Goal: Task Accomplishment & Management: Use online tool/utility

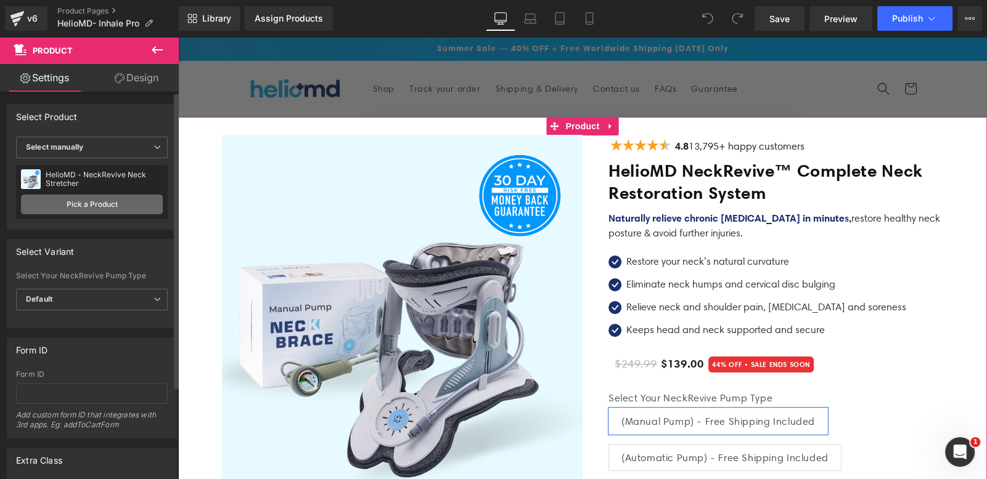
click at [97, 206] on link "Pick a Product" at bounding box center [92, 205] width 142 height 20
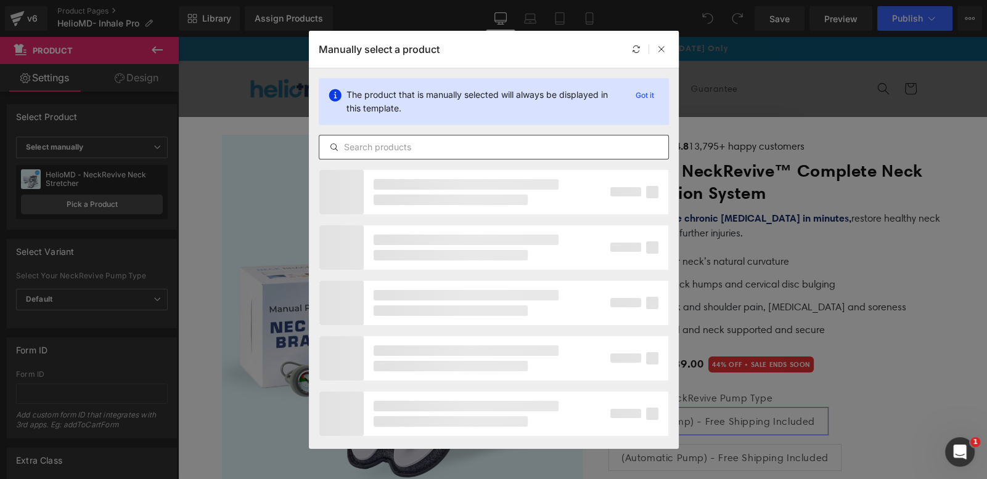
click at [431, 141] on input "text" at bounding box center [493, 147] width 349 height 15
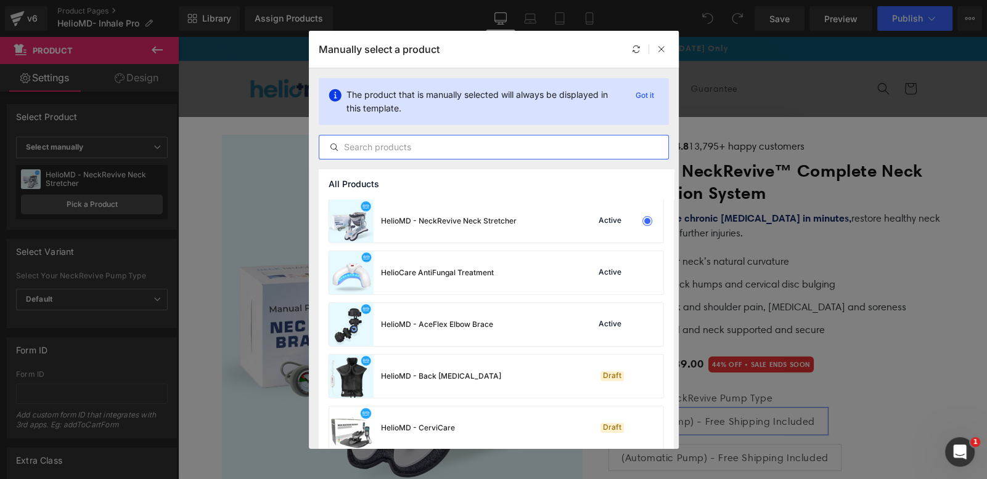
paste input "HelioMD BreathBetter Magnetic Nose Strips"
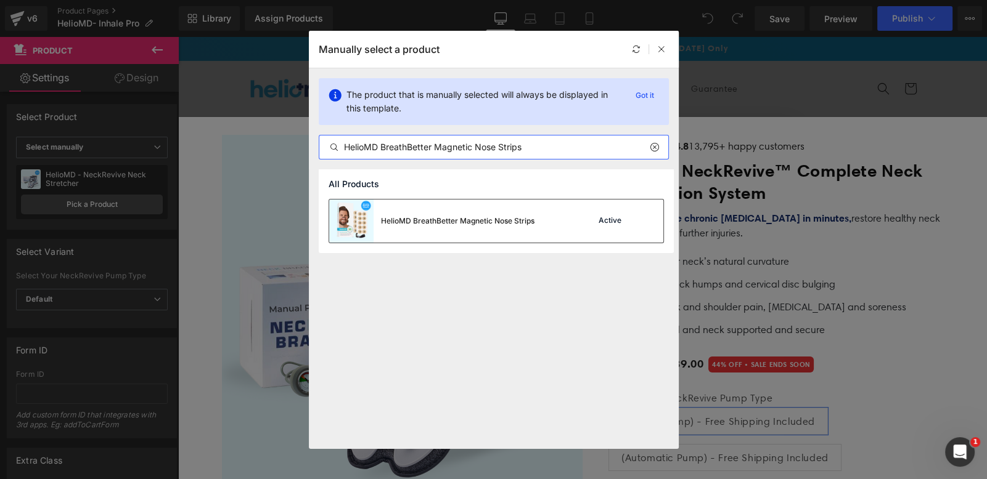
type input "HelioMD BreathBetter Magnetic Nose Strips"
drag, startPoint x: 515, startPoint y: 229, endPoint x: 337, endPoint y: 192, distance: 181.3
click at [515, 229] on div "HelioMD BreathBetter Magnetic Nose Strips" at bounding box center [431, 221] width 205 height 43
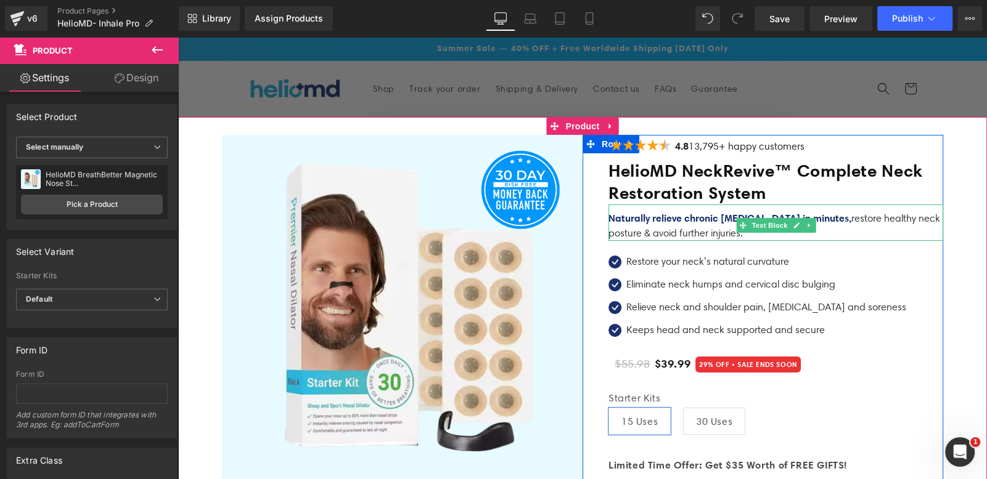
click at [661, 188] on h1 "HelioMD NeckRevive™ Complete Neck Restoration System" at bounding box center [775, 182] width 335 height 44
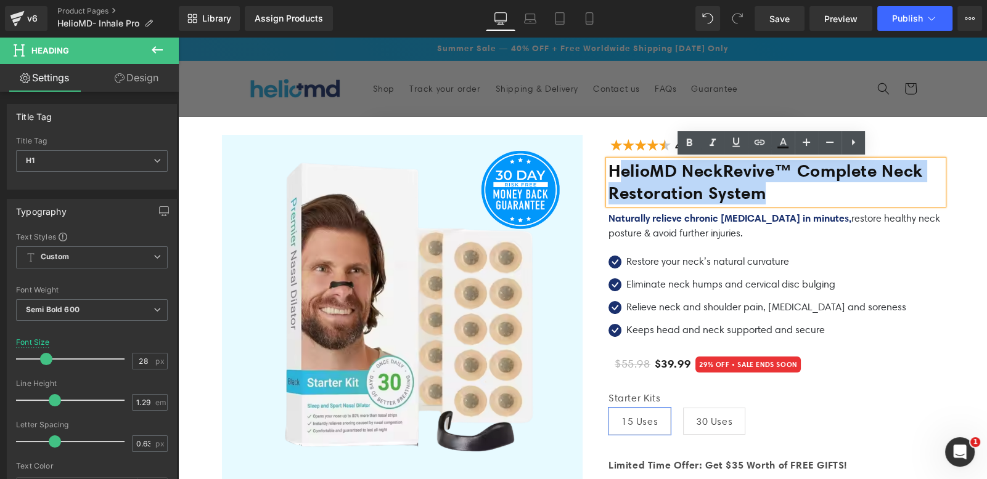
drag, startPoint x: 777, startPoint y: 197, endPoint x: 615, endPoint y: 176, distance: 163.4
click at [615, 176] on h1 "HelioMD NeckRevive™ Complete Neck Restoration System" at bounding box center [775, 182] width 335 height 44
click at [669, 177] on h1 "HelioMD NeckRevive™ Complete Neck Restoration System" at bounding box center [775, 182] width 335 height 44
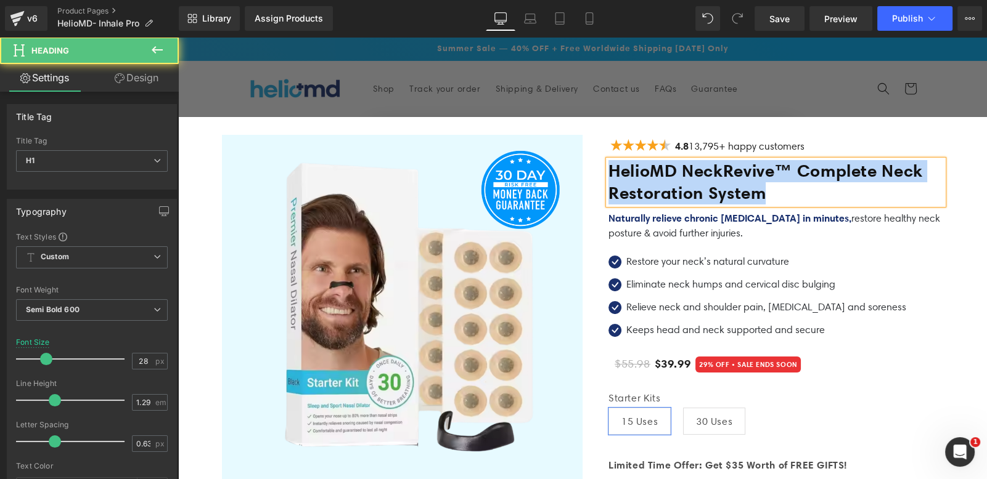
paste div
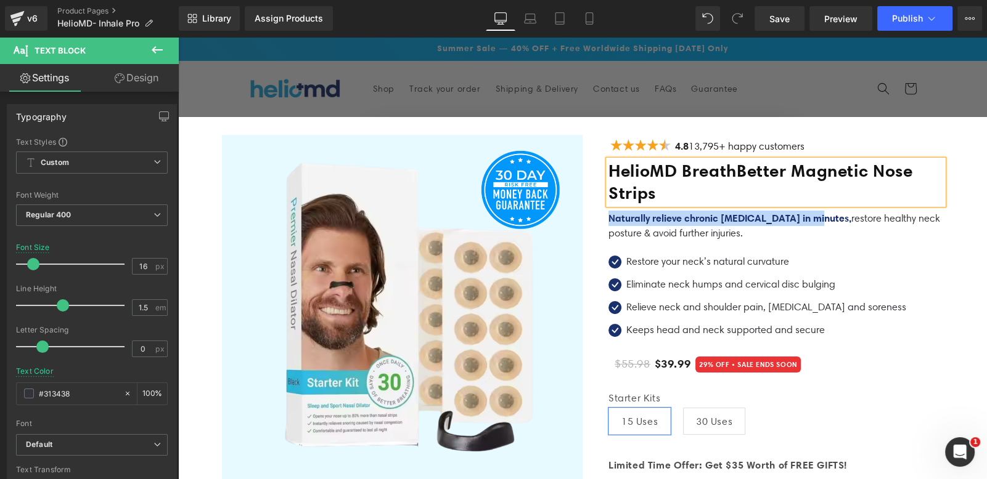
drag, startPoint x: 818, startPoint y: 218, endPoint x: 595, endPoint y: 215, distance: 222.5
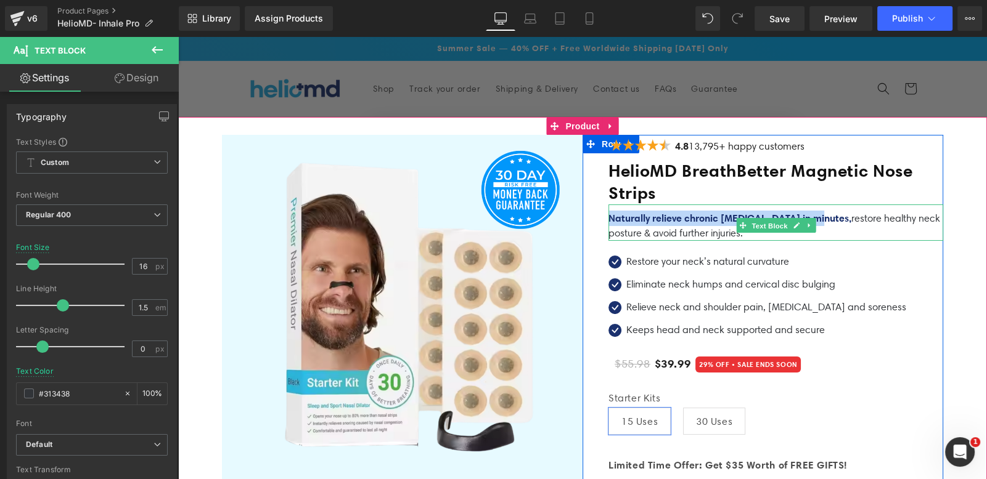
click at [764, 220] on span "Text Block" at bounding box center [769, 226] width 41 height 15
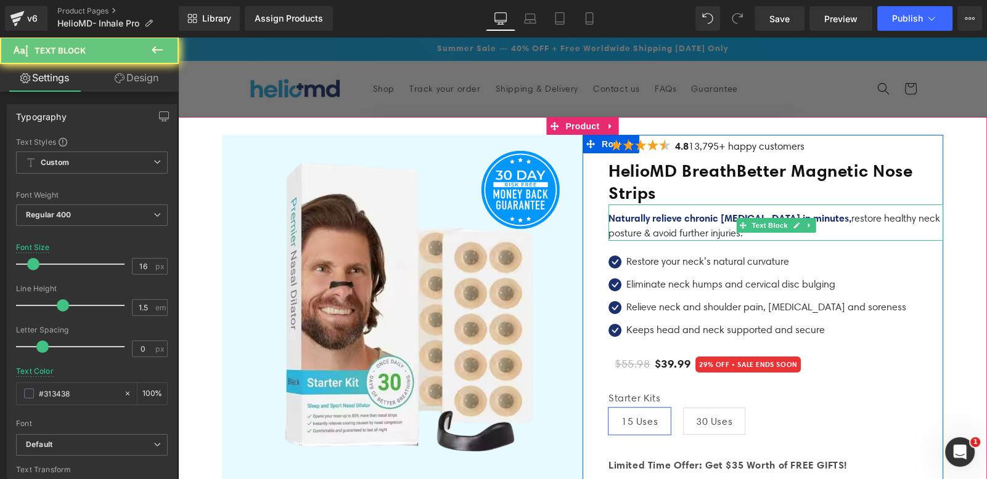
click at [857, 218] on p "Naturally relieve chronic [MEDICAL_DATA] in minutes, restore healthy neck postu…" at bounding box center [775, 226] width 335 height 30
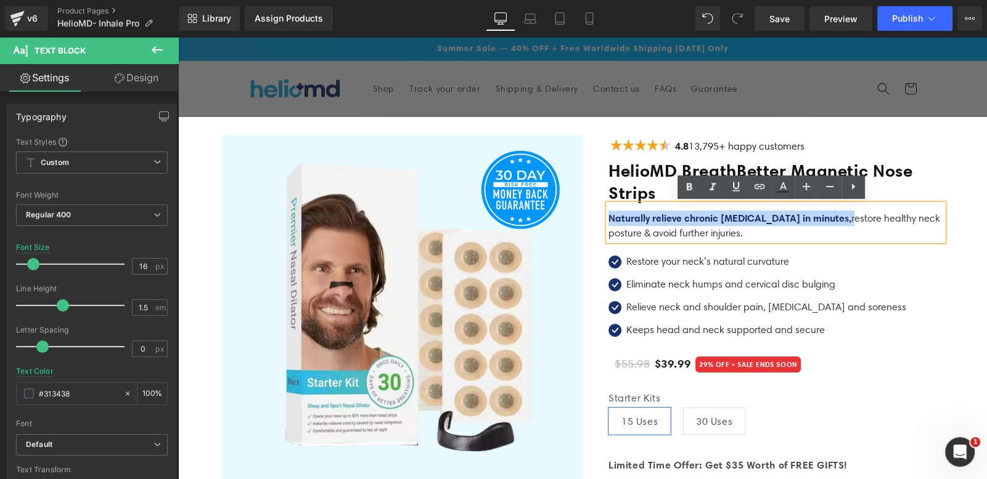
drag, startPoint x: 823, startPoint y: 218, endPoint x: 585, endPoint y: 218, distance: 237.3
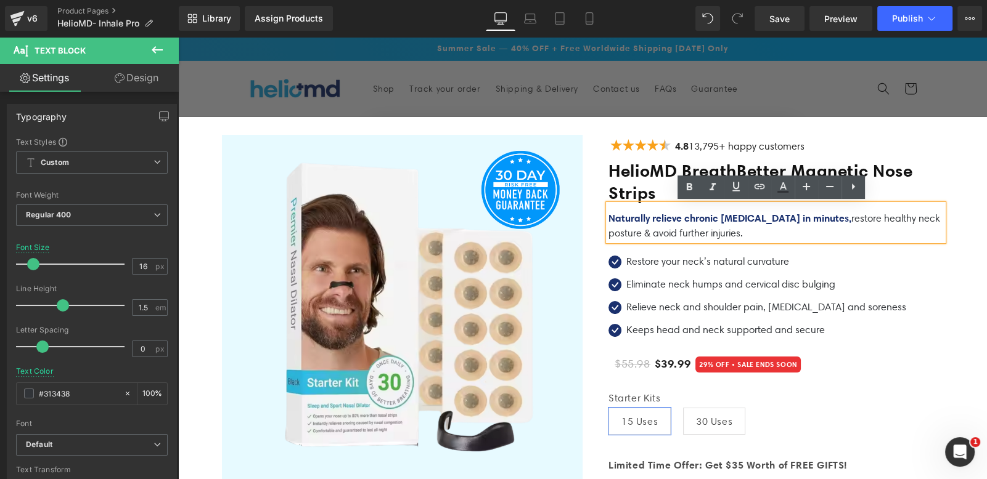
click at [776, 227] on p "Naturally relieve chronic [MEDICAL_DATA] in minutes, restore healthy neck postu…" at bounding box center [775, 226] width 335 height 30
drag, startPoint x: 819, startPoint y: 216, endPoint x: 592, endPoint y: 215, distance: 227.4
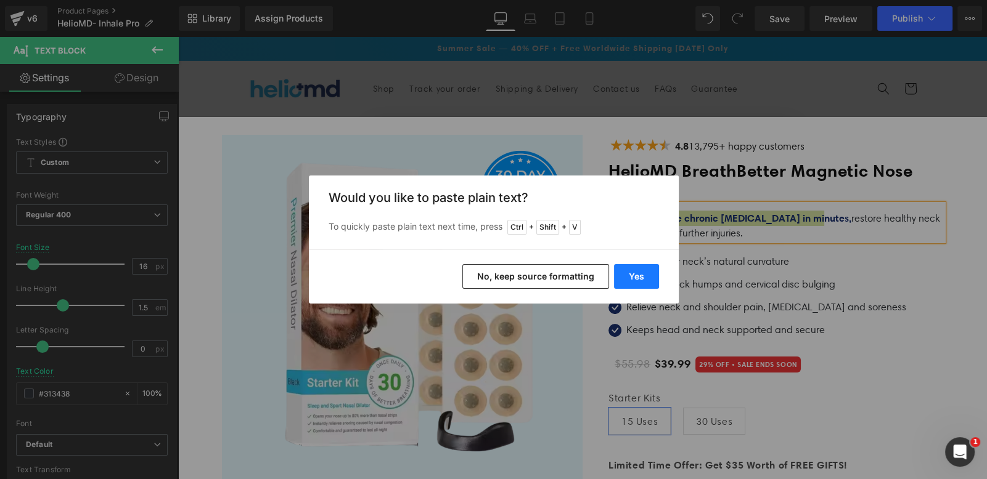
drag, startPoint x: 648, startPoint y: 269, endPoint x: 484, endPoint y: 230, distance: 168.3
click at [648, 269] on button "Yes" at bounding box center [636, 276] width 45 height 25
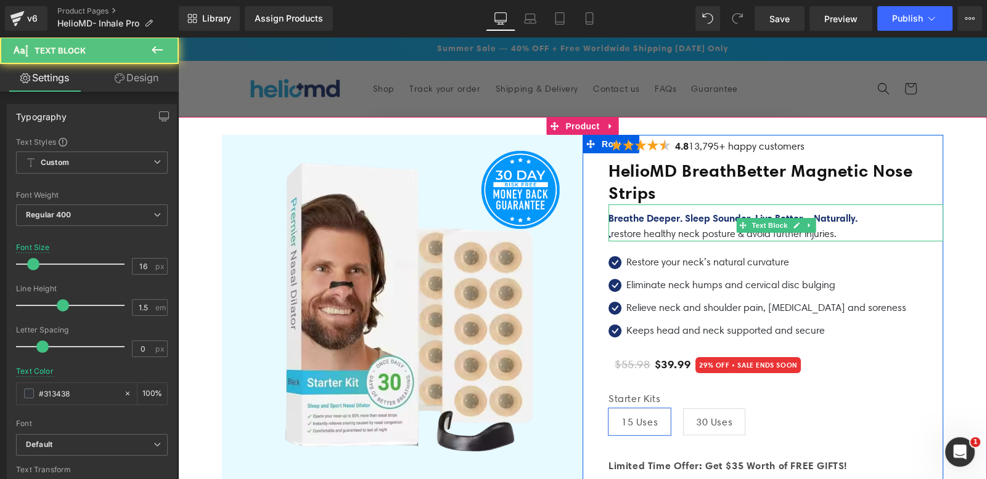
click at [850, 221] on span "Breathe Deeper. Sleep Sounder. Live Better—Naturally." at bounding box center [732, 218] width 249 height 12
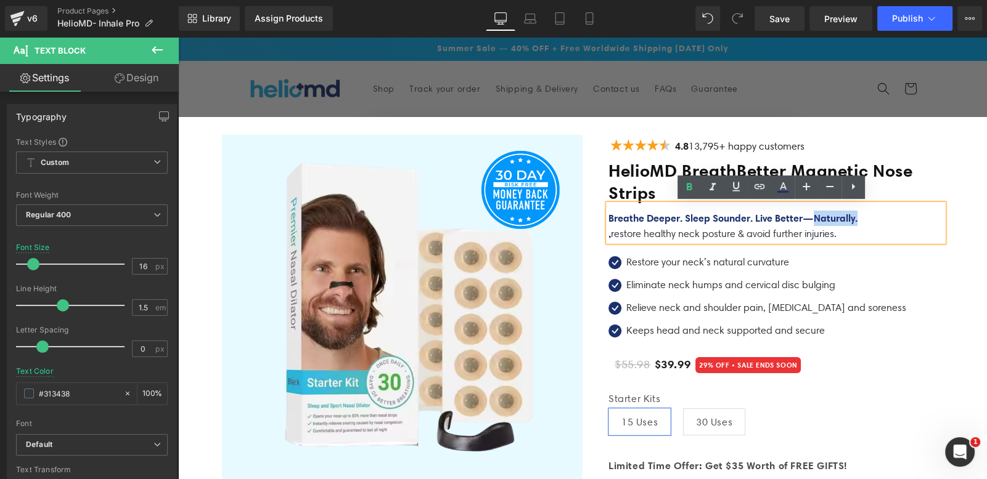
drag, startPoint x: 870, startPoint y: 219, endPoint x: 817, endPoint y: 219, distance: 53.0
click at [817, 219] on p "Breathe Deeper. Sleep Sounder. Live Better—Naturally." at bounding box center [775, 218] width 335 height 15
copy span "Naturally."
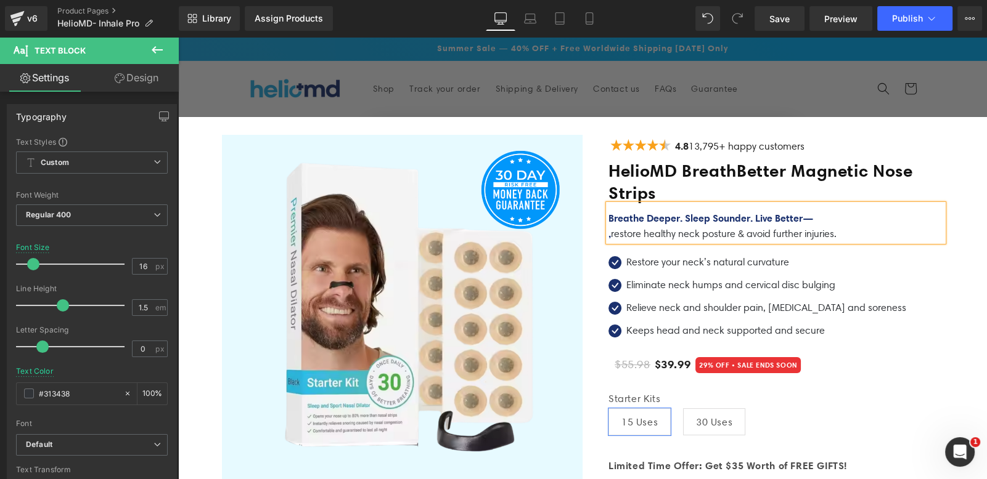
drag, startPoint x: 847, startPoint y: 230, endPoint x: 611, endPoint y: 232, distance: 236.0
click at [611, 232] on p ", restore healthy neck posture & avoid further injuries." at bounding box center [775, 233] width 335 height 15
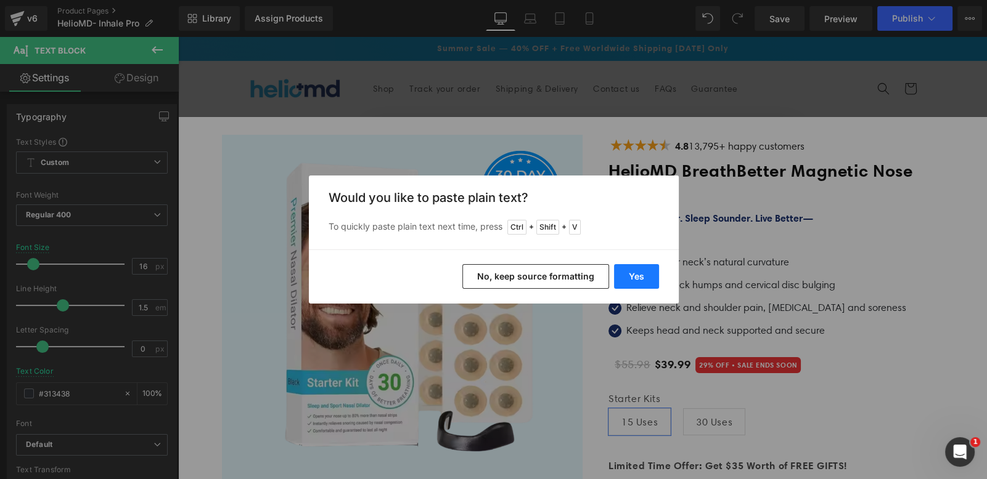
drag, startPoint x: 635, startPoint y: 283, endPoint x: 458, endPoint y: 246, distance: 180.7
click at [635, 283] on button "Yes" at bounding box center [636, 276] width 45 height 25
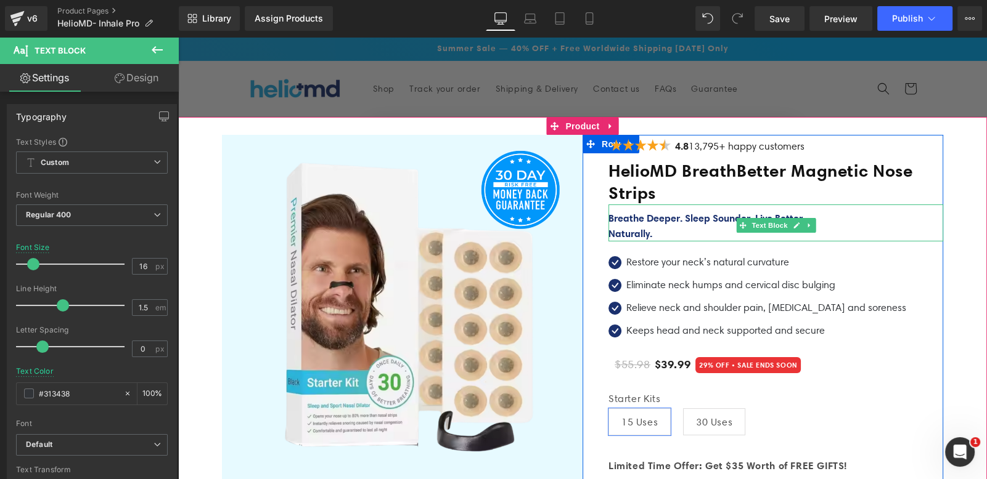
click at [608, 228] on b "Naturally." at bounding box center [630, 233] width 44 height 12
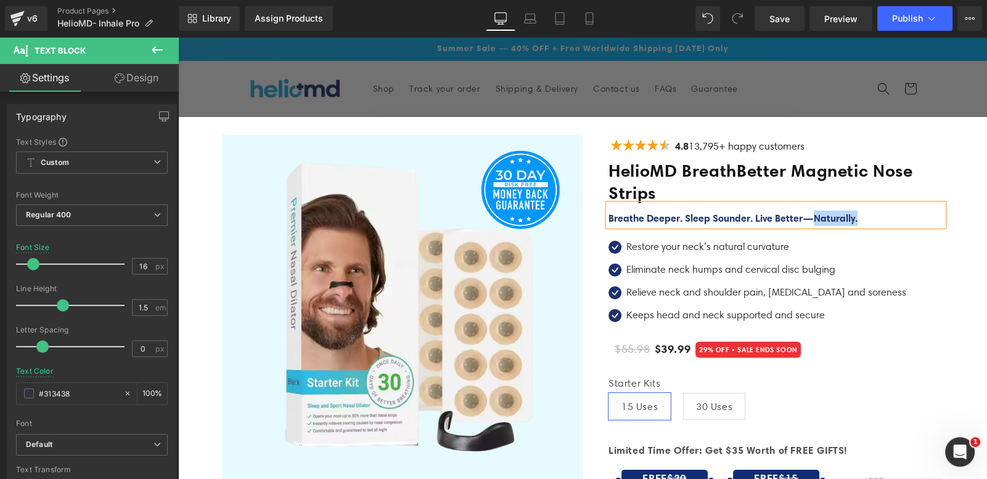
click at [870, 208] on div "Breathe Deeper. Sleep Sounder. Live Better— Naturally." at bounding box center [775, 216] width 335 height 22
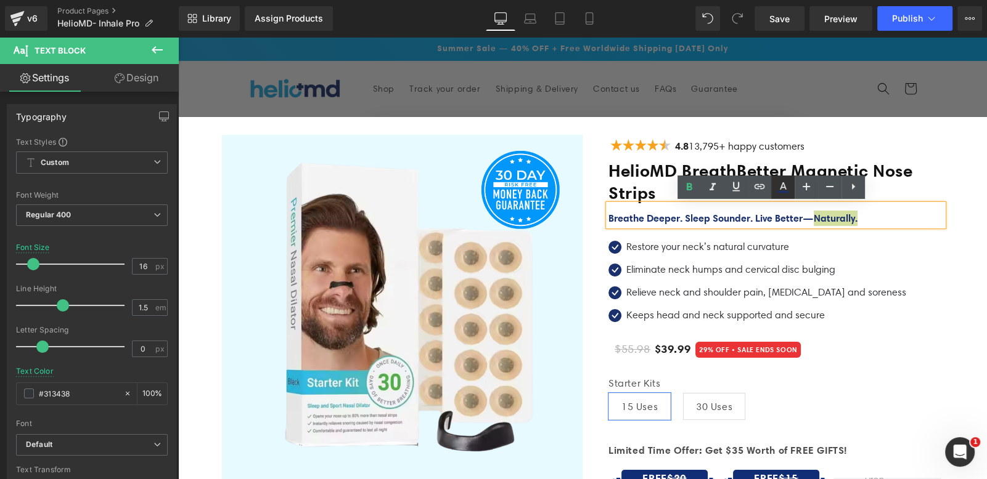
drag, startPoint x: 780, startPoint y: 188, endPoint x: 582, endPoint y: 182, distance: 197.9
click at [780, 188] on icon at bounding box center [783, 185] width 7 height 7
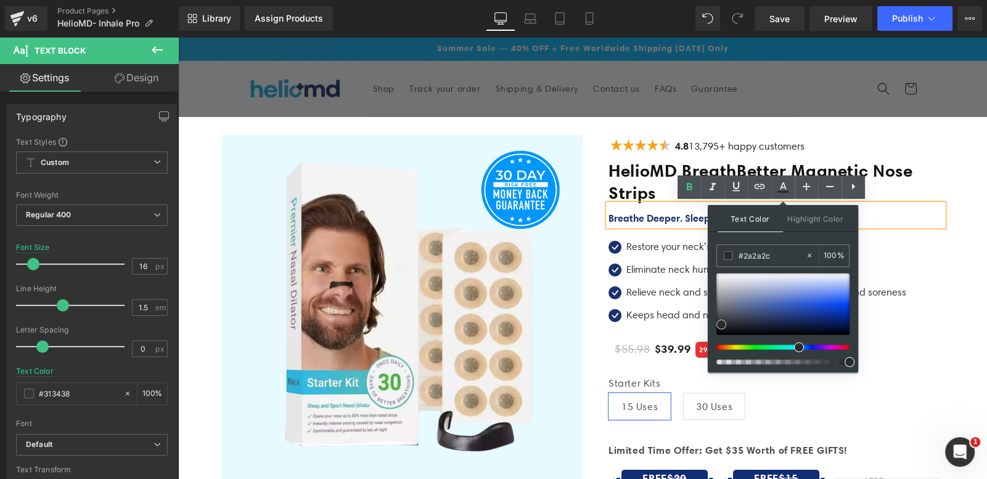
type input "#29292d"
drag, startPoint x: 798, startPoint y: 322, endPoint x: 722, endPoint y: 328, distance: 76.7
click at [722, 328] on span at bounding box center [720, 325] width 10 height 10
click at [722, 324] on span at bounding box center [720, 325] width 10 height 10
click at [859, 290] on div "Relieve neck and shoulder pain, stiffness and soreness Text Block" at bounding box center [764, 292] width 284 height 15
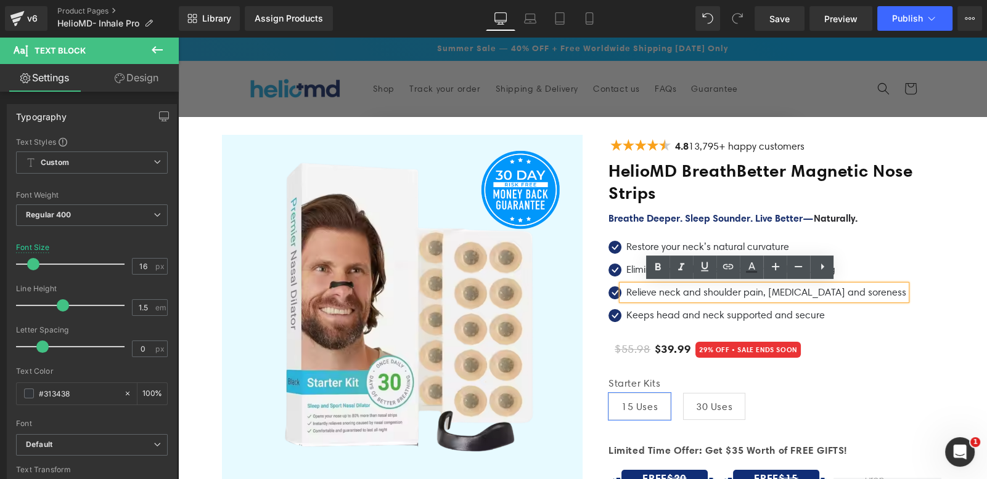
click at [626, 249] on p "Restore your neck’s natural curvature" at bounding box center [766, 247] width 280 height 15
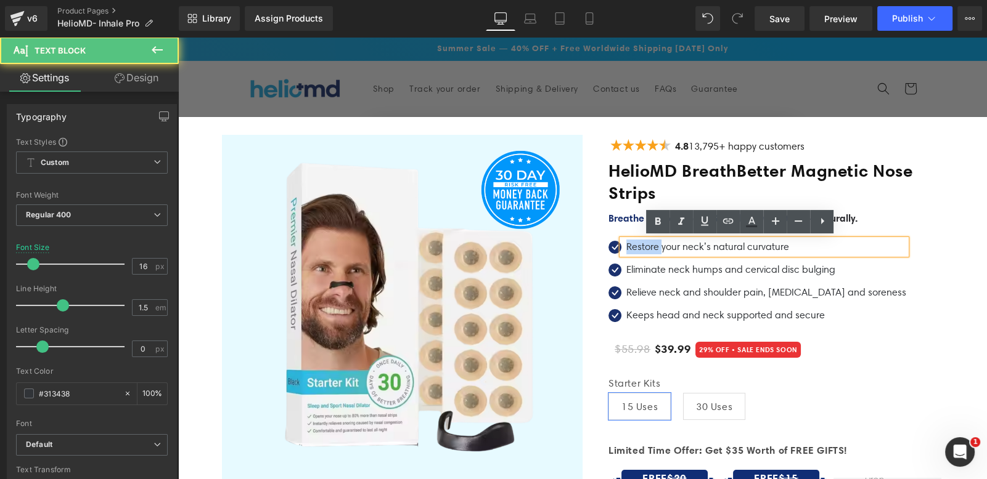
click at [626, 249] on p "Restore your neck’s natural curvature" at bounding box center [766, 247] width 280 height 15
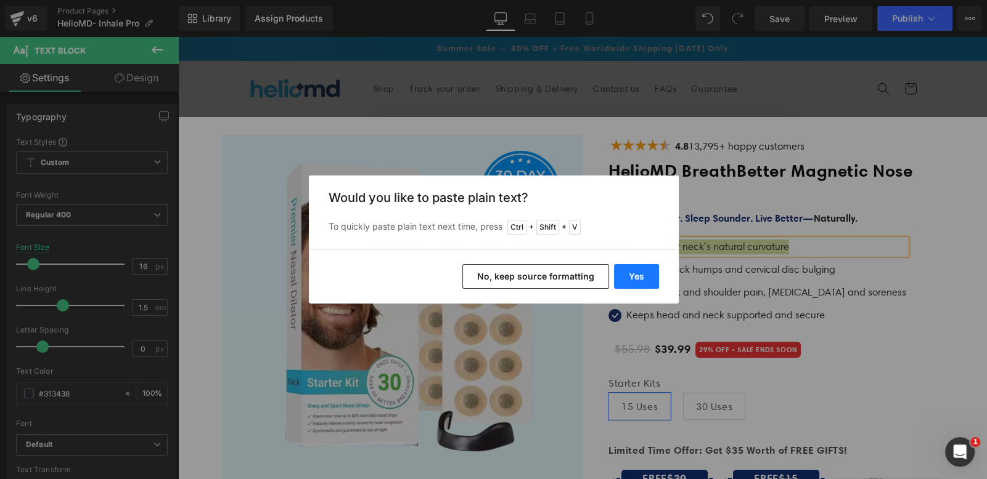
click at [632, 271] on button "Yes" at bounding box center [636, 276] width 45 height 25
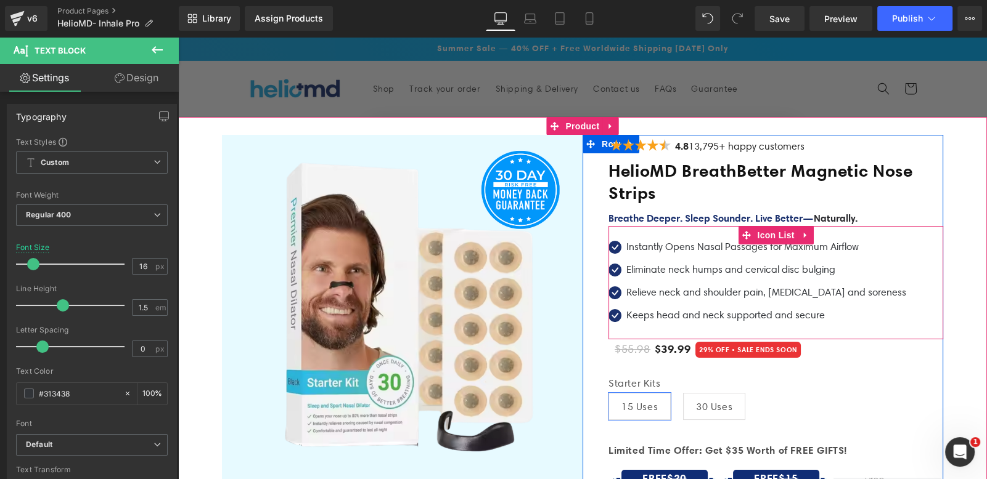
click at [773, 270] on link at bounding box center [779, 270] width 13 height 15
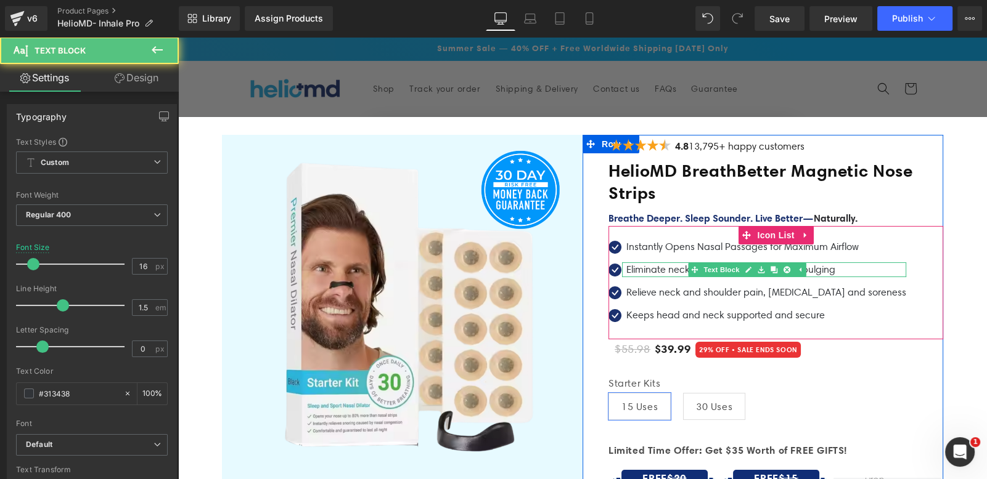
click at [829, 269] on p "Eliminate neck humps and cervical disc bulging" at bounding box center [766, 270] width 280 height 15
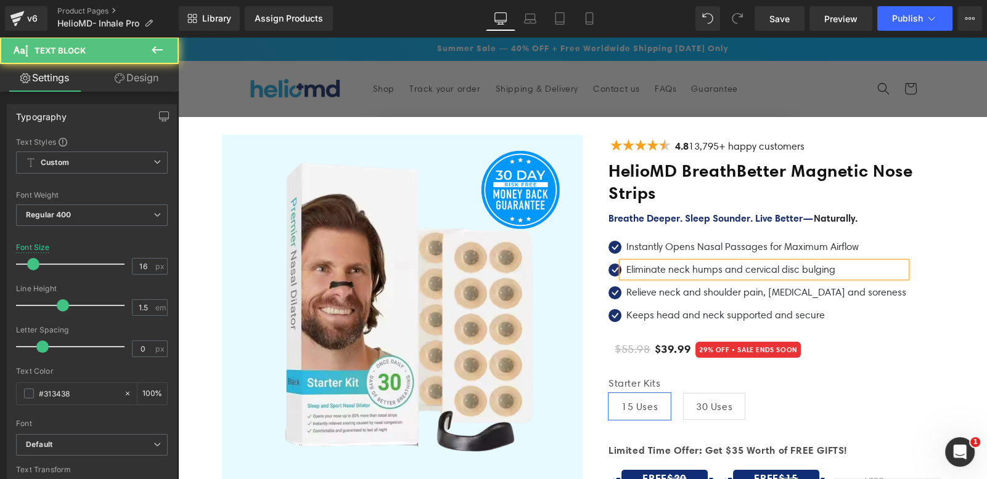
click at [829, 269] on p "Eliminate neck humps and cervical disc bulging" at bounding box center [766, 270] width 280 height 15
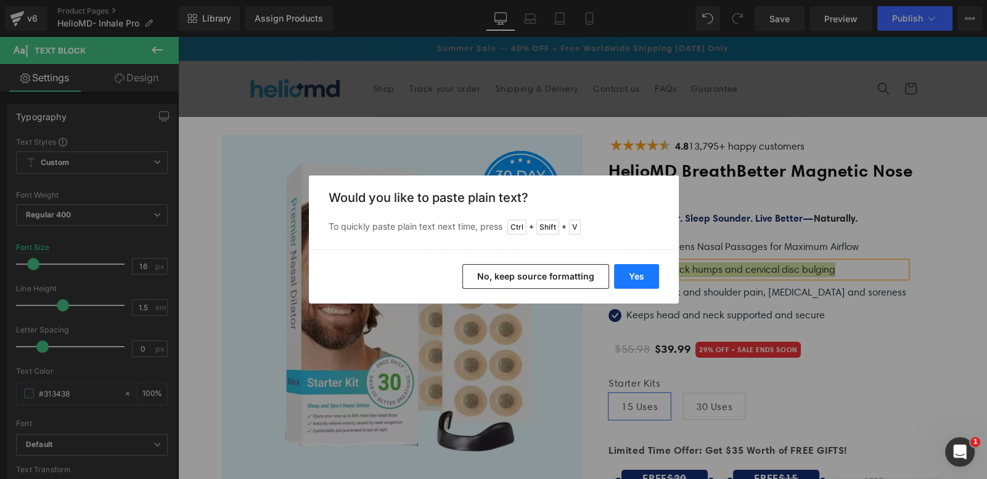
click at [633, 280] on button "Yes" at bounding box center [636, 276] width 45 height 25
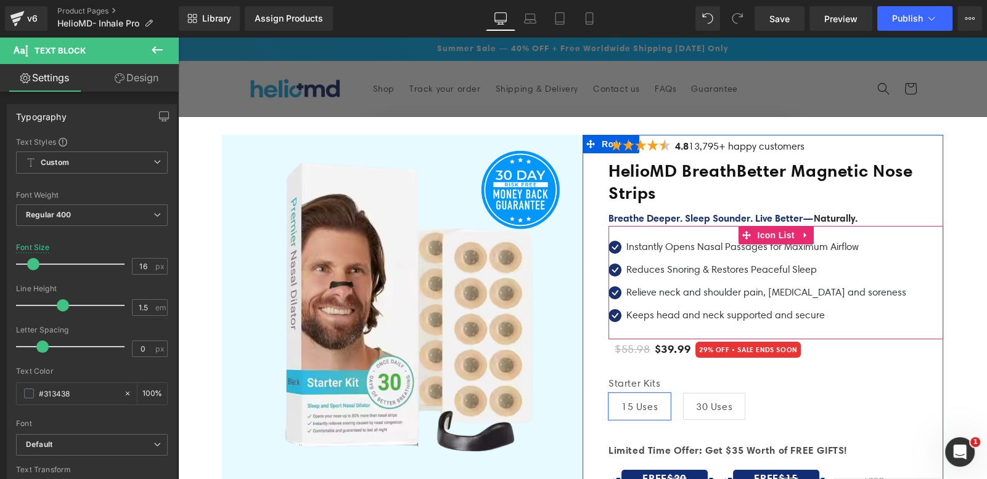
click at [178, 37] on div at bounding box center [178, 37] width 0 height 0
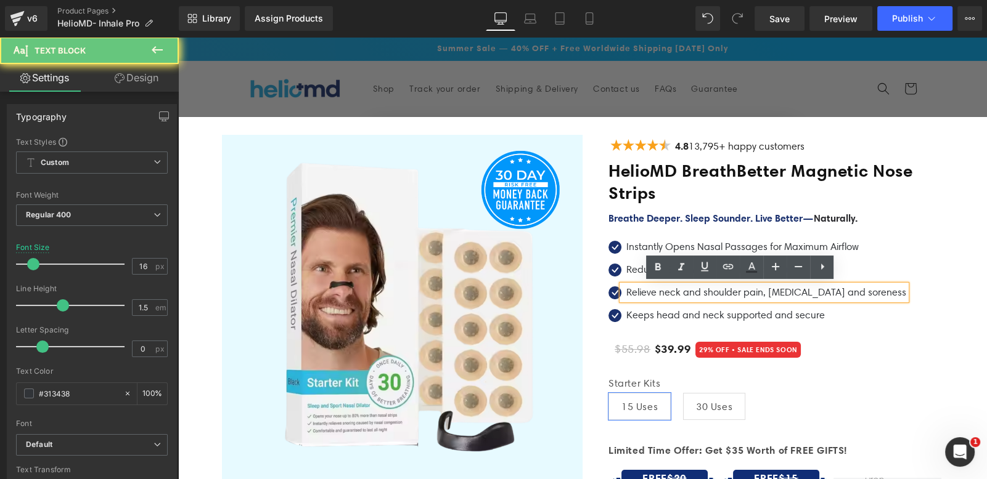
click at [678, 287] on p "Relieve neck and shoulder pain, stiffness and soreness" at bounding box center [766, 292] width 280 height 15
click at [677, 288] on p "Relieve neck and shoulder pain, stiffness and soreness" at bounding box center [766, 292] width 280 height 15
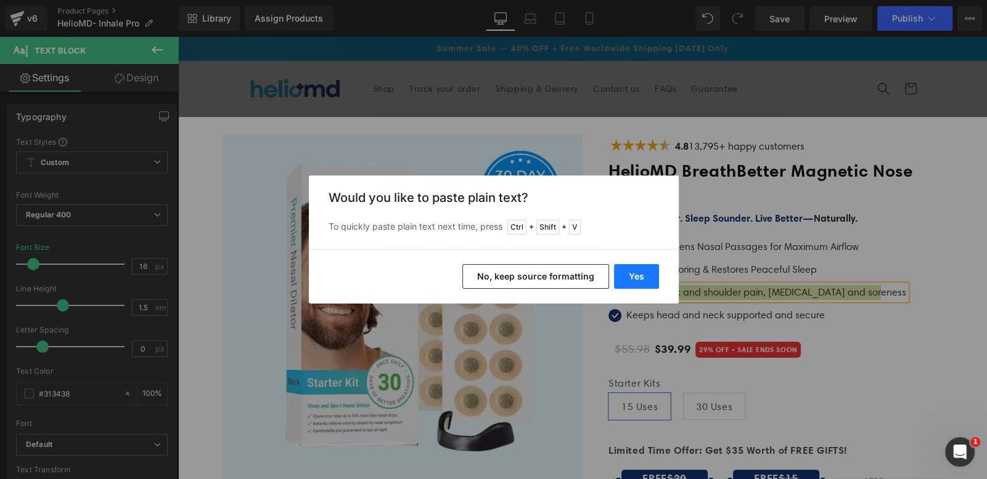
click at [646, 279] on button "Yes" at bounding box center [636, 276] width 45 height 25
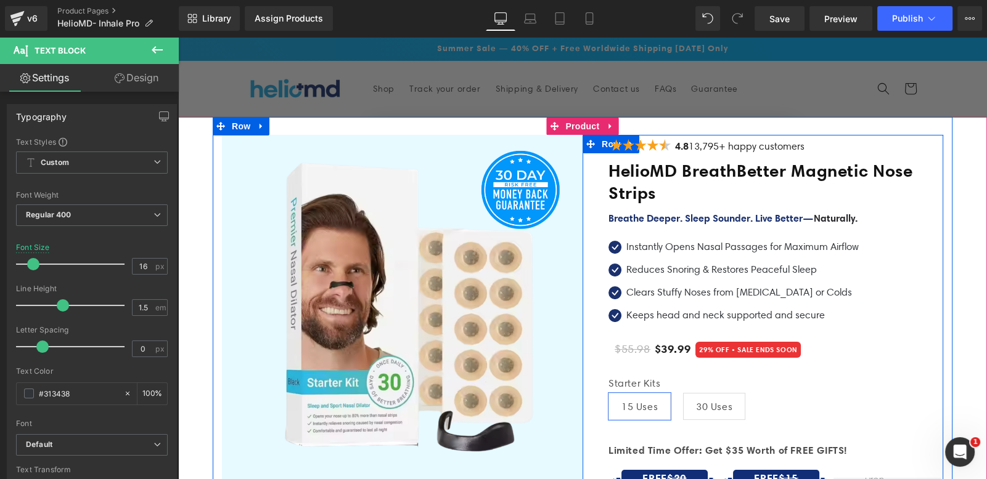
click at [633, 312] on p "Keeps head and neck supported and secure" at bounding box center [742, 315] width 232 height 15
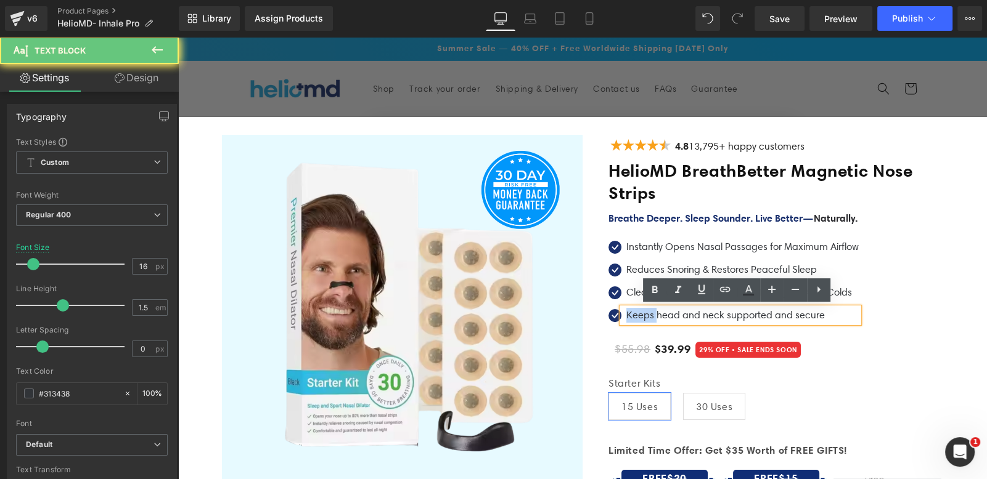
click at [633, 312] on p "Keeps head and neck supported and secure" at bounding box center [742, 315] width 232 height 15
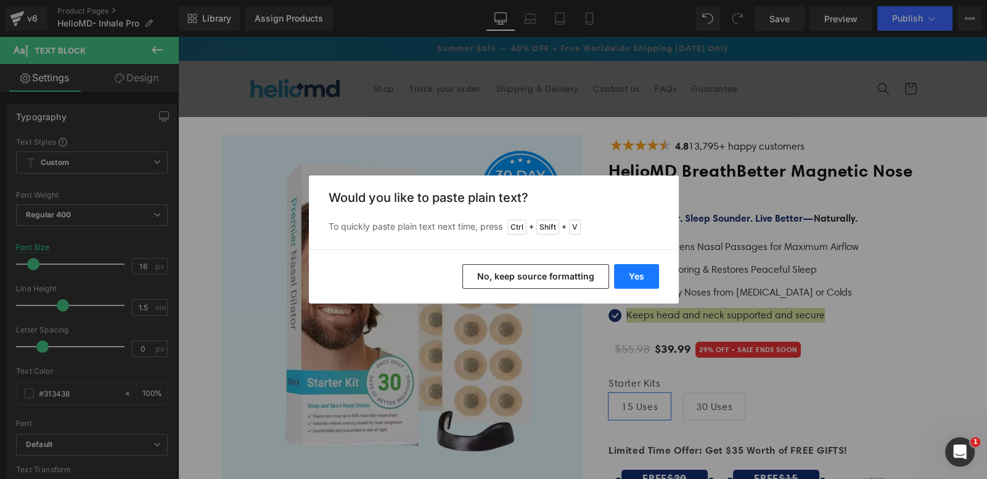
drag, startPoint x: 624, startPoint y: 272, endPoint x: 455, endPoint y: 243, distance: 171.3
click at [624, 272] on button "Yes" at bounding box center [636, 276] width 45 height 25
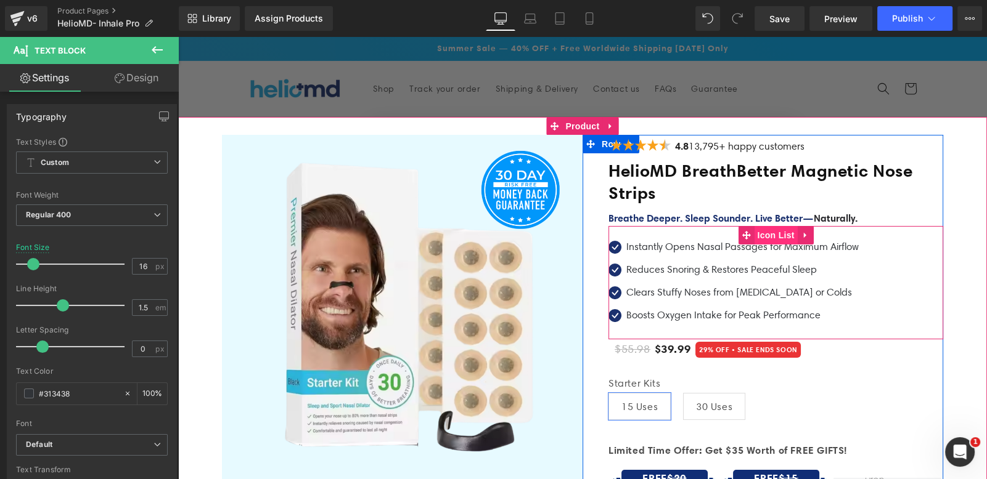
click at [767, 237] on span "Icon List" at bounding box center [775, 235] width 43 height 18
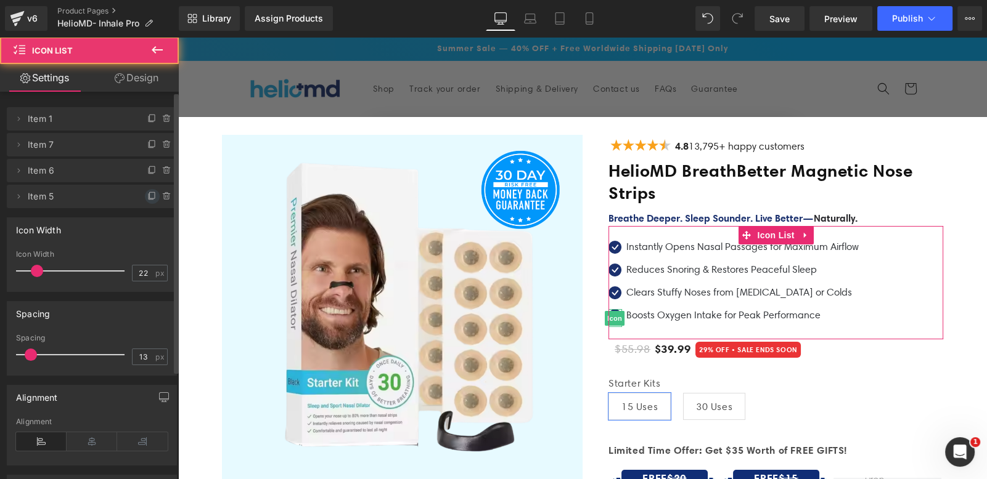
click at [147, 197] on icon at bounding box center [152, 197] width 10 height 10
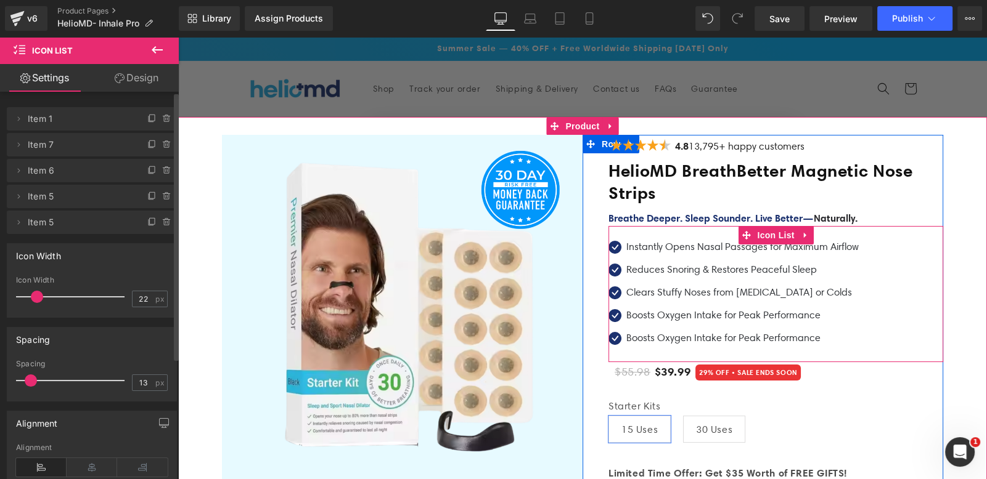
click at [678, 335] on p "Boosts Oxygen Intake for Peak Performance" at bounding box center [742, 338] width 232 height 15
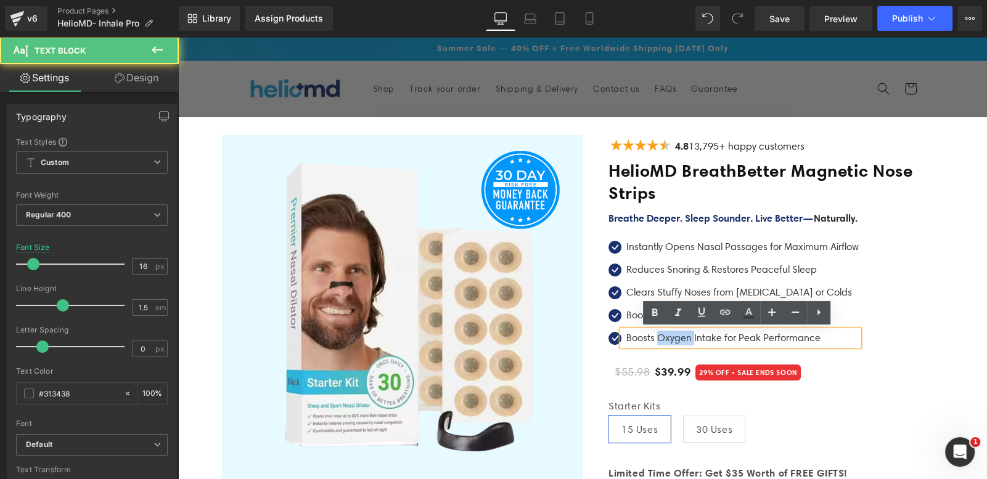
click at [678, 335] on p "Boosts Oxygen Intake for Peak Performance" at bounding box center [742, 338] width 232 height 15
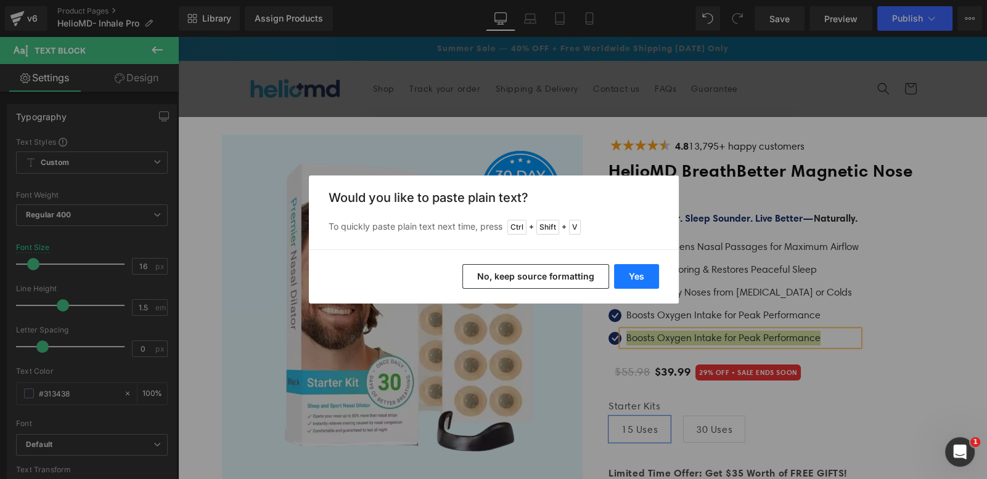
click at [643, 284] on button "Yes" at bounding box center [636, 276] width 45 height 25
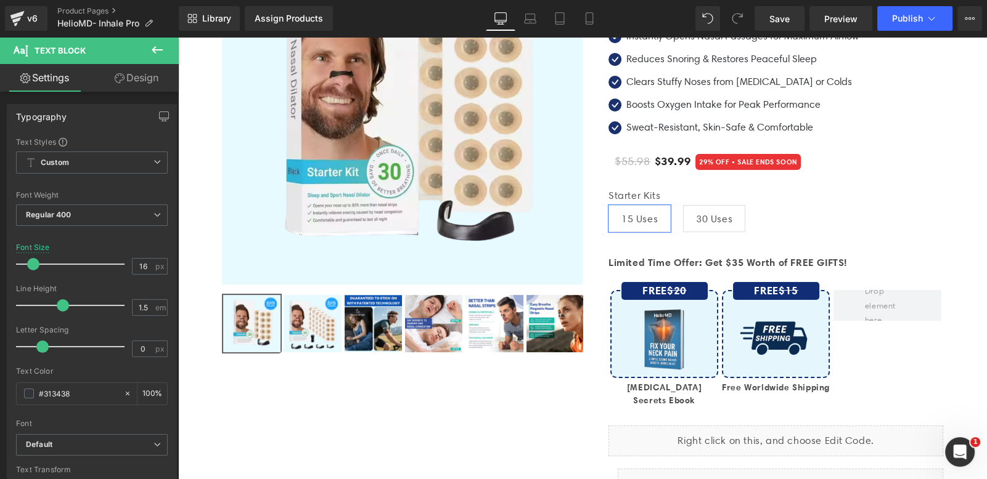
scroll to position [218, 0]
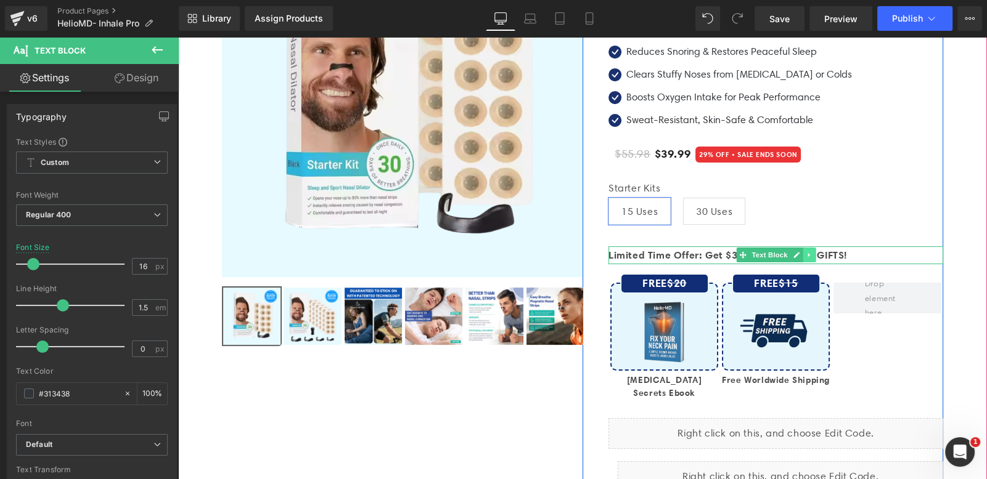
click at [805, 252] on icon at bounding box center [808, 254] width 7 height 7
click at [812, 253] on icon at bounding box center [815, 254] width 7 height 7
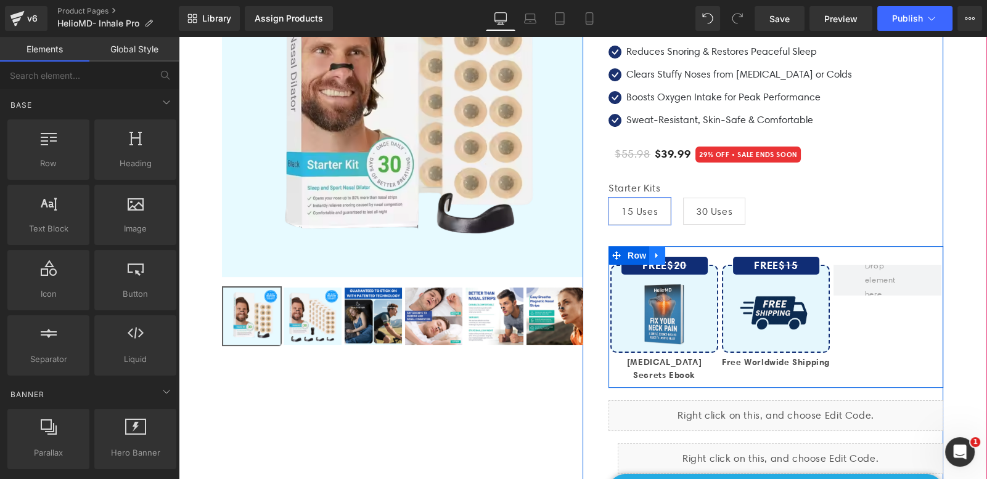
click at [653, 258] on icon at bounding box center [657, 255] width 9 height 9
click at [688, 258] on link at bounding box center [689, 255] width 16 height 18
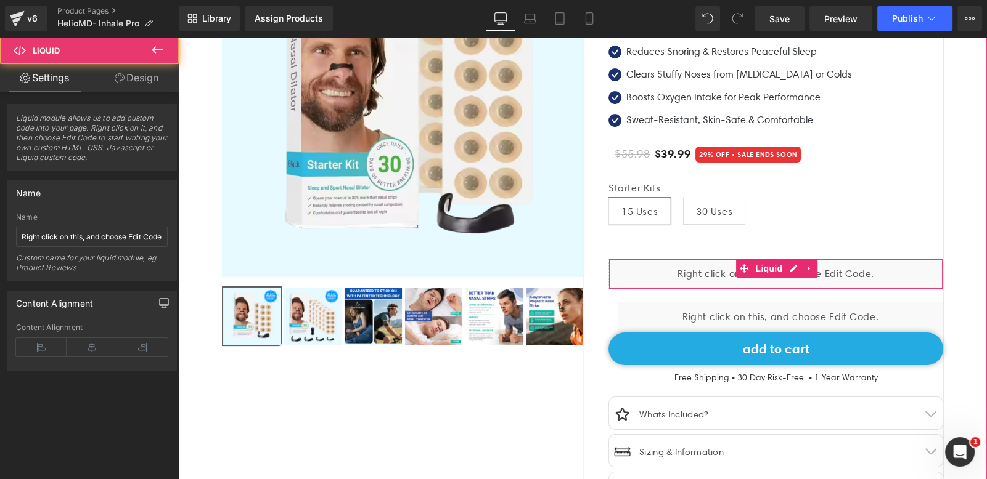
click at [890, 271] on div "Liquid" at bounding box center [775, 274] width 335 height 31
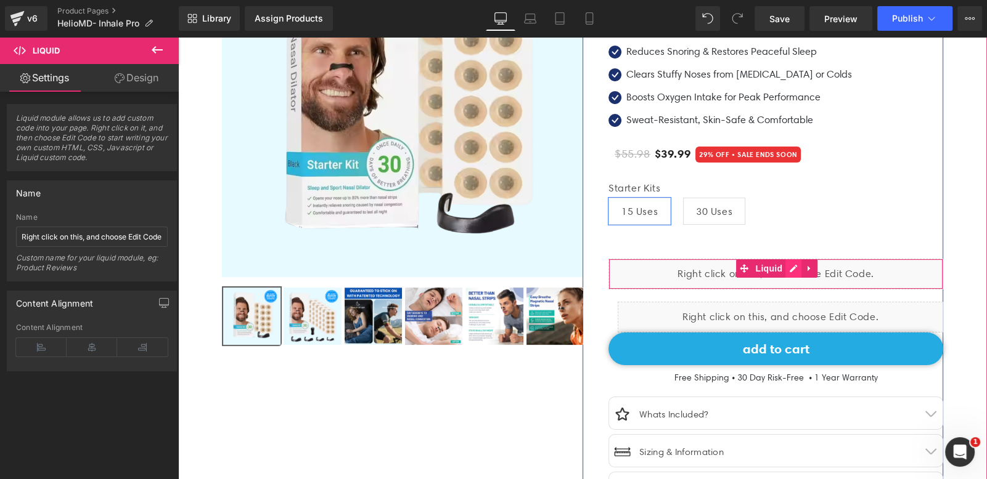
click at [789, 268] on icon at bounding box center [793, 268] width 9 height 9
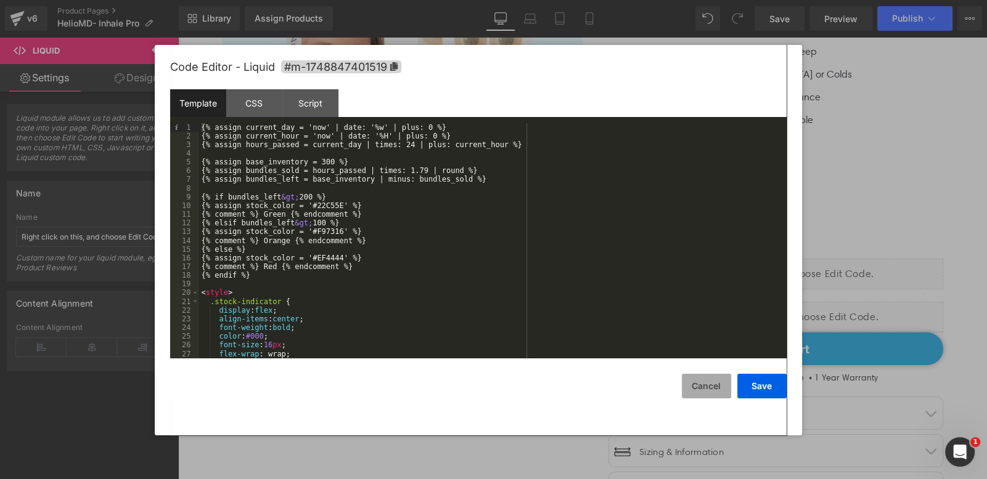
click at [699, 382] on button "Cancel" at bounding box center [706, 386] width 49 height 25
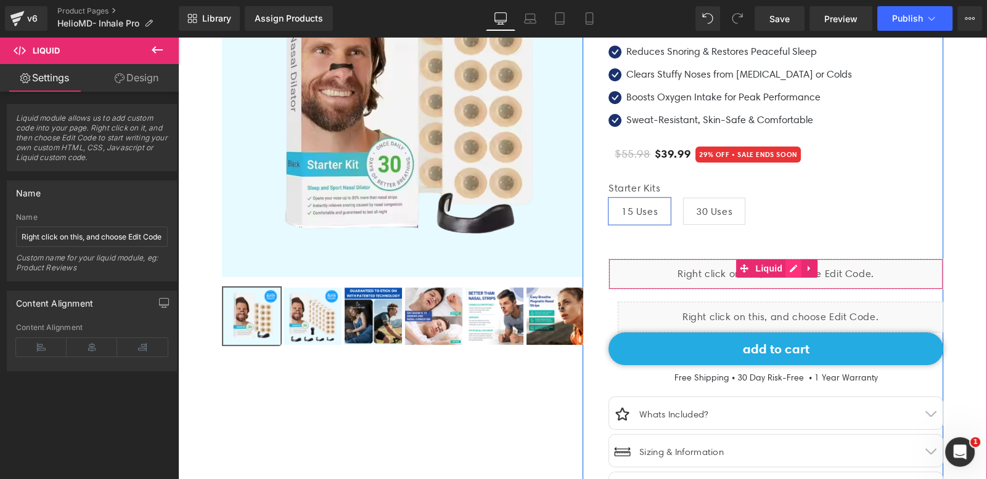
click at [786, 268] on div "Liquid" at bounding box center [775, 274] width 335 height 31
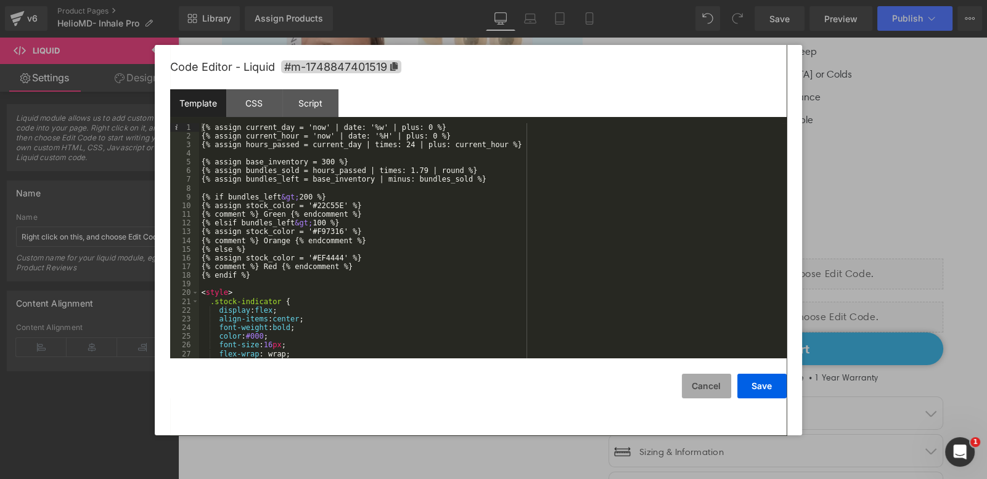
click at [701, 386] on button "Cancel" at bounding box center [706, 386] width 49 height 25
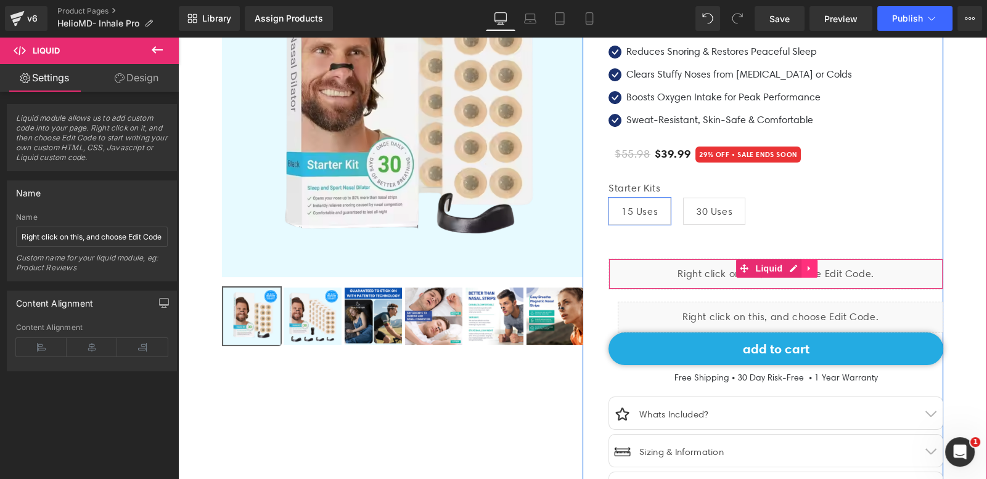
click at [801, 271] on link at bounding box center [809, 268] width 16 height 18
click at [809, 269] on link at bounding box center [817, 268] width 16 height 18
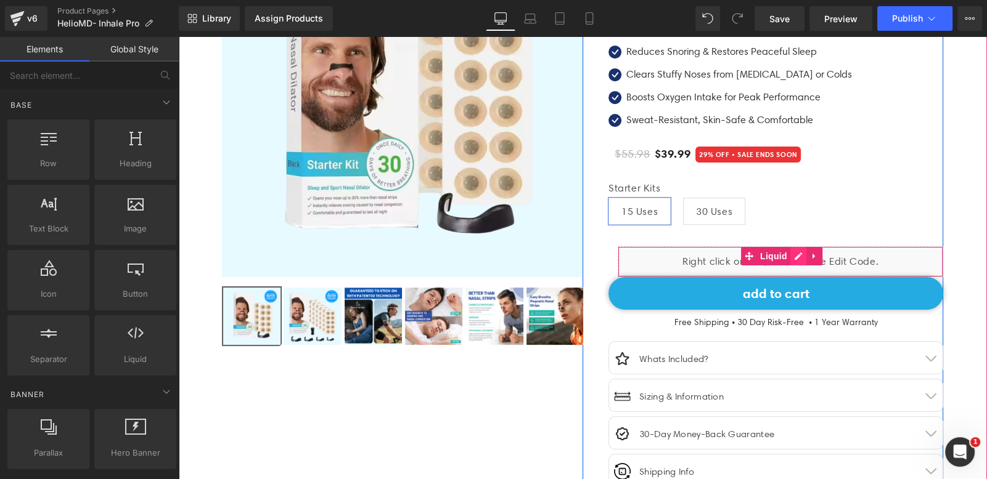
click at [794, 255] on div "Liquid" at bounding box center [779, 261] width 325 height 31
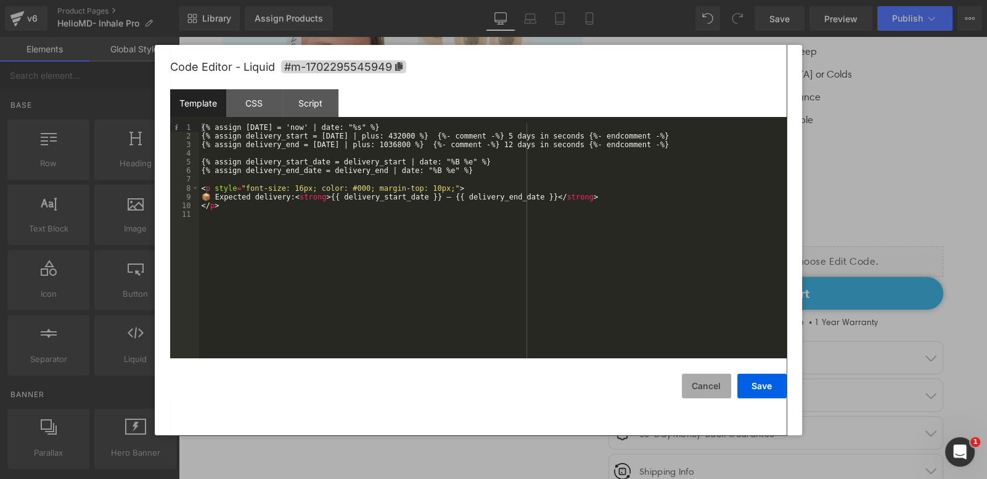
click at [699, 386] on button "Cancel" at bounding box center [706, 386] width 49 height 25
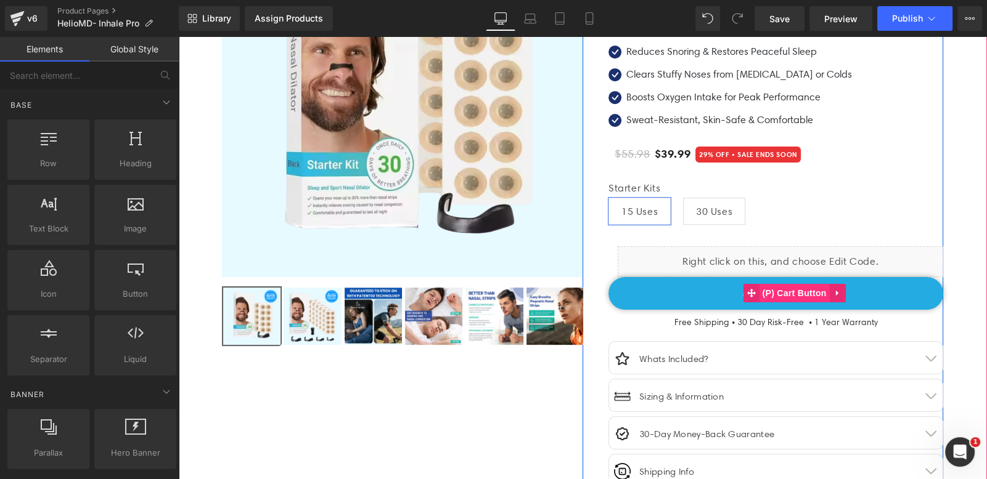
click at [794, 292] on span "(P) Cart Button" at bounding box center [794, 293] width 70 height 18
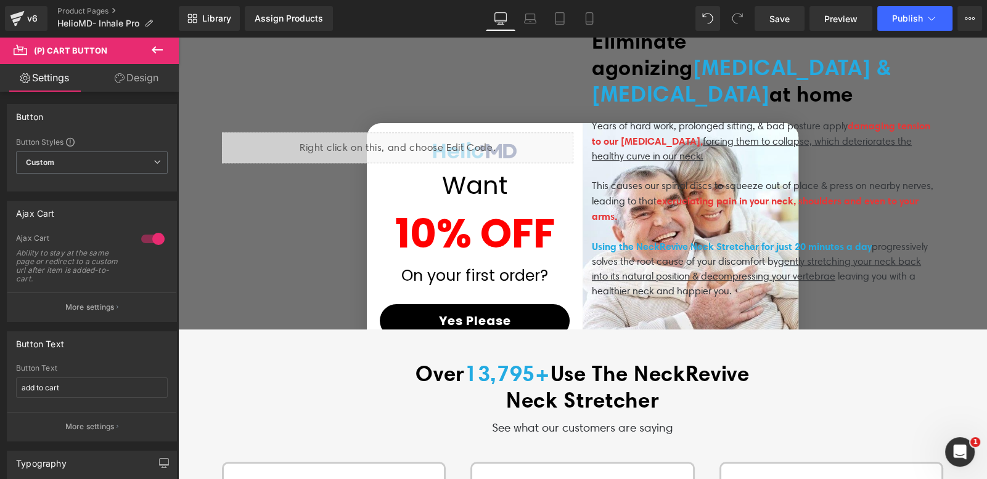
scroll to position [804, 0]
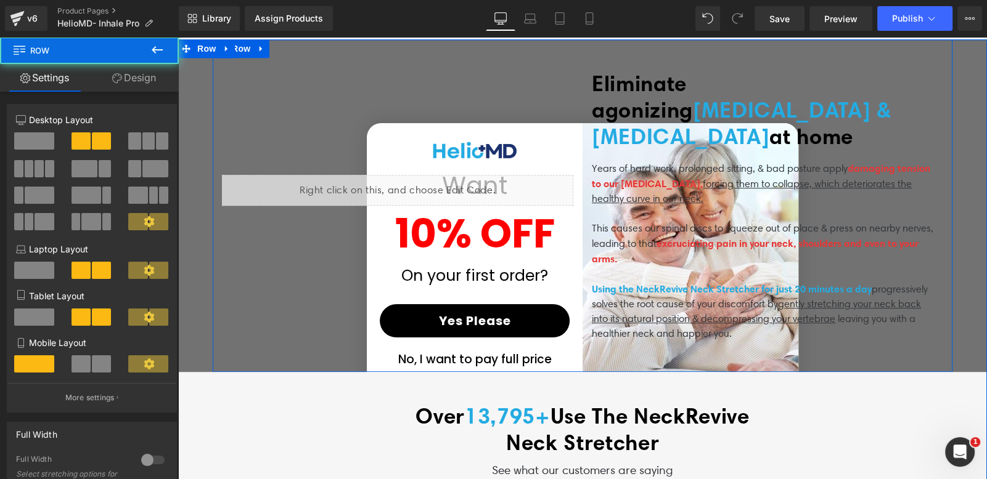
click at [524, 319] on div "Liquid Eliminate agonizing neck pain & poor posture at home Heading Years of ha…" at bounding box center [582, 205] width 739 height 333
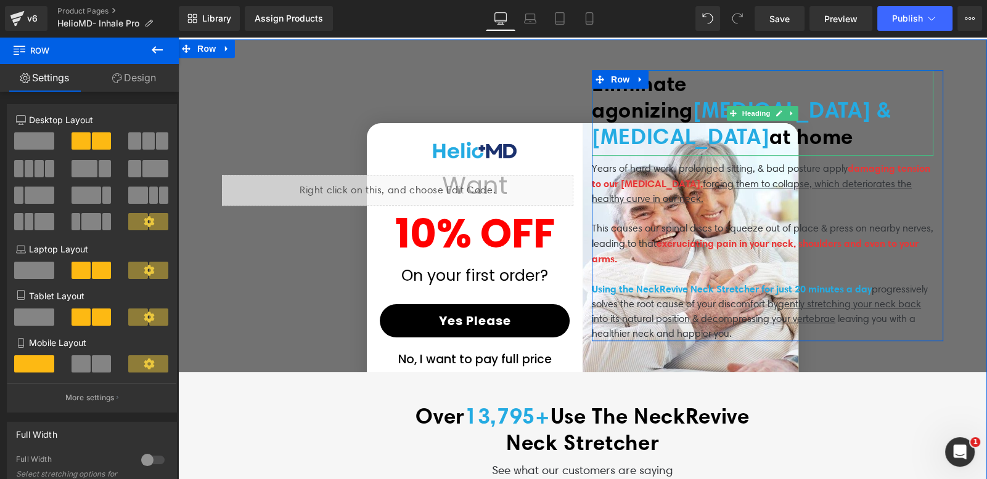
click at [670, 83] on span "Eliminate agonizing" at bounding box center [642, 96] width 101 height 53
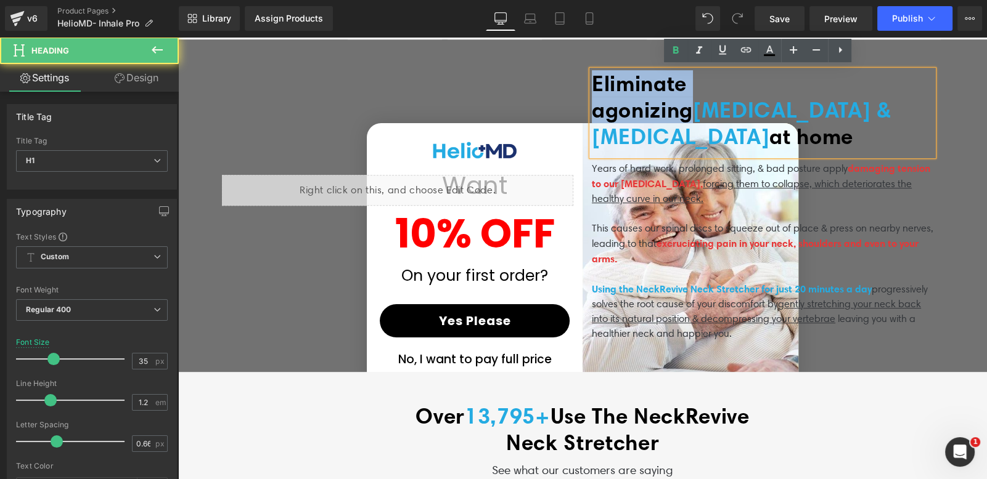
drag, startPoint x: 794, startPoint y: 85, endPoint x: 576, endPoint y: 84, distance: 218.2
click at [576, 84] on div "Liquid Eliminate agonizing neck pain & poor posture at home Heading Years of ha…" at bounding box center [582, 205] width 739 height 333
paste div
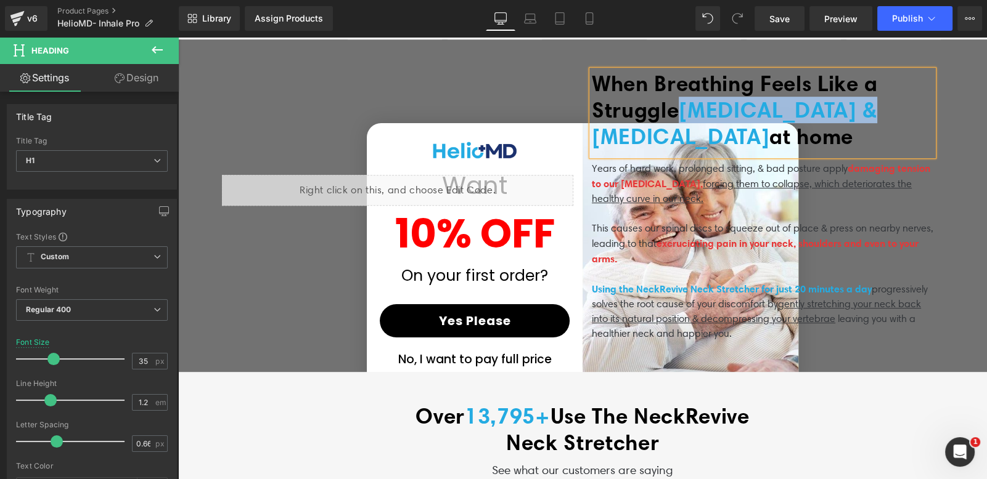
drag, startPoint x: 686, startPoint y: 110, endPoint x: 863, endPoint y: 110, distance: 176.9
click at [863, 110] on span "neck pain & poor posture" at bounding box center [734, 123] width 285 height 53
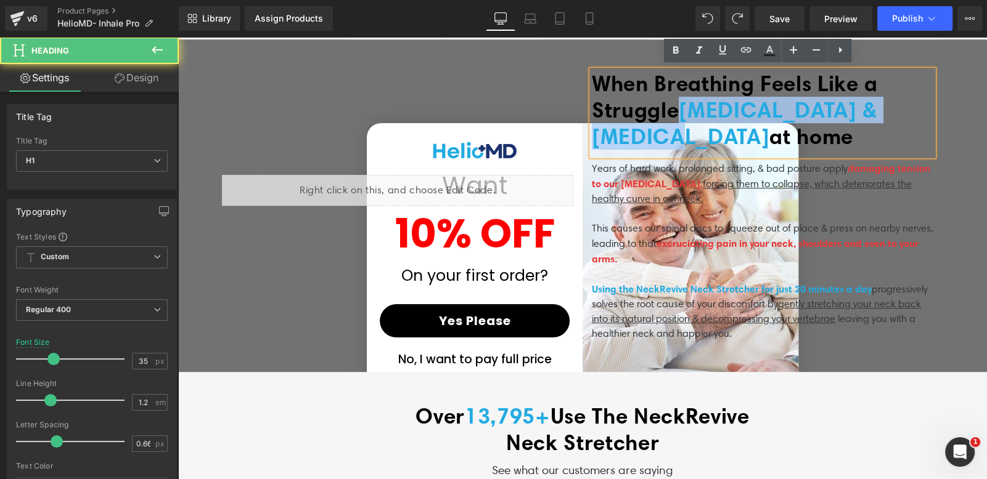
drag, startPoint x: 664, startPoint y: 135, endPoint x: 684, endPoint y: 119, distance: 25.9
click at [684, 119] on h1 "When Breathing Feels Like a Struggle neck pain & poor posture at home" at bounding box center [762, 109] width 341 height 79
click at [731, 110] on span "neck pain & poor posture" at bounding box center [734, 123] width 285 height 53
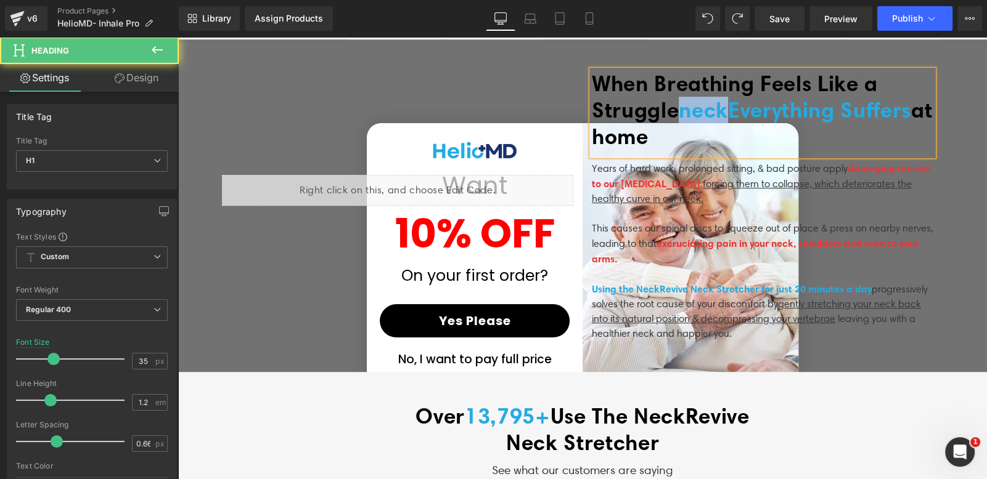
drag, startPoint x: 738, startPoint y: 111, endPoint x: 678, endPoint y: 112, distance: 59.8
click at [678, 112] on h1 "When Breathing Feels Like a Struggle neckEverything Suffers at home" at bounding box center [762, 109] width 341 height 79
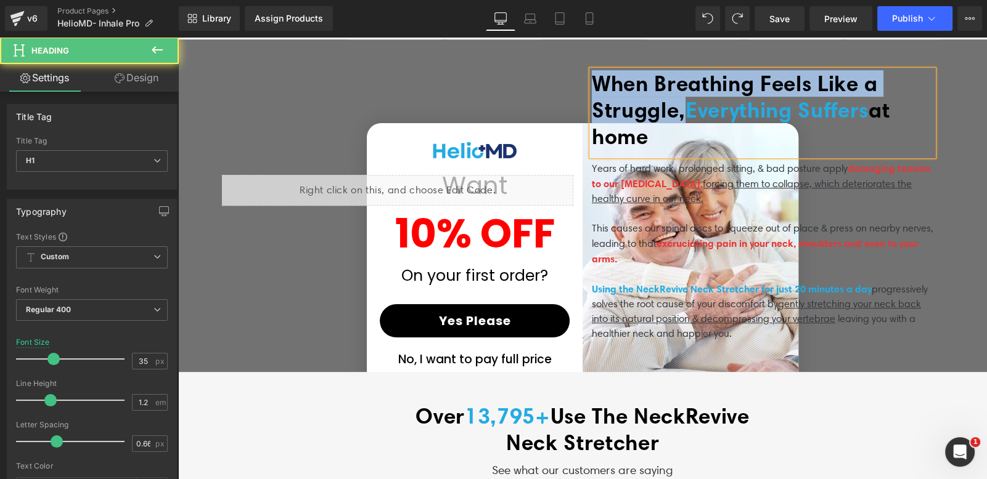
drag, startPoint x: 897, startPoint y: 107, endPoint x: 897, endPoint y: 123, distance: 15.4
click at [897, 123] on h1 "When Breathing Feels Like a Struggle, Everything Suffers at home" at bounding box center [762, 109] width 341 height 79
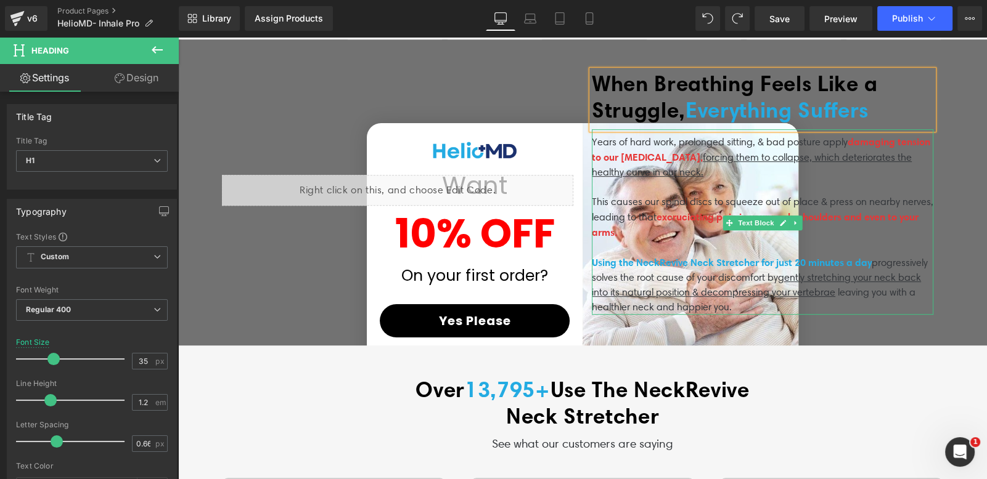
click at [705, 138] on p "Years of hard work, prolonged sitting, & bad posture apply damaging tension to …" at bounding box center [762, 157] width 341 height 46
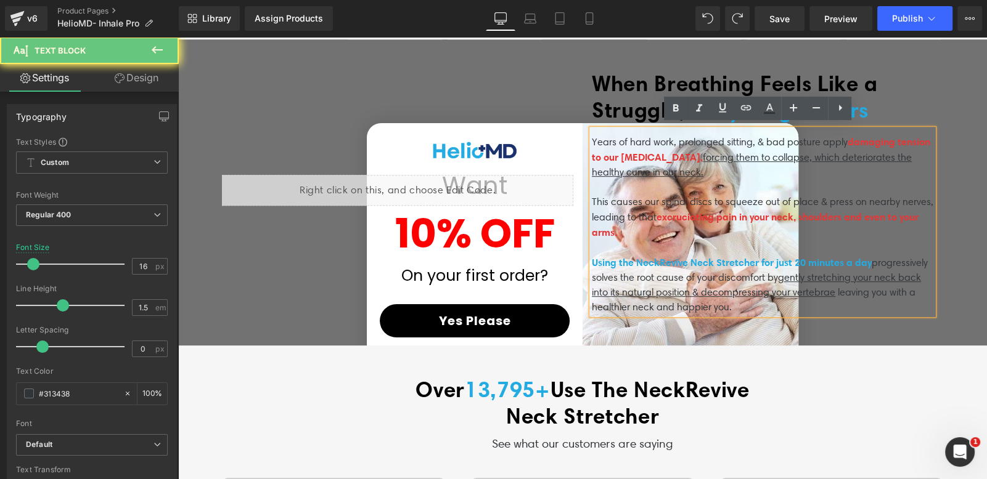
click at [716, 159] on p "Years of hard work, prolonged sitting, & bad posture apply damaging tension to …" at bounding box center [762, 157] width 341 height 46
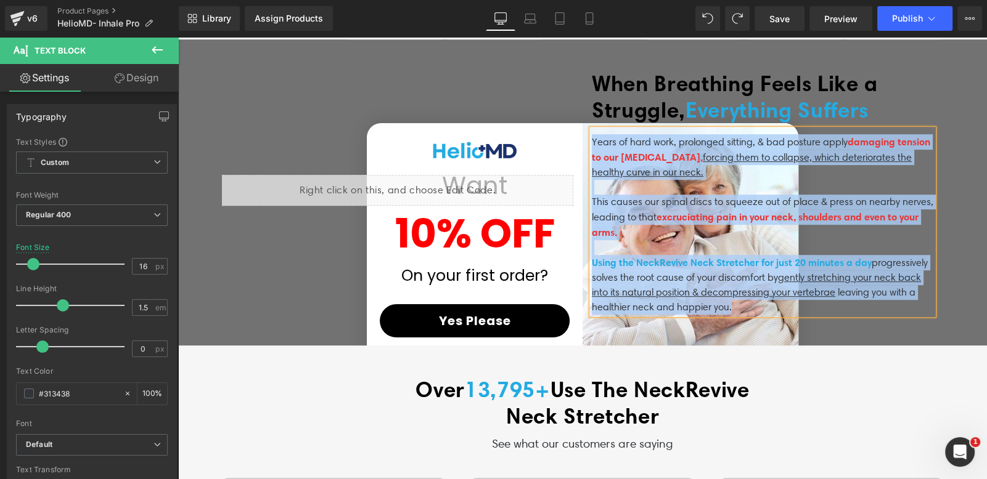
click at [707, 169] on p "Years of hard work, prolonged sitting, & bad posture apply damaging tension to …" at bounding box center [762, 157] width 341 height 46
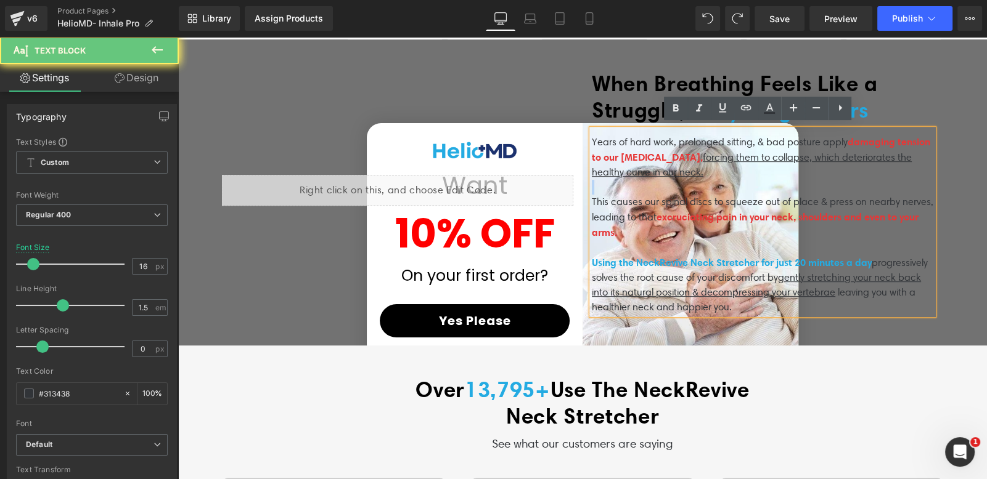
click at [707, 169] on p "Years of hard work, prolonged sitting, & bad posture apply damaging tension to …" at bounding box center [762, 157] width 341 height 46
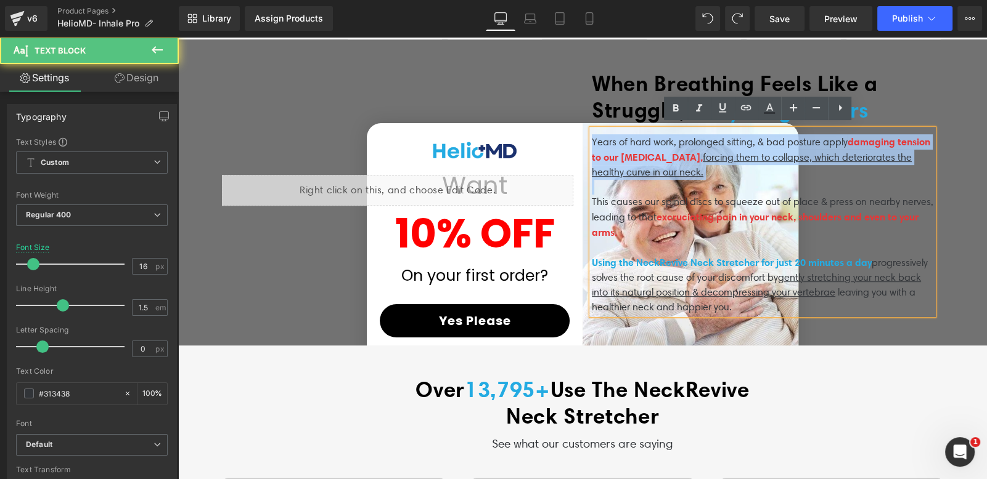
click at [592, 139] on p "Years of hard work, prolonged sitting, & bad posture apply damaging tension to …" at bounding box center [762, 157] width 341 height 46
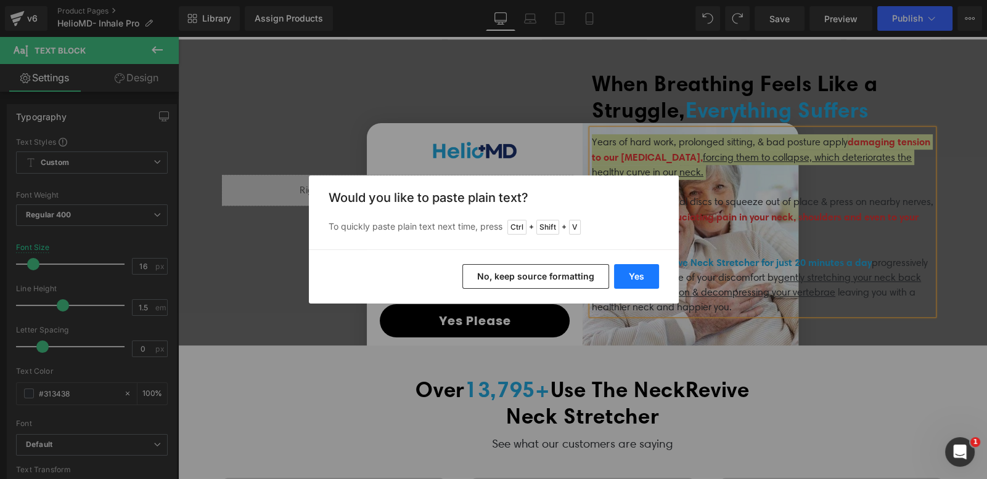
click at [640, 285] on button "Yes" at bounding box center [636, 276] width 45 height 25
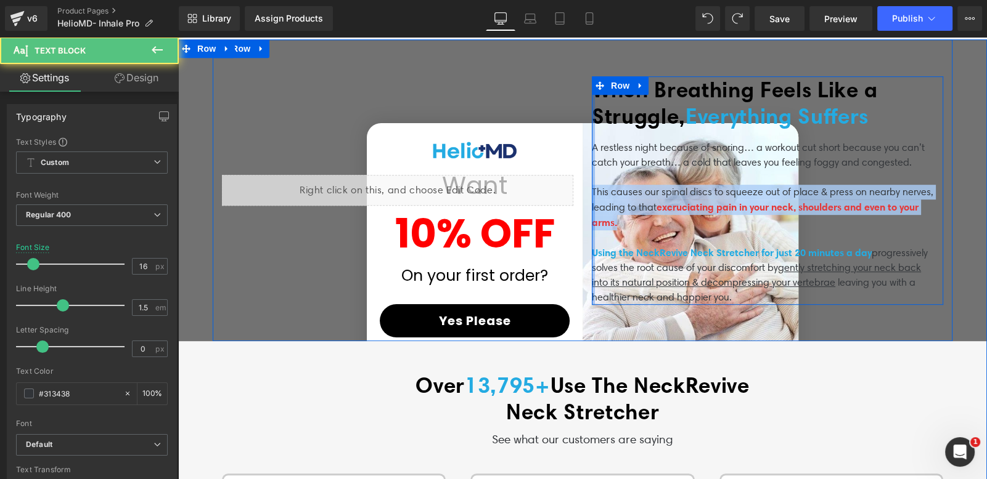
drag, startPoint x: 668, startPoint y: 220, endPoint x: 589, endPoint y: 187, distance: 85.9
click at [592, 187] on div "When Breathing Feels Like a Struggle, Everything Suffers Heading A restless nig…" at bounding box center [767, 190] width 351 height 229
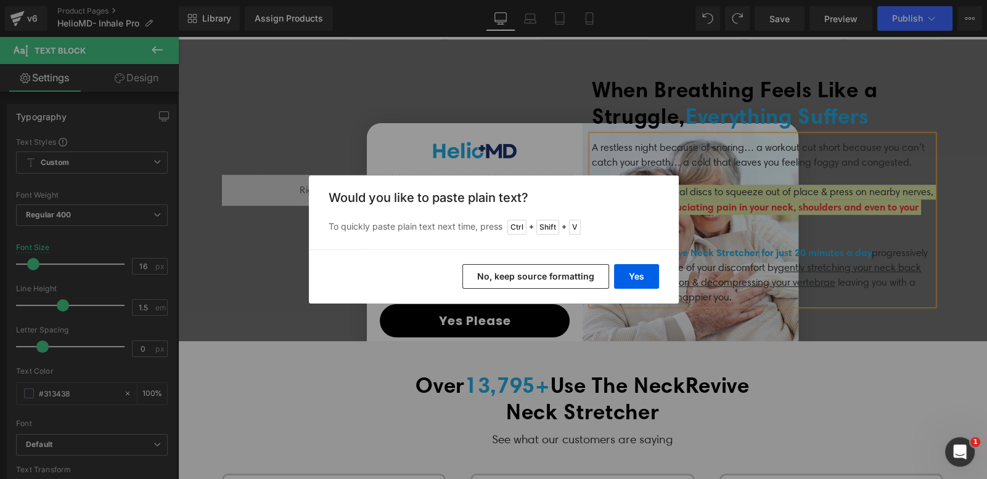
click at [646, 263] on div "Yes No, keep source formatting" at bounding box center [494, 277] width 370 height 54
click at [644, 270] on button "Yes" at bounding box center [636, 276] width 45 height 25
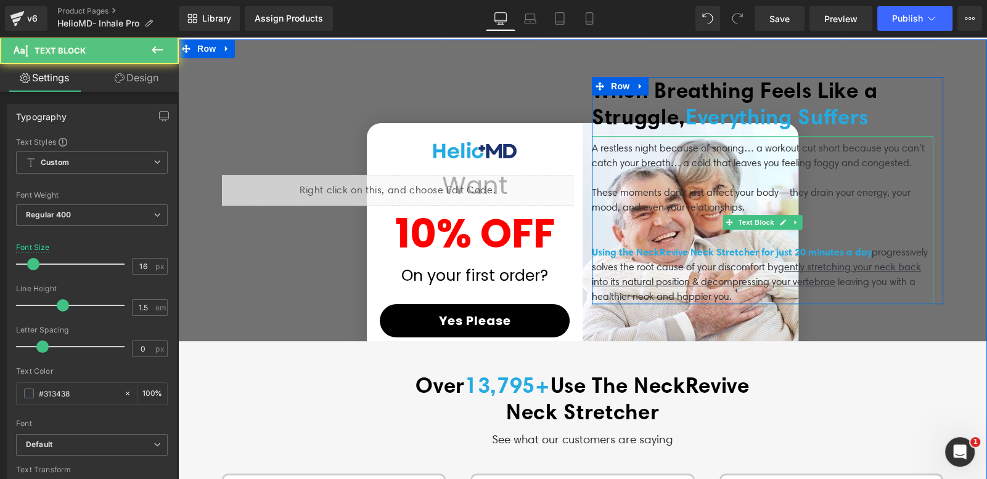
click at [630, 288] on span "leaving you with a healthier neck and happier you." at bounding box center [754, 289] width 324 height 26
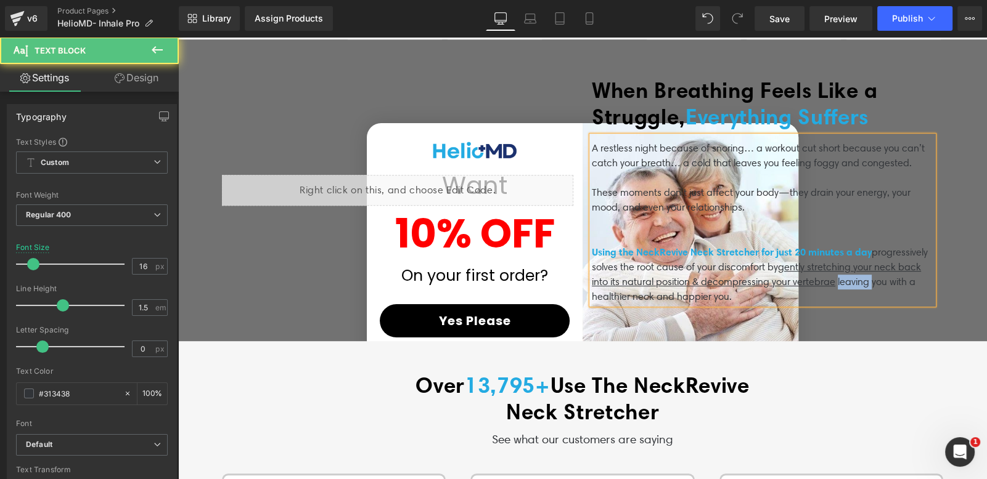
click at [631, 288] on span "leaving you with a healthier neck and happier you." at bounding box center [754, 289] width 324 height 26
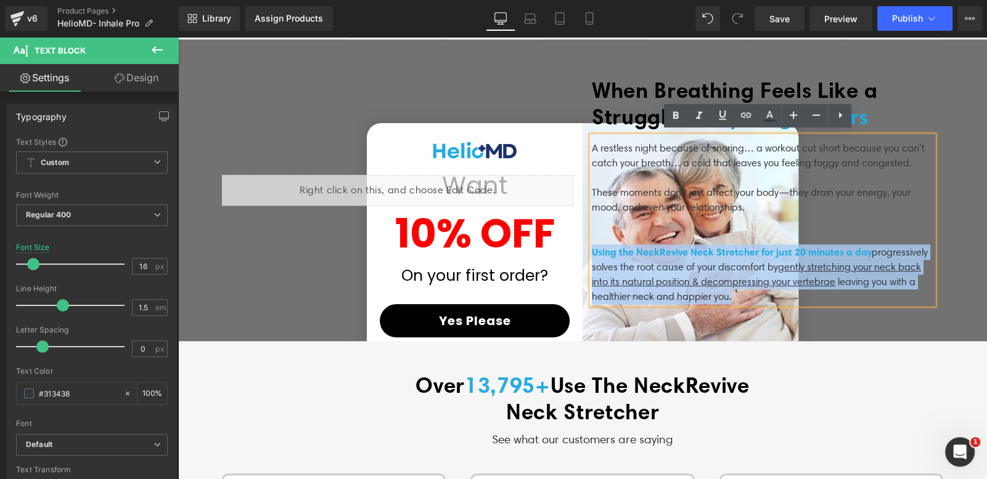
drag, startPoint x: 881, startPoint y: 289, endPoint x: 587, endPoint y: 250, distance: 295.9
click at [592, 250] on p "Using the NeckRevive Neck Stretcher for just 20 minutes a day progressively sol…" at bounding box center [762, 275] width 341 height 60
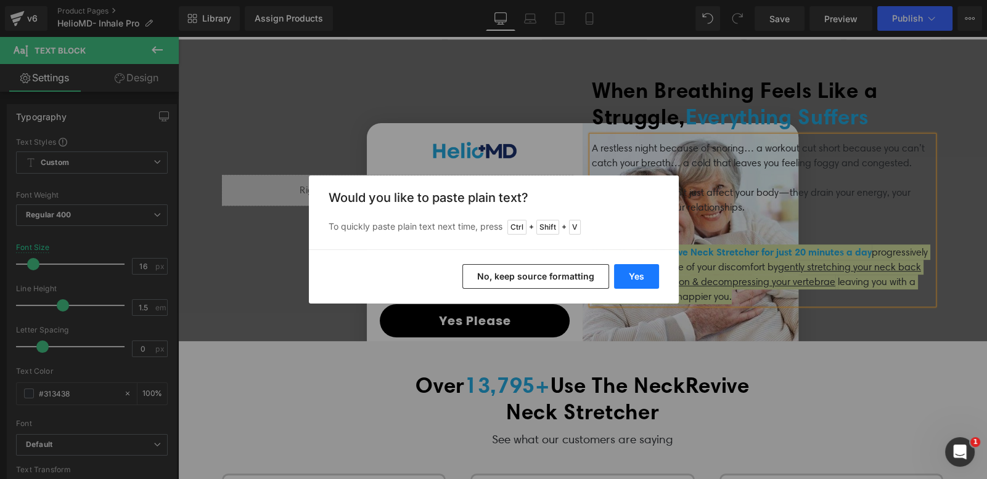
drag, startPoint x: 630, startPoint y: 275, endPoint x: 444, endPoint y: 240, distance: 188.7
click at [630, 275] on button "Yes" at bounding box center [636, 276] width 45 height 25
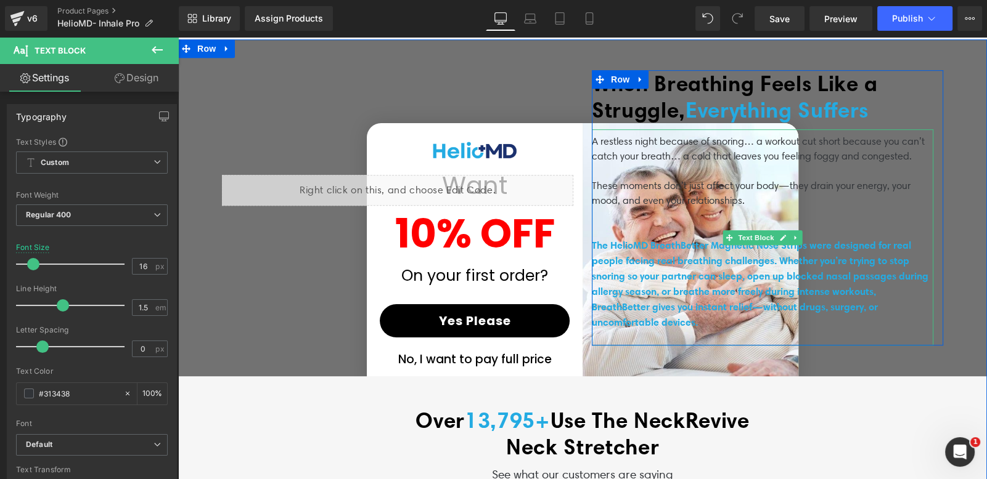
click at [782, 251] on span "The HelioMD BreathBetter Magnetic Nose Strips were designed for real people fac…" at bounding box center [760, 283] width 336 height 89
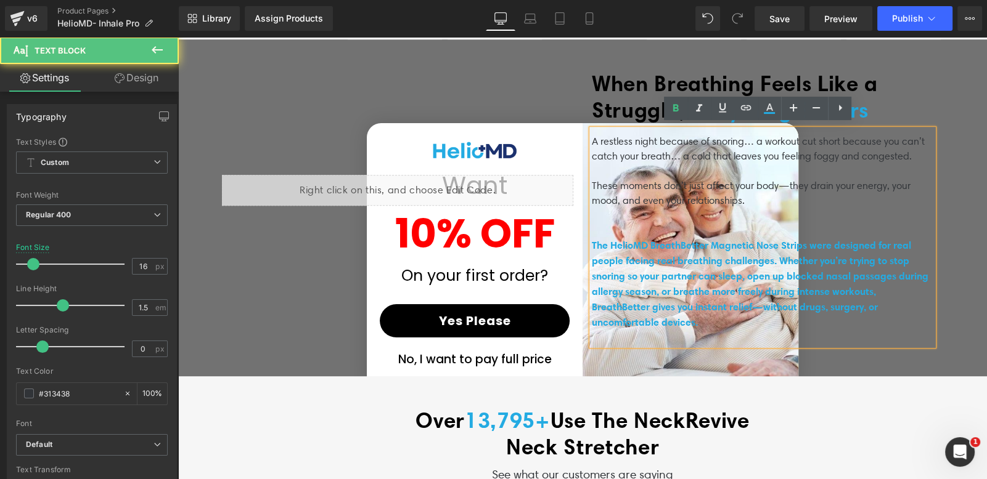
click at [812, 240] on span "The HelioMD BreathBetter Magnetic Nose Strips were designed for real people fac…" at bounding box center [760, 283] width 336 height 89
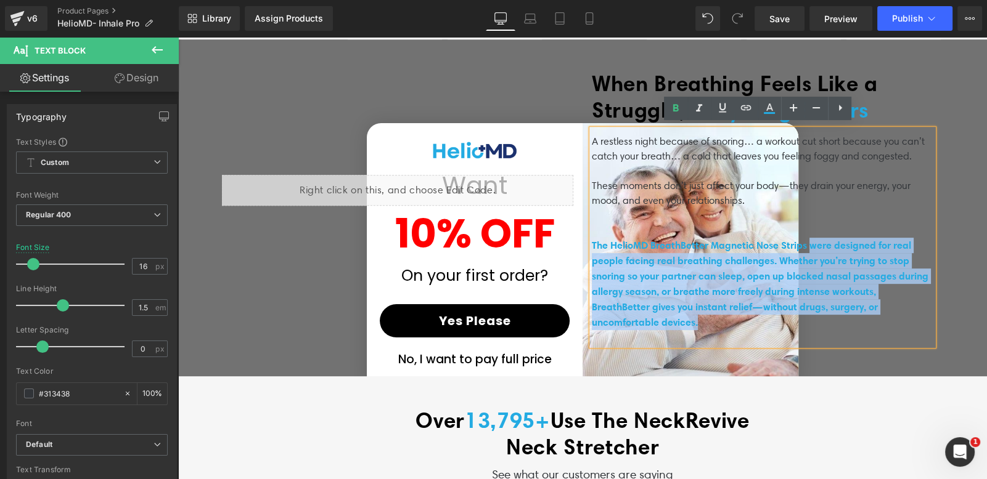
drag, startPoint x: 815, startPoint y: 240, endPoint x: 796, endPoint y: 316, distance: 78.8
click at [796, 316] on p "The HelioMD BreathBetter Magnetic Nose Strips were designed for real people fac…" at bounding box center [762, 284] width 341 height 92
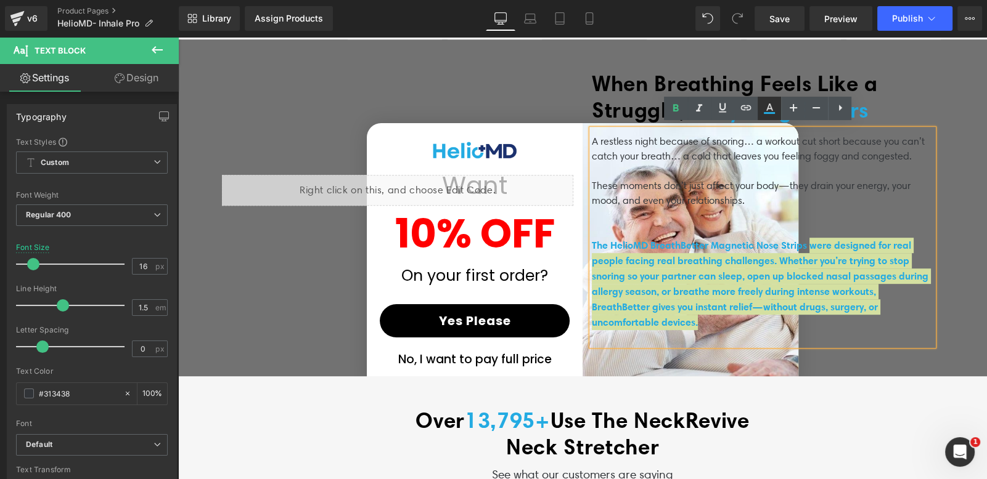
click at [767, 113] on icon at bounding box center [769, 113] width 11 height 2
type input "#24abe2"
type input "100"
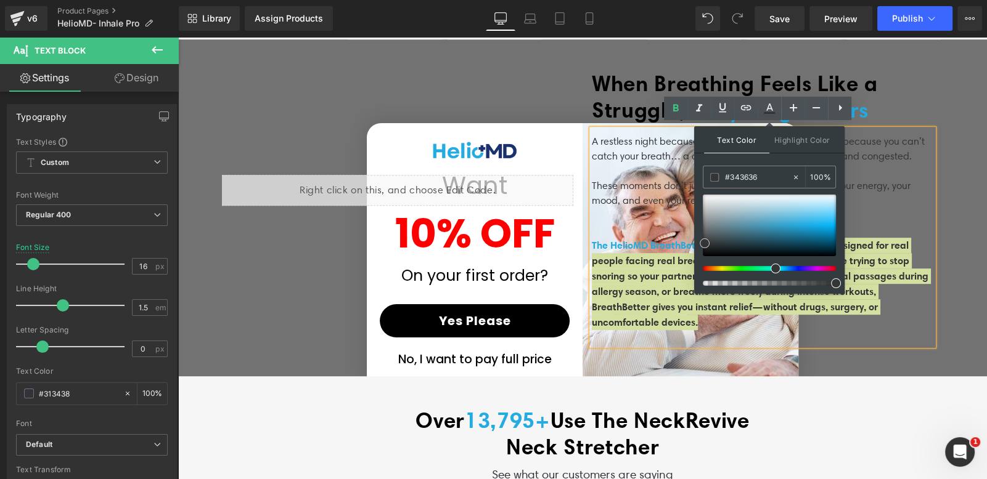
type input "#333737"
drag, startPoint x: 798, startPoint y: 226, endPoint x: 703, endPoint y: 243, distance: 96.5
click at [703, 243] on span at bounding box center [707, 243] width 10 height 10
click at [708, 243] on span at bounding box center [707, 243] width 10 height 10
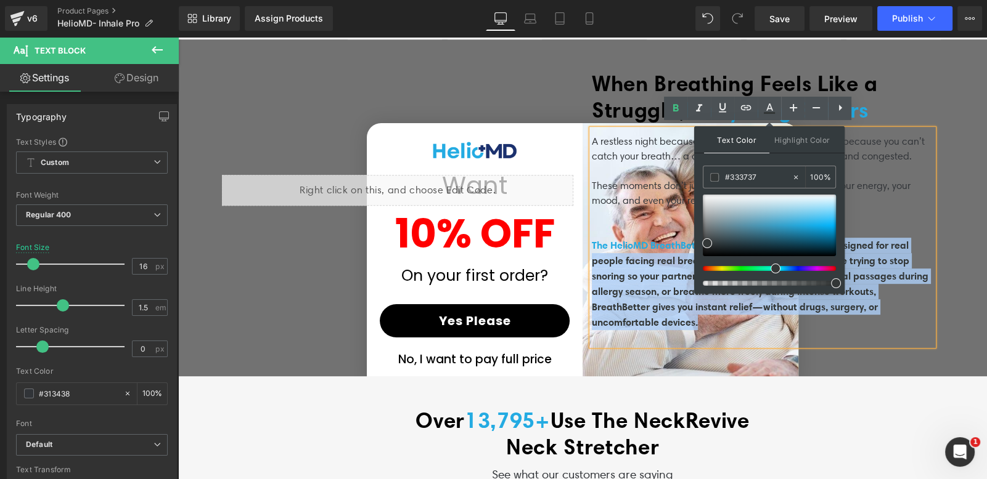
click at [862, 286] on span "were designed for real people facing real breathing challenges. Whether you’re …" at bounding box center [760, 283] width 336 height 89
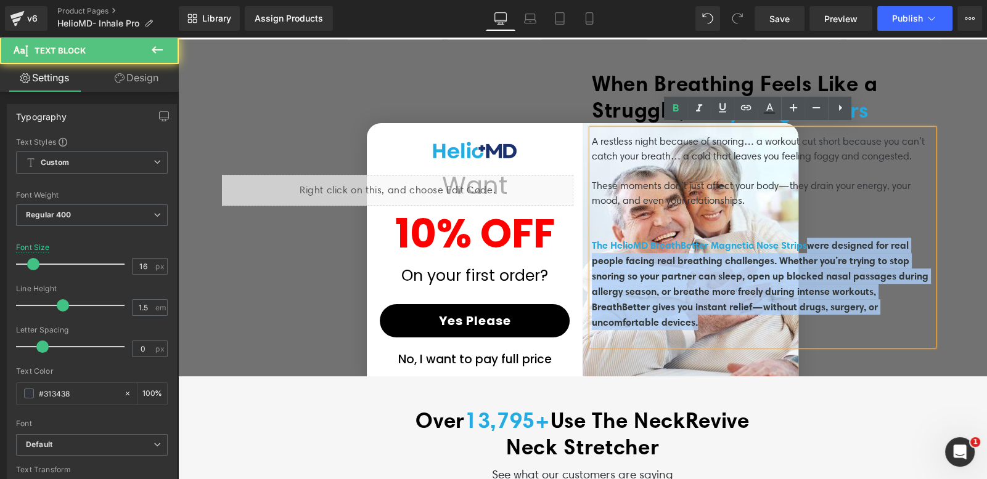
click at [850, 272] on span "were designed for real people facing real breathing challenges. Whether you’re …" at bounding box center [760, 283] width 336 height 89
drag, startPoint x: 813, startPoint y: 240, endPoint x: 818, endPoint y: 315, distance: 75.3
click at [818, 315] on p "The HelioMD BreathBetter Magnetic Nose Strips were designed for real people fac…" at bounding box center [762, 284] width 341 height 92
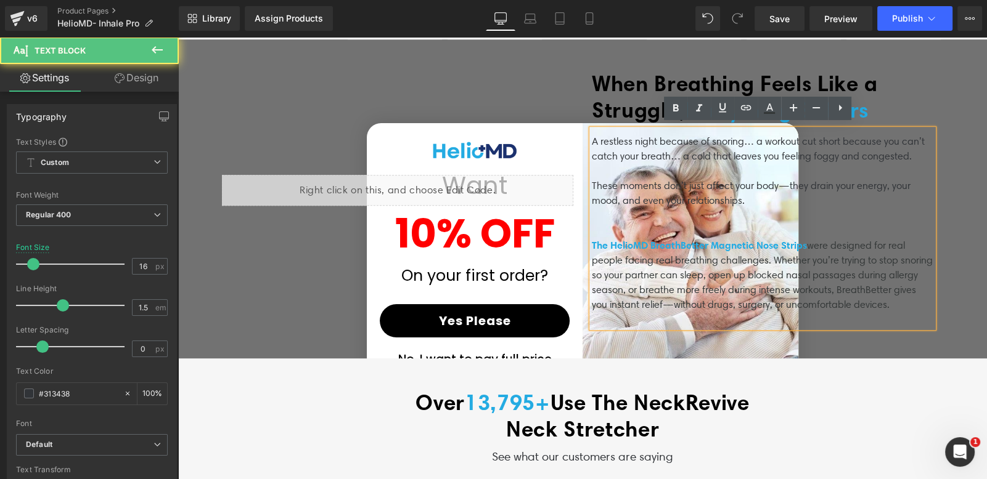
click at [822, 312] on p at bounding box center [762, 319] width 341 height 15
click at [786, 289] on span "were designed for real people facing real breathing challenges. Whether you’re …" at bounding box center [762, 275] width 341 height 71
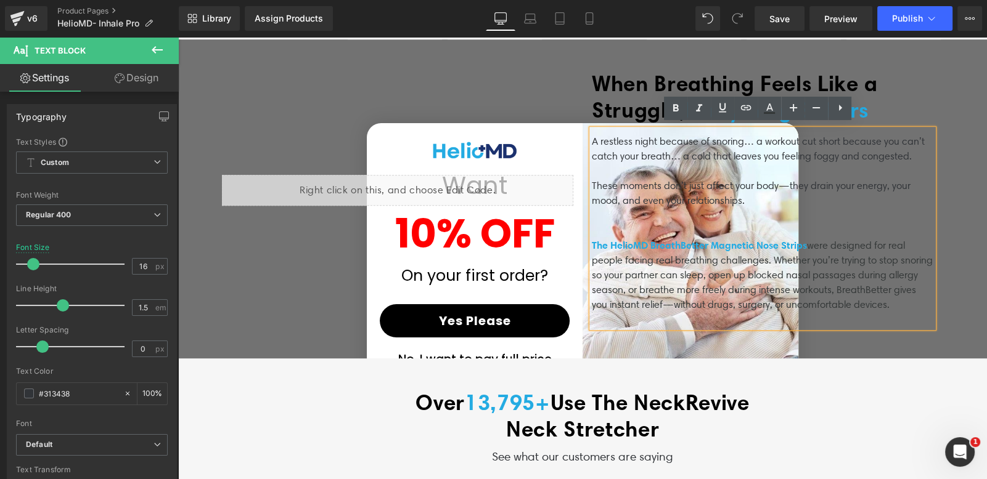
click at [669, 304] on span "were designed for real people facing real breathing challenges. Whether you’re …" at bounding box center [762, 275] width 341 height 71
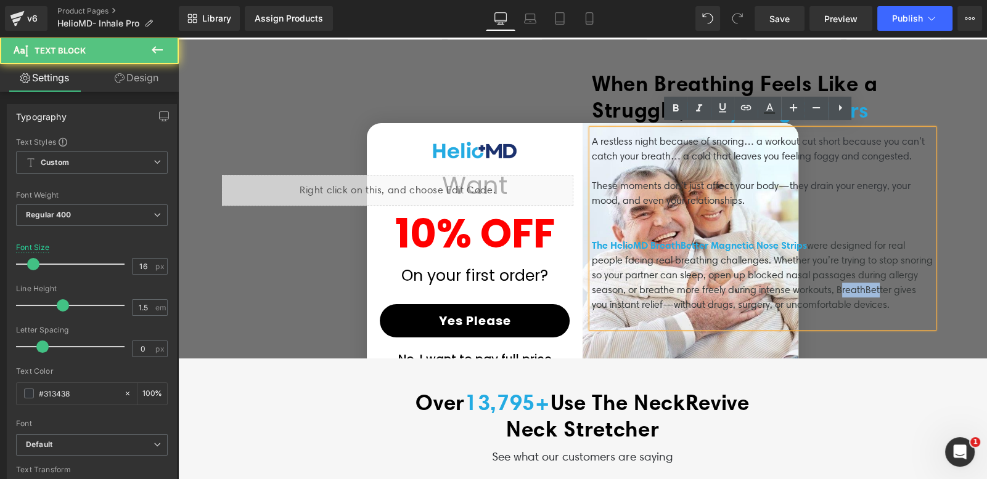
drag, startPoint x: 837, startPoint y: 286, endPoint x: 878, endPoint y: 287, distance: 40.7
click at [878, 287] on span "were designed for real people facing real breathing challenges. Whether you’re …" at bounding box center [762, 275] width 341 height 71
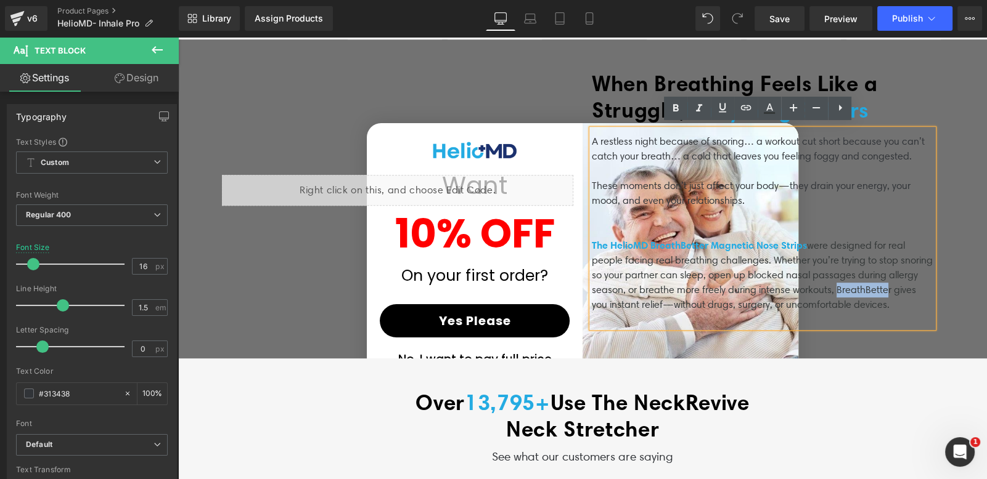
drag, startPoint x: 886, startPoint y: 292, endPoint x: 863, endPoint y: 290, distance: 23.5
click at [836, 290] on p "The HelioMD BreathBetter Magnetic Nose Strips were designed for real people fac…" at bounding box center [762, 275] width 341 height 75
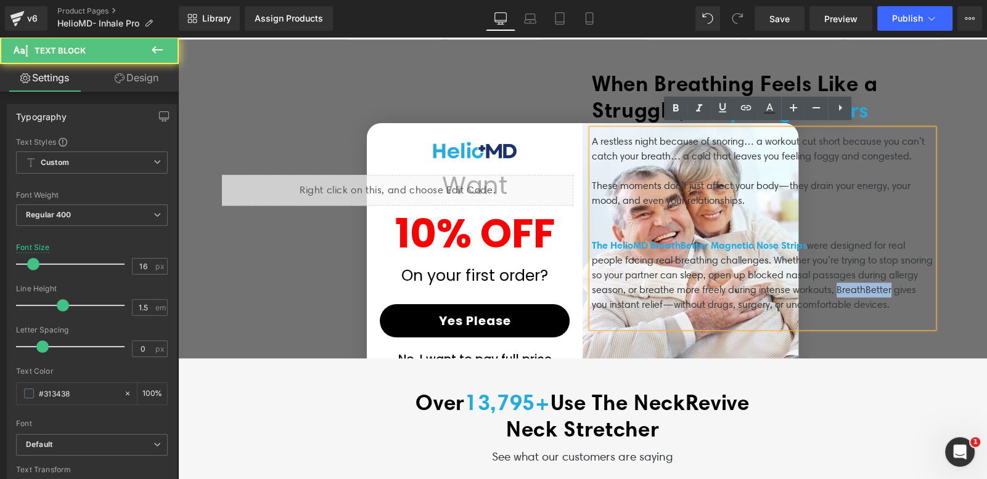
drag, startPoint x: 888, startPoint y: 286, endPoint x: 833, endPoint y: 286, distance: 54.8
click at [833, 286] on span "were designed for real people facing real breathing challenges. Whether you’re …" at bounding box center [762, 275] width 341 height 71
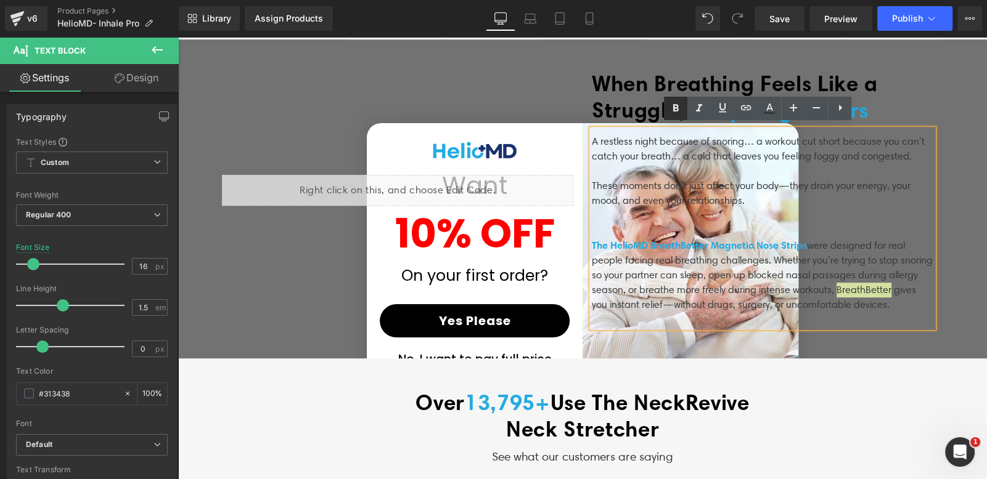
click at [675, 112] on icon at bounding box center [675, 108] width 15 height 15
click at [762, 239] on span "The HelioMD BreathBetter Magnetic Nose Strips" at bounding box center [699, 245] width 215 height 12
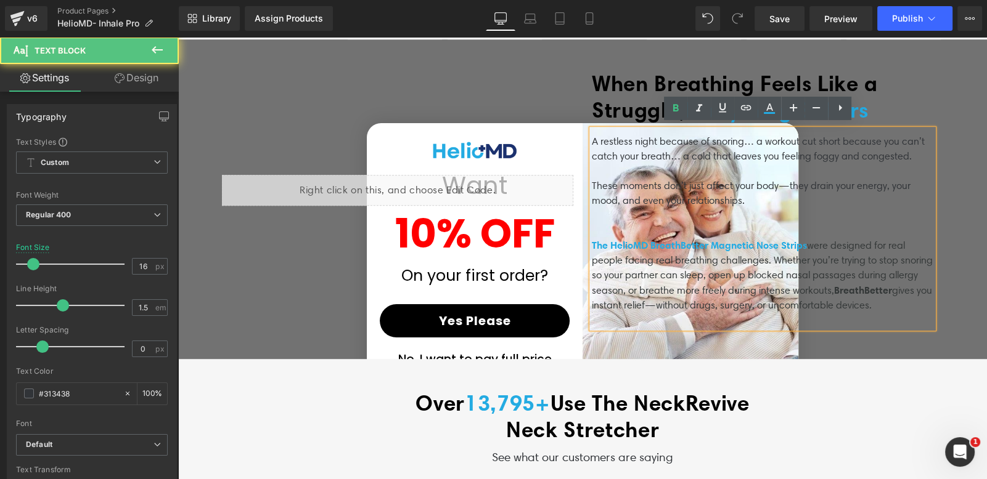
click at [716, 165] on p at bounding box center [762, 171] width 341 height 15
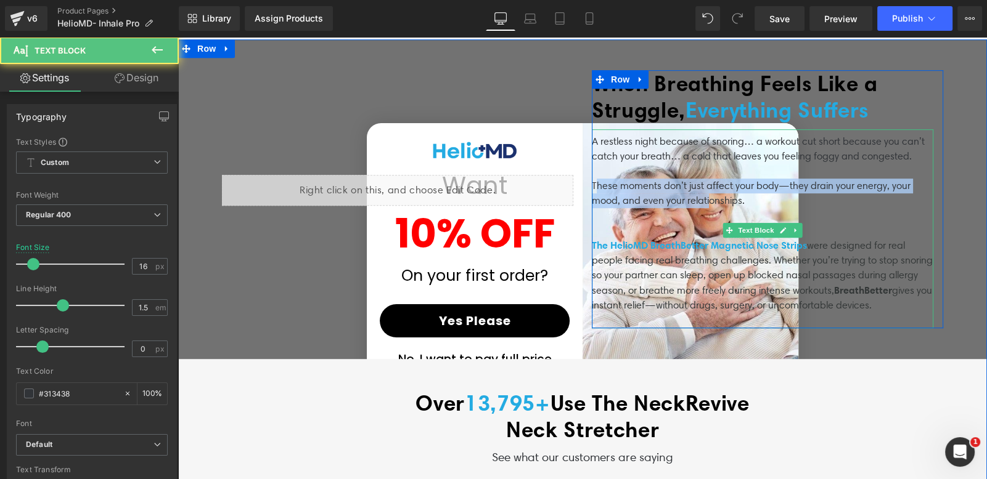
drag, startPoint x: 590, startPoint y: 181, endPoint x: 706, endPoint y: 190, distance: 115.6
click at [706, 190] on p "These moments don’t just affect your body—they drain your energy, your mood, an…" at bounding box center [762, 194] width 341 height 30
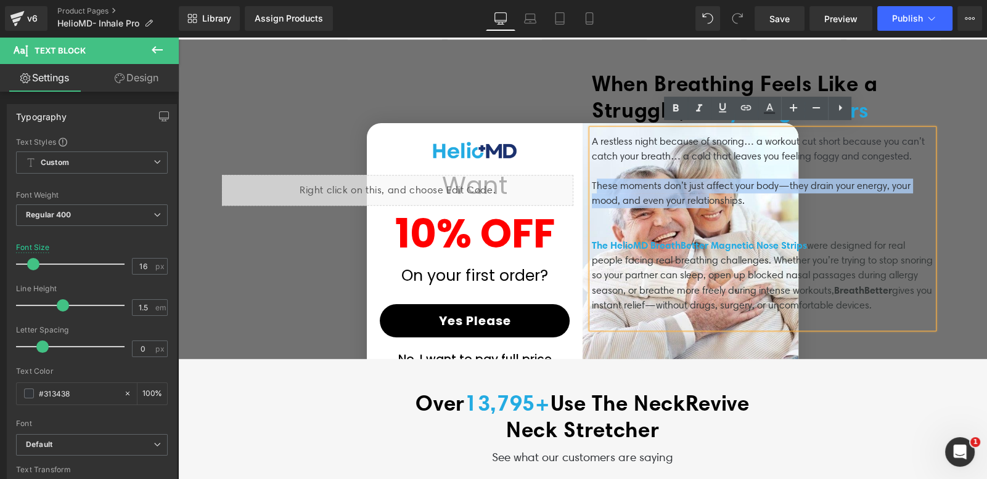
drag, startPoint x: 755, startPoint y: 193, endPoint x: 585, endPoint y: 181, distance: 169.9
click at [592, 181] on div "A restless night because of snoring… a workout cut short because you can’t catc…" at bounding box center [762, 228] width 341 height 199
click at [592, 179] on p "These moments don’t just affect your body—they drain your energy, your mood, an…" at bounding box center [762, 194] width 341 height 30
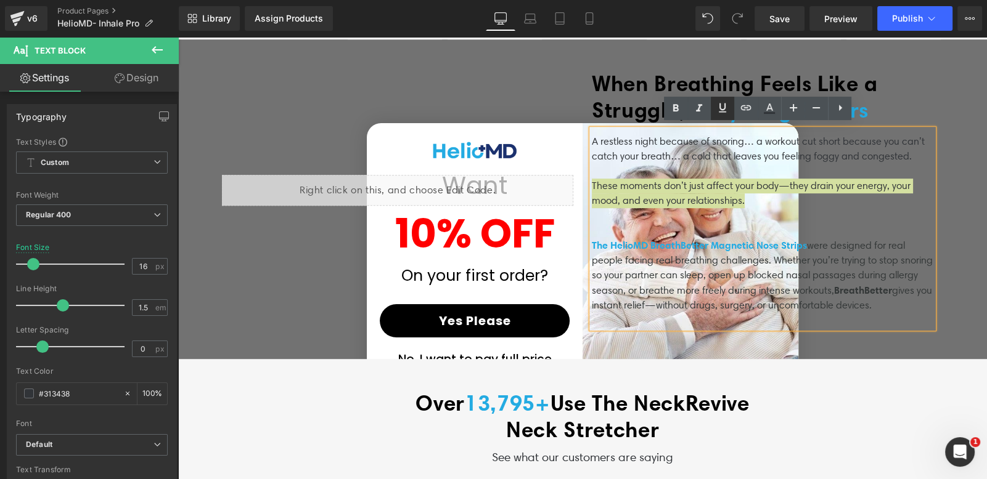
click at [721, 108] on icon at bounding box center [722, 107] width 15 height 15
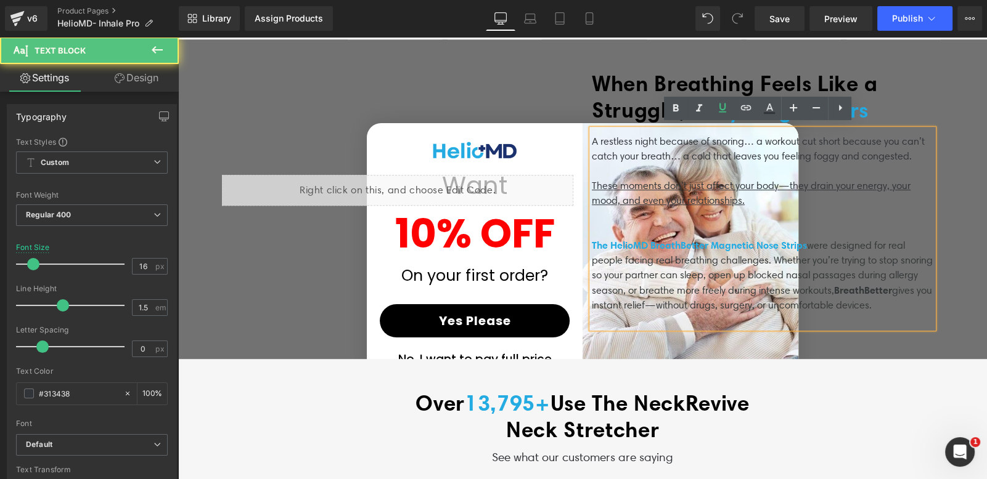
click at [715, 213] on p at bounding box center [762, 215] width 341 height 15
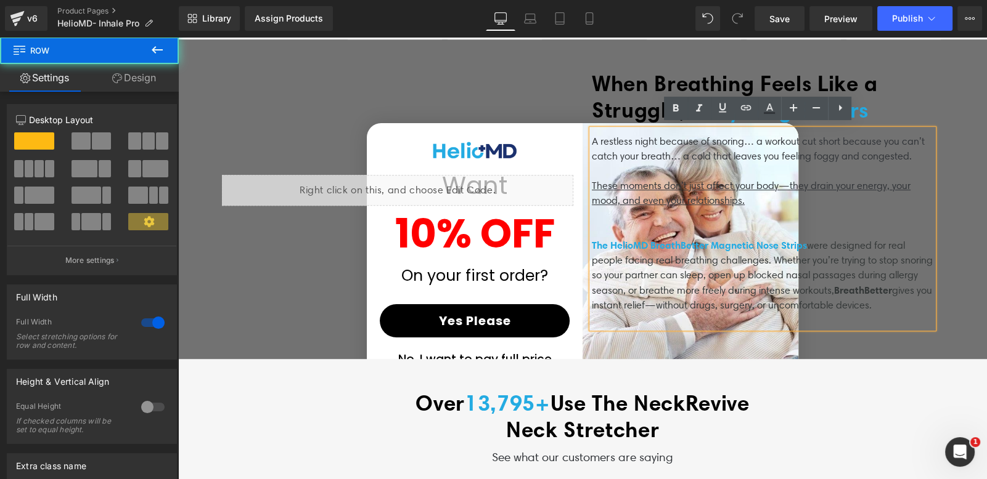
drag, startPoint x: 976, startPoint y: 123, endPoint x: 985, endPoint y: 138, distance: 18.3
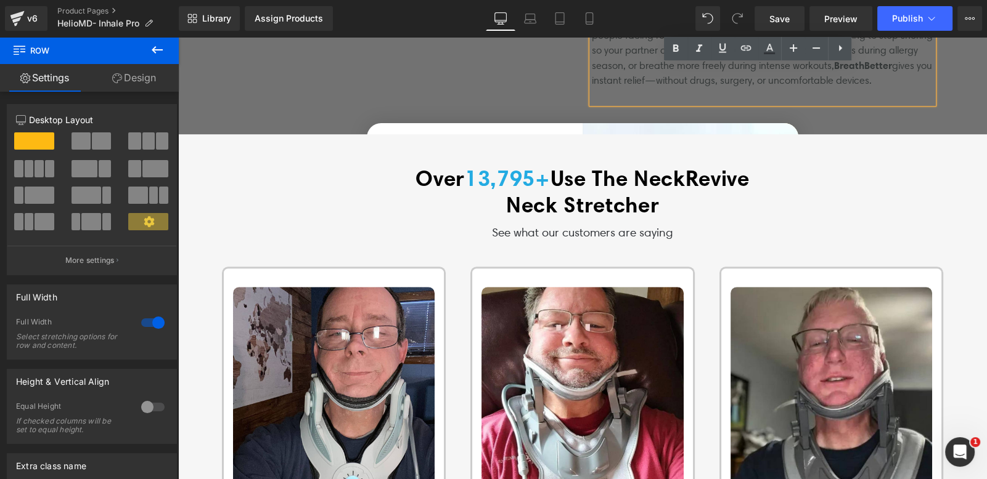
scroll to position [932, 0]
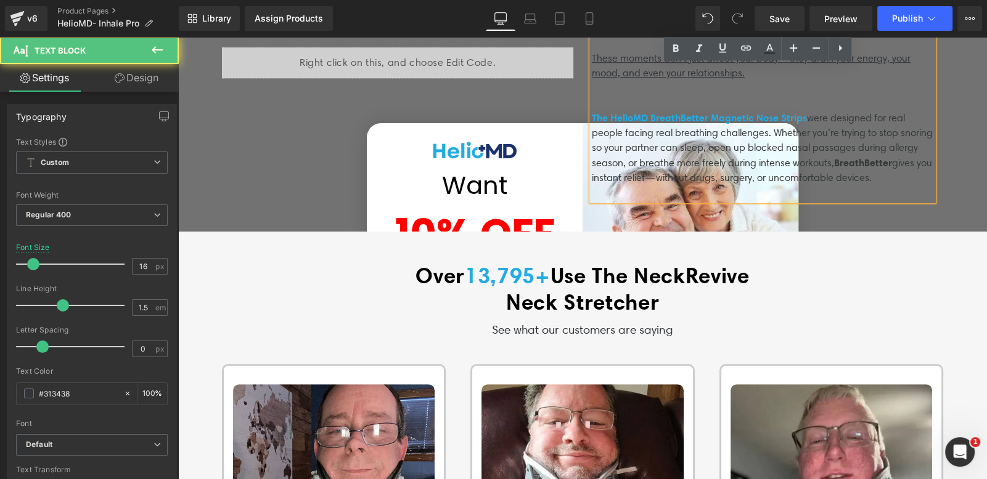
click at [606, 173] on span "were designed for real people facing real breathing challenges. Whether you’re …" at bounding box center [762, 147] width 341 height 71
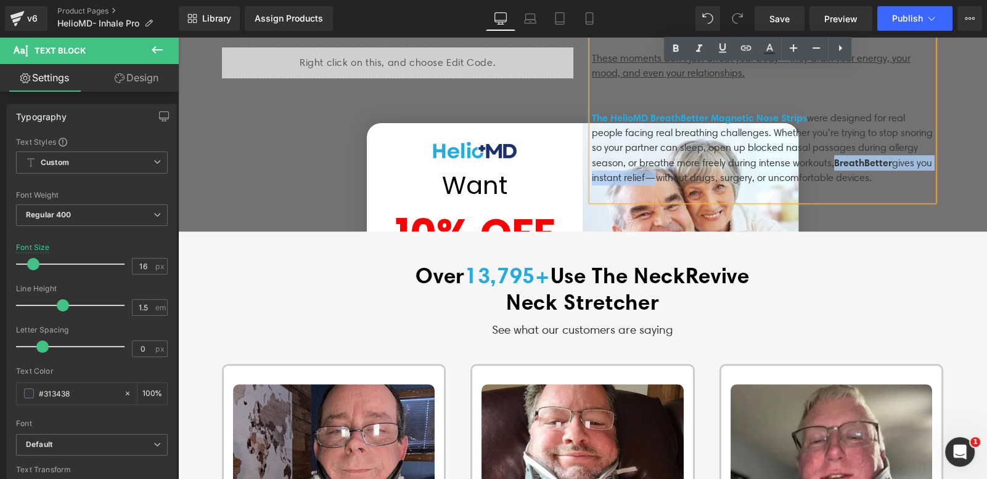
drag, startPoint x: 834, startPoint y: 158, endPoint x: 659, endPoint y: 177, distance: 176.0
click at [659, 177] on span "were designed for real people facing real breathing challenges. Whether you’re …" at bounding box center [762, 147] width 341 height 71
click at [675, 51] on icon at bounding box center [676, 47] width 6 height 7
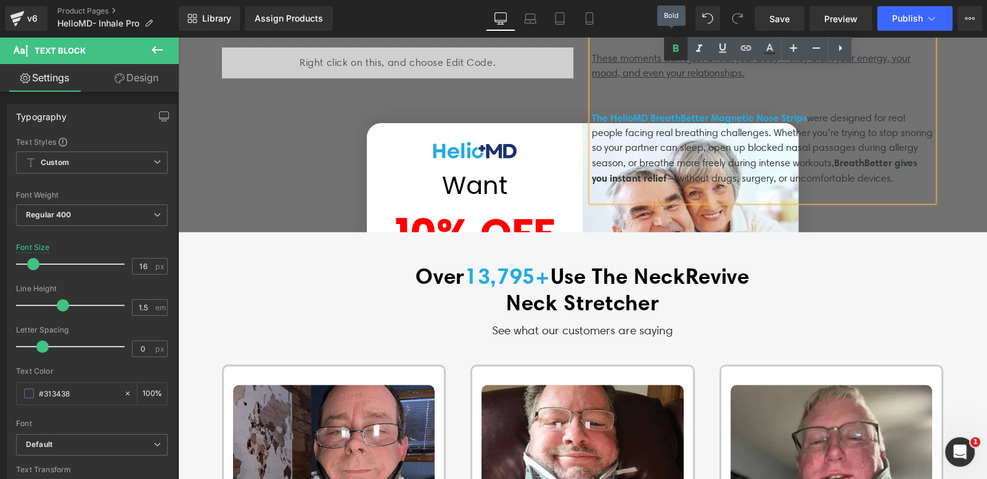
click at [675, 52] on icon at bounding box center [675, 48] width 15 height 15
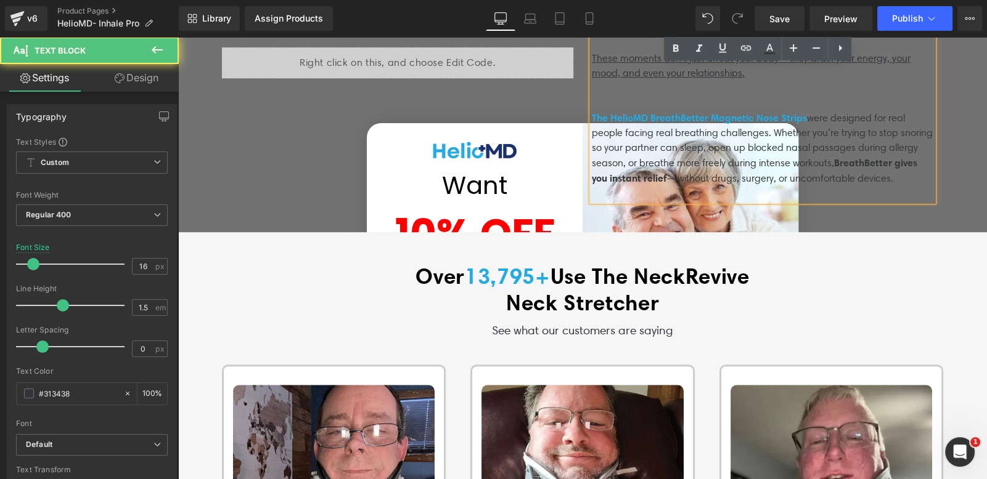
click at [693, 176] on span "were designed for real people facing real breathing challenges. Whether you’re …" at bounding box center [762, 148] width 341 height 72
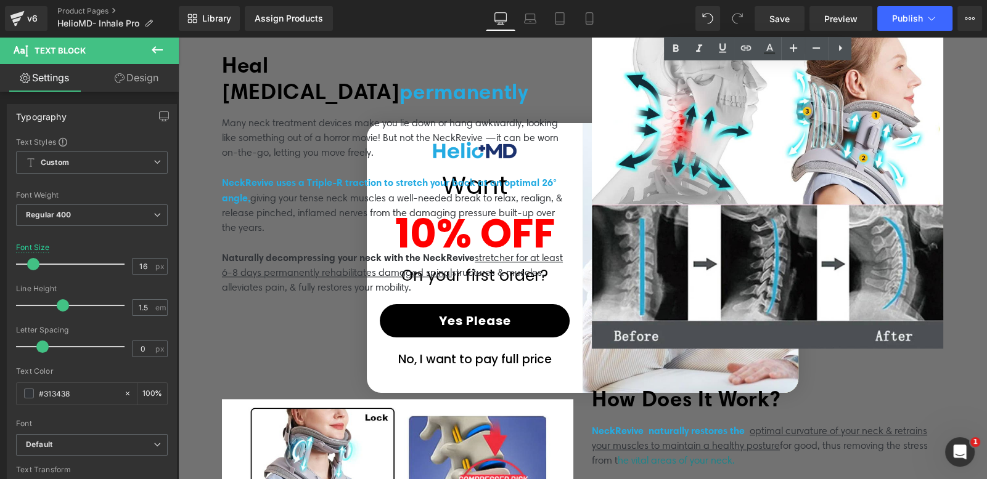
scroll to position [1936, 0]
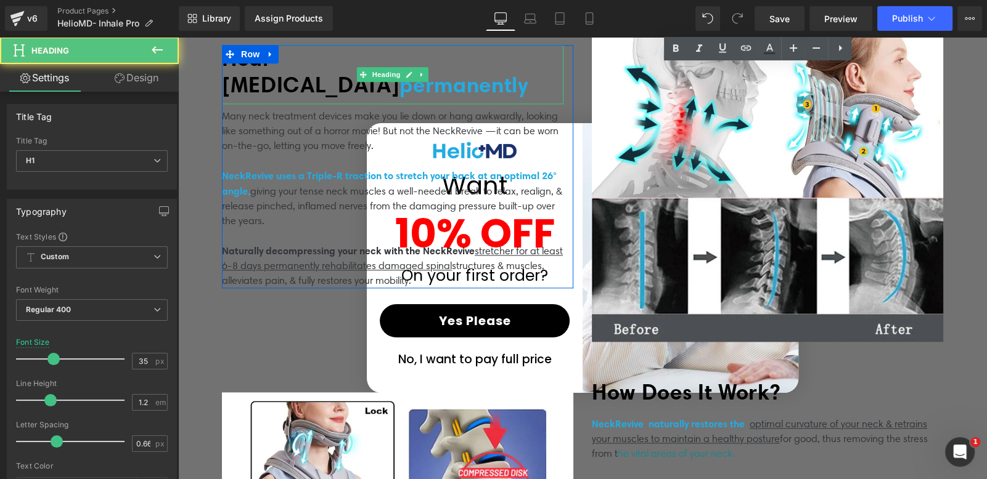
click at [308, 61] on span "Heal neck pain" at bounding box center [310, 71] width 177 height 53
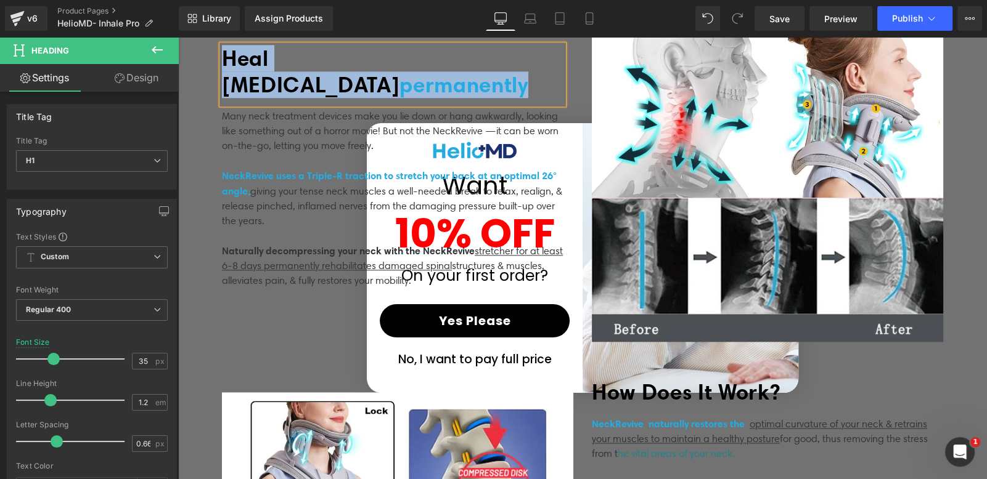
click at [341, 61] on span "Heal neck pain" at bounding box center [310, 71] width 177 height 53
click at [332, 68] on span "Heal neck pain" at bounding box center [310, 71] width 177 height 53
paste div
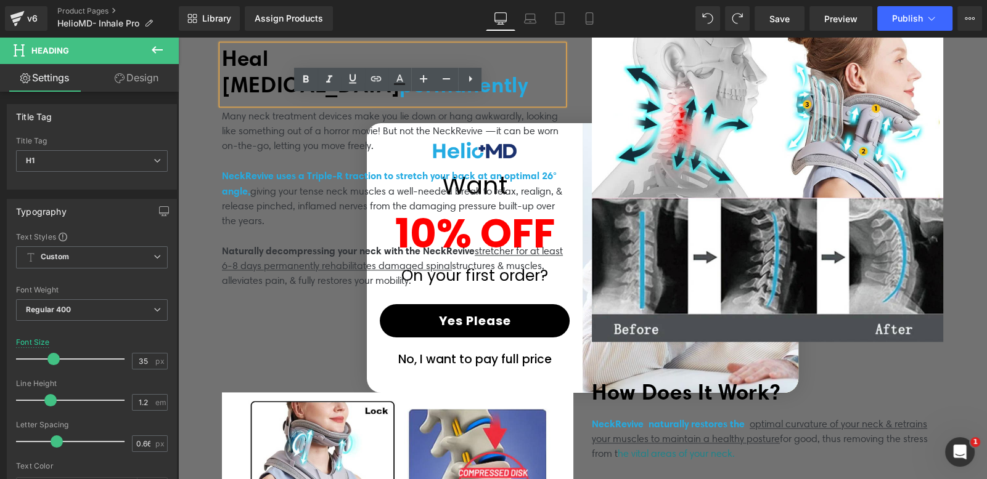
click at [405, 71] on span "permanently" at bounding box center [463, 84] width 128 height 26
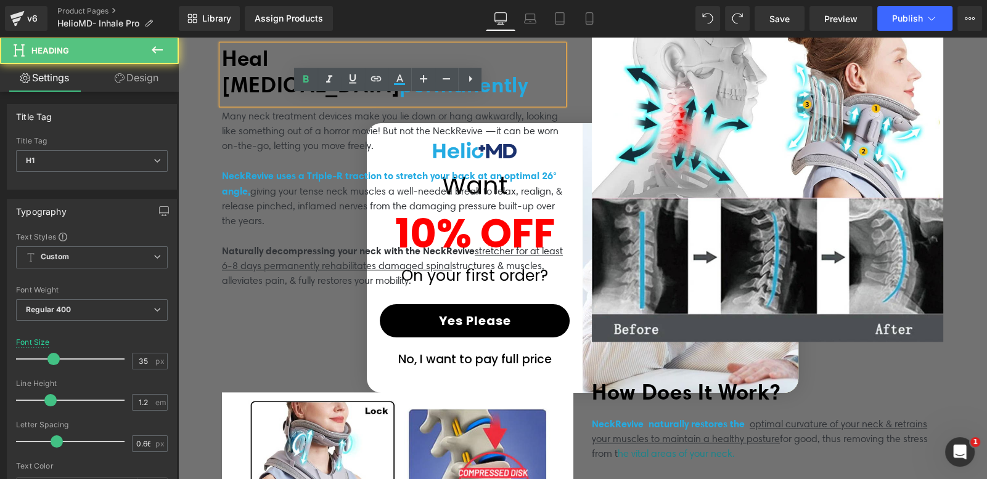
click at [399, 71] on span "permanently" at bounding box center [463, 84] width 128 height 26
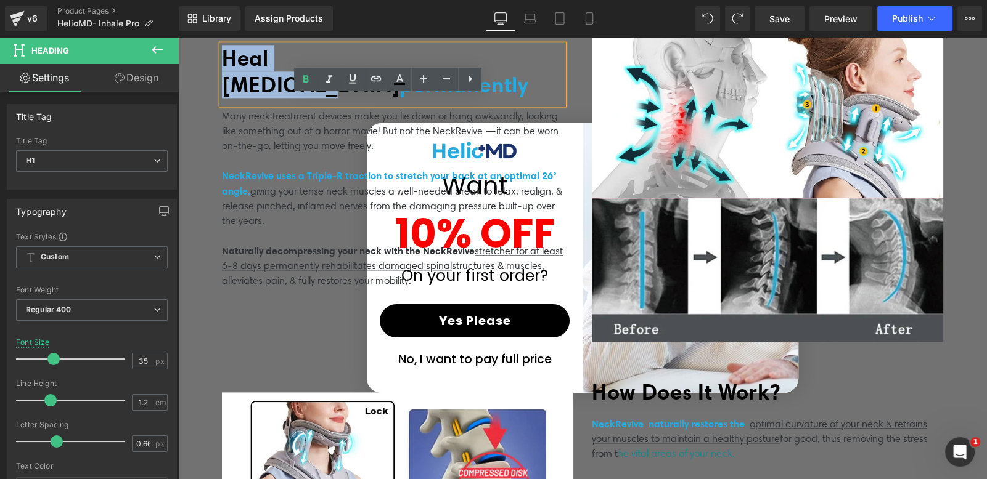
drag, startPoint x: 375, startPoint y: 61, endPoint x: 219, endPoint y: 60, distance: 155.9
click at [222, 60] on span "Heal neck pain" at bounding box center [310, 71] width 177 height 53
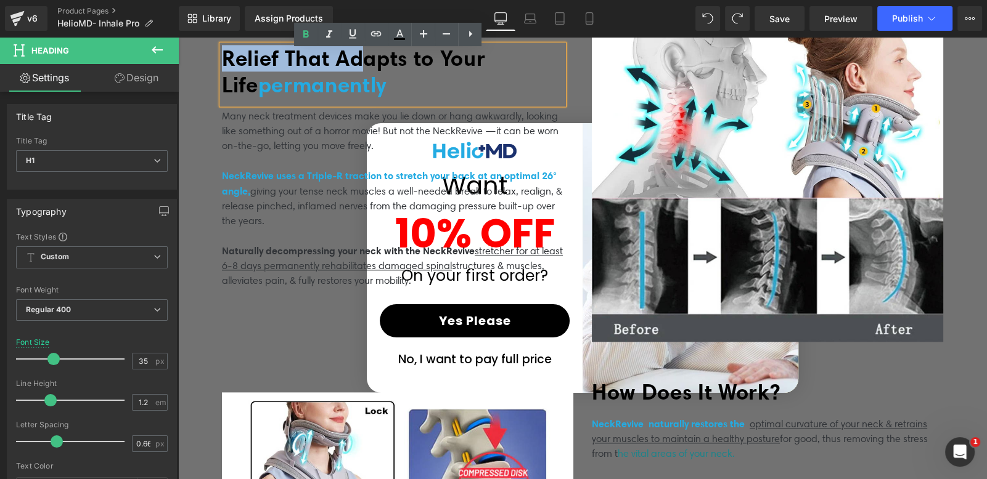
scroll to position [1923, 0]
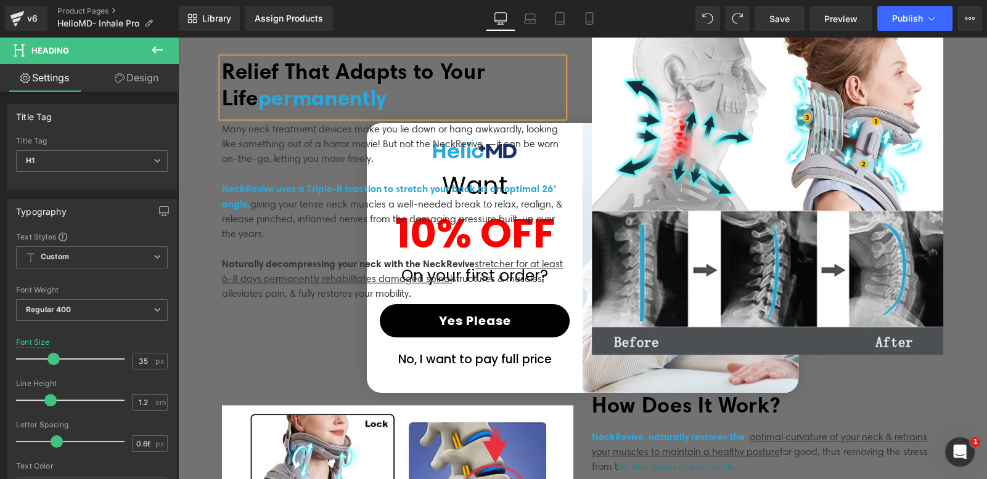
click at [365, 92] on span "permanently" at bounding box center [322, 97] width 128 height 26
click at [397, 76] on icon at bounding box center [399, 79] width 15 height 15
type input "#24abe2"
type input "100"
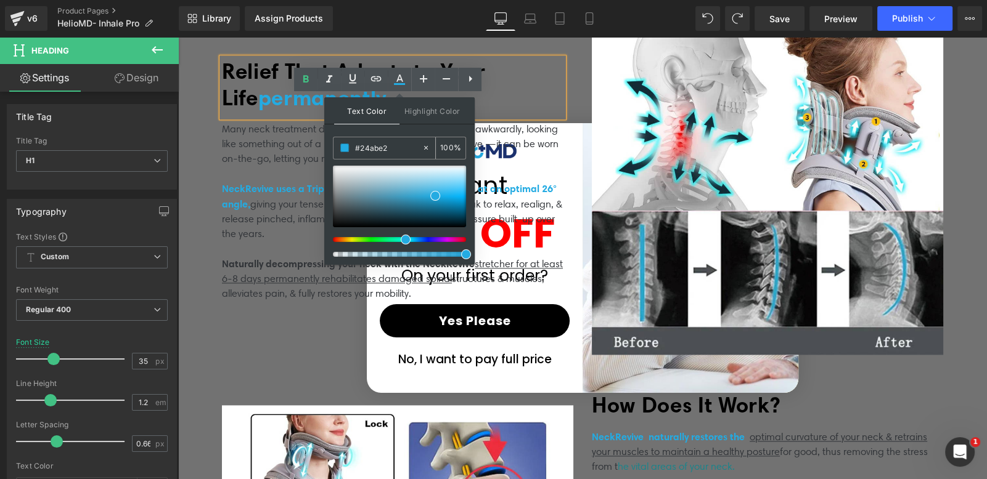
click at [391, 144] on input "#24abe2" at bounding box center [388, 148] width 67 height 14
click at [509, 80] on h1 "Relief That Adapts to Your Life permanently" at bounding box center [392, 84] width 341 height 53
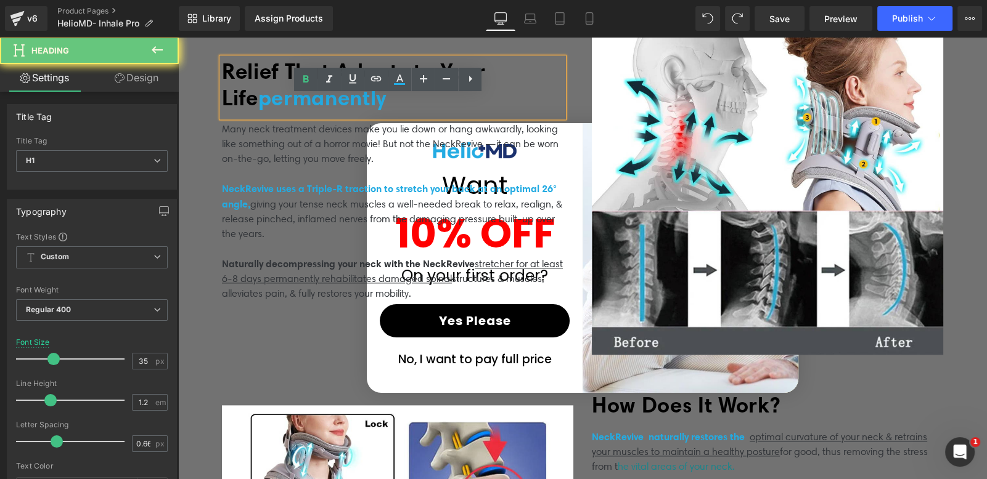
click at [444, 60] on span "Relief That Adapts to Your Life" at bounding box center [353, 84] width 263 height 53
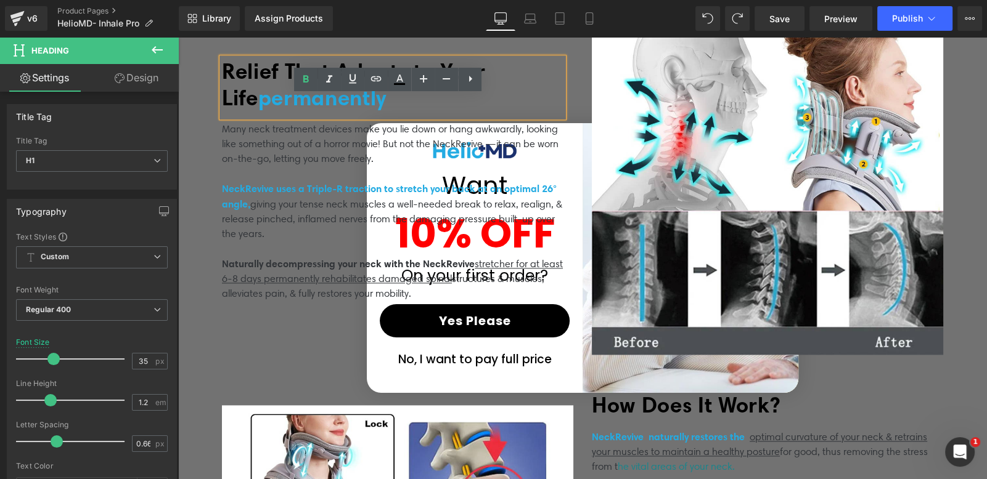
click at [426, 59] on span "Relief That Adapts to Your Life" at bounding box center [353, 84] width 263 height 53
click at [561, 61] on div "Relief That Adapts to Your Life permanently" at bounding box center [392, 87] width 341 height 59
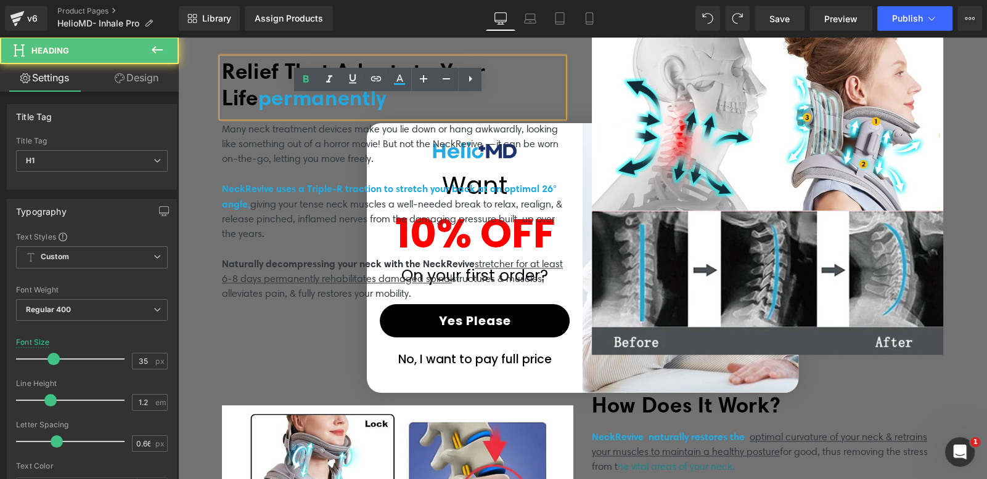
click at [515, 97] on h1 "Relief That Adapts to Your Life permanently" at bounding box center [392, 84] width 341 height 53
click at [272, 96] on span "permanently" at bounding box center [322, 97] width 128 height 26
click at [246, 91] on span "Relief That Adapts to Your Life" at bounding box center [353, 84] width 263 height 53
drag, startPoint x: 335, startPoint y: 57, endPoint x: 413, endPoint y: 56, distance: 77.7
click at [413, 58] on span "Relief That Adapts to Your Life" at bounding box center [353, 84] width 263 height 53
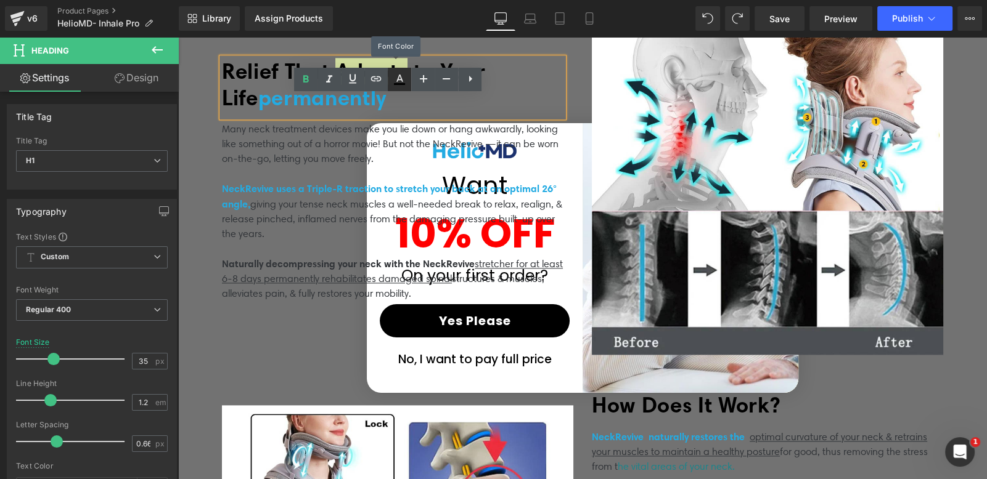
click at [399, 78] on icon at bounding box center [399, 79] width 15 height 15
type input "#000000"
type input "100"
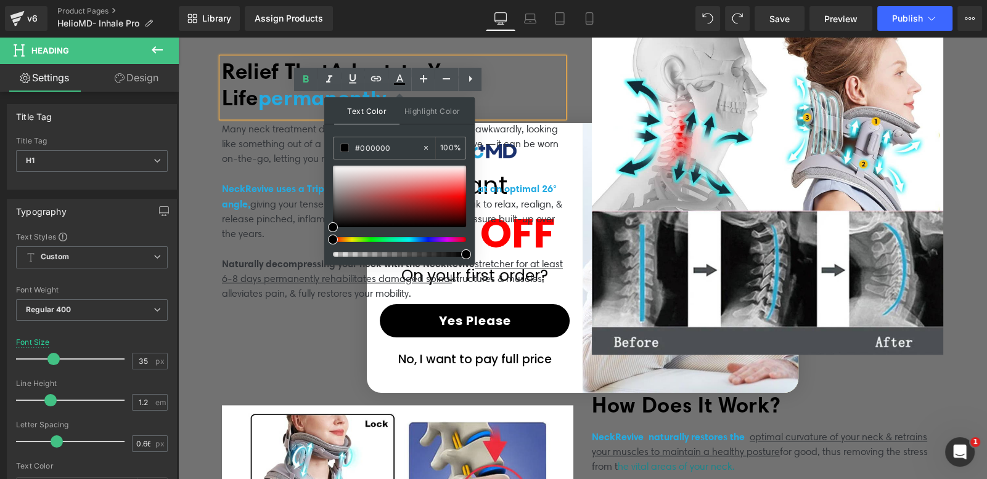
click at [387, 134] on div "Text Color Highlight Color rgba(0, 0, 0, 1) #000000 100 % none 0 %" at bounding box center [399, 181] width 150 height 168
click at [389, 139] on div "#000000" at bounding box center [377, 148] width 88 height 22
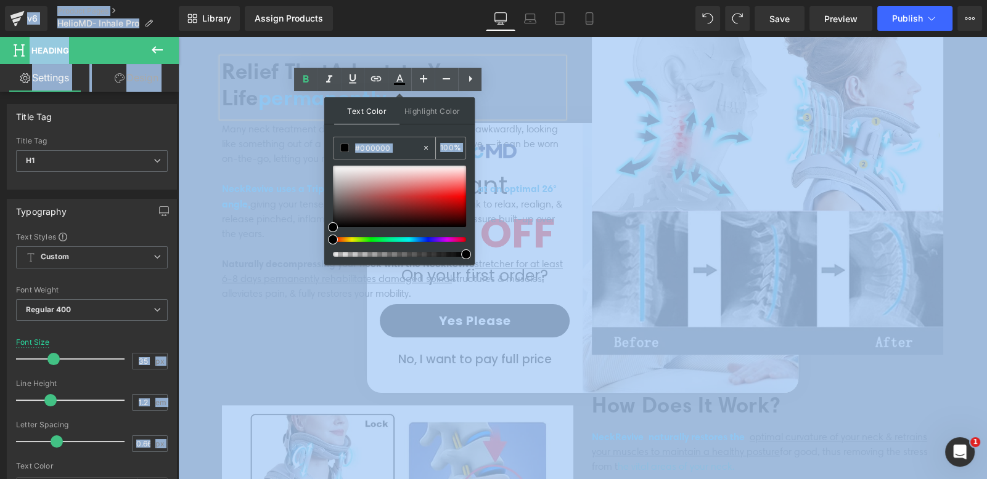
click at [389, 147] on input "#000000" at bounding box center [388, 148] width 67 height 14
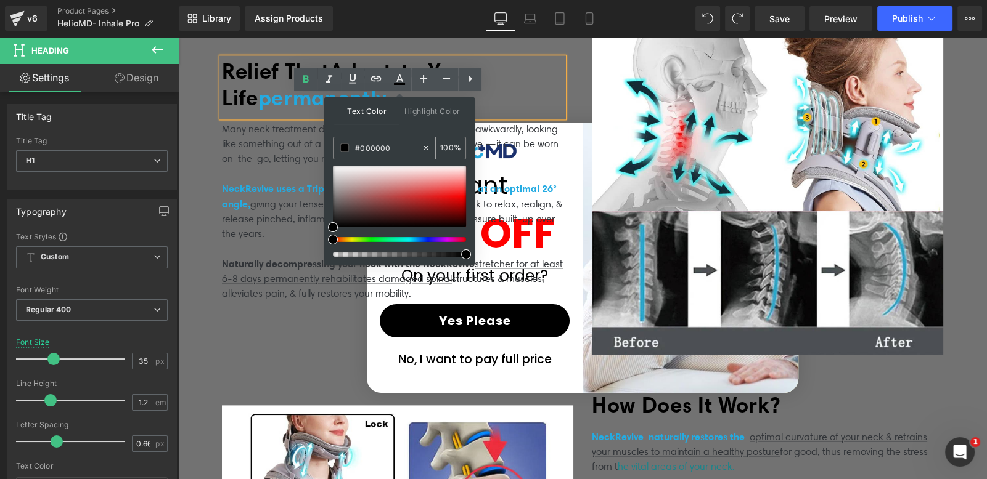
paste input "24abe2"
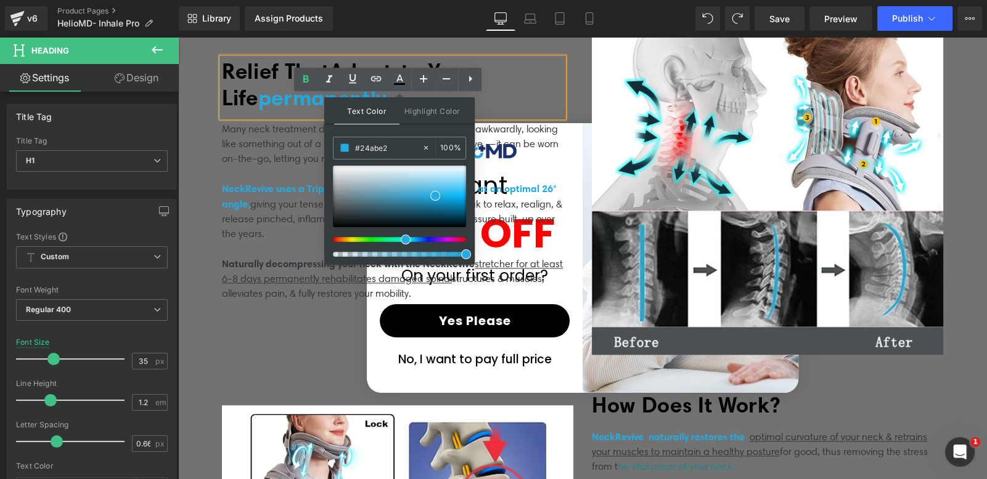
type input "#24abe2"
click at [434, 193] on span at bounding box center [435, 196] width 10 height 10
click at [496, 68] on h1 "Relief That Adapts to Your Life permanently" at bounding box center [392, 84] width 341 height 53
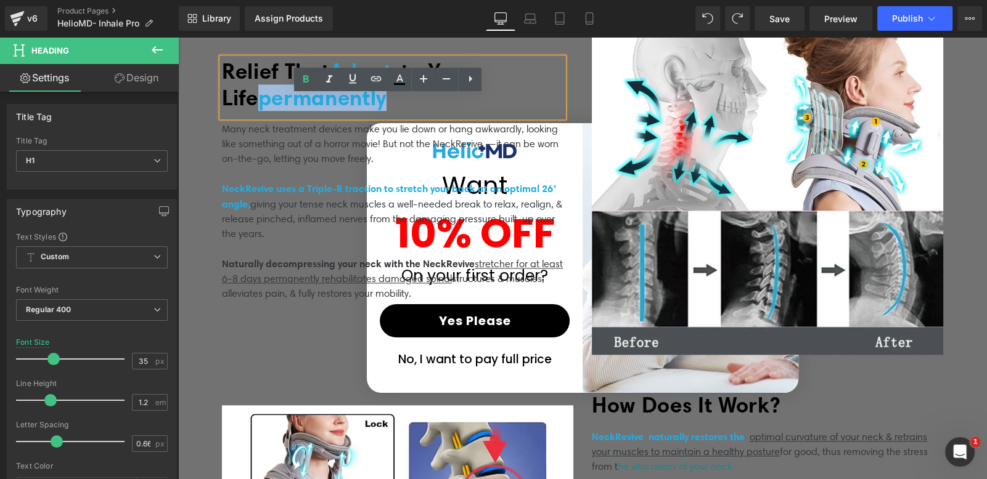
drag, startPoint x: 399, startPoint y: 102, endPoint x: 270, endPoint y: 98, distance: 129.5
click at [270, 98] on h1 "Relief That Adapts to Your Life permanently" at bounding box center [392, 84] width 341 height 53
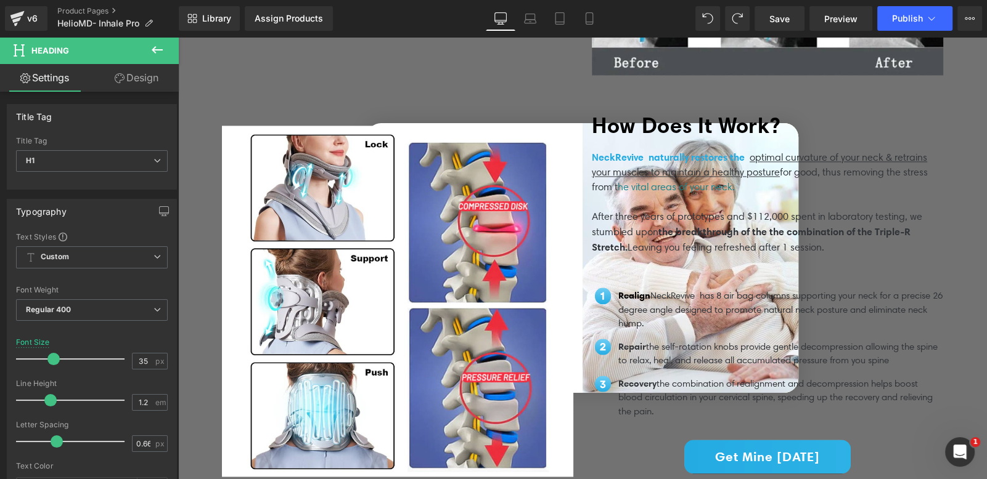
scroll to position [2252, 0]
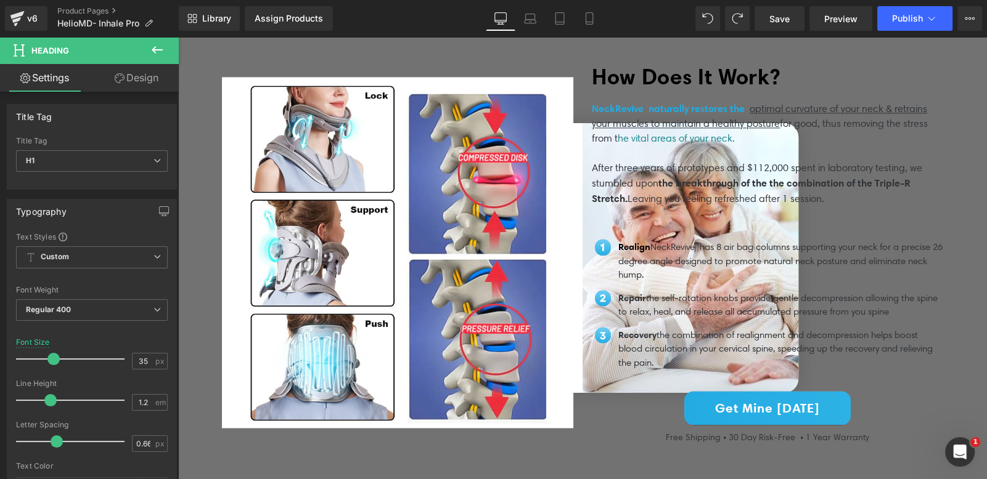
click at [695, 266] on p "Realign NeckRevive has 8 air bag columns supporting your neck for a precise 26 …" at bounding box center [780, 261] width 325 height 42
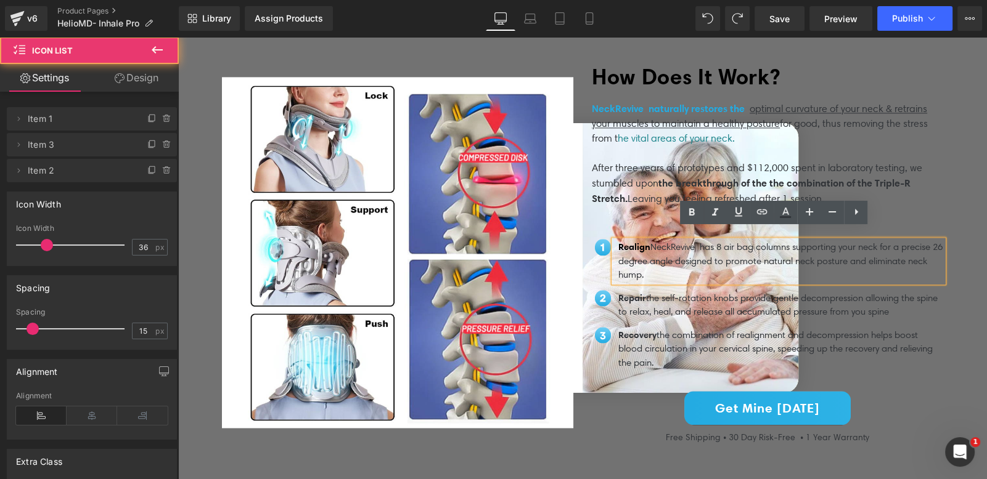
click at [916, 222] on div "Image Realign NeckRevive has 8 air bag columns supporting your neck for a preci…" at bounding box center [767, 300] width 351 height 157
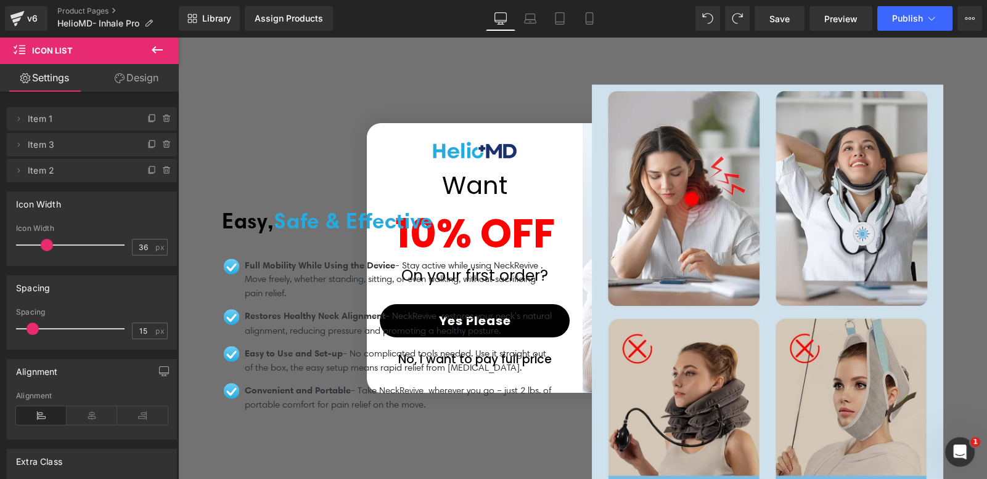
scroll to position [2729, 0]
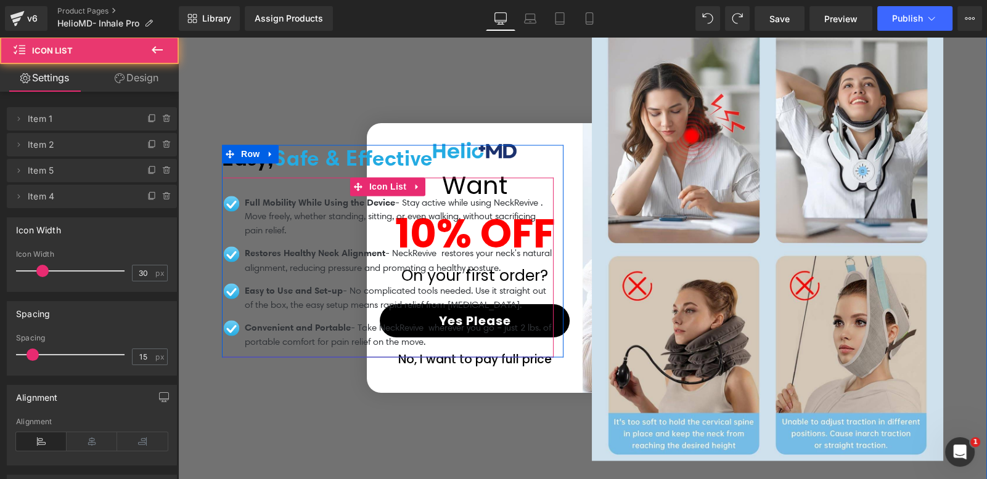
click at [297, 177] on div "Image Full Mobility While Using the Device - Stay active while using NeckRevive…" at bounding box center [388, 267] width 332 height 181
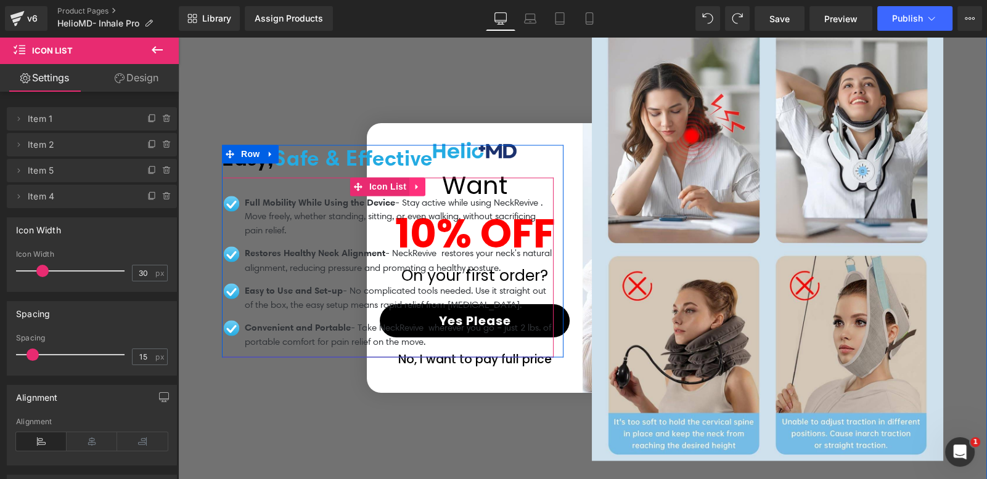
click at [418, 179] on link at bounding box center [417, 186] width 16 height 18
click at [405, 182] on icon at bounding box center [409, 186] width 9 height 9
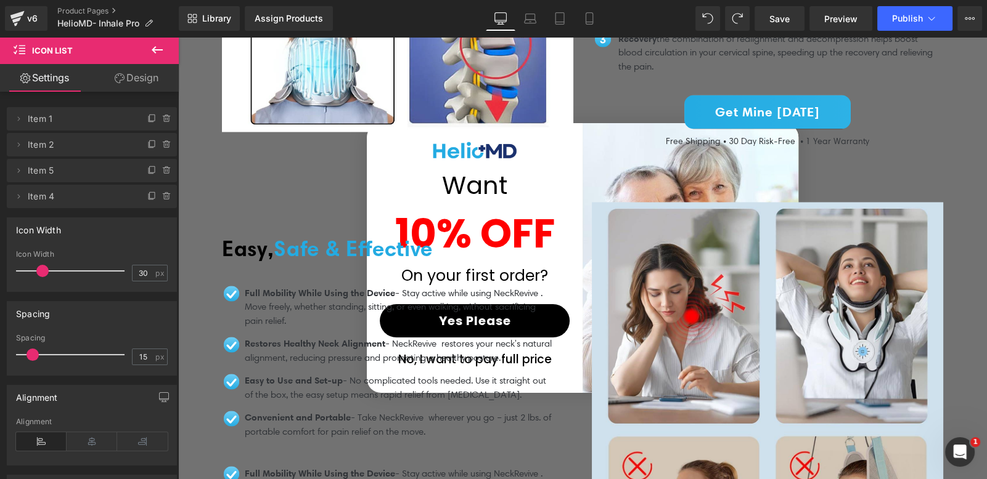
scroll to position [2472, 0]
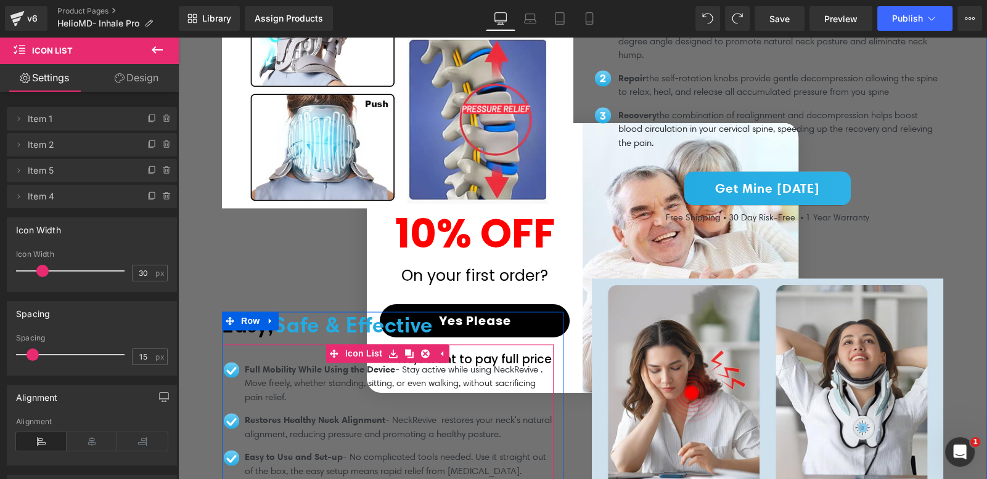
click at [236, 344] on div "Image Full Mobility While Using the Device - Stay active while using NeckRevive…" at bounding box center [388, 434] width 332 height 181
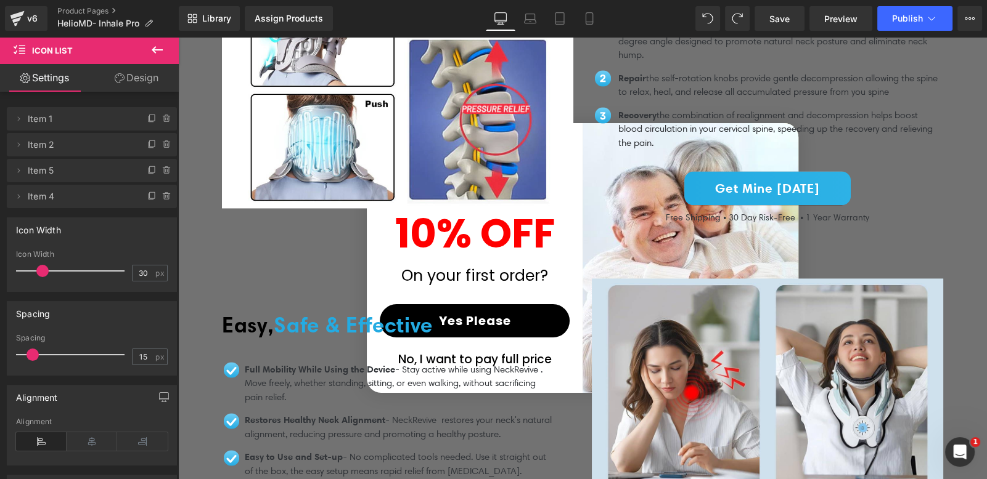
scroll to position [2550, 0]
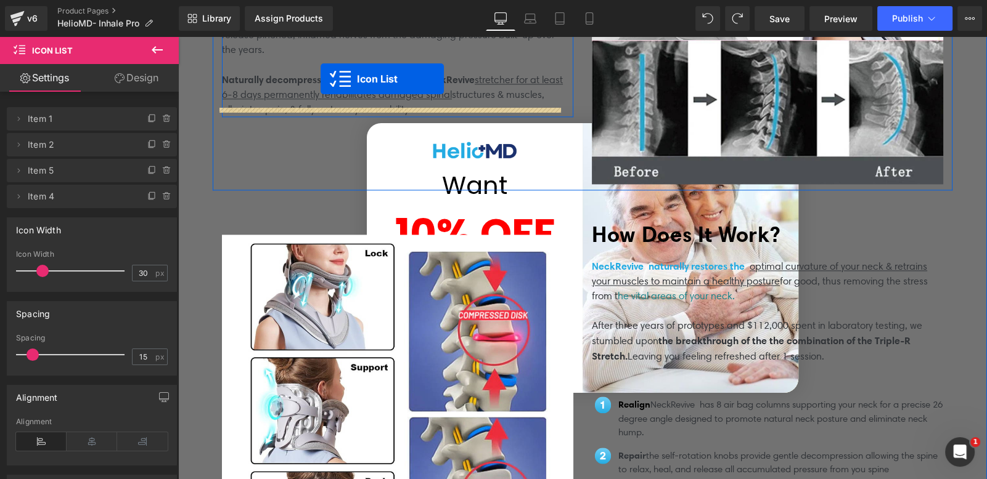
scroll to position [2032, 0]
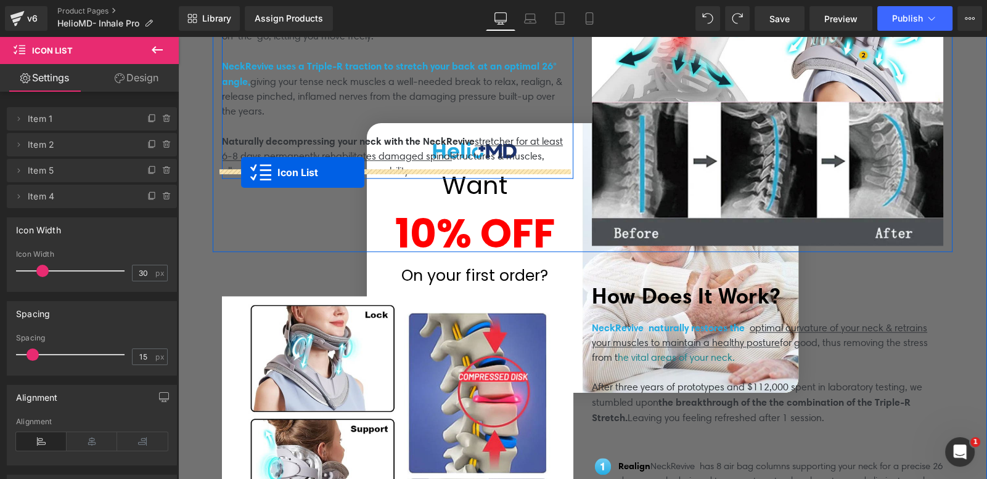
drag, startPoint x: 354, startPoint y: 440, endPoint x: 241, endPoint y: 172, distance: 291.1
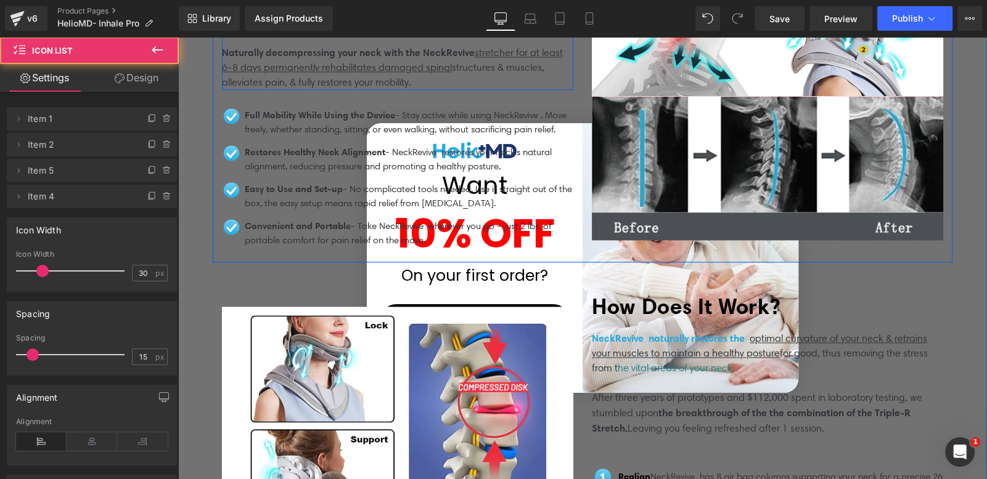
scroll to position [1667, 0]
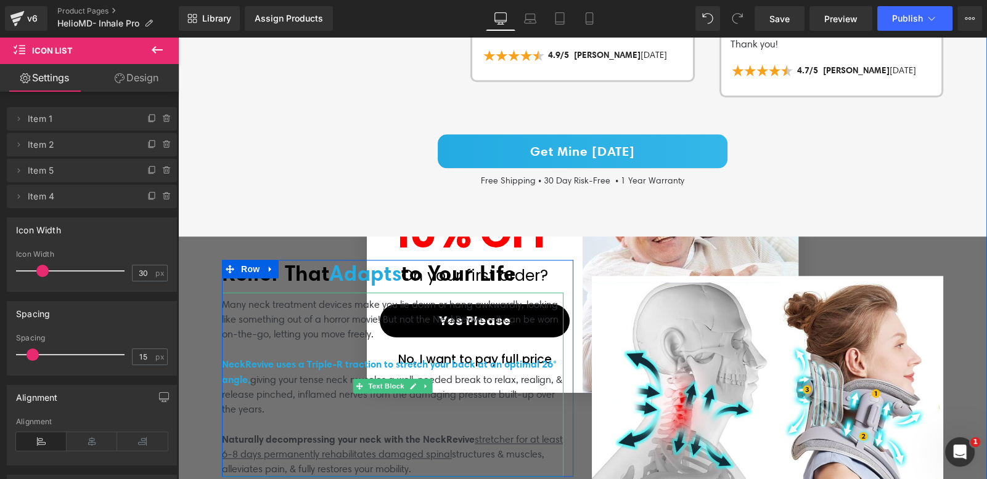
click at [296, 342] on p at bounding box center [392, 349] width 341 height 15
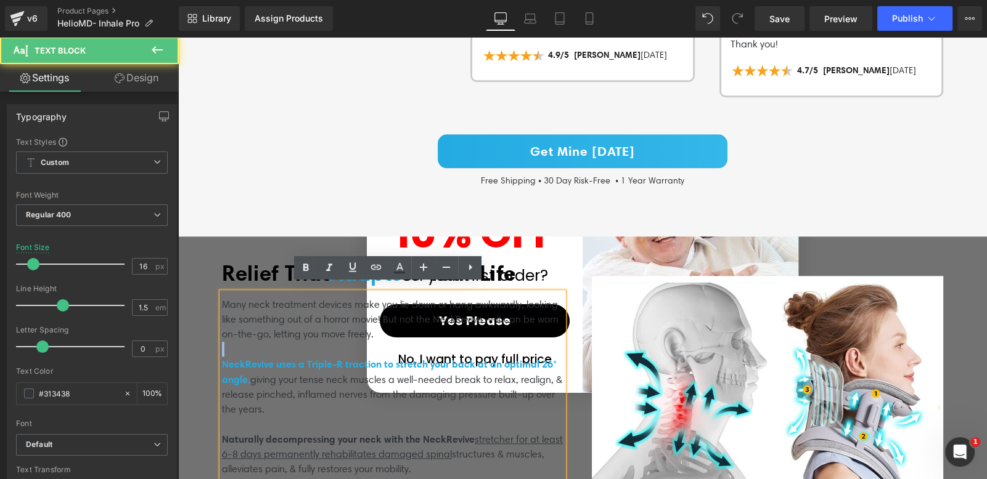
click at [296, 342] on p at bounding box center [392, 349] width 341 height 15
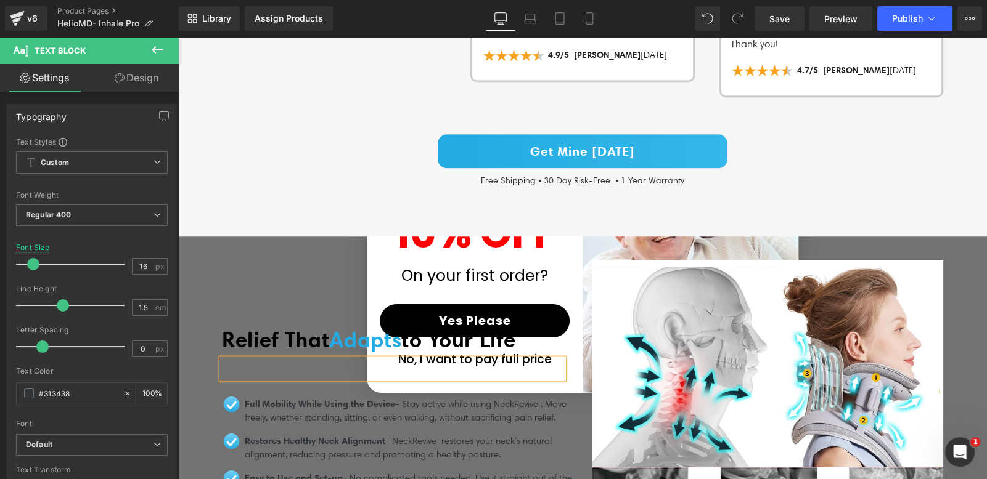
scroll to position [1726, 0]
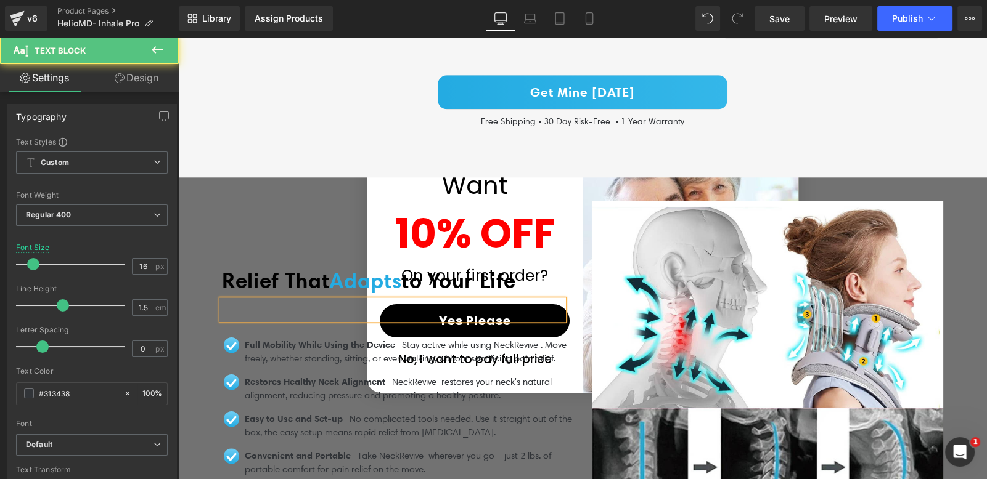
click at [303, 305] on p at bounding box center [392, 312] width 341 height 15
click at [455, 305] on p at bounding box center [392, 312] width 341 height 15
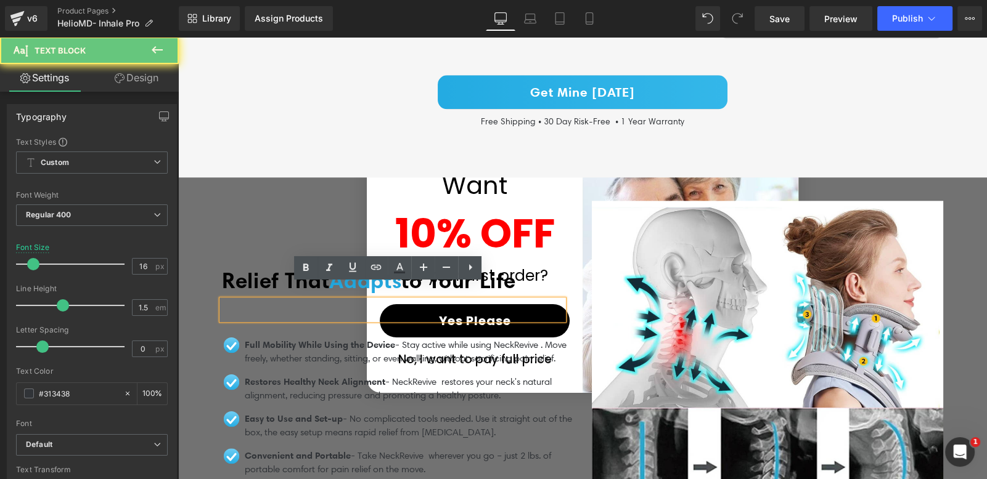
click at [573, 257] on div "Relief That Adapts to Your Life Heading Text Block Row Image Full Mobility Whil…" at bounding box center [398, 376] width 370 height 351
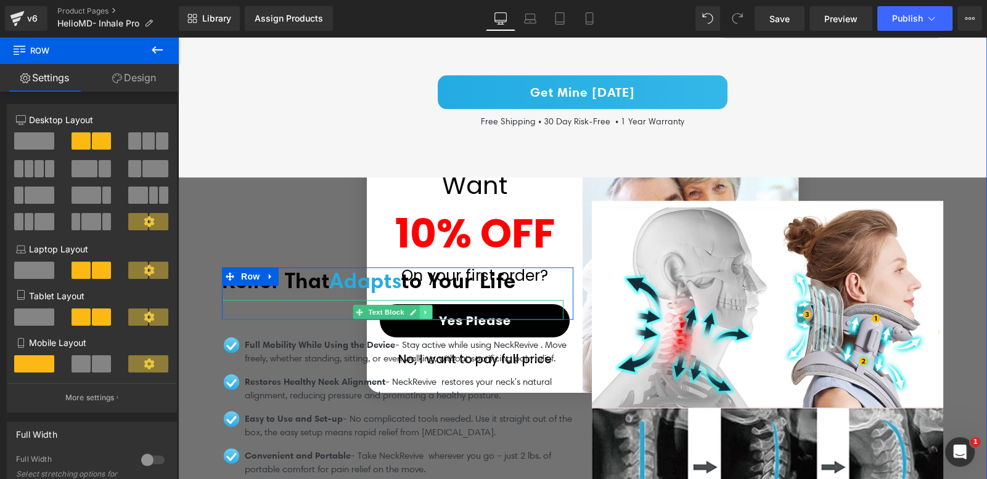
click at [422, 309] on icon at bounding box center [425, 312] width 7 height 7
click at [429, 309] on icon at bounding box center [432, 312] width 7 height 7
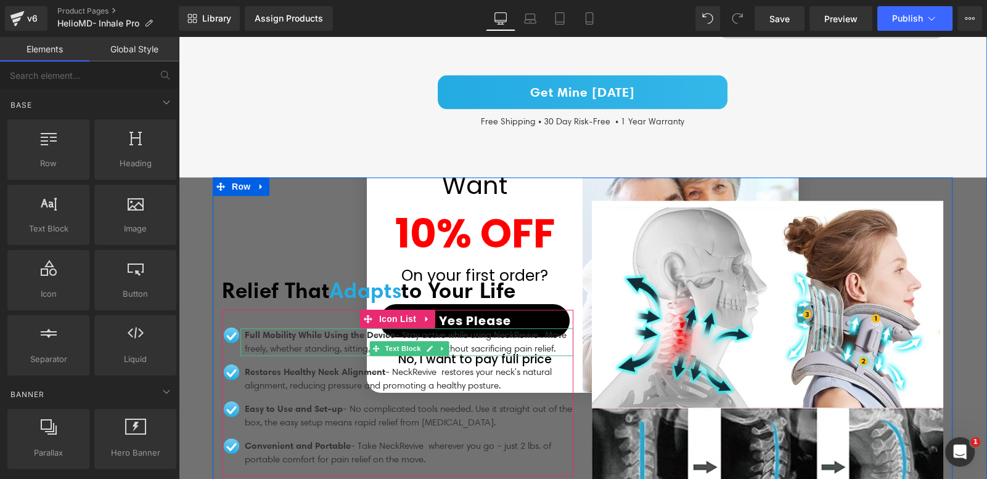
click at [309, 330] on p "Full Mobility While Using the Device - Stay active while using NeckRevive . Mov…" at bounding box center [409, 342] width 328 height 28
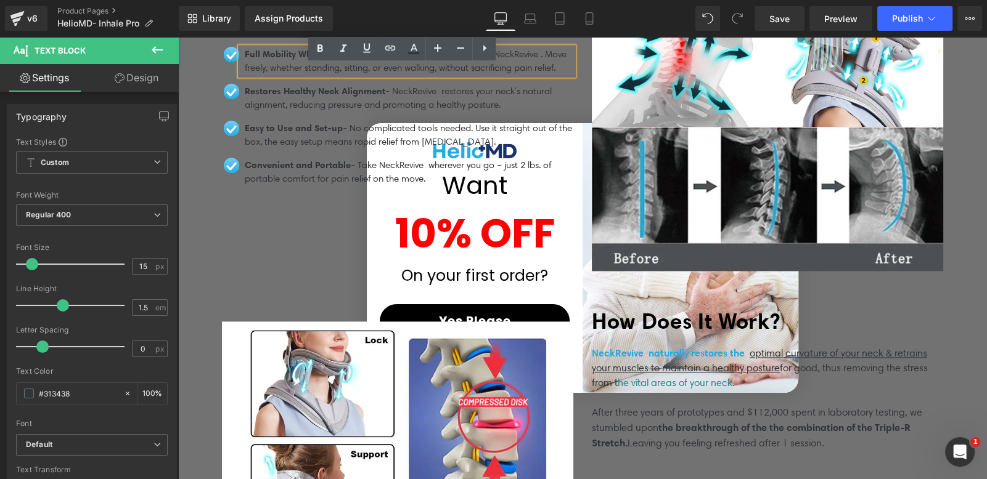
scroll to position [2042, 0]
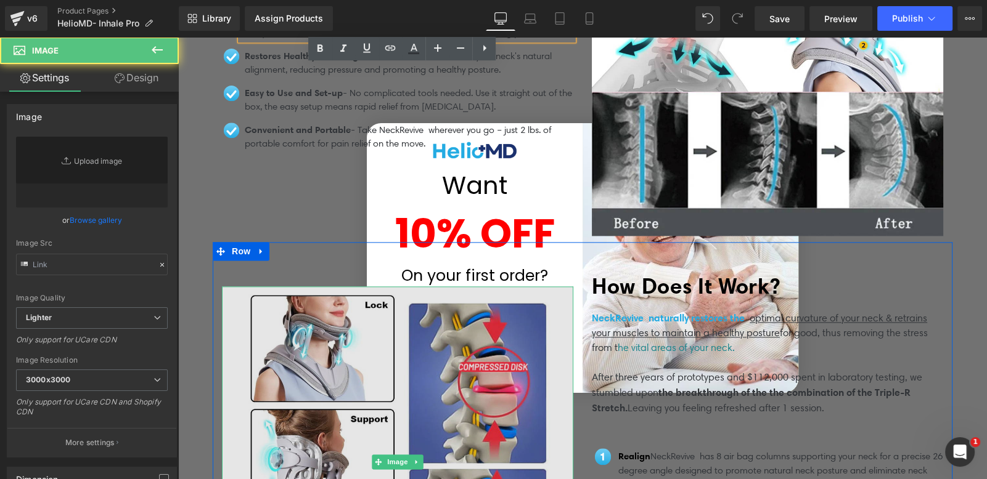
click at [454, 363] on img at bounding box center [397, 462] width 351 height 351
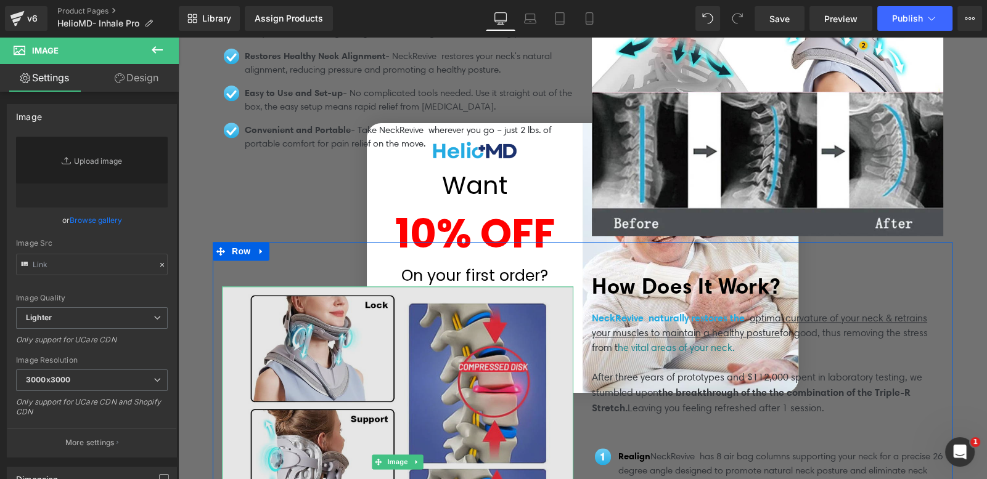
type input "[URL][DOMAIN_NAME]"
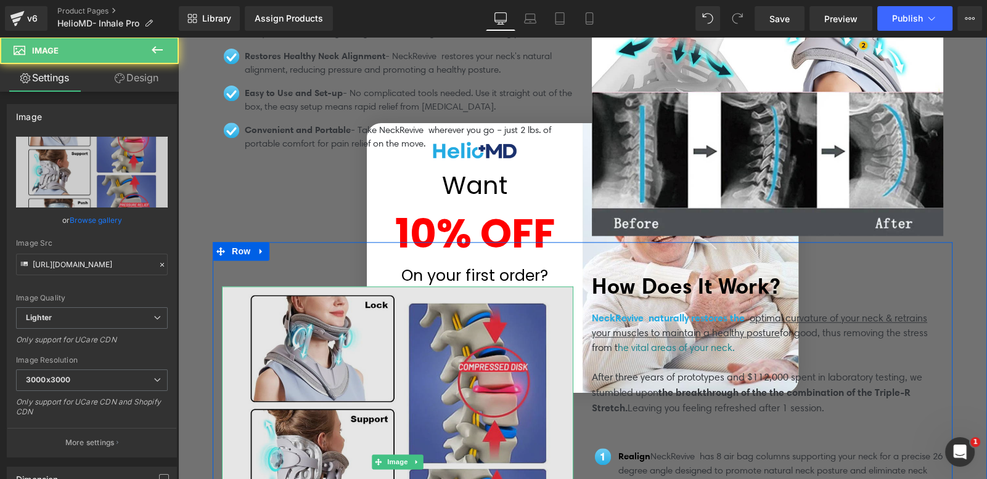
click at [524, 359] on img at bounding box center [397, 462] width 351 height 351
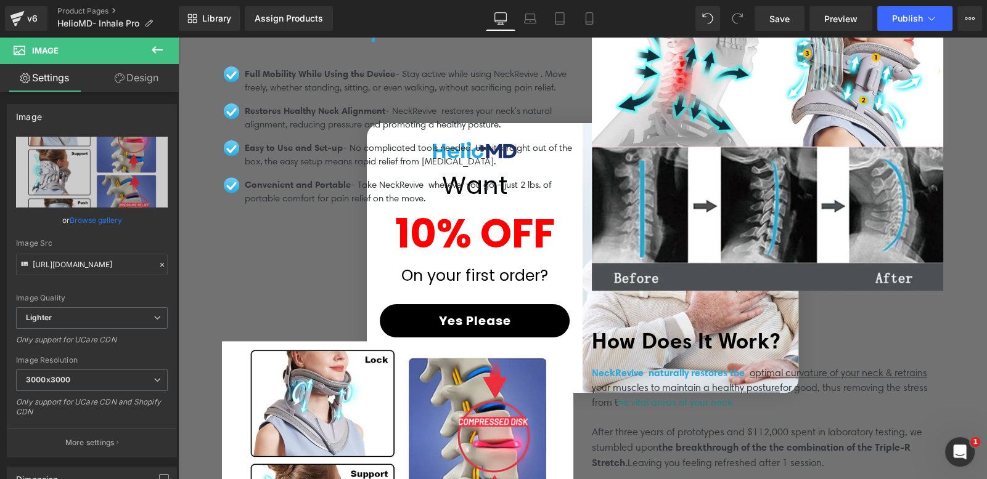
scroll to position [1904, 0]
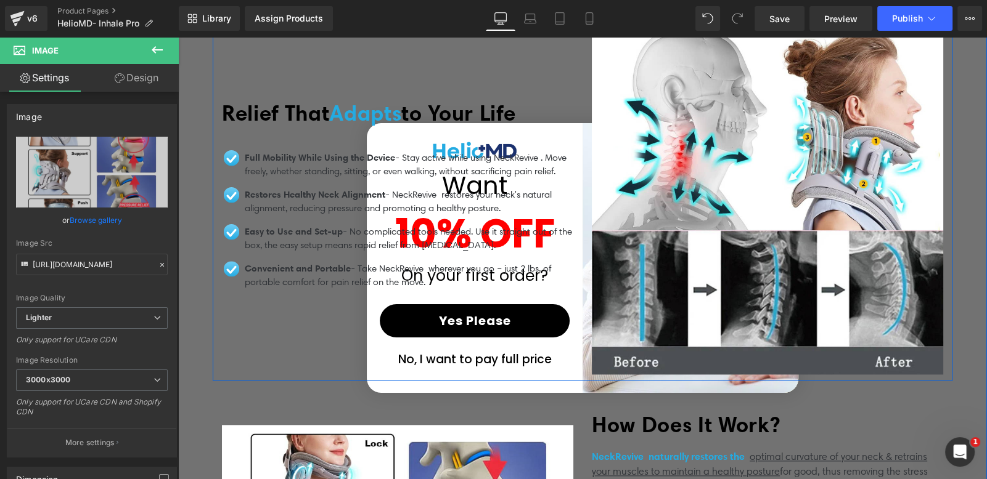
click at [403, 365] on div "Relief That Adapts to Your Life Heading Row Image Full Mobility While Using the…" at bounding box center [398, 198] width 370 height 351
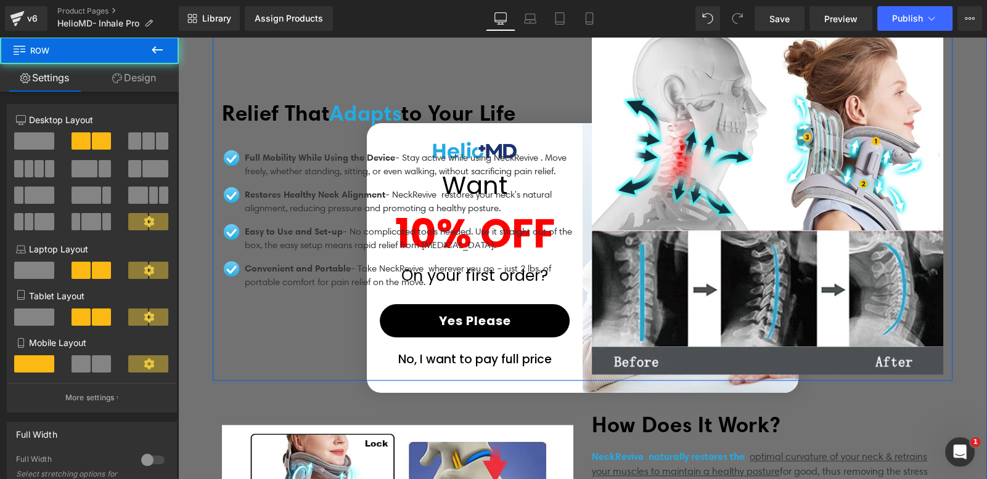
click at [409, 358] on div "Relief That Adapts to Your Life Heading Row Image Full Mobility While Using the…" at bounding box center [398, 198] width 370 height 351
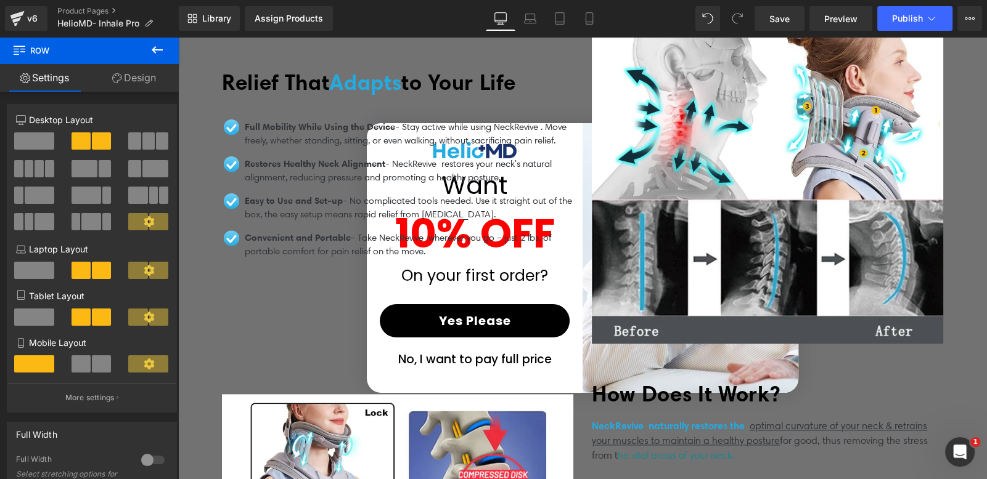
scroll to position [1913, 0]
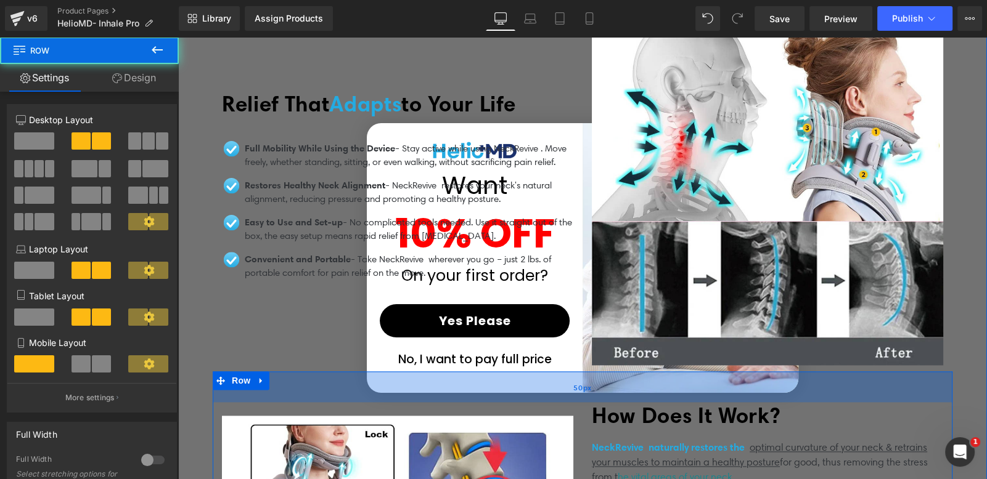
click at [418, 372] on div "50px" at bounding box center [582, 387] width 739 height 31
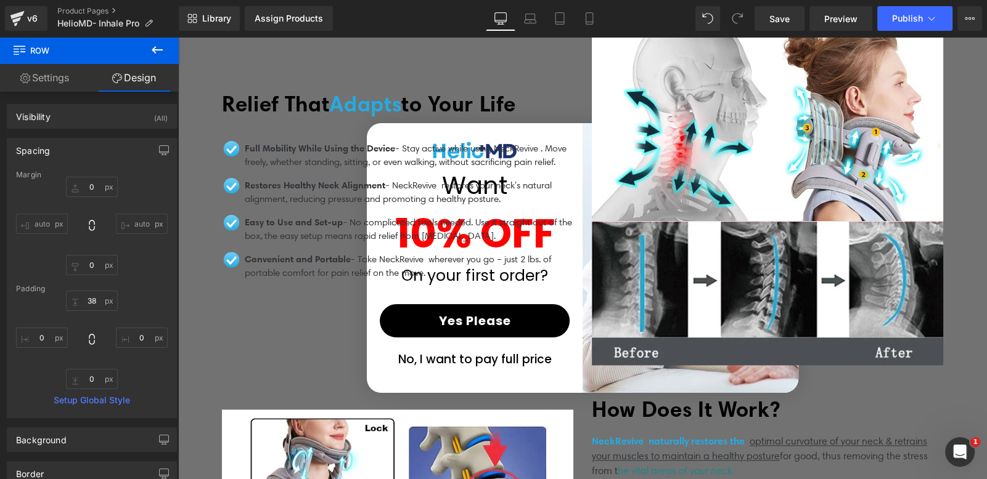
scroll to position [1852, 0]
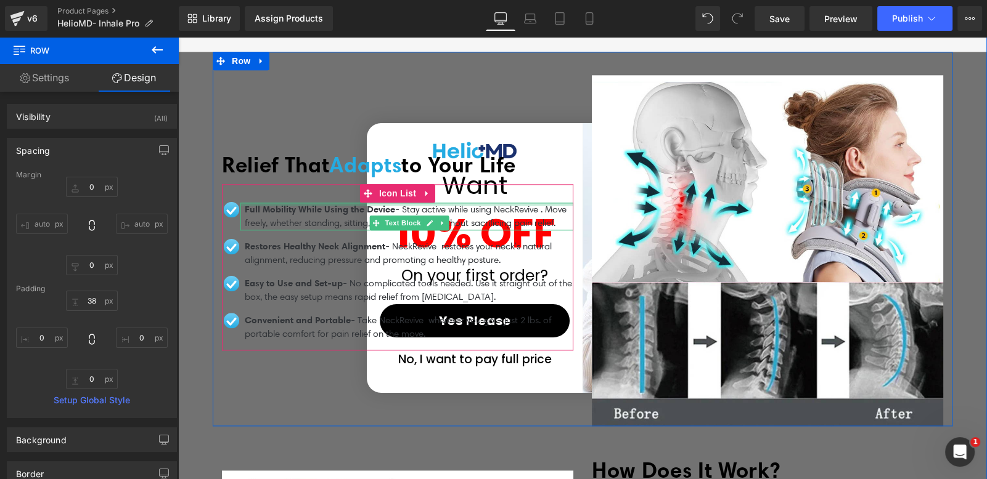
click at [314, 203] on div "Full Mobility While Using the Device - Stay active while using NeckRevive . Mov…" at bounding box center [406, 217] width 333 height 28
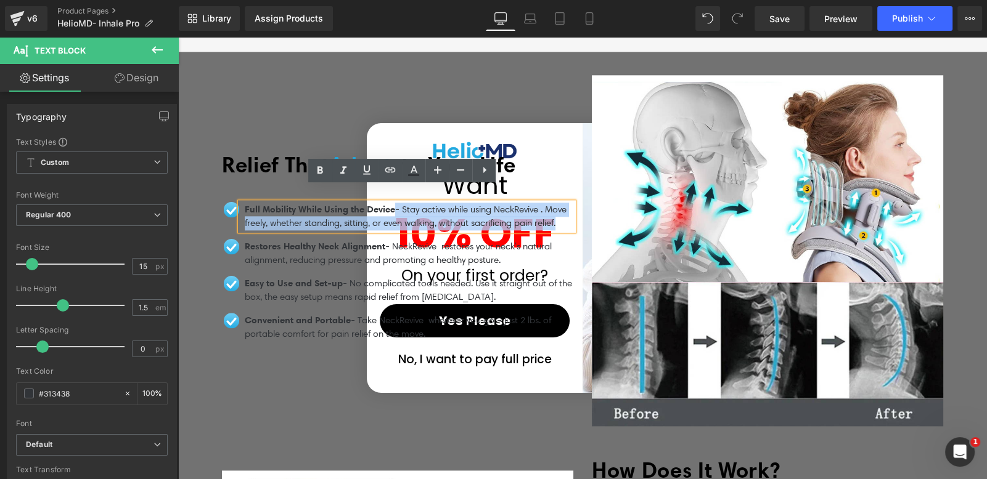
drag, startPoint x: 393, startPoint y: 195, endPoint x: 234, endPoint y: 196, distance: 159.0
click at [240, 203] on div "Full Mobility While Using the Device - Stay active while using NeckRevive . Mov…" at bounding box center [406, 217] width 333 height 28
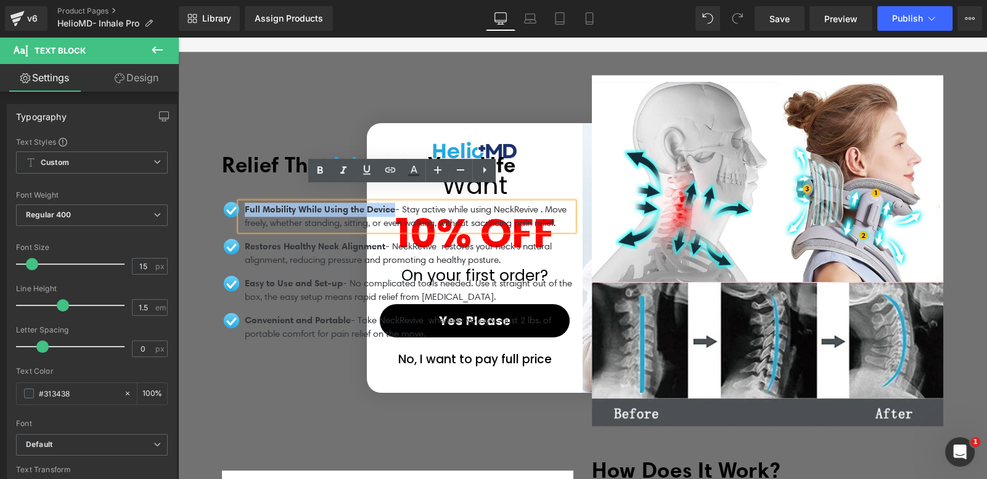
click at [240, 203] on div "Full Mobility While Using the Device - Stay active while using NeckRevive . Mov…" at bounding box center [406, 217] width 333 height 28
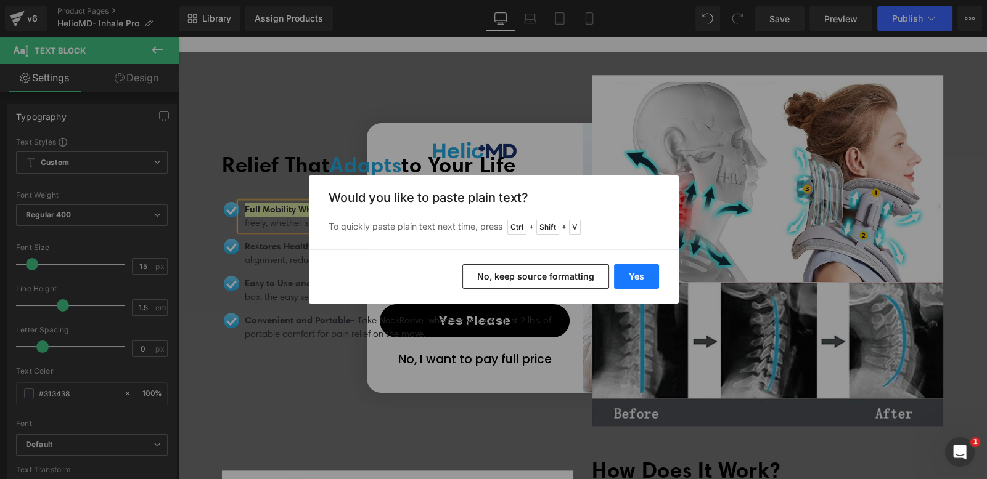
click at [633, 276] on button "Yes" at bounding box center [636, 276] width 45 height 25
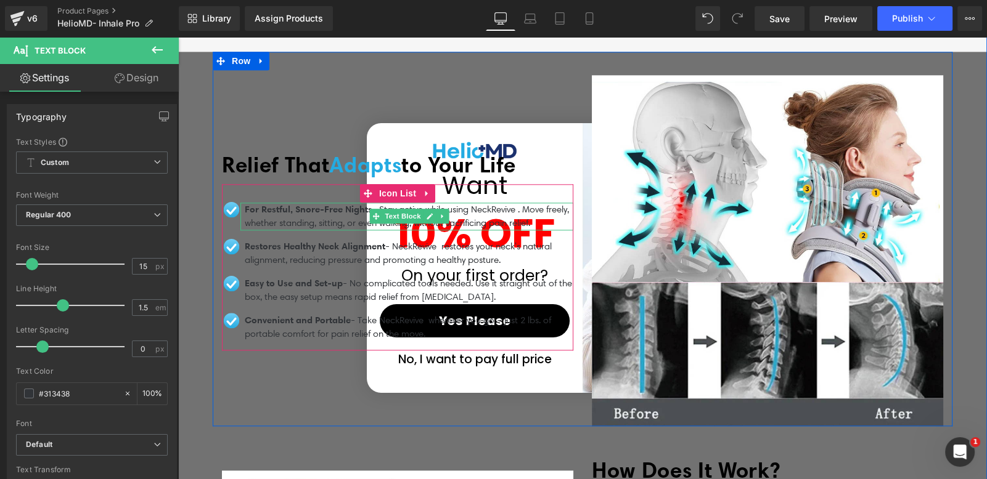
click at [356, 203] on span "For Restful, Snore-Free Nights" at bounding box center [309, 209] width 128 height 12
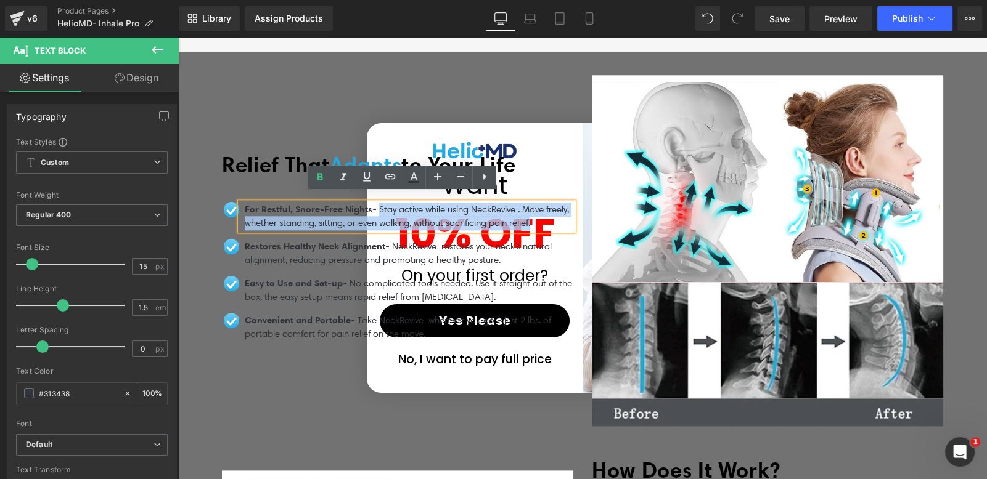
drag, startPoint x: 384, startPoint y: 200, endPoint x: 567, endPoint y: 215, distance: 183.7
click at [567, 215] on p "For Restful, Snore-Free Nights - Stay active while using NeckRevive . Move free…" at bounding box center [409, 217] width 328 height 28
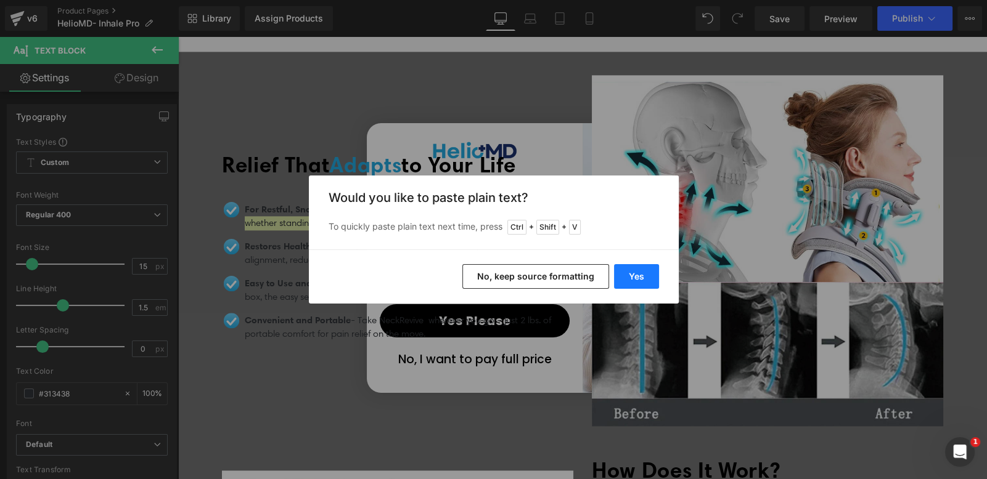
click at [632, 272] on button "Yes" at bounding box center [636, 276] width 45 height 25
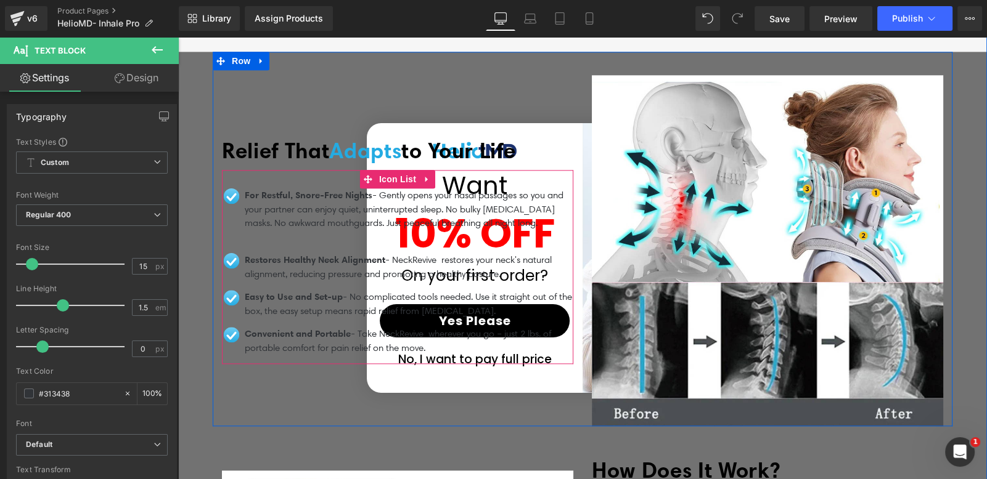
click at [283, 231] on p at bounding box center [409, 237] width 328 height 14
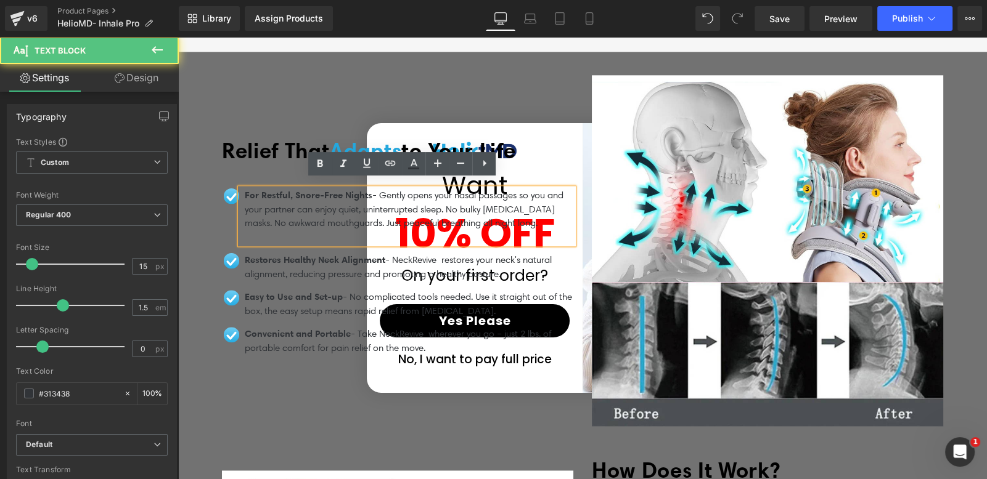
click at [283, 231] on p at bounding box center [409, 237] width 328 height 14
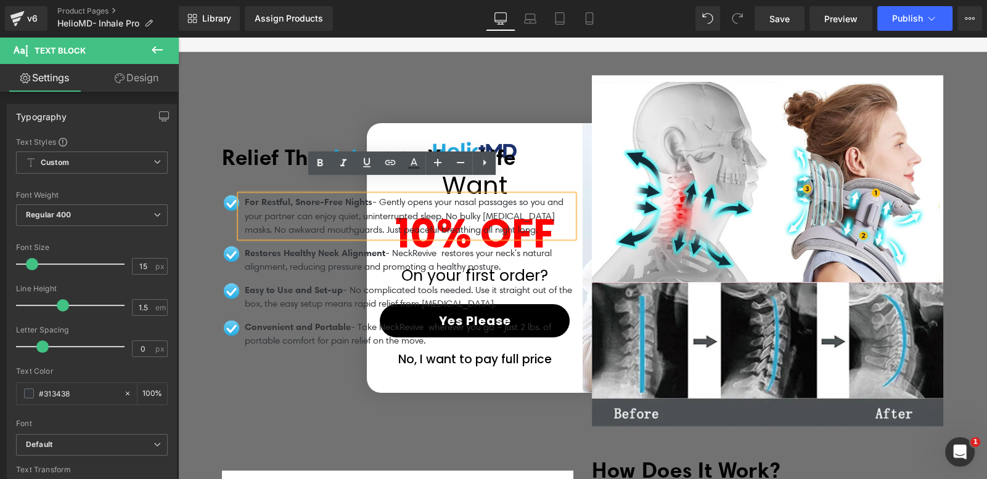
scroll to position [1859, 0]
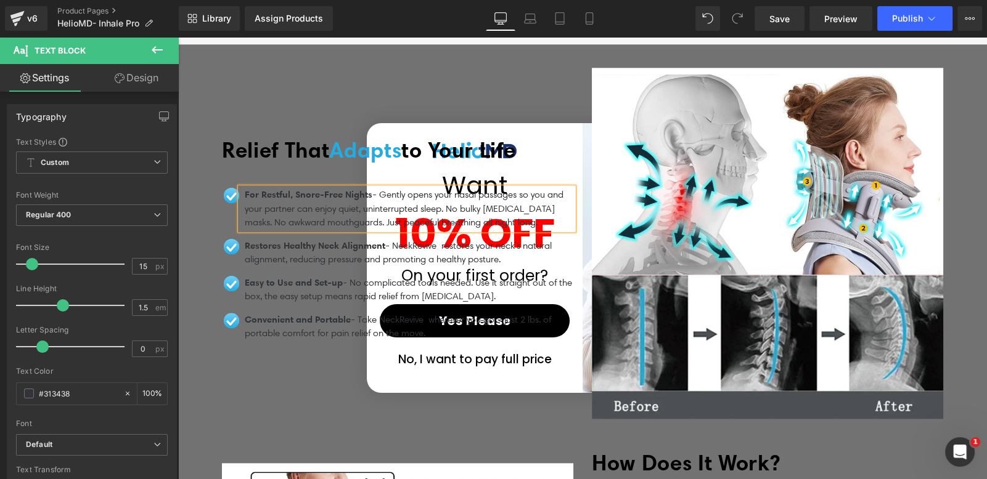
click at [290, 239] on div "Restores Healthy Neck Alignment - NeckRevive restores your neck's natural align…" at bounding box center [406, 253] width 333 height 28
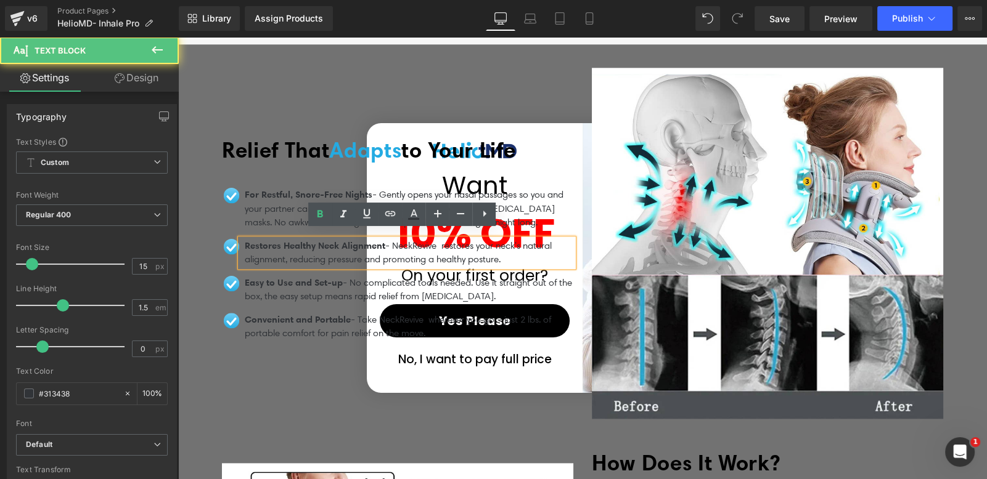
click at [290, 240] on span "Restores Healthy Neck Alignment" at bounding box center [315, 246] width 141 height 12
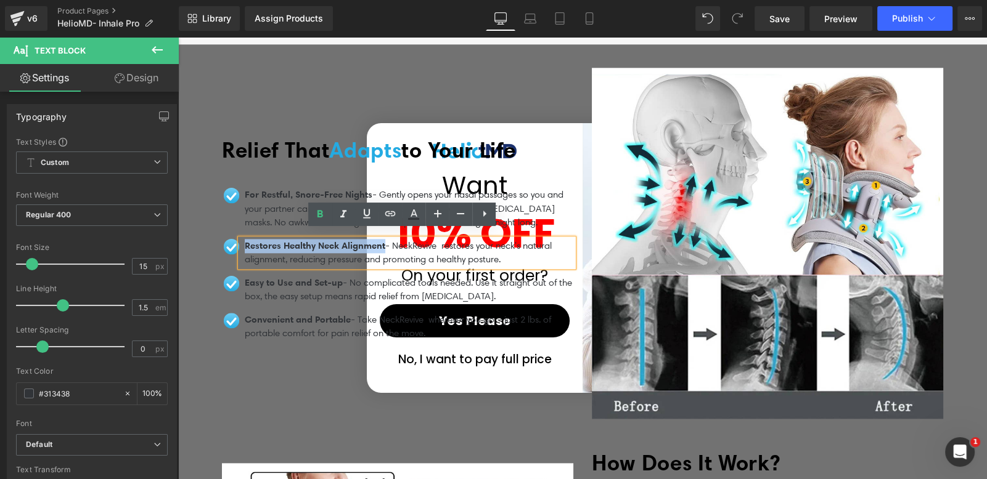
drag, startPoint x: 388, startPoint y: 237, endPoint x: 240, endPoint y: 241, distance: 147.9
click at [245, 241] on span "Restores Healthy Neck Alignment" at bounding box center [315, 246] width 141 height 12
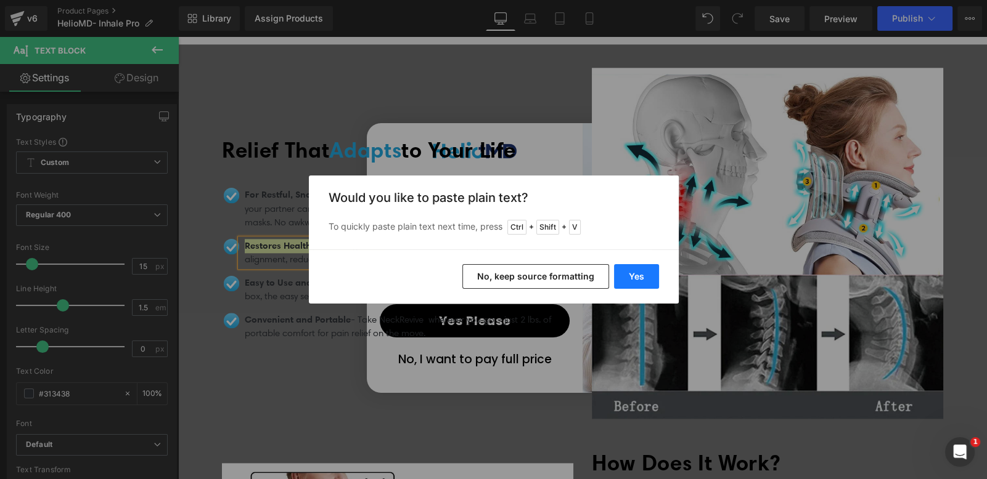
click at [642, 277] on button "Yes" at bounding box center [636, 276] width 45 height 25
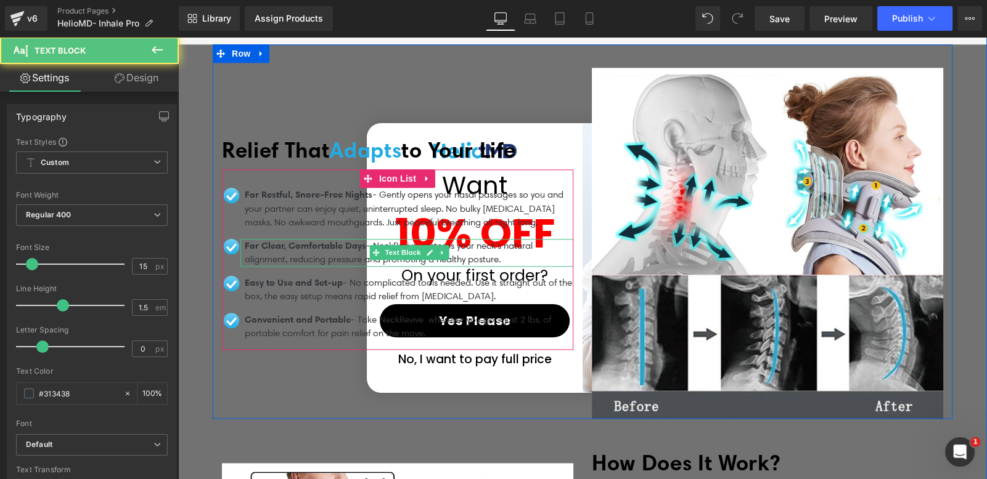
click at [373, 239] on p "For Clear, Comfortable Days - NeckRevive restores your neck's natural alignment…" at bounding box center [409, 253] width 328 height 28
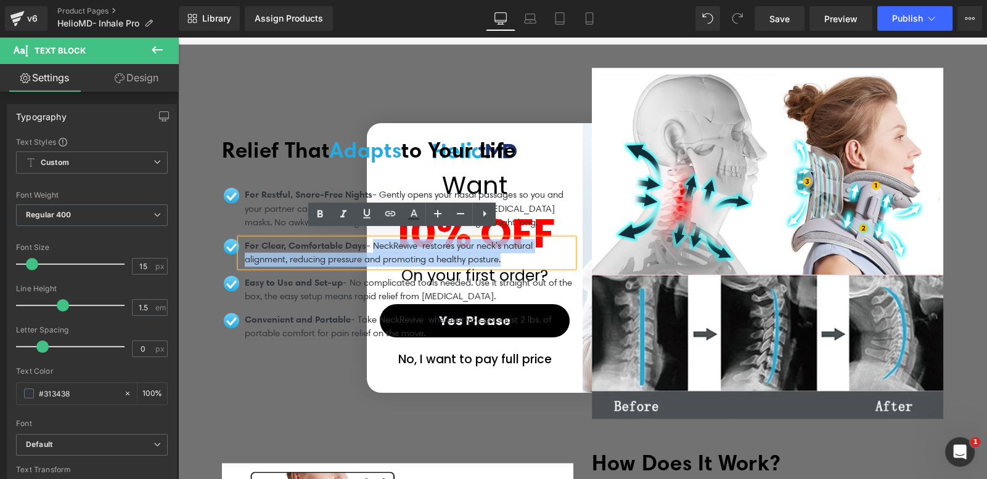
click at [511, 253] on p "For Clear, Comfortable Days - NeckRevive restores your neck's natural alignment…" at bounding box center [409, 253] width 328 height 28
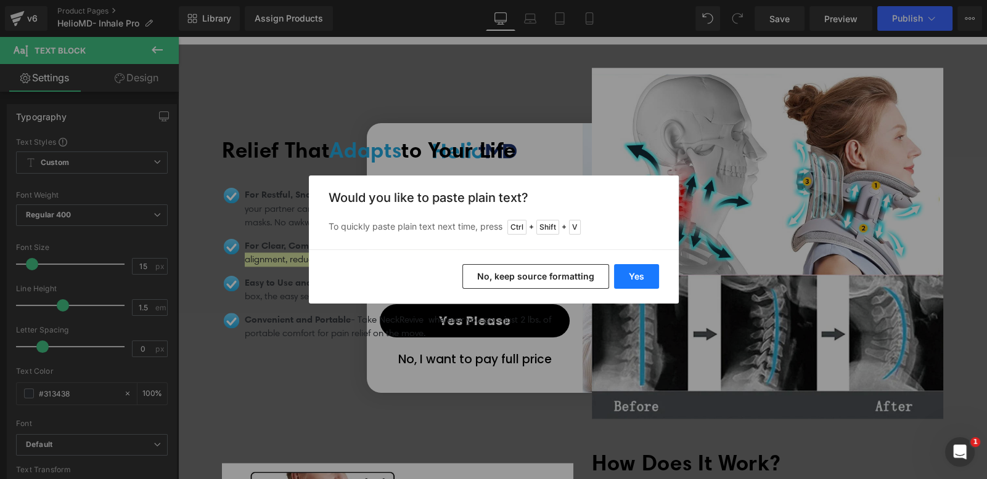
drag, startPoint x: 643, startPoint y: 272, endPoint x: 423, endPoint y: 240, distance: 222.9
click at [643, 272] on button "Yes" at bounding box center [636, 276] width 45 height 25
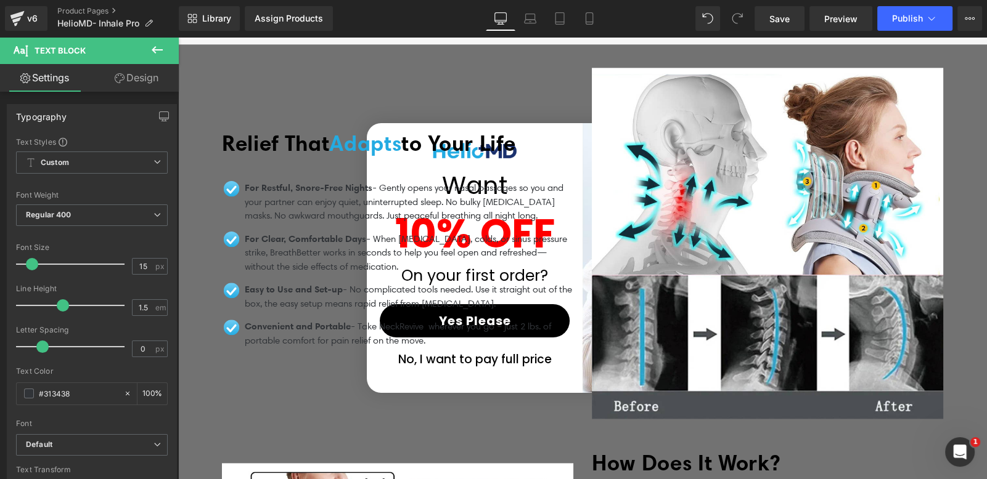
click at [280, 285] on span "Easy to Use and Set-up" at bounding box center [294, 289] width 98 height 12
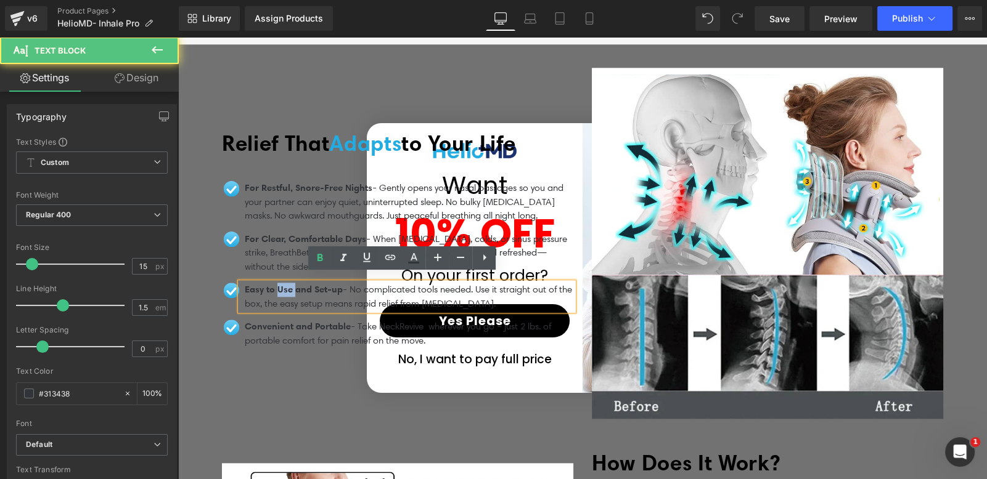
click at [280, 285] on span "Easy to Use and Set-up" at bounding box center [294, 289] width 98 height 12
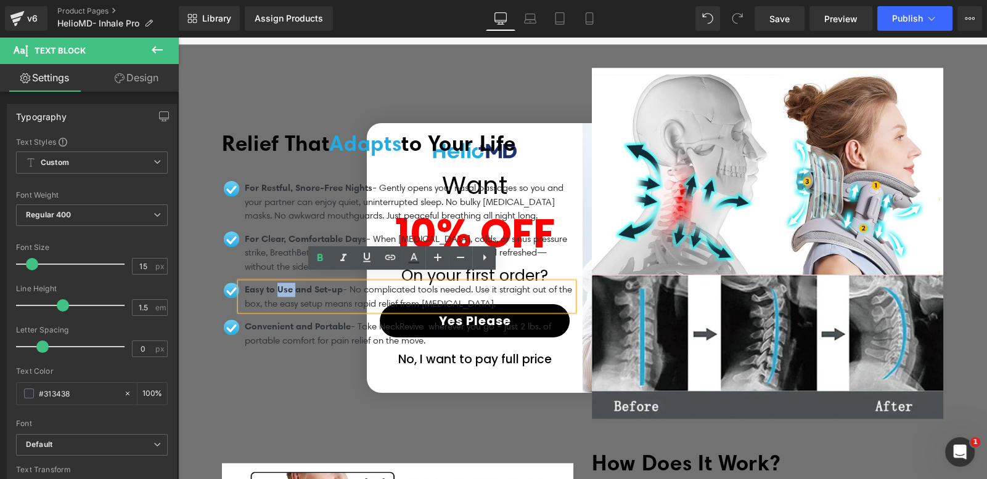
drag, startPoint x: 346, startPoint y: 279, endPoint x: 244, endPoint y: 279, distance: 102.3
click at [245, 283] on p "Easy to Use and Set-up - No complicated tools needed. Use it straight out of th…" at bounding box center [409, 297] width 328 height 28
click at [245, 283] on span "Easy to Use and Set-up" at bounding box center [294, 289] width 98 height 12
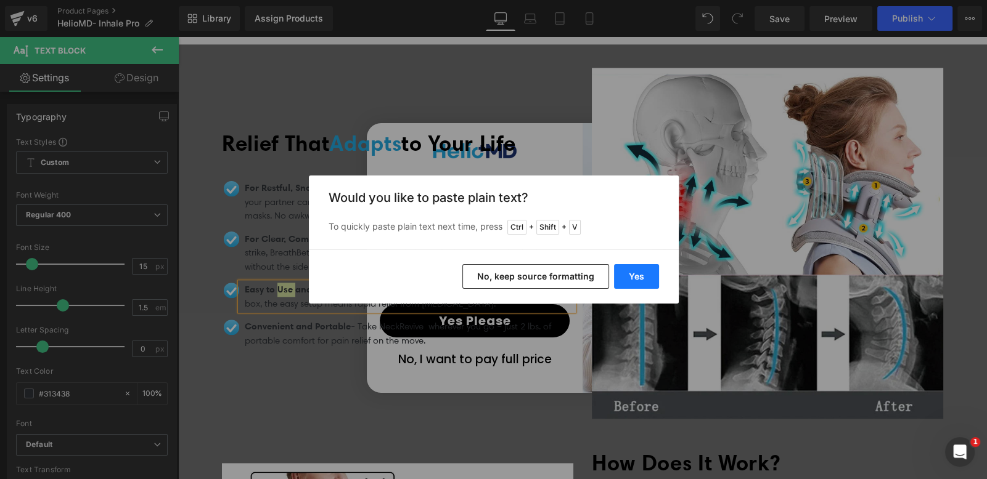
click at [635, 271] on button "Yes" at bounding box center [636, 276] width 45 height 25
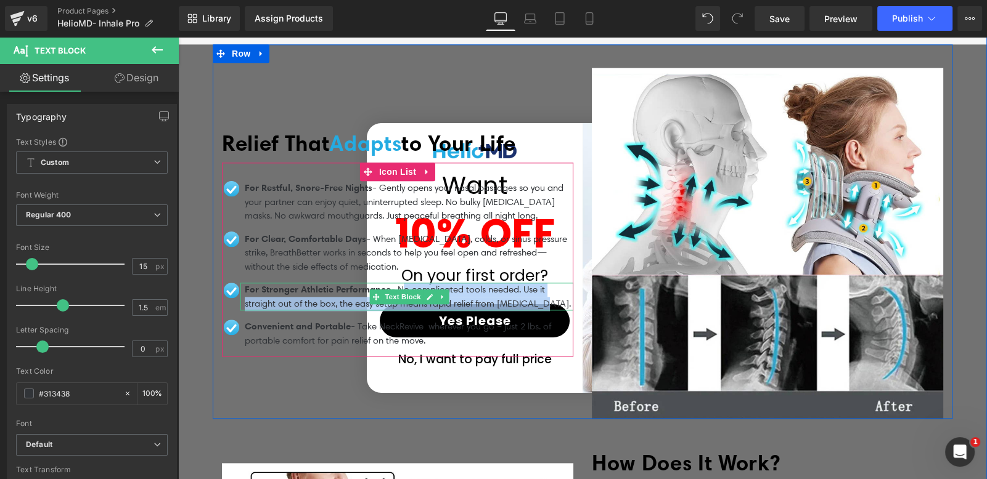
drag, startPoint x: 542, startPoint y: 293, endPoint x: 401, endPoint y: 279, distance: 142.4
click at [401, 283] on p "For Stronger Athletic Performance - No complicated tools needed. Use it straigh…" at bounding box center [409, 297] width 328 height 28
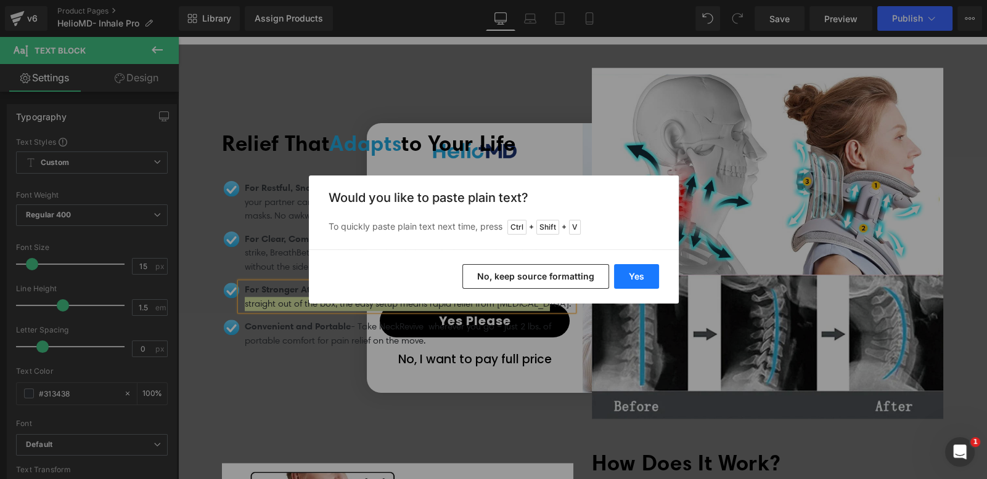
click at [646, 274] on button "Yes" at bounding box center [636, 276] width 45 height 25
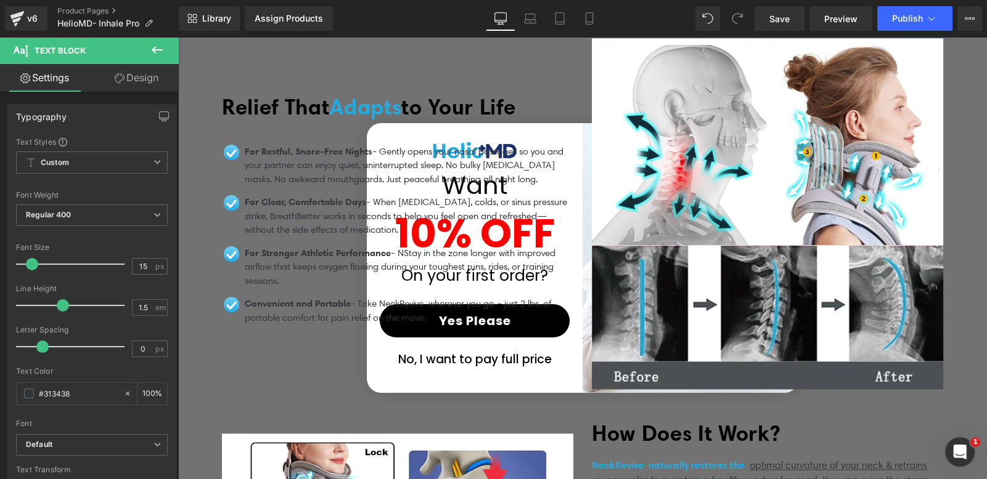
scroll to position [1867, 0]
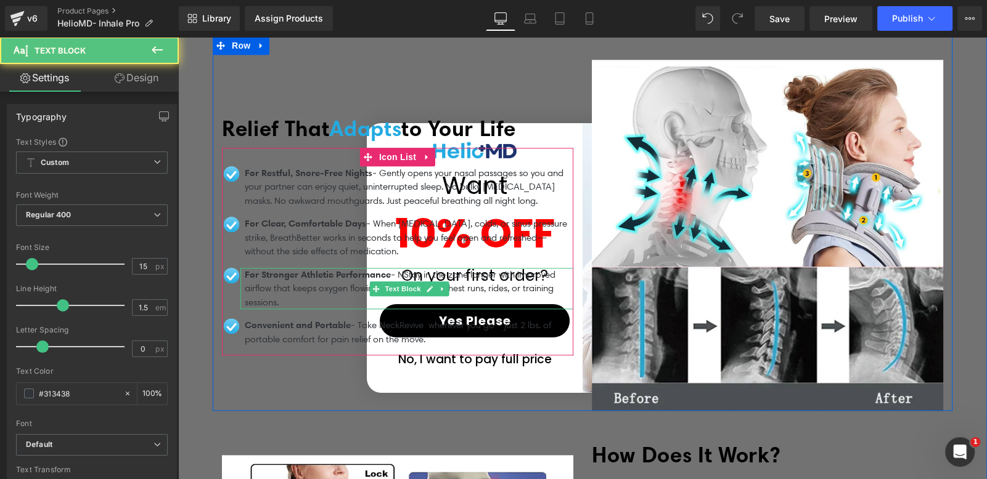
click at [405, 268] on p "For Stronger Athletic Performance - NStay in the zone longer with improved airf…" at bounding box center [409, 289] width 328 height 42
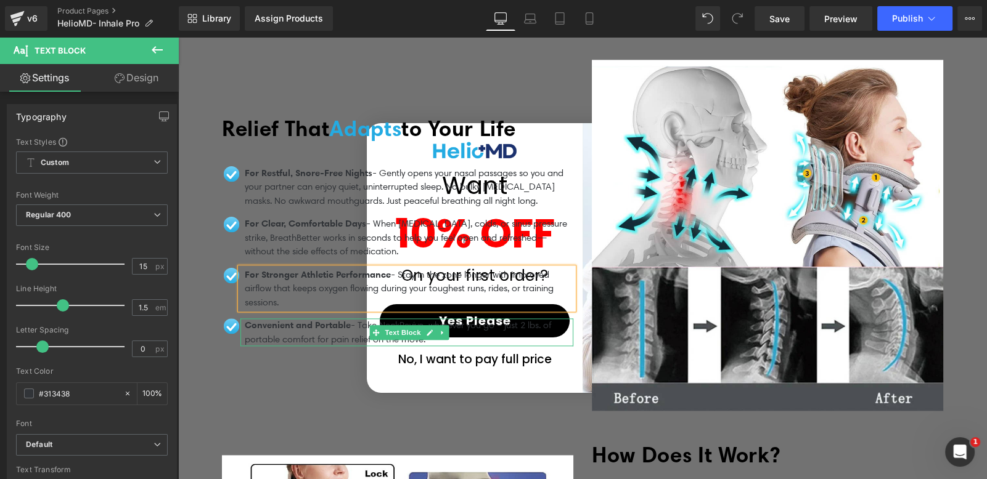
click at [246, 319] on span "Convenient and Portable" at bounding box center [298, 325] width 106 height 12
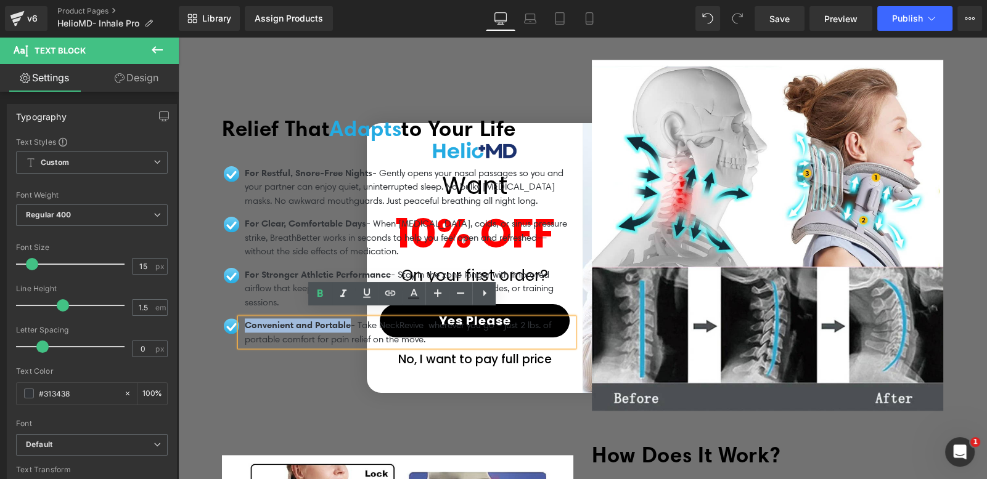
drag, startPoint x: 240, startPoint y: 314, endPoint x: 348, endPoint y: 313, distance: 107.8
click at [348, 319] on span "Convenient and Portable" at bounding box center [298, 325] width 106 height 12
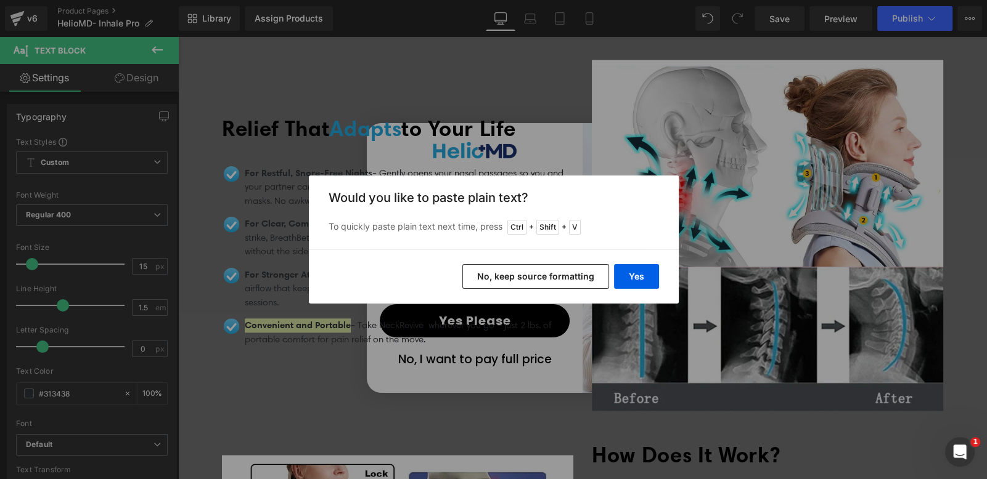
click at [662, 280] on div "Yes No, keep source formatting" at bounding box center [494, 277] width 370 height 54
drag, startPoint x: 646, startPoint y: 275, endPoint x: 463, endPoint y: 238, distance: 186.7
click at [646, 275] on button "Yes" at bounding box center [636, 276] width 45 height 25
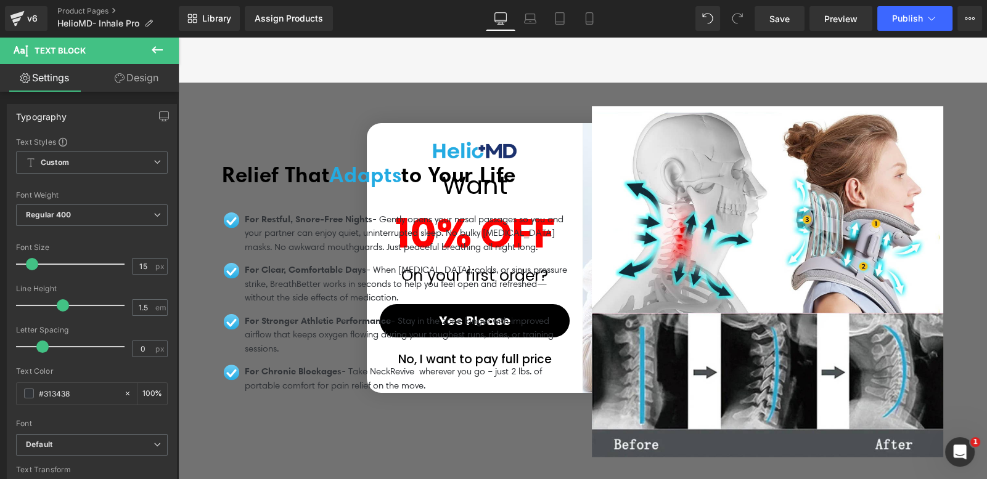
scroll to position [1807, 0]
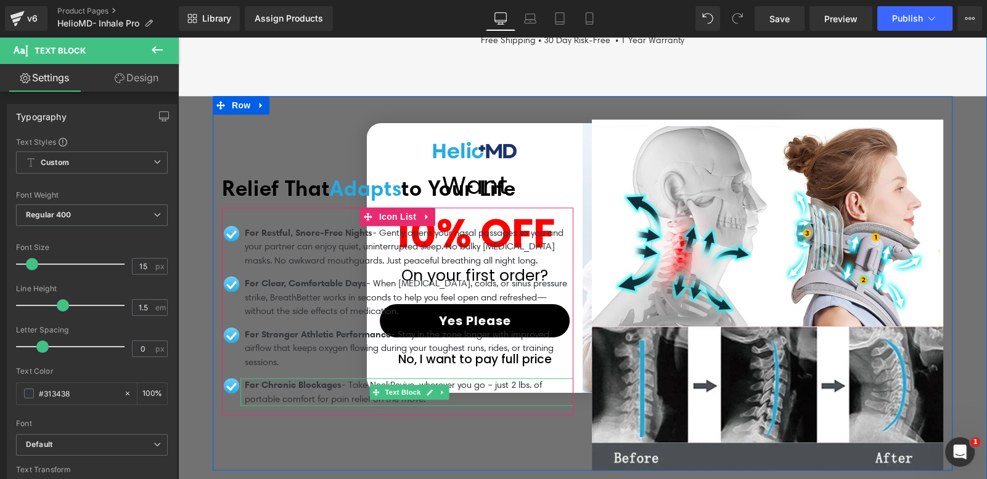
click at [354, 380] on p "For Chronic Blockages - Take NeckRevive wherever you go – just 2 lbs. of portab…" at bounding box center [409, 392] width 328 height 28
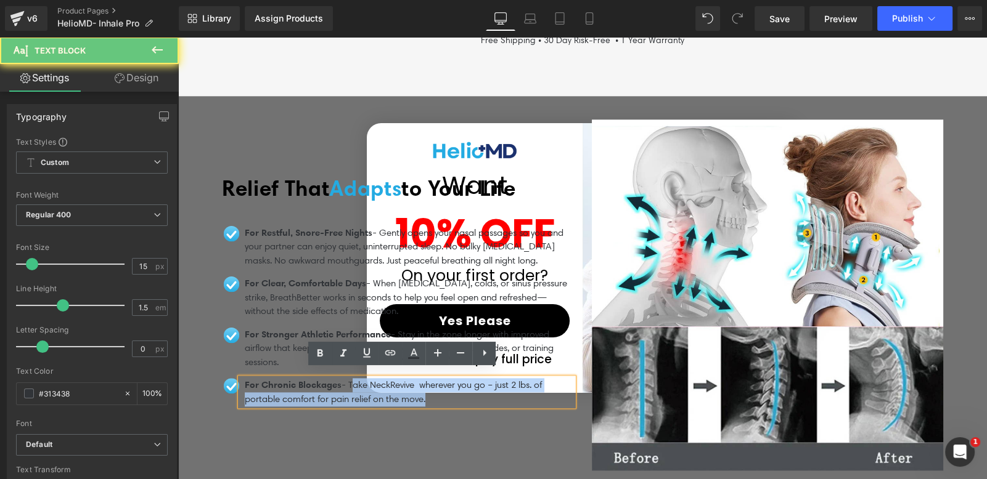
drag, startPoint x: 353, startPoint y: 378, endPoint x: 437, endPoint y: 388, distance: 84.4
click at [437, 388] on p "For Chronic Blockages - Take NeckRevive wherever you go – just 2 lbs. of portab…" at bounding box center [409, 392] width 328 height 28
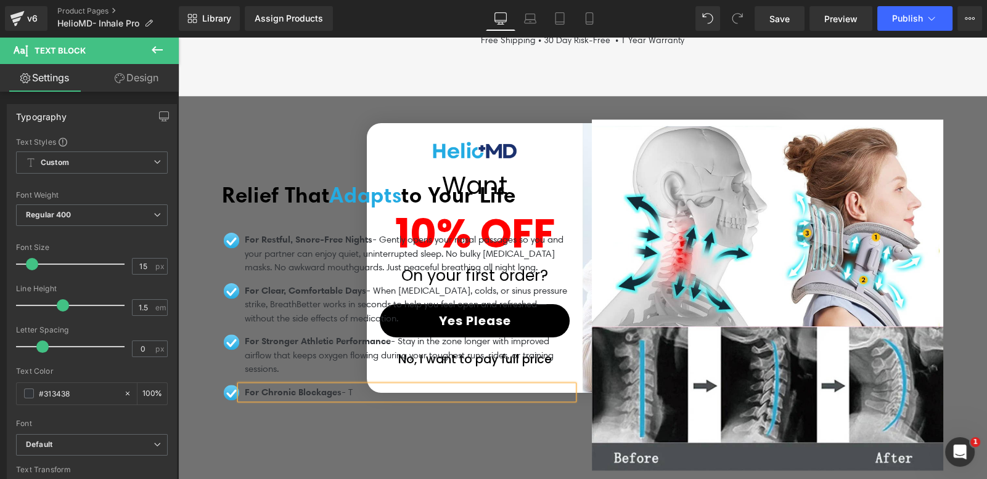
scroll to position [1814, 0]
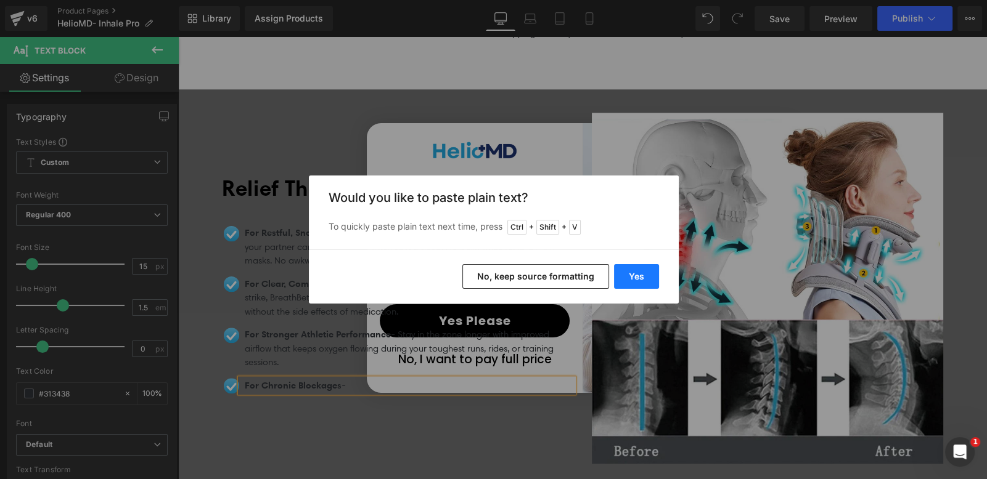
click at [621, 278] on button "Yes" at bounding box center [636, 276] width 45 height 25
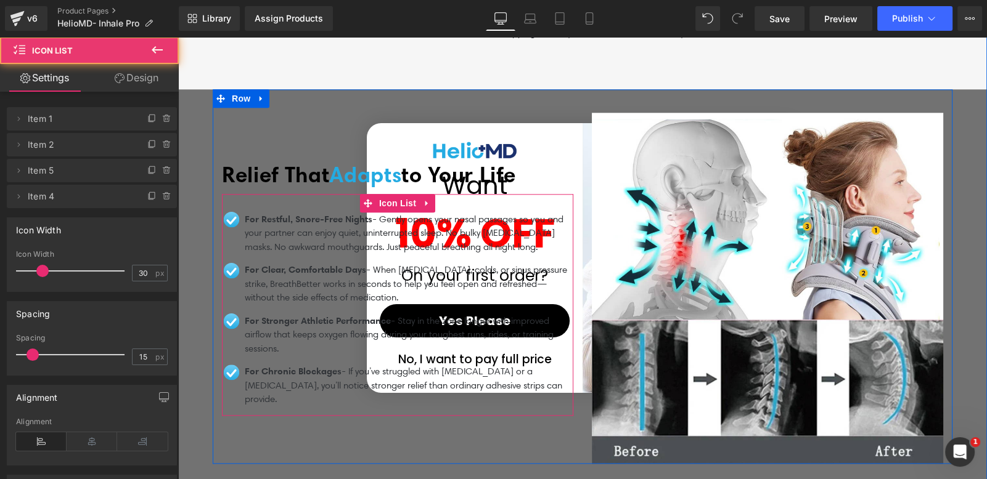
click at [275, 400] on ul "Image For Restful, Snore-Free Nights - Gently opens your nasal passages so you …" at bounding box center [397, 314] width 351 height 203
click at [178, 37] on div at bounding box center [178, 37] width 0 height 0
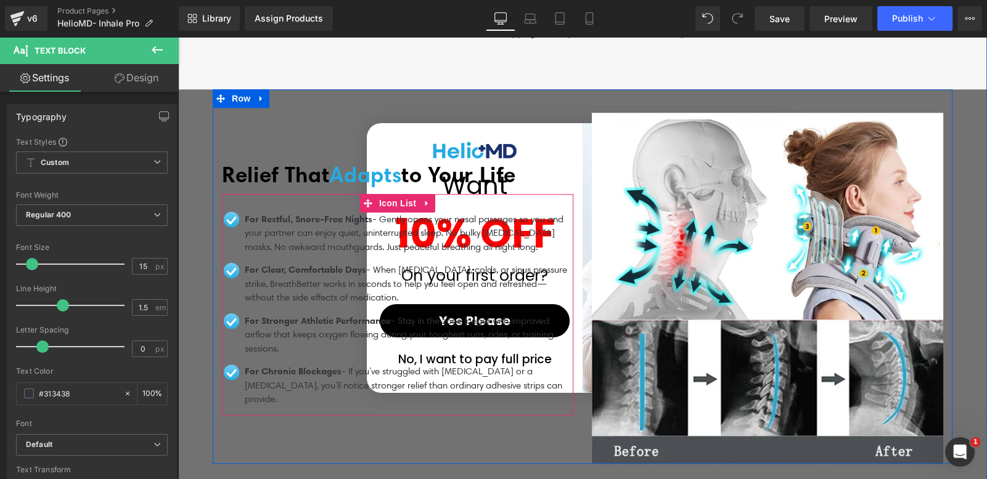
click at [310, 176] on span "Relief That" at bounding box center [275, 174] width 107 height 26
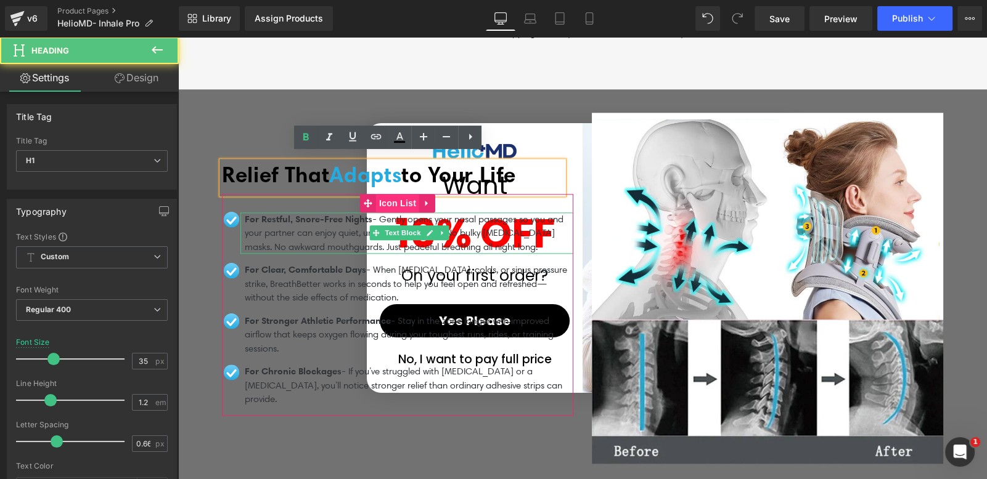
click at [395, 199] on span "Icon List" at bounding box center [397, 203] width 43 height 18
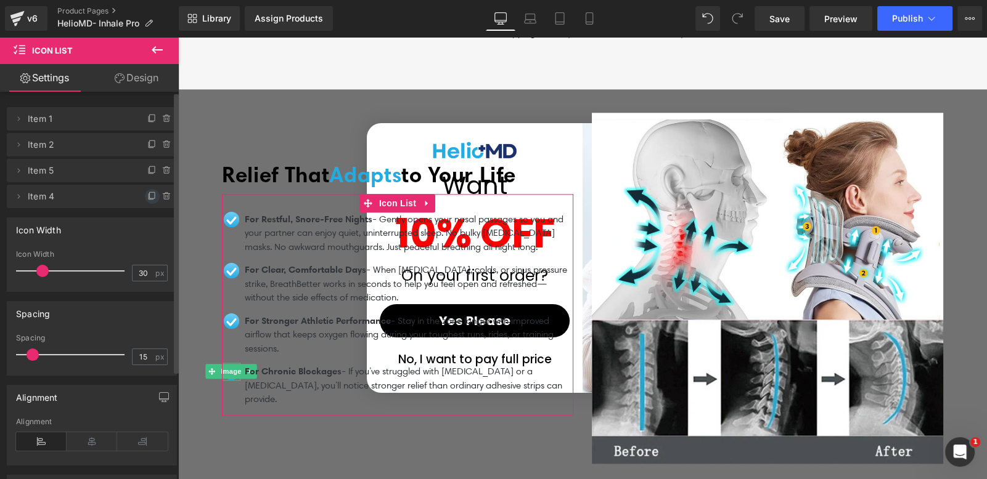
click at [147, 196] on icon at bounding box center [152, 197] width 10 height 10
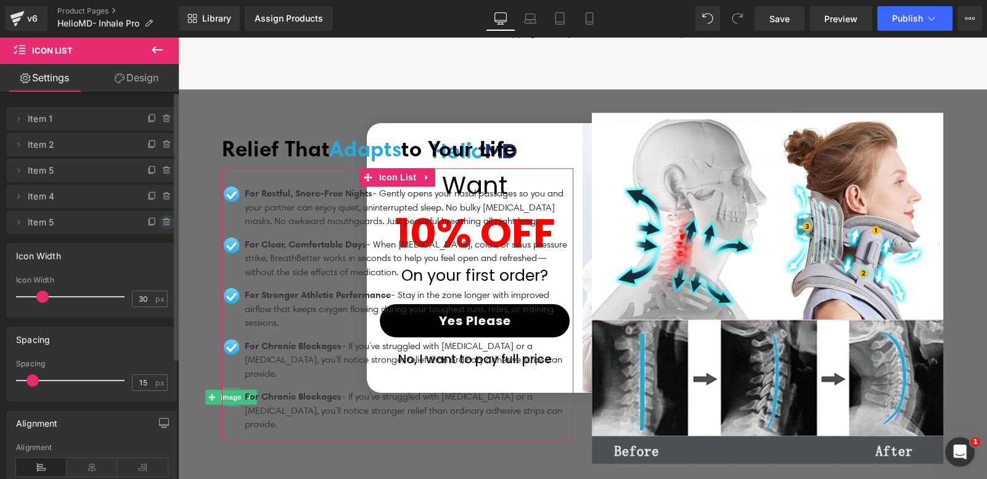
click at [162, 222] on icon at bounding box center [167, 223] width 10 height 10
click at [137, 221] on button "Delete" at bounding box center [153, 223] width 39 height 16
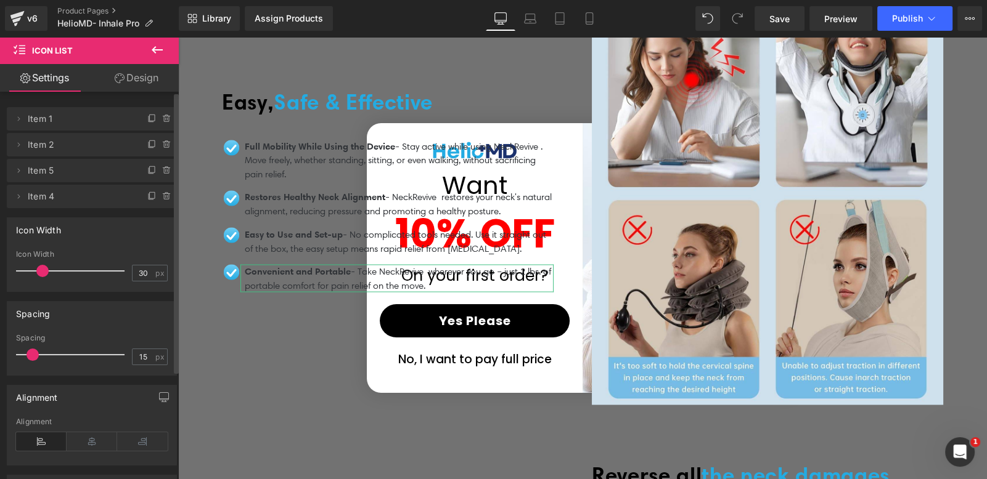
scroll to position [2792, 0]
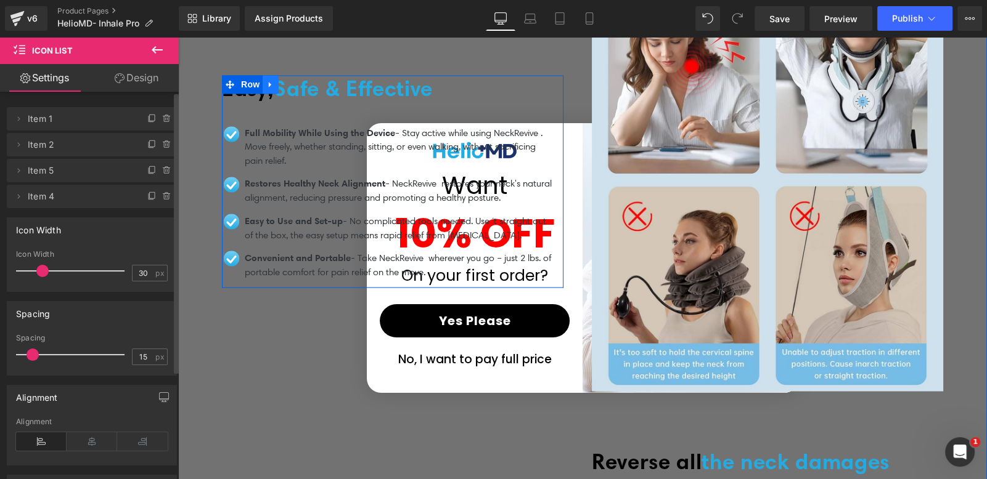
click at [269, 77] on div "Easy, Safe & Effective Heading Image Full Mobility While Using the Device - Sta…" at bounding box center [397, 181] width 351 height 213
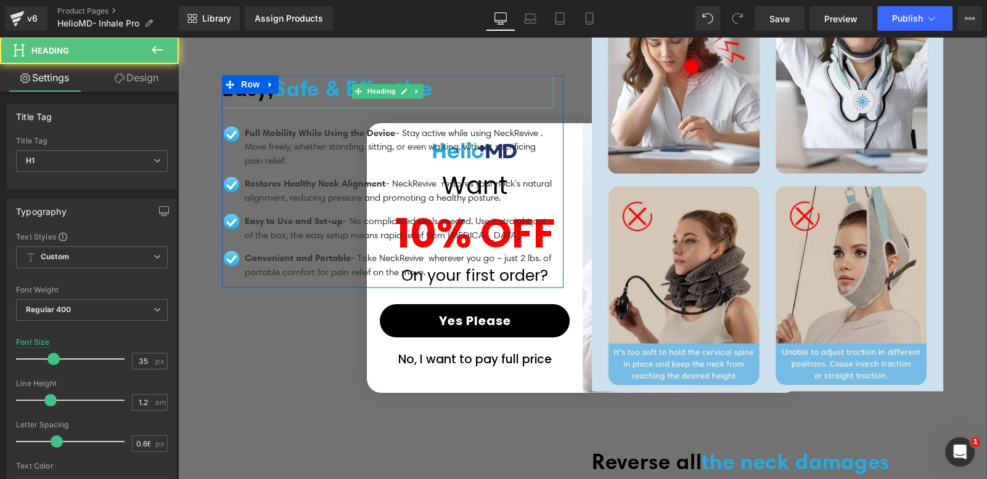
click at [295, 77] on span "Safe & Effective" at bounding box center [353, 88] width 159 height 26
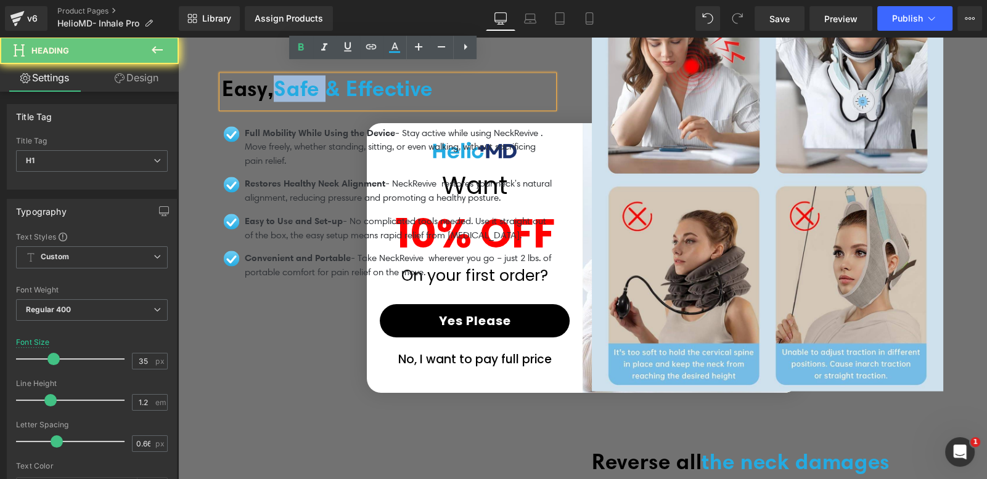
click at [295, 77] on span "Safe & Effective" at bounding box center [353, 88] width 159 height 26
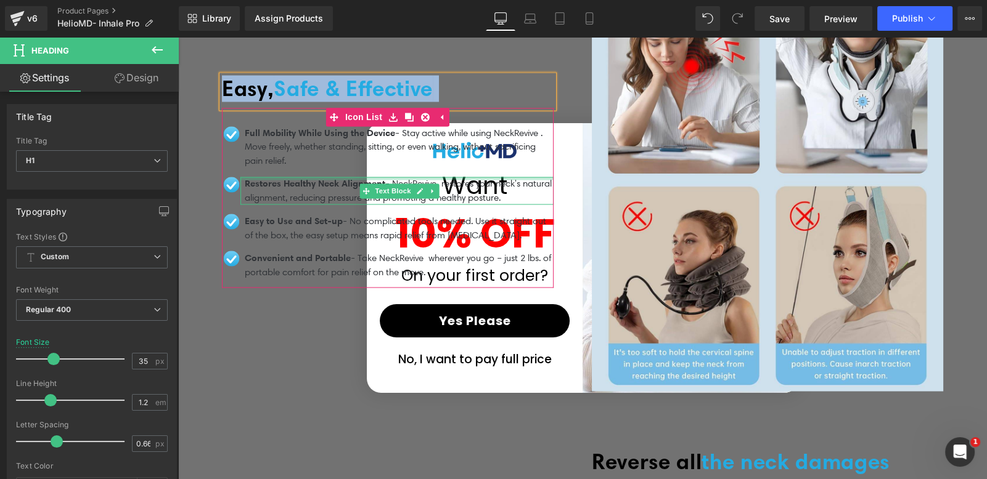
paste div
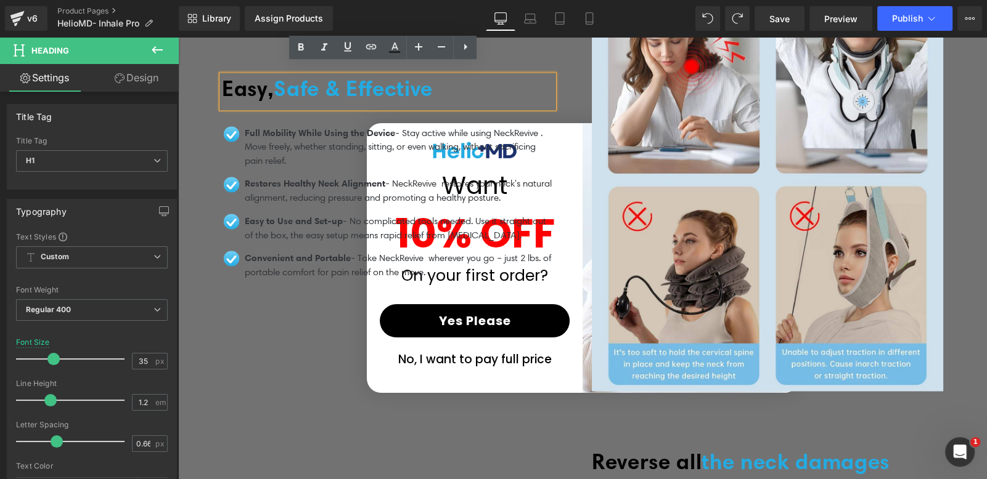
click at [309, 86] on span "Safe & Effective" at bounding box center [353, 88] width 159 height 26
drag, startPoint x: 265, startPoint y: 78, endPoint x: 221, endPoint y: 78, distance: 44.4
click at [222, 78] on span "Easy," at bounding box center [248, 88] width 52 height 26
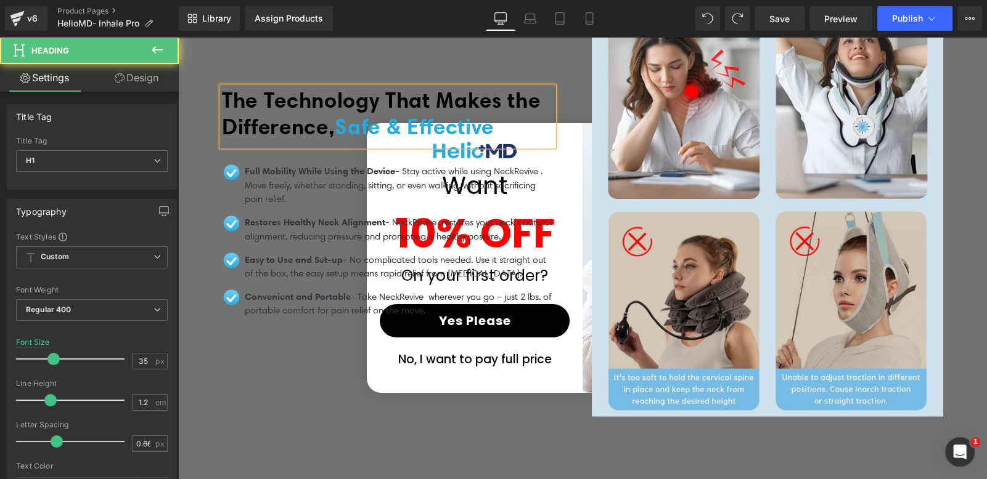
click at [381, 100] on h1 "The Technology That Makes the Difference, Safe & Effective" at bounding box center [388, 113] width 332 height 53
drag, startPoint x: 410, startPoint y: 103, endPoint x: 431, endPoint y: 103, distance: 21.6
click at [431, 113] on span "Safe & Effective" at bounding box center [414, 126] width 159 height 26
drag, startPoint x: 394, startPoint y: 50, endPoint x: 221, endPoint y: 30, distance: 174.3
click at [394, 50] on icon at bounding box center [394, 47] width 15 height 15
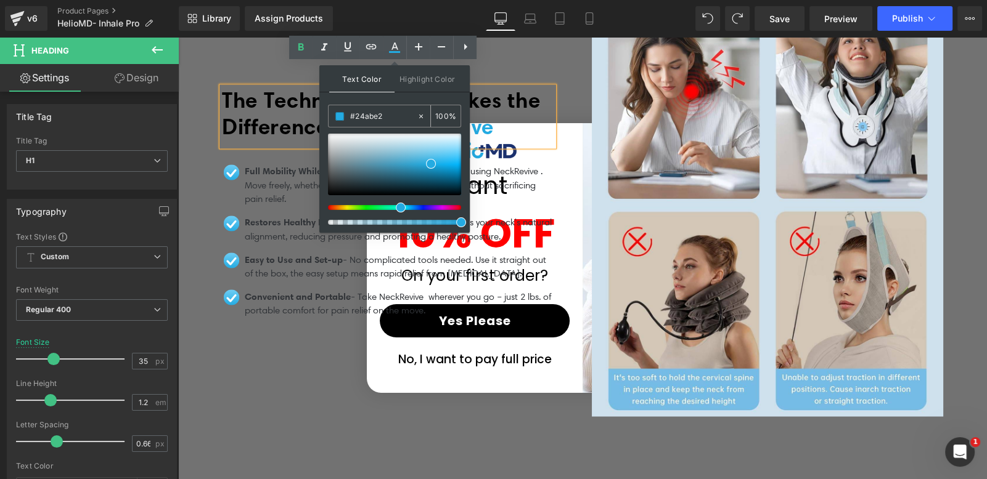
click at [391, 110] on input "#24abe2" at bounding box center [383, 117] width 67 height 14
click at [498, 110] on h1 "The Technology That Makes the Difference, Safe & Effective" at bounding box center [388, 113] width 332 height 53
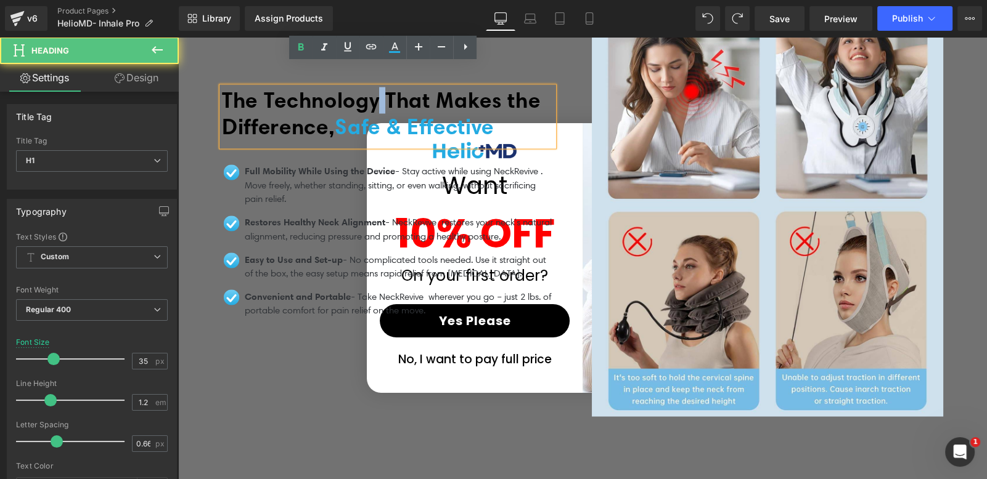
drag, startPoint x: 399, startPoint y: 76, endPoint x: 382, endPoint y: 83, distance: 18.2
click at [382, 87] on span "The Technology That Makes the Difference," at bounding box center [381, 113] width 318 height 53
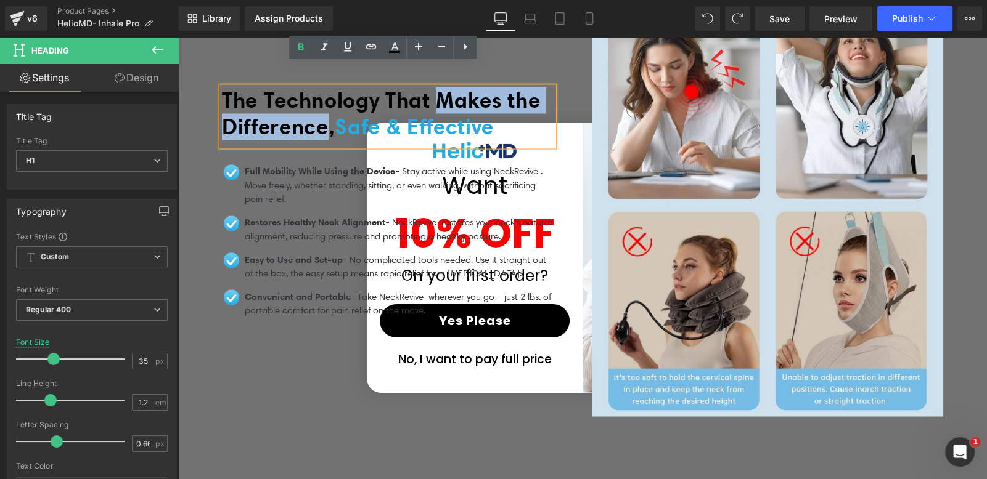
drag, startPoint x: 450, startPoint y: 76, endPoint x: 365, endPoint y: 100, distance: 89.0
click at [365, 100] on span "The Technology That Makes the Difference," at bounding box center [381, 113] width 318 height 53
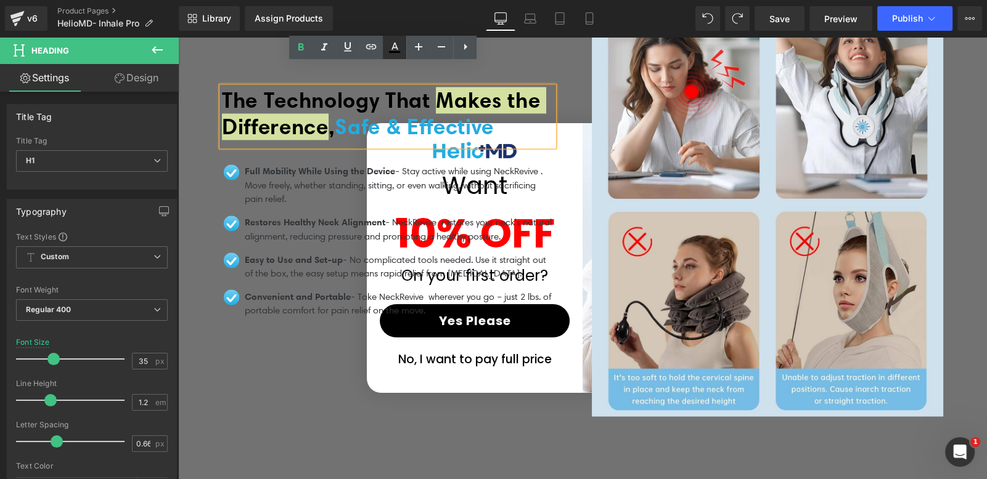
click at [399, 46] on icon at bounding box center [394, 47] width 15 height 15
type input "#000000"
type input "100"
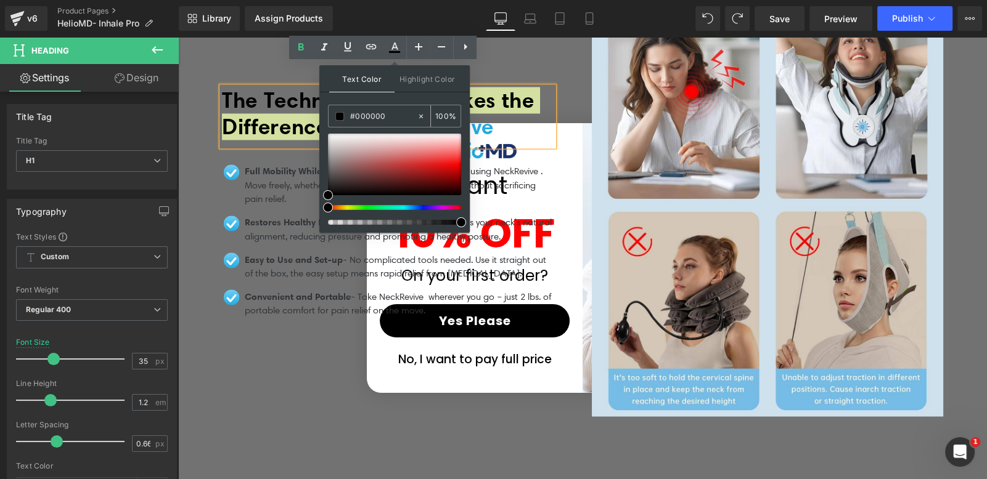
click at [385, 113] on input "#000000" at bounding box center [383, 117] width 67 height 14
paste input "24abe2"
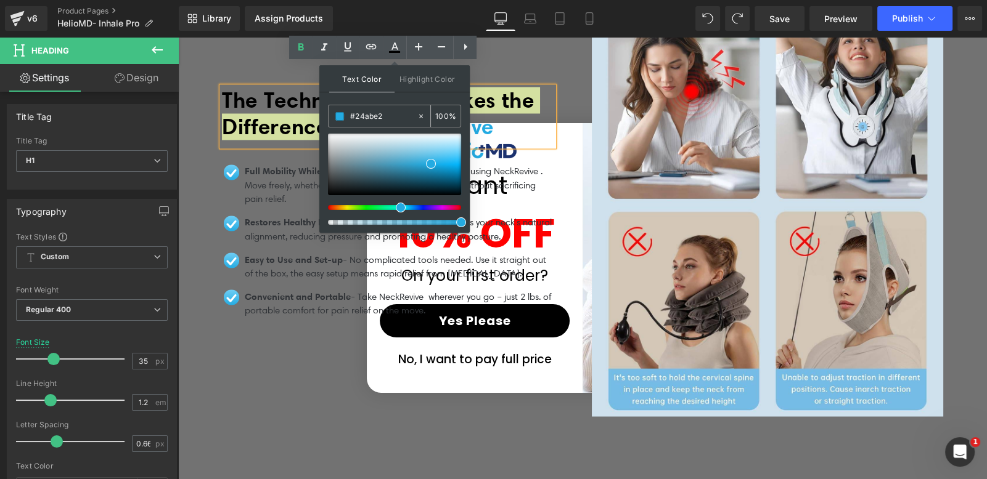
type input "#24abe2"
click at [340, 115] on span at bounding box center [339, 116] width 9 height 9
click at [335, 120] on span "Safe & Effective" at bounding box center [414, 126] width 159 height 26
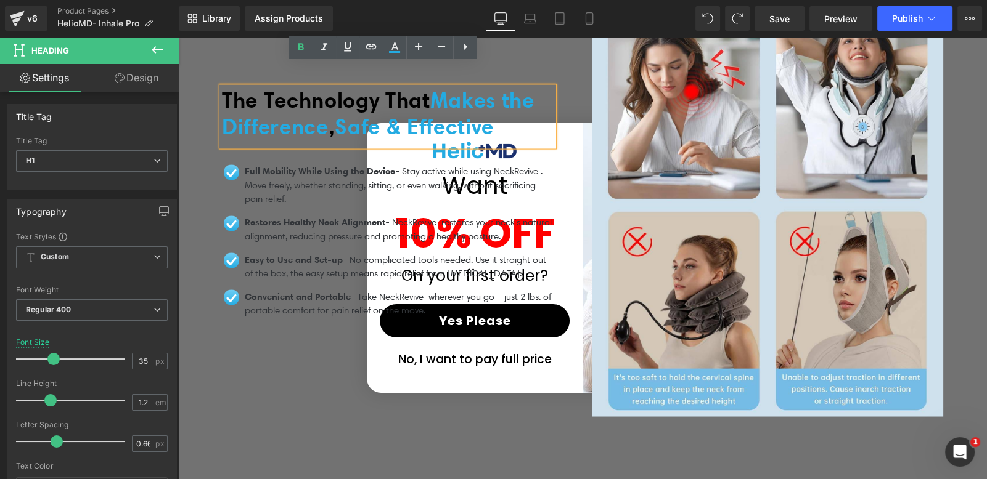
drag, startPoint x: 366, startPoint y: 102, endPoint x: 369, endPoint y: 116, distance: 14.4
click at [369, 116] on h1 "The Technology That Makes the Difference , Safe & Effective" at bounding box center [388, 113] width 332 height 53
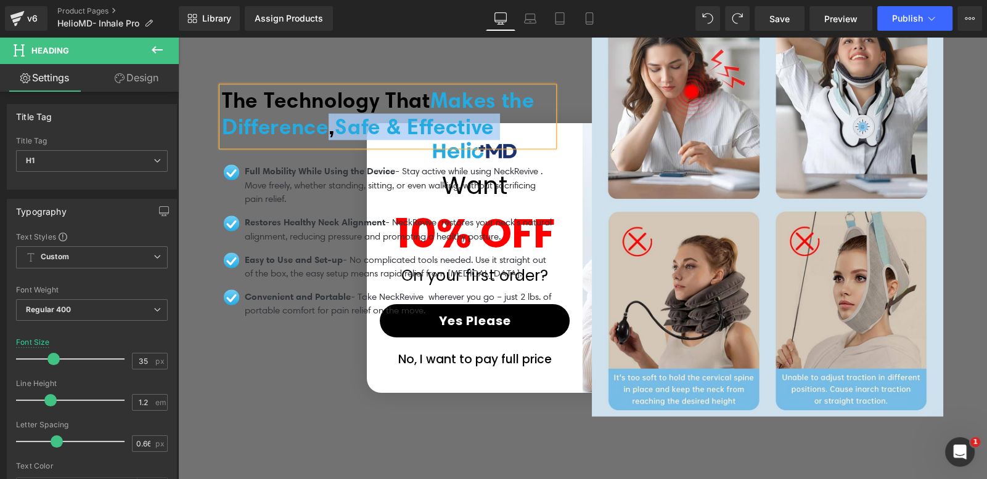
scroll to position [2779, 0]
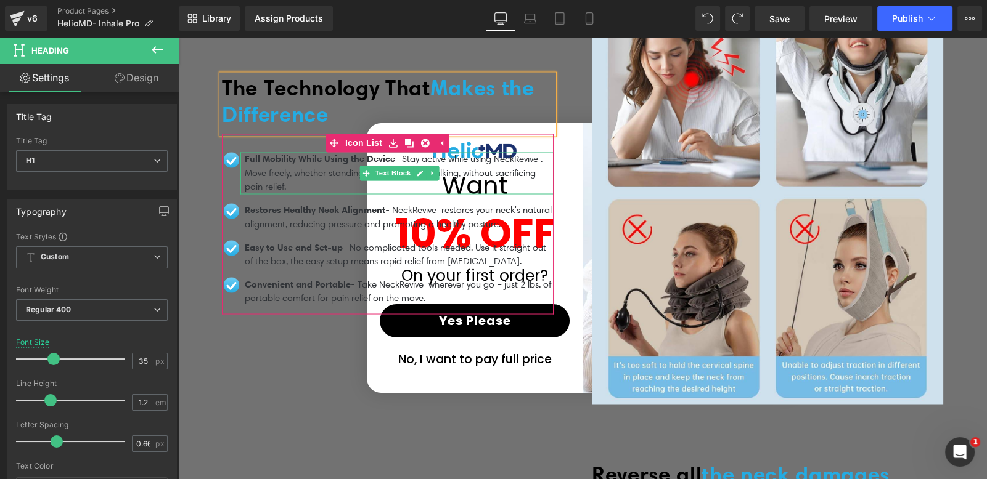
click at [271, 157] on p "Full Mobility While Using the Device - Stay active while using NeckRevive . Mov…" at bounding box center [399, 173] width 309 height 42
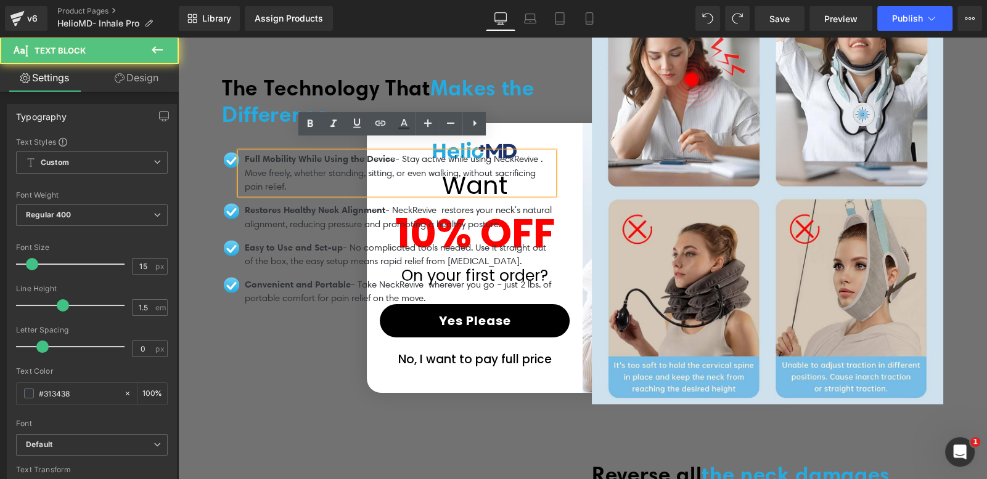
click at [390, 171] on p "Full Mobility While Using the Device - Stay active while using NeckRevive . Mov…" at bounding box center [399, 173] width 309 height 42
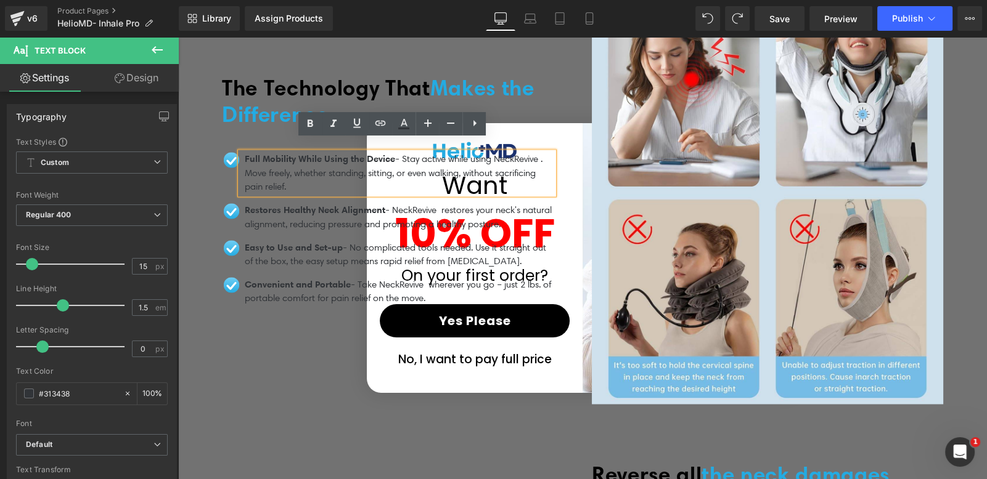
click at [567, 110] on div "The Technology That Makes the Difference Heading Image Full Mobility While Usin…" at bounding box center [397, 195] width 351 height 240
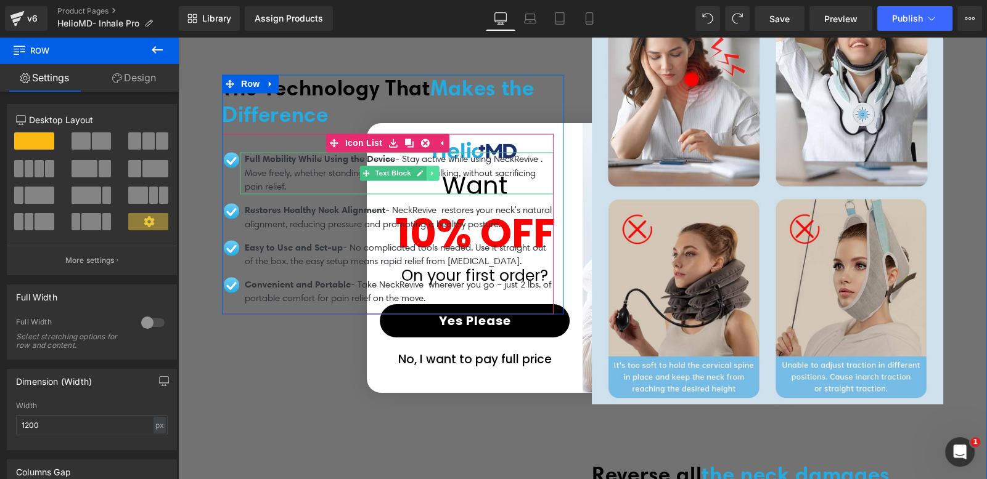
click at [429, 169] on icon at bounding box center [432, 172] width 7 height 7
click at [422, 169] on icon at bounding box center [425, 172] width 7 height 7
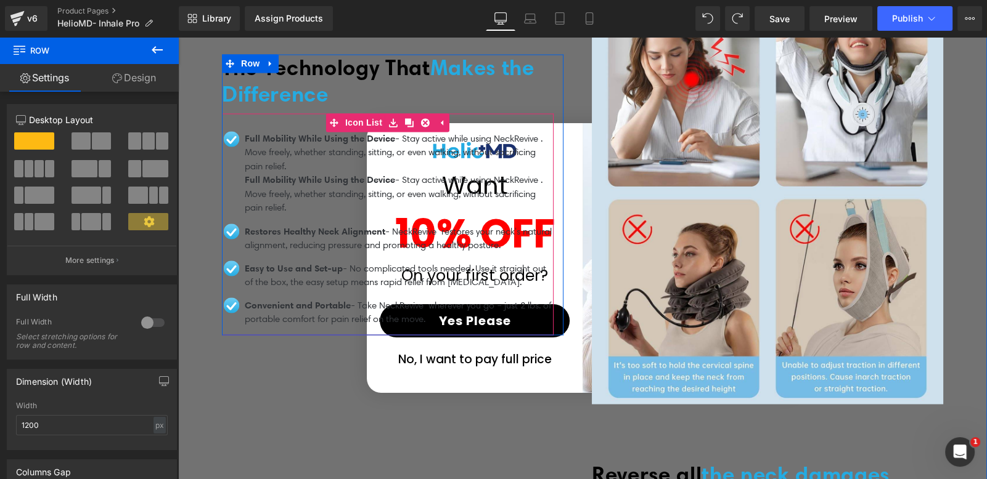
click at [256, 181] on p "Full Mobility While Using the Device - Stay active while using NeckRevive . Mov…" at bounding box center [399, 194] width 309 height 42
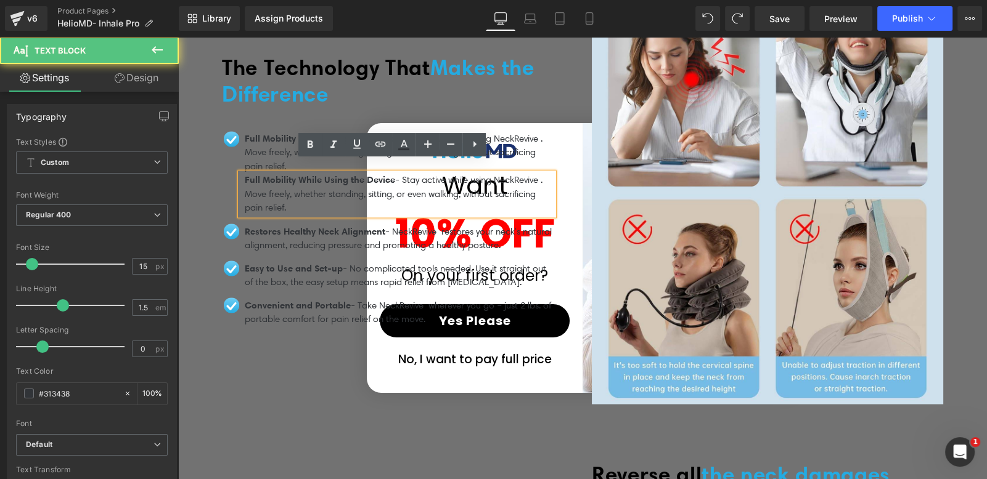
click at [378, 187] on p "Full Mobility While Using the Device - Stay active while using NeckRevive . Mov…" at bounding box center [399, 194] width 309 height 42
click at [222, 170] on div "Full Mobility While Using the Device - Stay active while using NeckRevive . Mov…" at bounding box center [388, 173] width 332 height 83
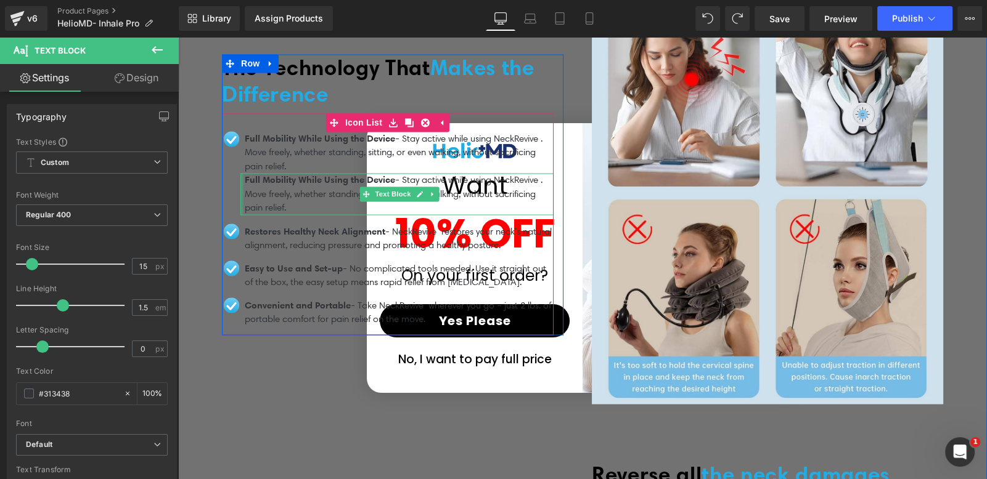
click at [240, 174] on div at bounding box center [241, 194] width 3 height 42
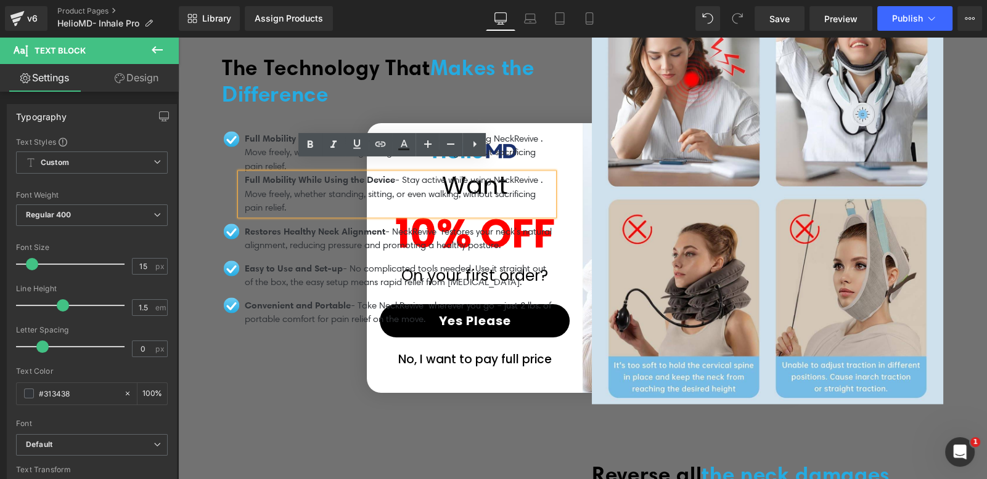
click at [340, 188] on p "Full Mobility While Using the Device - Stay active while using NeckRevive . Mov…" at bounding box center [399, 194] width 309 height 42
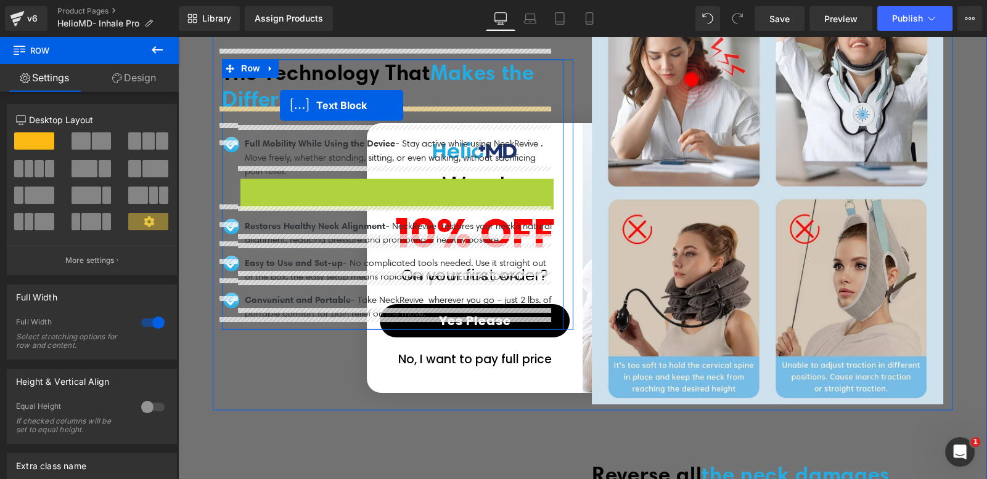
drag, startPoint x: 364, startPoint y: 181, endPoint x: 280, endPoint y: 105, distance: 113.0
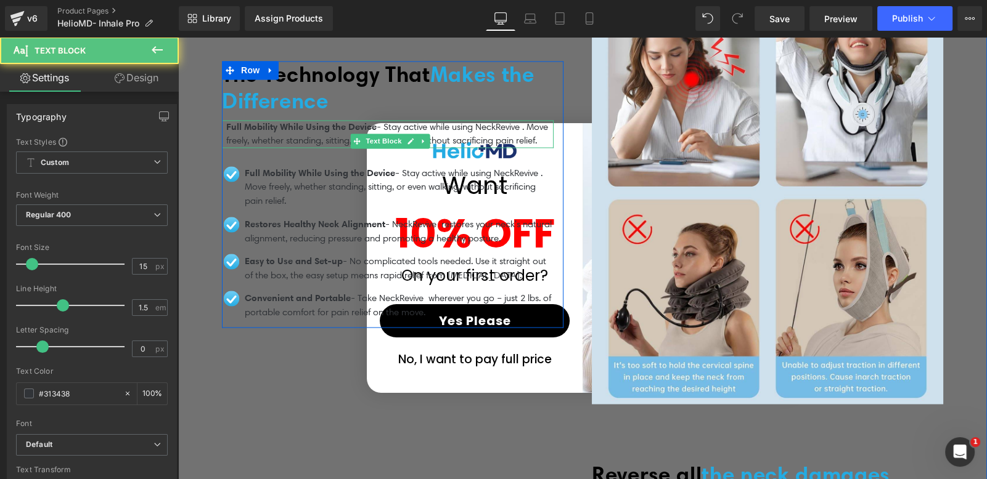
click at [278, 124] on p "Full Mobility While Using the Device - Stay active while using NeckRevive . Mov…" at bounding box center [389, 134] width 327 height 28
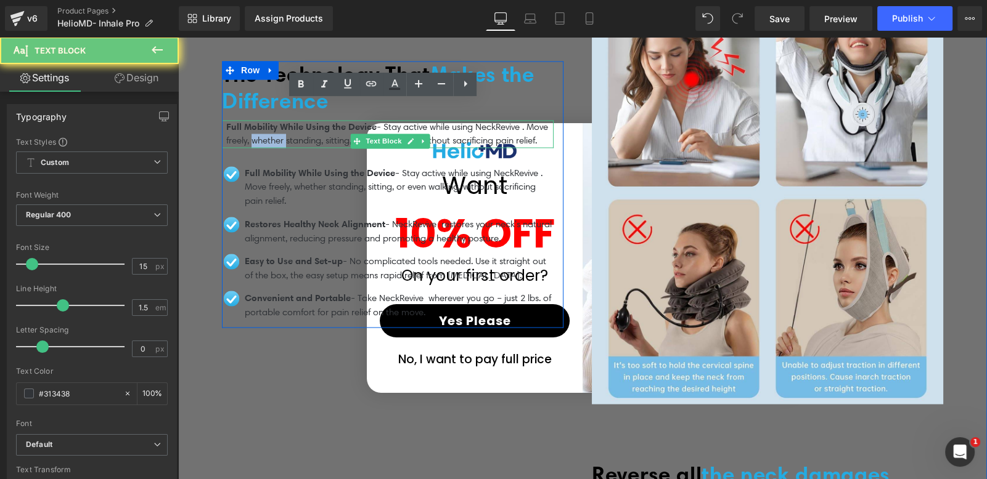
click at [278, 124] on p "Full Mobility While Using the Device - Stay active while using NeckRevive . Mov…" at bounding box center [389, 134] width 327 height 28
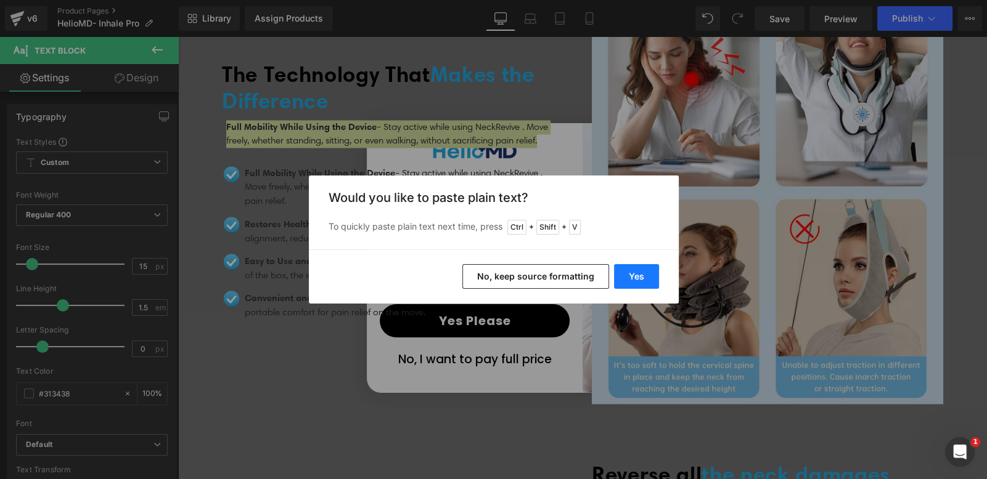
click at [635, 272] on button "Yes" at bounding box center [636, 276] width 45 height 25
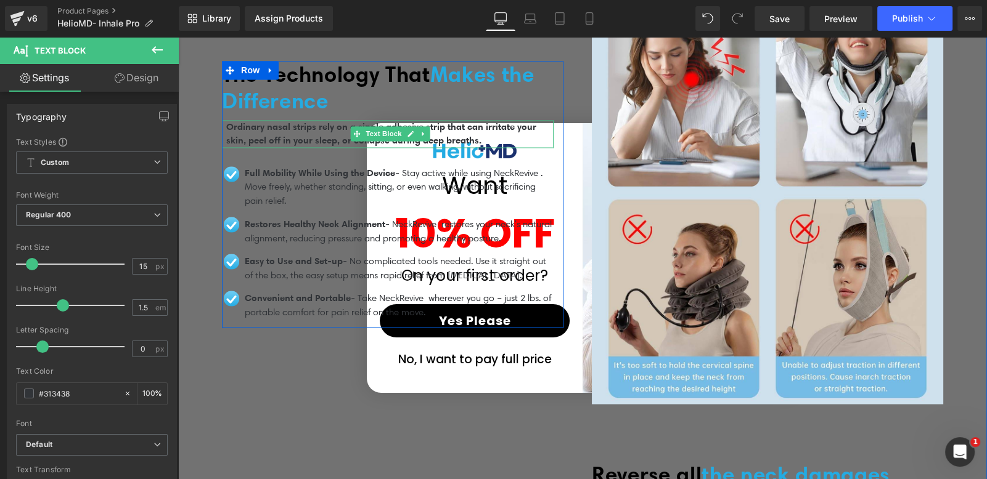
click at [519, 123] on p "Ordinary nasal strips rely on a single adhesive strip that can irritate your sk…" at bounding box center [389, 134] width 327 height 28
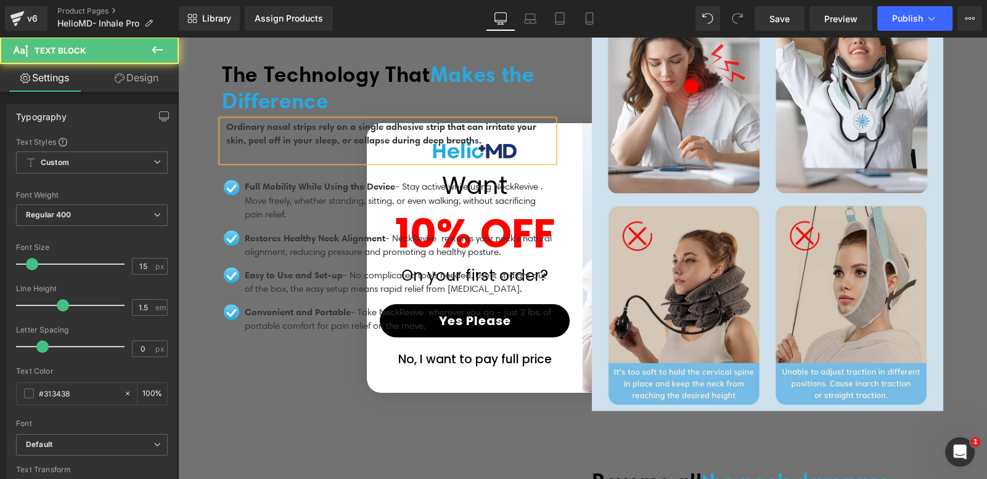
scroll to position [2766, 0]
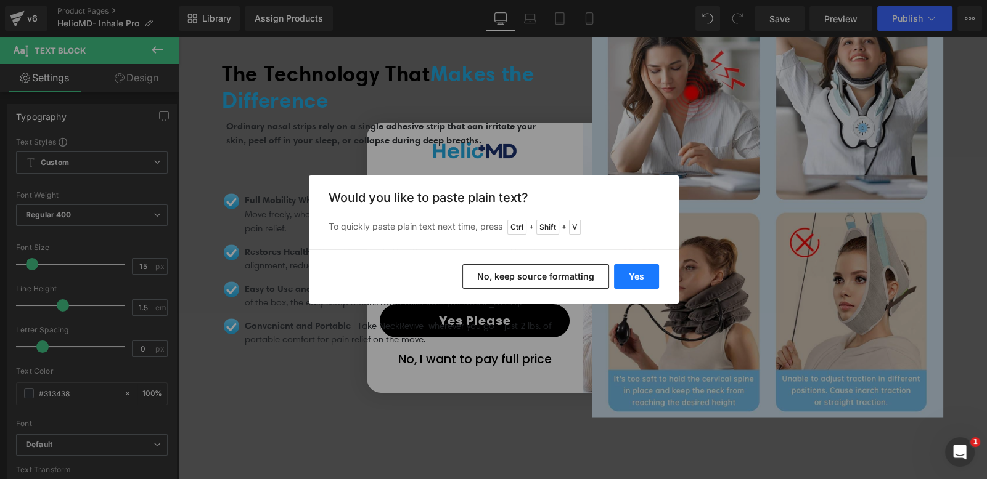
click at [621, 285] on button "Yes" at bounding box center [636, 276] width 45 height 25
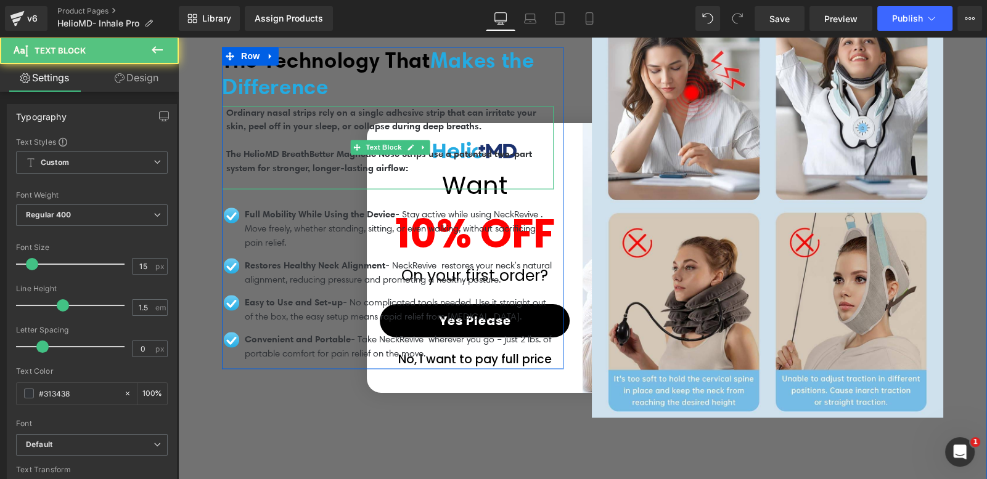
click at [260, 175] on p at bounding box center [389, 182] width 327 height 14
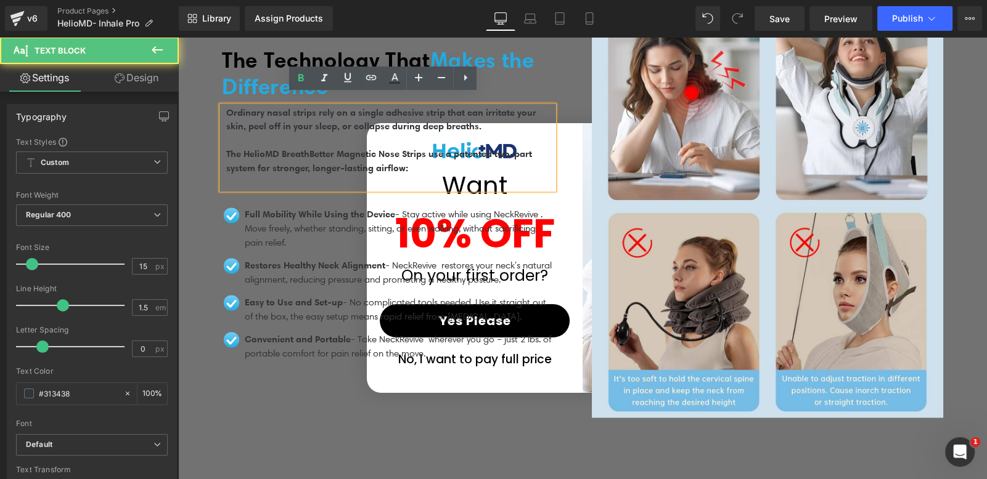
scroll to position [2772, 0]
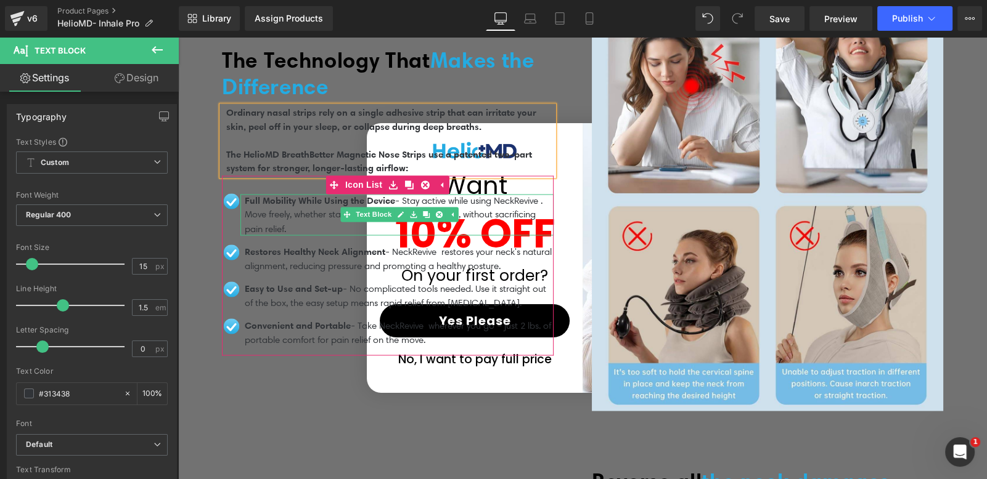
click at [271, 195] on span "Full Mobility While Using the Device" at bounding box center [320, 201] width 150 height 12
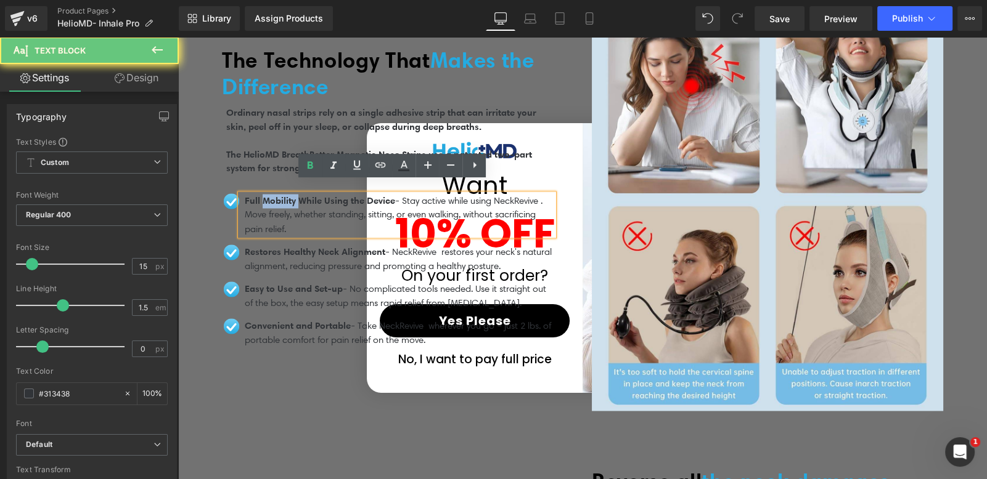
click at [271, 195] on span "Full Mobility While Using the Device" at bounding box center [320, 201] width 150 height 12
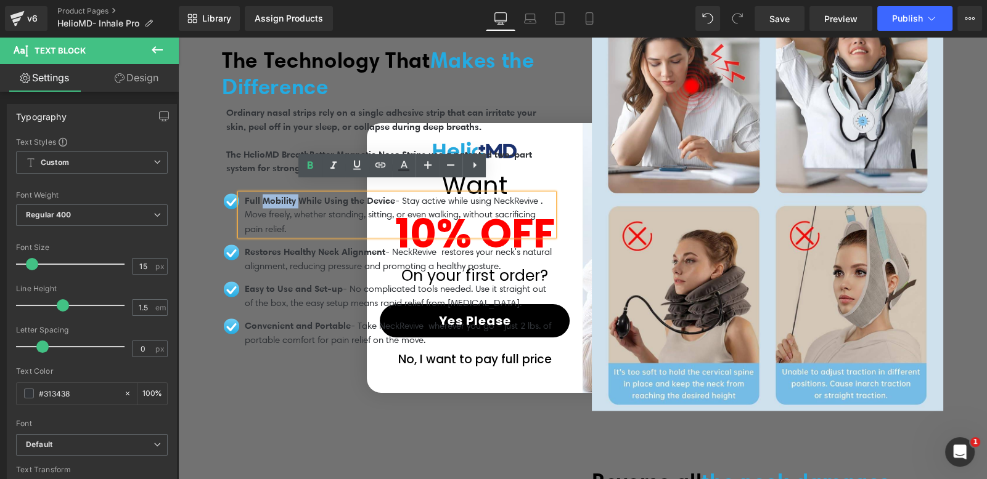
drag, startPoint x: 388, startPoint y: 184, endPoint x: 238, endPoint y: 185, distance: 149.1
click at [240, 194] on div "Full Mobility While Using the Device - Stay active while using NeckRevive . Mov…" at bounding box center [396, 215] width 313 height 42
paste div
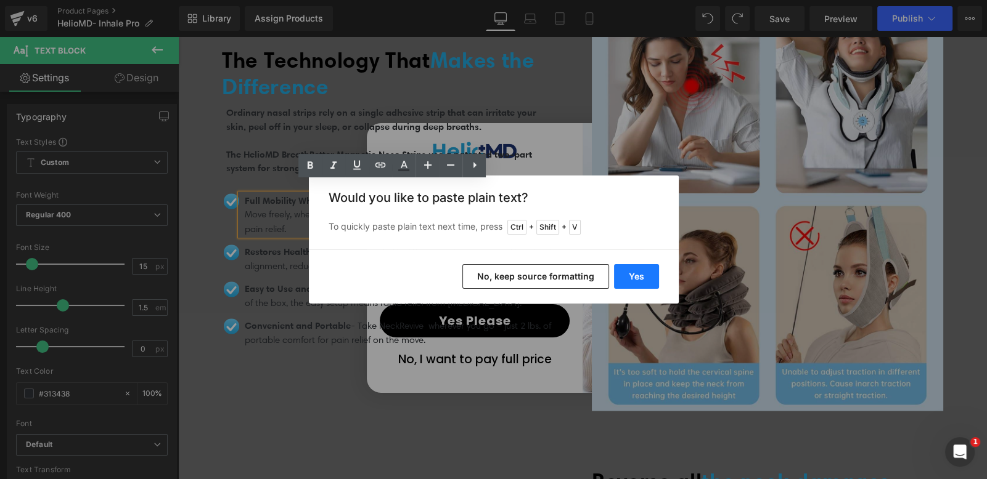
drag, startPoint x: 456, startPoint y: 238, endPoint x: 634, endPoint y: 275, distance: 181.9
click at [634, 275] on button "Yes" at bounding box center [636, 276] width 45 height 25
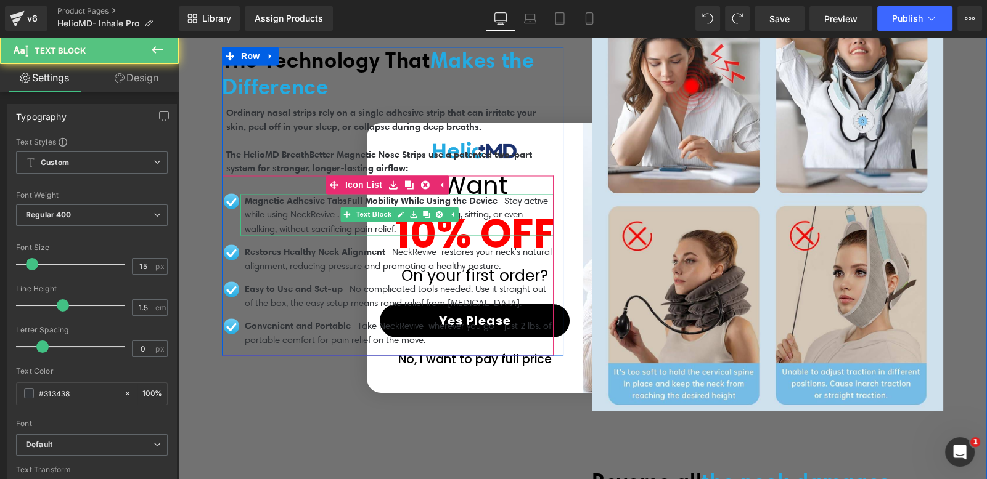
click at [367, 195] on span "Magnetic Adhesive TabsFull Mobility While Using the Device" at bounding box center [371, 201] width 253 height 12
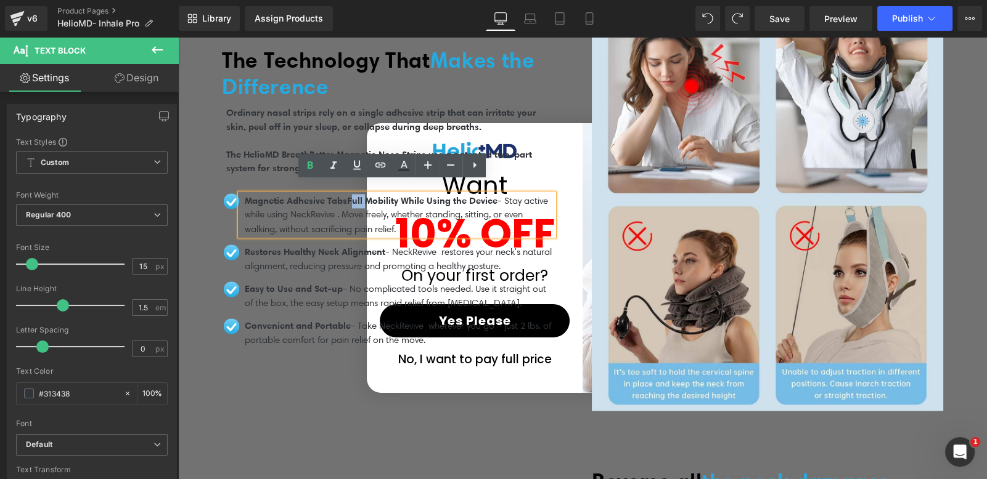
drag, startPoint x: 351, startPoint y: 189, endPoint x: 367, endPoint y: 190, distance: 16.6
click at [367, 195] on span "Magnetic Adhesive TabsFull Mobility While Using the Device" at bounding box center [371, 201] width 253 height 12
drag, startPoint x: 343, startPoint y: 191, endPoint x: 359, endPoint y: 195, distance: 15.8
click at [359, 195] on p "Magnetic Adhesive TabsFull Mobility While Using the Device - Stay active while …" at bounding box center [399, 215] width 309 height 42
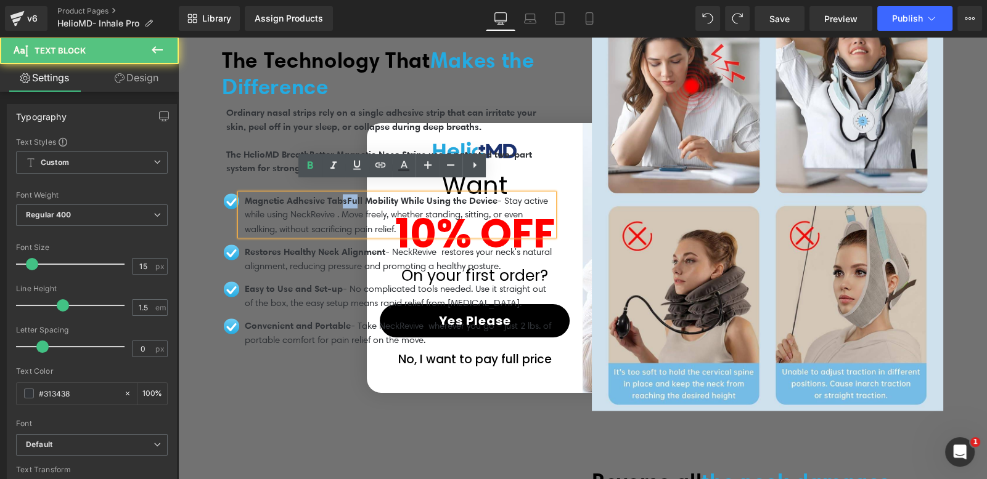
click at [351, 195] on span "Magnetic Adhesive TabsFull Mobility While Using the Device" at bounding box center [371, 201] width 253 height 12
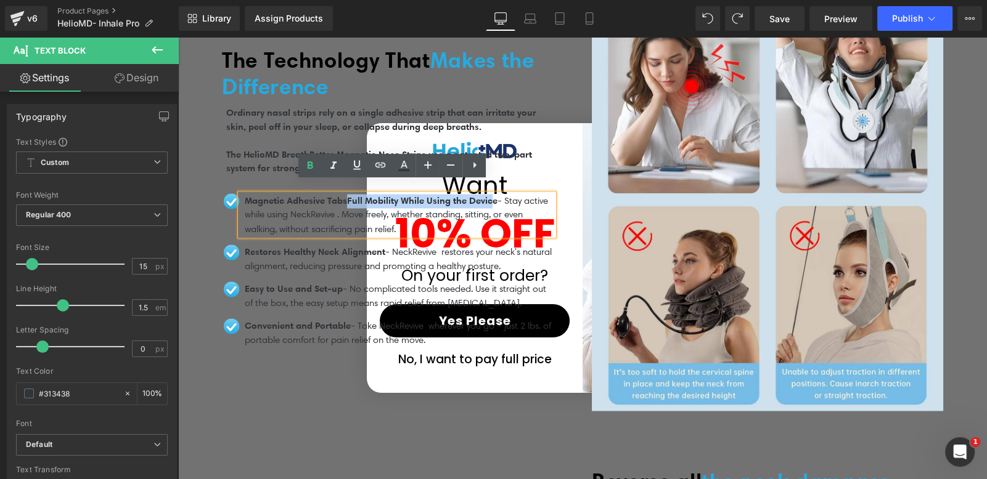
drag, startPoint x: 348, startPoint y: 187, endPoint x: 500, endPoint y: 187, distance: 152.2
click at [497, 195] on span "Magnetic Adhesive TabsFull Mobility While Using the Device" at bounding box center [371, 201] width 253 height 12
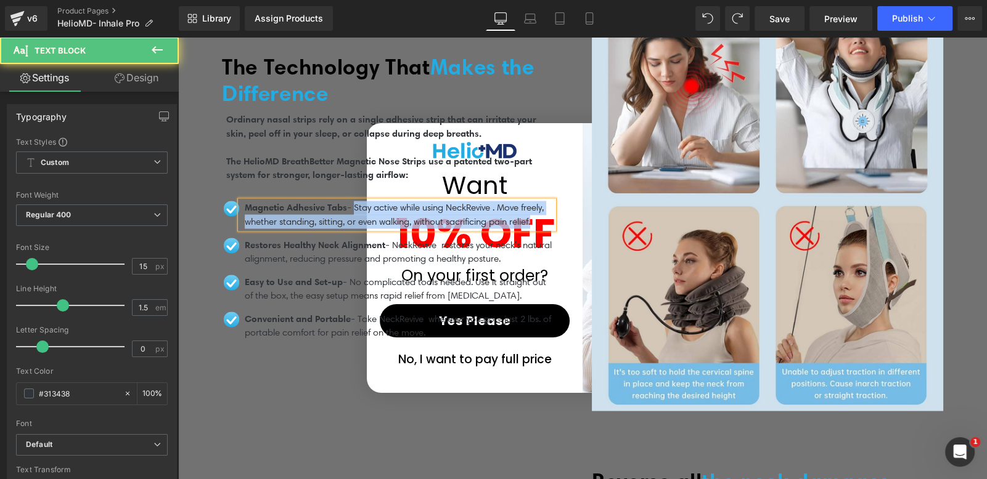
drag, startPoint x: 357, startPoint y: 190, endPoint x: 373, endPoint y: 222, distance: 35.8
click at [373, 222] on p "Magnetic Adhesive Tabs - Stay active while using NeckRevive . Move freely, whet…" at bounding box center [399, 215] width 309 height 28
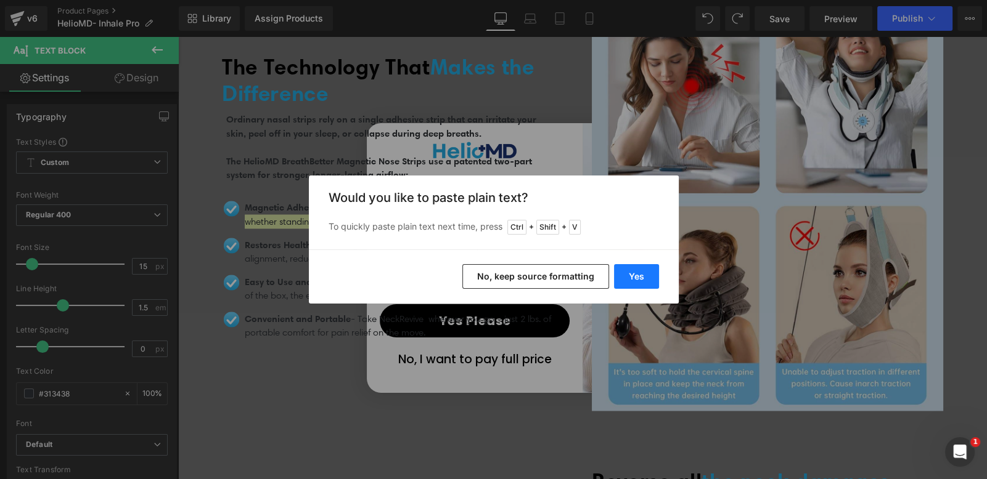
drag, startPoint x: 649, startPoint y: 277, endPoint x: 380, endPoint y: 240, distance: 271.8
click at [649, 277] on button "Yes" at bounding box center [636, 276] width 45 height 25
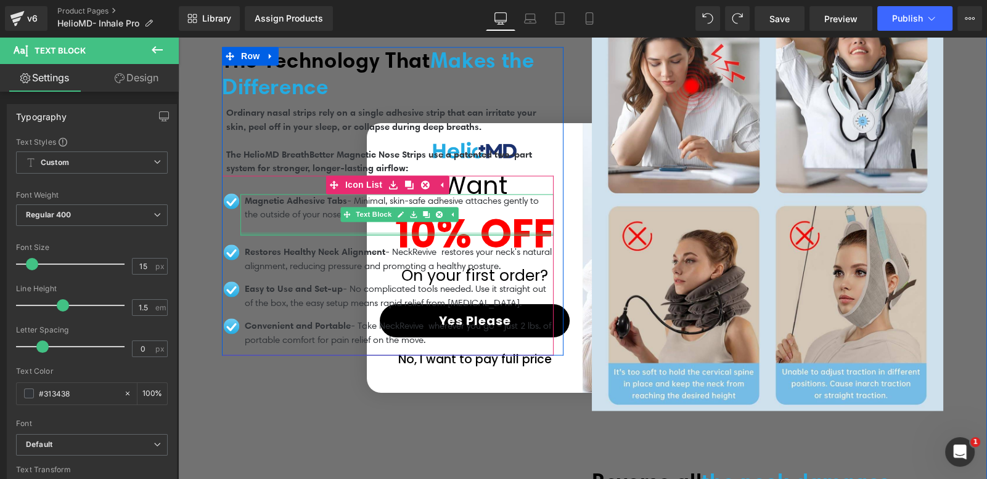
click at [275, 232] on div at bounding box center [396, 233] width 313 height 3
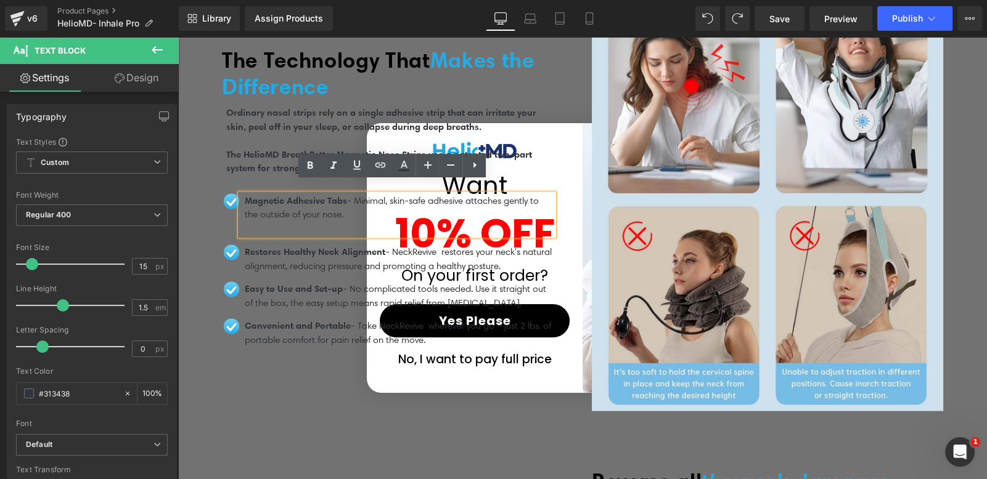
click at [279, 222] on p at bounding box center [399, 229] width 309 height 14
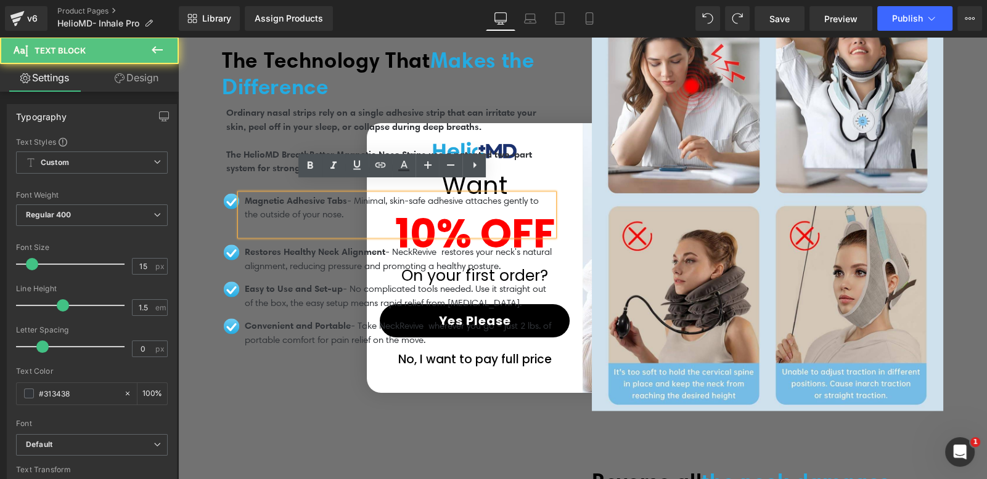
scroll to position [2779, 0]
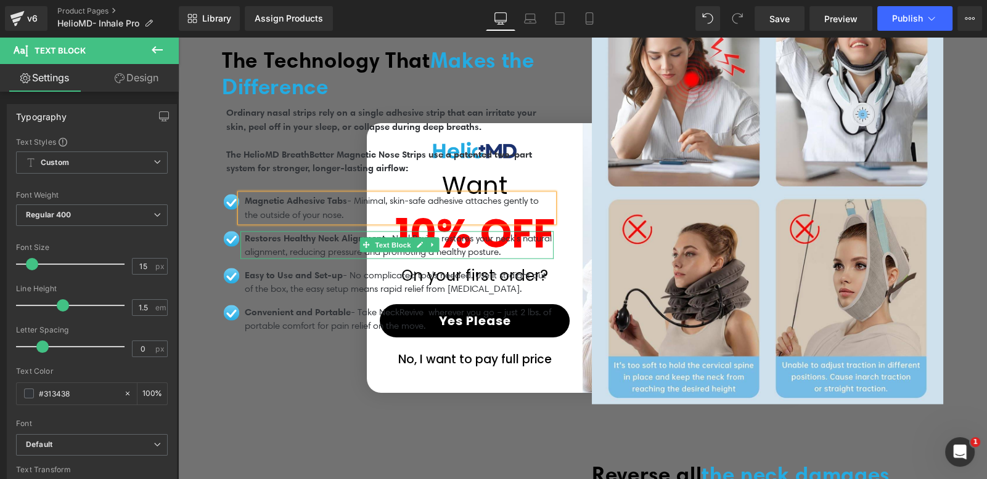
click at [287, 232] on p "Restores Healthy Neck Alignment - NeckRevive restores your neck's natural align…" at bounding box center [399, 245] width 309 height 28
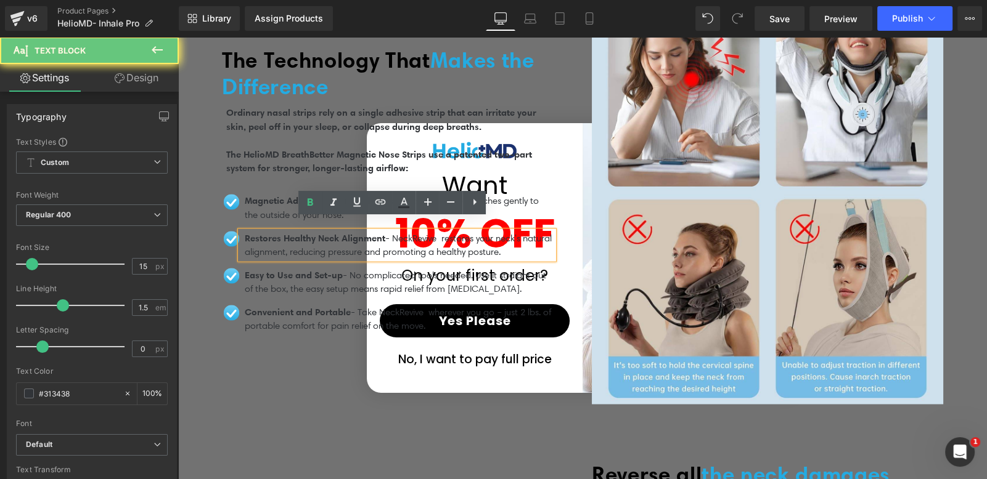
click at [298, 232] on span "Restores Healthy Neck Alignment" at bounding box center [315, 238] width 141 height 12
drag, startPoint x: 390, startPoint y: 226, endPoint x: 326, endPoint y: 227, distance: 64.1
click at [326, 231] on p "Restores Healthy Neck Alignment - NeckRevive restores your neck's natural align…" at bounding box center [399, 245] width 309 height 28
click at [412, 231] on p "Restores Healthy Neck Alignment - NeckRevive restores your neck's natural align…" at bounding box center [399, 245] width 309 height 28
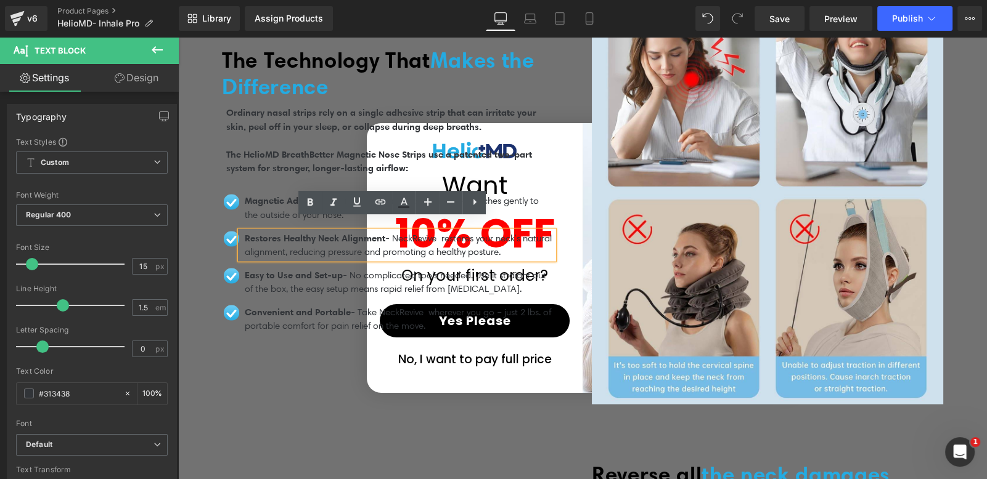
drag, startPoint x: 389, startPoint y: 224, endPoint x: 244, endPoint y: 227, distance: 144.8
click at [245, 232] on span "Restores Healthy Neck Alignment" at bounding box center [315, 238] width 141 height 12
click at [247, 232] on span "Restores Healthy Neck Alignment" at bounding box center [315, 238] width 141 height 12
drag, startPoint x: 241, startPoint y: 226, endPoint x: 387, endPoint y: 222, distance: 146.1
click at [385, 232] on span "Restores Healthy Neck Alignment" at bounding box center [315, 238] width 141 height 12
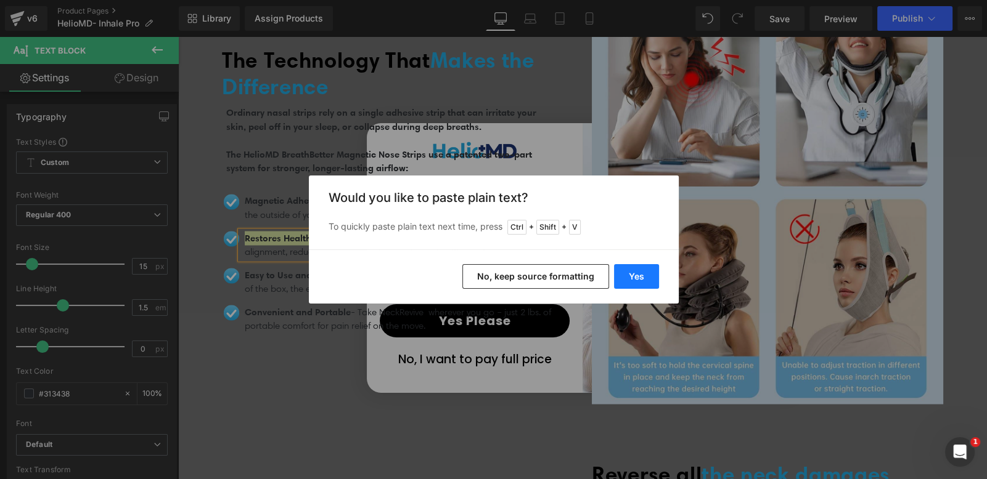
drag, startPoint x: 622, startPoint y: 274, endPoint x: 442, endPoint y: 237, distance: 184.3
click at [622, 274] on button "Yes" at bounding box center [636, 276] width 45 height 25
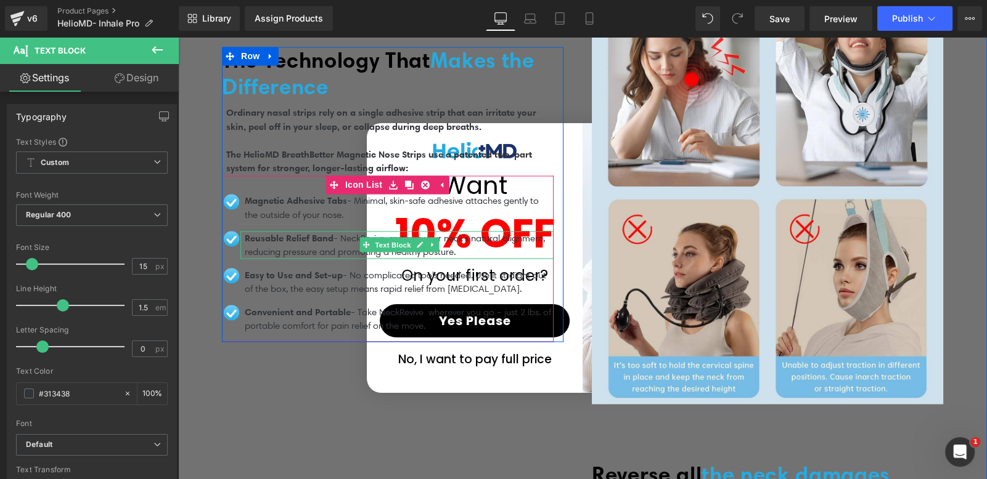
click at [306, 232] on span "Reusable Relief Band" at bounding box center [289, 238] width 89 height 12
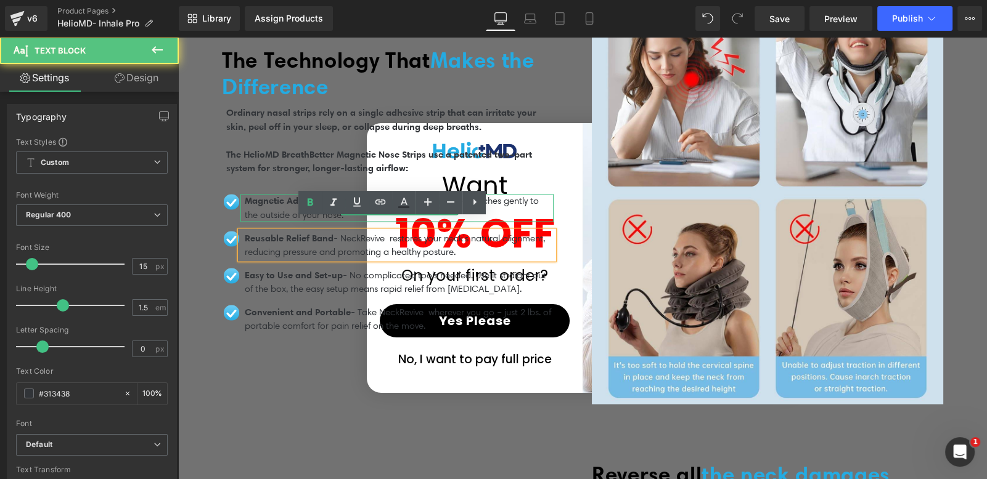
click at [374, 194] on p "Magnetic Adhesive Tabs - Minimal, skin-safe adhesive attaches gently to the out…" at bounding box center [399, 208] width 309 height 28
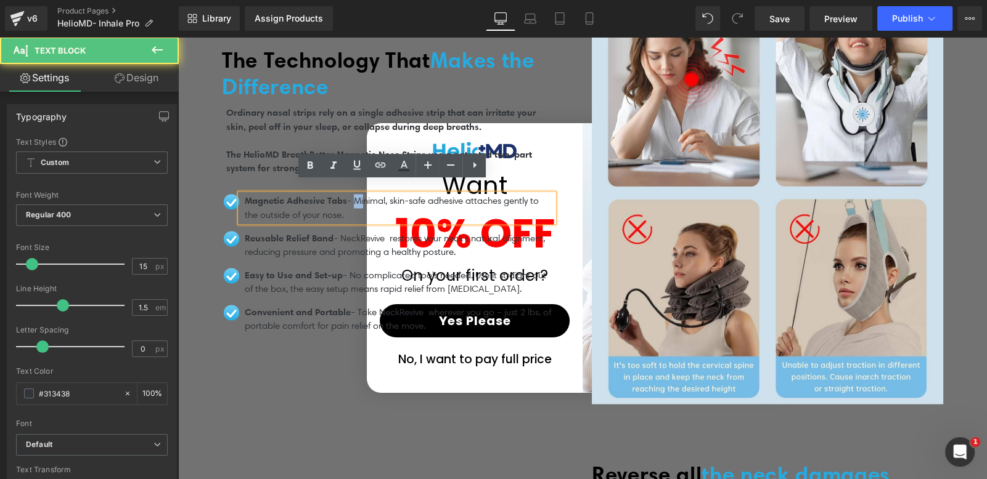
drag, startPoint x: 355, startPoint y: 186, endPoint x: 365, endPoint y: 197, distance: 14.8
click at [365, 197] on p "Magnetic Adhesive Tabs - Minimal, skin-safe adhesive attaches gently to the out…" at bounding box center [399, 208] width 309 height 28
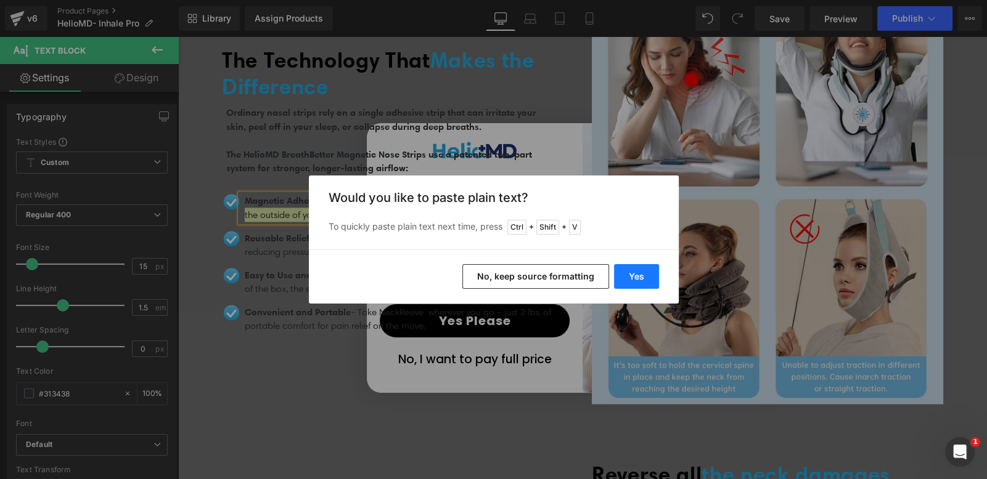
click at [635, 274] on button "Yes" at bounding box center [636, 276] width 45 height 25
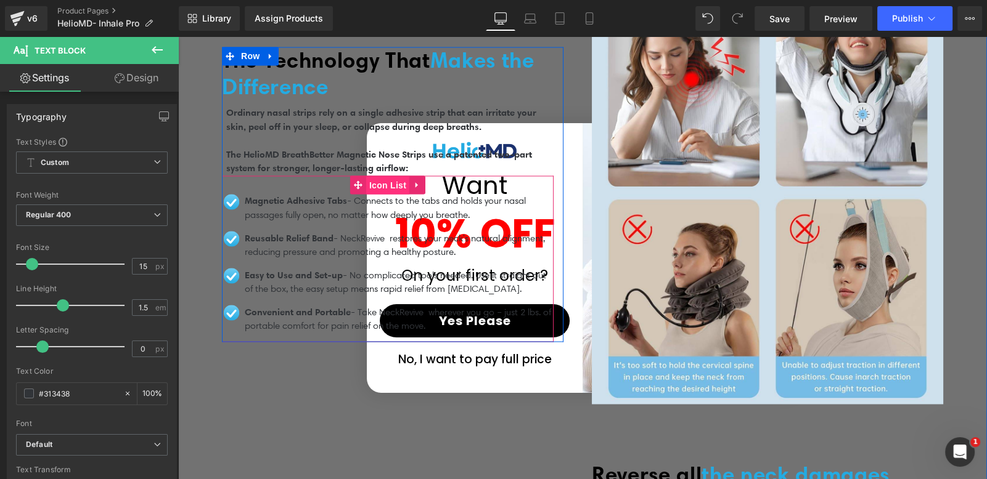
click at [361, 178] on link "Icon List" at bounding box center [379, 185] width 59 height 18
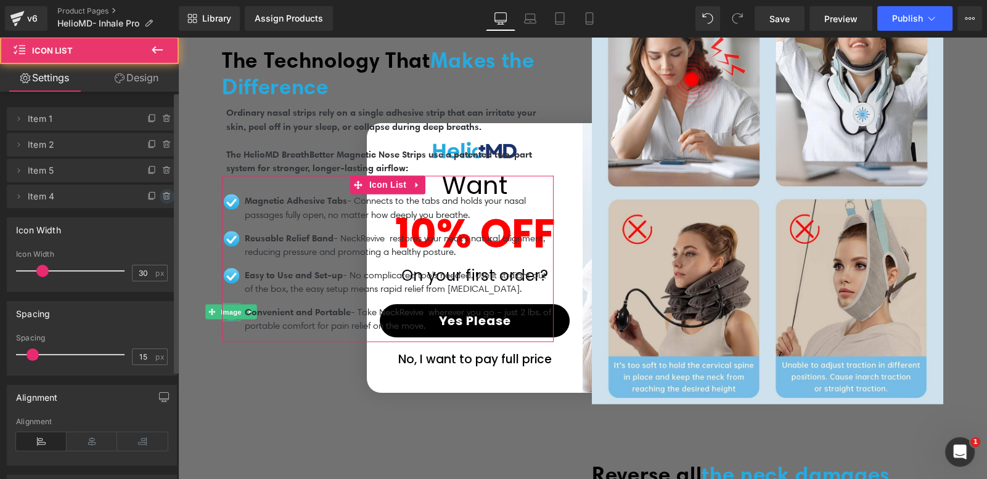
click at [162, 192] on icon at bounding box center [167, 197] width 10 height 10
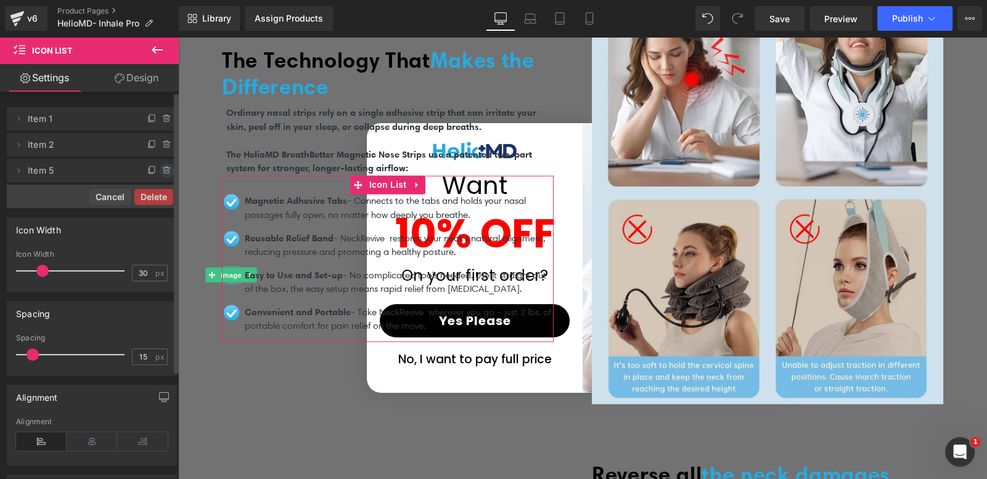
click at [161, 176] on span at bounding box center [167, 170] width 15 height 15
click at [160, 196] on button "Delete" at bounding box center [153, 197] width 39 height 16
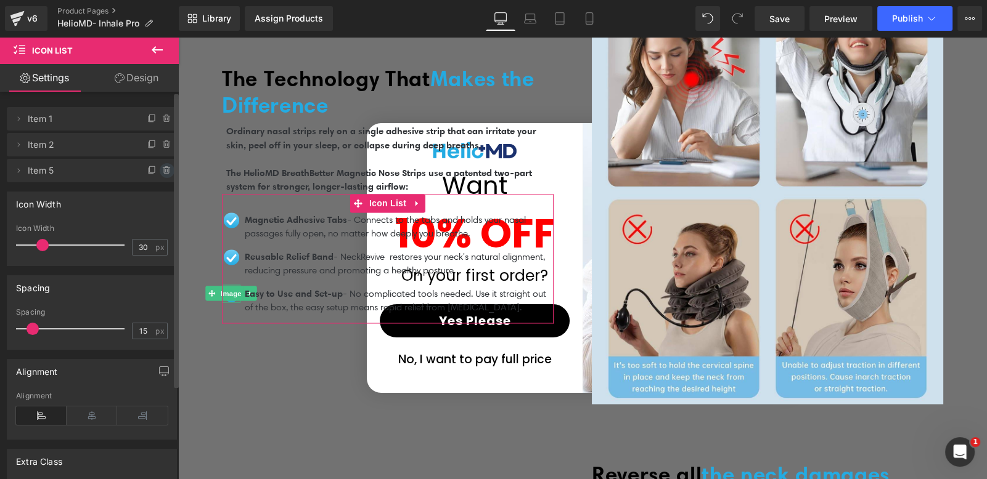
click at [160, 174] on span at bounding box center [167, 170] width 15 height 15
click at [157, 174] on button "Delete" at bounding box center [153, 171] width 39 height 16
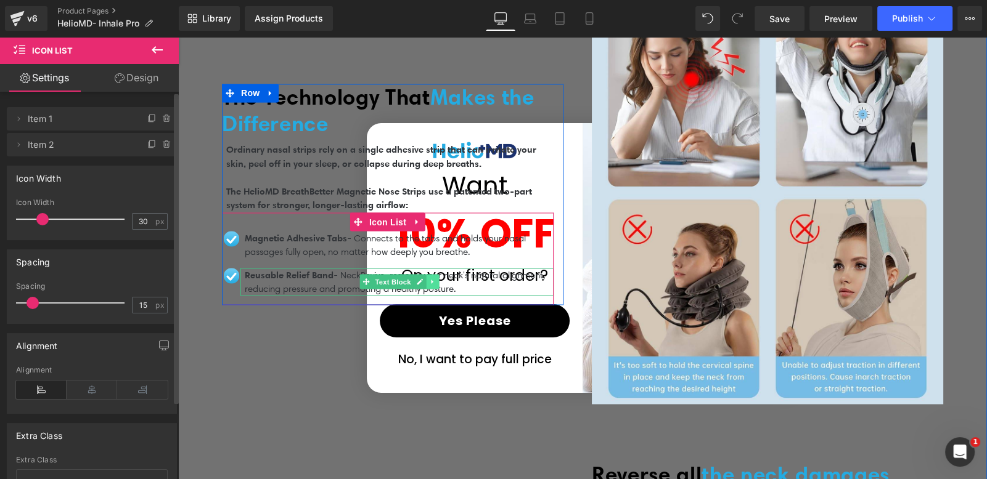
click at [431, 280] on icon at bounding box center [432, 282] width 2 height 4
click at [422, 279] on icon at bounding box center [425, 282] width 7 height 7
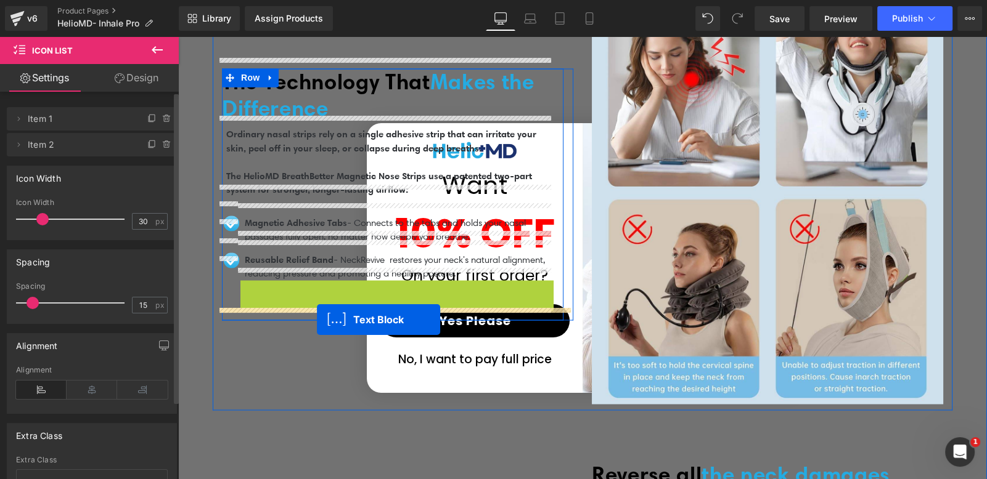
drag, startPoint x: 358, startPoint y: 281, endPoint x: 317, endPoint y: 320, distance: 56.7
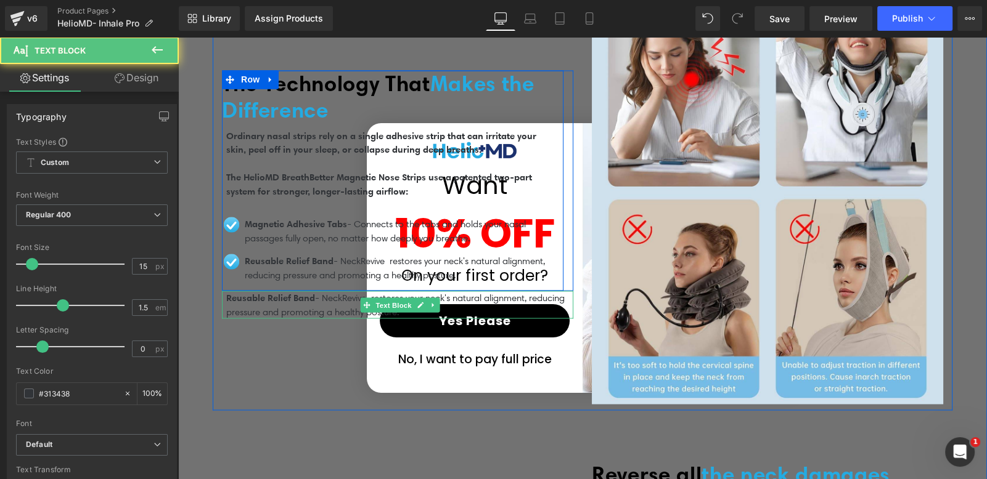
click at [302, 294] on p "Reusable Relief Band - NeckRevive restores your neck's natural alignment, reduc…" at bounding box center [399, 305] width 347 height 28
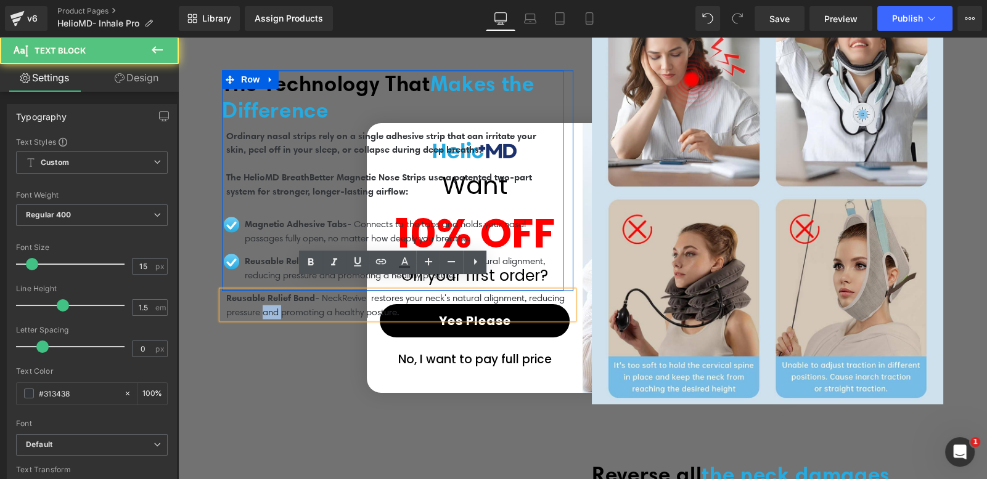
click at [302, 294] on p "Reusable Relief Band - NeckRevive restores your neck's natural alignment, reduc…" at bounding box center [399, 305] width 347 height 28
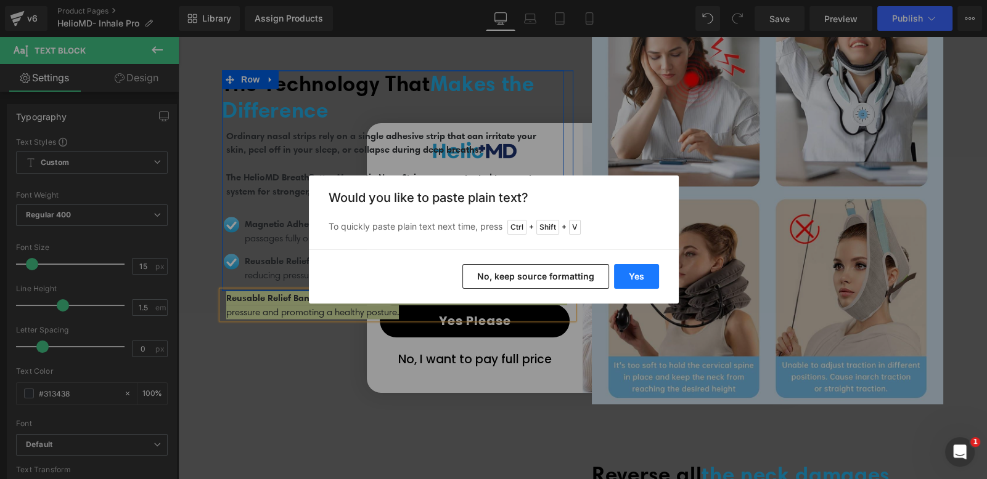
click at [622, 267] on button "Yes" at bounding box center [636, 276] width 45 height 25
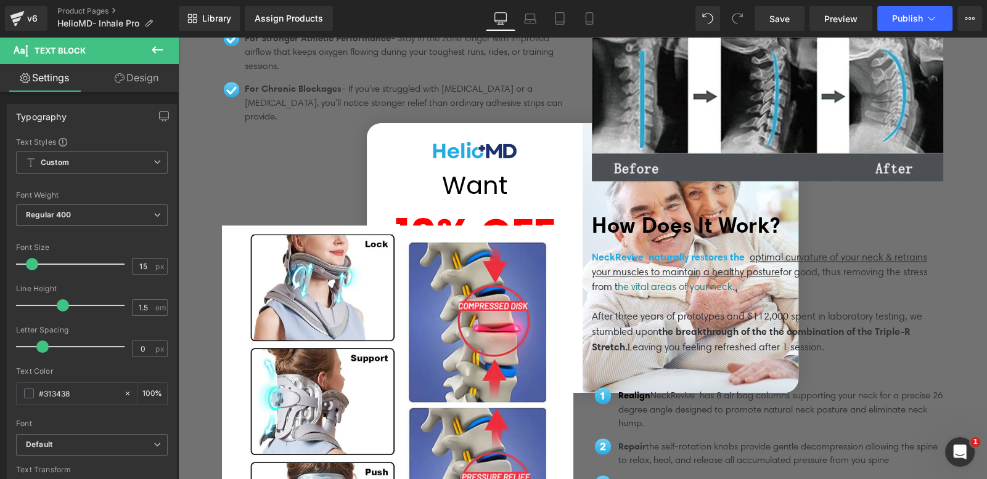
scroll to position [2209, 0]
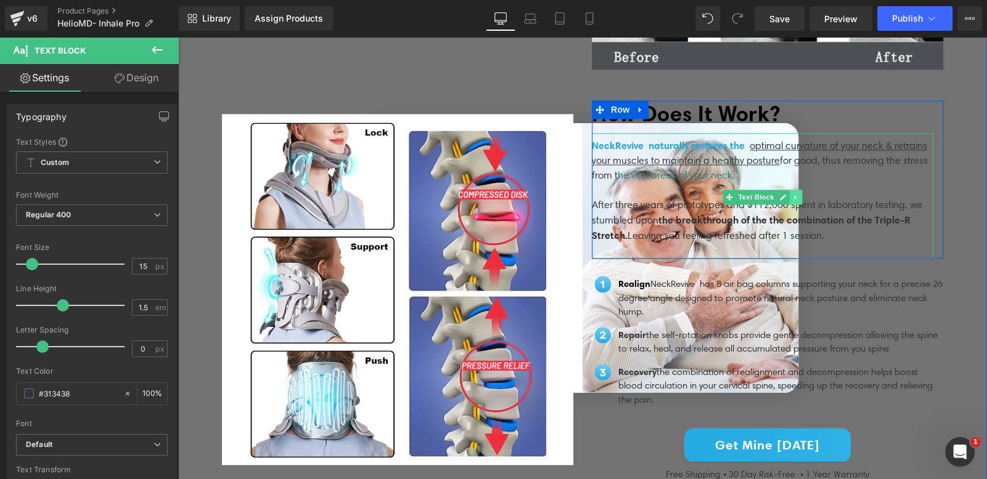
click at [792, 194] on icon at bounding box center [795, 197] width 7 height 7
click at [799, 194] on icon at bounding box center [802, 197] width 7 height 7
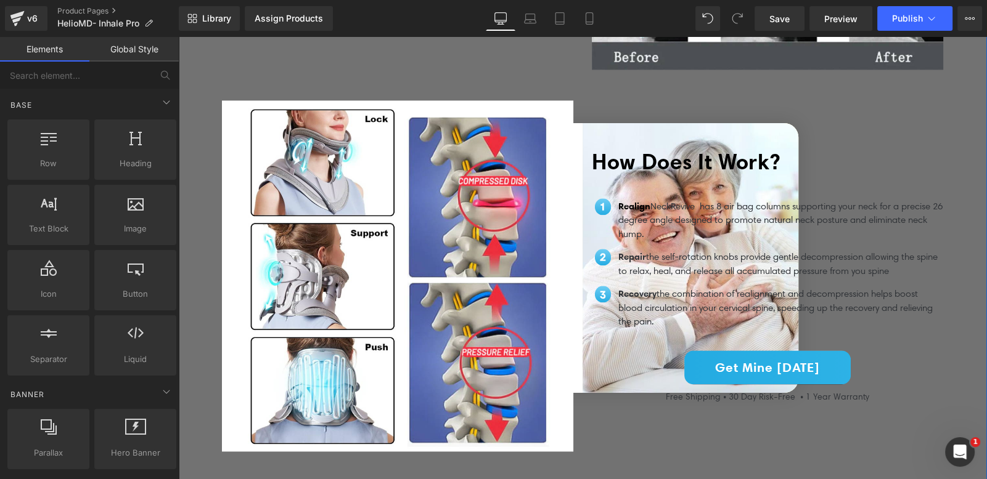
click at [703, 207] on p "Realign NeckRevive has 8 air bag columns supporting your neck for a precise 26 …" at bounding box center [780, 221] width 325 height 42
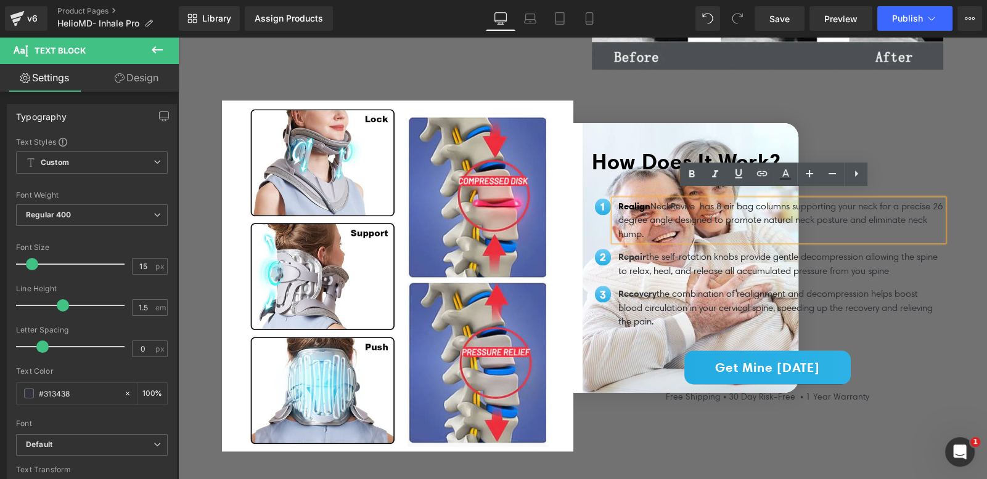
click at [635, 200] on span "Realign" at bounding box center [634, 206] width 32 height 12
drag, startPoint x: 645, startPoint y: 198, endPoint x: 613, endPoint y: 199, distance: 31.4
click at [618, 200] on span "Realign" at bounding box center [634, 206] width 32 height 12
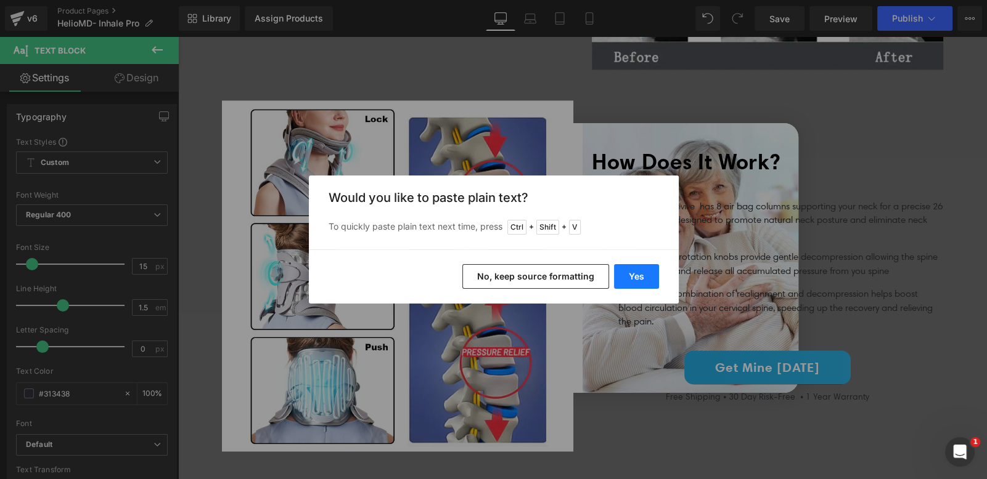
drag, startPoint x: 636, startPoint y: 281, endPoint x: 456, endPoint y: 229, distance: 187.2
click at [636, 281] on button "Yes" at bounding box center [636, 276] width 45 height 25
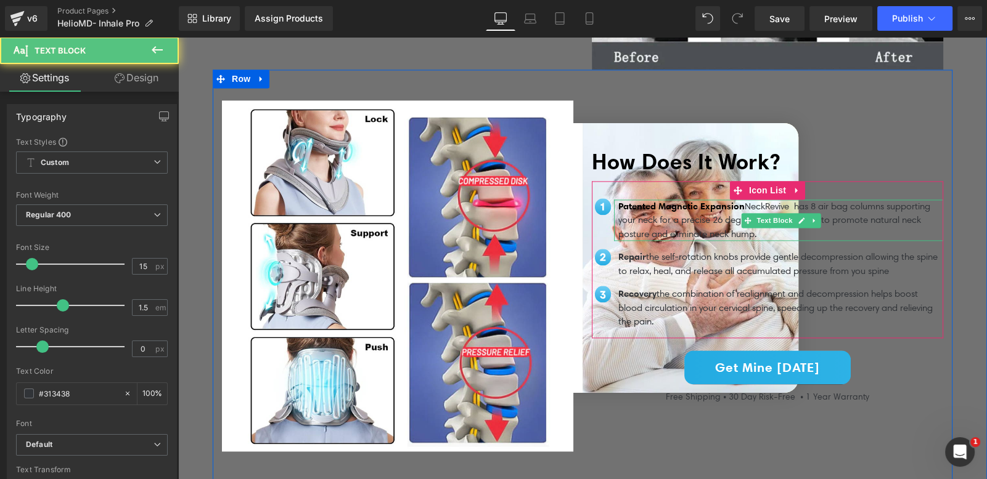
click at [748, 200] on p "Patented Magnetic Expansion NeckRevive has 8 air bag columns supporting your ne…" at bounding box center [780, 221] width 325 height 42
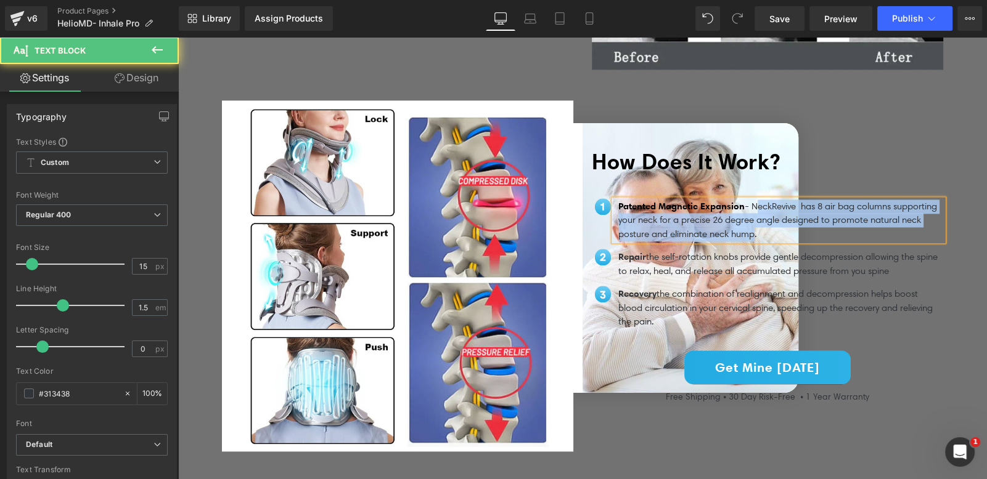
drag, startPoint x: 798, startPoint y: 225, endPoint x: 812, endPoint y: 225, distance: 13.6
click at [801, 225] on p "Patented Magnetic Expansion - NeckRevive has 8 air bag columns supporting your …" at bounding box center [780, 221] width 325 height 42
click at [812, 225] on p "Patented Magnetic Expansion - NeckRevive has 8 air bag columns supporting your …" at bounding box center [780, 221] width 325 height 42
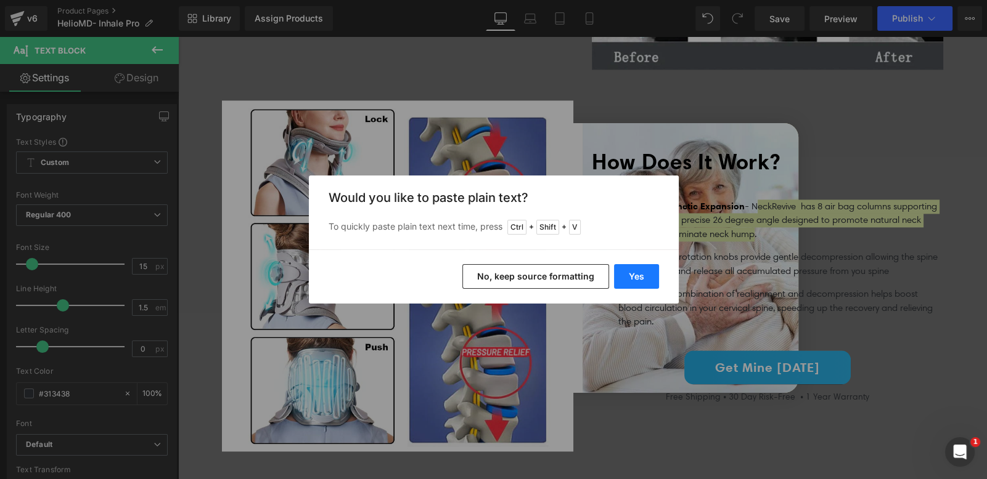
drag, startPoint x: 622, startPoint y: 285, endPoint x: 462, endPoint y: 248, distance: 164.6
click at [622, 285] on button "Yes" at bounding box center [636, 276] width 45 height 25
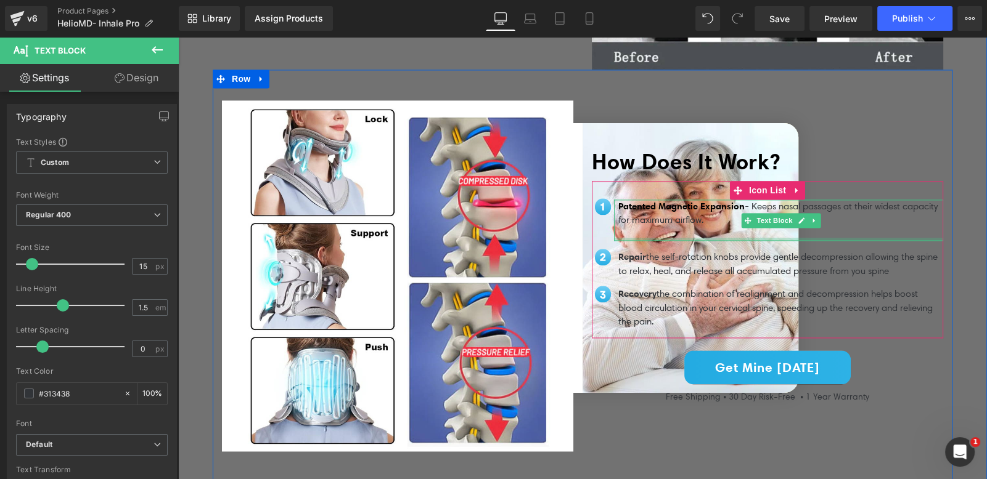
click at [701, 238] on div at bounding box center [778, 239] width 329 height 3
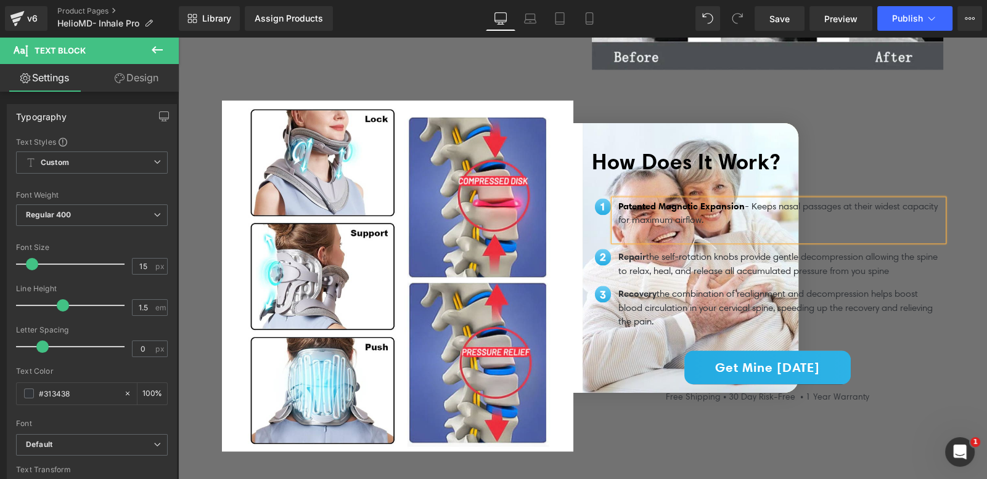
click at [700, 227] on p at bounding box center [780, 234] width 325 height 14
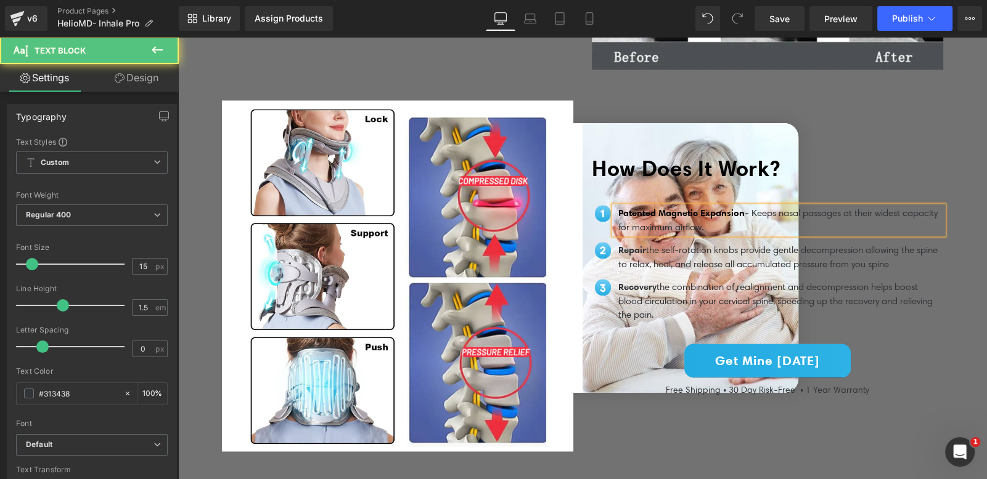
scroll to position [2216, 0]
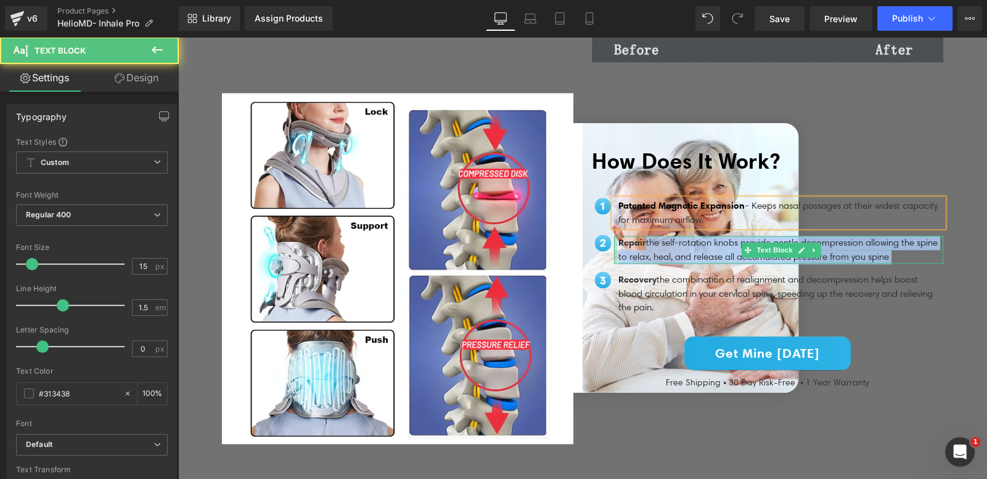
drag, startPoint x: 643, startPoint y: 233, endPoint x: 608, endPoint y: 235, distance: 34.6
click at [614, 236] on div "Repair the self-rotation knobs provide gentle decompression allowing the spine …" at bounding box center [778, 250] width 329 height 28
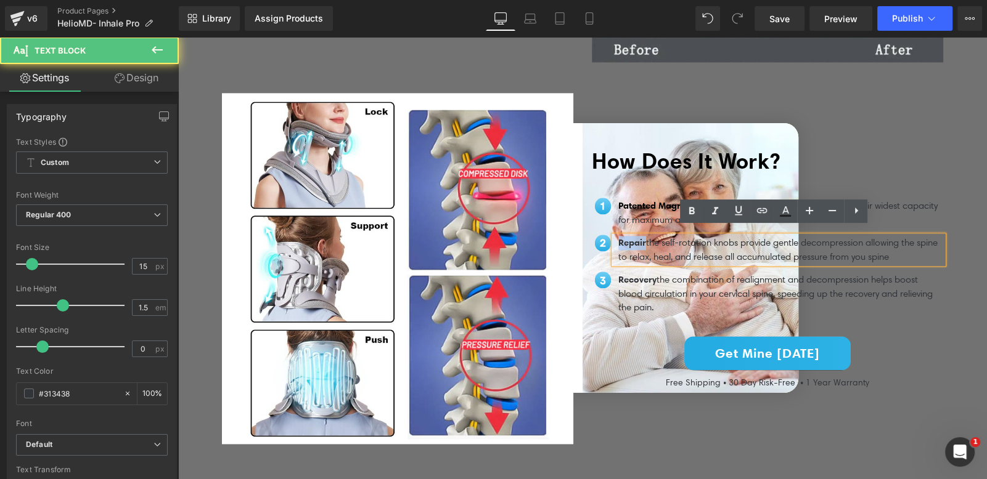
click at [618, 237] on span "Repair" at bounding box center [632, 243] width 28 height 12
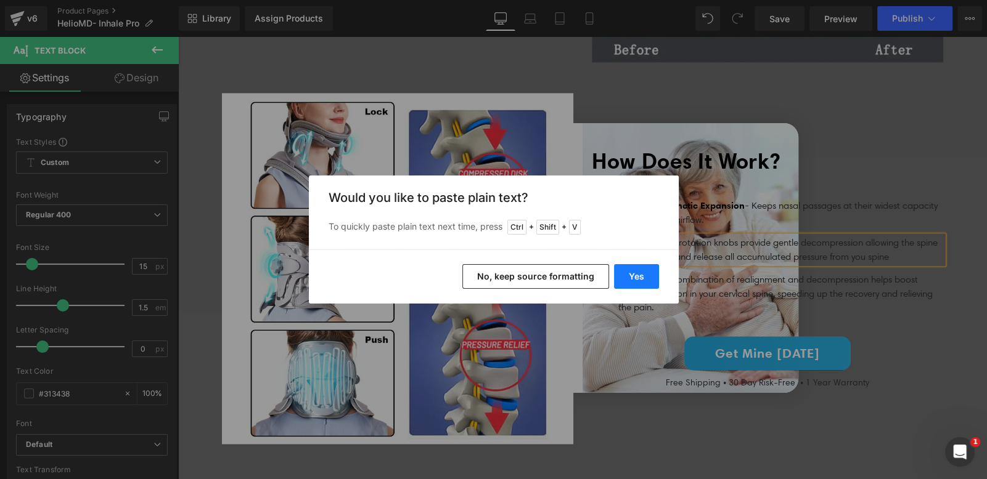
click at [650, 271] on button "Yes" at bounding box center [636, 276] width 45 height 25
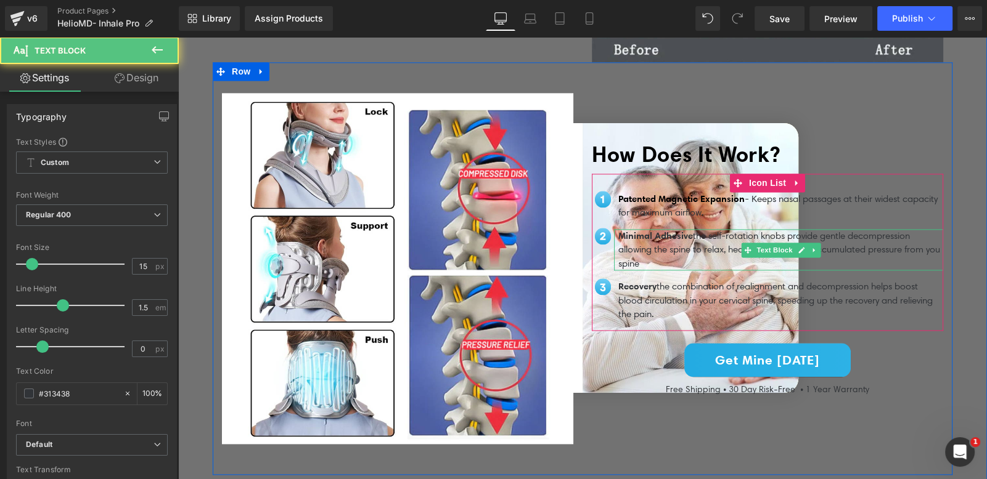
click at [693, 229] on p "Minimal Adhesive the self-rotation knobs provide gentle decompression allowing …" at bounding box center [780, 250] width 325 height 42
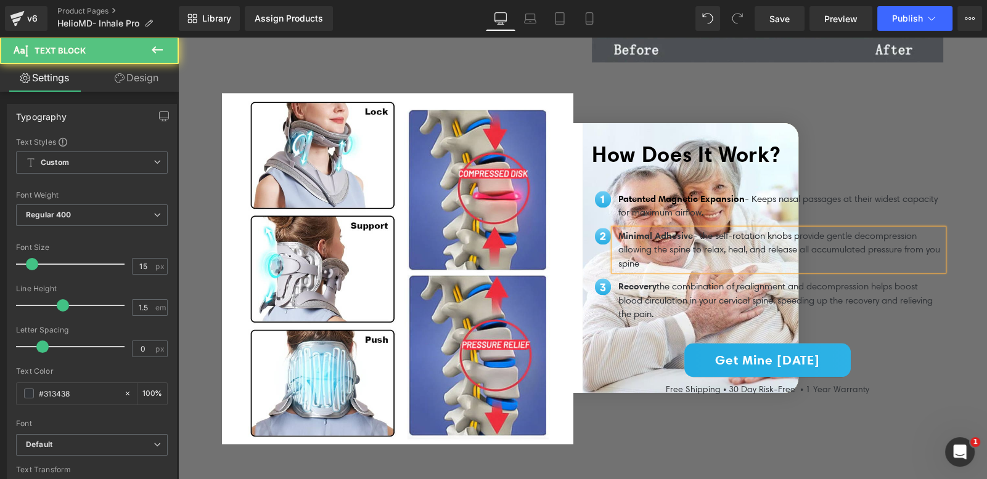
click at [682, 255] on p "Minimal Adhesive - the self-rotation knobs provide gentle decompression allowin…" at bounding box center [780, 250] width 325 height 42
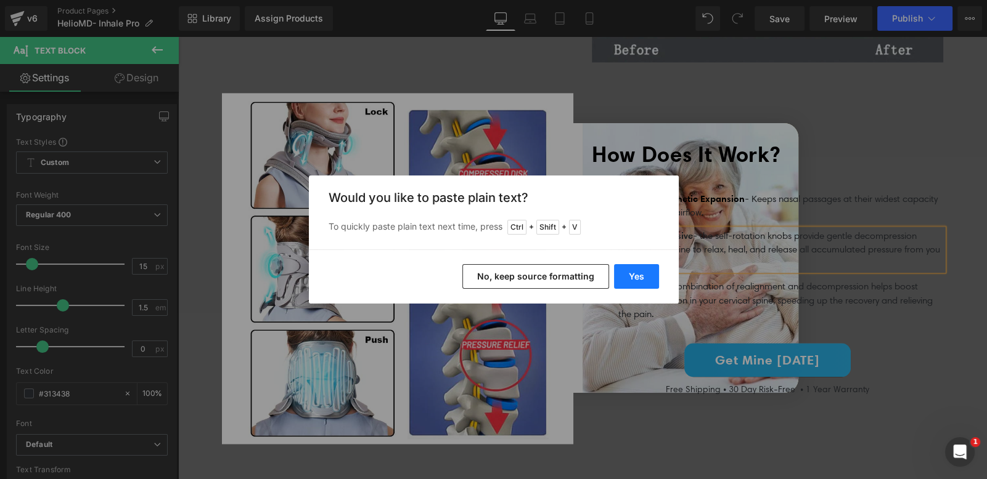
click at [640, 272] on button "Yes" at bounding box center [636, 276] width 45 height 25
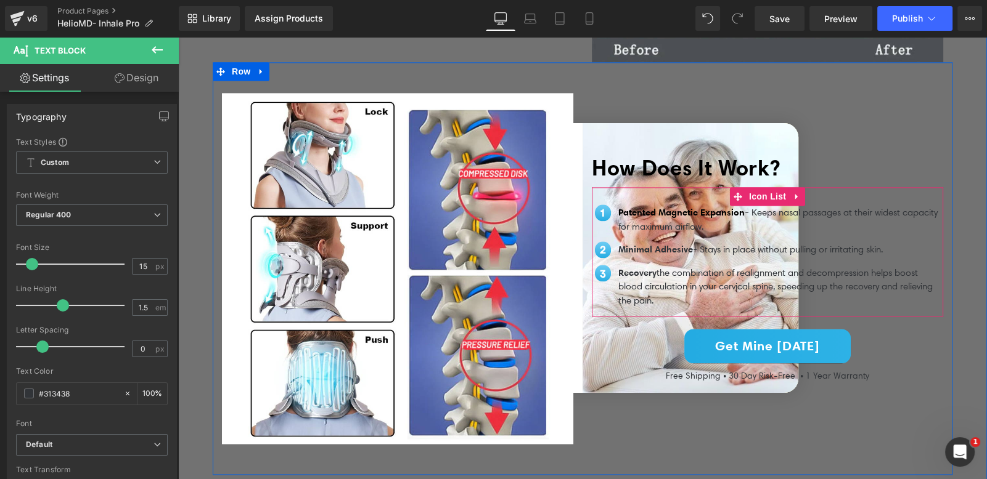
click at [647, 267] on span "Recovery" at bounding box center [637, 273] width 38 height 12
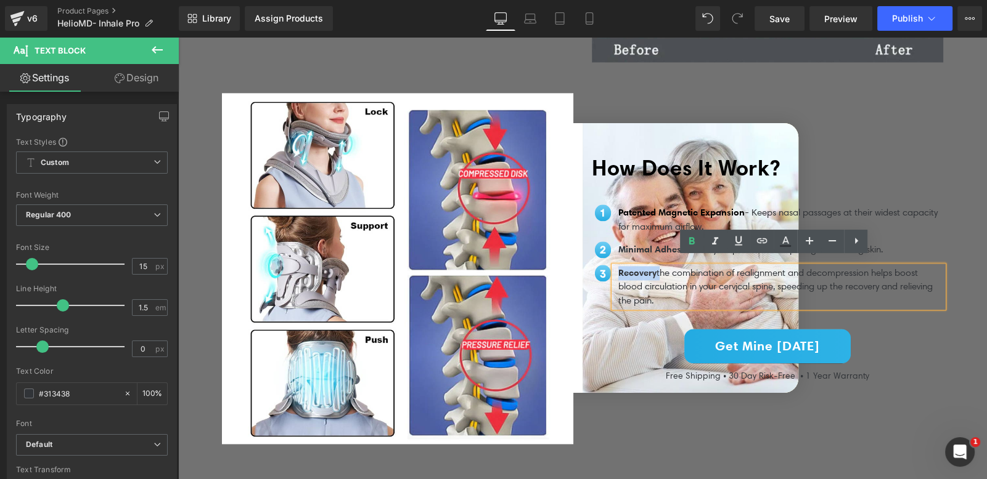
drag, startPoint x: 658, startPoint y: 264, endPoint x: 612, endPoint y: 267, distance: 45.7
click at [614, 267] on div "Recovery the combination of realignment and decompression helps boost blood cir…" at bounding box center [778, 287] width 329 height 42
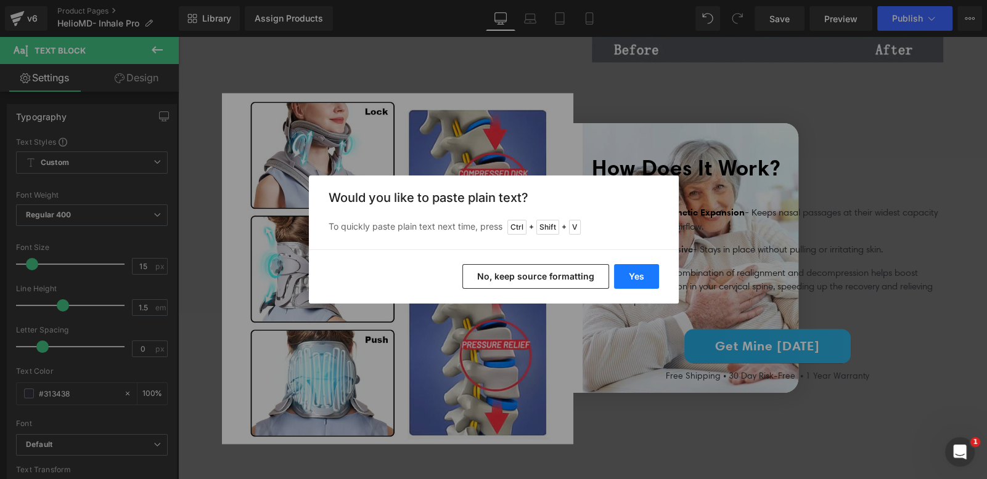
drag, startPoint x: 650, startPoint y: 282, endPoint x: 489, endPoint y: 245, distance: 165.0
click at [650, 282] on button "Yes" at bounding box center [636, 276] width 45 height 25
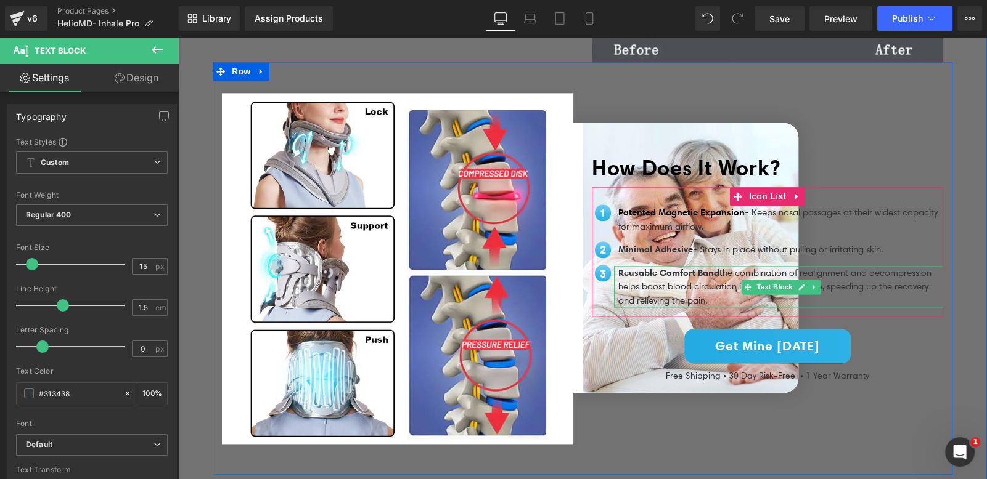
click at [715, 267] on span "Reusable Comfort Band" at bounding box center [668, 273] width 101 height 12
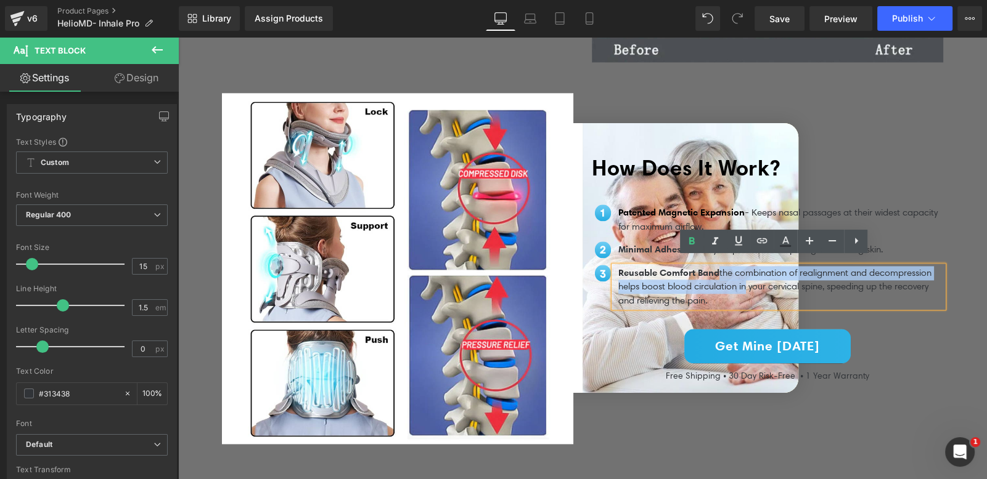
drag, startPoint x: 719, startPoint y: 266, endPoint x: 740, endPoint y: 282, distance: 27.2
click at [740, 282] on p "Reusable Comfort Band the combination of realignment and decompression helps bo…" at bounding box center [780, 287] width 325 height 42
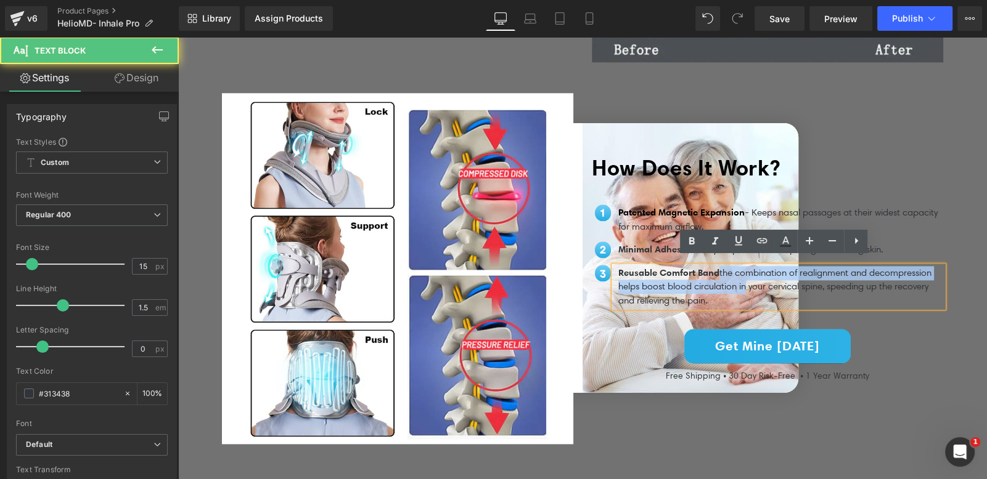
click at [721, 270] on p "Reusable Comfort Band the combination of realignment and decompression helps bo…" at bounding box center [780, 287] width 325 height 42
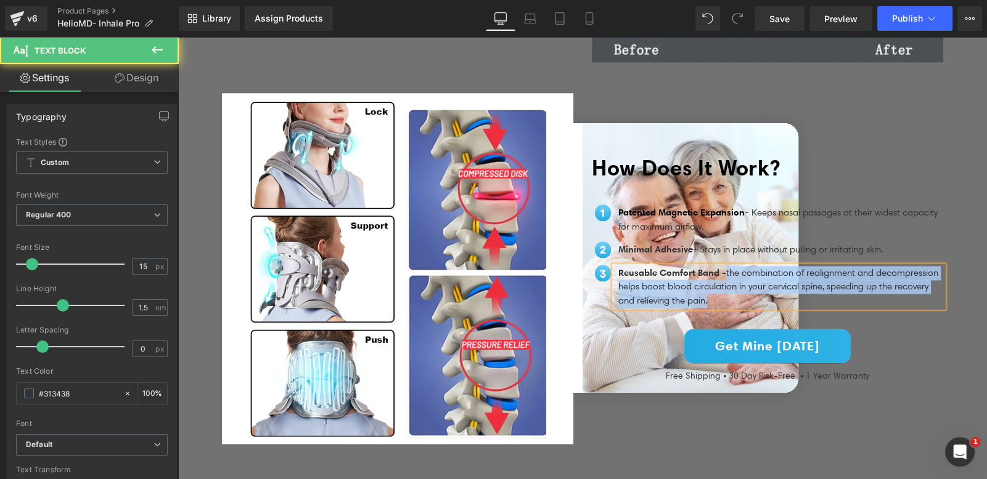
click at [706, 292] on p "Reusable Comfort Band - the combination of realignment and decompression helps …" at bounding box center [780, 287] width 325 height 42
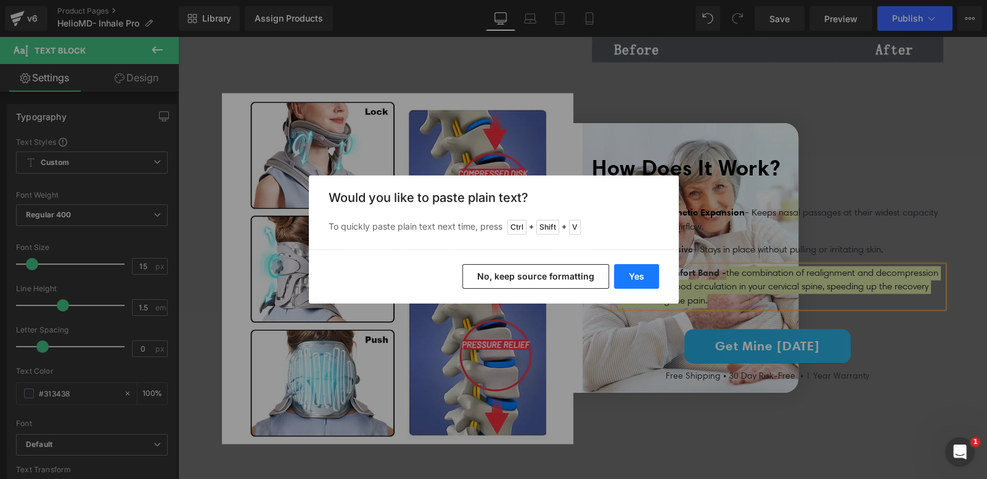
drag, startPoint x: 656, startPoint y: 277, endPoint x: 492, endPoint y: 238, distance: 167.9
click at [656, 277] on button "Yes" at bounding box center [636, 276] width 45 height 25
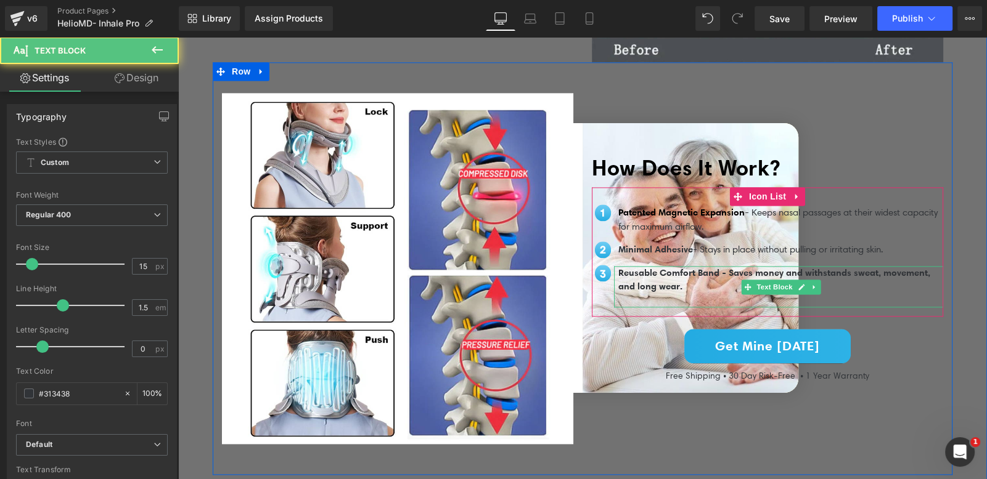
click at [727, 268] on span "Reusable Comfort Band - Saves money and withstands sweat, movement, and long we…" at bounding box center [774, 280] width 312 height 26
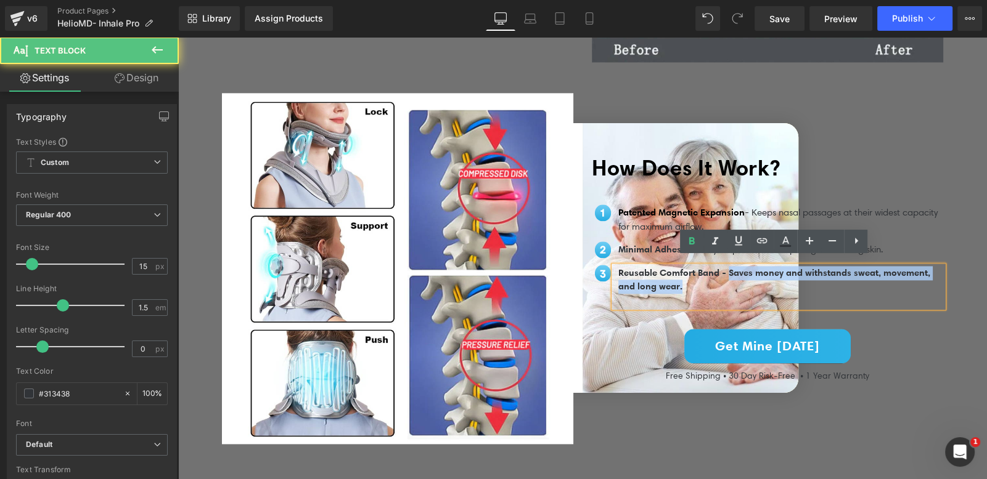
click at [718, 283] on p "Reusable Comfort Band - Saves money and withstands sweat, movement, and long we…" at bounding box center [780, 280] width 325 height 28
drag, startPoint x: 724, startPoint y: 267, endPoint x: 724, endPoint y: 282, distance: 14.8
click at [724, 282] on p "Reusable Comfort Band - Saves money and withstands sweat, movement, and long we…" at bounding box center [780, 280] width 325 height 28
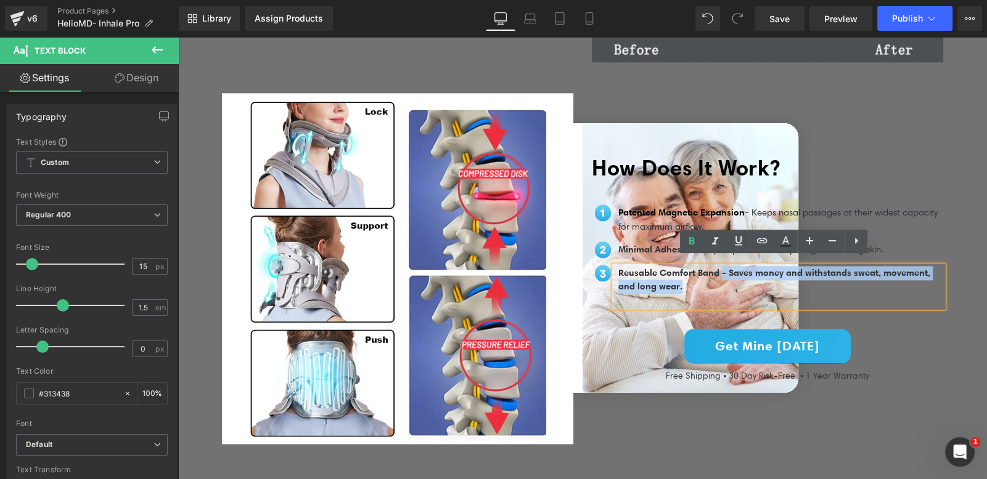
drag, startPoint x: 722, startPoint y: 267, endPoint x: 720, endPoint y: 279, distance: 11.9
click at [720, 279] on p "Reusable Comfort Band - Saves money and withstands sweat, movement, and long we…" at bounding box center [780, 280] width 325 height 28
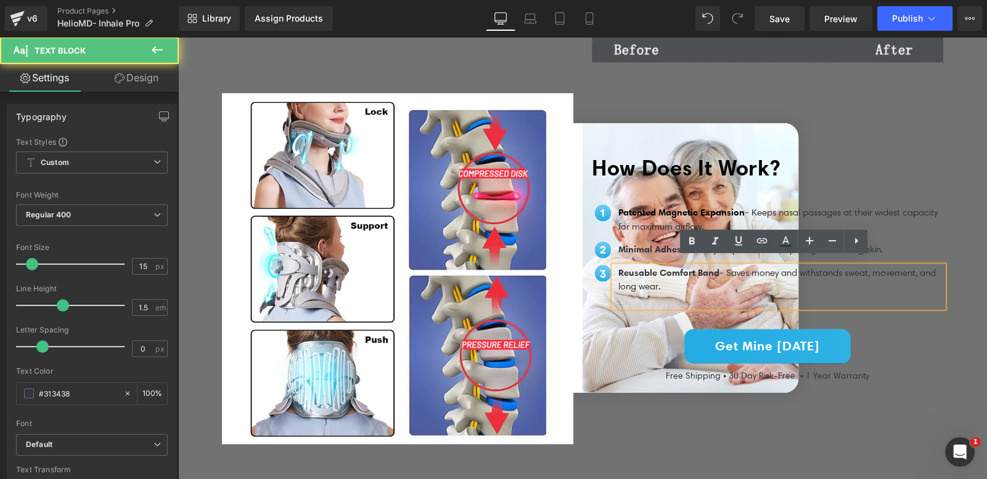
click at [719, 294] on p at bounding box center [780, 301] width 325 height 14
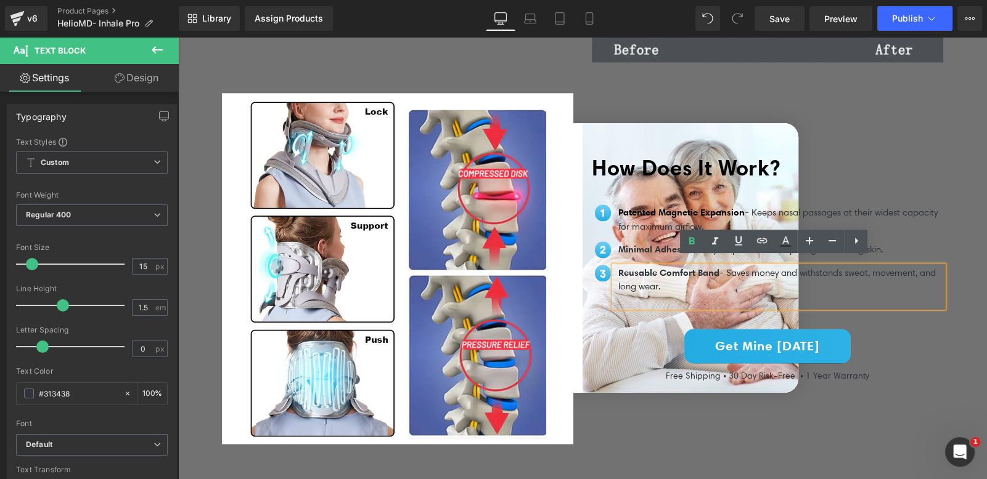
scroll to position [2223, 0]
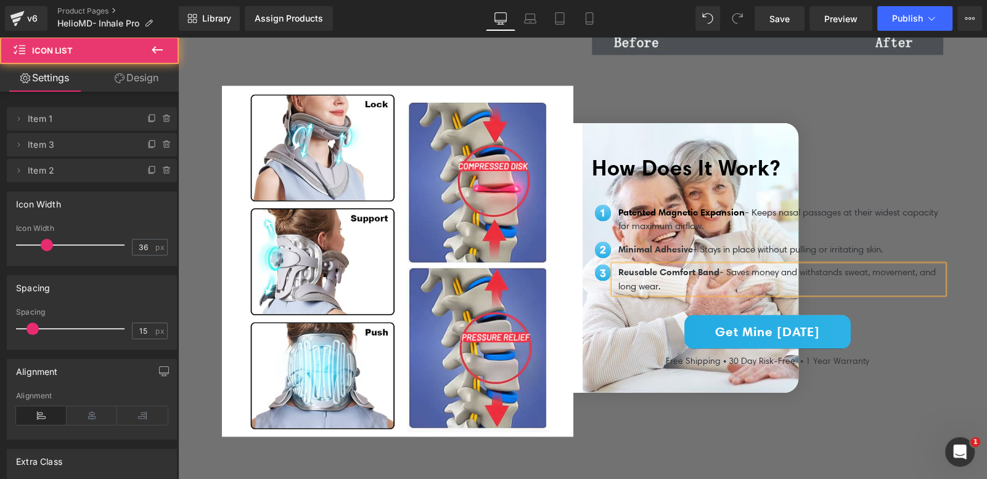
click at [661, 187] on div "Image Patented Magnetic Expansion - Keeps nasal passages at their widest capaci…" at bounding box center [767, 245] width 351 height 116
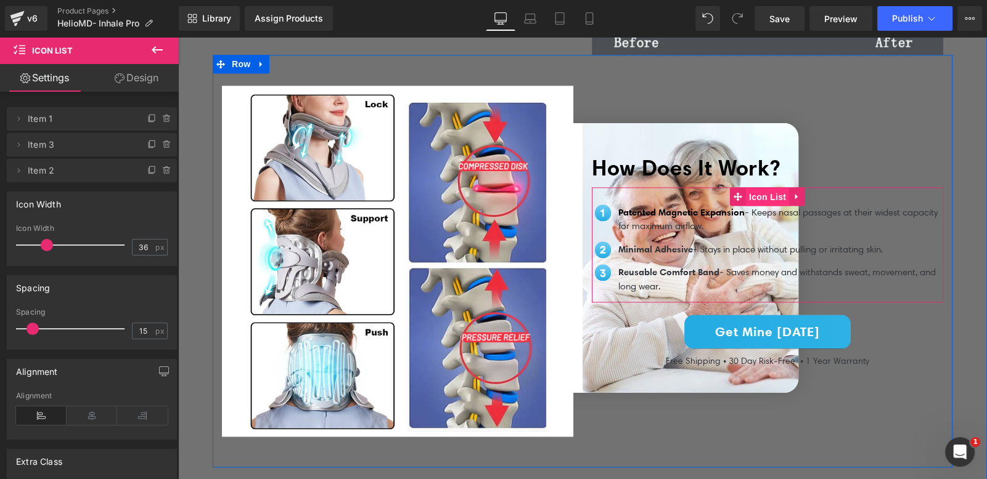
click at [759, 188] on span "Icon List" at bounding box center [767, 197] width 43 height 18
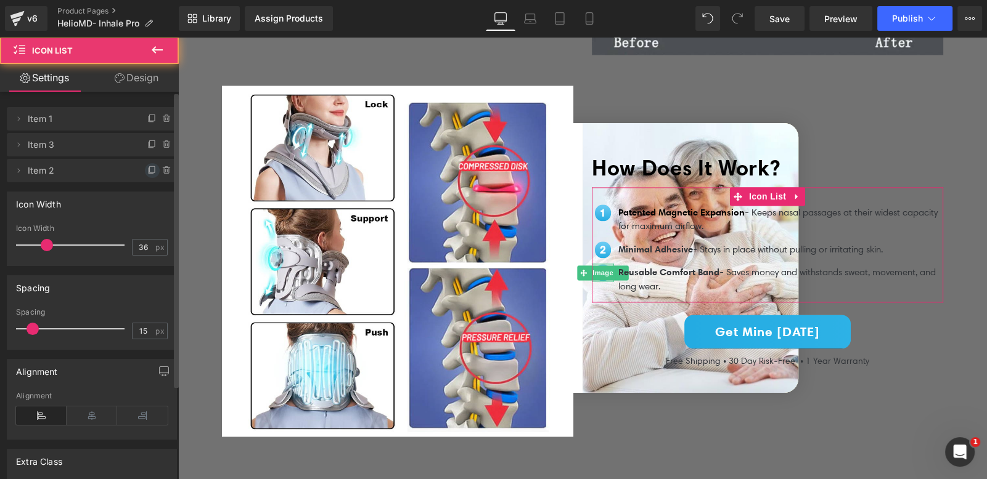
click at [150, 172] on icon at bounding box center [152, 169] width 5 height 6
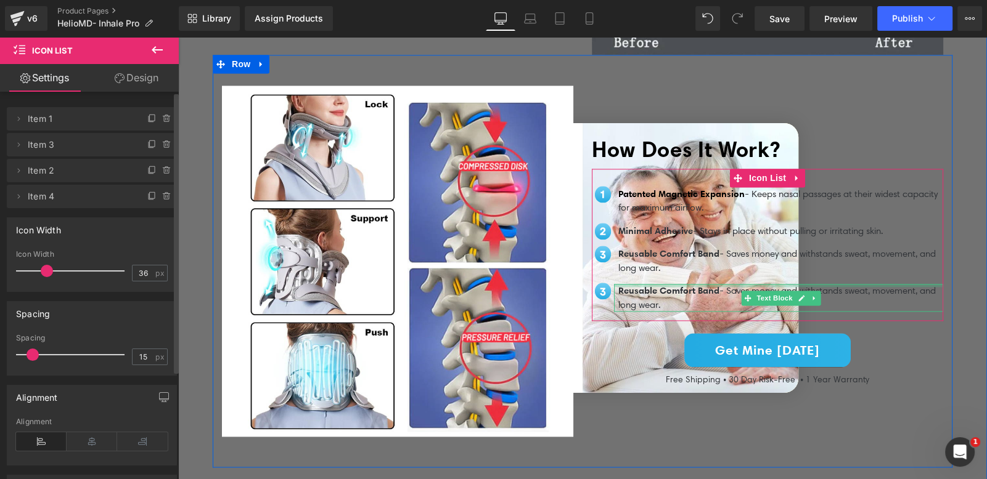
drag, startPoint x: 649, startPoint y: 277, endPoint x: 698, endPoint y: 283, distance: 49.7
click at [650, 284] on div "Reusable Comfort Band - Saves money and withstands sweat, movement, and long we…" at bounding box center [778, 298] width 329 height 28
click at [653, 285] on span "Reusable Comfort Band" at bounding box center [668, 291] width 101 height 12
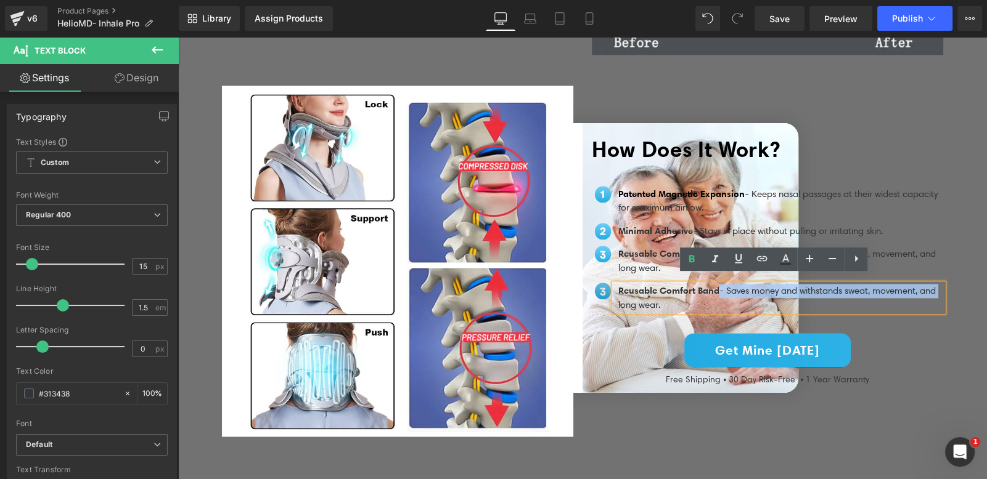
drag, startPoint x: 717, startPoint y: 284, endPoint x: 600, endPoint y: 285, distance: 117.7
click at [600, 285] on li "Image Reusable Comfort Band - Saves money and withstands sweat, movement, and l…" at bounding box center [767, 298] width 351 height 28
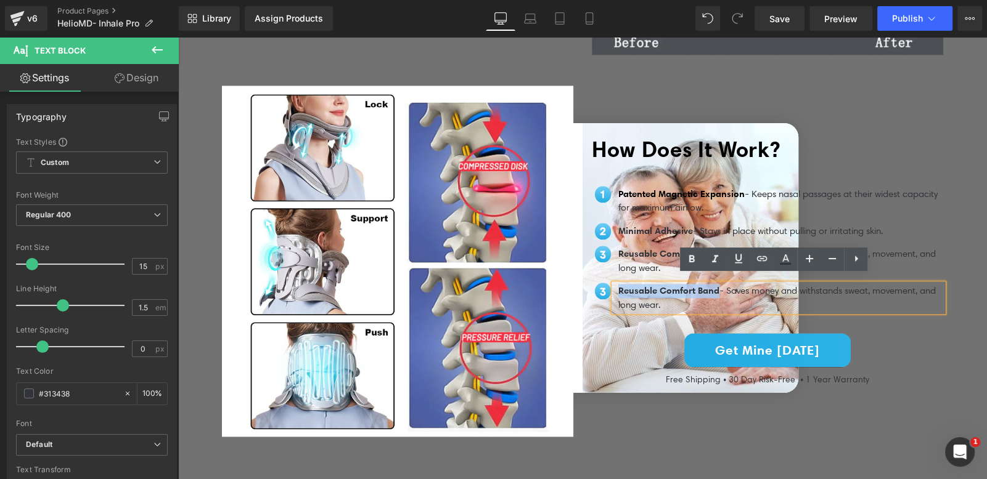
click at [614, 285] on div "Reusable Comfort Band - Saves money and withstands sweat, movement, and long we…" at bounding box center [778, 298] width 329 height 28
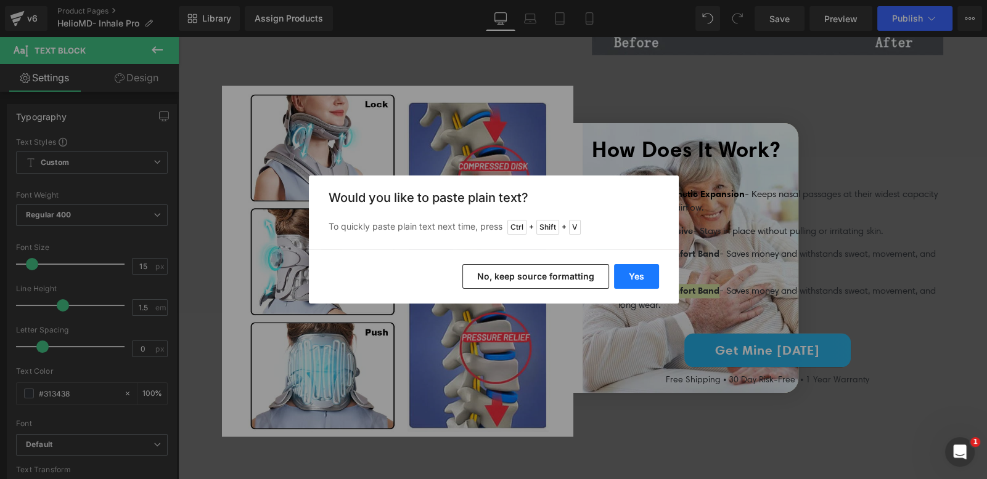
drag, startPoint x: 638, startPoint y: 277, endPoint x: 330, endPoint y: 166, distance: 327.7
click at [638, 277] on button "Yes" at bounding box center [636, 276] width 45 height 25
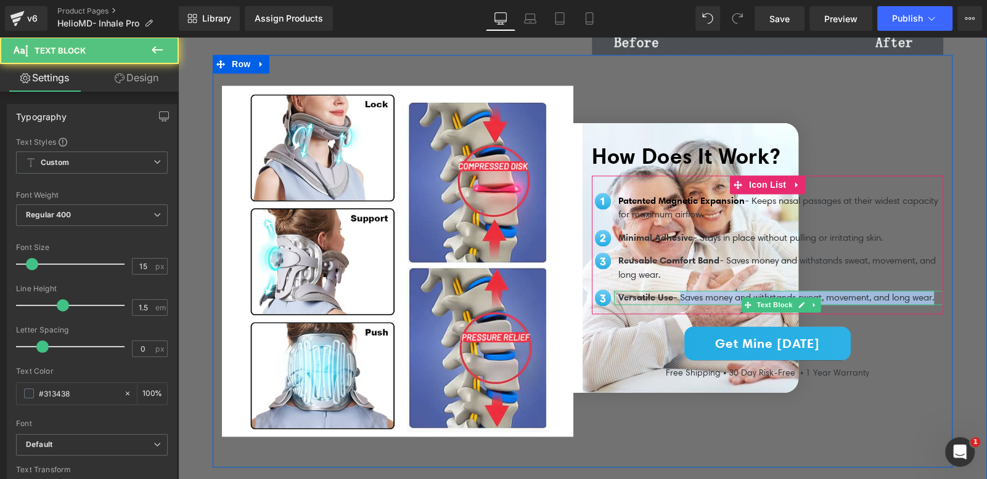
drag, startPoint x: 680, startPoint y: 284, endPoint x: 683, endPoint y: 293, distance: 9.7
click at [683, 293] on p "Versatile Use - Saves money and withstands sweat, movement, and long wear." at bounding box center [780, 298] width 325 height 14
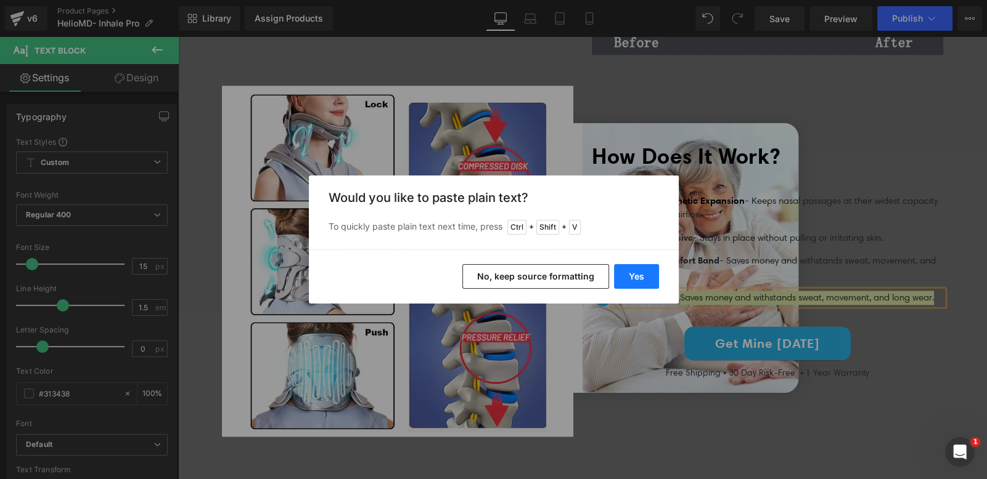
click at [632, 280] on button "Yes" at bounding box center [636, 276] width 45 height 25
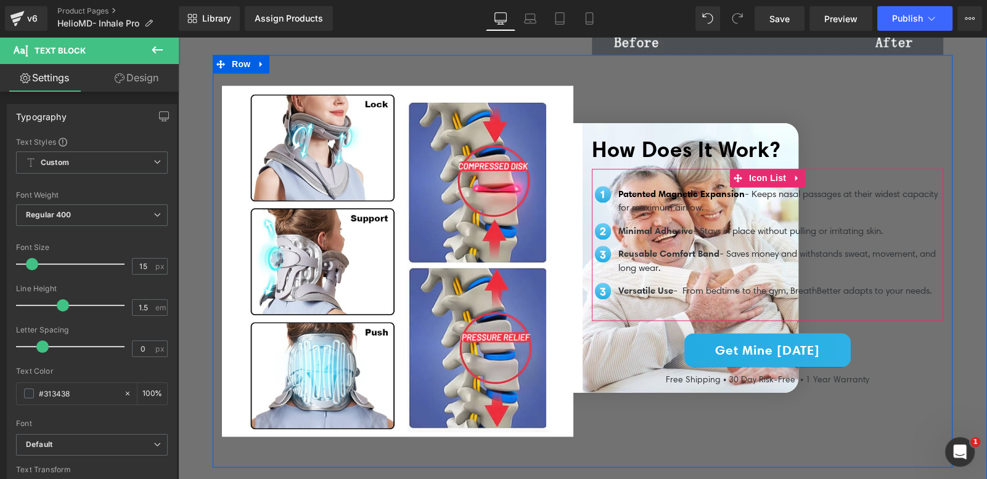
click at [672, 298] on p at bounding box center [780, 305] width 325 height 14
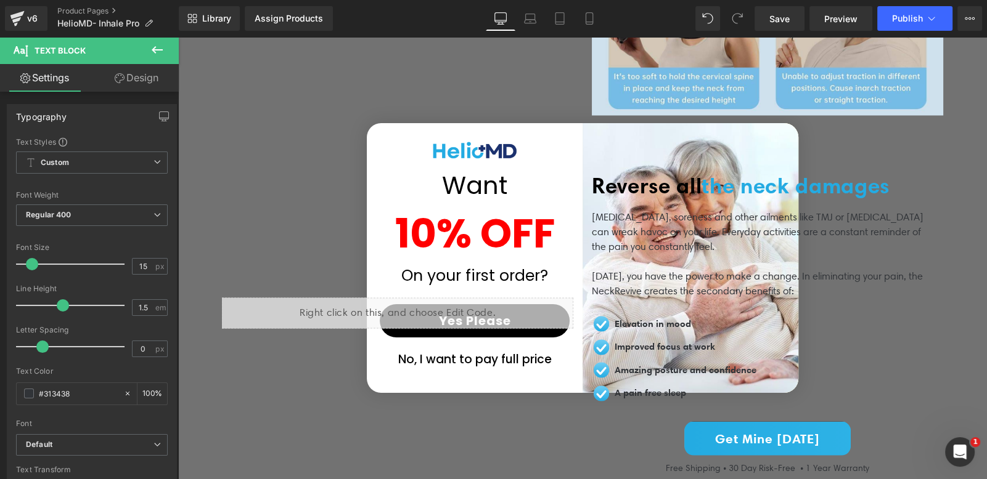
scroll to position [3052, 0]
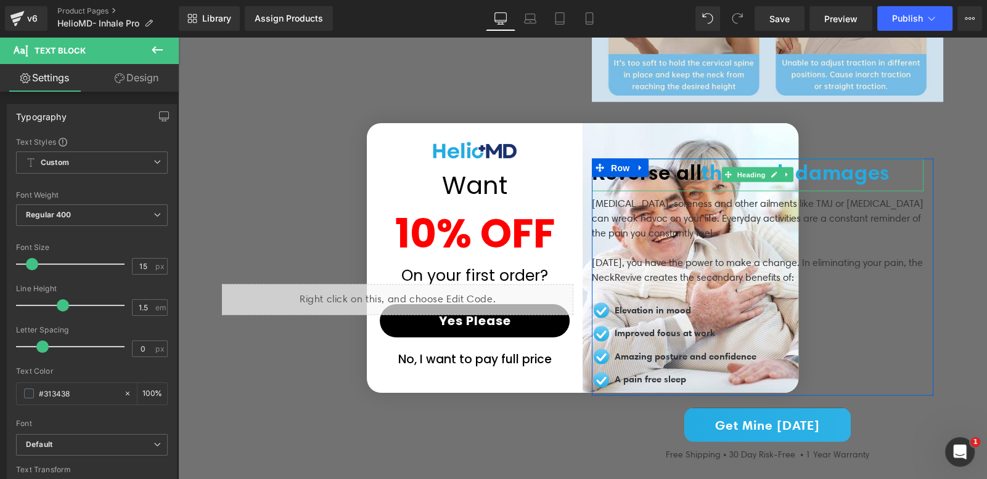
click at [669, 173] on span "Reverse all" at bounding box center [647, 172] width 110 height 26
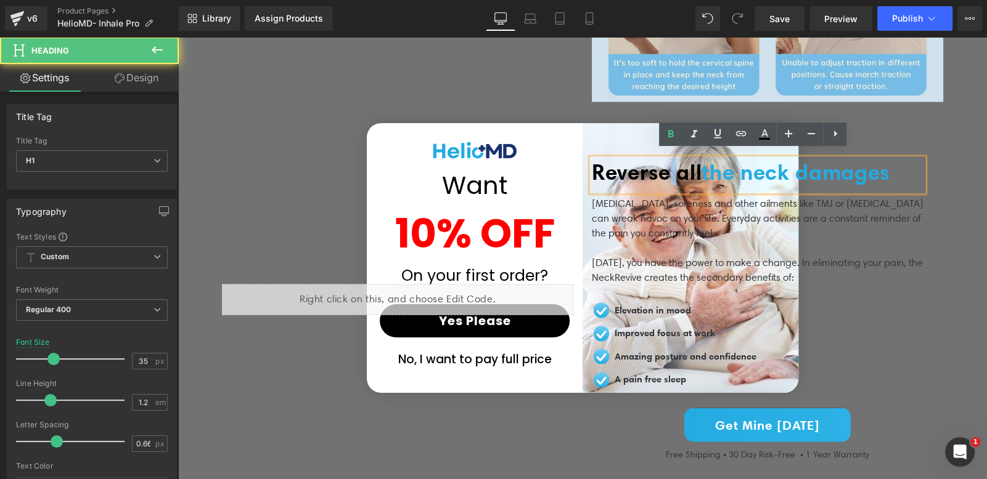
click at [669, 173] on span "Reverse all" at bounding box center [647, 172] width 110 height 26
click at [693, 165] on span "Reverse all" at bounding box center [647, 172] width 110 height 26
click at [661, 172] on span "Reverse all" at bounding box center [647, 172] width 110 height 26
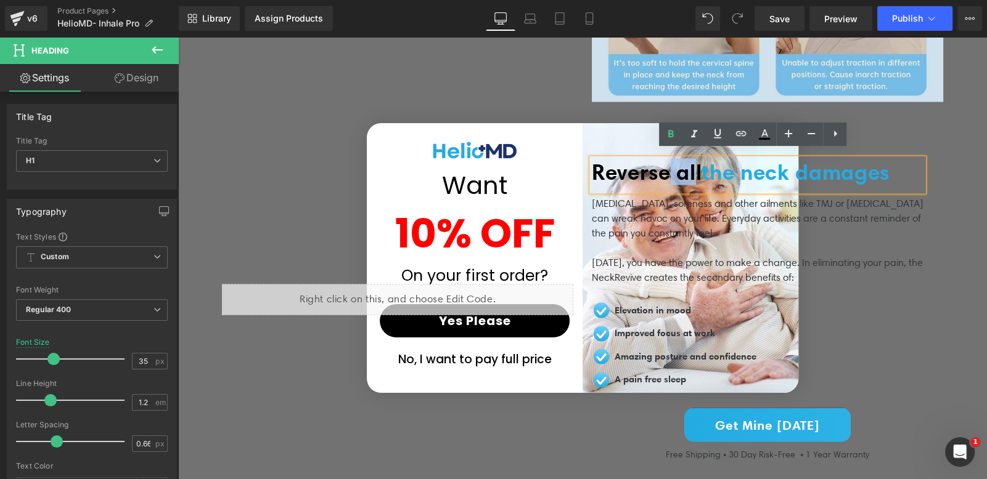
drag, startPoint x: 701, startPoint y: 166, endPoint x: 676, endPoint y: 166, distance: 25.3
click at [676, 166] on span "Reverse all" at bounding box center [647, 172] width 110 height 26
drag, startPoint x: 704, startPoint y: 165, endPoint x: 591, endPoint y: 165, distance: 113.4
click at [592, 165] on span "Reverse all" at bounding box center [647, 172] width 110 height 26
click at [789, 172] on span "the neck damages" at bounding box center [795, 172] width 188 height 26
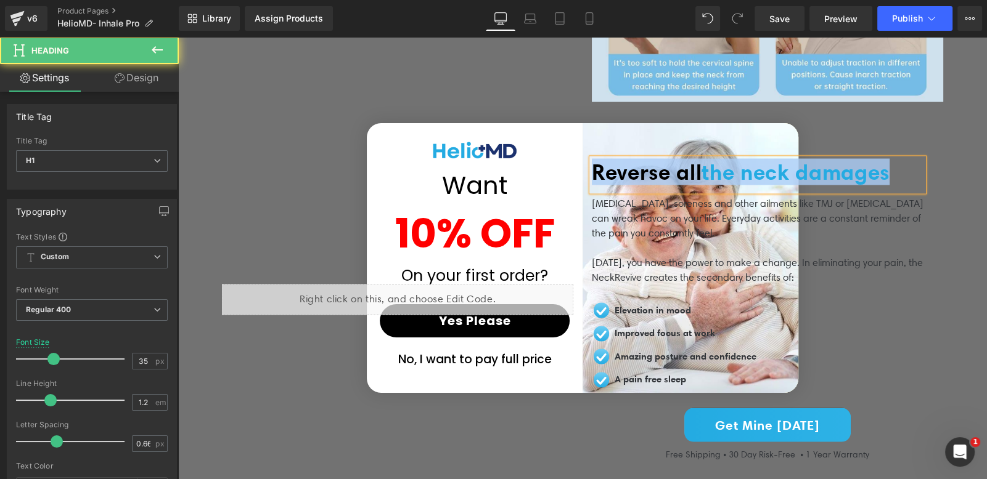
copy h1 "Reverse all the neck damages"
click at [677, 177] on div "Reverse all the neck damages" at bounding box center [758, 175] width 332 height 33
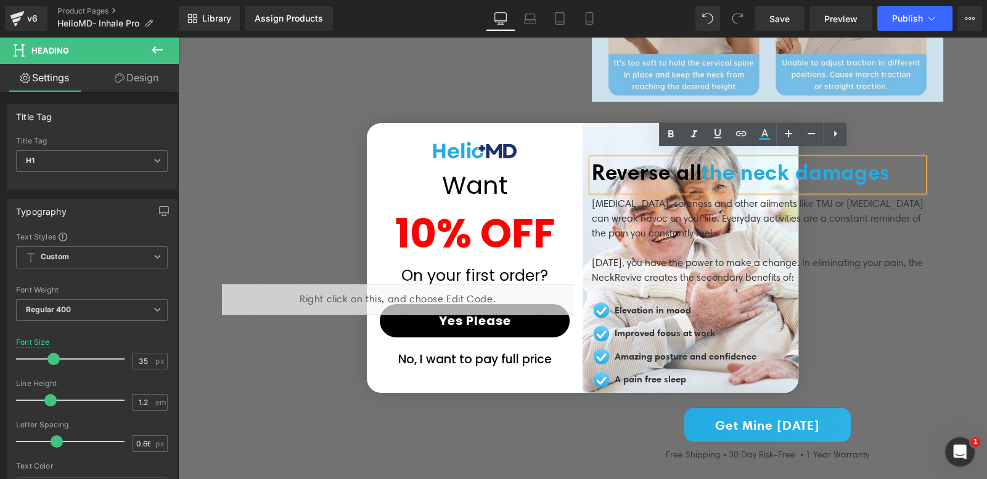
drag, startPoint x: 709, startPoint y: 166, endPoint x: 595, endPoint y: 177, distance: 113.9
click at [595, 177] on div "Reverse all the neck damages" at bounding box center [758, 175] width 332 height 33
click at [654, 171] on span "Reverse all" at bounding box center [647, 172] width 110 height 26
drag, startPoint x: 703, startPoint y: 167, endPoint x: 589, endPoint y: 172, distance: 114.7
click at [592, 172] on span "Reverse all" at bounding box center [647, 172] width 110 height 26
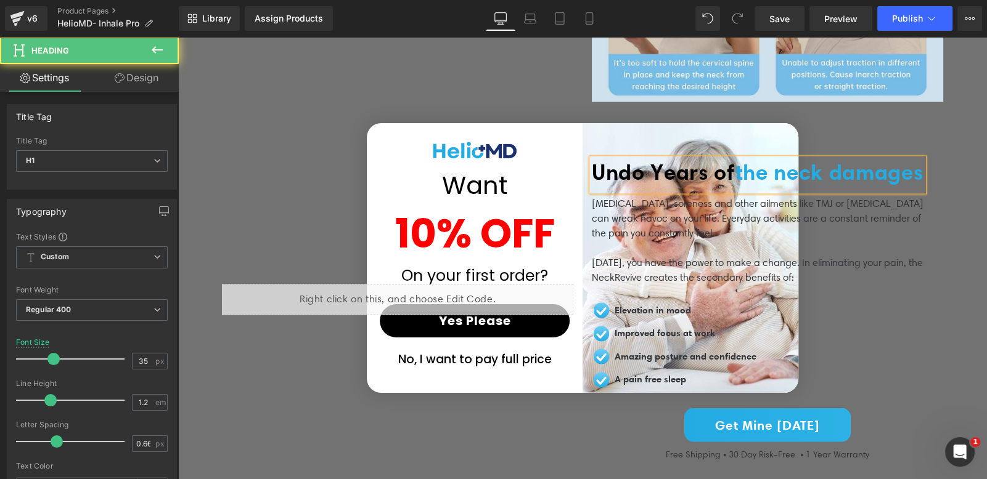
click at [748, 166] on span "the neck damages" at bounding box center [829, 172] width 189 height 26
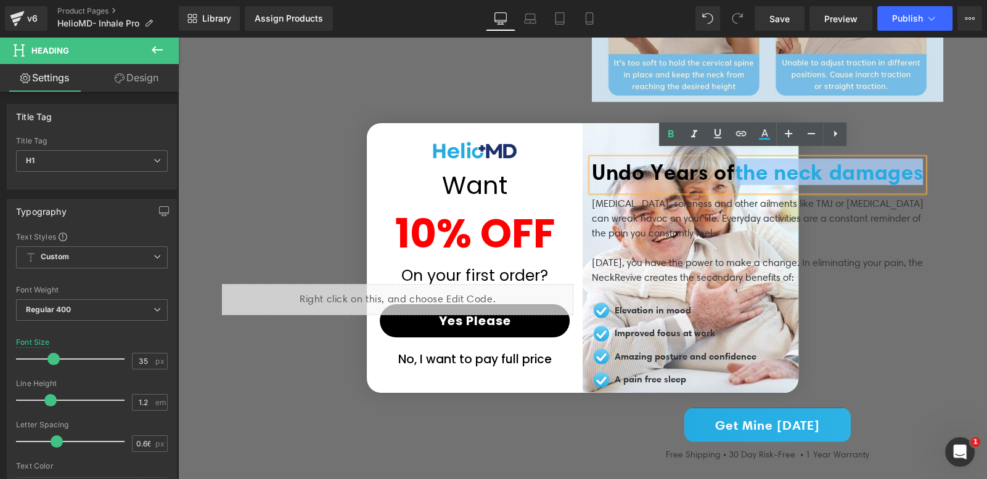
drag, startPoint x: 744, startPoint y: 163, endPoint x: 744, endPoint y: 182, distance: 19.7
click at [744, 182] on h1 "Undo Years of the neck damages" at bounding box center [758, 172] width 332 height 26
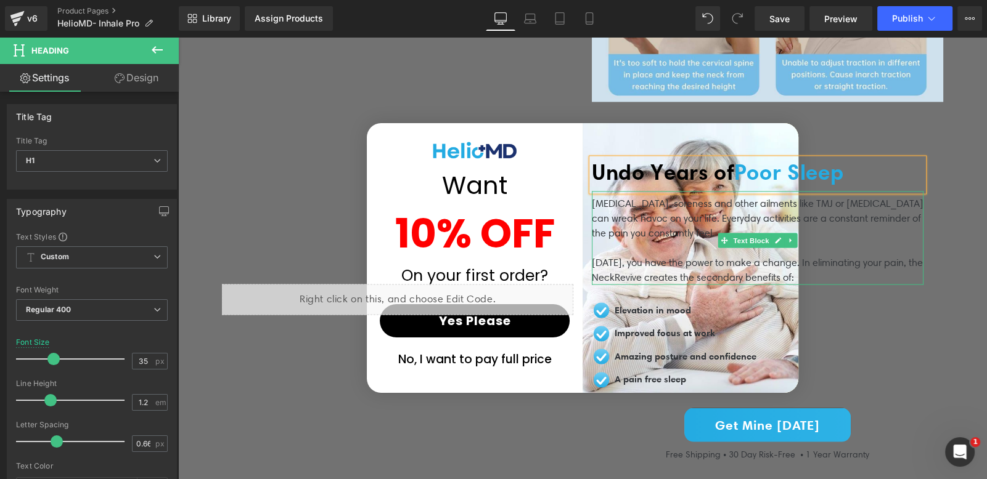
click at [604, 198] on p "Neck pain, soreness and other ailments like TMJ or tension headaches can wreak …" at bounding box center [758, 219] width 332 height 44
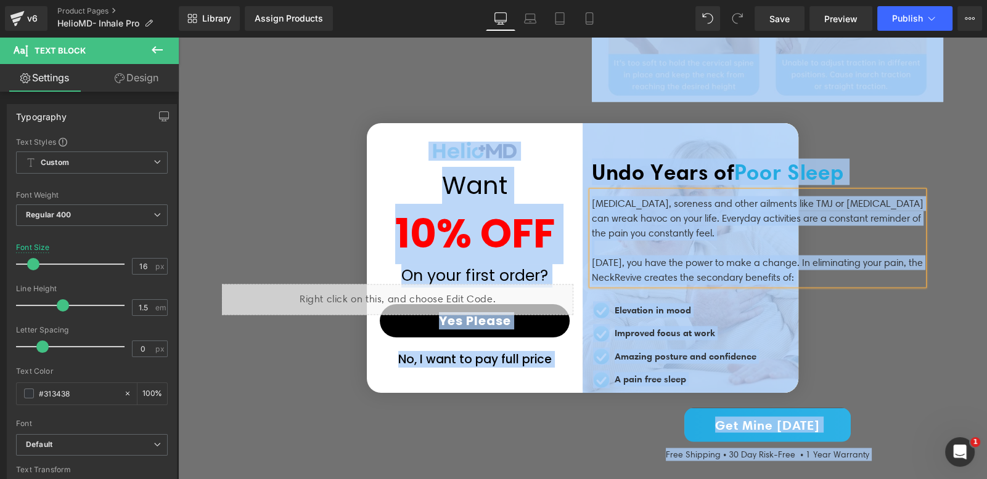
click at [666, 241] on p at bounding box center [758, 248] width 332 height 15
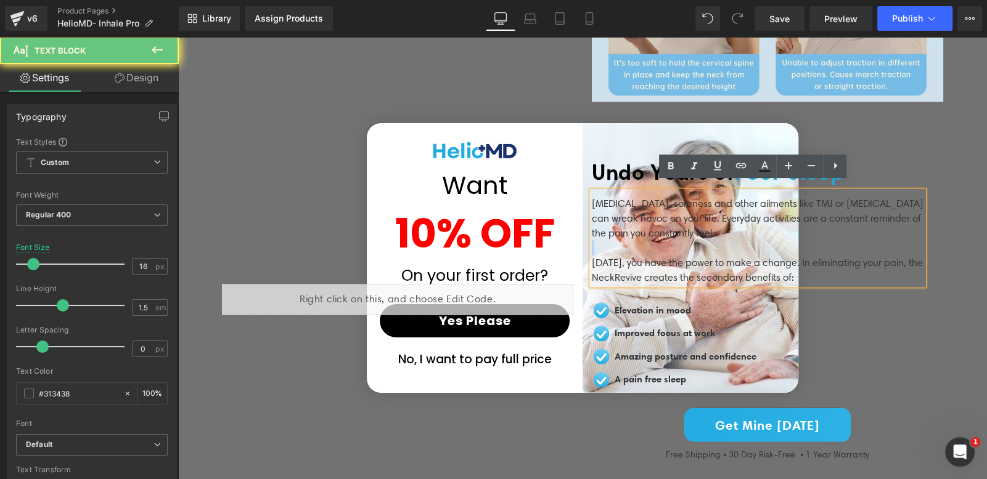
click at [666, 241] on p at bounding box center [758, 248] width 332 height 15
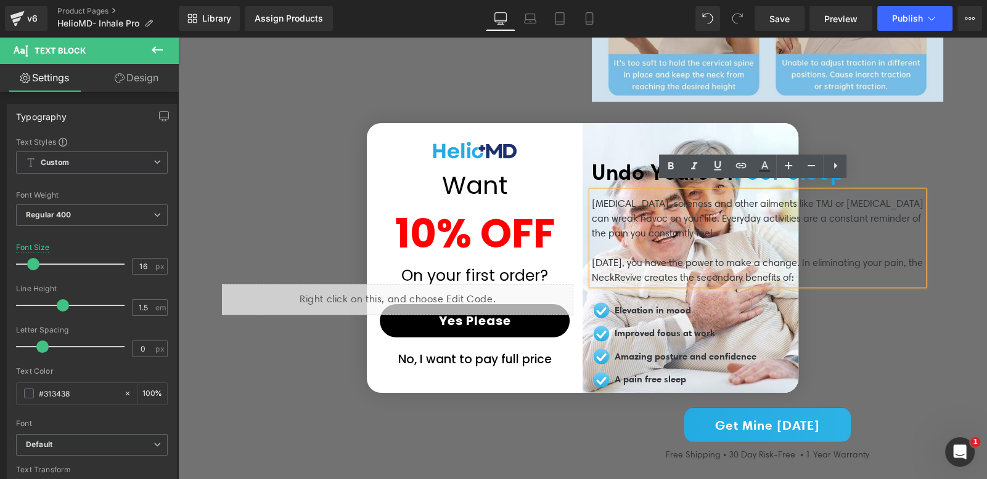
click at [789, 272] on p "Today, you have the power to make a change. In eliminating your pain, the NeckR…" at bounding box center [758, 271] width 332 height 30
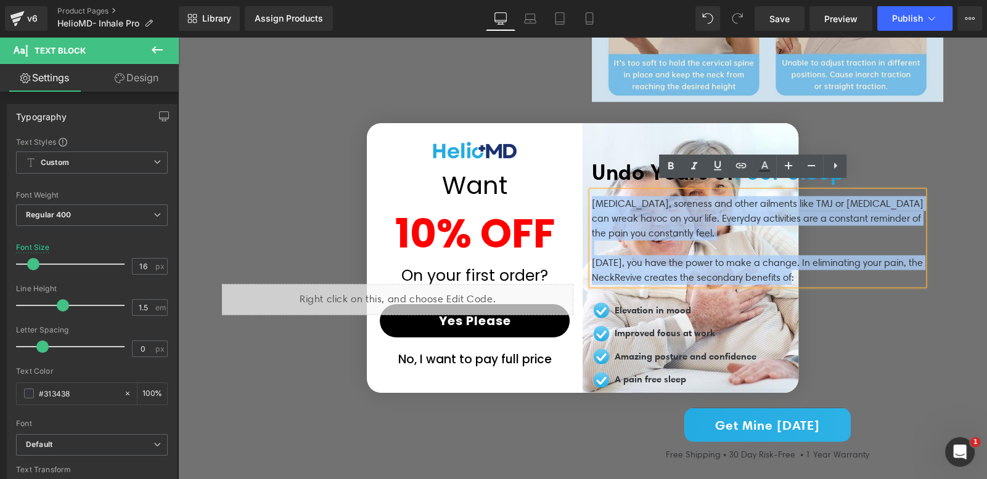
drag, startPoint x: 772, startPoint y: 262, endPoint x: 587, endPoint y: 192, distance: 197.6
click at [592, 192] on div "Neck pain, soreness and other ailments like TMJ or tension headaches can wreak …" at bounding box center [758, 239] width 332 height 94
copy div "Neck pain, soreness and other ailments like TMJ or tension headaches can wreak …"
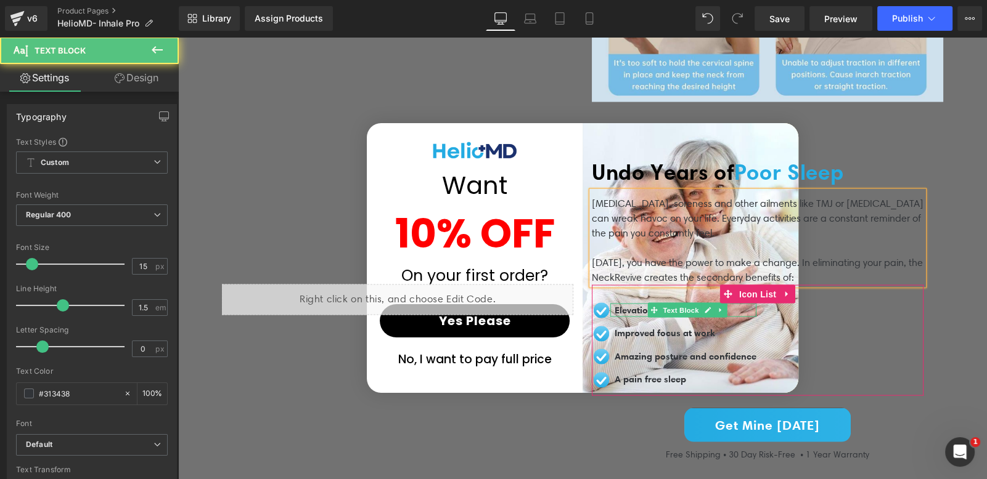
click at [621, 304] on span "Elevation in mood" at bounding box center [652, 310] width 76 height 12
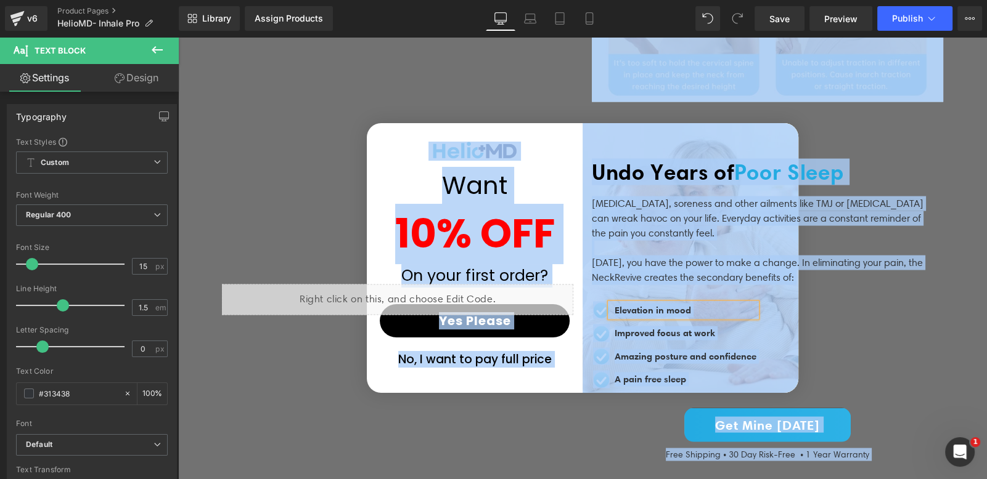
click at [679, 309] on div "Elevation in mood" at bounding box center [683, 311] width 146 height 14
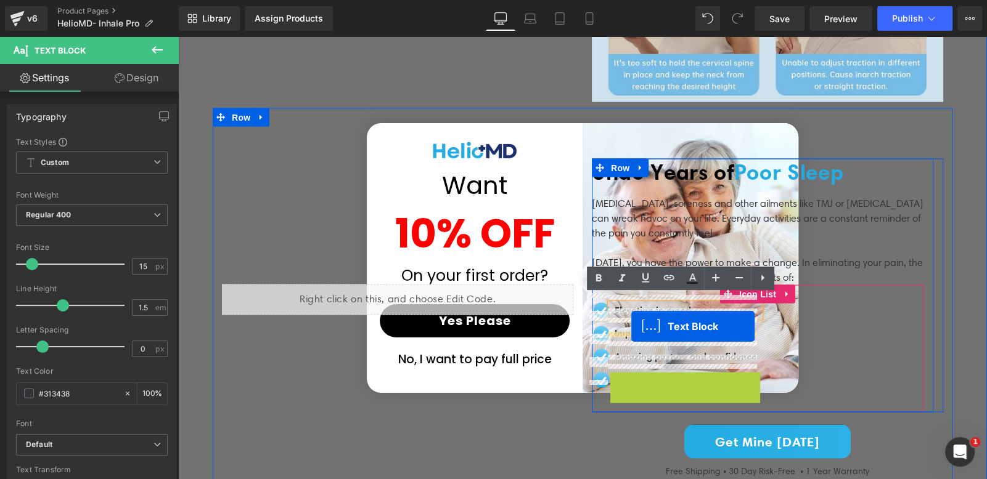
drag, startPoint x: 692, startPoint y: 370, endPoint x: 631, endPoint y: 326, distance: 75.4
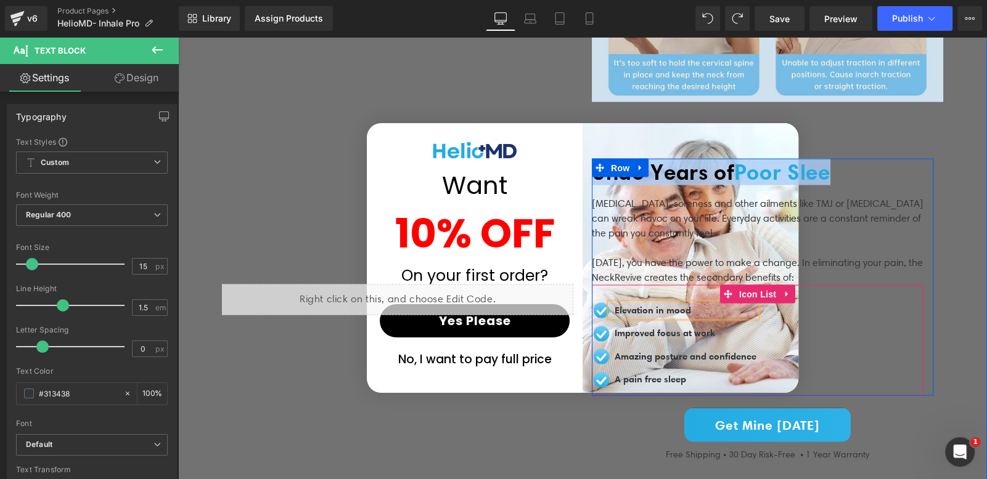
click at [653, 241] on p at bounding box center [758, 248] width 332 height 15
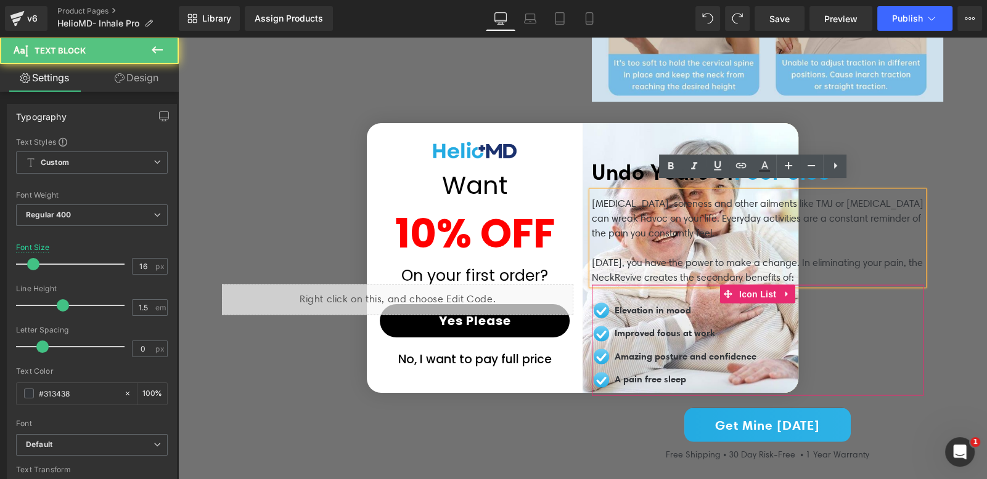
click at [661, 317] on ul "Image Elevation in mood Text Block Image Improved focus at work Text Block Image" at bounding box center [674, 350] width 165 height 92
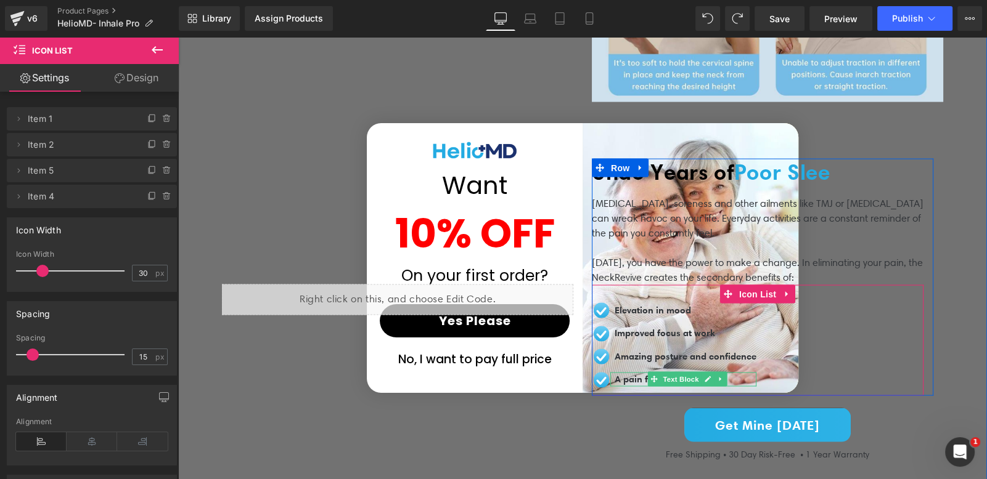
click at [755, 373] on div at bounding box center [754, 380] width 3 height 14
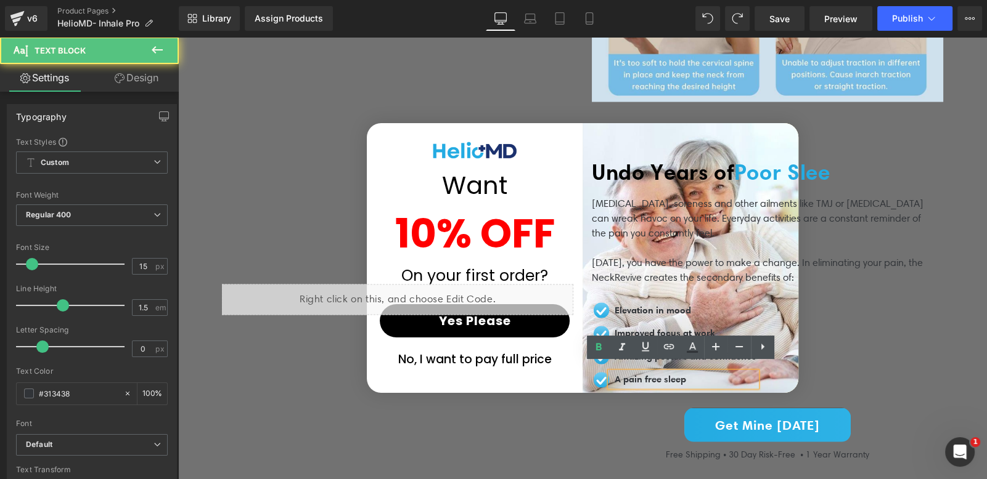
click at [733, 373] on p "A pain free sleep" at bounding box center [685, 380] width 142 height 14
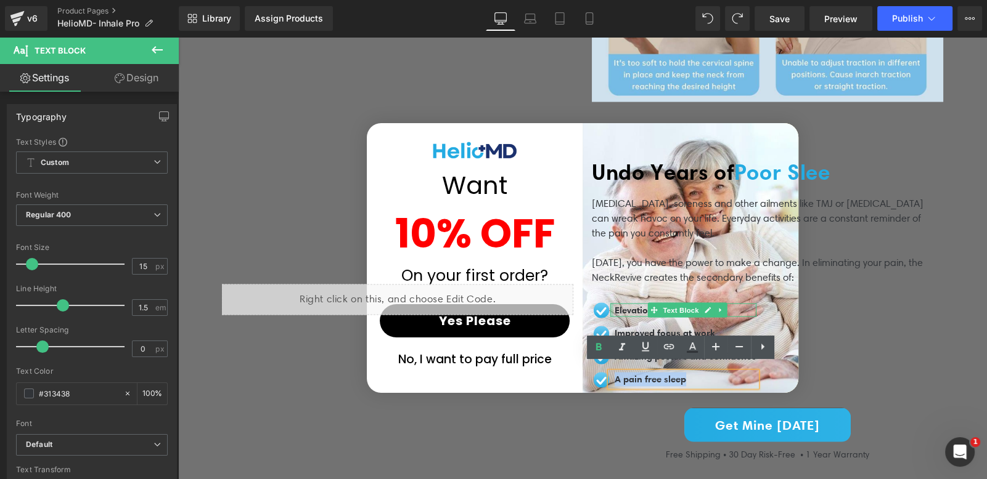
drag, startPoint x: 724, startPoint y: 372, endPoint x: 606, endPoint y: 298, distance: 139.0
click at [606, 304] on ul "Image Elevation in mood Text Block Image Improved focus at work Text Block Image" at bounding box center [674, 350] width 165 height 92
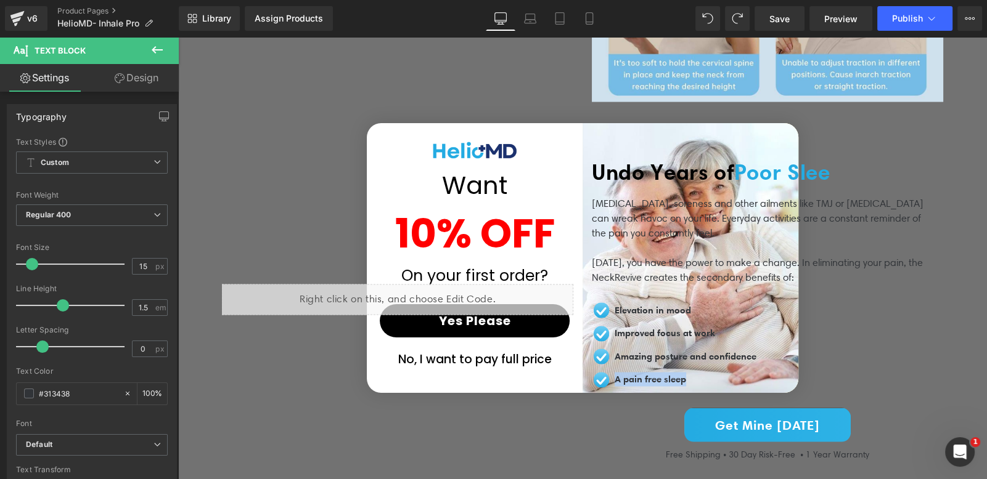
copy span "A pain free sleep"
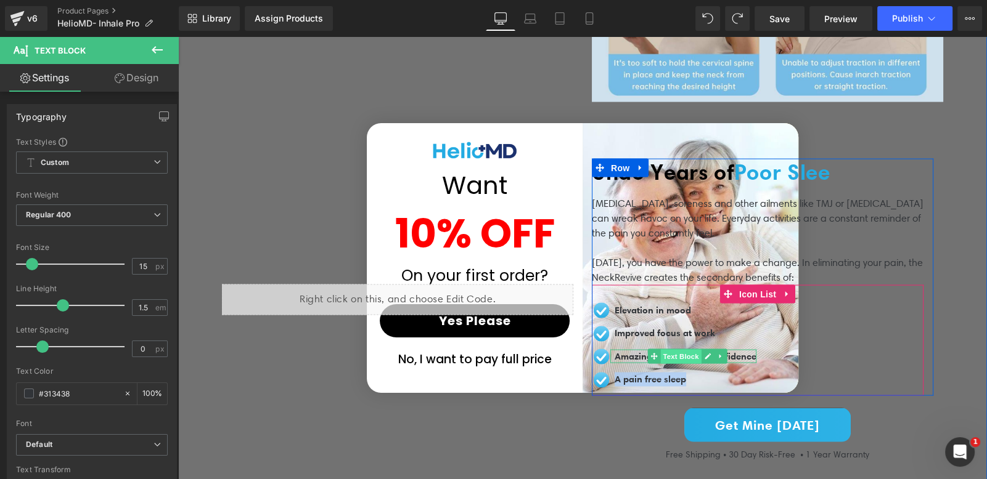
click at [693, 350] on span "Text Block" at bounding box center [680, 357] width 41 height 15
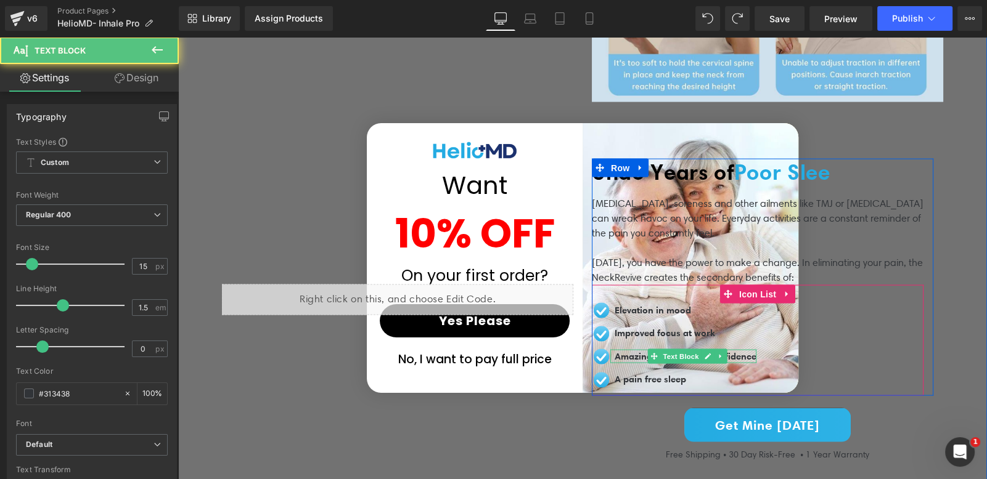
click at [629, 351] on span "Amazing posture and confidence" at bounding box center [685, 357] width 142 height 12
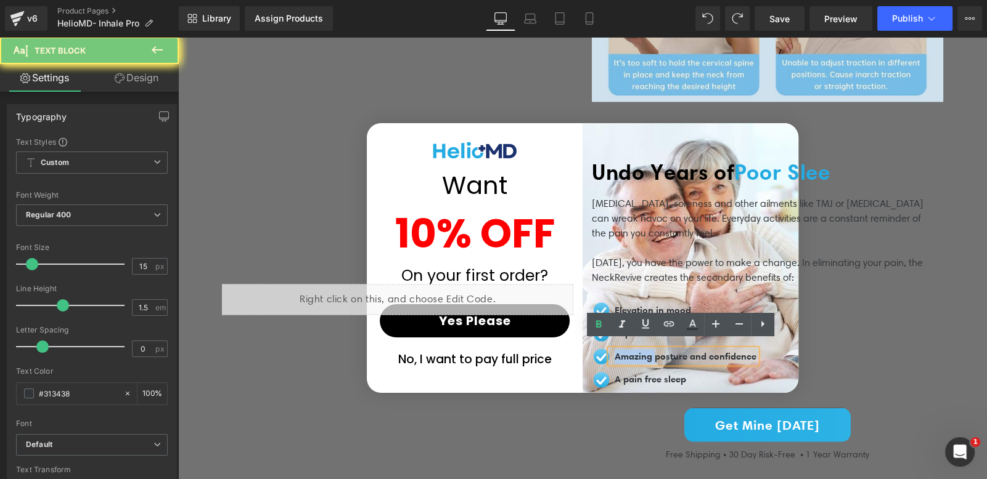
click at [629, 351] on span "Amazing posture and confidence" at bounding box center [685, 357] width 142 height 12
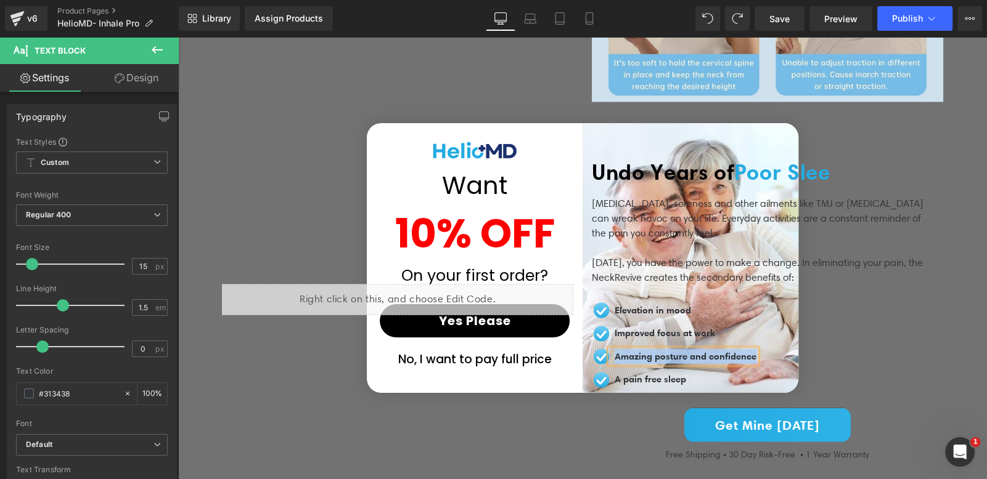
copy span "Amazing posture and confidence"
click at [614, 327] on span "Improved focus at work" at bounding box center [664, 333] width 100 height 12
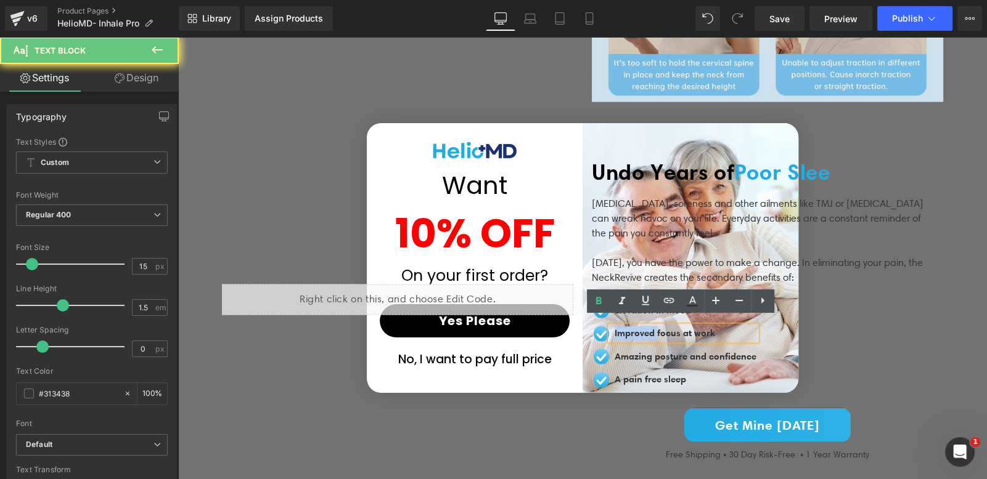
click at [614, 327] on span "Improved focus at work" at bounding box center [664, 333] width 100 height 12
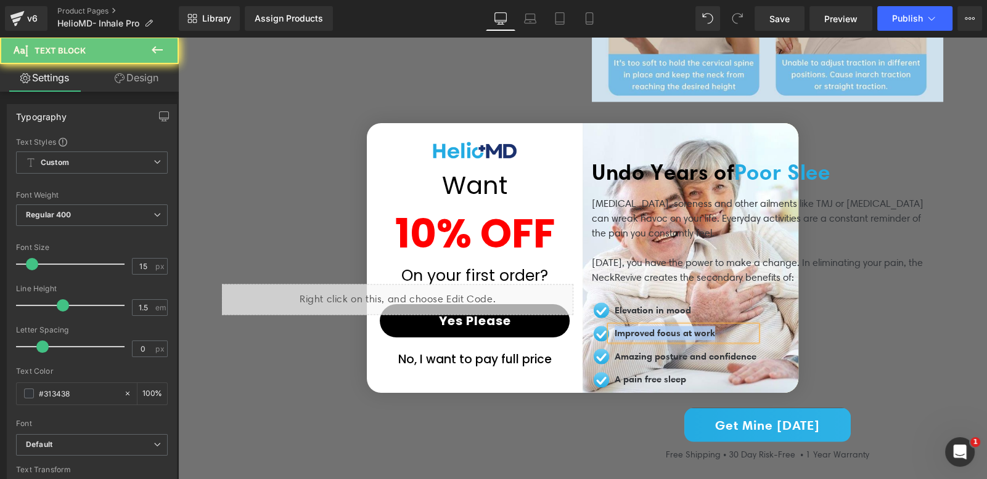
copy span "Improved focus at work"
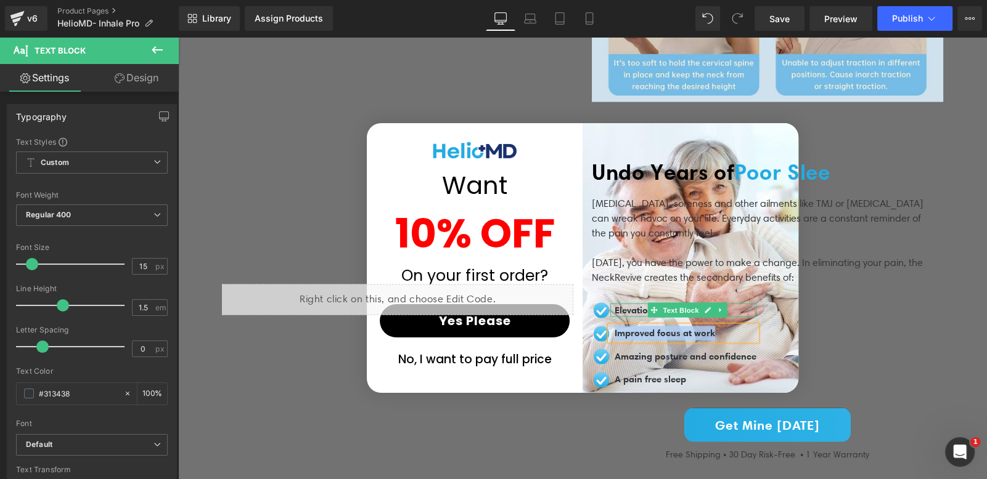
click at [614, 304] on span "Elevation in mood" at bounding box center [652, 310] width 76 height 12
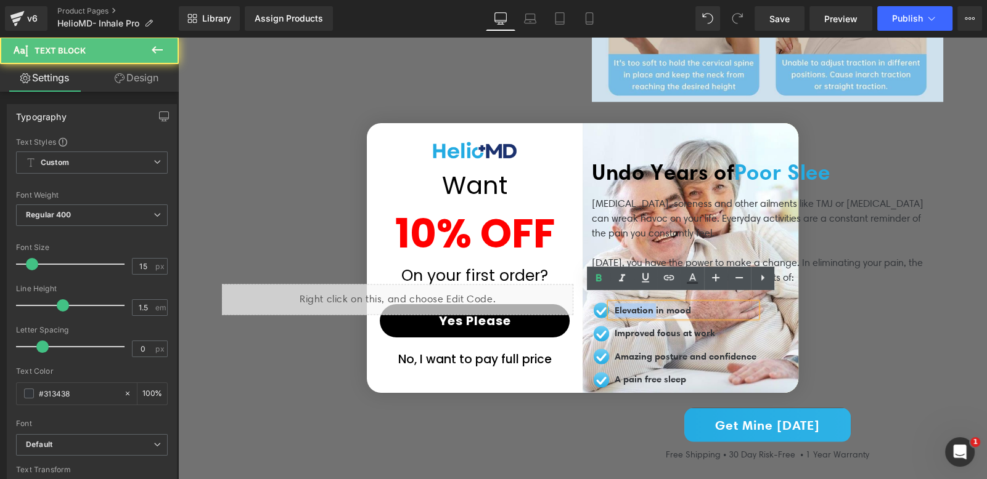
click at [614, 304] on span "Elevation in mood" at bounding box center [652, 310] width 76 height 12
copy span "Elevation in mood"
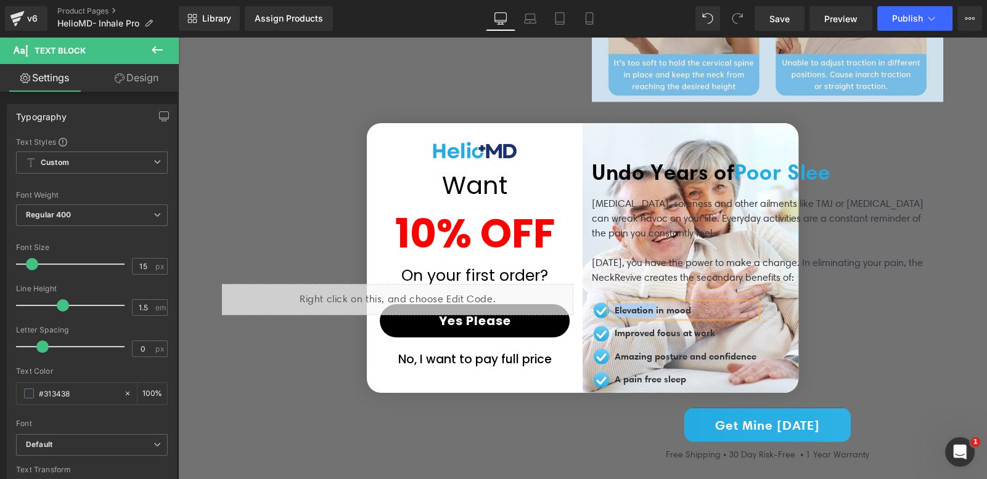
click at [640, 217] on p "Neck pain, soreness and other ailments like TMJ or tension headaches can wreak …" at bounding box center [758, 219] width 332 height 44
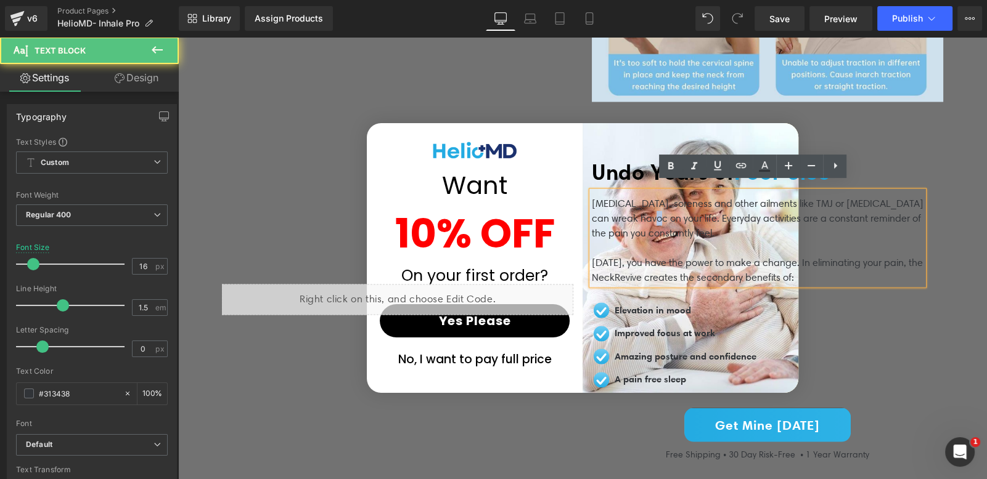
click at [640, 217] on p "Neck pain, soreness and other ailments like TMJ or tension headaches can wreak …" at bounding box center [758, 219] width 332 height 44
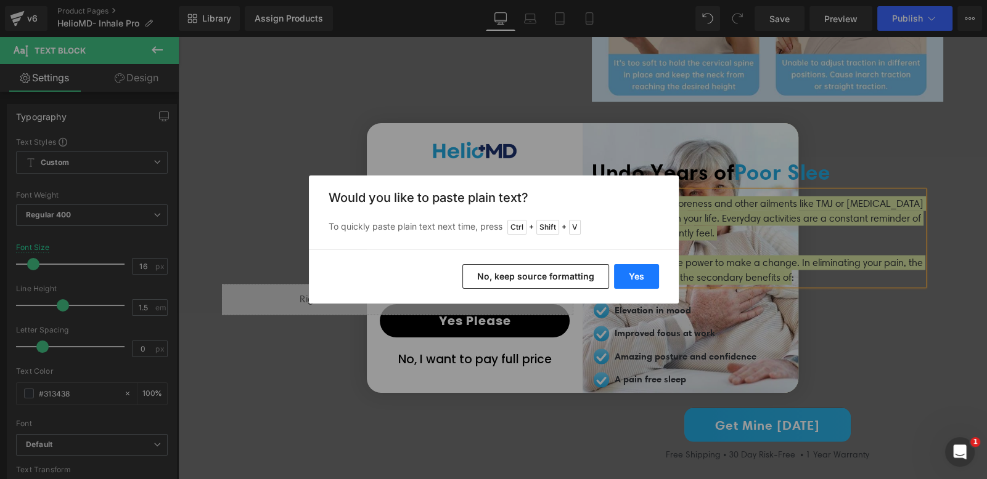
click at [638, 277] on button "Yes" at bounding box center [636, 276] width 45 height 25
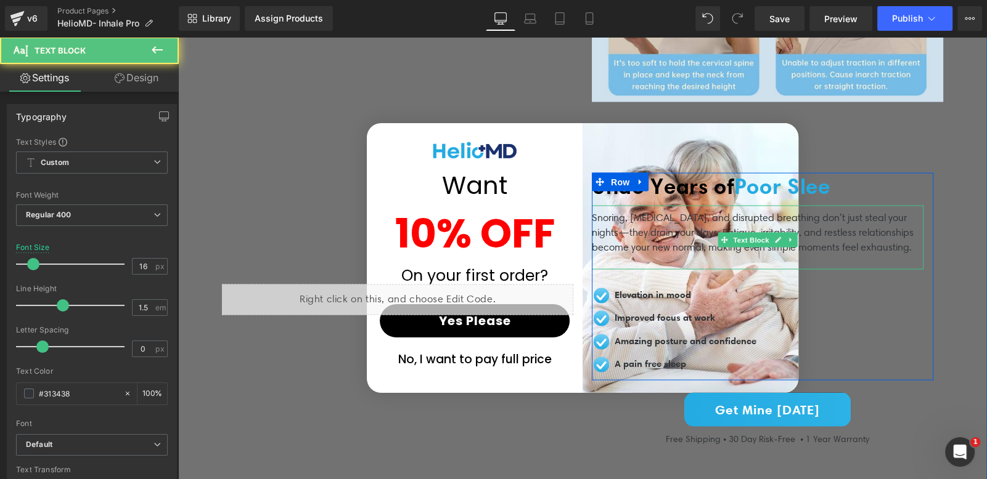
click at [905, 240] on p "Snoring, [MEDICAL_DATA], and disrupted breathing don’t just steal your nights—t…" at bounding box center [758, 233] width 332 height 44
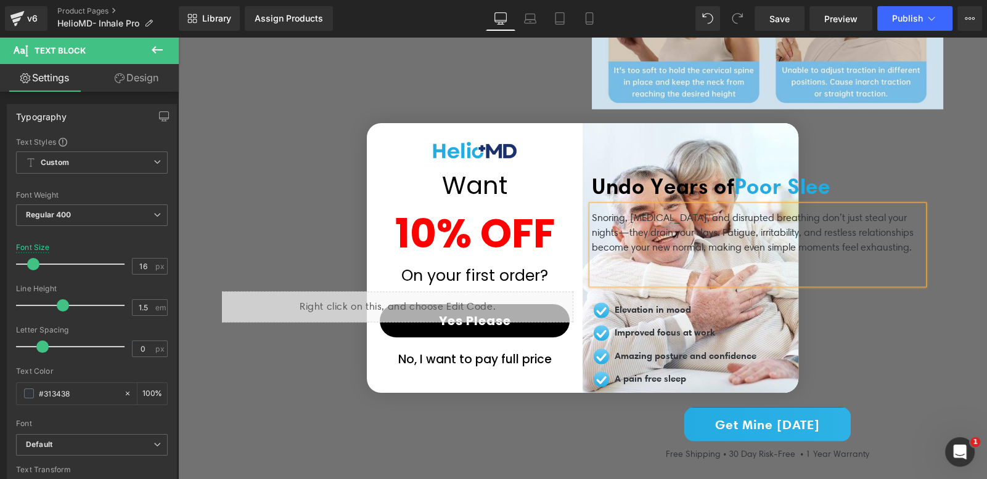
scroll to position [3037, 0]
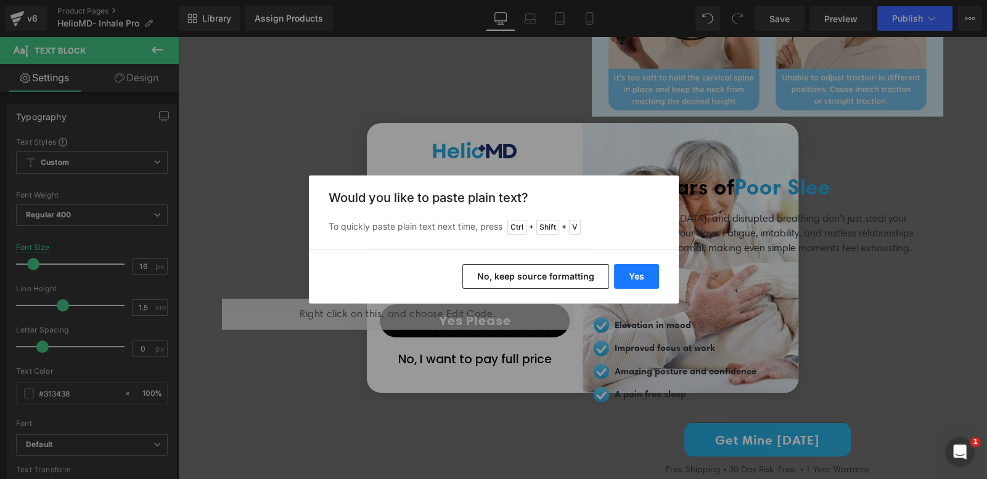
drag, startPoint x: 645, startPoint y: 278, endPoint x: 484, endPoint y: 254, distance: 162.6
click at [645, 278] on button "Yes" at bounding box center [636, 276] width 45 height 25
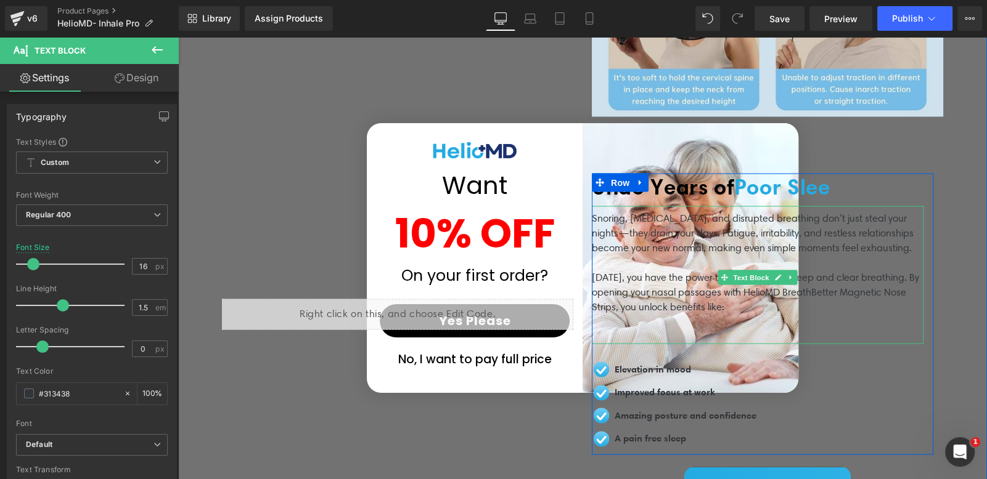
click at [644, 316] on p at bounding box center [758, 322] width 332 height 15
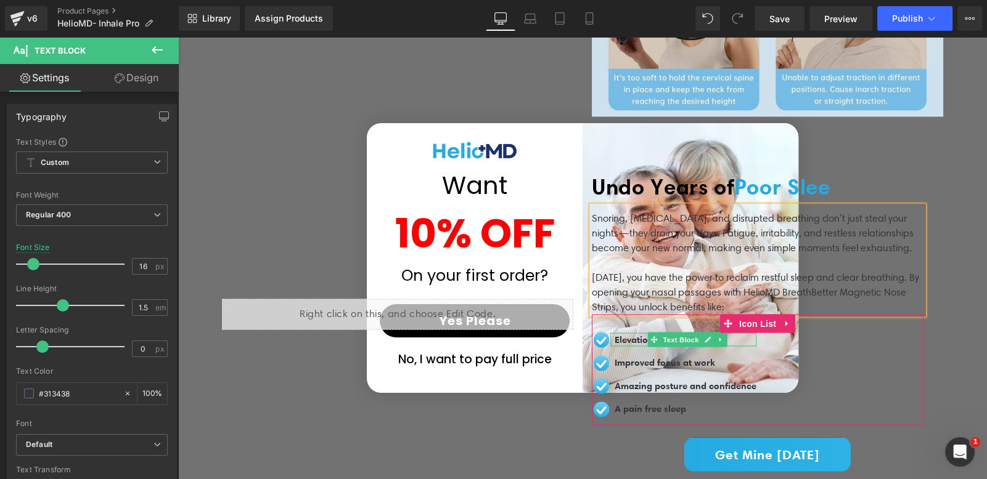
click at [626, 334] on span "Elevation in mood" at bounding box center [652, 340] width 76 height 12
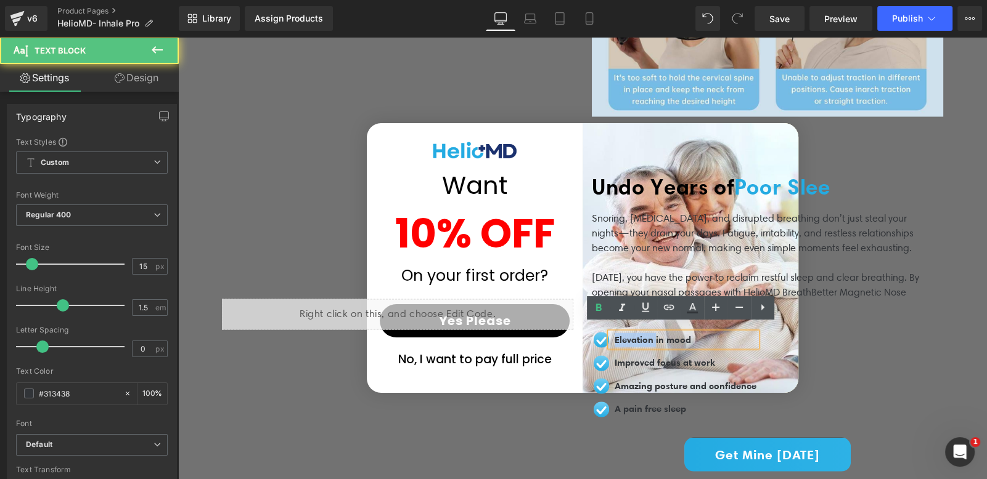
click at [626, 334] on span "Elevation in mood" at bounding box center [652, 340] width 76 height 12
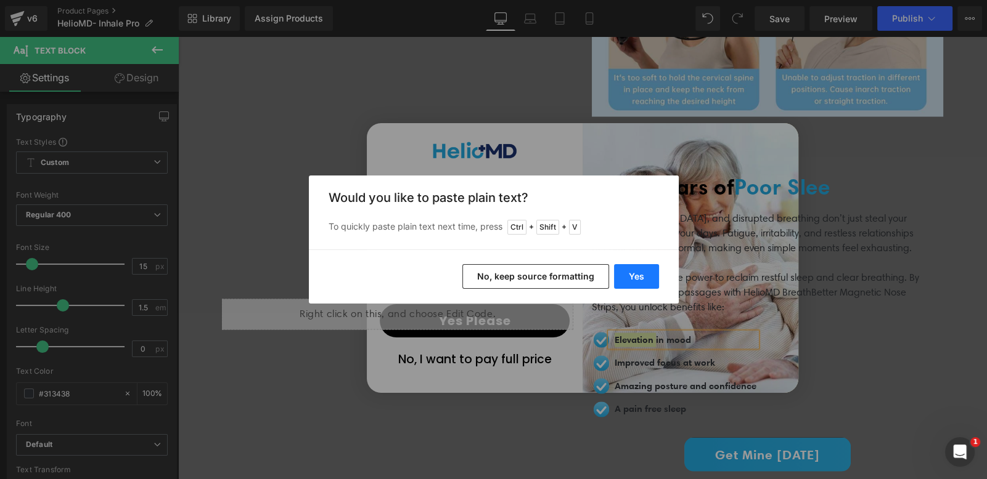
click at [627, 267] on button "Yes" at bounding box center [636, 276] width 45 height 25
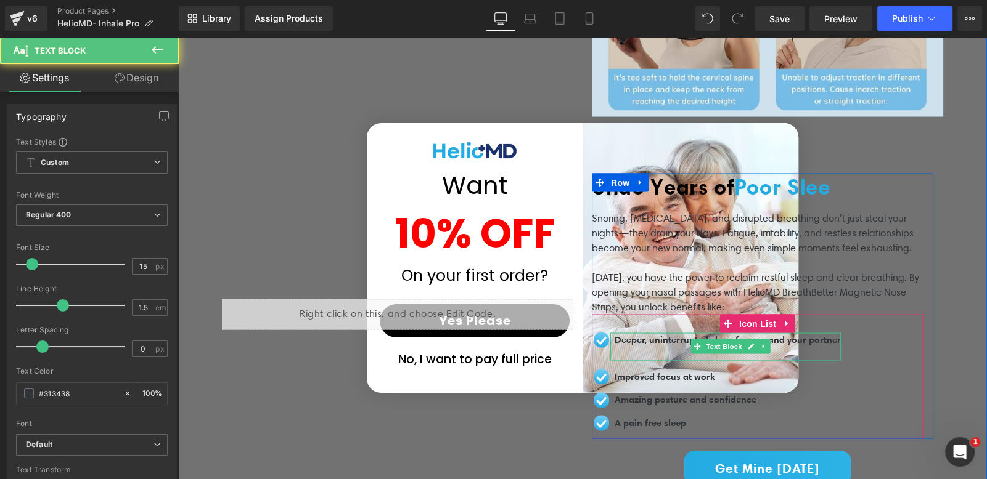
click at [616, 347] on p at bounding box center [727, 354] width 226 height 14
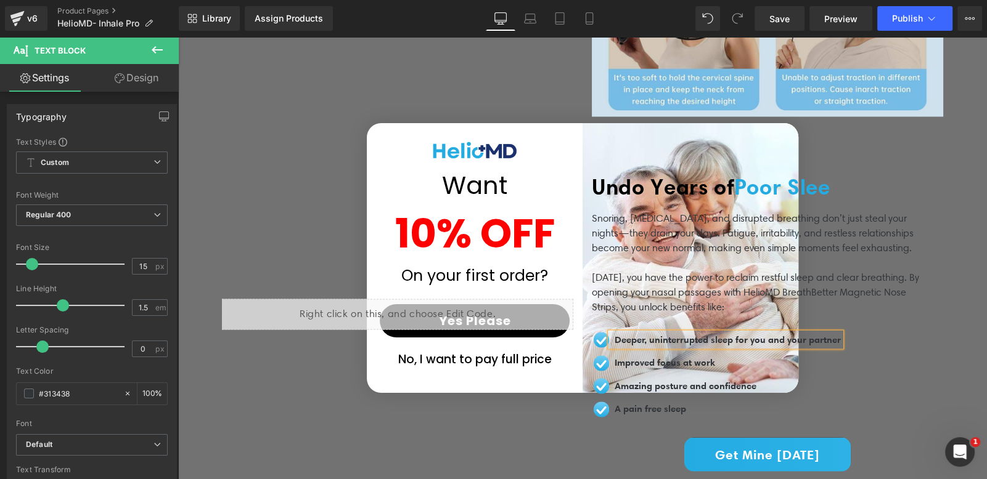
click at [622, 357] on span "Improved focus at work" at bounding box center [664, 363] width 100 height 12
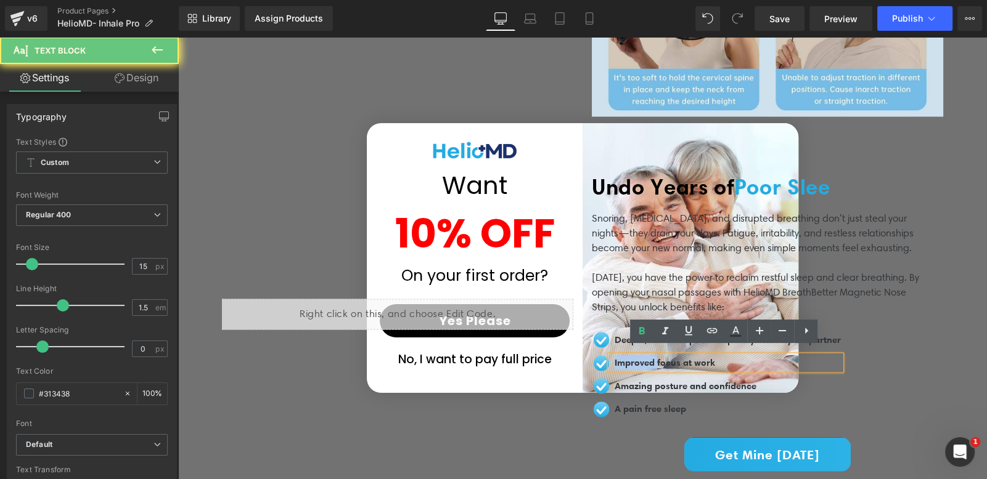
click at [622, 357] on span "Improved focus at work" at bounding box center [664, 363] width 100 height 12
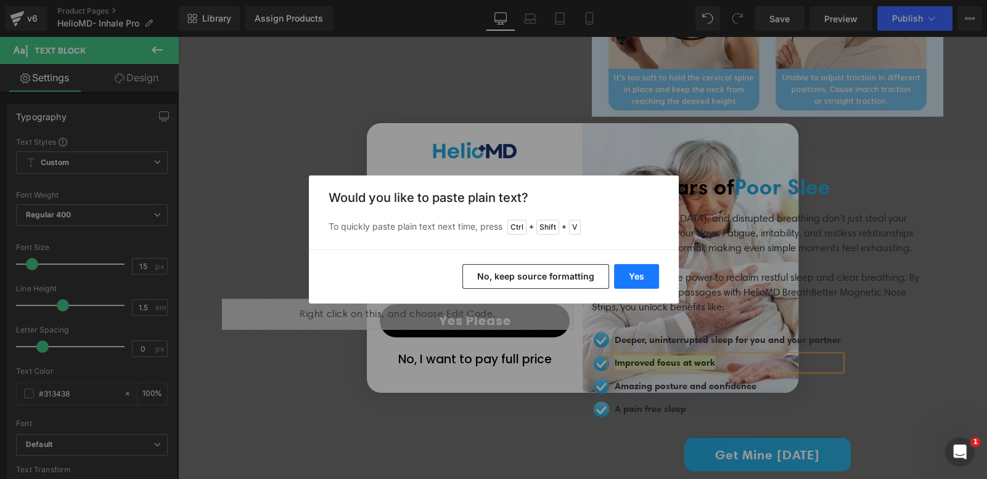
drag, startPoint x: 638, startPoint y: 277, endPoint x: 471, endPoint y: 274, distance: 166.4
click at [638, 277] on button "Yes" at bounding box center [636, 276] width 45 height 25
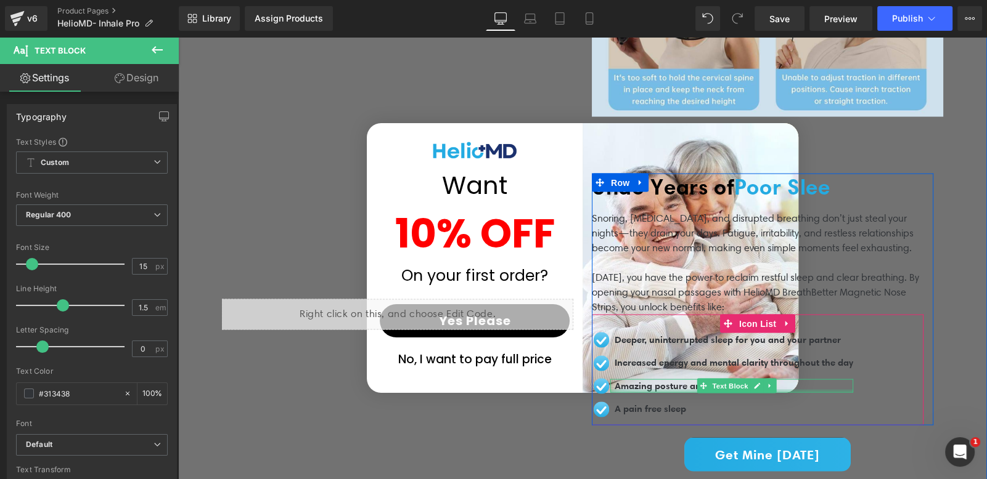
click at [635, 390] on div at bounding box center [731, 391] width 243 height 3
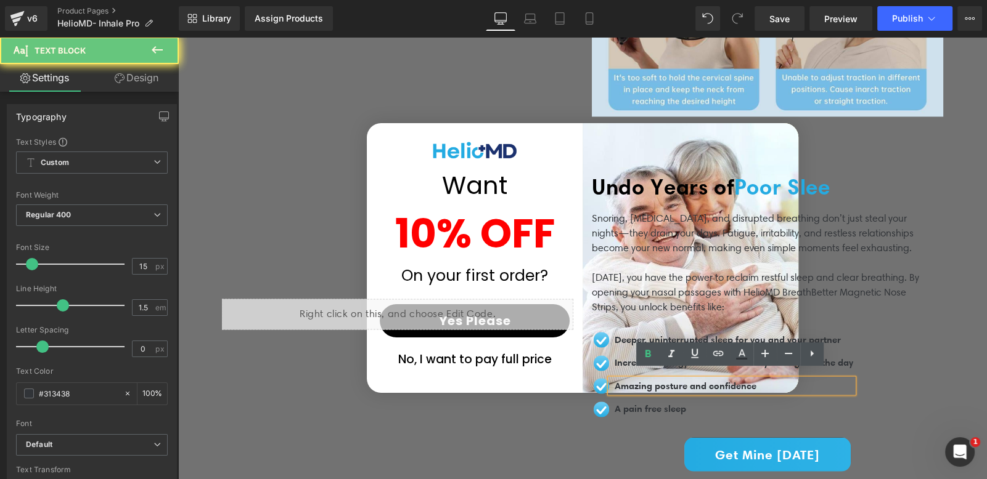
click at [637, 380] on span "Amazing posture and confidence" at bounding box center [685, 386] width 142 height 12
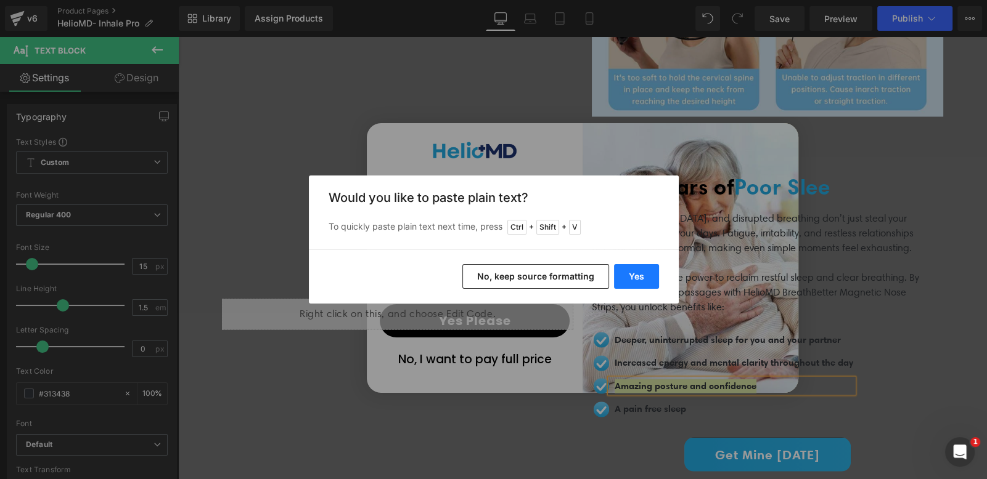
click at [619, 280] on button "Yes" at bounding box center [636, 276] width 45 height 25
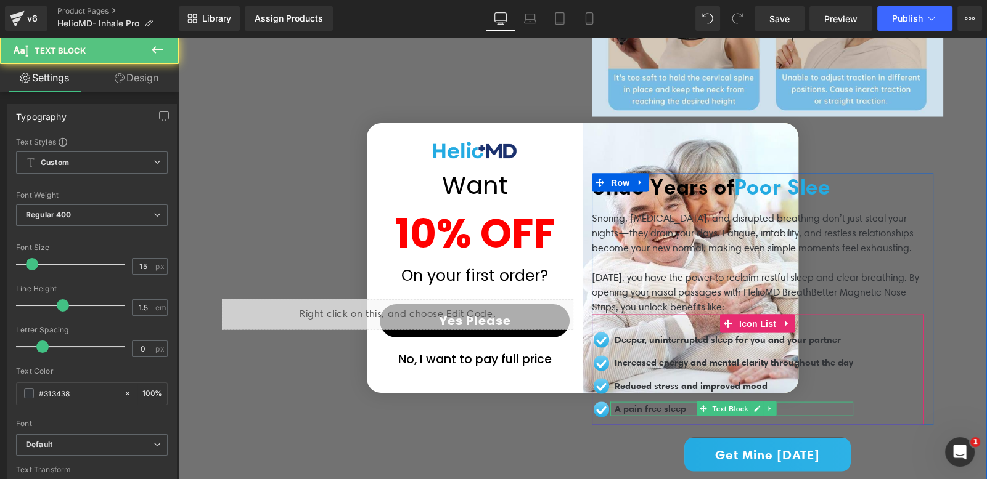
click at [643, 403] on span "A pain free sleep" at bounding box center [649, 409] width 71 height 12
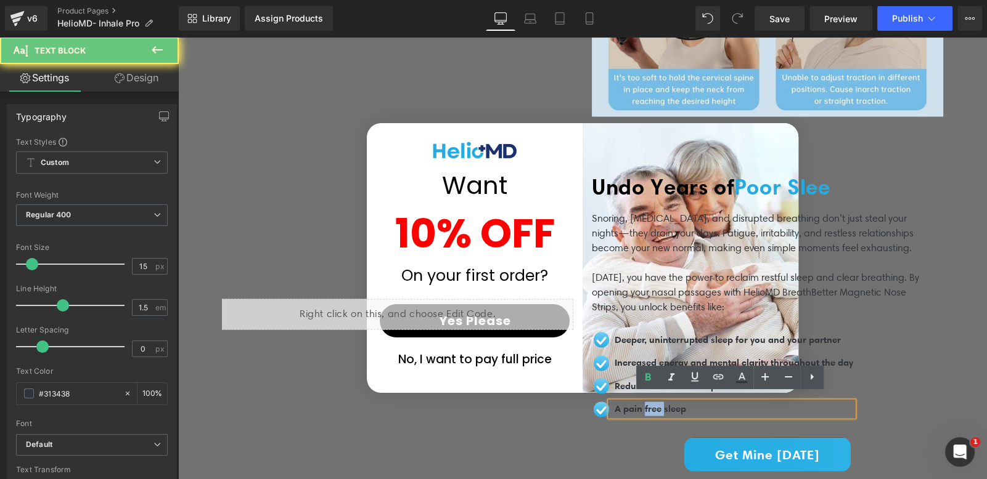
click at [643, 403] on span "A pain free sleep" at bounding box center [649, 409] width 71 height 12
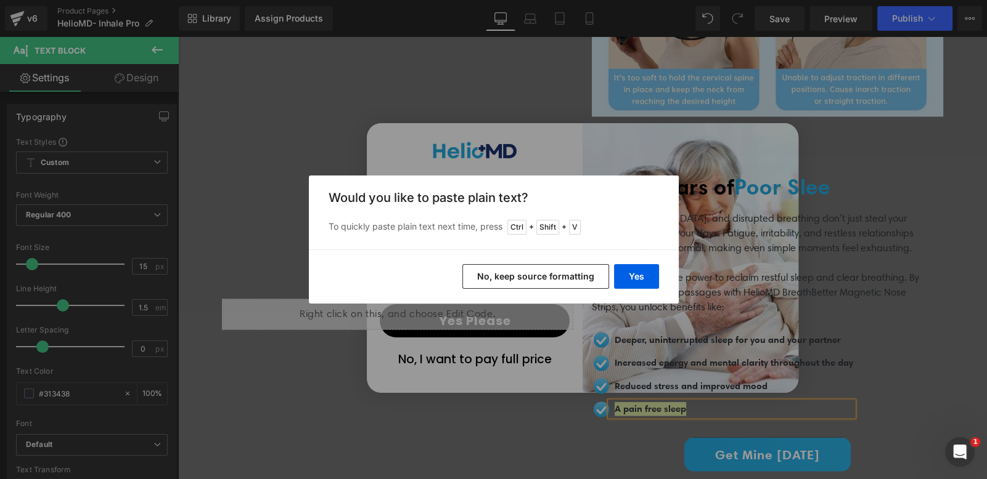
click at [625, 252] on div "Yes No, keep source formatting" at bounding box center [494, 277] width 370 height 54
click at [635, 281] on button "Yes" at bounding box center [636, 276] width 45 height 25
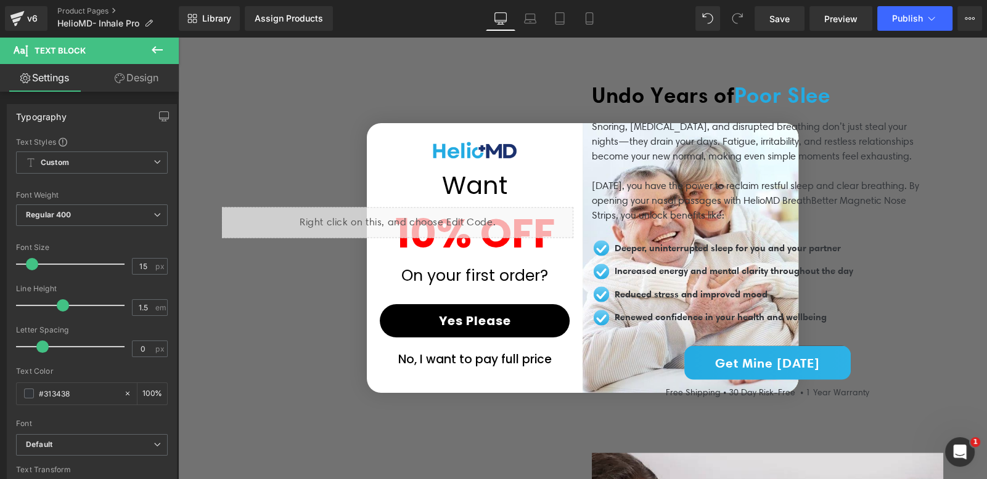
scroll to position [3185, 0]
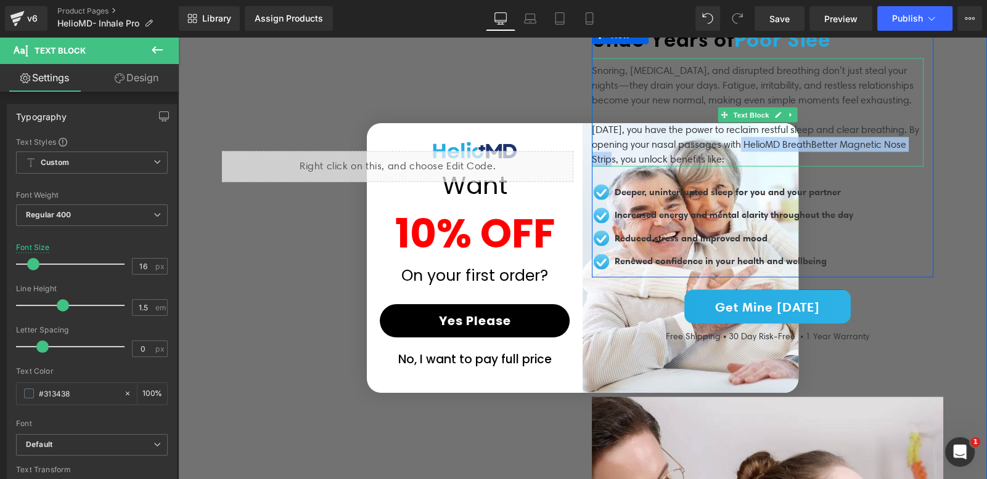
drag, startPoint x: 738, startPoint y: 138, endPoint x: 609, endPoint y: 151, distance: 129.4
click at [609, 151] on p "Today, you have the power to reclaim restful sleep and clear breathing. By open…" at bounding box center [758, 145] width 332 height 44
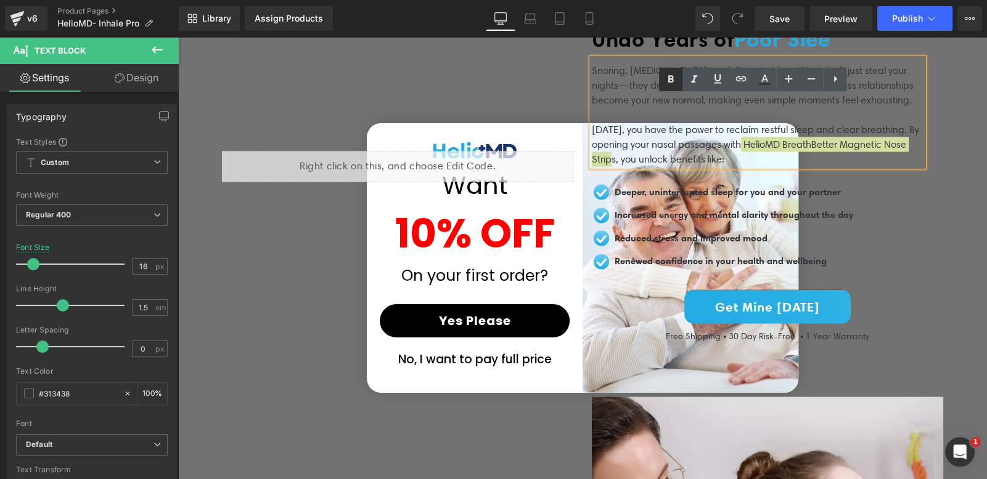
click at [666, 81] on icon at bounding box center [670, 79] width 15 height 15
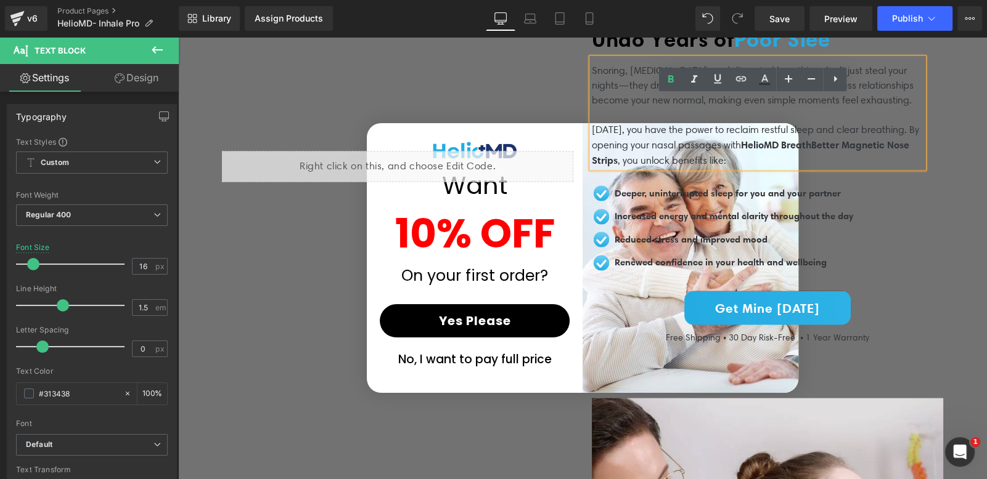
click at [696, 123] on p "Today, you have the power to reclaim restful sleep and clear breathing. By open…" at bounding box center [758, 146] width 332 height 46
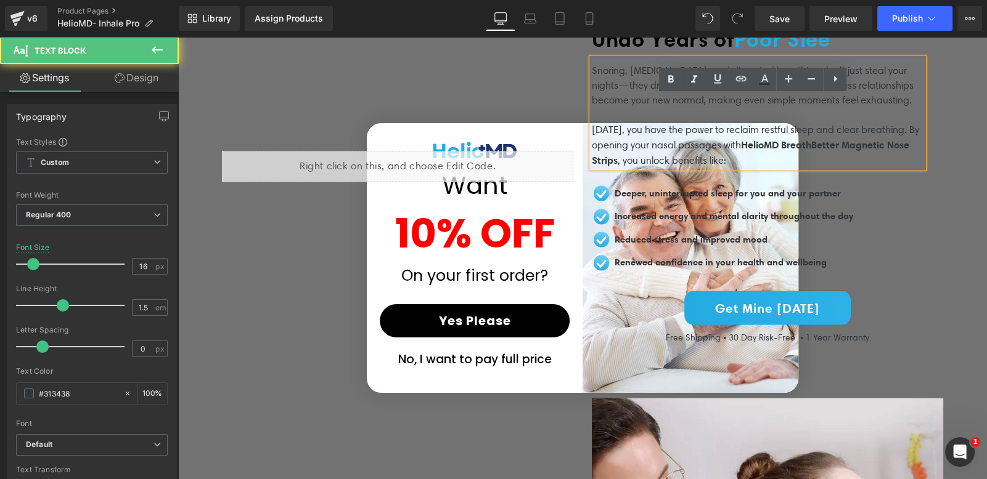
click at [723, 138] on p "Today, you have the power to reclaim restful sleep and clear breathing. By open…" at bounding box center [758, 146] width 332 height 46
click at [672, 123] on p "Today, you have the power to reclaim restful sleep and clear breathing. By open…" at bounding box center [758, 146] width 332 height 46
click at [633, 98] on p "Snoring, [MEDICAL_DATA], and disrupted breathing don’t just steal your nights—t…" at bounding box center [758, 92] width 332 height 59
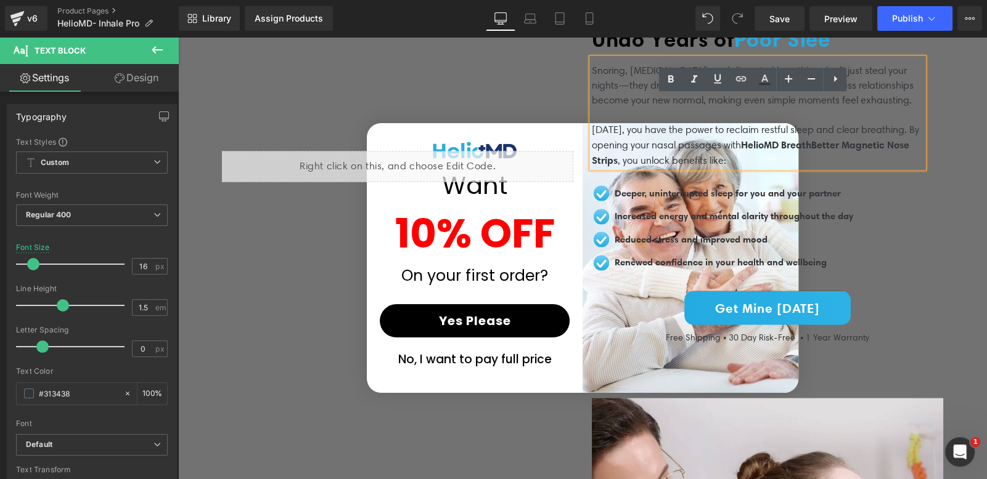
click at [621, 107] on p "Snoring, [MEDICAL_DATA], and disrupted breathing don’t just steal your nights—t…" at bounding box center [758, 92] width 332 height 59
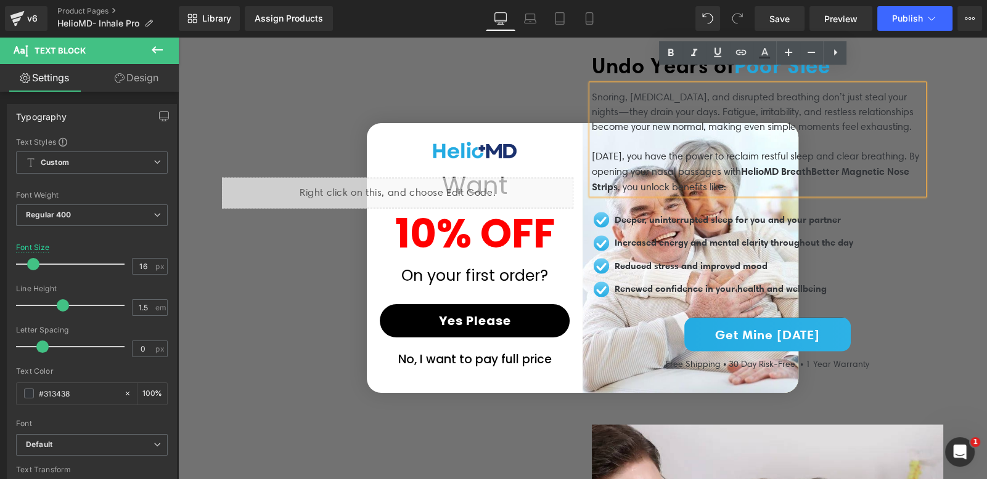
scroll to position [3165, 0]
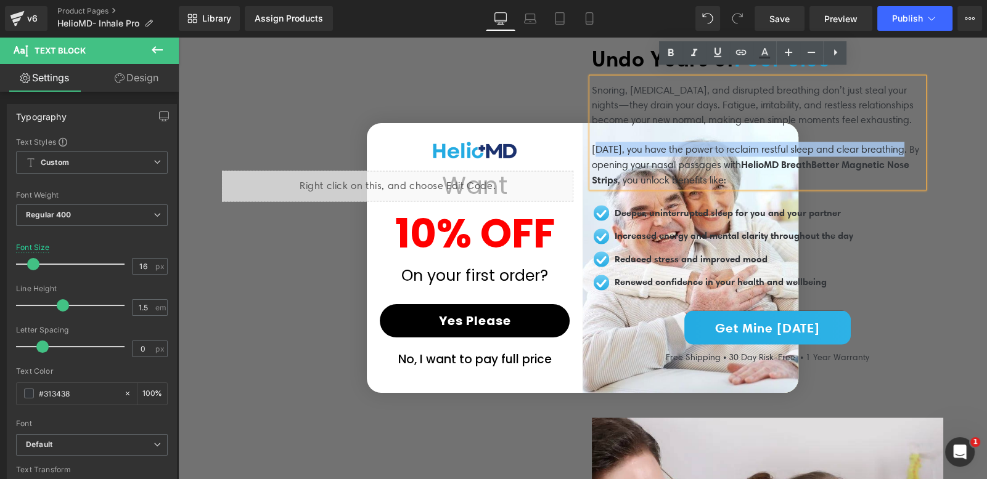
drag, startPoint x: 895, startPoint y: 144, endPoint x: 589, endPoint y: 139, distance: 305.7
click at [592, 142] on p "Today, you have the power to reclaim restful sleep and clear breathing. By open…" at bounding box center [758, 165] width 332 height 46
drag, startPoint x: 587, startPoint y: 140, endPoint x: 897, endPoint y: 141, distance: 310.0
click at [897, 142] on p "Today, you have the power to reclaim restful sleep and clear breathing. By open…" at bounding box center [758, 165] width 332 height 46
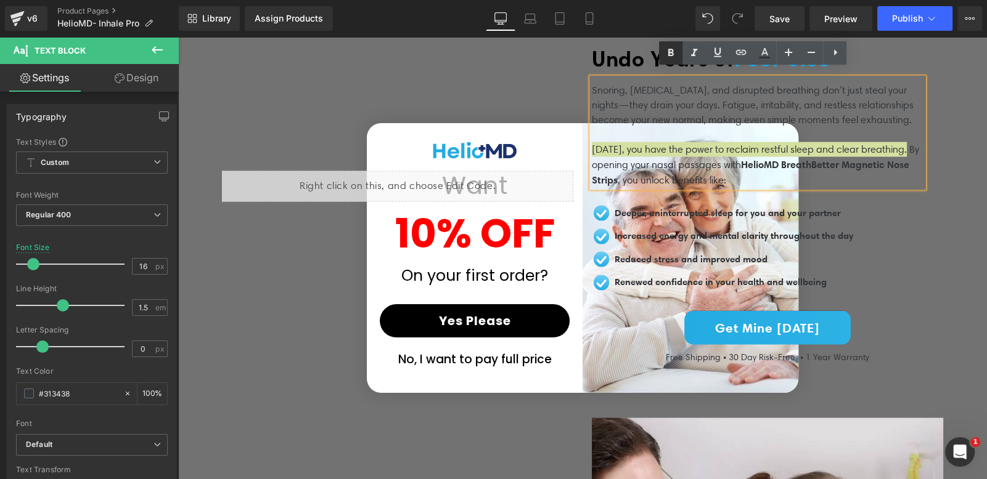
click at [670, 52] on icon at bounding box center [671, 52] width 6 height 7
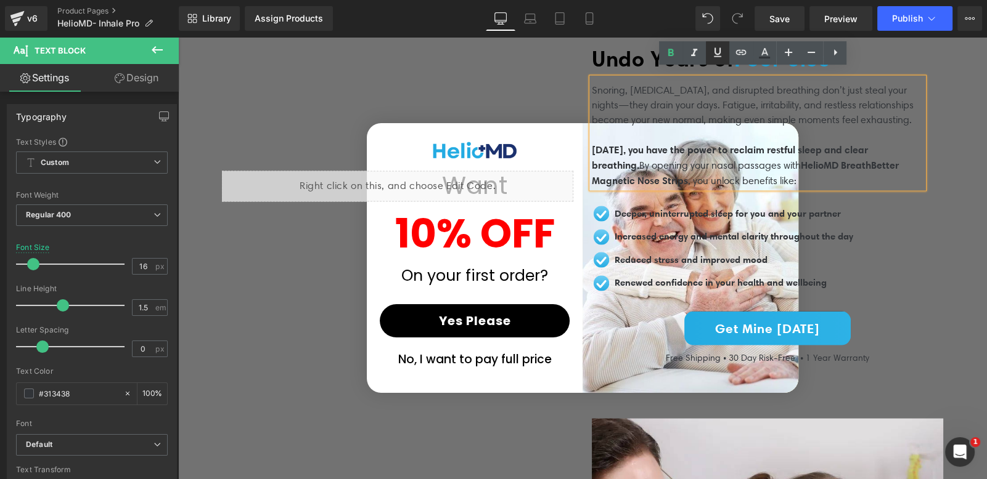
click at [718, 53] on icon at bounding box center [717, 52] width 15 height 15
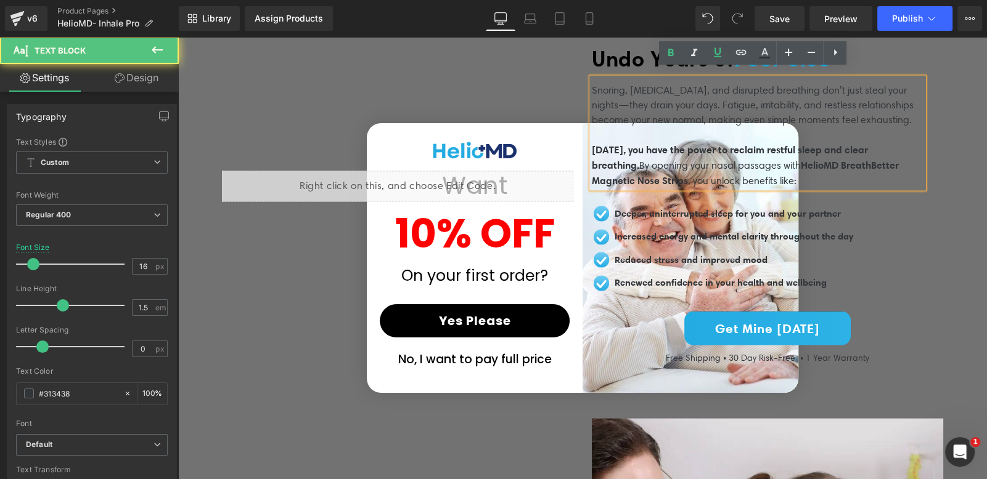
click at [738, 144] on span "[DATE], you have the power to reclaim restful sleep and clear breathing." at bounding box center [730, 158] width 276 height 28
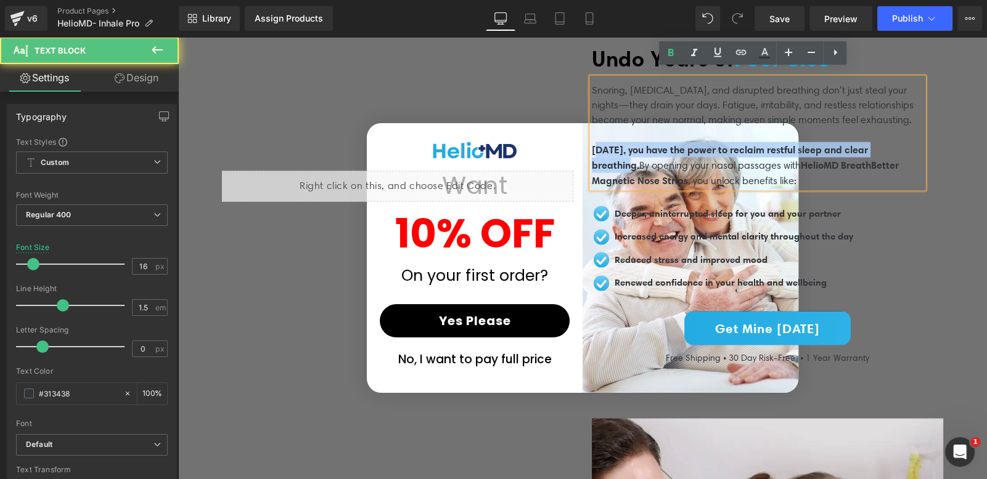
drag, startPoint x: 632, startPoint y: 154, endPoint x: 592, endPoint y: 139, distance: 42.9
click at [592, 144] on span "[DATE], you have the power to reclaim restful sleep and clear breathing." at bounding box center [730, 158] width 276 height 28
drag, startPoint x: 635, startPoint y: 157, endPoint x: 588, endPoint y: 137, distance: 50.6
click at [592, 144] on span "[DATE], you have the power to reclaim restful sleep and clear breathing." at bounding box center [730, 158] width 276 height 28
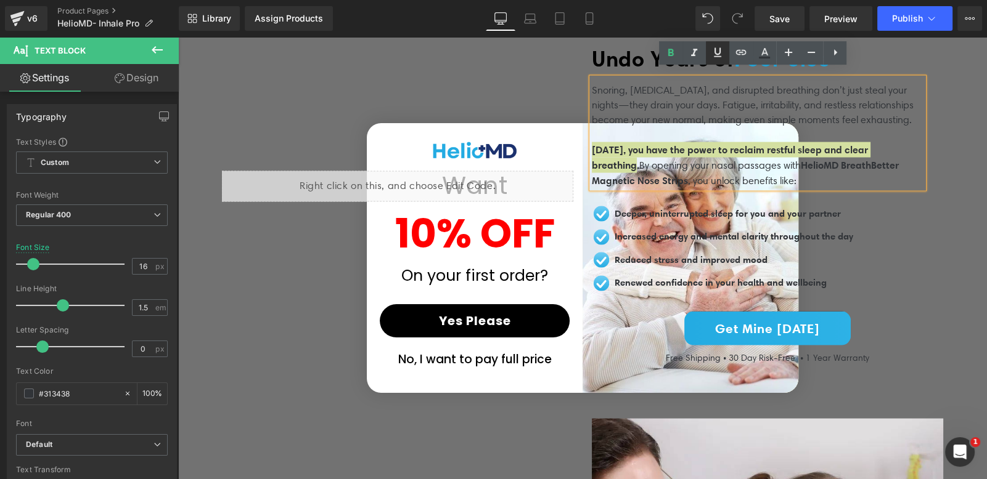
click at [712, 49] on icon at bounding box center [717, 52] width 15 height 15
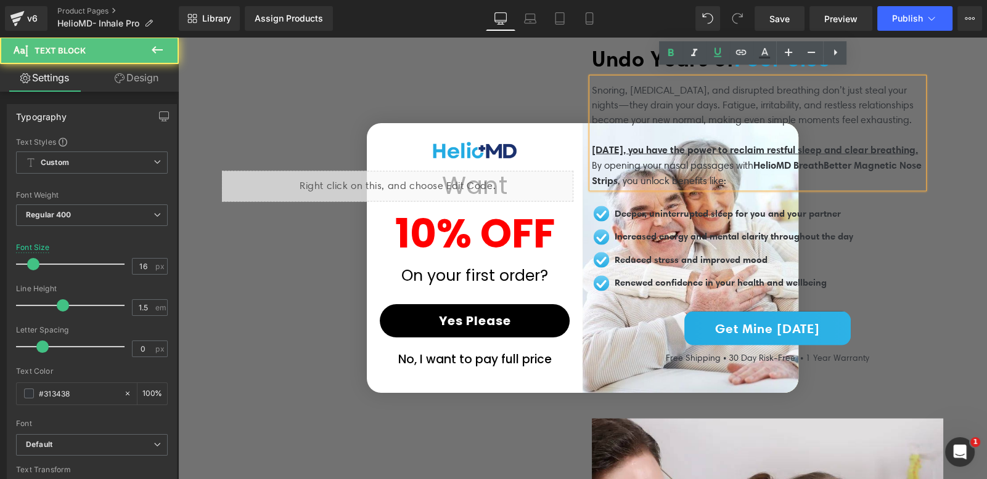
click at [722, 112] on p "Snoring, [MEDICAL_DATA], and disrupted breathing don’t just steal your nights—t…" at bounding box center [758, 112] width 332 height 59
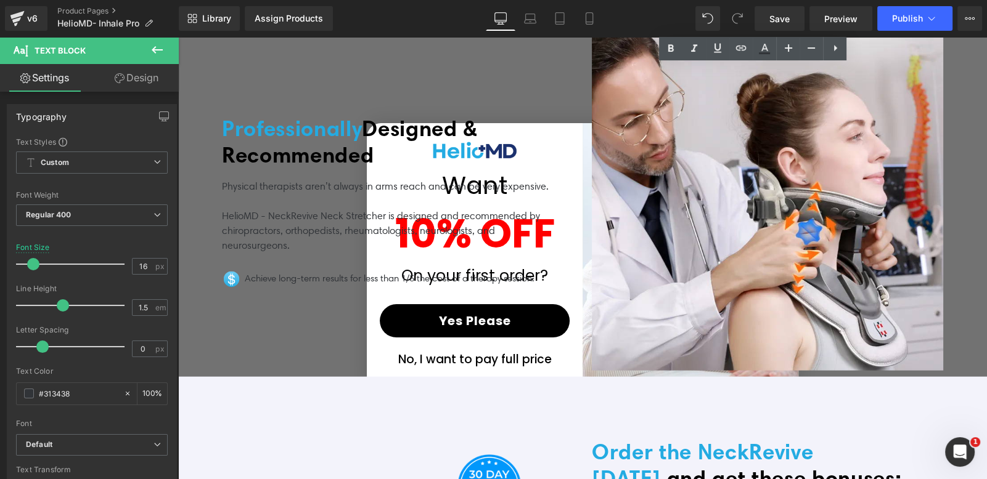
scroll to position [3571, 0]
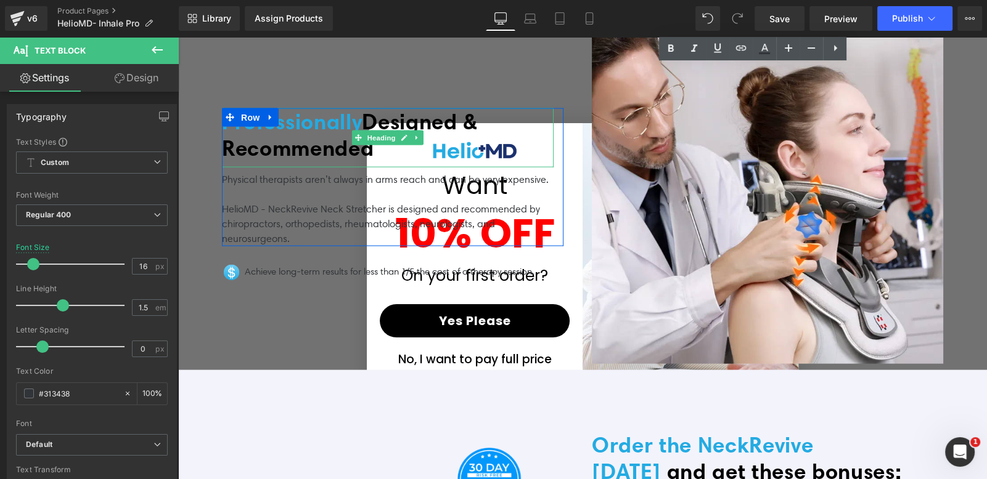
click at [306, 124] on h1 "Professionally Designed & Recommended" at bounding box center [388, 134] width 332 height 53
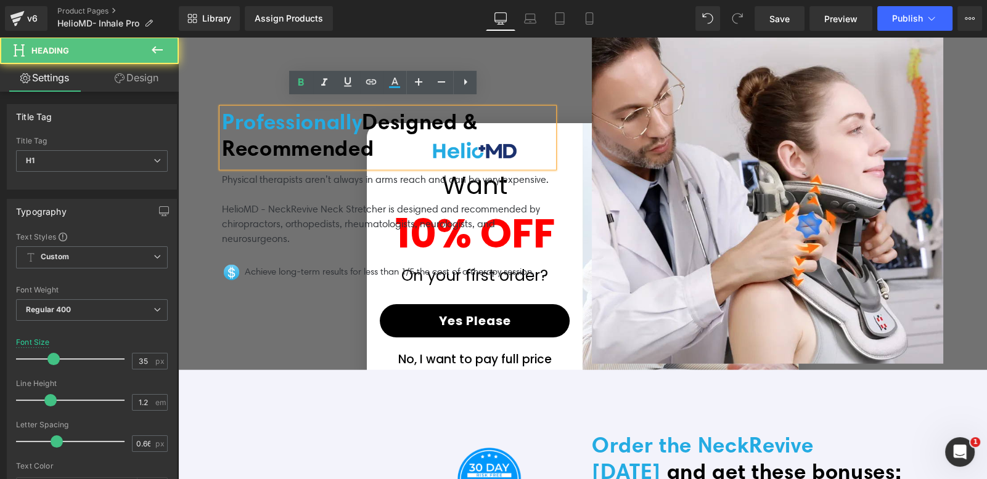
click at [306, 124] on h1 "Professionally Designed & Recommended" at bounding box center [388, 134] width 332 height 53
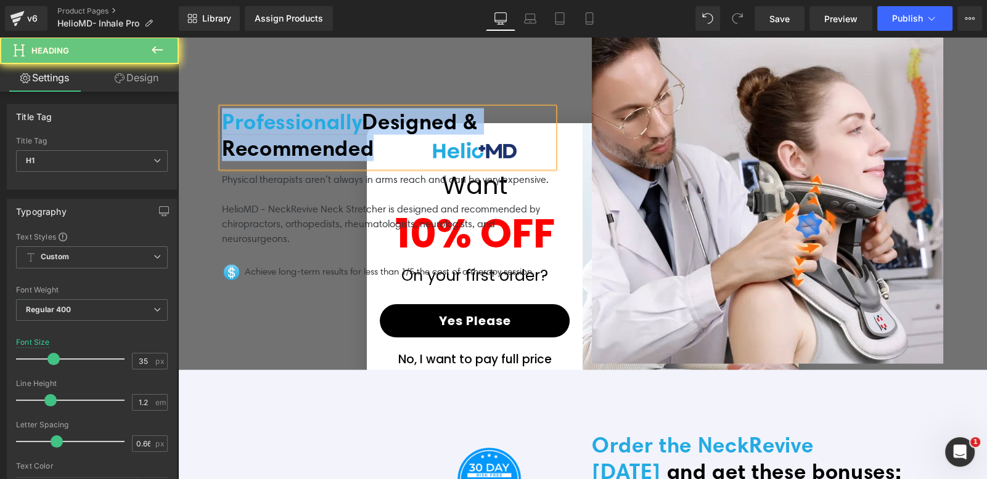
copy h1 "Professionally Designed & Recommended"
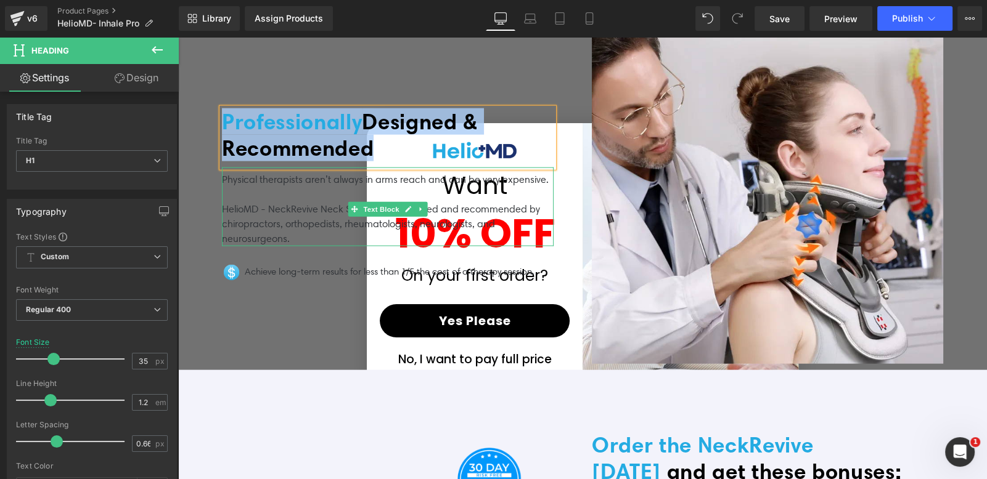
click at [258, 190] on p at bounding box center [388, 194] width 332 height 15
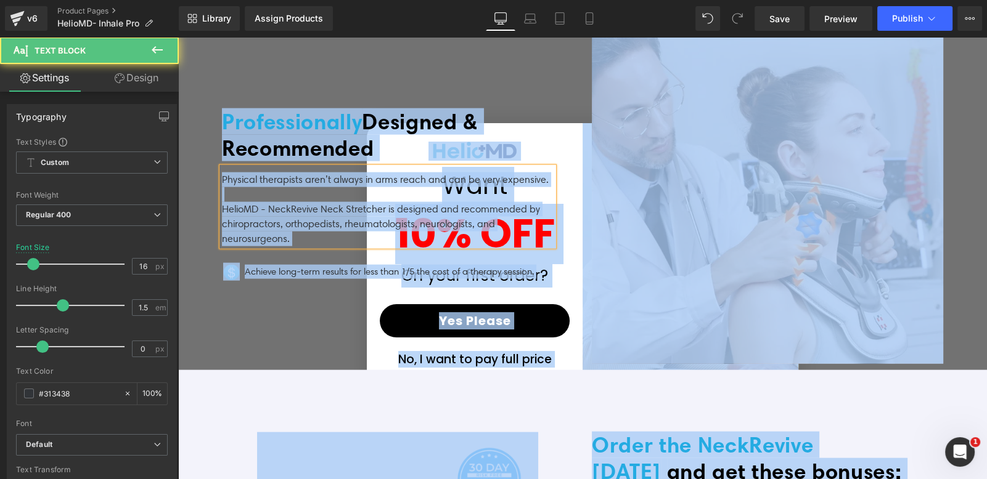
click at [308, 202] on p "HelioMD - NeckRevive Neck Stretcher is designed and recommended by chiropractor…" at bounding box center [388, 224] width 332 height 44
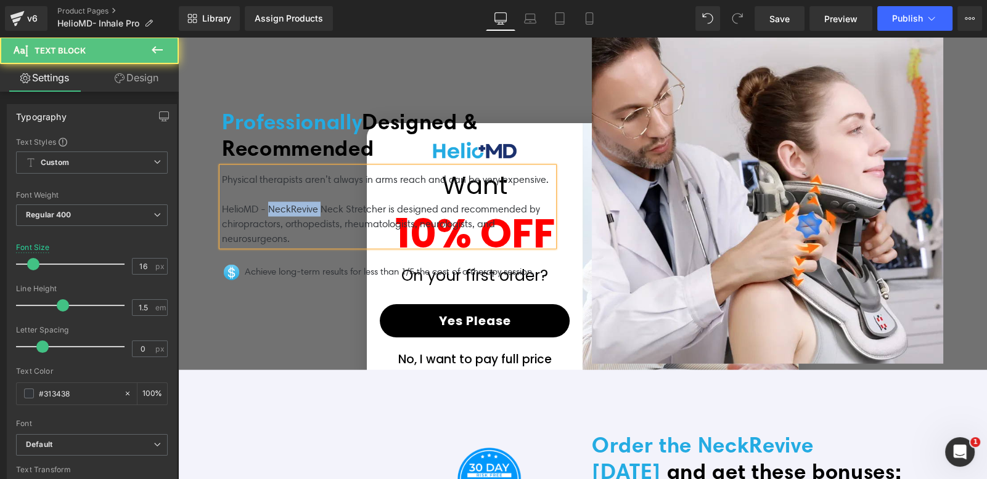
click at [308, 202] on p "HelioMD - NeckRevive Neck Stretcher is designed and recommended by chiropractor…" at bounding box center [388, 224] width 332 height 44
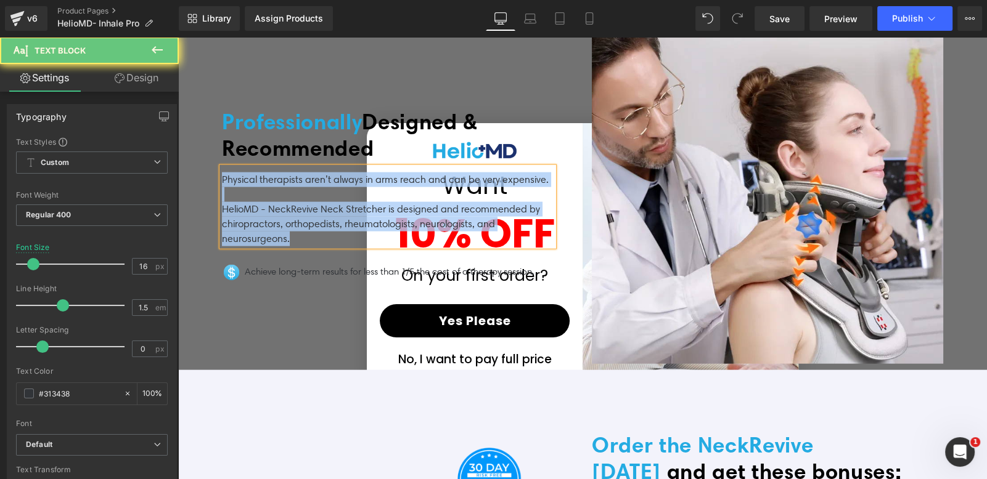
copy div "Physical therapists aren’t always in arms reach and can be very expensive. Heli…"
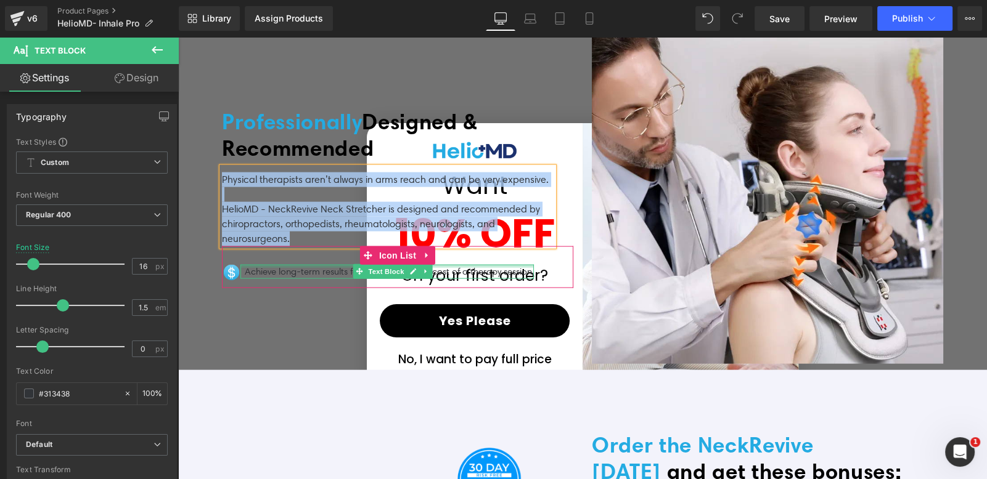
click at [279, 265] on div at bounding box center [386, 266] width 293 height 3
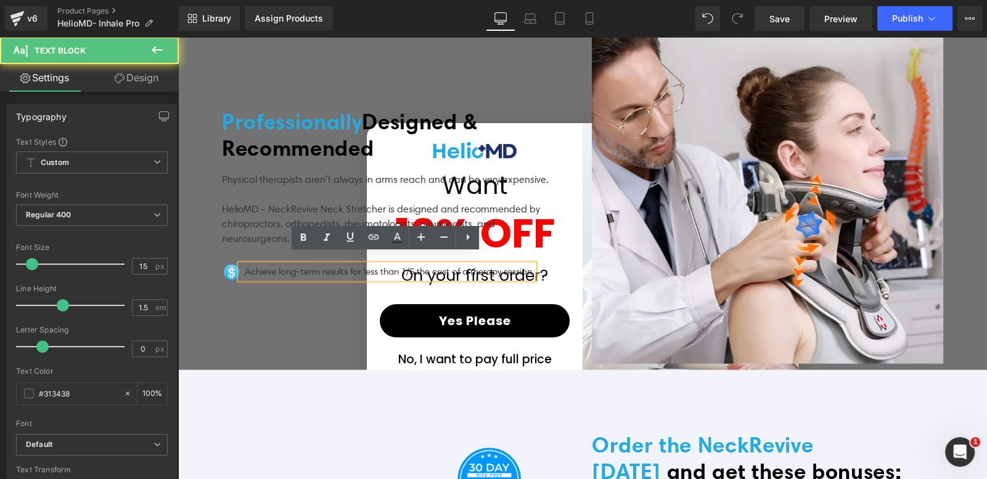
click at [274, 265] on p "Achieve long-term results for less than 1/5 the cost of a therapy session." at bounding box center [389, 272] width 289 height 14
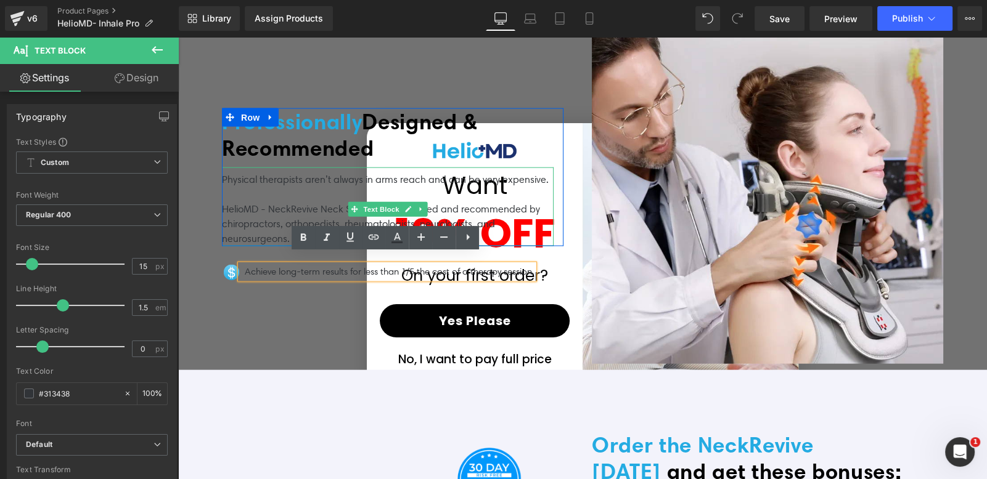
click at [299, 173] on p "Physical therapists aren’t always in arms reach and can be very expensive." at bounding box center [388, 180] width 332 height 15
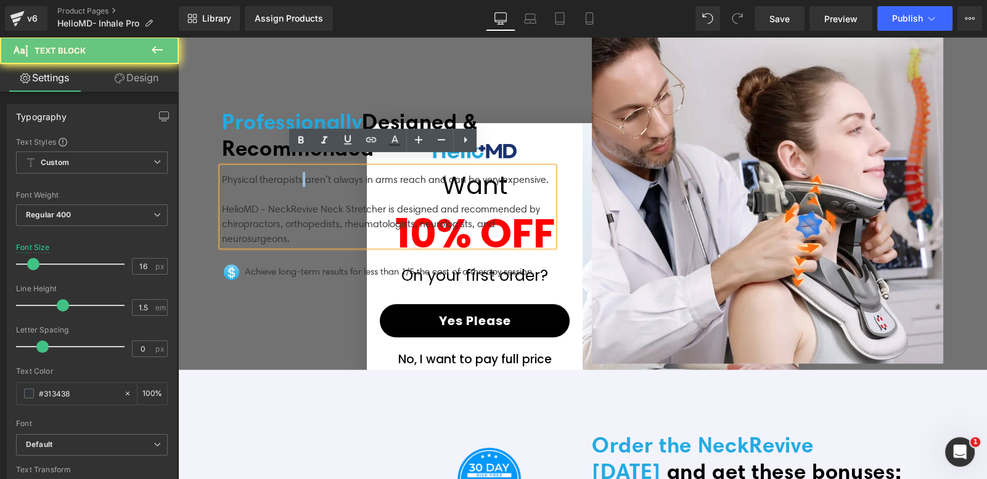
click at [299, 173] on p "Physical therapists aren’t always in arms reach and can be very expensive." at bounding box center [388, 180] width 332 height 15
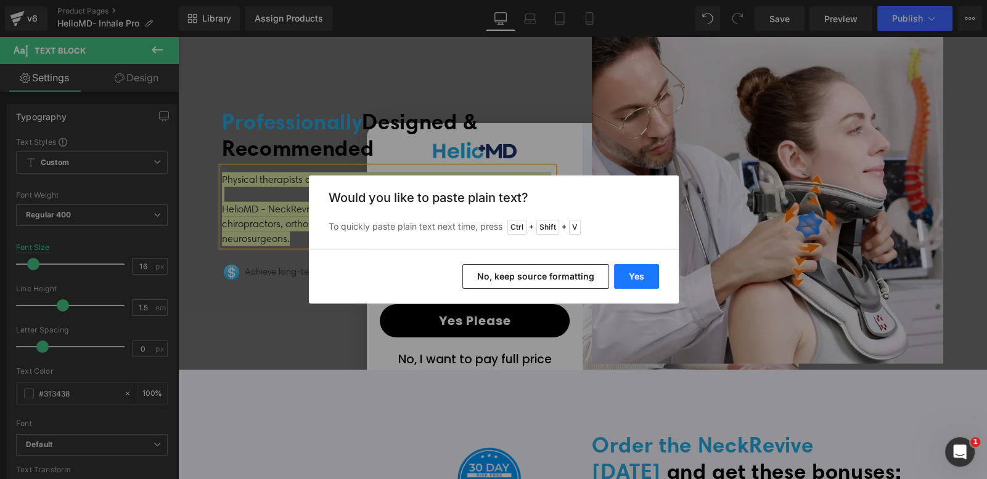
click at [632, 282] on button "Yes" at bounding box center [636, 276] width 45 height 25
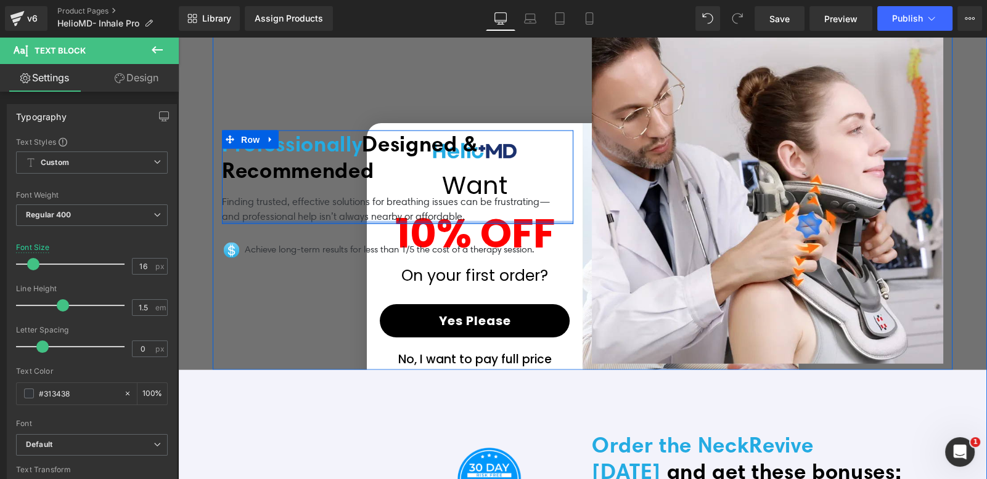
click at [482, 221] on div at bounding box center [397, 222] width 351 height 3
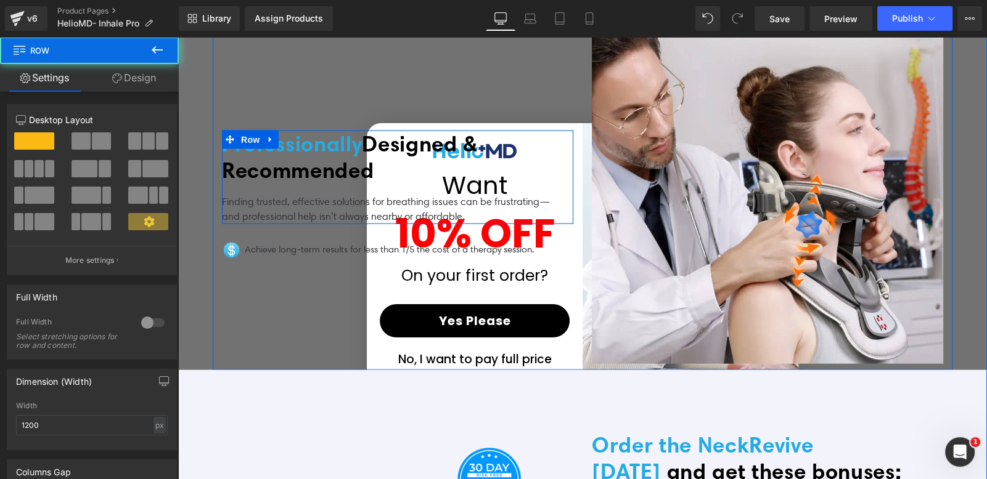
click at [484, 206] on p "Finding trusted, effective solutions for breathing issues can be frustrating—an…" at bounding box center [388, 210] width 332 height 30
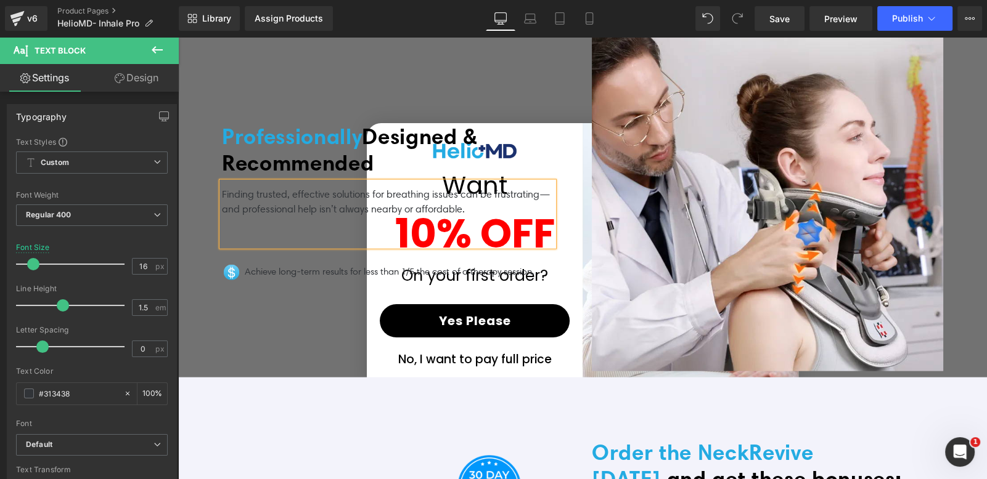
scroll to position [3556, 0]
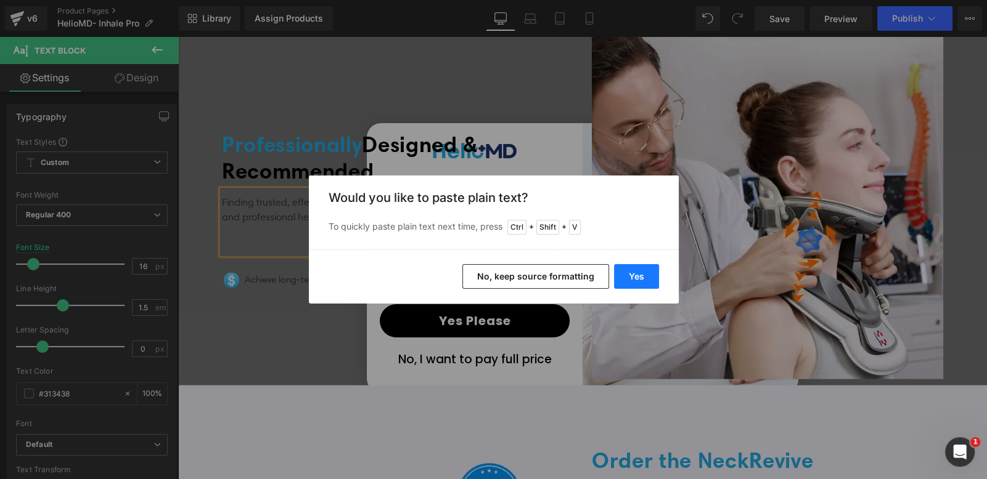
drag, startPoint x: 641, startPoint y: 279, endPoint x: 335, endPoint y: 250, distance: 307.6
click at [641, 279] on button "Yes" at bounding box center [636, 276] width 45 height 25
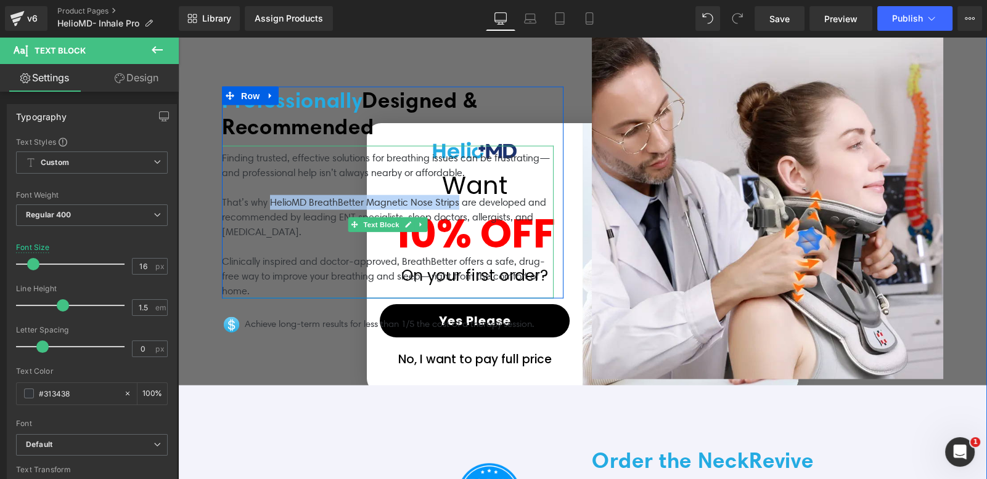
drag, startPoint x: 268, startPoint y: 192, endPoint x: 459, endPoint y: 191, distance: 191.0
click at [459, 195] on p "That’s why HelioMD BreathBetter Magnetic Nose Strips are developed and recommen…" at bounding box center [388, 217] width 332 height 44
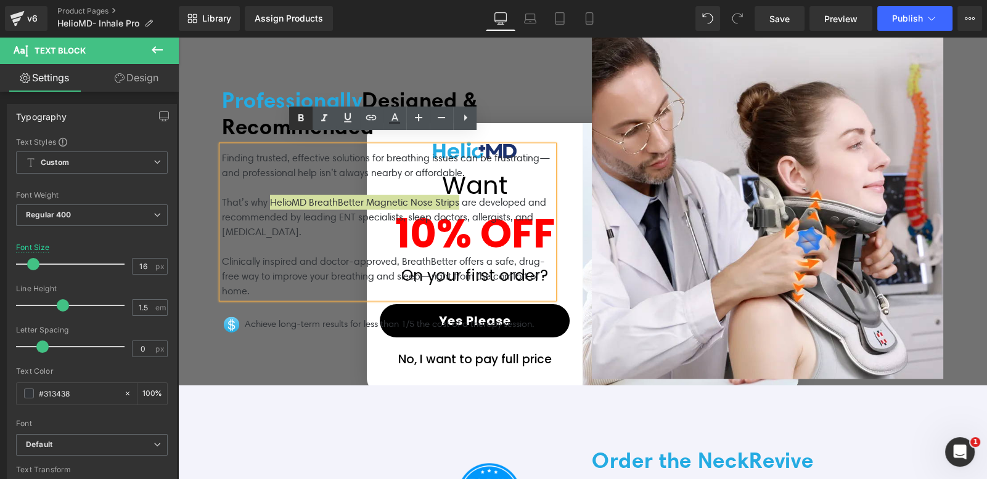
click at [301, 122] on icon at bounding box center [300, 118] width 15 height 15
click at [291, 199] on p "That’s why HelioMD BreathBetter Magnetic Nose Strips are developed and recommen…" at bounding box center [388, 217] width 332 height 45
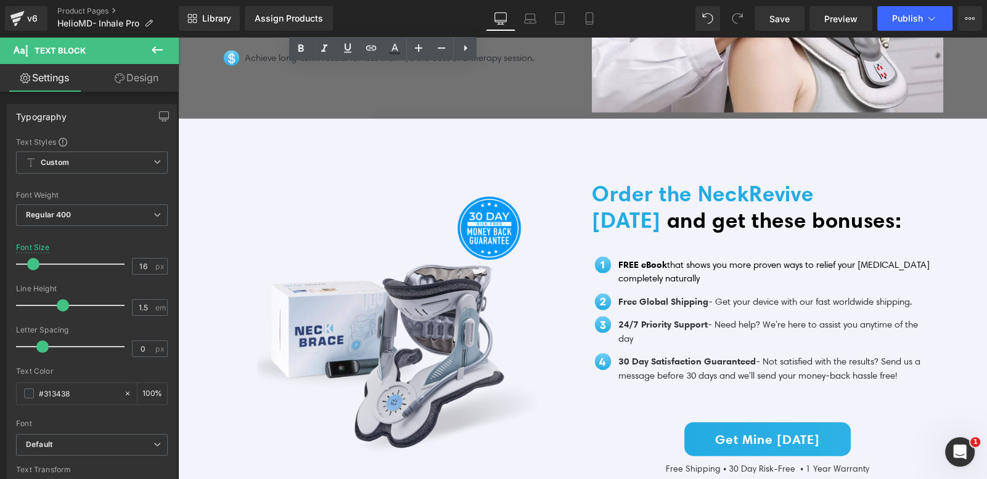
scroll to position [3878, 0]
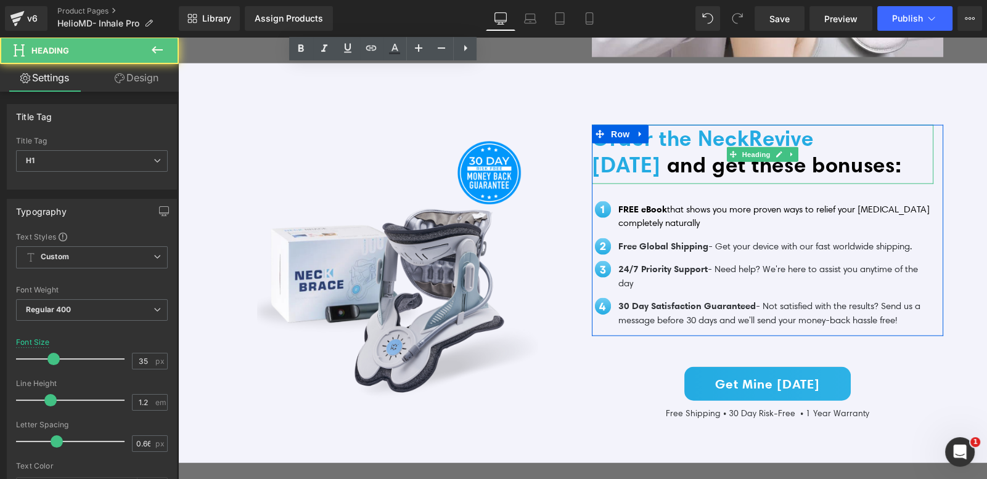
click at [699, 126] on span "Order the NeckRevive today" at bounding box center [702, 151] width 221 height 53
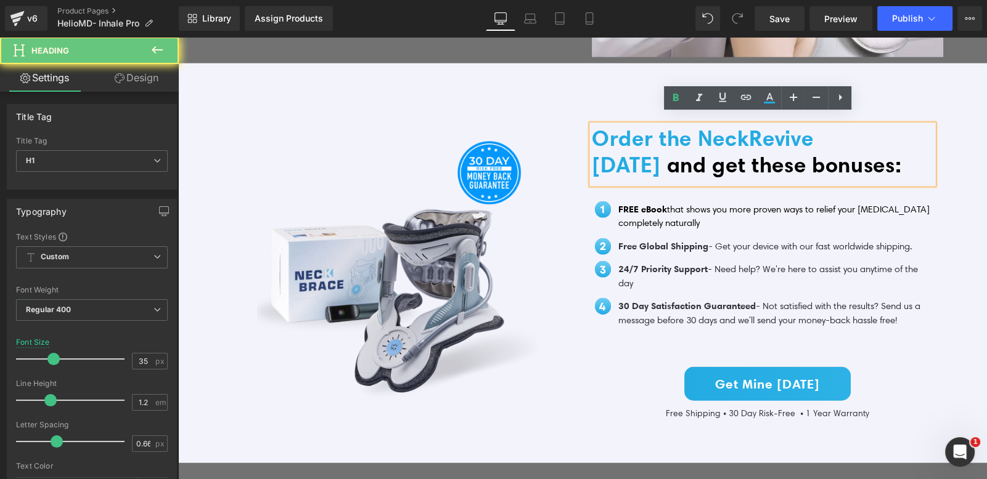
click at [697, 126] on span "Order the NeckRevive today" at bounding box center [702, 151] width 221 height 53
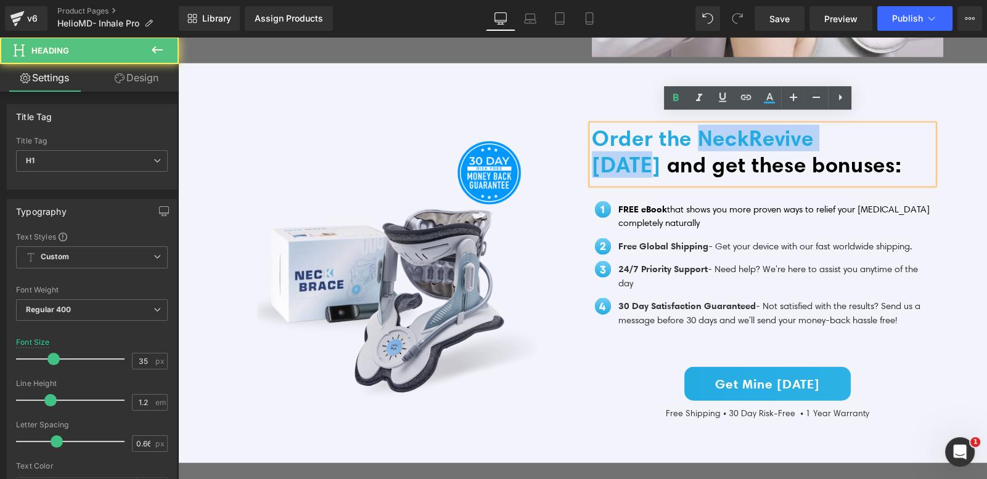
click at [641, 152] on span "Order the NeckRevive today" at bounding box center [702, 151] width 221 height 53
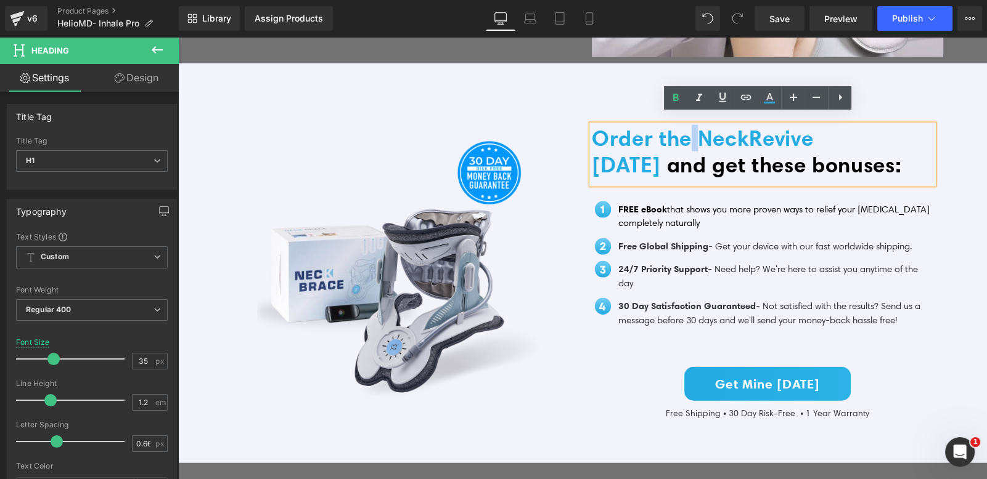
click at [687, 137] on span "Order the NeckRevive today" at bounding box center [702, 151] width 221 height 53
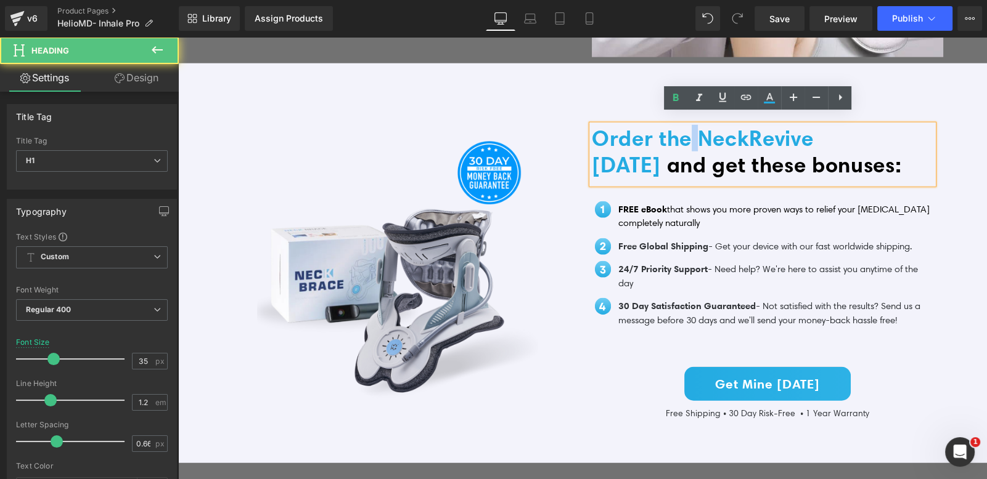
click at [698, 127] on span "Order the NeckRevive today" at bounding box center [702, 151] width 221 height 53
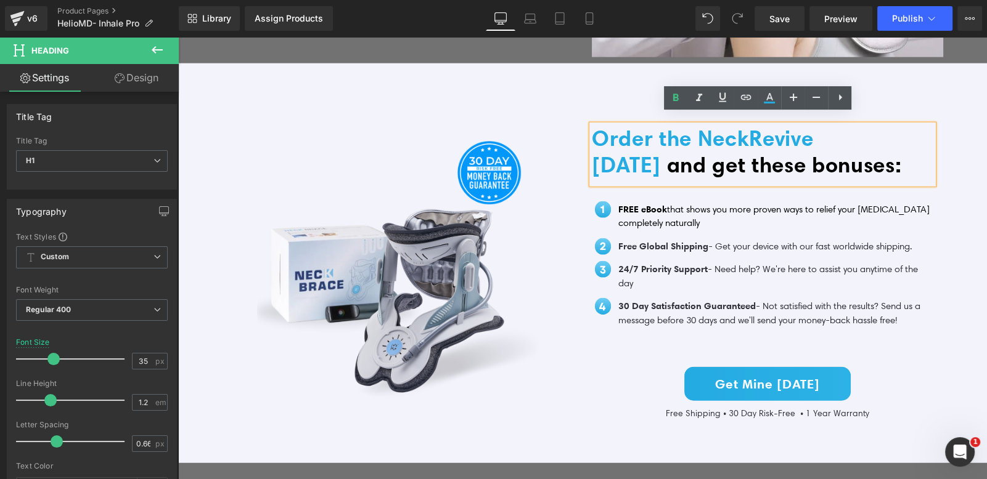
paste div
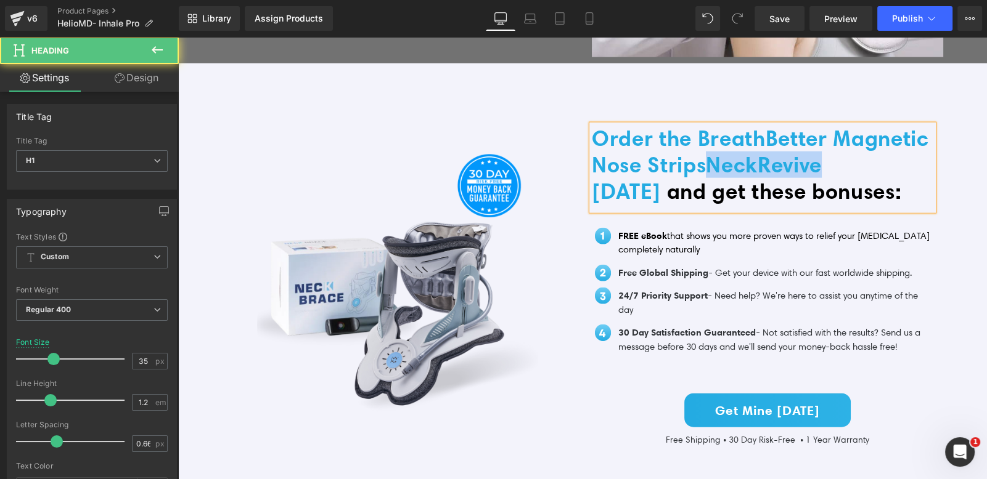
click at [776, 180] on span "Order the BreathBetter Magnetic Nose StripsNeckRevive today" at bounding box center [760, 164] width 336 height 79
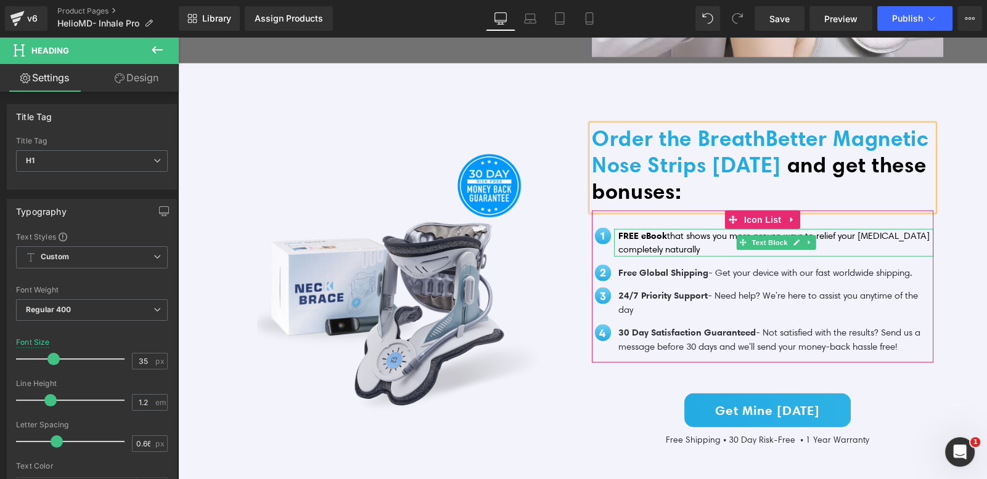
click at [695, 239] on span "that shows you more proven ways to relief your neck pain completely naturally" at bounding box center [773, 242] width 311 height 25
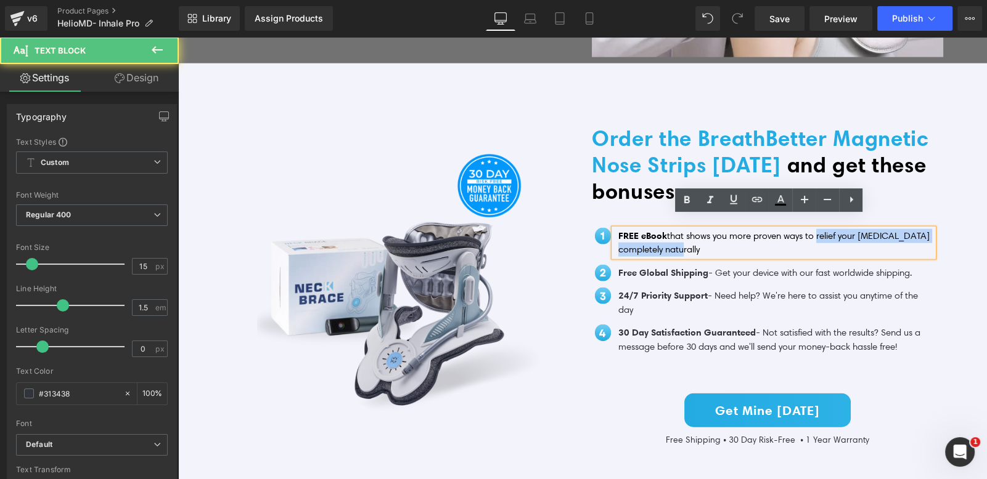
drag, startPoint x: 825, startPoint y: 224, endPoint x: 826, endPoint y: 232, distance: 7.5
click at [826, 232] on p "FREE eBook that shows you more proven ways to relief your neck pain completely …" at bounding box center [775, 243] width 315 height 28
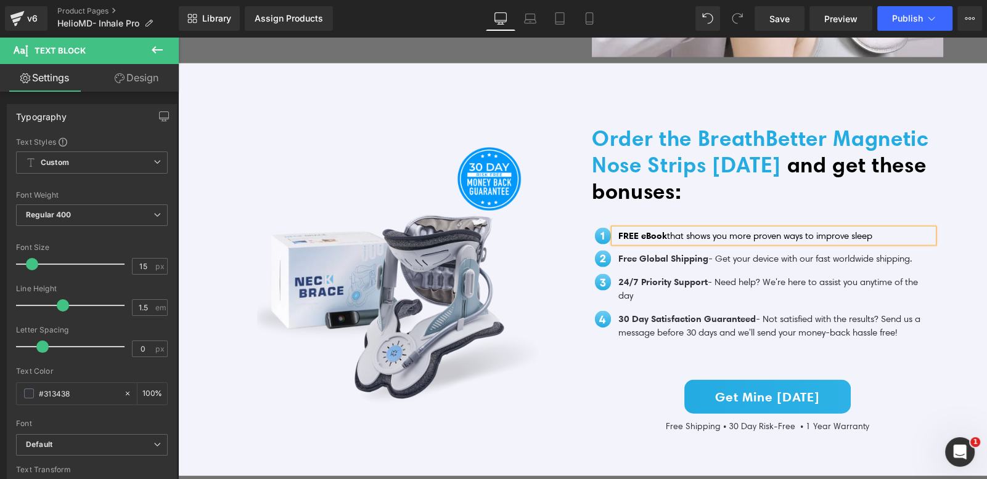
scroll to position [4266, 0]
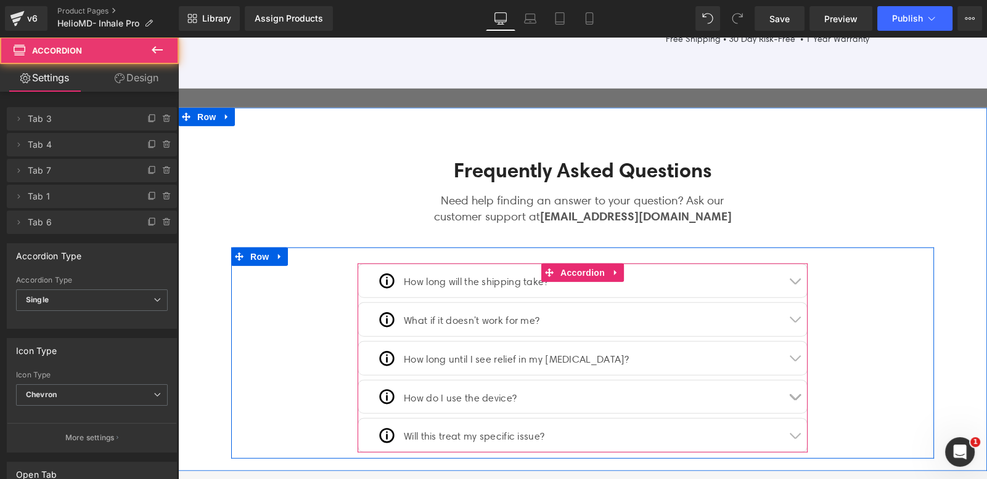
click at [788, 312] on button "button" at bounding box center [794, 319] width 25 height 33
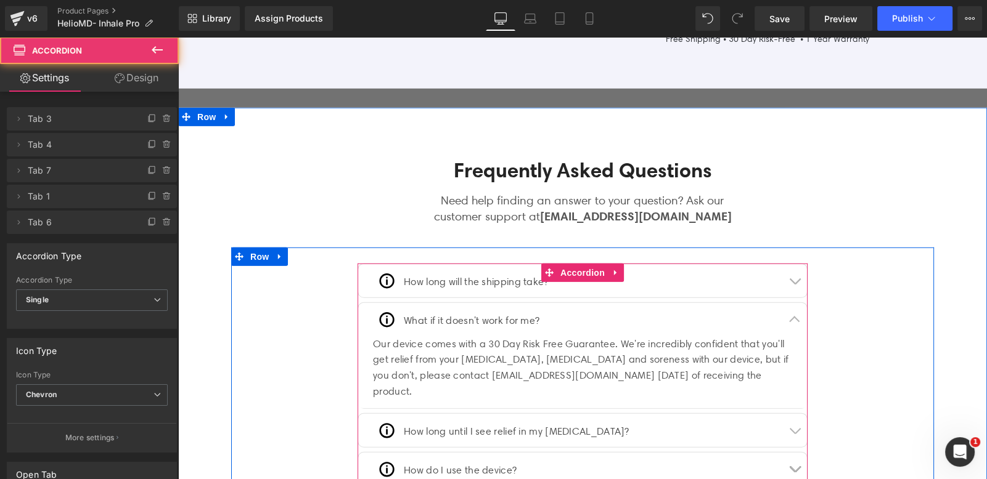
click at [788, 312] on button "button" at bounding box center [794, 319] width 25 height 33
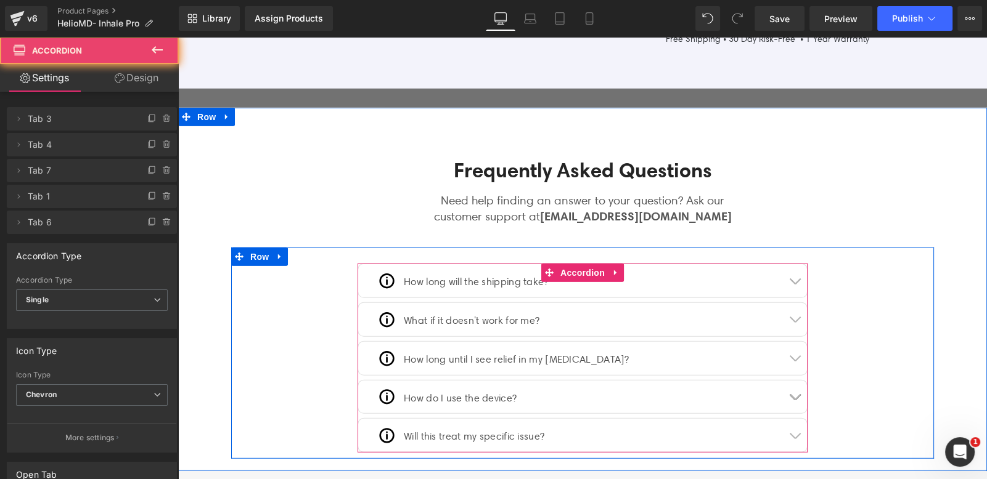
click at [794, 284] on span "button" at bounding box center [794, 284] width 0 height 0
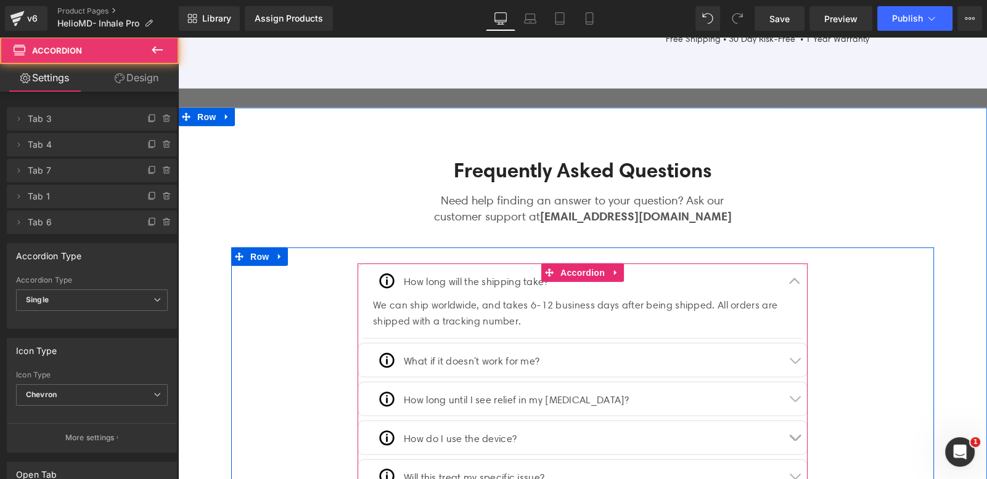
click at [789, 272] on button "button" at bounding box center [794, 280] width 25 height 33
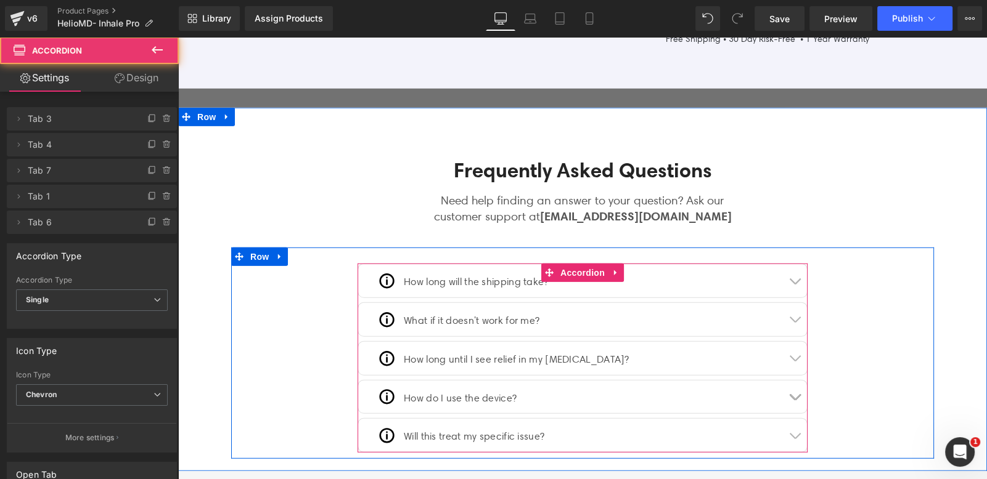
click at [788, 320] on button "button" at bounding box center [794, 319] width 25 height 33
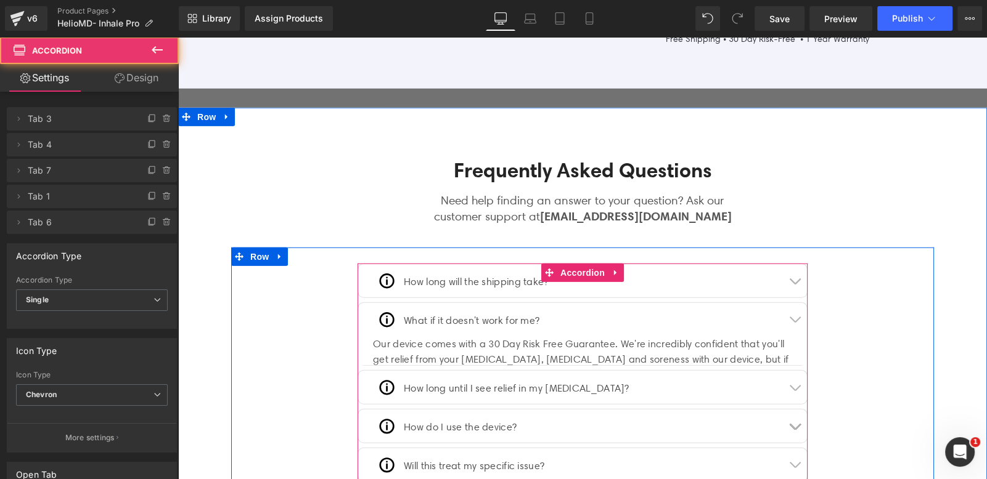
click at [788, 308] on button "button" at bounding box center [794, 319] width 25 height 33
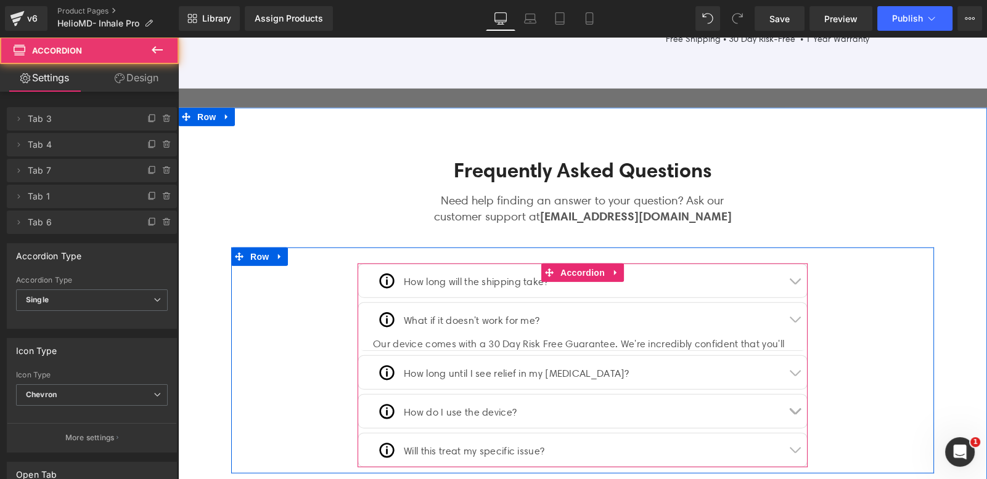
click at [788, 308] on button "button" at bounding box center [794, 319] width 25 height 33
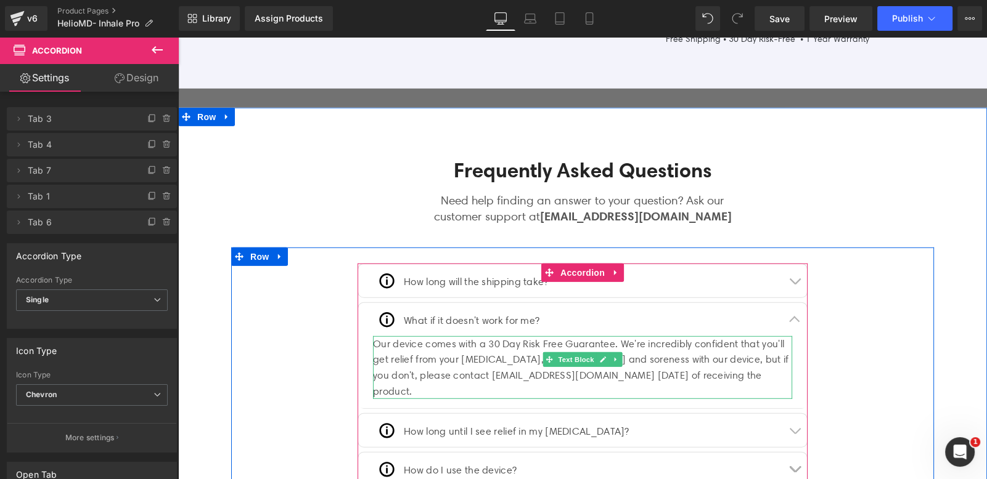
click at [484, 349] on div "Our device comes with a 30 Day Risk Free Guarantee. We're incredibly confident …" at bounding box center [582, 367] width 419 height 63
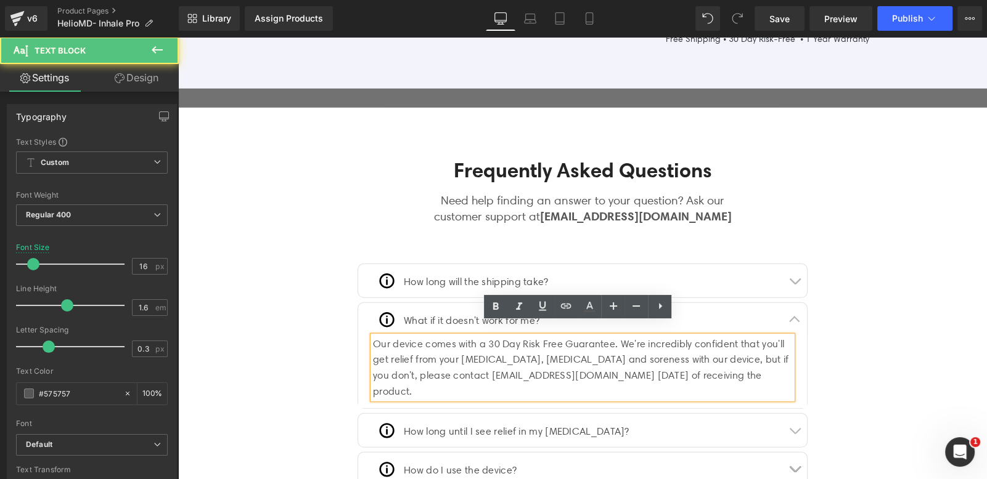
click at [435, 348] on div "Our device comes with a 30 Day Risk Free Guarantee. We're incredibly confident …" at bounding box center [582, 367] width 419 height 63
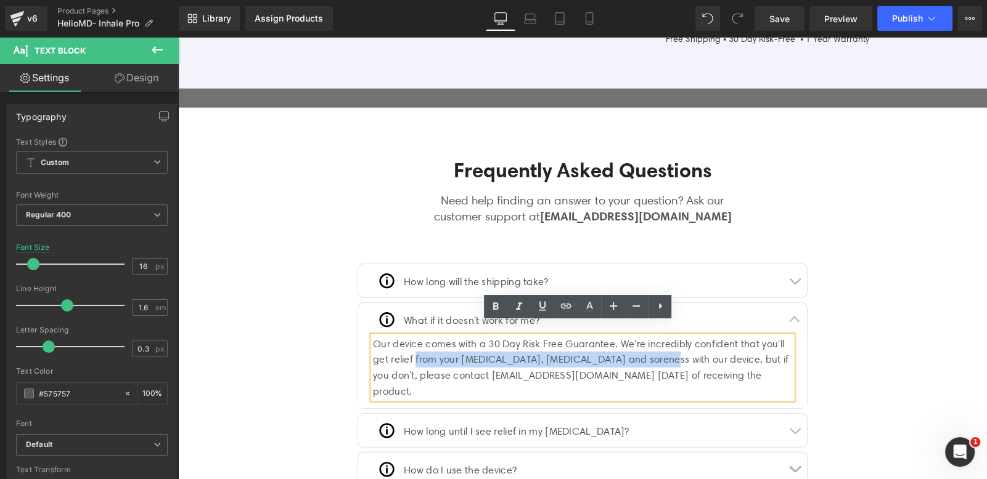
drag, startPoint x: 409, startPoint y: 348, endPoint x: 656, endPoint y: 348, distance: 247.7
click at [656, 348] on div "Our device comes with a 30 Day Risk Free Guarantee. We're incredibly confident …" at bounding box center [582, 367] width 419 height 63
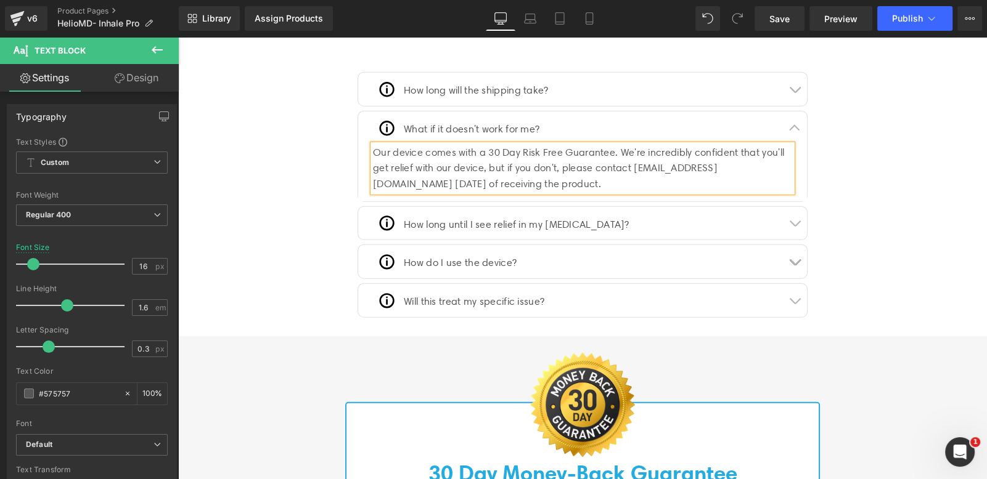
scroll to position [4471, 0]
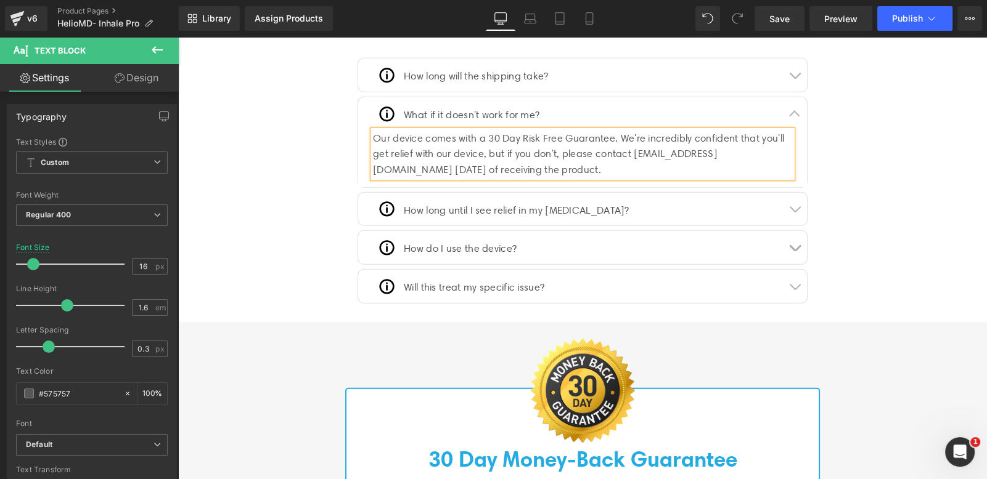
click at [789, 234] on button "button" at bounding box center [794, 247] width 25 height 33
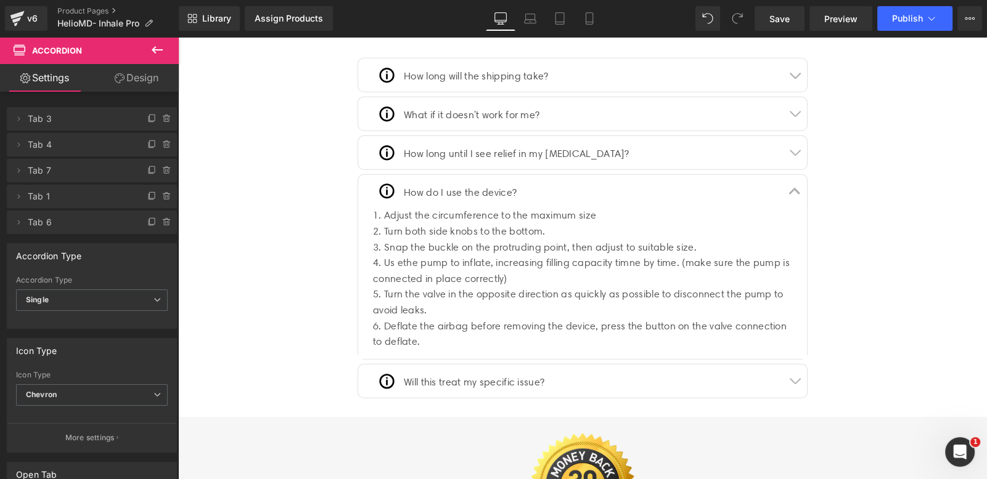
click at [787, 141] on button "button" at bounding box center [794, 152] width 25 height 33
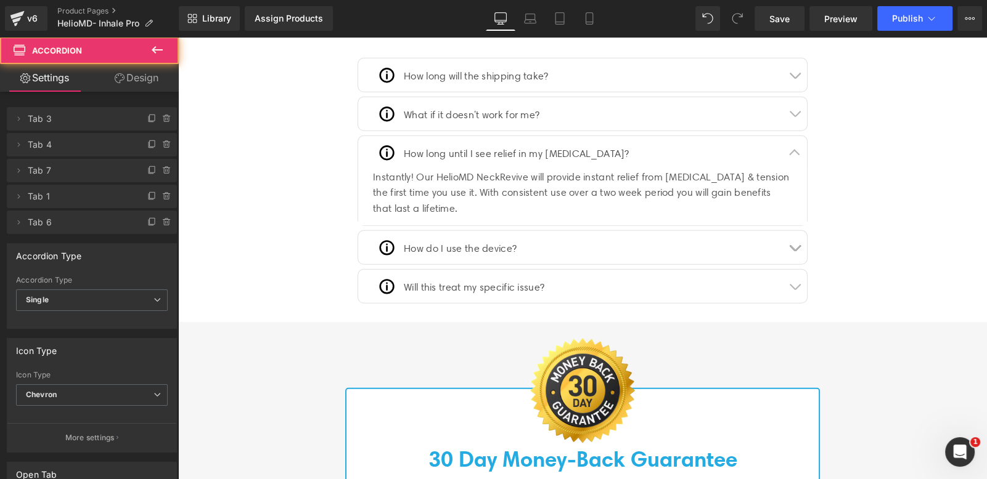
click at [579, 145] on div "How long until I see relief in my neck pain?" at bounding box center [515, 154] width 229 height 18
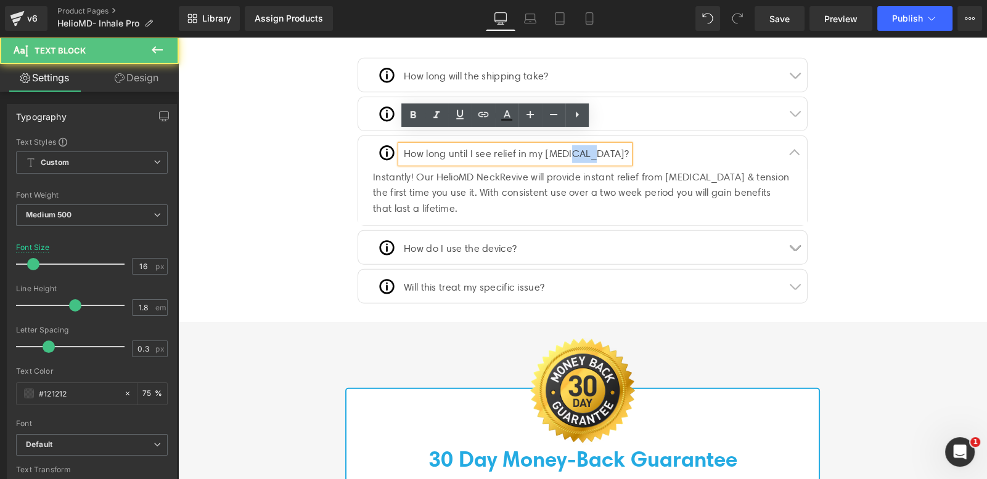
click at [579, 145] on div "How long until I see relief in my neck pain?" at bounding box center [515, 154] width 229 height 18
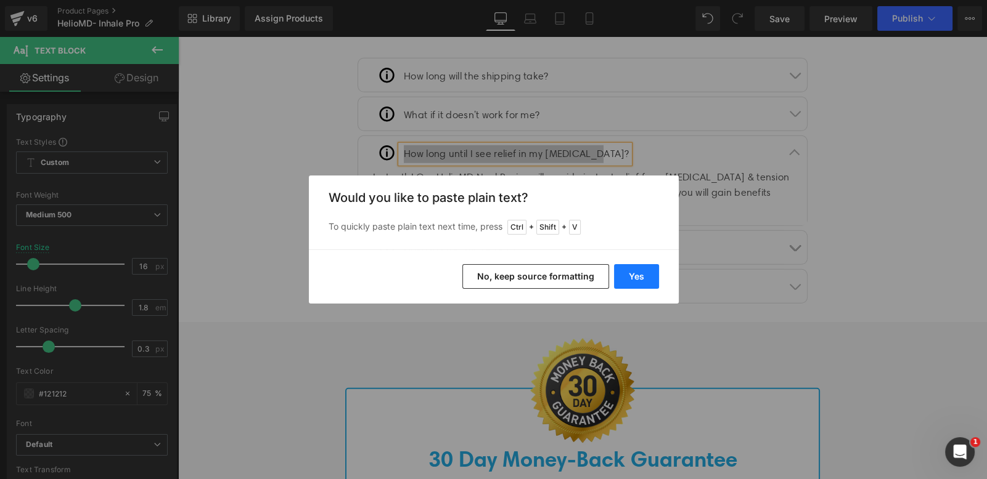
drag, startPoint x: 647, startPoint y: 278, endPoint x: 468, endPoint y: 242, distance: 182.4
click at [647, 278] on button "Yes" at bounding box center [636, 276] width 45 height 25
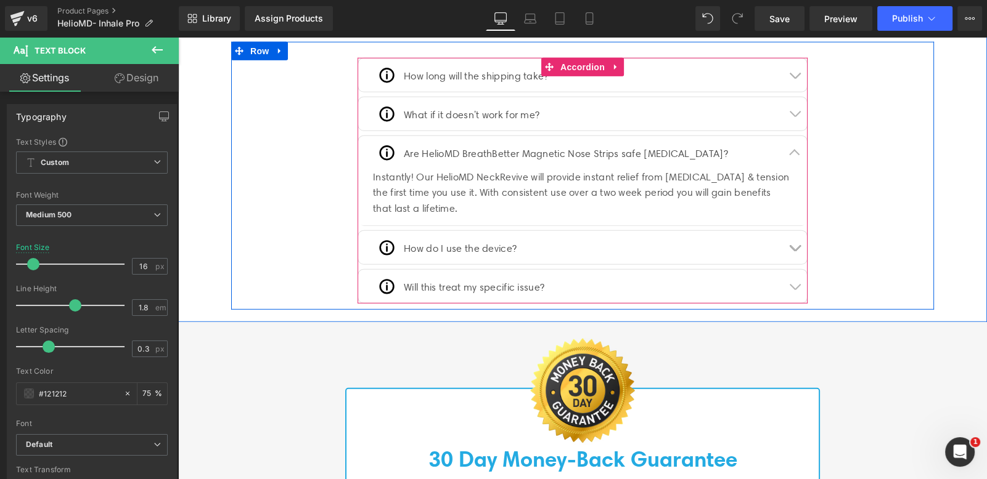
click at [481, 180] on div "Instantly! Our HelioMD NeckRevive will provide instant relief from neck pain & …" at bounding box center [582, 192] width 419 height 47
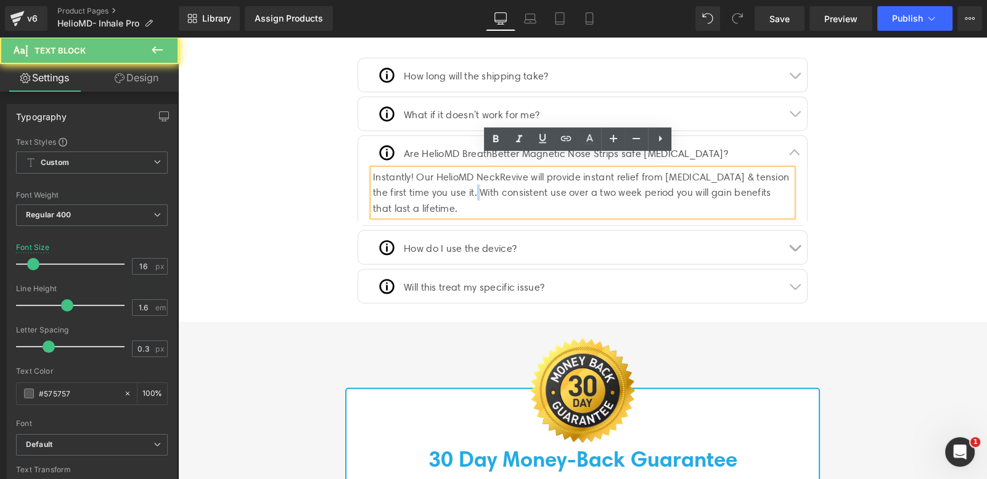
click at [481, 180] on div "Instantly! Our HelioMD NeckRevive will provide instant relief from neck pain & …" at bounding box center [582, 192] width 419 height 47
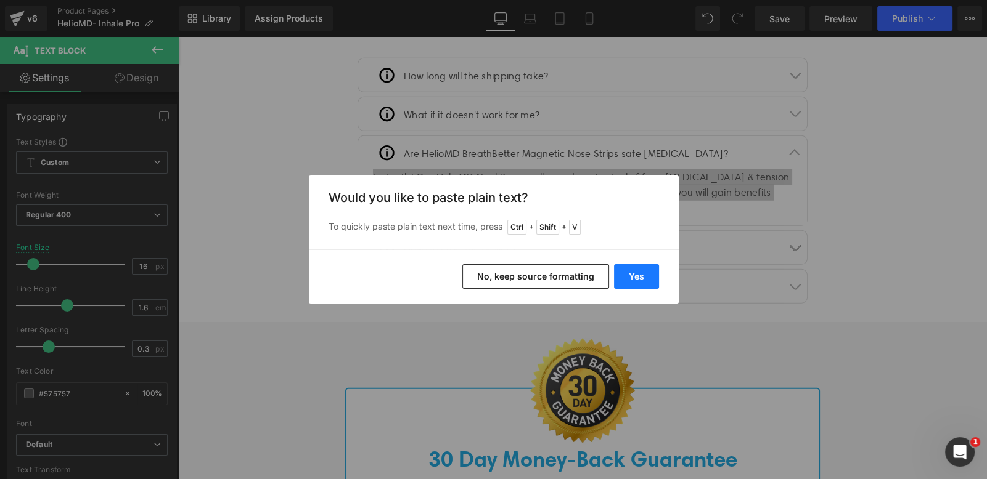
click at [629, 280] on button "Yes" at bounding box center [636, 276] width 45 height 25
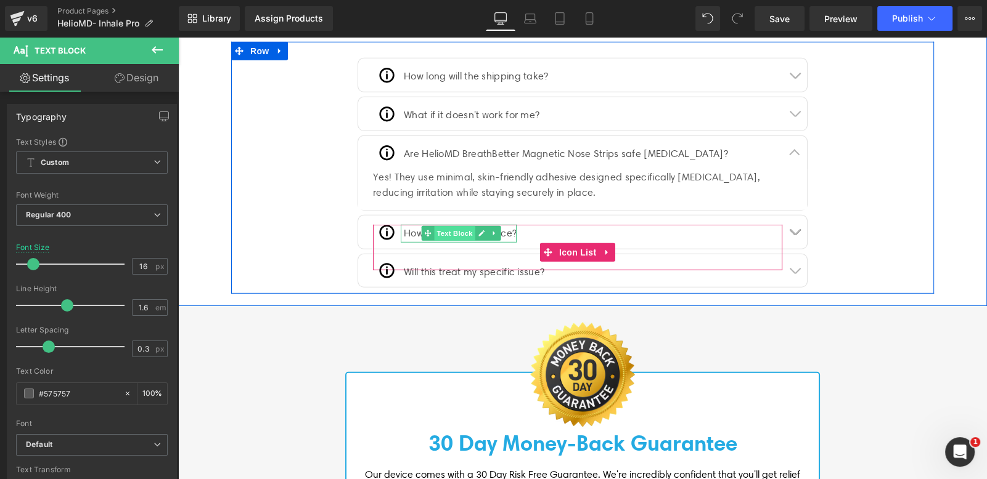
click at [441, 226] on span "Text Block" at bounding box center [454, 233] width 41 height 15
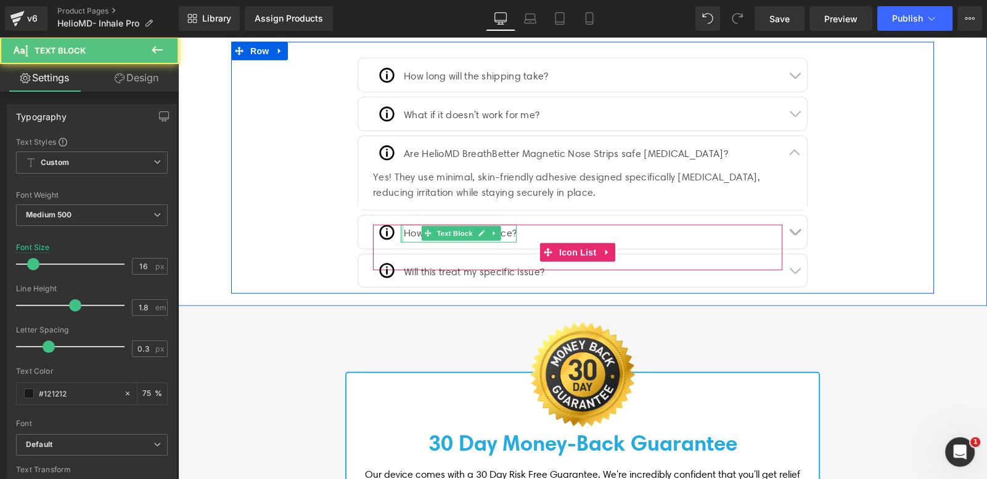
click at [392, 223] on div "Image" at bounding box center [387, 232] width 28 height 18
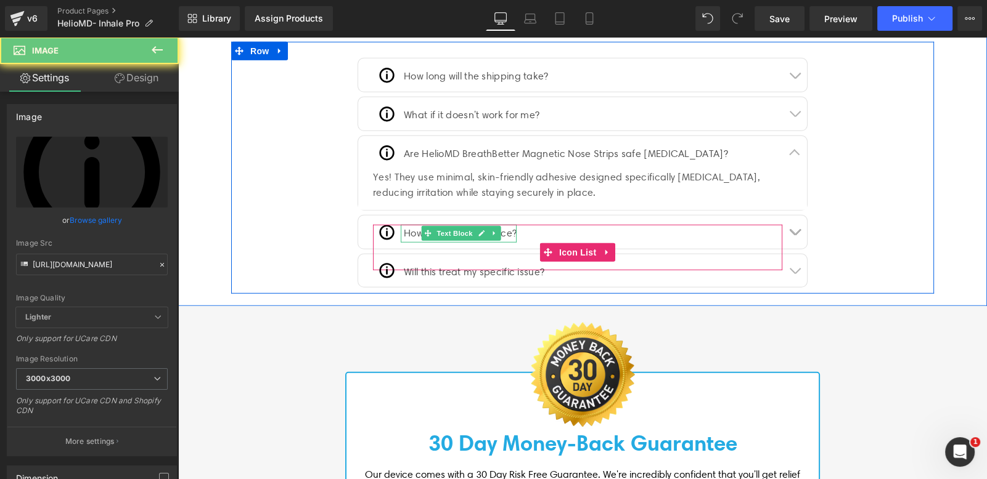
click at [404, 225] on p "How do I use the device?" at bounding box center [460, 234] width 113 height 18
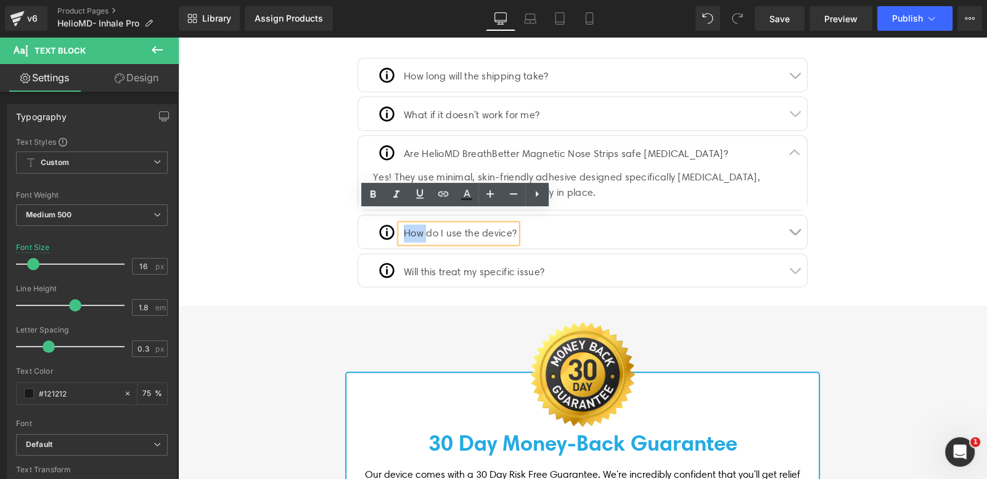
click at [404, 225] on p "How do I use the device?" at bounding box center [460, 234] width 113 height 18
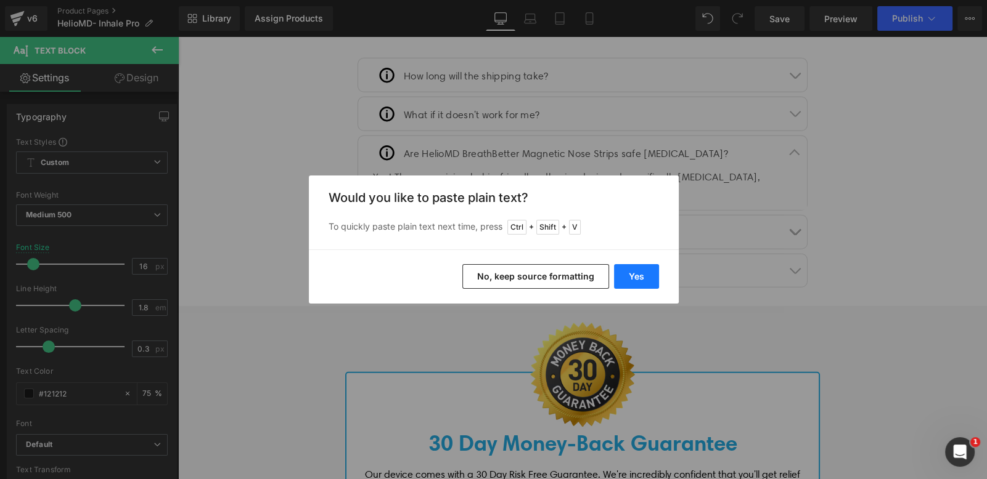
click at [628, 271] on button "Yes" at bounding box center [636, 276] width 45 height 25
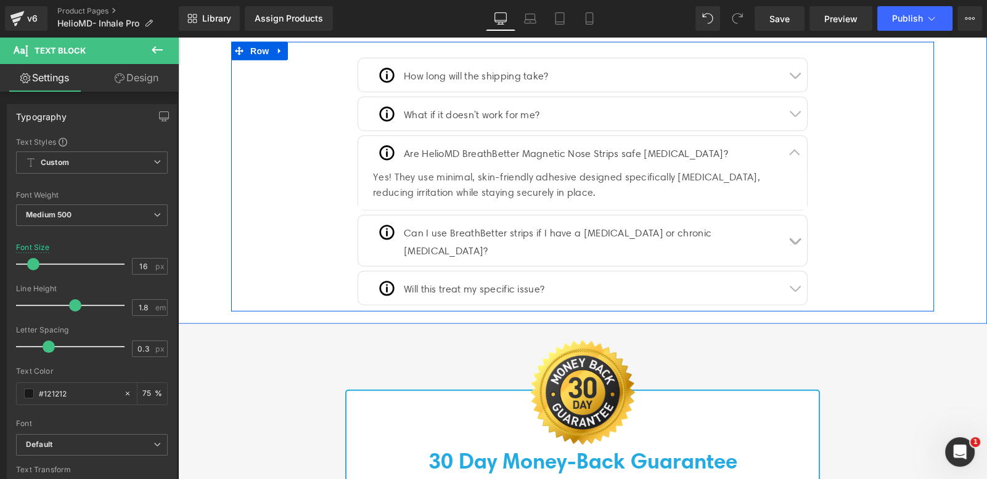
click at [792, 225] on button "button" at bounding box center [794, 241] width 25 height 51
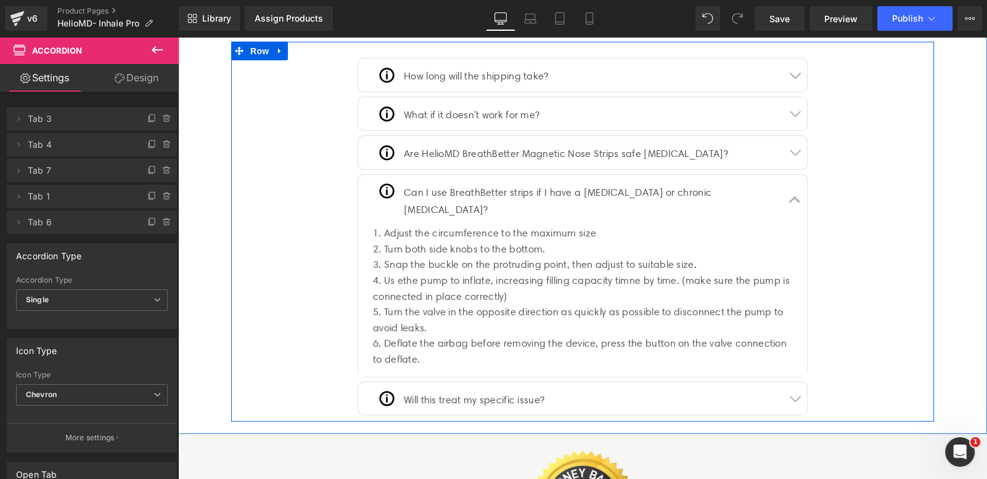
click at [397, 242] on div "2. Turn both side knobs to the bottom." at bounding box center [582, 250] width 419 height 16
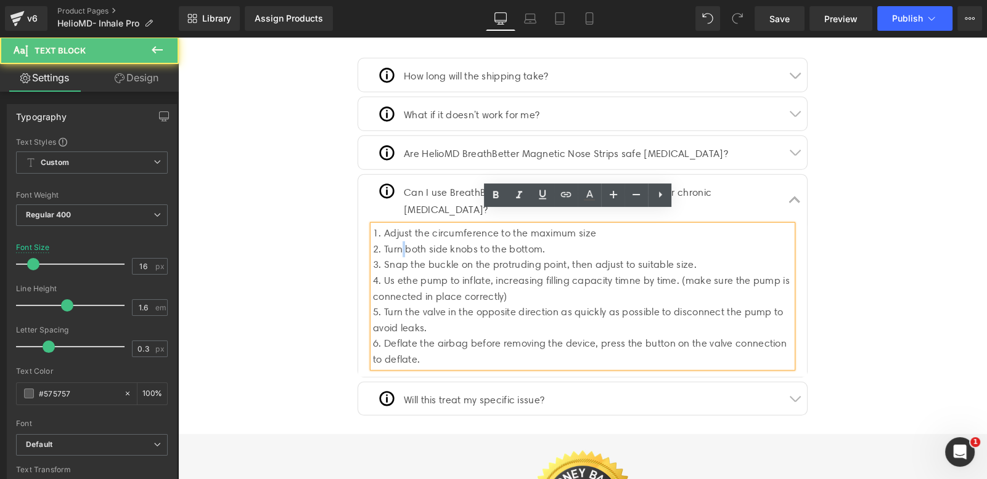
click at [397, 242] on div "2. Turn both side knobs to the bottom." at bounding box center [582, 250] width 419 height 16
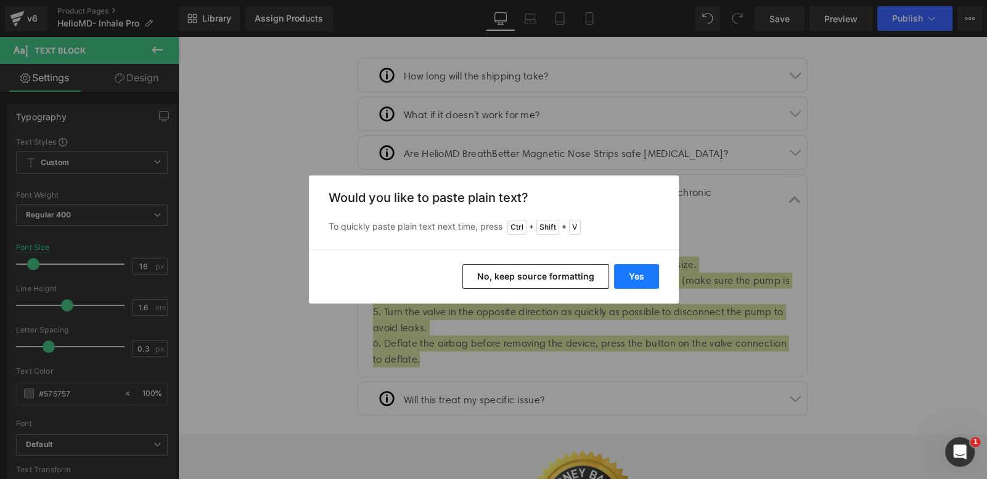
click at [619, 273] on button "Yes" at bounding box center [636, 276] width 45 height 25
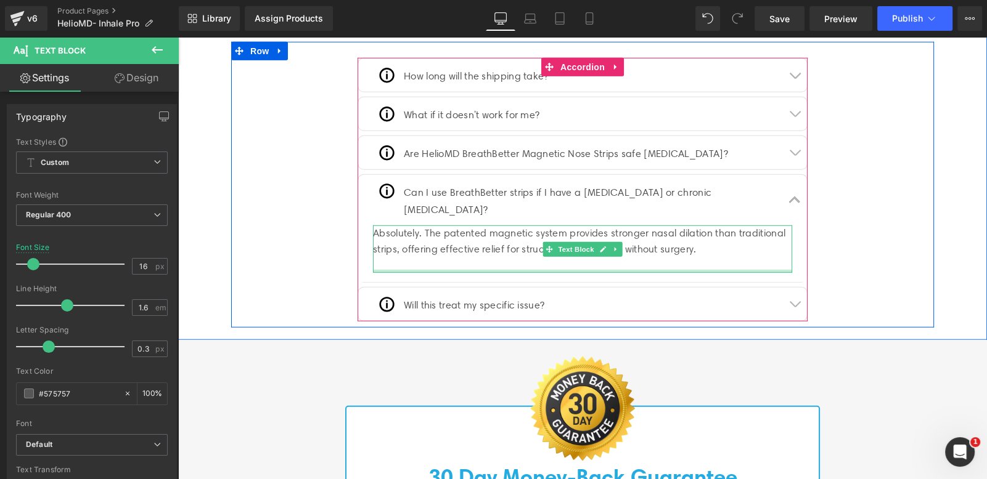
click at [688, 270] on div at bounding box center [582, 271] width 419 height 3
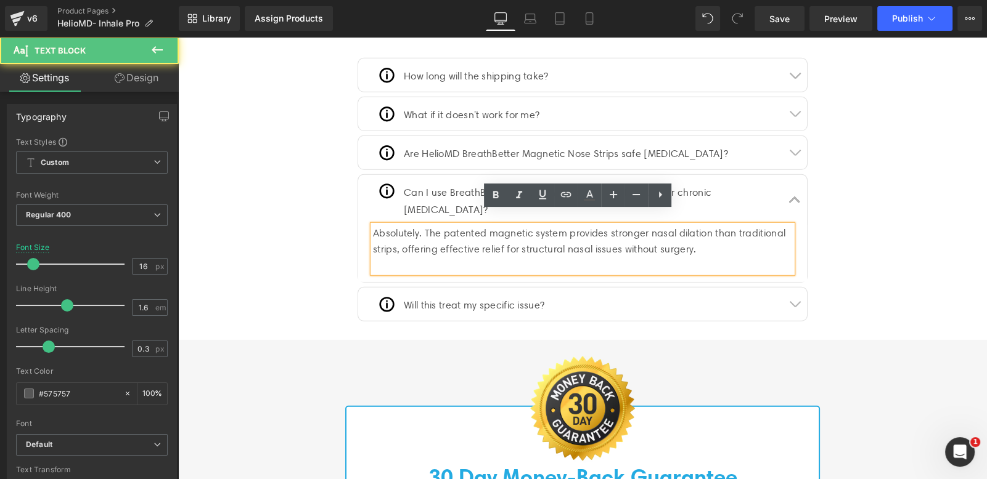
click at [688, 257] on div at bounding box center [582, 265] width 419 height 16
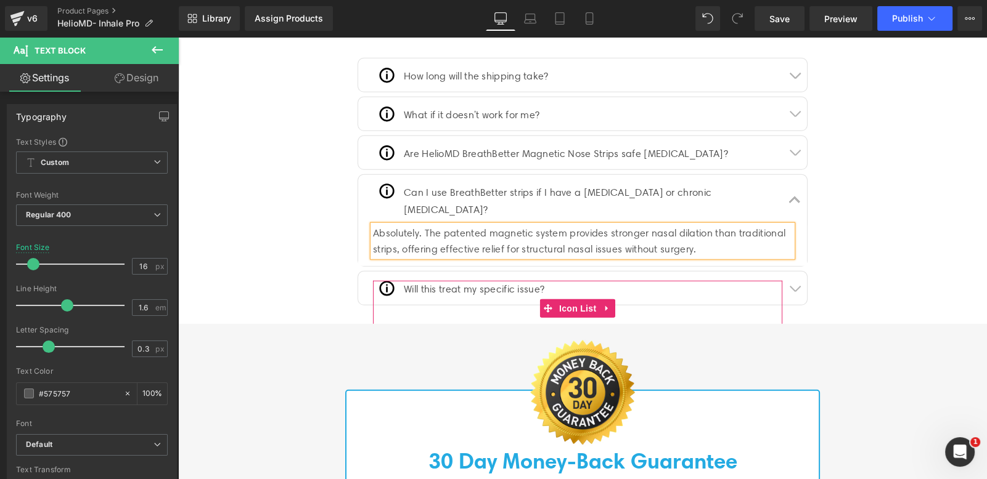
click at [561, 281] on div "Image Will this treat my specific issue? Text Block" at bounding box center [577, 294] width 409 height 27
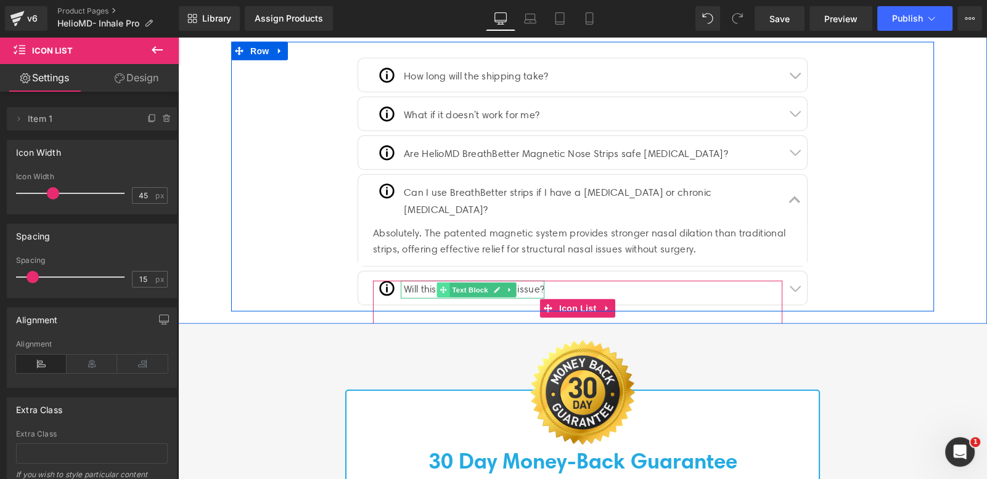
click at [443, 283] on span at bounding box center [443, 290] width 13 height 15
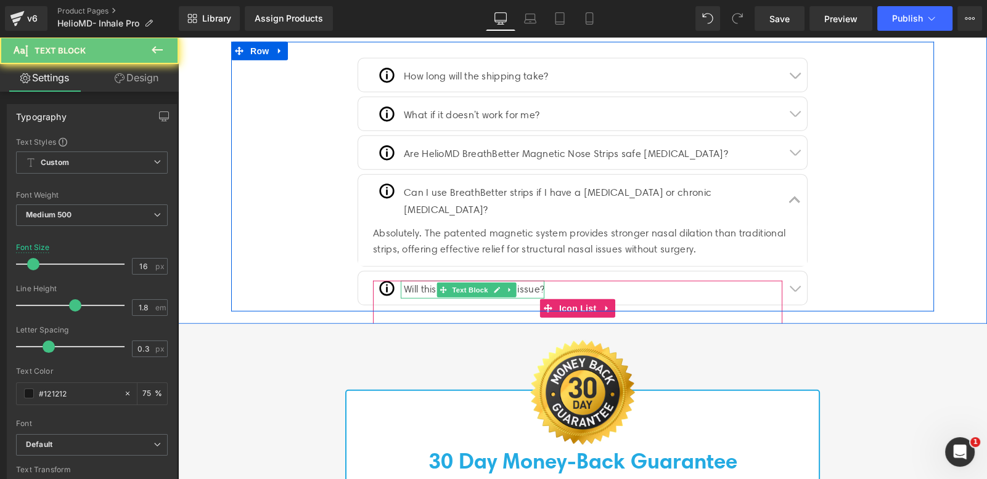
click at [404, 281] on p "Will this treat my specific issue?" at bounding box center [474, 290] width 141 height 18
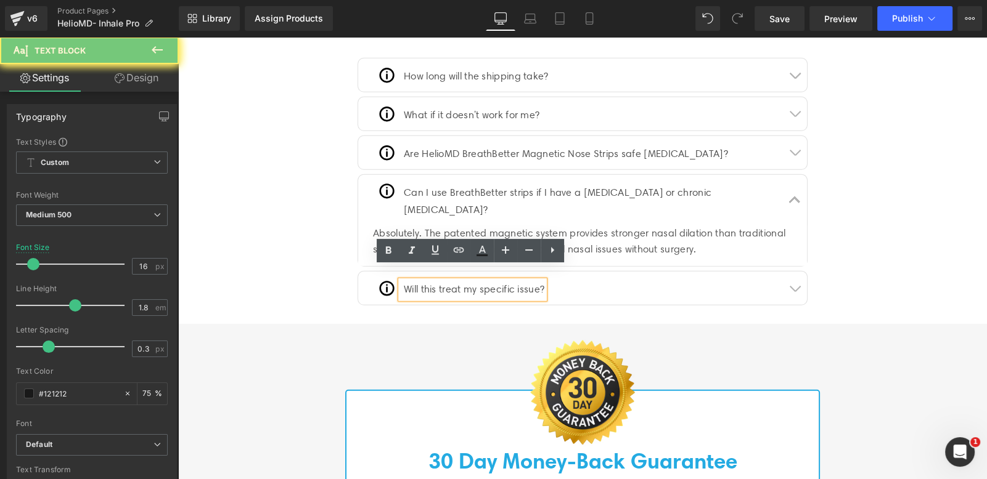
click at [415, 281] on p "Will this treat my specific issue?" at bounding box center [474, 290] width 141 height 18
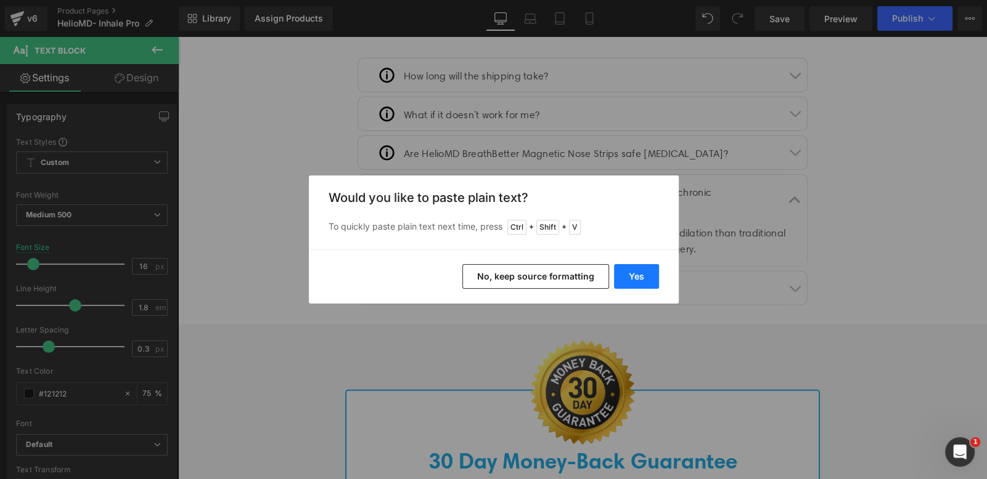
click at [638, 276] on button "Yes" at bounding box center [636, 276] width 45 height 25
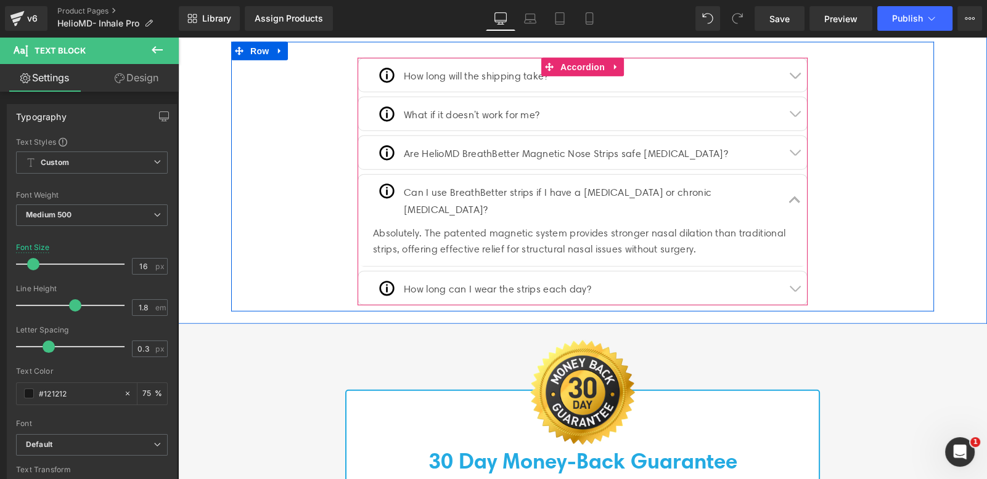
click at [794, 291] on span "button" at bounding box center [794, 291] width 0 height 0
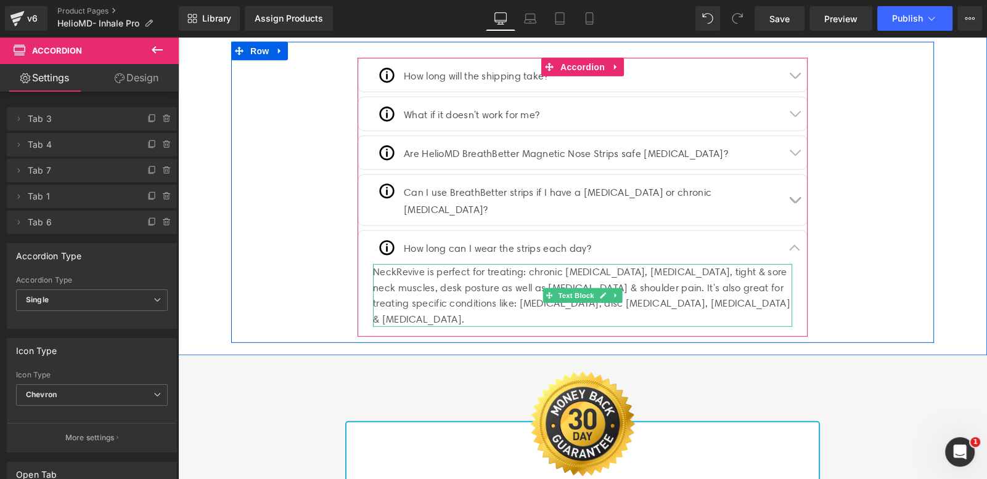
click at [473, 281] on div "NeckRevive is perfect for treating: chronic [MEDICAL_DATA], [MEDICAL_DATA], tig…" at bounding box center [582, 295] width 419 height 63
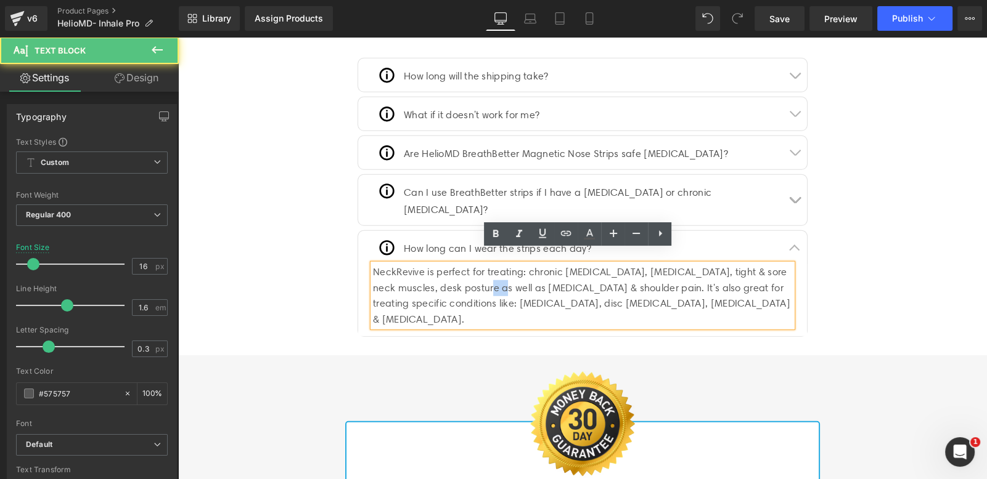
click at [473, 281] on div "NeckRevive is perfect for treating: chronic [MEDICAL_DATA], [MEDICAL_DATA], tig…" at bounding box center [582, 295] width 419 height 63
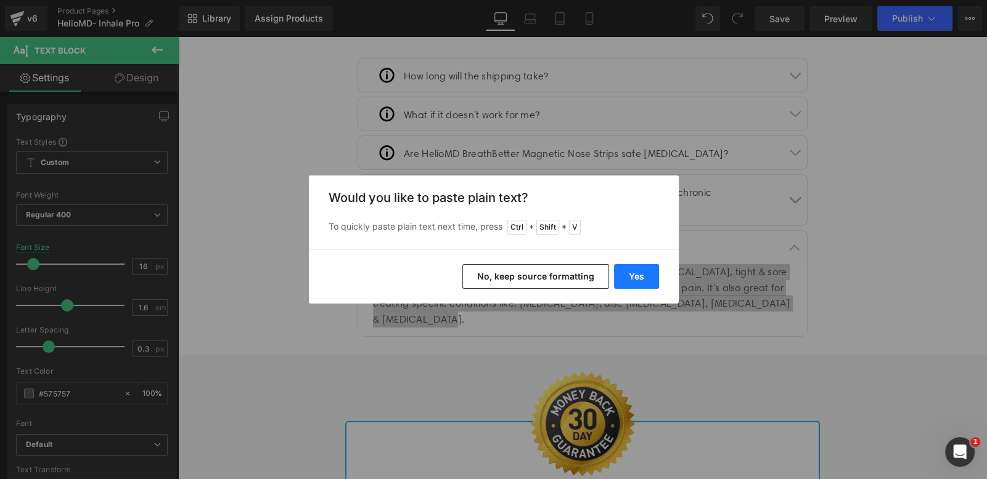
click at [616, 277] on button "Yes" at bounding box center [636, 276] width 45 height 25
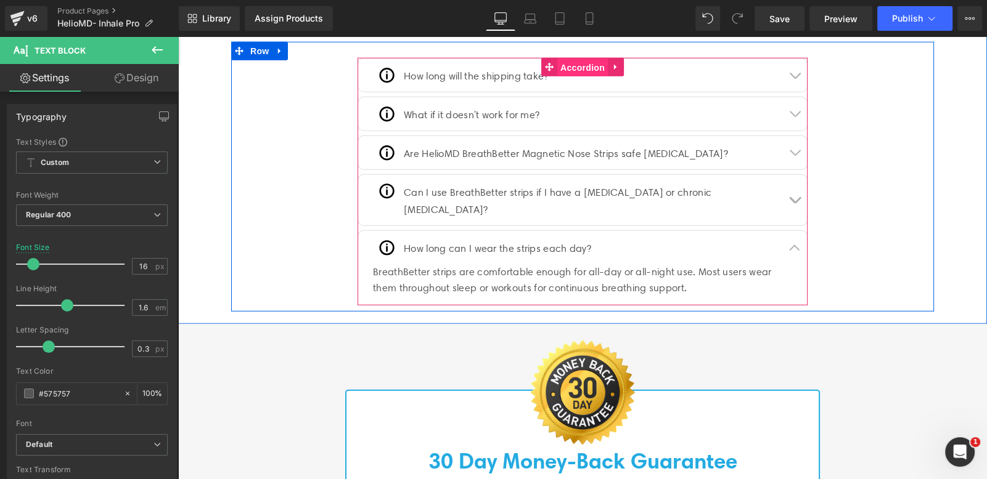
click at [572, 61] on span "Accordion" at bounding box center [582, 68] width 51 height 18
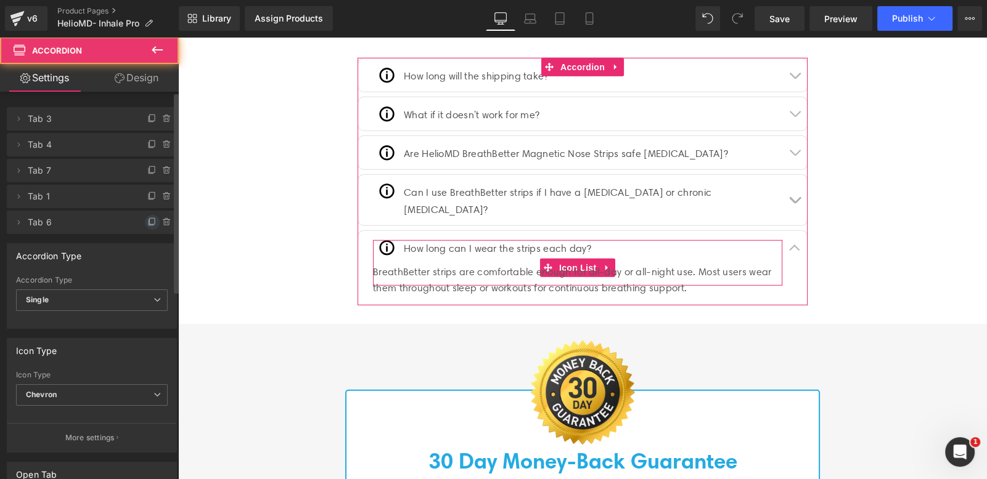
click at [147, 226] on icon at bounding box center [152, 223] width 10 height 10
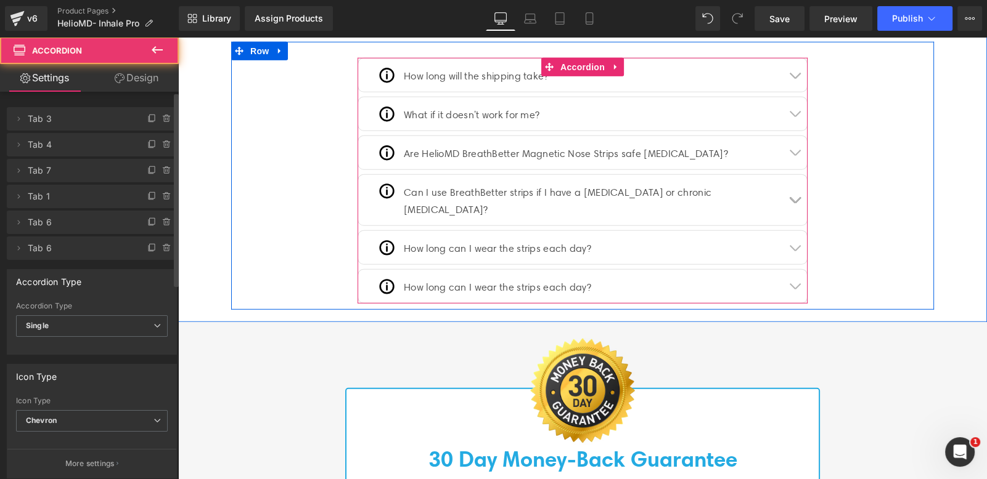
click at [783, 271] on button "button" at bounding box center [794, 286] width 25 height 33
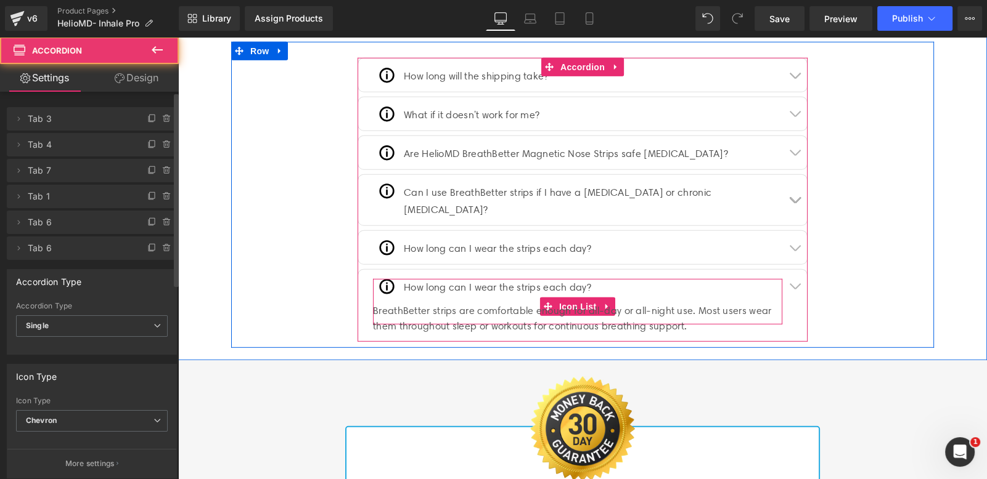
click at [595, 279] on div "Image How long can I wear the strips each day? Text Block" at bounding box center [577, 292] width 409 height 27
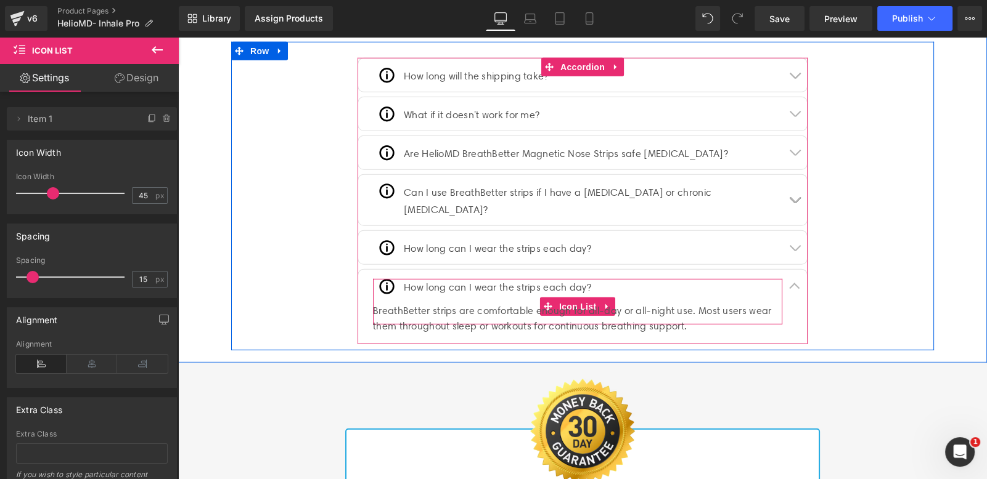
click at [558, 279] on p "How long can I wear the strips each day?" at bounding box center [497, 288] width 187 height 18
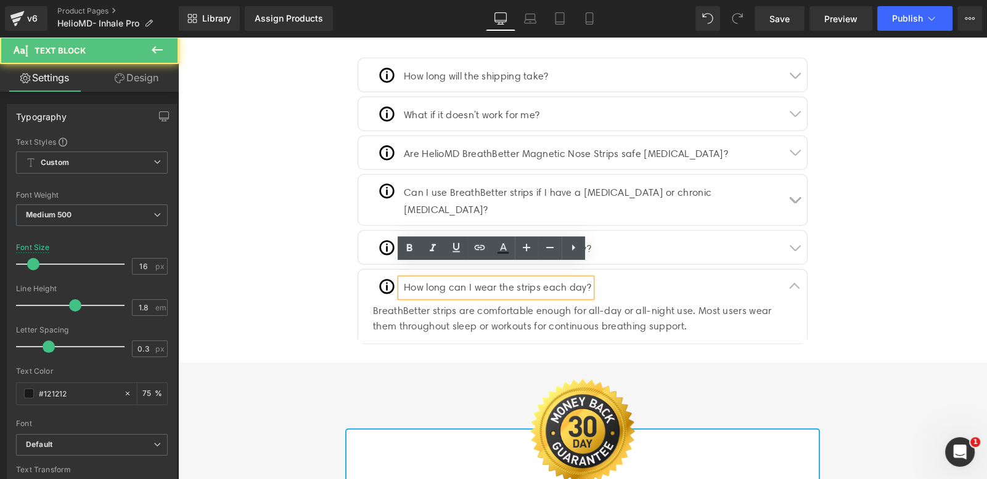
click at [555, 279] on p "How long can I wear the strips each day?" at bounding box center [497, 288] width 187 height 18
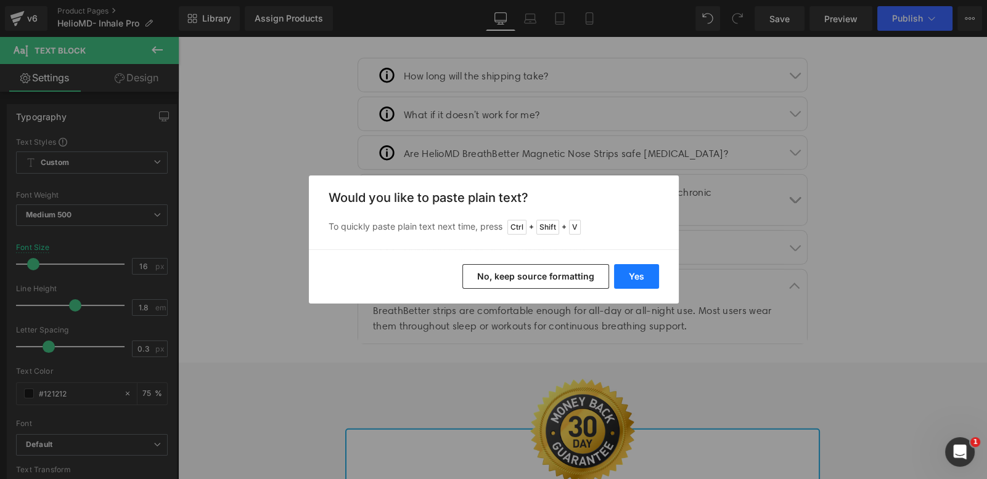
drag, startPoint x: 625, startPoint y: 279, endPoint x: 447, endPoint y: 240, distance: 182.1
click at [625, 279] on button "Yes" at bounding box center [636, 276] width 45 height 25
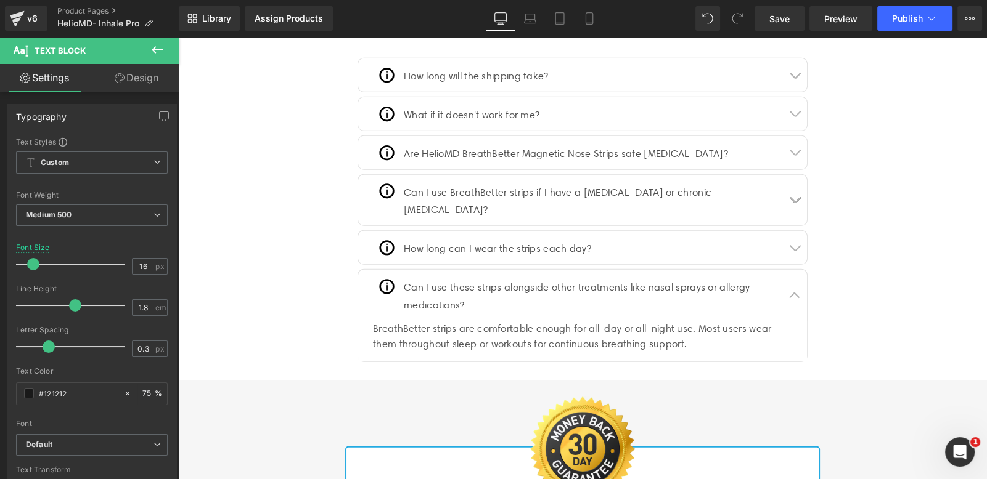
click at [518, 321] on div "BreathBetter strips are comfortable enough for all-day or all-night use. Most u…" at bounding box center [582, 336] width 419 height 31
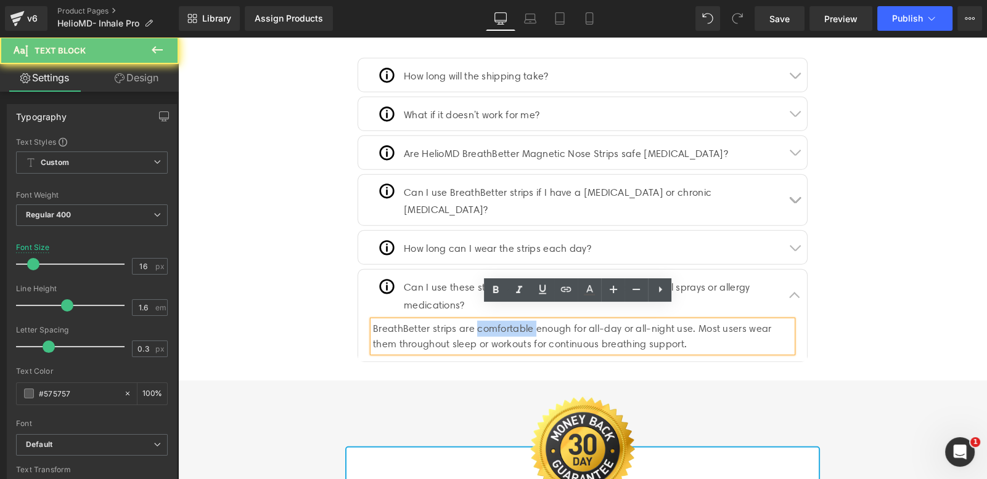
click at [518, 321] on div "BreathBetter strips are comfortable enough for all-day or all-night use. Most u…" at bounding box center [582, 336] width 419 height 31
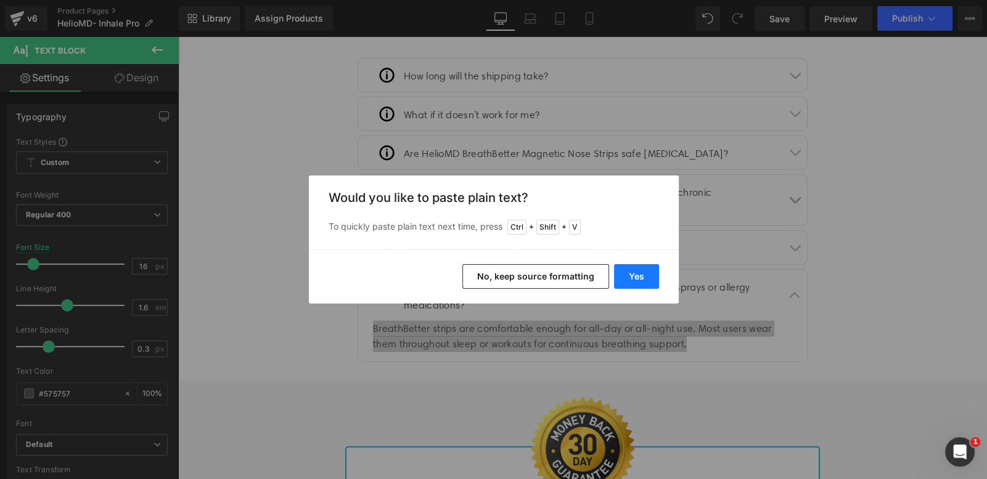
drag, startPoint x: 641, startPoint y: 287, endPoint x: 469, endPoint y: 287, distance: 171.9
click at [641, 287] on button "Yes" at bounding box center [636, 276] width 45 height 25
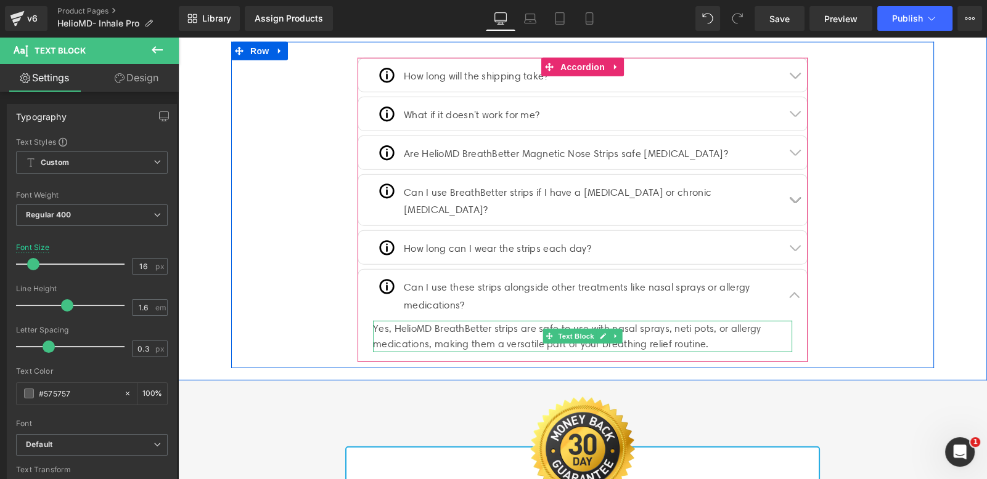
click at [709, 321] on div "Yes, HelioMD BreathBetter strips are safe to use with nasal sprays, neti pots, …" at bounding box center [582, 336] width 419 height 31
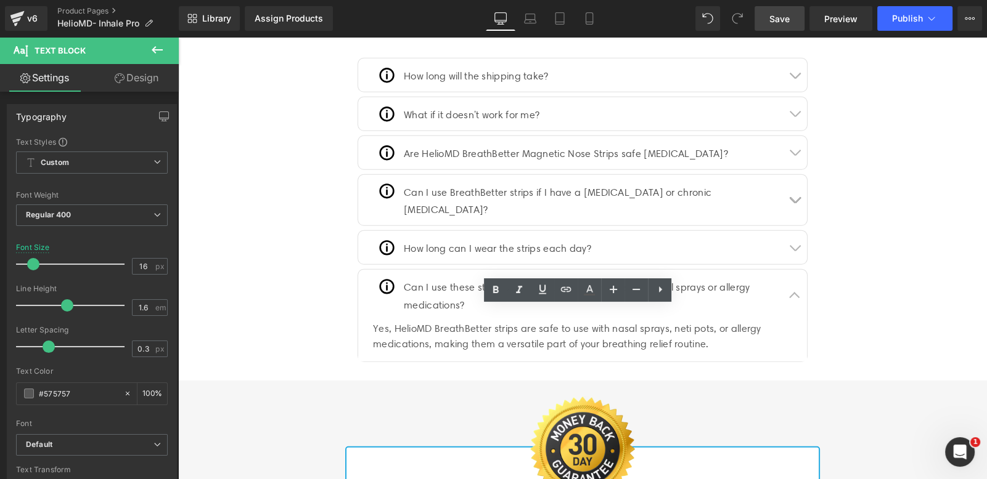
click at [776, 21] on span "Save" at bounding box center [779, 18] width 20 height 13
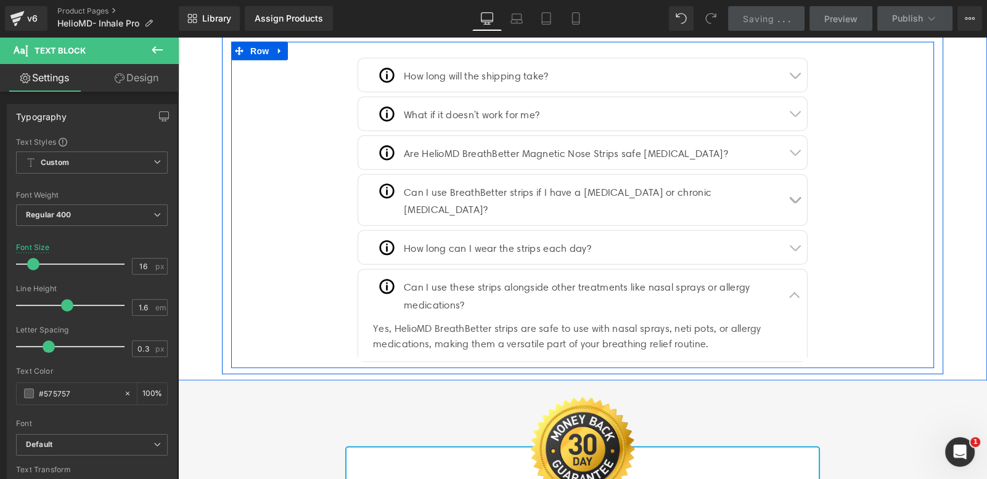
scroll to position [4858, 0]
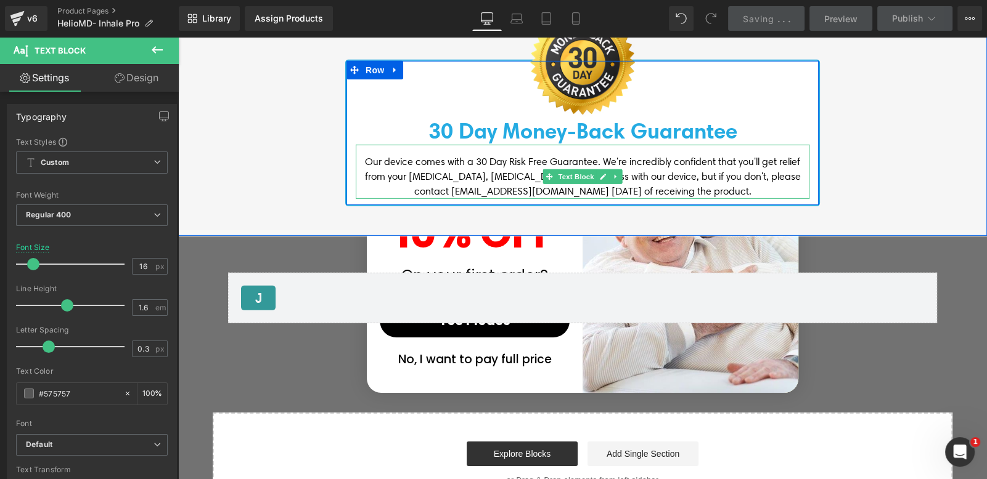
click at [537, 160] on font "Our device comes with a 30 Day Risk Free Guarantee. We're incredibly confident …" at bounding box center [583, 176] width 436 height 41
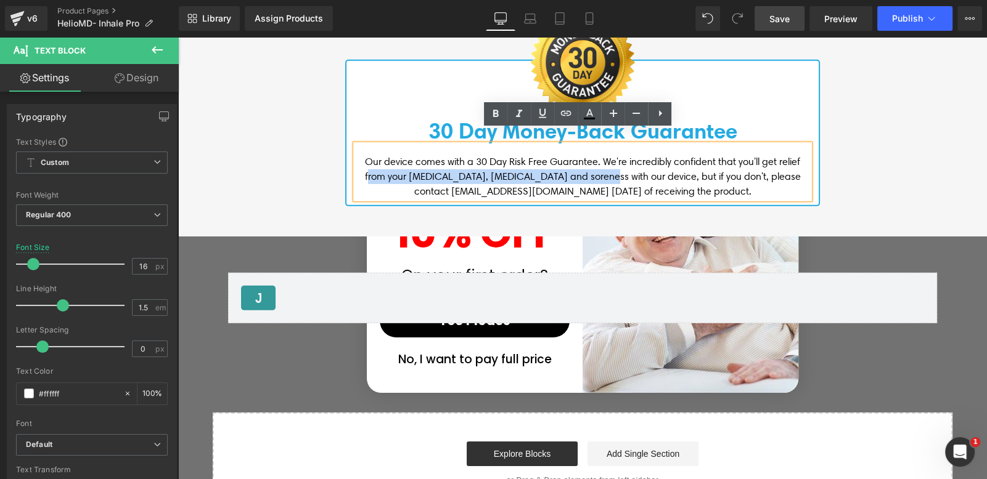
drag, startPoint x: 357, startPoint y: 158, endPoint x: 593, endPoint y: 165, distance: 236.1
click at [593, 165] on font "Our device comes with a 30 Day Risk Free Guarantee. We're incredibly confident …" at bounding box center [583, 176] width 436 height 41
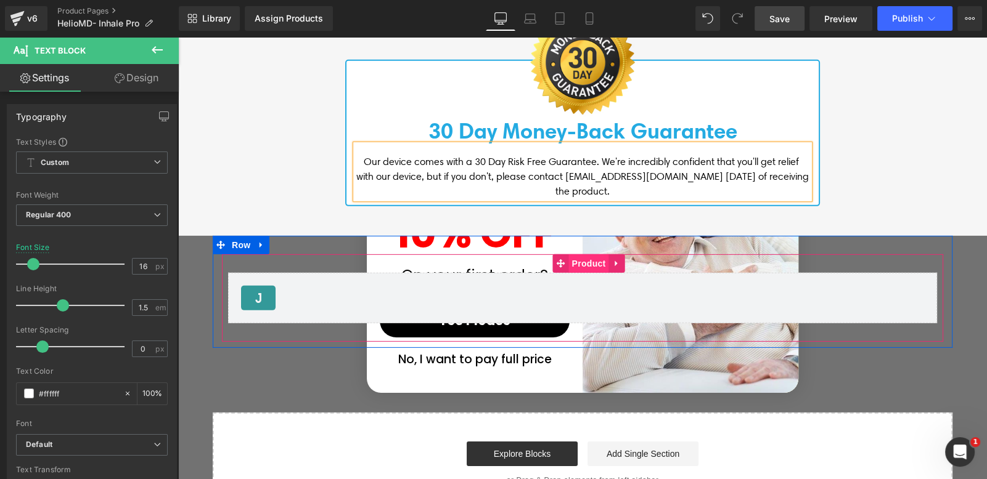
click at [569, 255] on span "Product" at bounding box center [589, 264] width 40 height 18
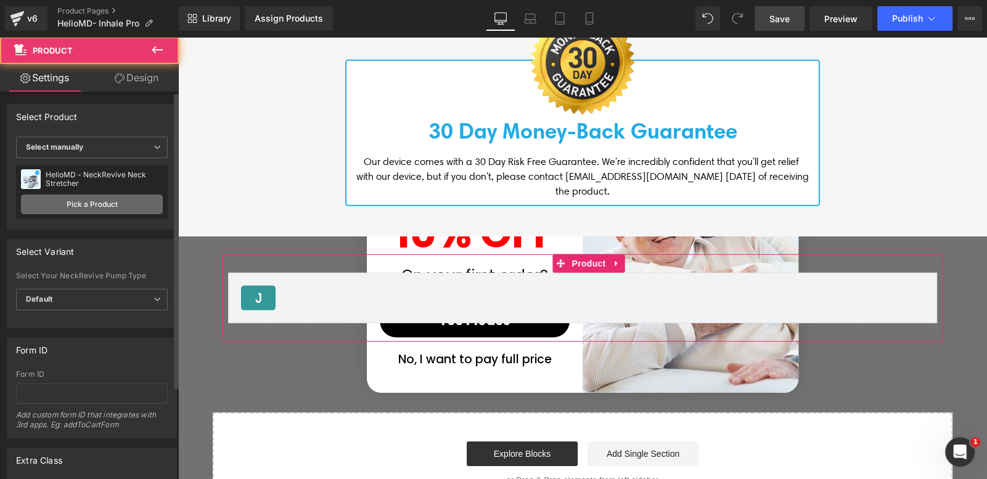
click at [68, 202] on link "Pick a Product" at bounding box center [92, 205] width 142 height 20
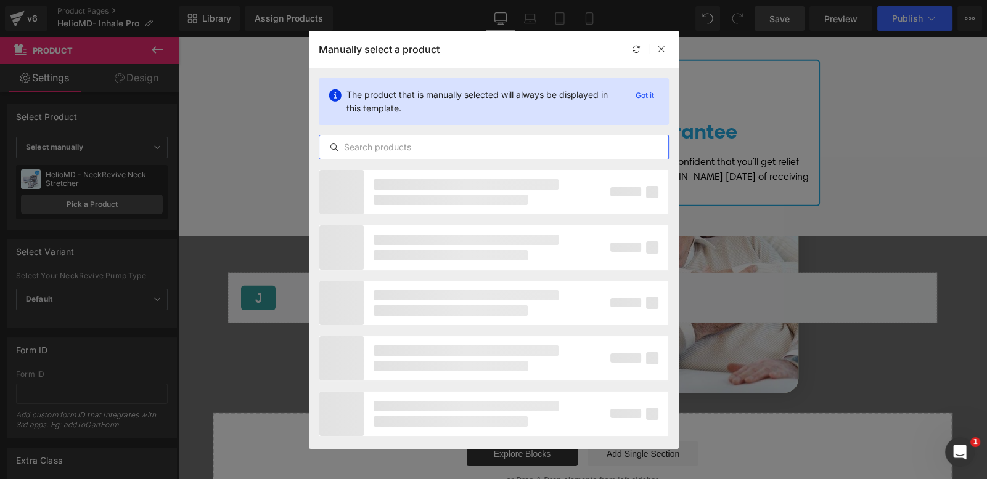
click at [432, 153] on input "text" at bounding box center [493, 147] width 349 height 15
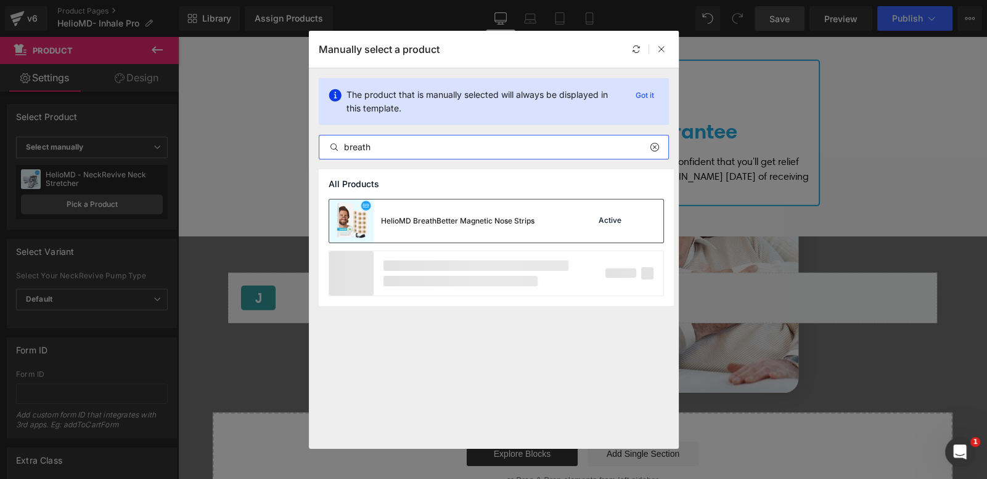
type input "breath"
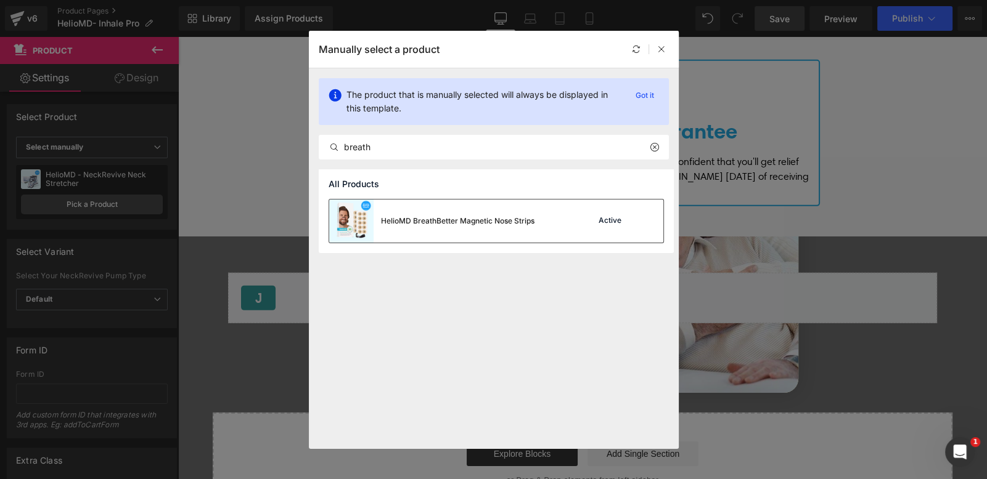
click at [444, 221] on div "HelioMD BreathBetter Magnetic Nose Strips" at bounding box center [457, 221] width 153 height 11
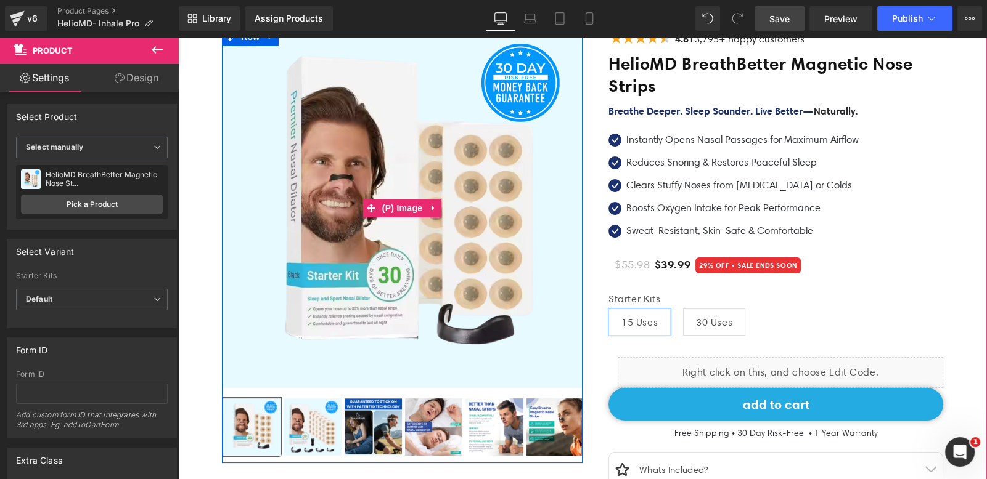
scroll to position [387, 0]
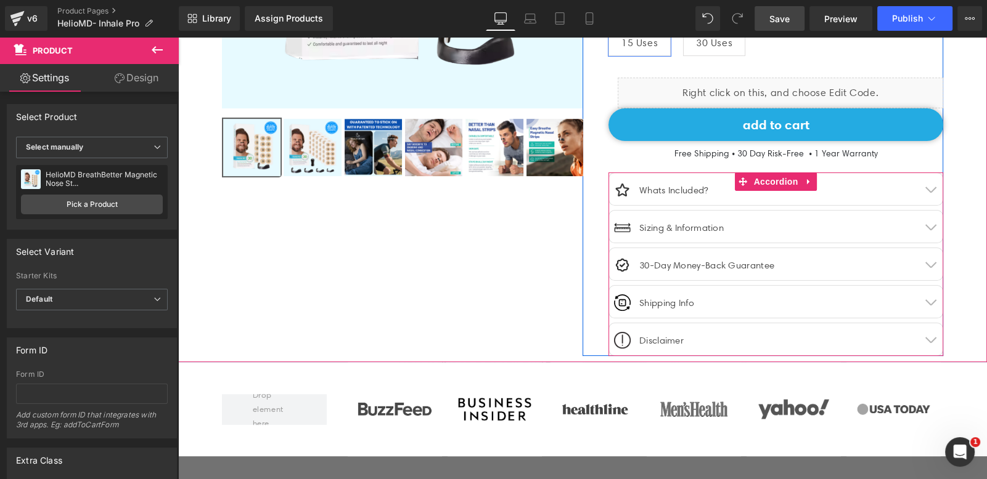
click at [932, 188] on button "button" at bounding box center [930, 189] width 25 height 32
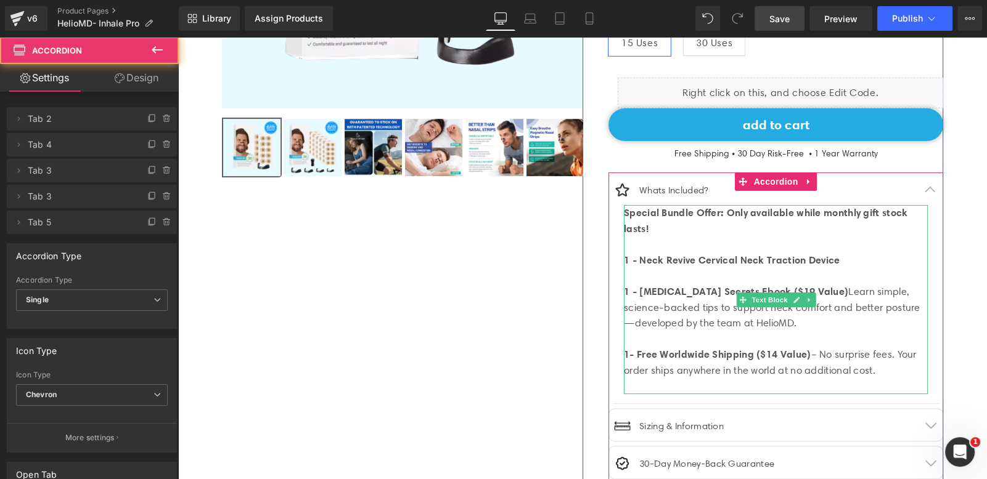
click at [736, 230] on div "Special Bundle Offer: Only available while monthly gift stock lasts! 1 - Neck R…" at bounding box center [776, 236] width 304 height 63
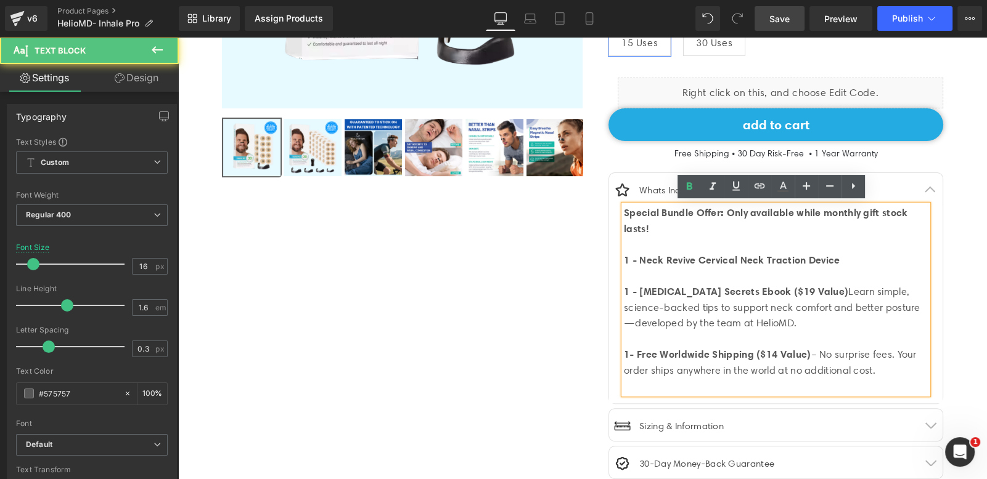
click at [720, 223] on div "Special Bundle Offer: Only available while monthly gift stock lasts! 1 - Neck R…" at bounding box center [776, 236] width 304 height 63
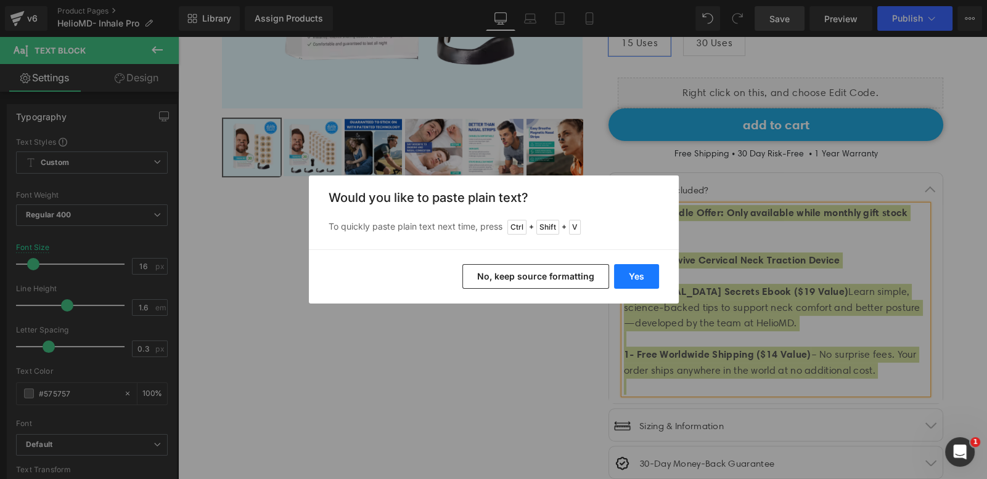
click at [648, 277] on button "Yes" at bounding box center [636, 276] width 45 height 25
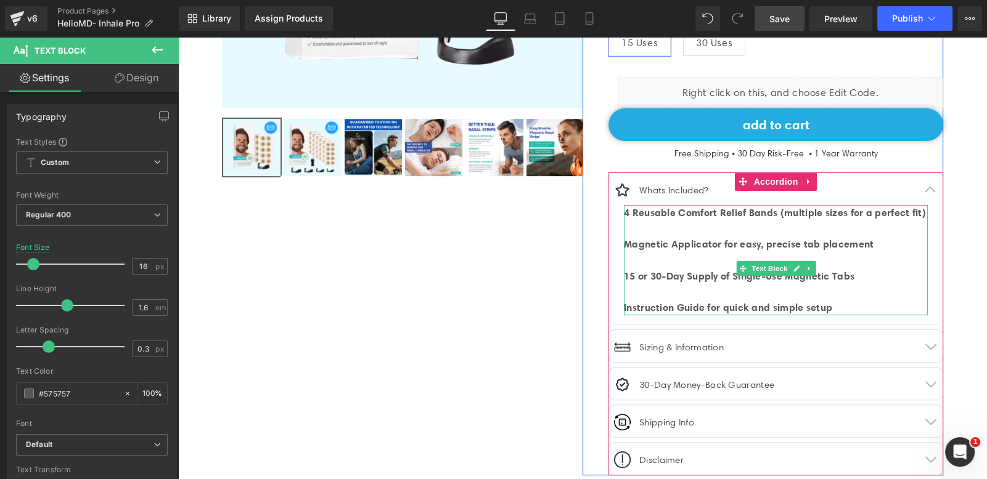
click at [664, 221] on div "4 Reusable Comfort Relief Bands (multiple sizes for a perfect fit)" at bounding box center [776, 213] width 304 height 16
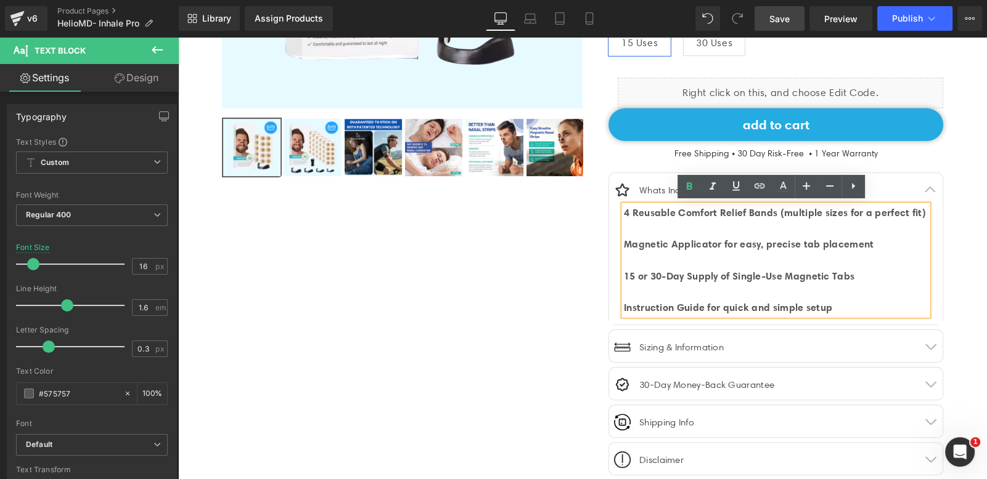
click at [624, 211] on span "4 Reusable Comfort Relief Bands (multiple sizes for a perfect fit)" at bounding box center [775, 212] width 302 height 12
click at [850, 188] on icon at bounding box center [852, 186] width 15 height 15
click at [855, 187] on icon at bounding box center [852, 186] width 15 height 15
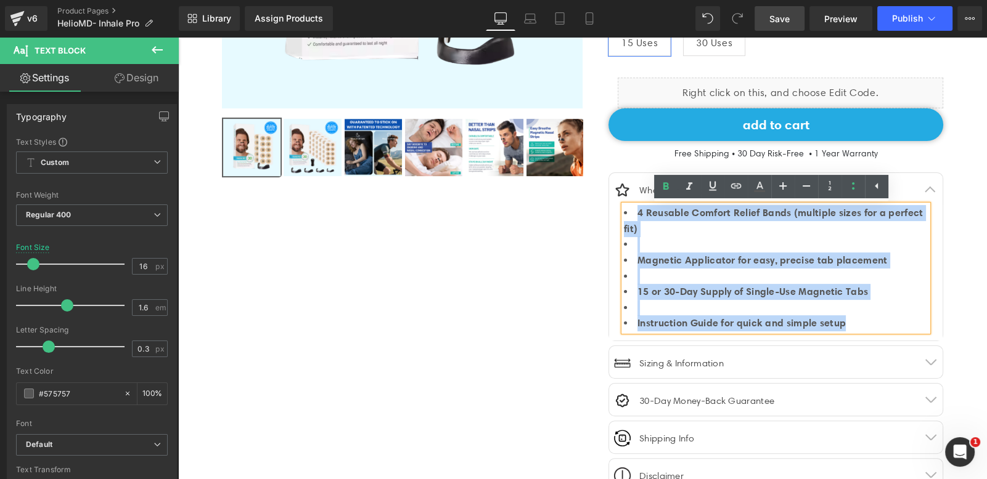
click at [738, 262] on span "Magnetic Applicator for easy, precise tab placement" at bounding box center [762, 260] width 250 height 12
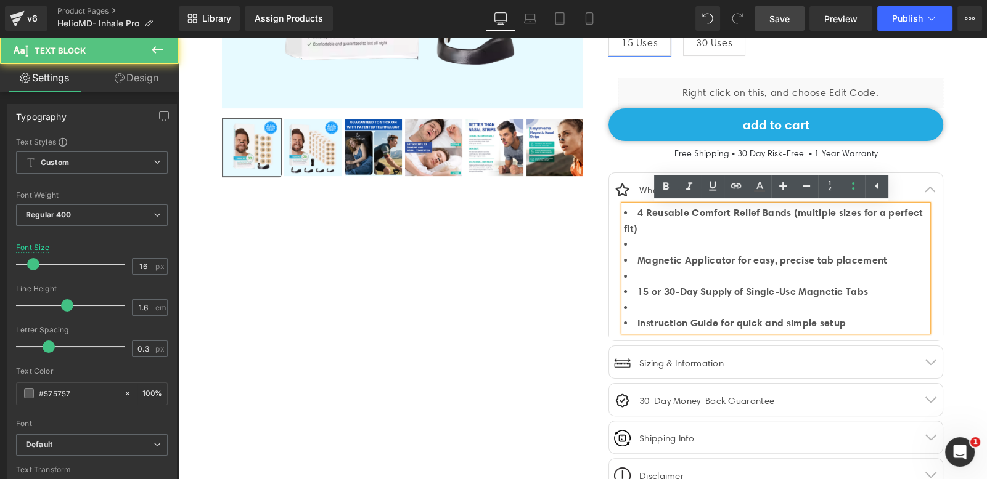
click at [650, 245] on li at bounding box center [776, 245] width 304 height 16
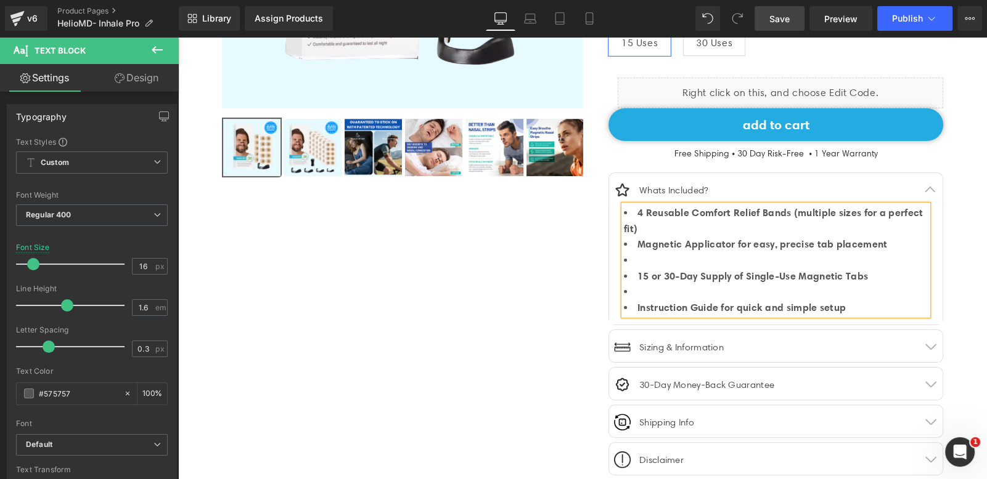
click at [635, 257] on li at bounding box center [776, 261] width 304 height 16
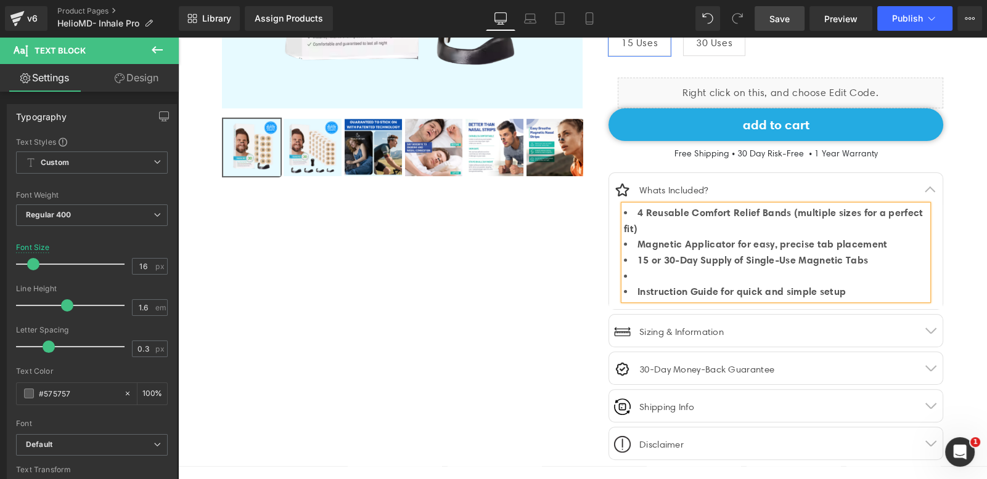
click at [642, 269] on li at bounding box center [776, 277] width 304 height 16
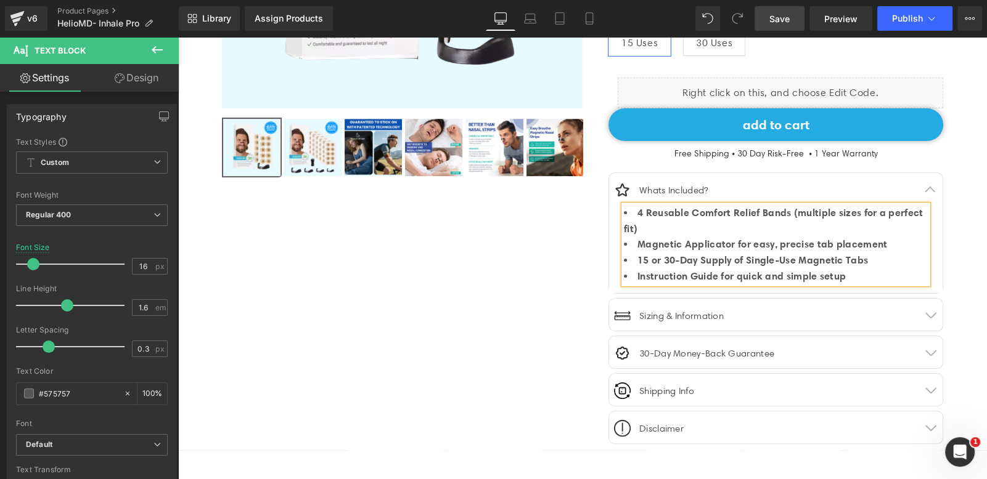
click at [693, 224] on li "4 Reusable Comfort Relief Bands (multiple sizes for a perfect fit)" at bounding box center [776, 220] width 304 height 31
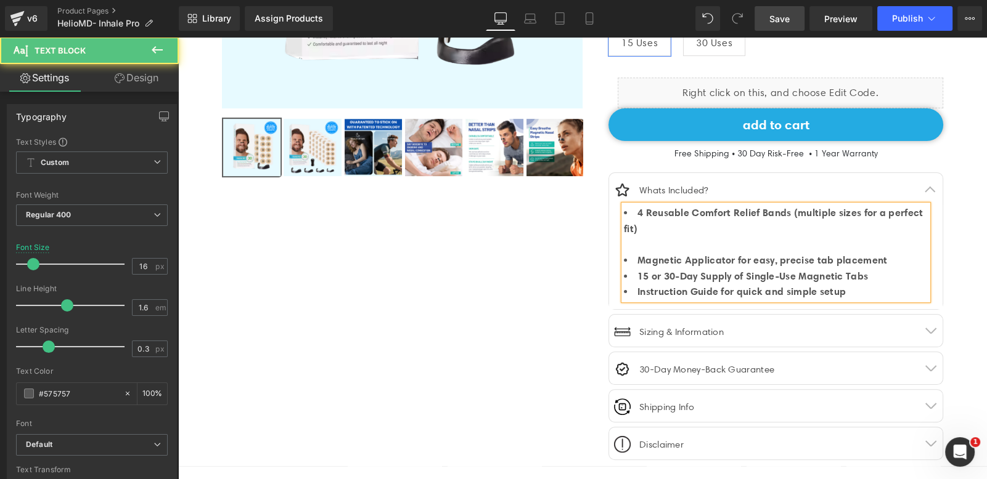
click at [896, 263] on li "Magnetic Applicator for easy, precise tab placement" at bounding box center [776, 261] width 304 height 16
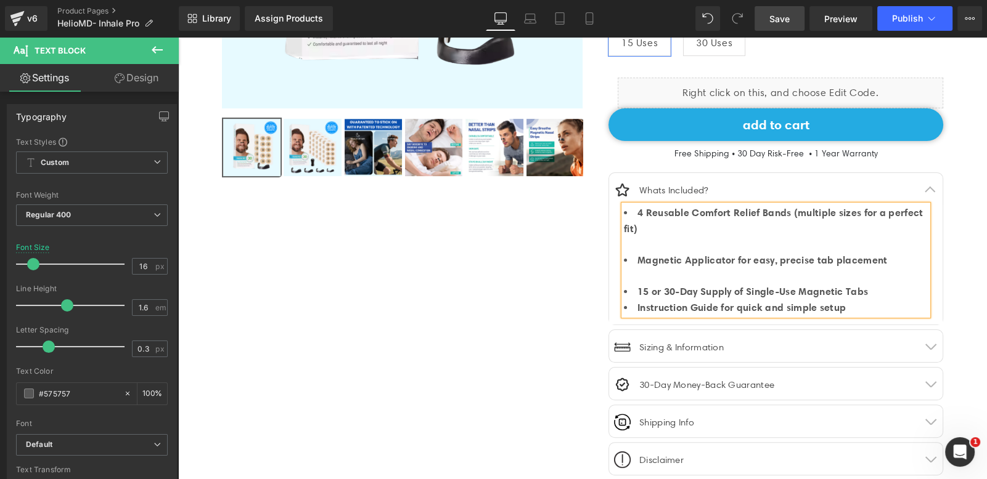
click at [881, 292] on li "15 or 30-Day Supply of Single-Use Magnetic Tabs" at bounding box center [776, 292] width 304 height 16
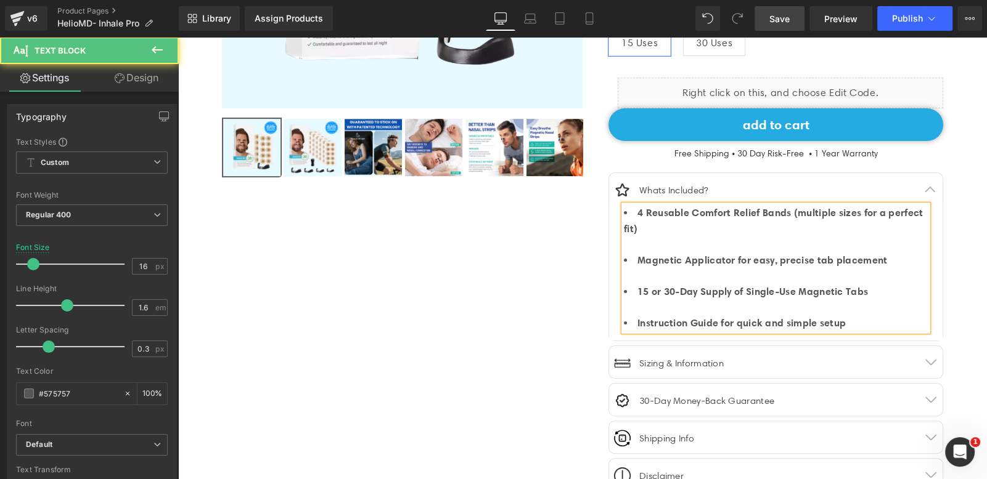
click at [880, 320] on li "Instruction Guide for quick and simple setup" at bounding box center [776, 324] width 304 height 16
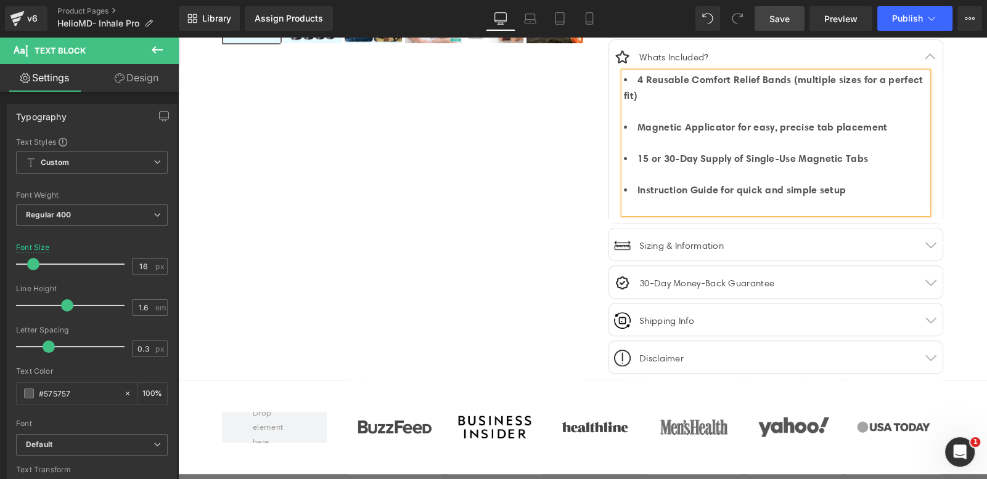
scroll to position [549, 0]
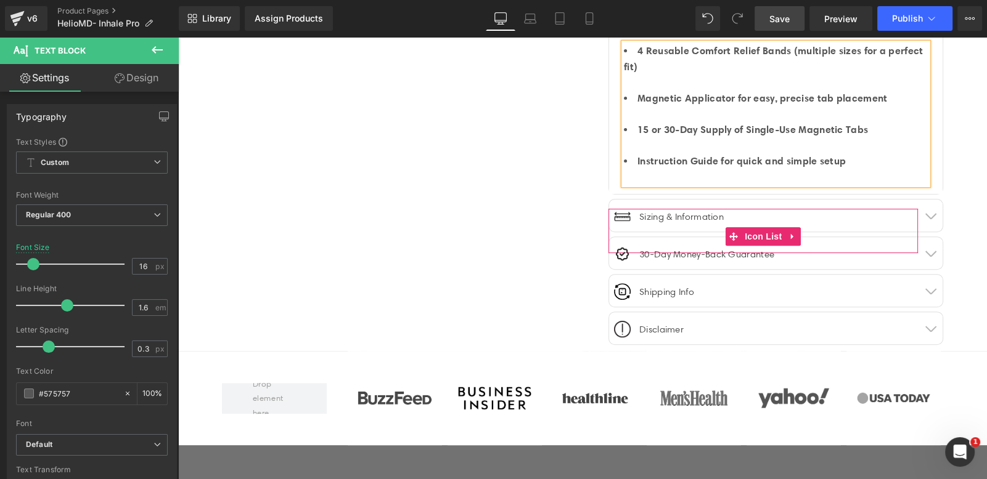
click at [895, 206] on div "Image Sizing & Information Text Block Icon List" at bounding box center [775, 216] width 333 height 32
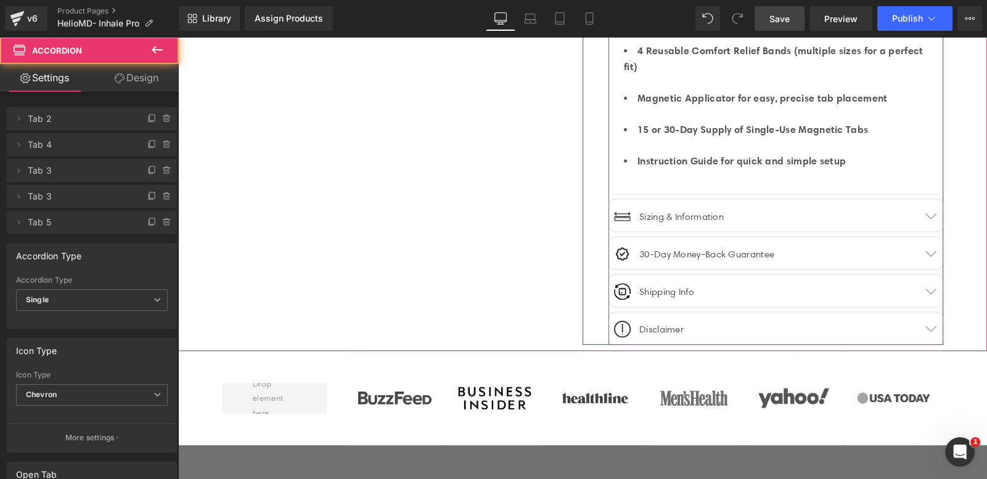
click at [924, 209] on button "button" at bounding box center [930, 216] width 25 height 32
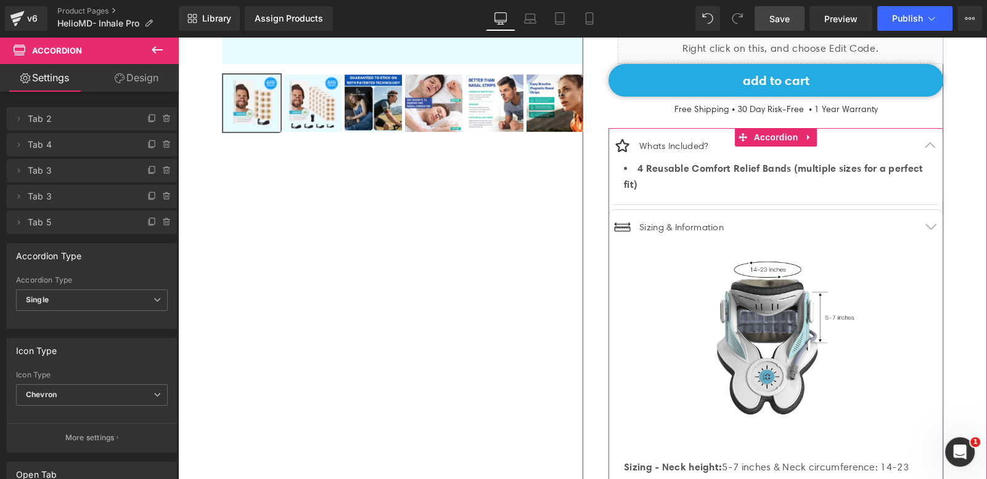
scroll to position [398, 0]
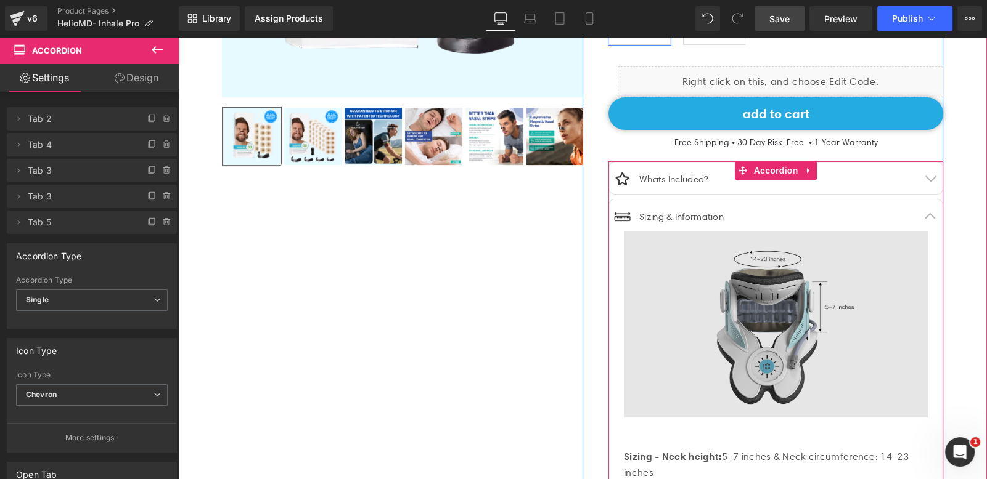
click at [772, 271] on img at bounding box center [776, 325] width 304 height 186
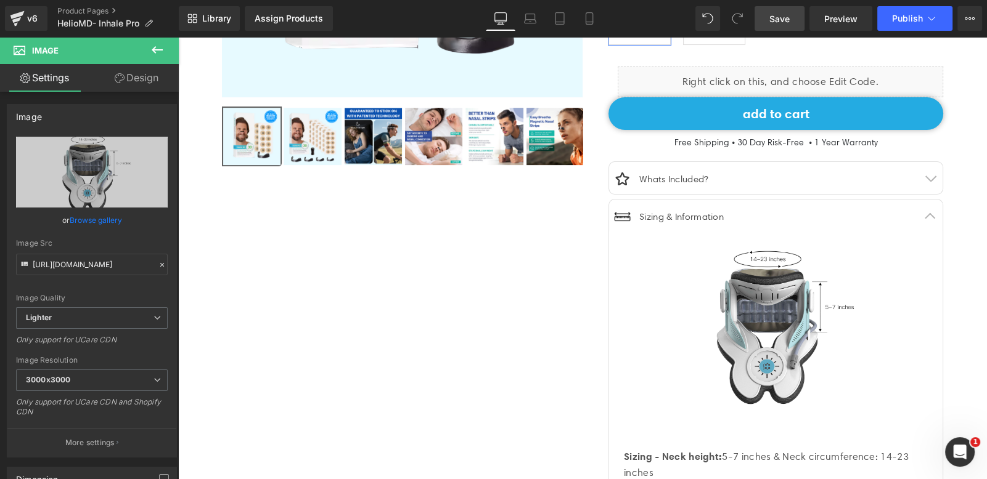
scroll to position [523, 0]
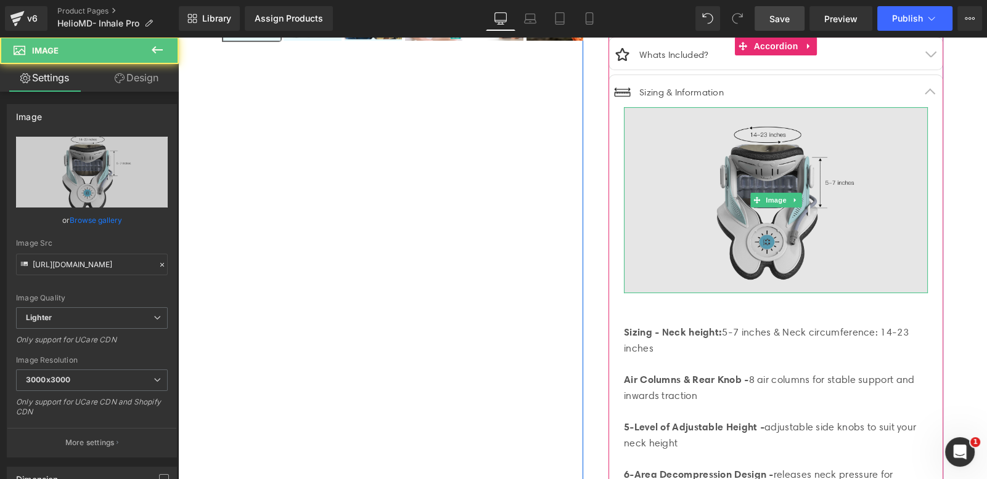
click at [835, 198] on img at bounding box center [776, 200] width 304 height 186
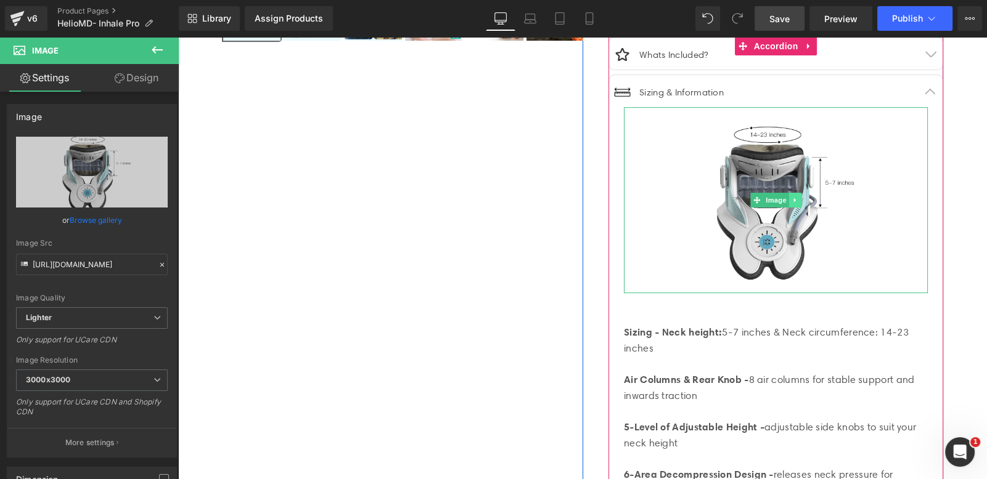
click at [792, 197] on icon at bounding box center [794, 200] width 7 height 7
click at [798, 200] on icon at bounding box center [801, 200] width 7 height 7
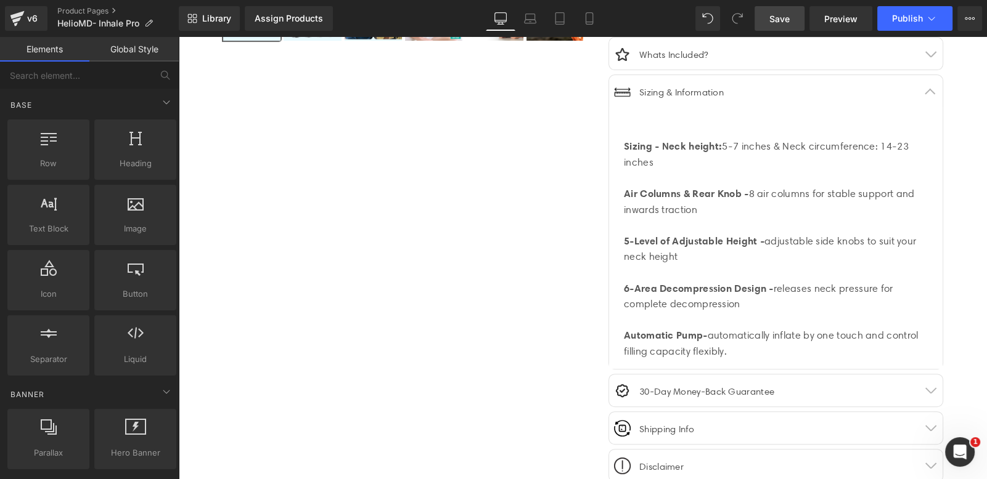
click at [674, 198] on div "Air Columns & Rear Knob - 8 air columns for stable support and inwards traction" at bounding box center [776, 201] width 304 height 31
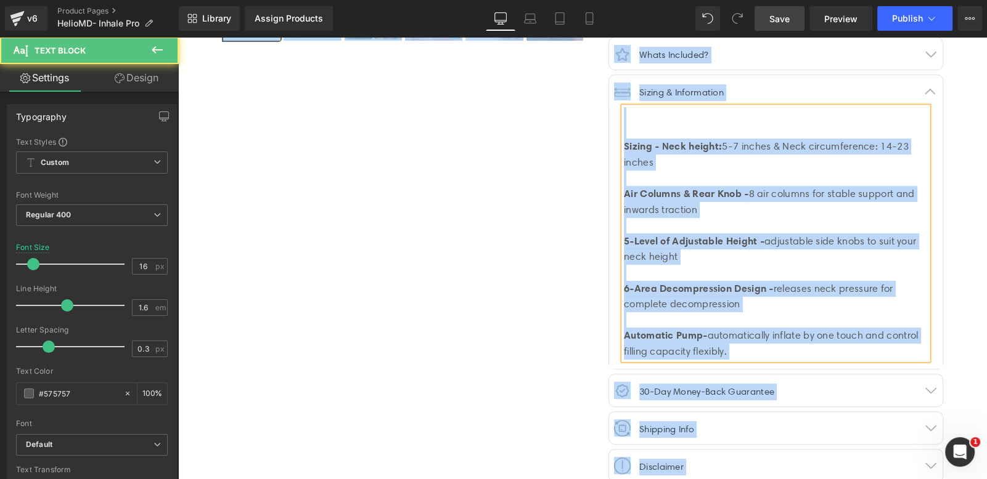
click at [674, 134] on div "Sizing - Neck height: 5-7 inches & Neck circumference: 14-23 inches Air Columns…" at bounding box center [776, 233] width 304 height 253
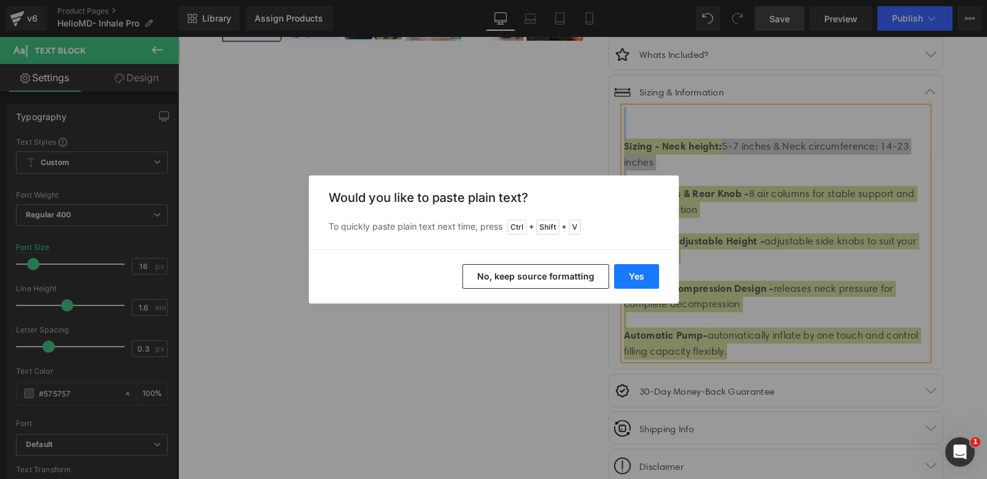
click at [645, 274] on button "Yes" at bounding box center [636, 276] width 45 height 25
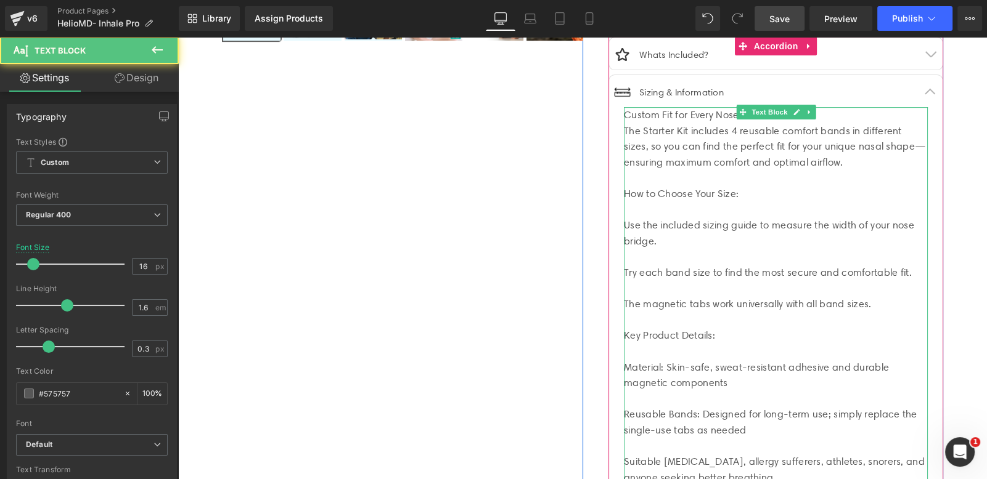
drag, startPoint x: 664, startPoint y: 135, endPoint x: 687, endPoint y: 129, distance: 23.5
click at [664, 135] on div "The Starter Kit includes 4 reusable comfort bands in different sizes, so you ca…" at bounding box center [776, 146] width 304 height 47
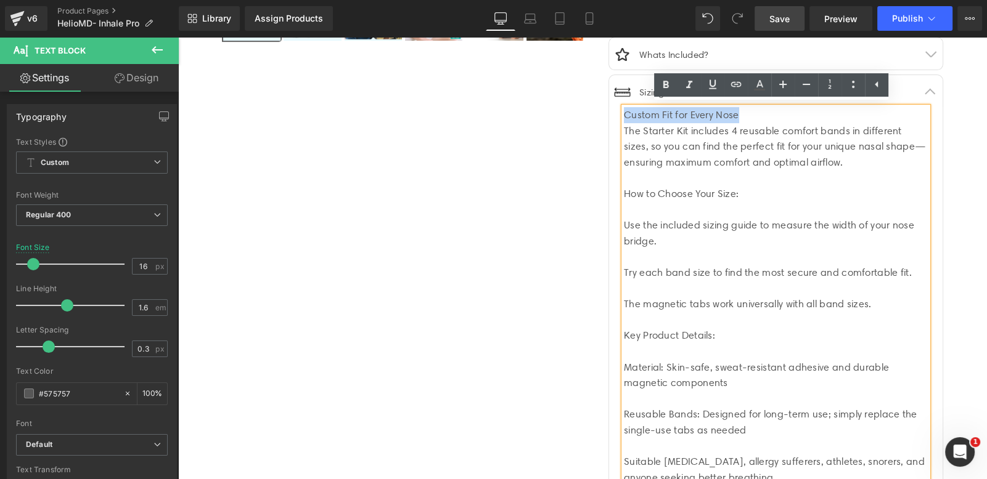
drag, startPoint x: 737, startPoint y: 118, endPoint x: 622, endPoint y: 117, distance: 115.2
click at [624, 117] on div "Custom Fit for Every Nose The Starter Kit includes 4 reusable comfort bands in …" at bounding box center [776, 335] width 304 height 457
click at [664, 90] on icon at bounding box center [665, 85] width 15 height 15
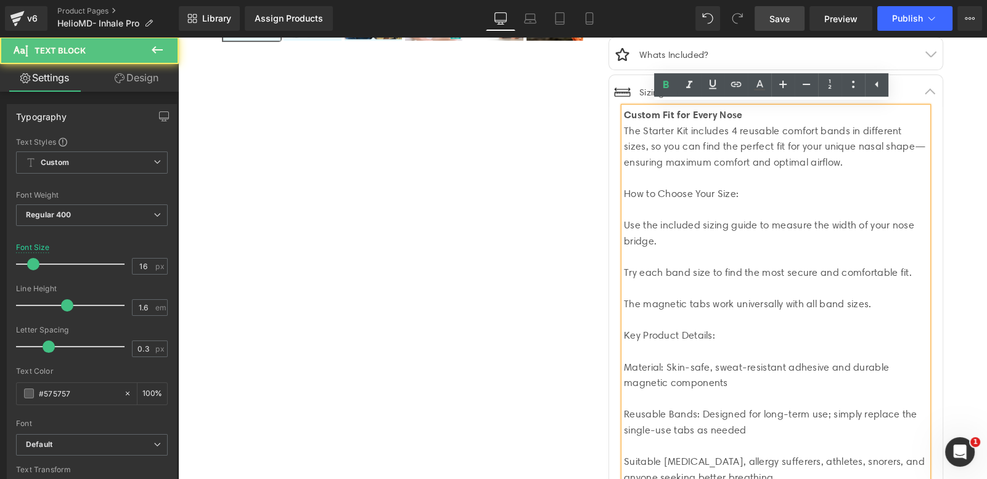
click at [692, 147] on div "The Starter Kit includes 4 reusable comfort bands in different sizes, so you ca…" at bounding box center [776, 146] width 304 height 47
click at [624, 129] on div "The Starter Kit includes 4 reusable comfort bands in different sizes, so you ca…" at bounding box center [776, 146] width 304 height 47
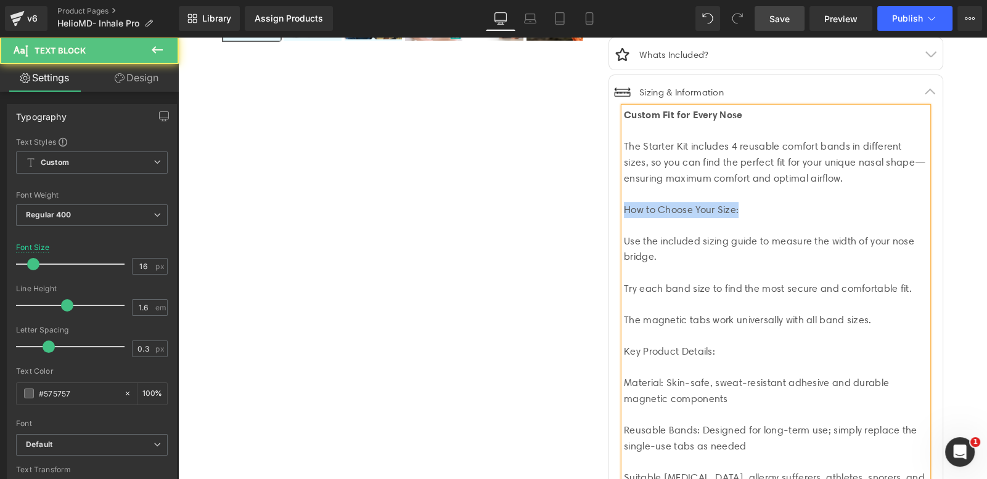
drag, startPoint x: 621, startPoint y: 208, endPoint x: 746, endPoint y: 205, distance: 125.1
click at [746, 205] on div "How to Choose Your Size:" at bounding box center [776, 210] width 304 height 16
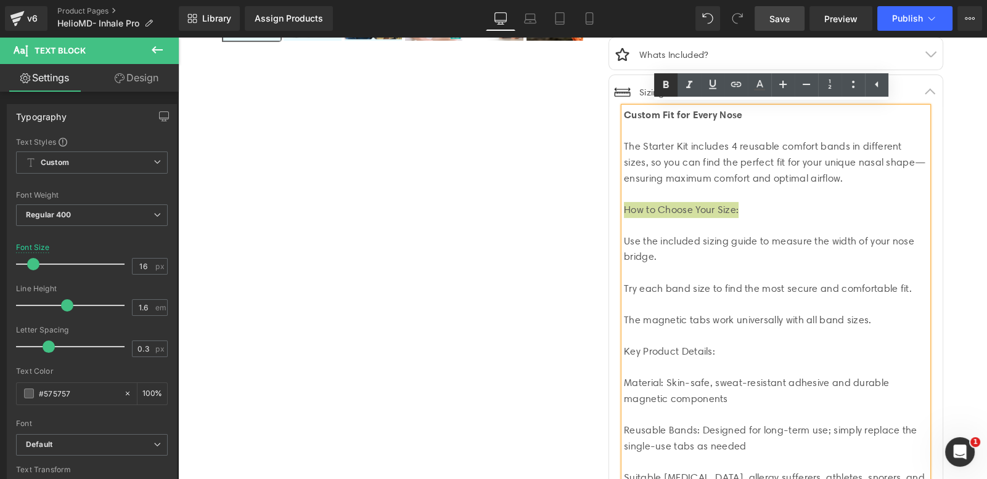
click at [670, 80] on icon at bounding box center [665, 85] width 15 height 15
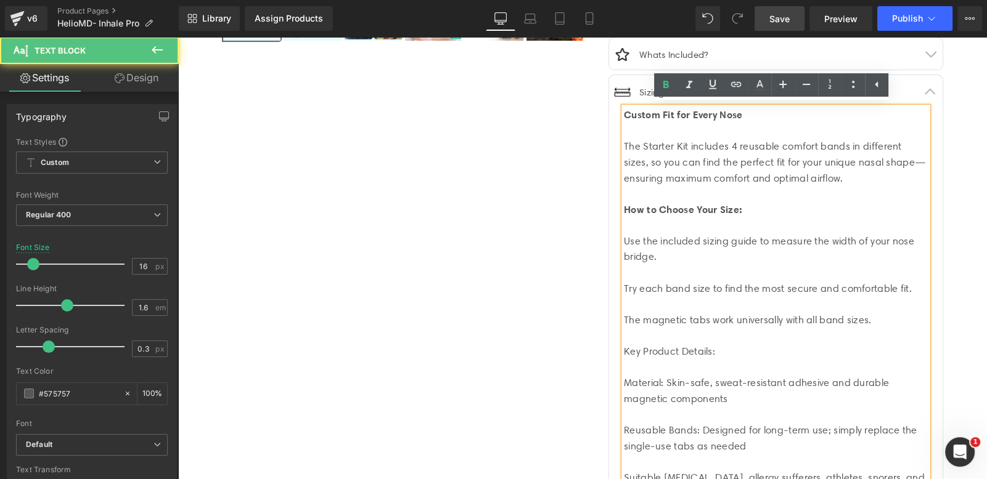
click at [624, 236] on div "Use the included sizing guide to measure the width of your nose bridge." at bounding box center [776, 249] width 304 height 31
drag, startPoint x: 622, startPoint y: 239, endPoint x: 629, endPoint y: 246, distance: 9.2
click at [629, 246] on div "Use the included sizing guide to measure the width of your nose bridge." at bounding box center [776, 249] width 304 height 31
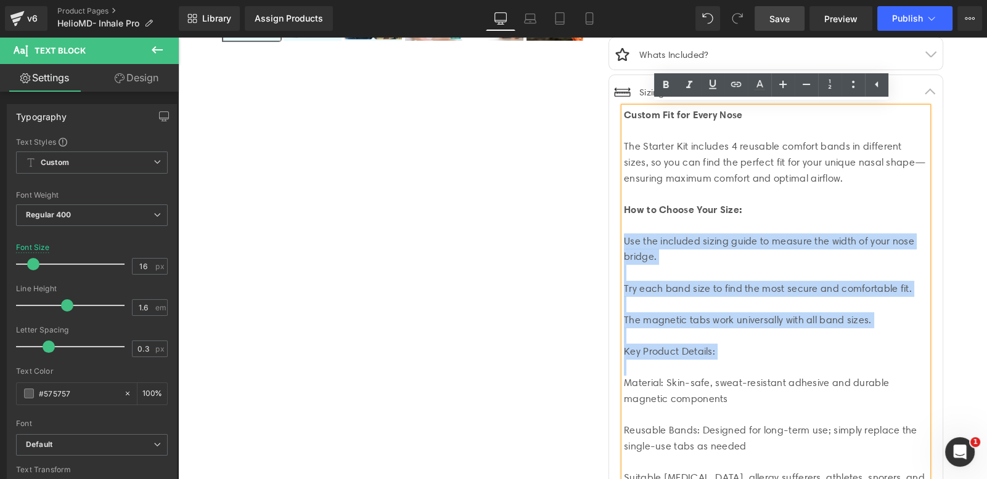
drag, startPoint x: 619, startPoint y: 236, endPoint x: 729, endPoint y: 361, distance: 165.9
click at [729, 361] on div "Custom Fit for Every Nose The Starter Kit includes 4 reusable comfort bands in …" at bounding box center [776, 343] width 304 height 473
click at [874, 318] on div "The magnetic tabs work universally with all band sizes." at bounding box center [776, 320] width 304 height 16
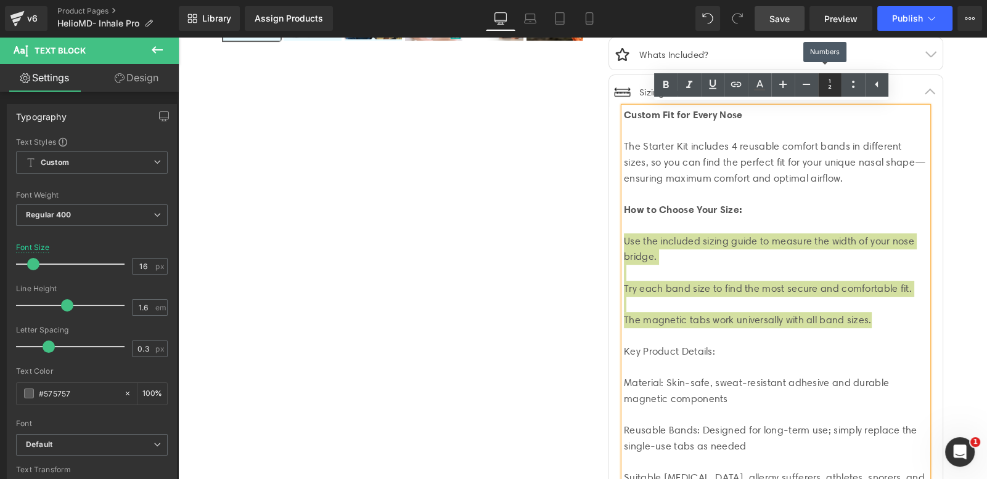
click at [831, 86] on icon at bounding box center [829, 84] width 15 height 15
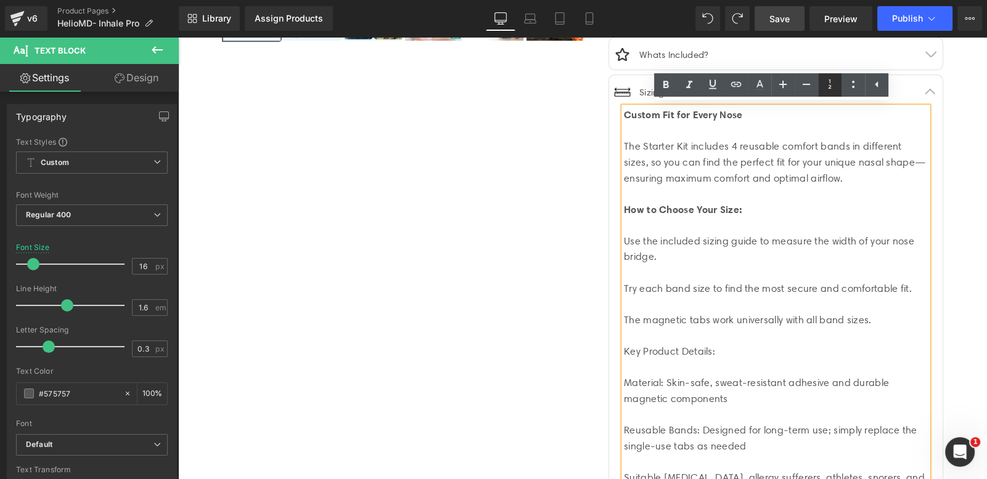
click at [826, 92] on link at bounding box center [829, 84] width 23 height 23
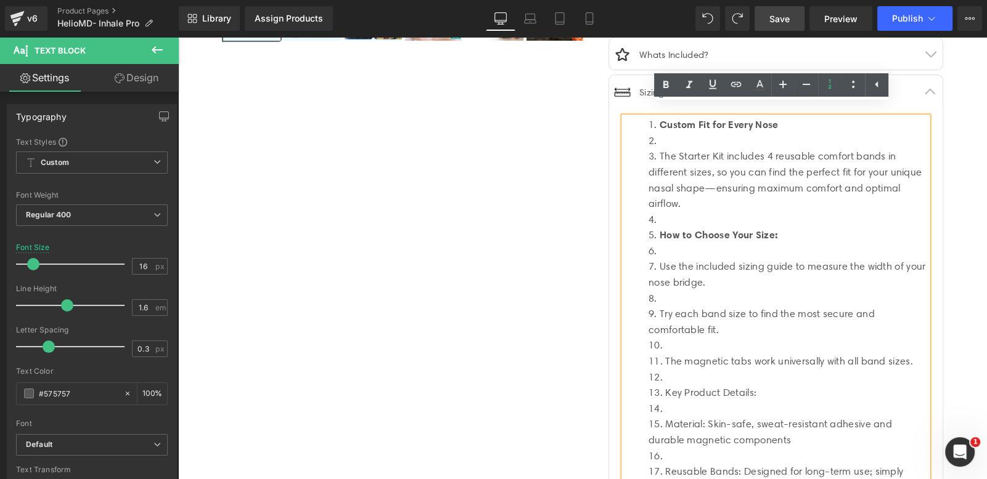
click at [651, 120] on li "Custom Fit for Every Nose" at bounding box center [787, 125] width 279 height 16
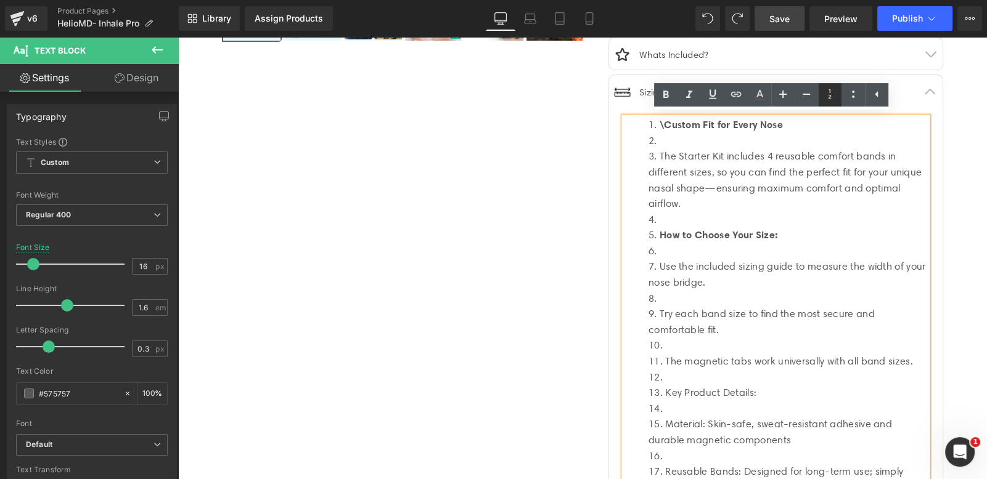
click at [825, 102] on link at bounding box center [829, 94] width 23 height 23
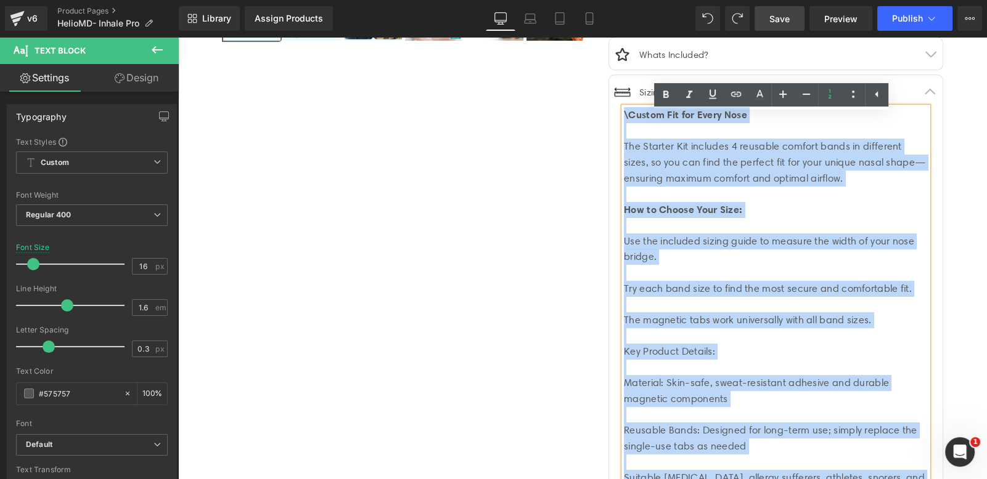
click at [629, 153] on div "\Custom Fit for Every Nose The Starter Kit includes 4 reusable comfort bands in…" at bounding box center [776, 343] width 304 height 473
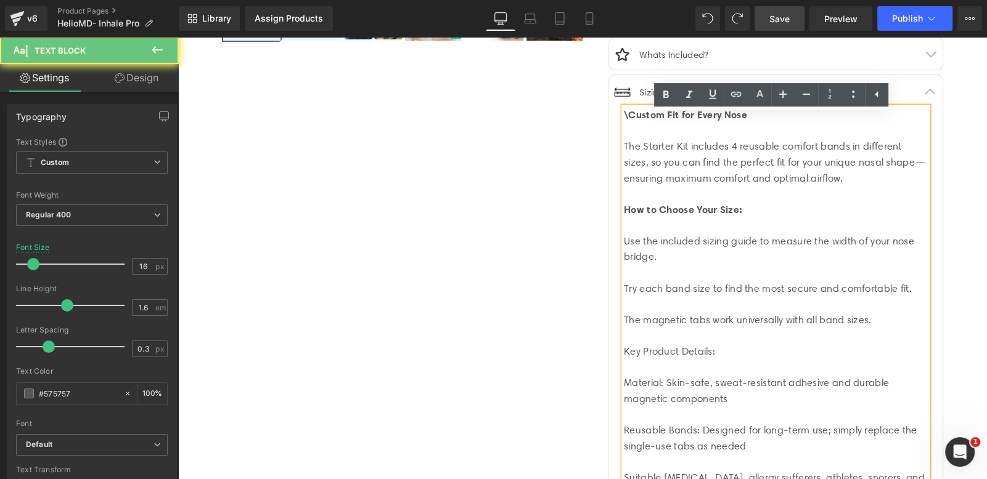
click at [624, 117] on span "\Custom Fit for Every Nose" at bounding box center [685, 114] width 123 height 12
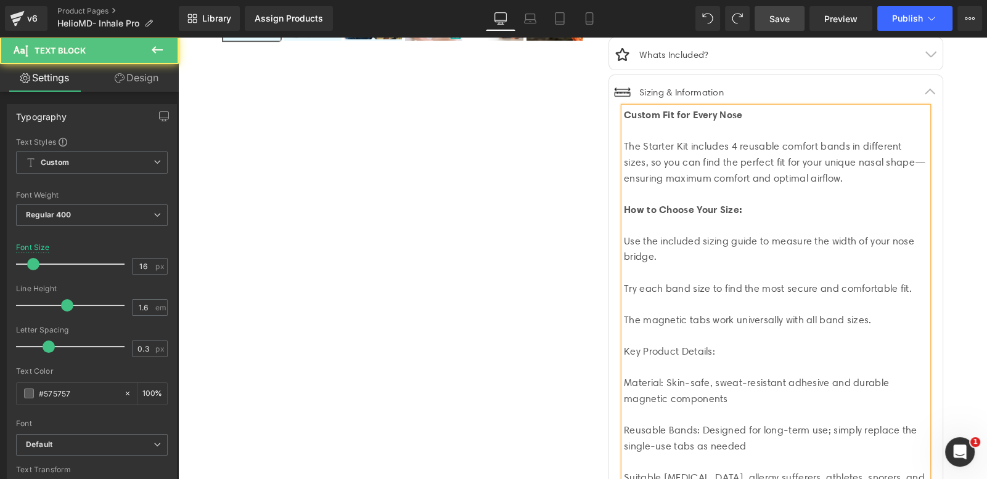
click at [624, 235] on span "Use the included sizing guide to measure the width of your nose bridge." at bounding box center [769, 249] width 290 height 28
click at [624, 288] on span "Try each band size to find the most secure and comfortable fit." at bounding box center [768, 289] width 288 height 12
click at [624, 315] on span "The magnetic tabs work universally with all band sizes." at bounding box center [748, 320] width 248 height 12
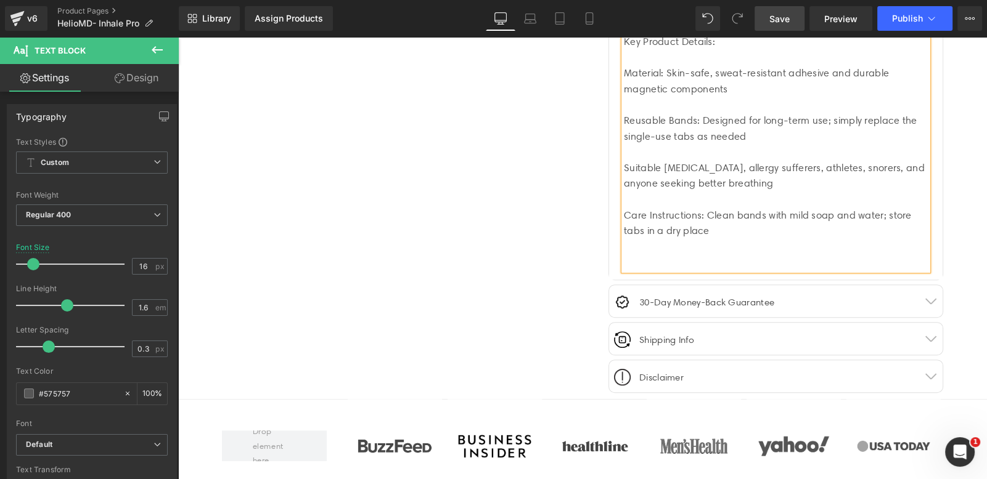
scroll to position [810, 0]
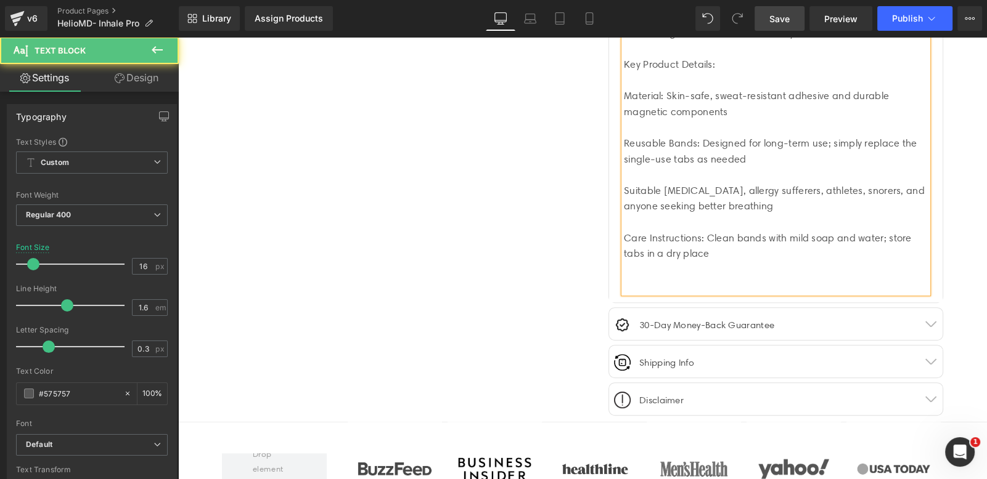
click at [624, 94] on span "Material: Skin-safe, sweat-resistant adhesive and durable magnetic components" at bounding box center [756, 104] width 265 height 28
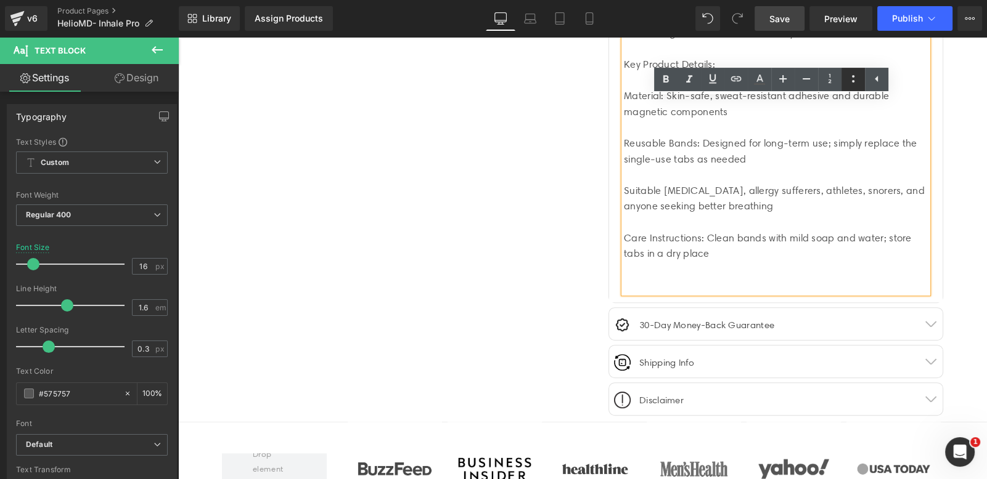
click at [853, 78] on icon at bounding box center [852, 78] width 15 height 15
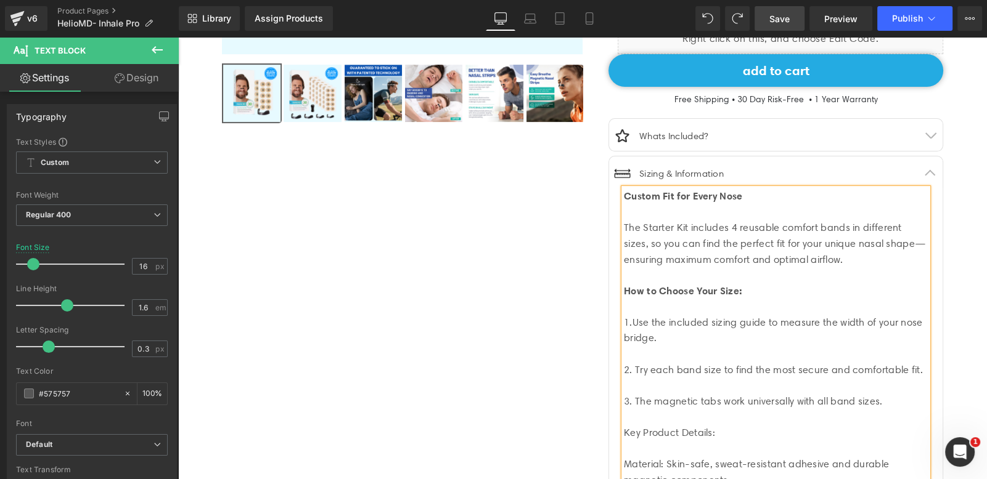
scroll to position [829, 0]
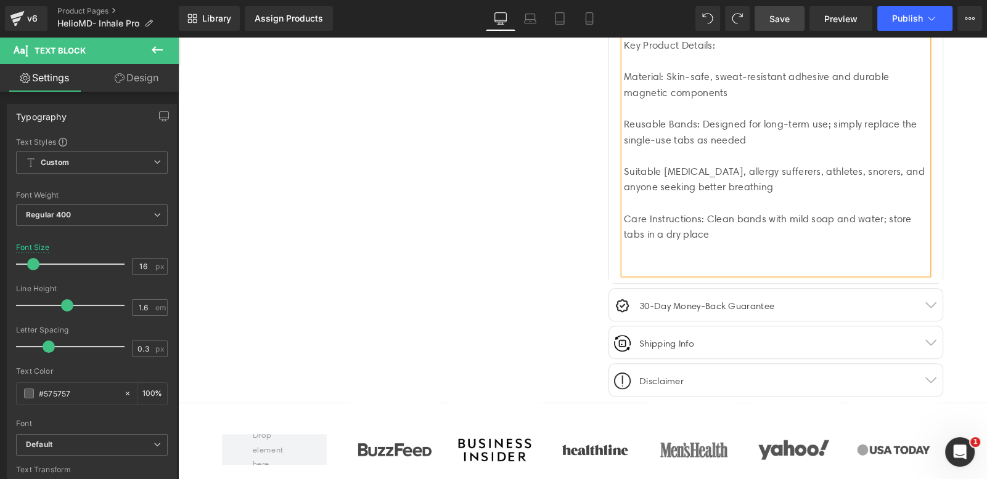
click at [624, 78] on span "Material: Skin-safe, sweat-resistant adhesive and durable magnetic components" at bounding box center [756, 85] width 265 height 28
click at [624, 120] on span "Reusable Bands: Designed for long-term use; simply replace the single-use tabs …" at bounding box center [770, 132] width 293 height 28
click at [624, 168] on span "Suitable [MEDICAL_DATA], allergy sufferers, athletes, snorers, and anyone seeki…" at bounding box center [774, 180] width 301 height 28
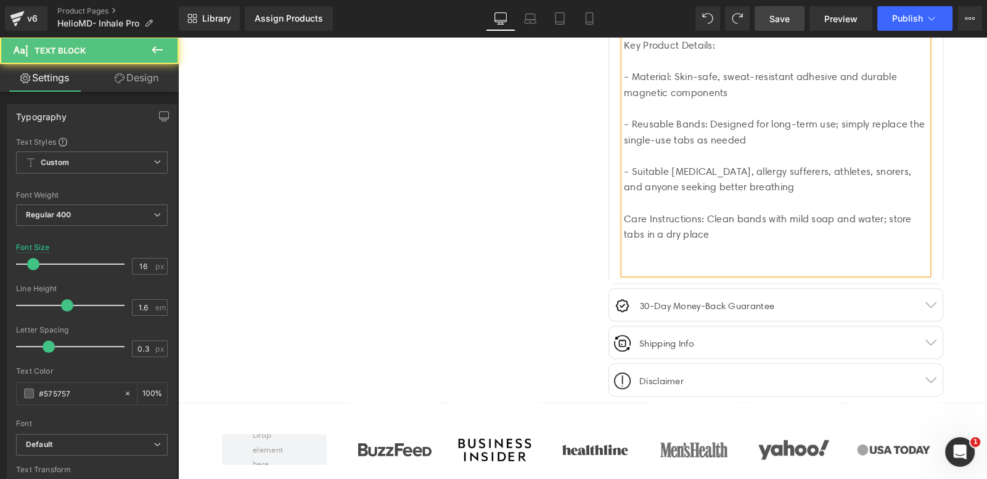
click at [624, 221] on span "Care Instructions: Clean bands with mild soap and water; store tabs in a dry pl…" at bounding box center [768, 227] width 288 height 28
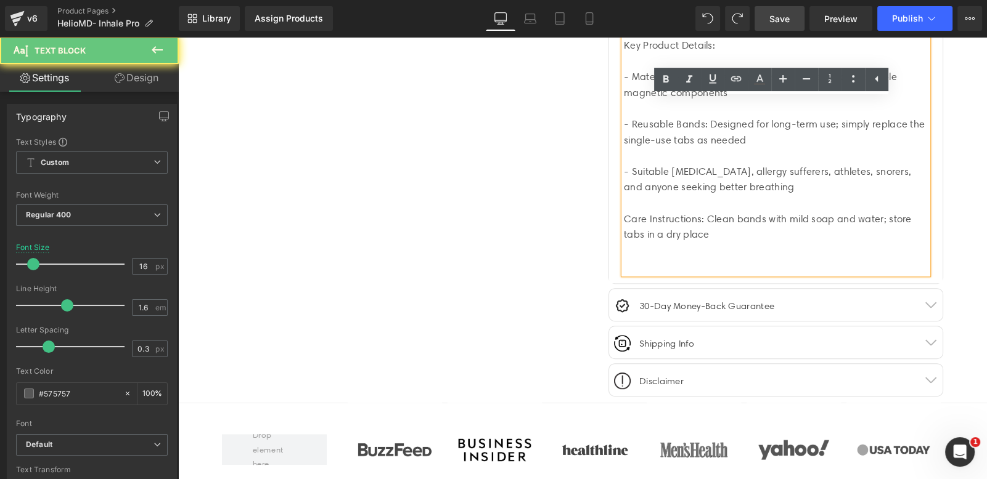
click at [624, 221] on span "Care Instructions: Clean bands with mild soap and water; store tabs in a dry pl…" at bounding box center [768, 227] width 288 height 28
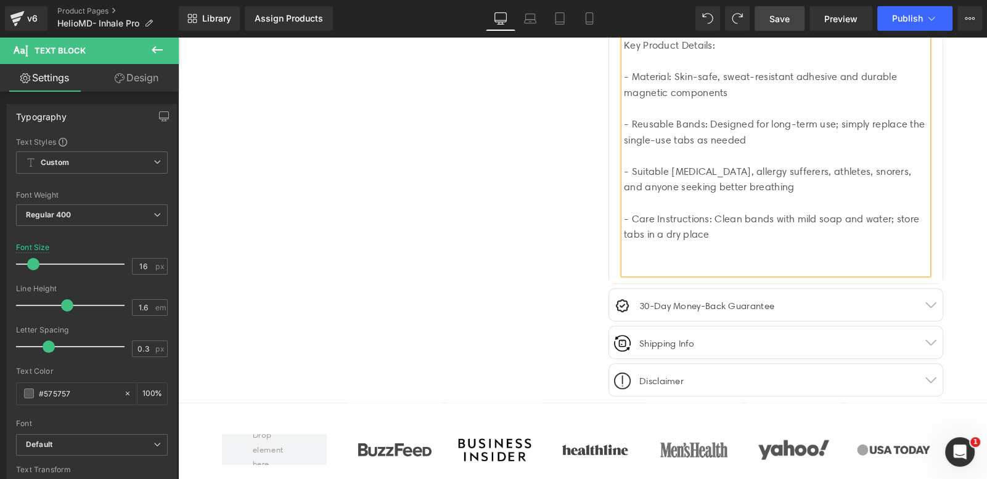
click at [706, 250] on div "2. Try each band size to find the most secure and comfortable fit. 3. The magne…" at bounding box center [776, 117] width 304 height 316
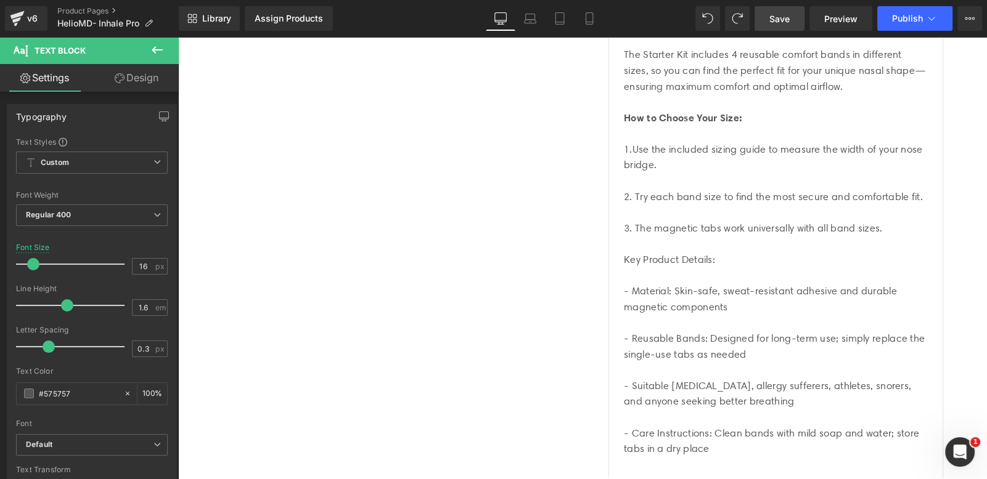
scroll to position [553, 0]
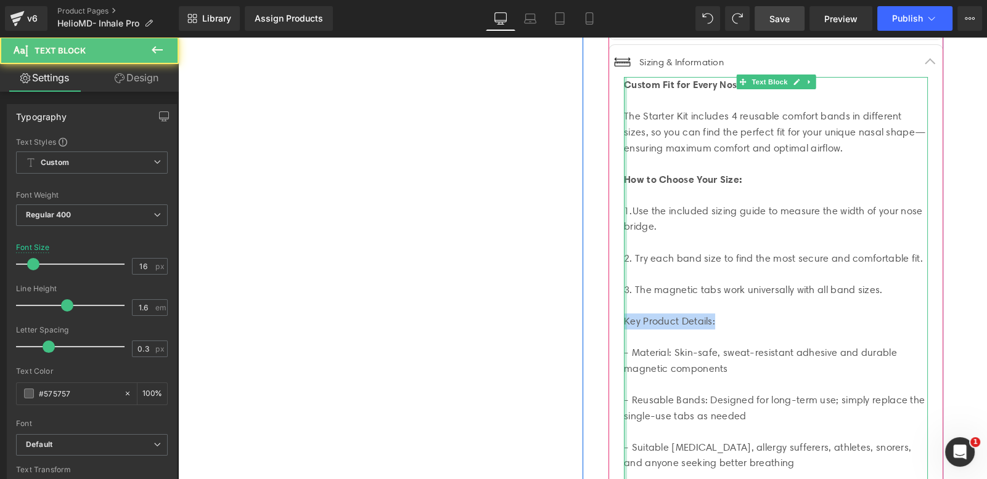
drag, startPoint x: 724, startPoint y: 324, endPoint x: 617, endPoint y: 317, distance: 107.5
click at [617, 317] on article "Custom Fit for Every Nose The Starter Kit includes 4 reusable comfort bands in …" at bounding box center [775, 310] width 333 height 466
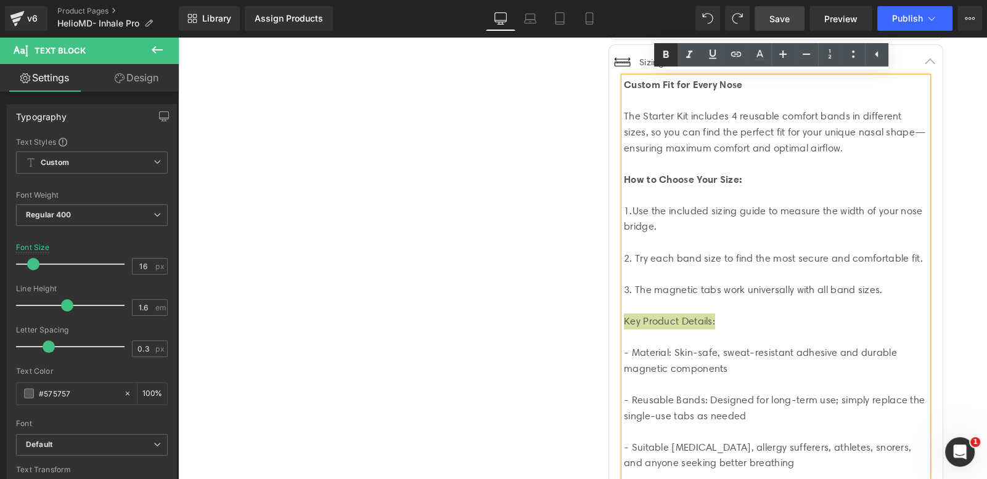
click at [667, 62] on link at bounding box center [665, 54] width 23 height 23
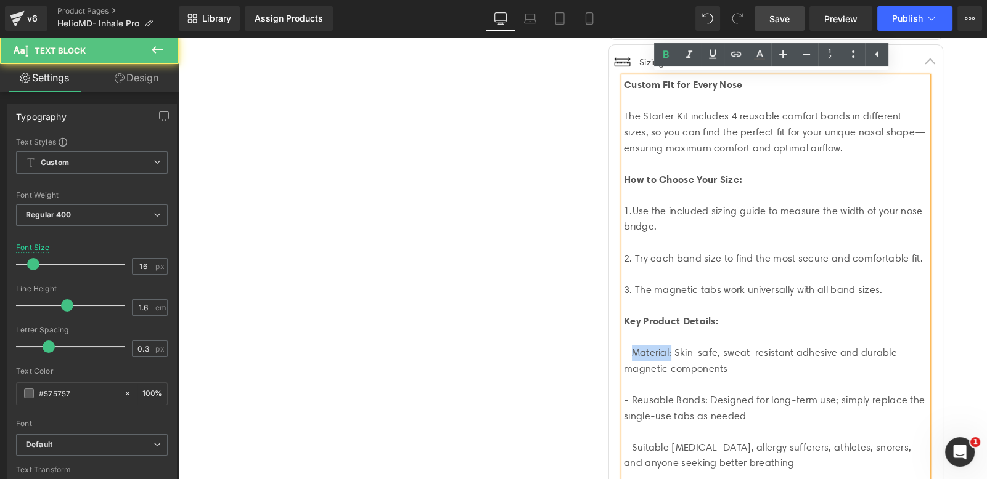
drag, startPoint x: 666, startPoint y: 351, endPoint x: 624, endPoint y: 347, distance: 41.5
click at [624, 347] on span "- Material: Skin-safe, sweat-resistant adhesive and durable magnetic components" at bounding box center [760, 361] width 273 height 28
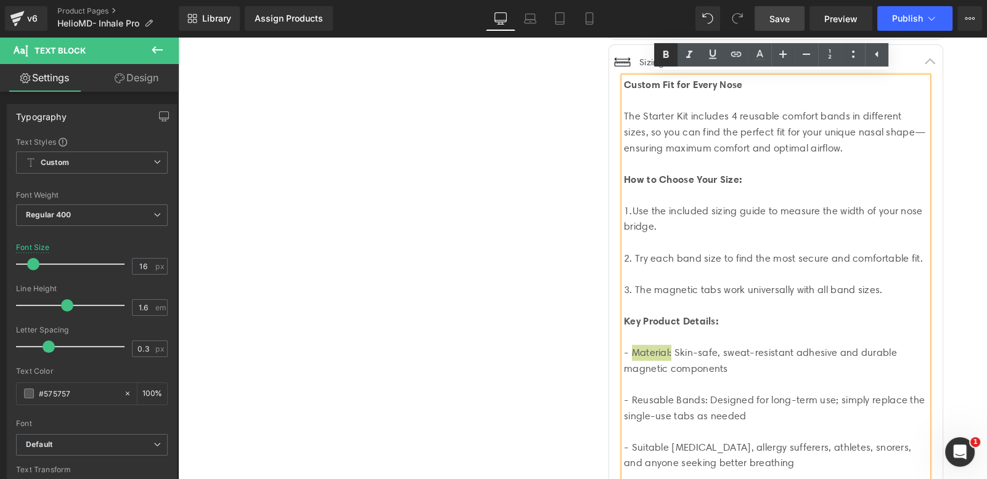
click at [668, 56] on icon at bounding box center [666, 54] width 6 height 7
drag, startPoint x: 703, startPoint y: 397, endPoint x: 637, endPoint y: 365, distance: 72.8
click at [628, 394] on span "- Reusable Bands: Designed for long-term use; simply replace the single-use tab…" at bounding box center [774, 408] width 301 height 28
click at [663, 55] on icon at bounding box center [666, 54] width 6 height 7
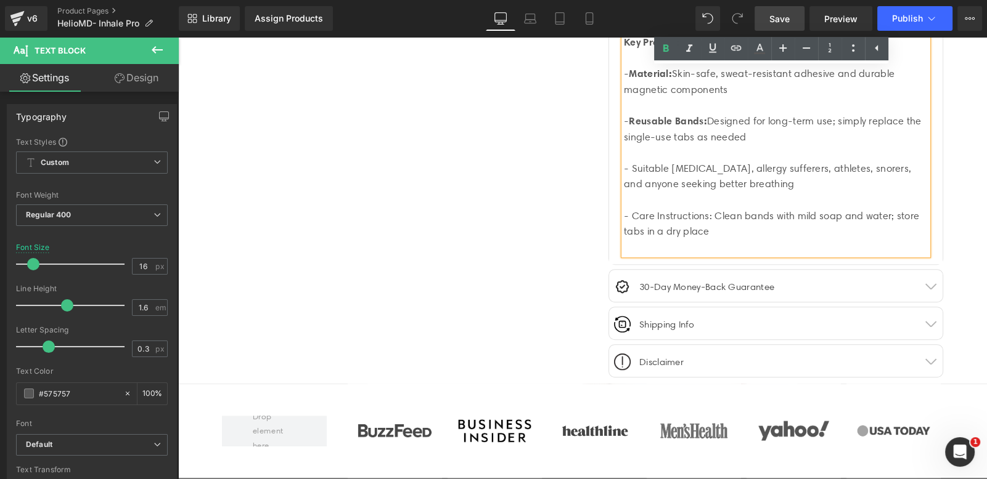
scroll to position [863, 0]
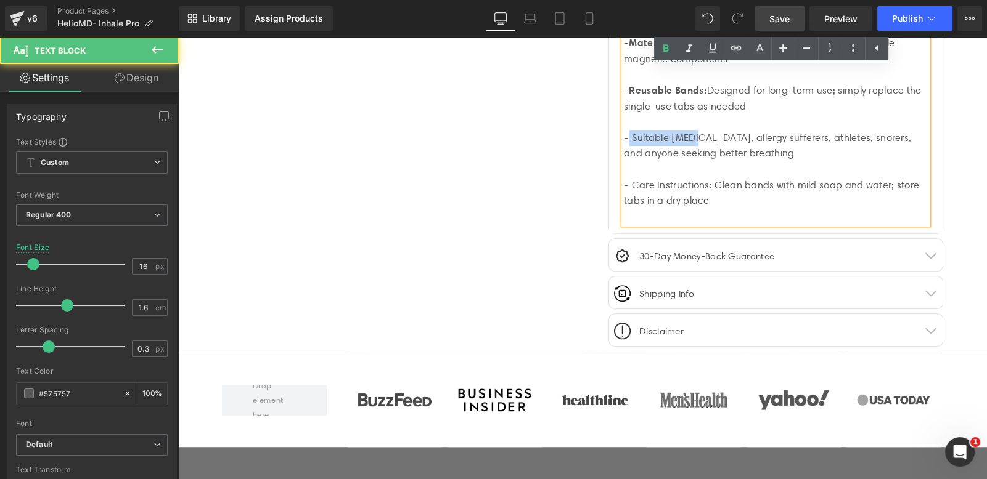
drag, startPoint x: 683, startPoint y: 135, endPoint x: 623, endPoint y: 135, distance: 60.4
click at [624, 135] on span "- Suitable [MEDICAL_DATA], allergy sufferers, athletes, snorers, and anyone see…" at bounding box center [767, 146] width 287 height 28
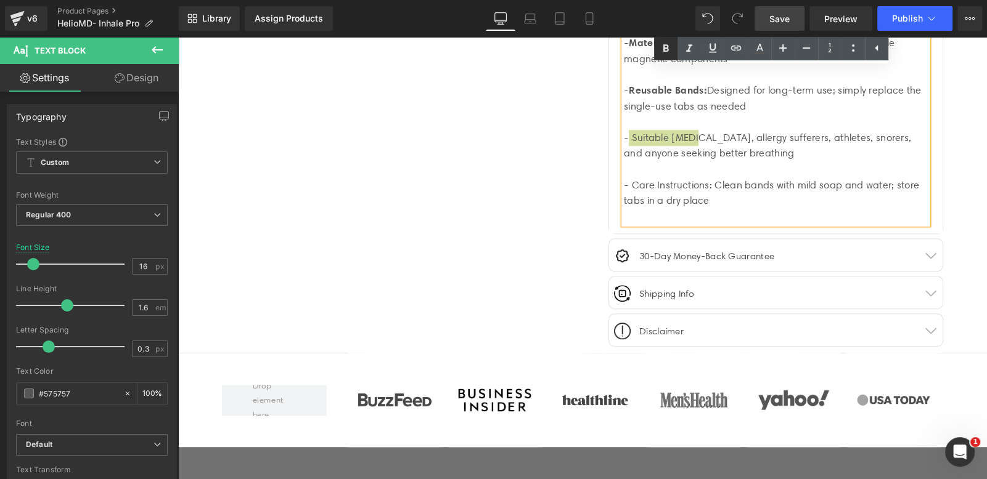
click at [669, 46] on icon at bounding box center [665, 48] width 15 height 15
drag, startPoint x: 704, startPoint y: 181, endPoint x: 627, endPoint y: 181, distance: 77.0
click at [627, 181] on span "- Care Instructions: Clean bands with mild soap and water; store tabs in a dry …" at bounding box center [771, 193] width 295 height 28
click at [662, 49] on icon at bounding box center [665, 48] width 15 height 15
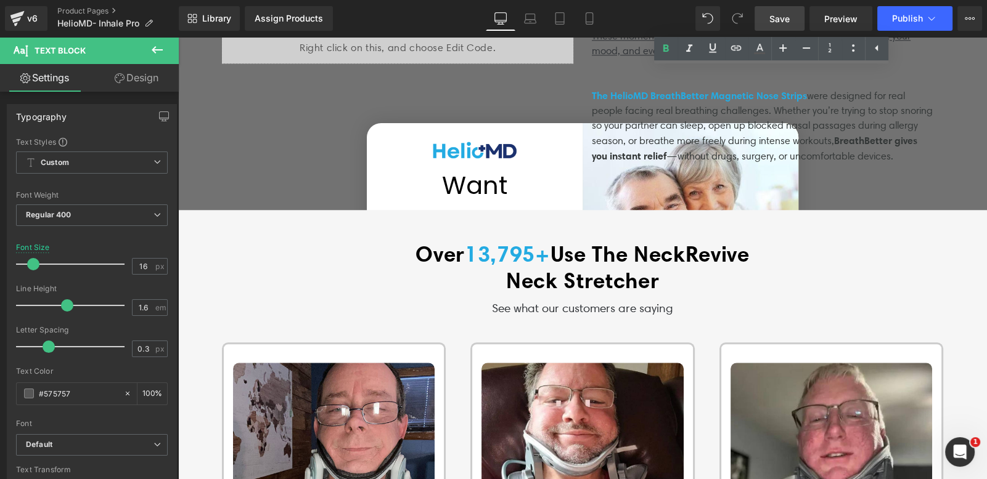
scroll to position [1428, 0]
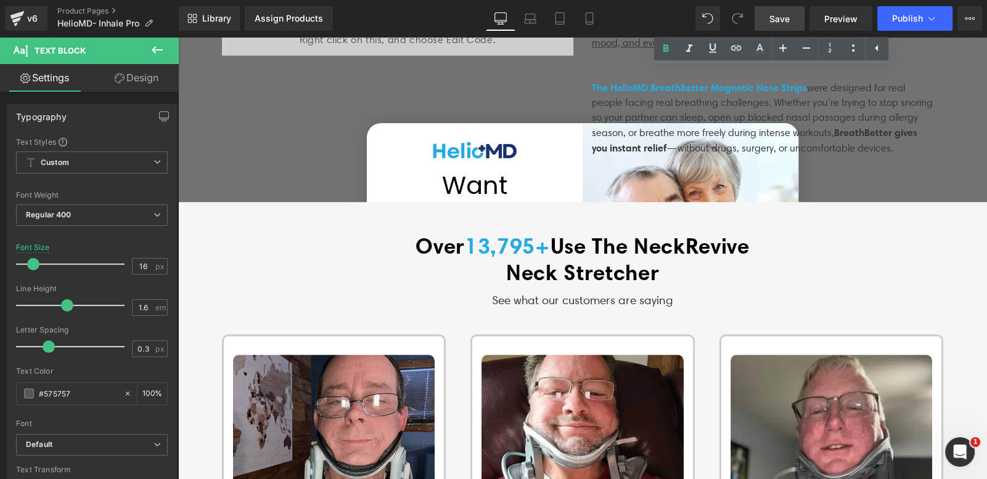
click at [780, 17] on span "Save" at bounding box center [779, 18] width 20 height 13
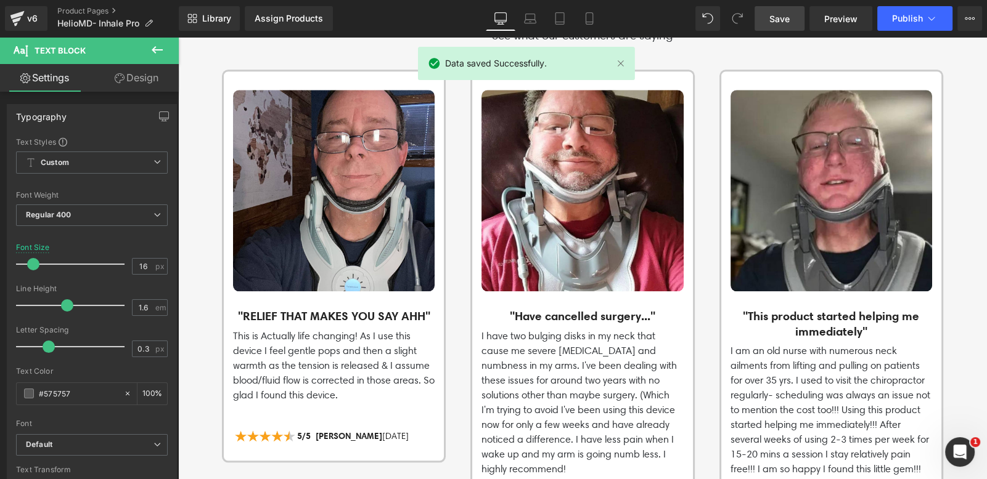
scroll to position [1678, 0]
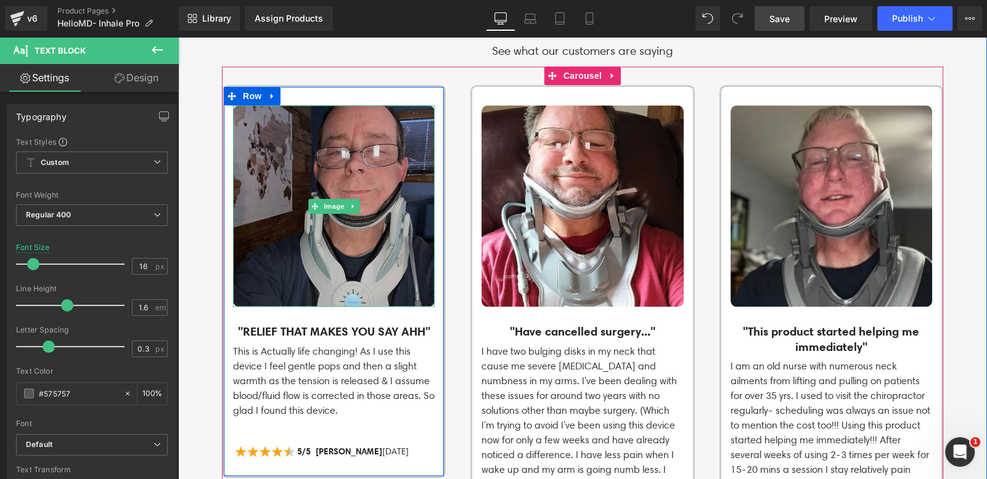
click at [353, 219] on img at bounding box center [334, 206] width 202 height 202
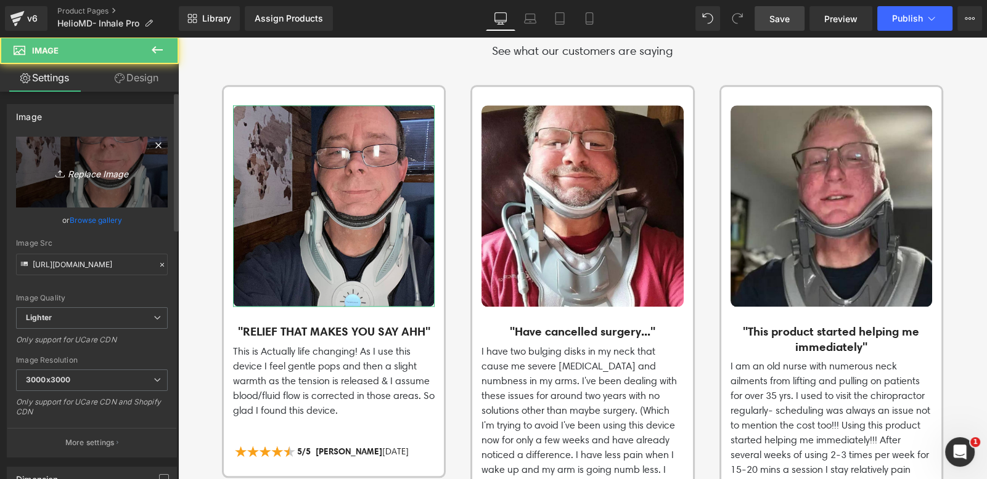
click at [109, 169] on icon "Replace Image" at bounding box center [92, 172] width 99 height 15
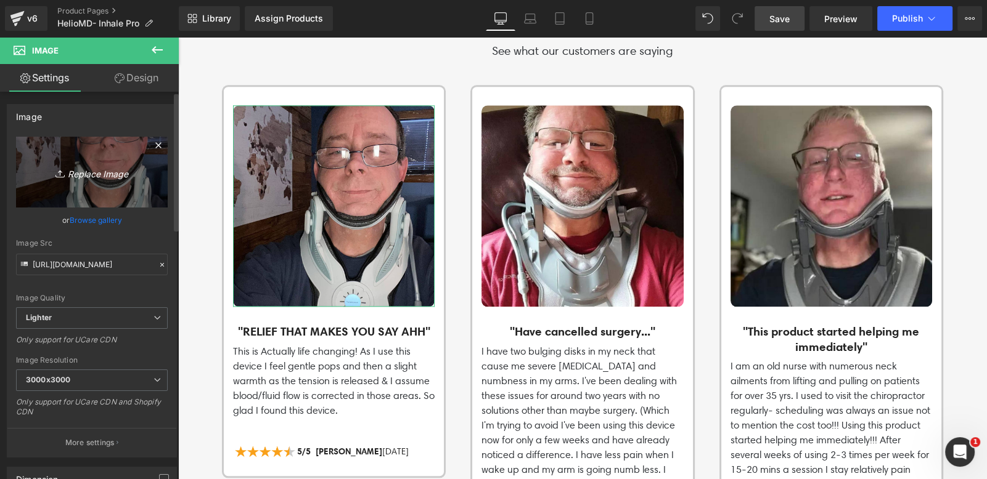
type input "C:\fakepath\13.png"
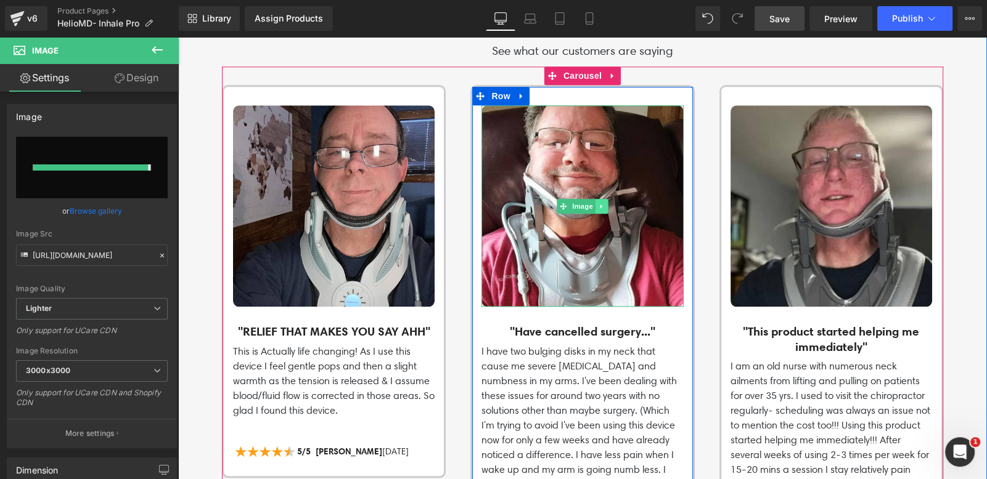
type input "[URL][DOMAIN_NAME]"
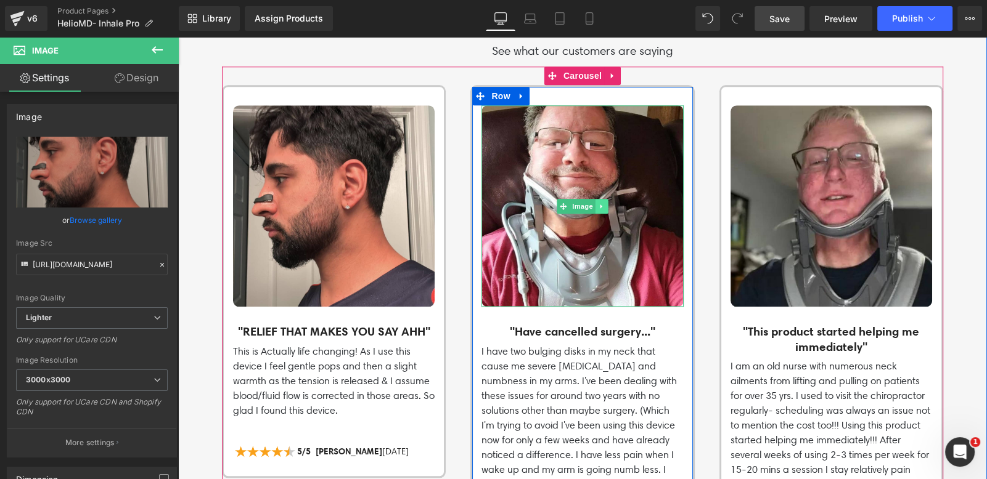
click at [598, 203] on icon at bounding box center [601, 206] width 7 height 7
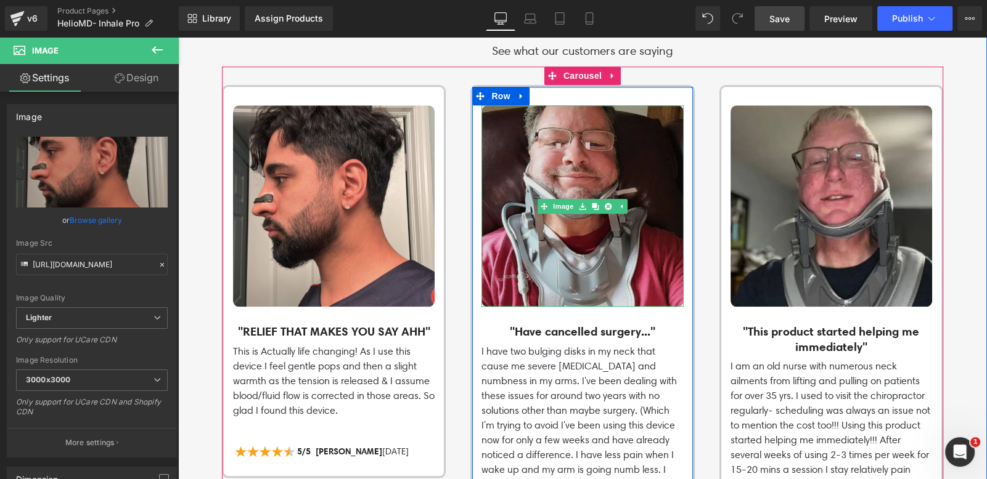
click at [600, 168] on img at bounding box center [582, 206] width 202 height 202
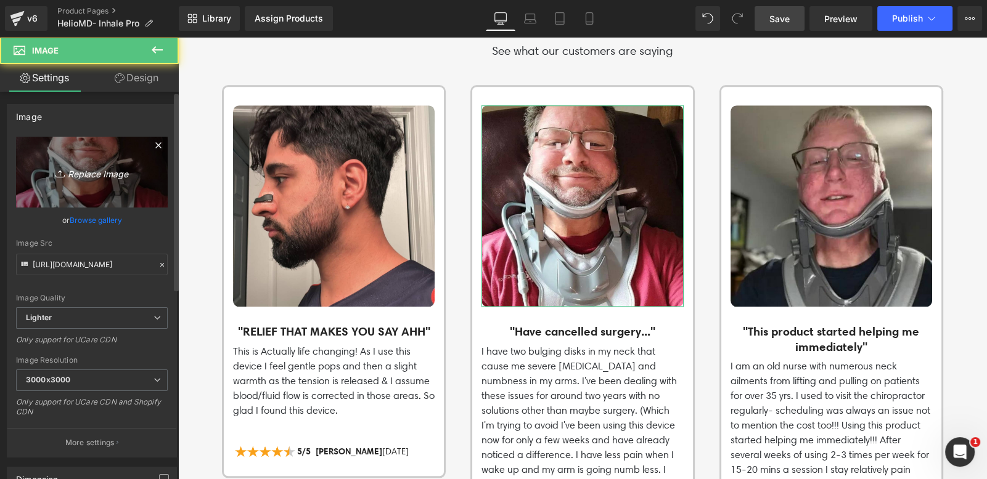
click at [96, 190] on link "Replace Image" at bounding box center [92, 172] width 152 height 71
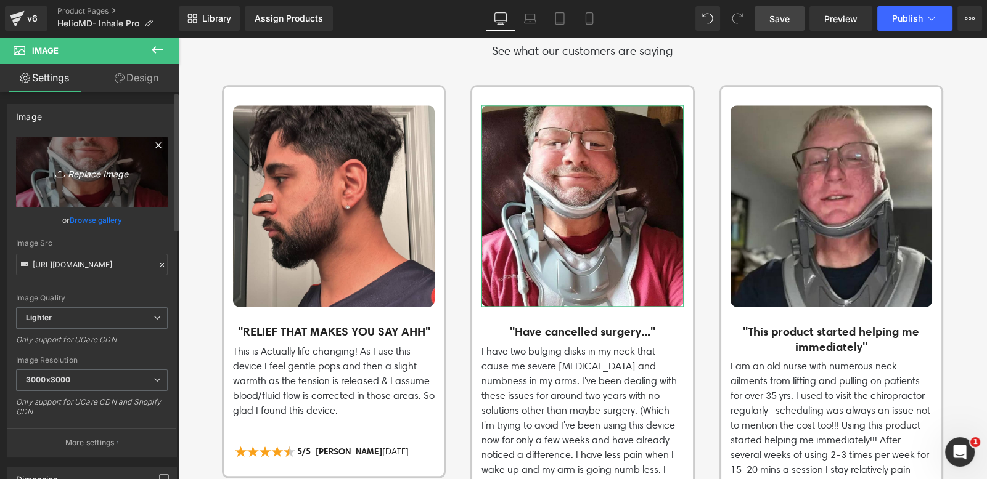
type input "C:\fakepath\14.png"
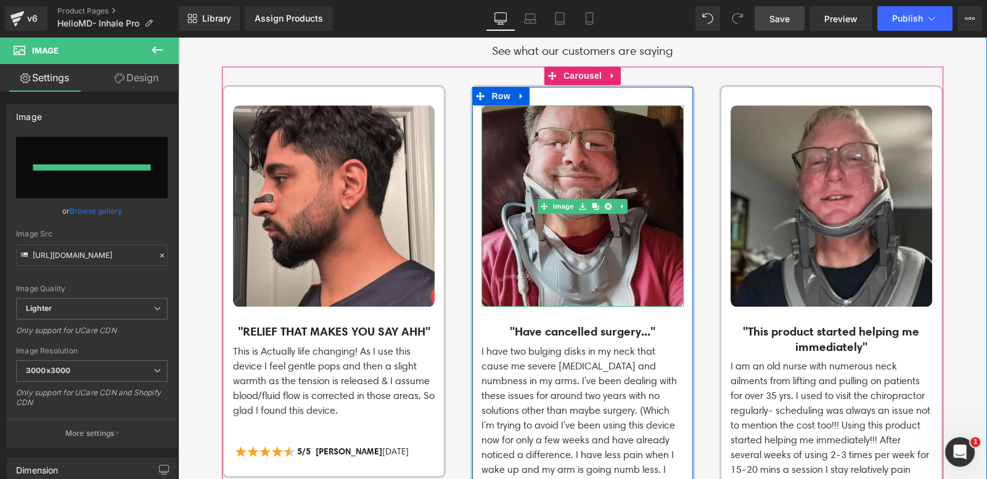
type input "[URL][DOMAIN_NAME]"
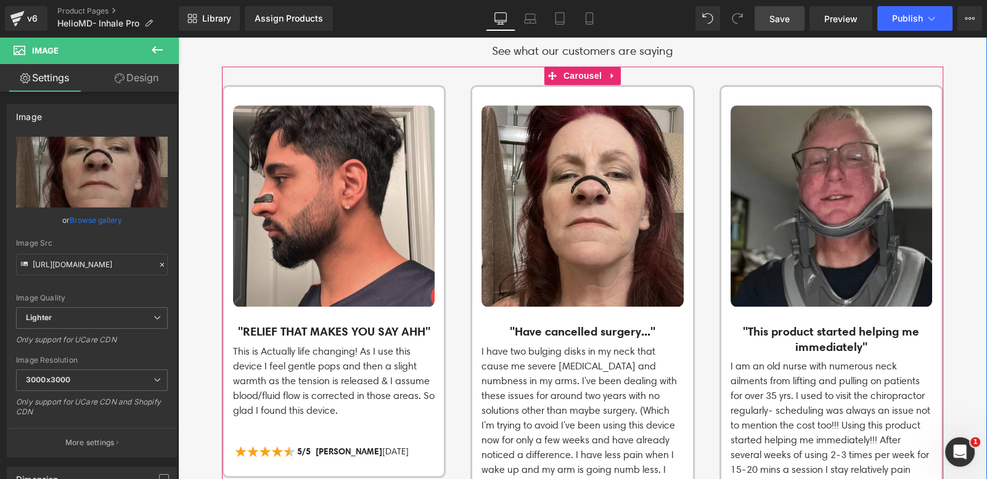
click at [826, 175] on img at bounding box center [831, 206] width 202 height 202
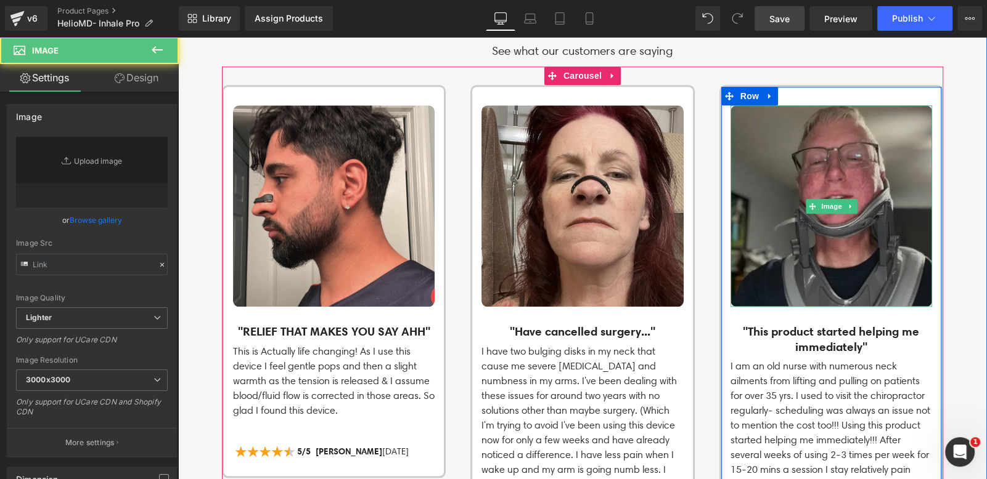
type input "[URL][DOMAIN_NAME]"
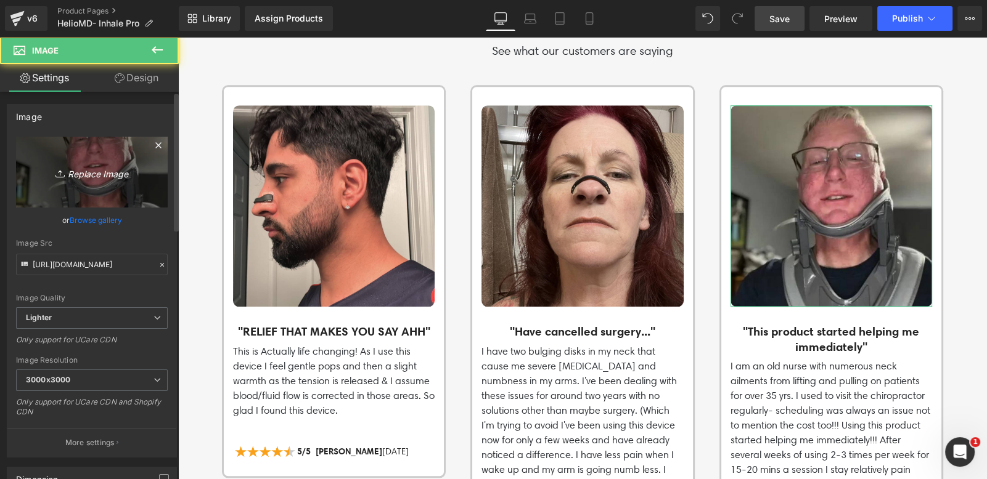
click at [122, 178] on icon "Replace Image" at bounding box center [92, 172] width 99 height 15
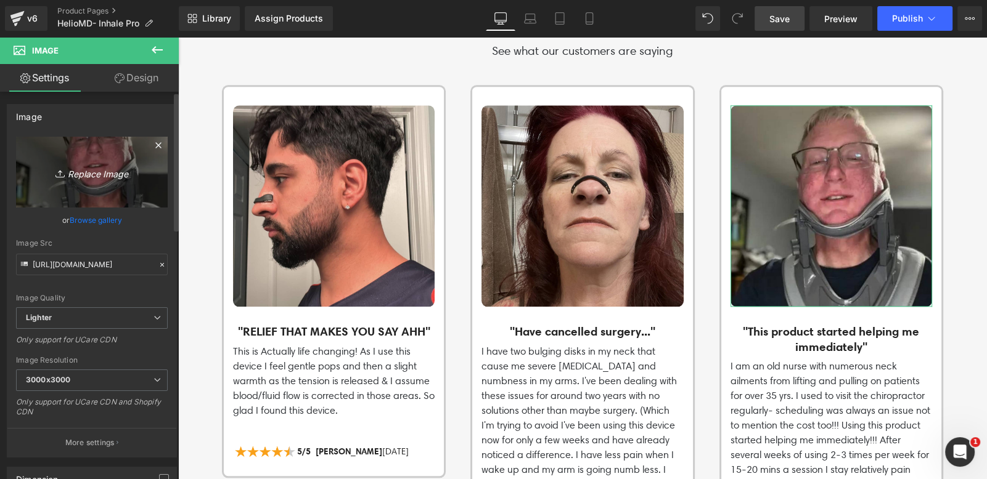
type input "C:\fakepath\15.png"
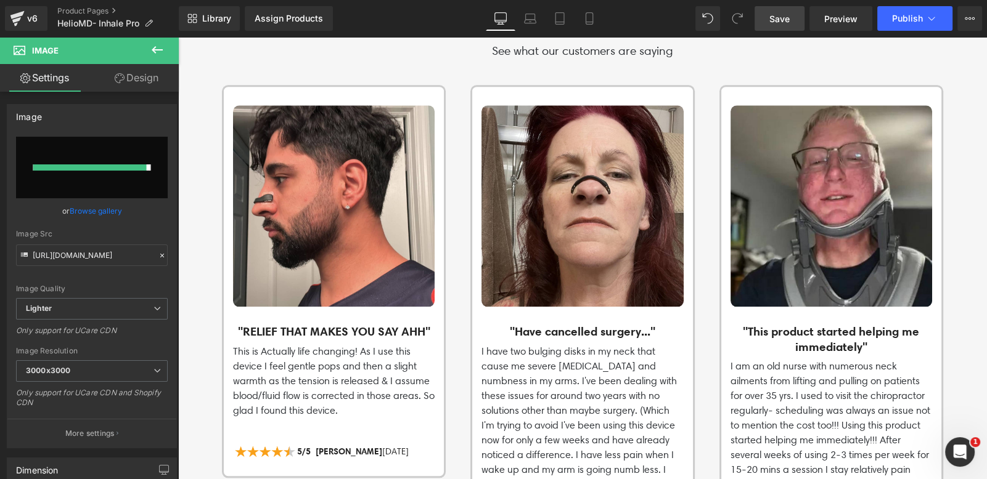
type input "[URL][DOMAIN_NAME]"
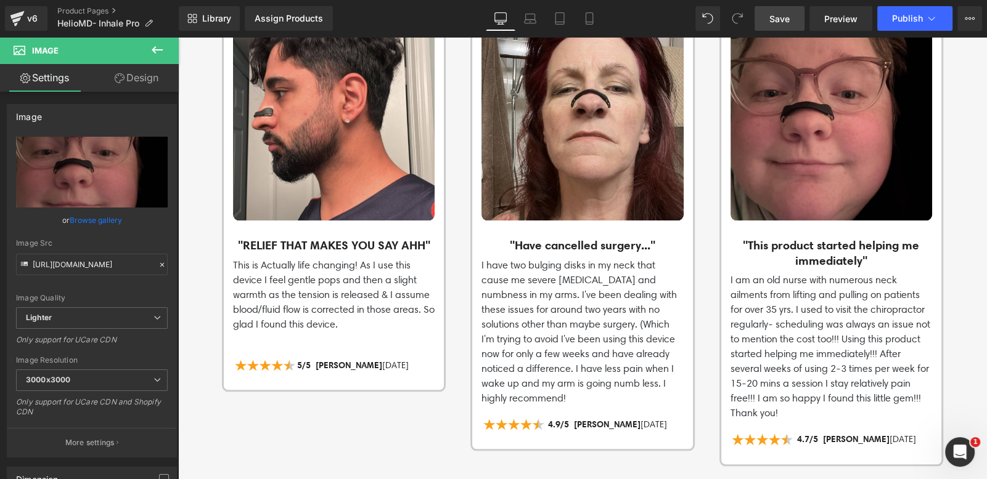
scroll to position [1780, 0]
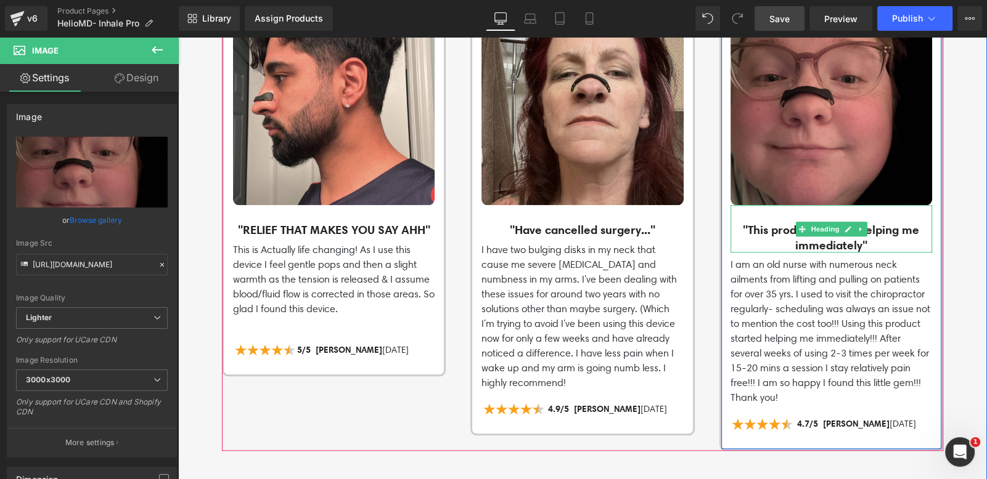
click at [747, 226] on h3 ""This product started helping me immediately"" at bounding box center [831, 237] width 202 height 30
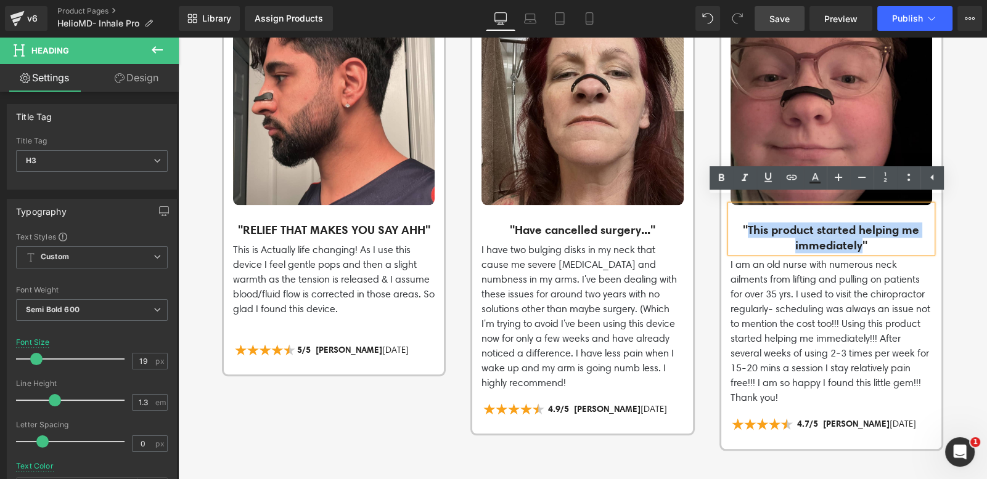
drag, startPoint x: 741, startPoint y: 224, endPoint x: 857, endPoint y: 233, distance: 115.6
click at [857, 233] on h3 ""This product started helping me immediately"" at bounding box center [831, 237] width 202 height 30
paste div
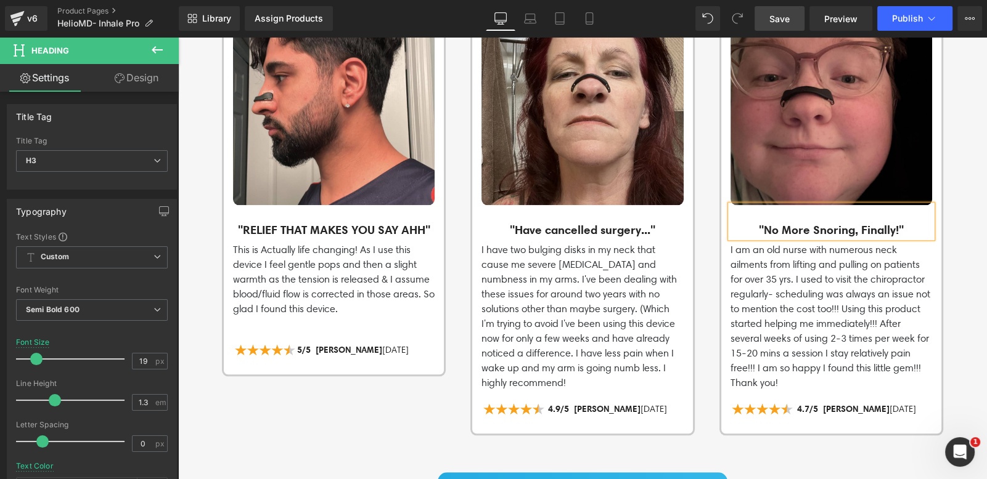
click at [835, 300] on p "I am an old nurse with numerous neck ailments from lifting and pulling on patie…" at bounding box center [831, 317] width 202 height 148
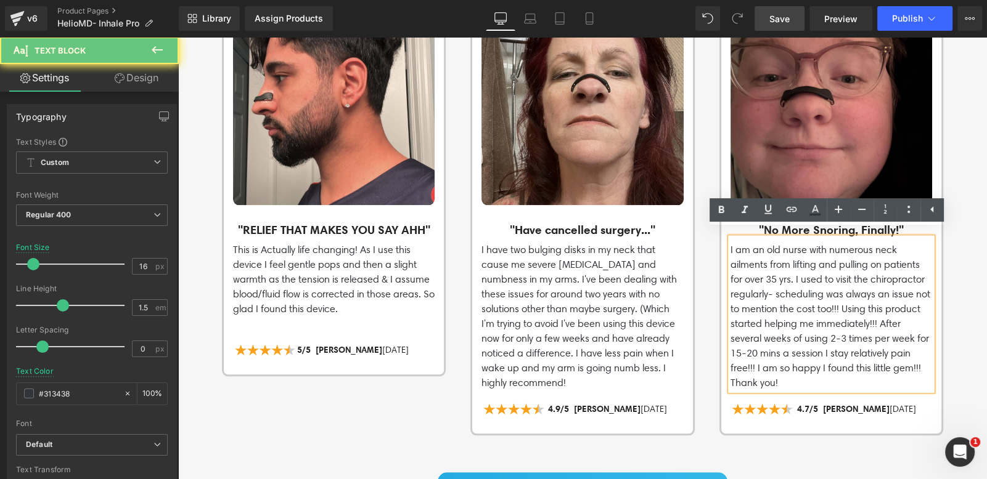
click at [834, 299] on p "I am an old nurse with numerous neck ailments from lifting and pulling on patie…" at bounding box center [831, 317] width 202 height 148
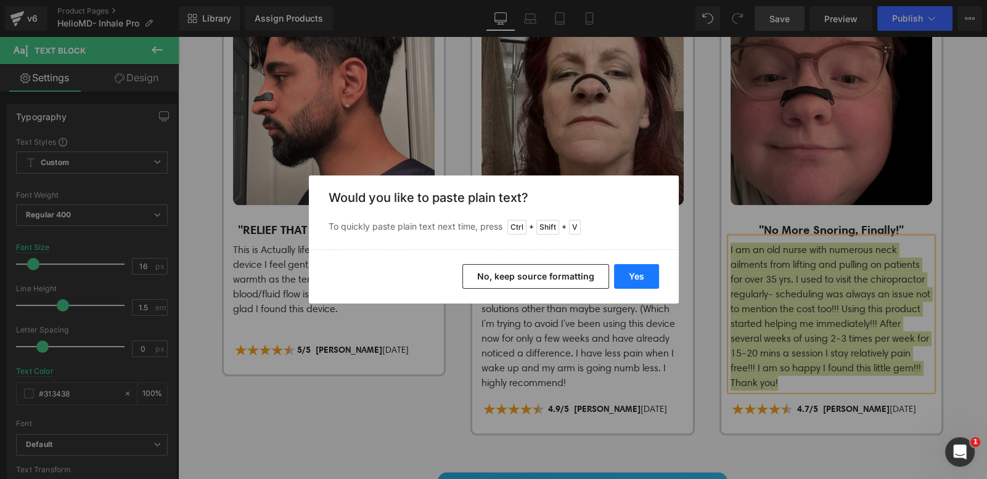
click at [635, 277] on button "Yes" at bounding box center [636, 276] width 45 height 25
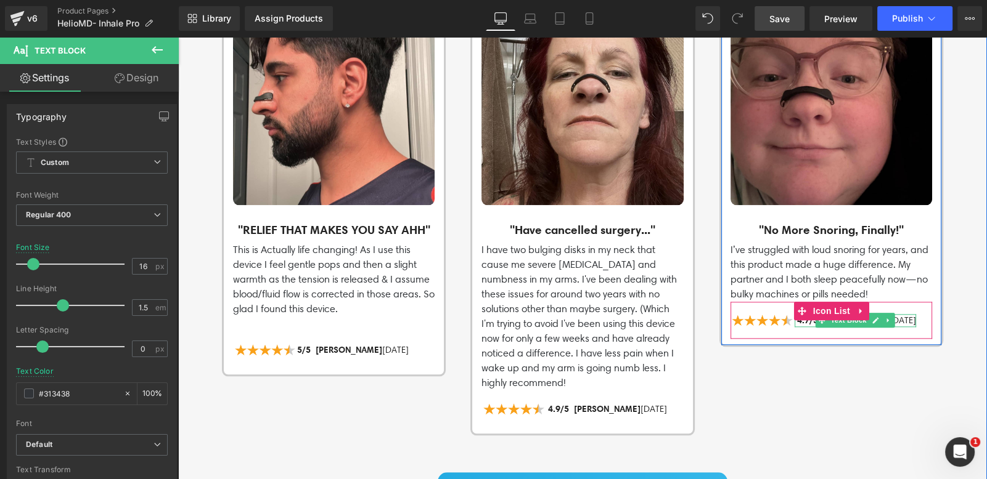
click at [853, 347] on div "Image "RELIEF THAT MAKES YOU SAY AHH" Heading This is Actually life changing! A…" at bounding box center [595, 209] width 746 height 453
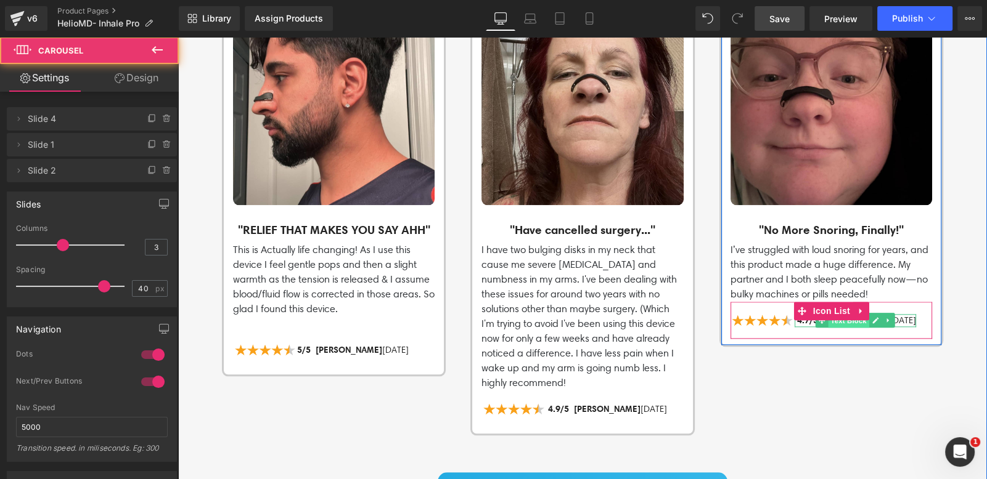
click at [834, 315] on span "Text Block" at bounding box center [848, 321] width 41 height 15
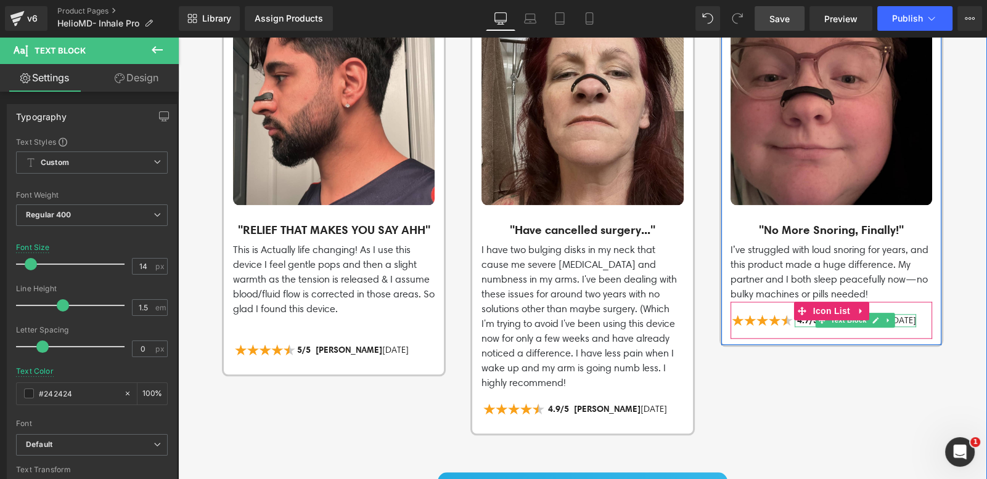
click at [895, 314] on p "4.7/5 [PERSON_NAME] [DATE]" at bounding box center [854, 320] width 121 height 13
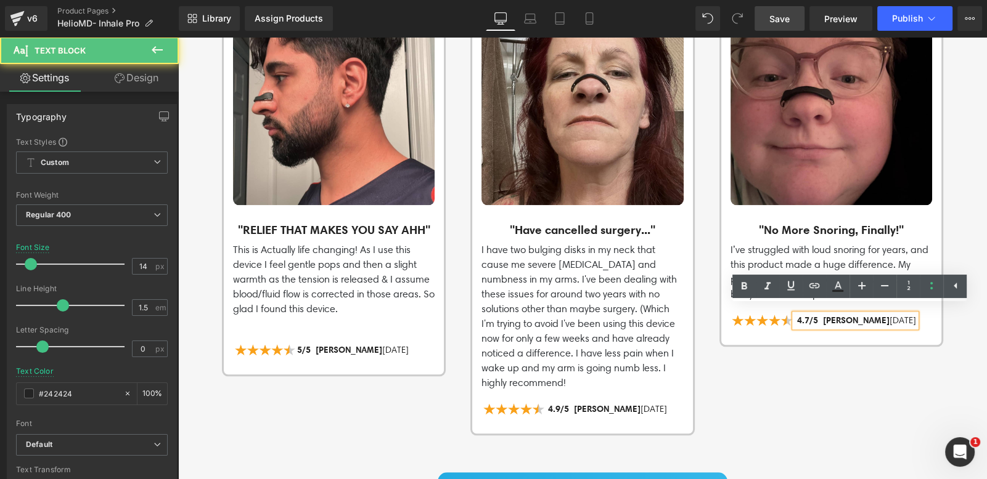
drag, startPoint x: 841, startPoint y: 313, endPoint x: 850, endPoint y: 312, distance: 8.7
click at [841, 315] on span "4.7/5 [PERSON_NAME]" at bounding box center [843, 320] width 92 height 11
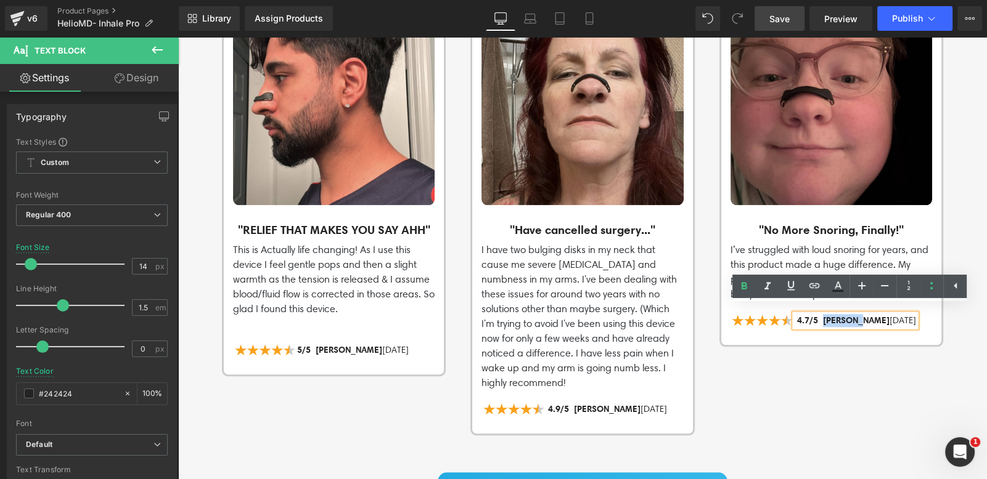
drag, startPoint x: 848, startPoint y: 312, endPoint x: 817, endPoint y: 312, distance: 30.8
click at [817, 315] on span "4.7/5 [PERSON_NAME]" at bounding box center [843, 320] width 92 height 11
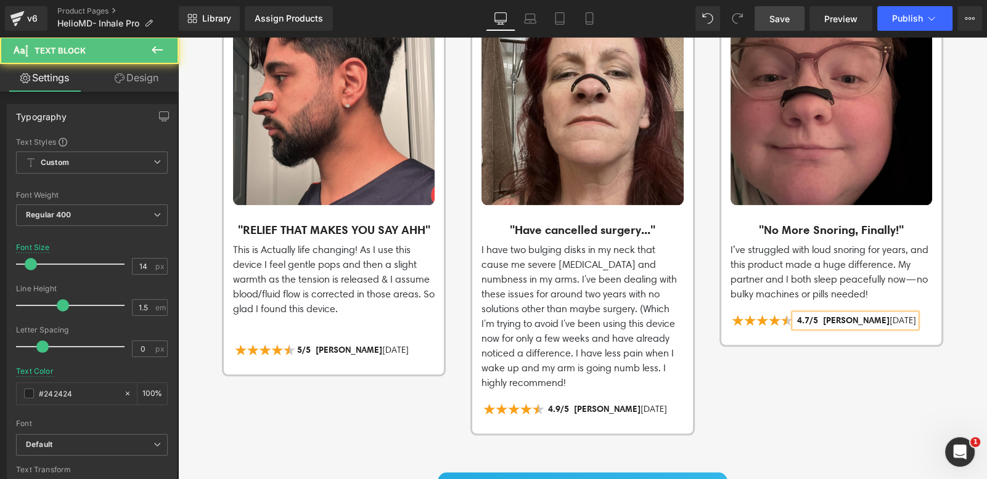
click at [907, 314] on p "4.7/5 [PERSON_NAME] [DATE]" at bounding box center [854, 320] width 121 height 13
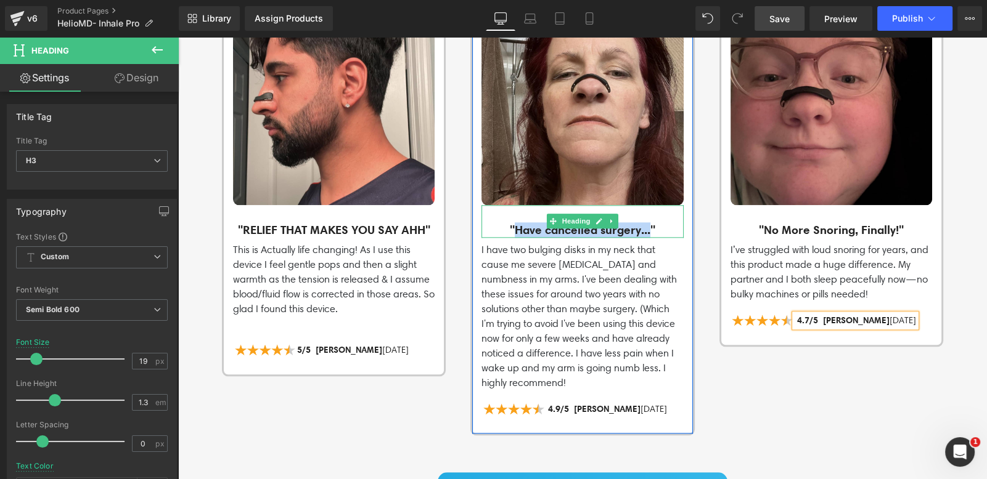
drag, startPoint x: 524, startPoint y: 222, endPoint x: 646, endPoint y: 222, distance: 122.0
click at [646, 222] on h3 ""Have cancelled surgery..."" at bounding box center [582, 229] width 202 height 15
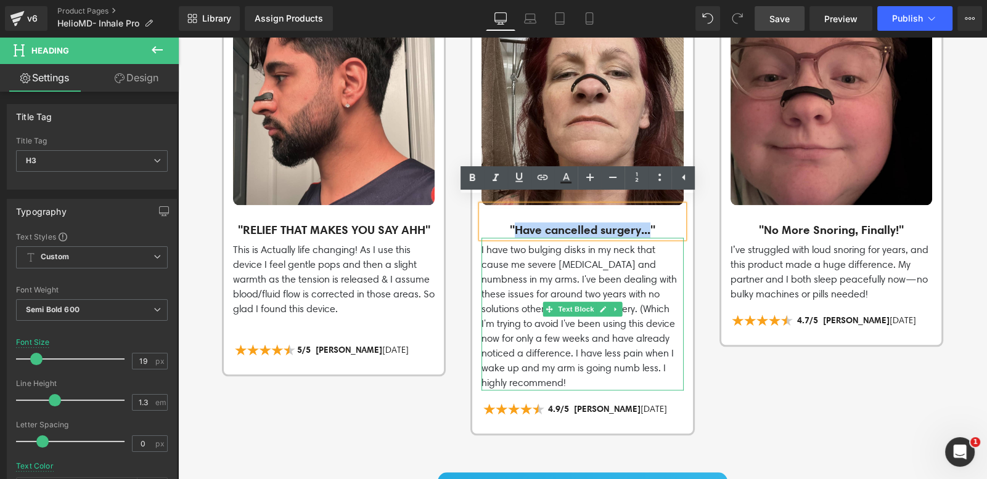
paste div
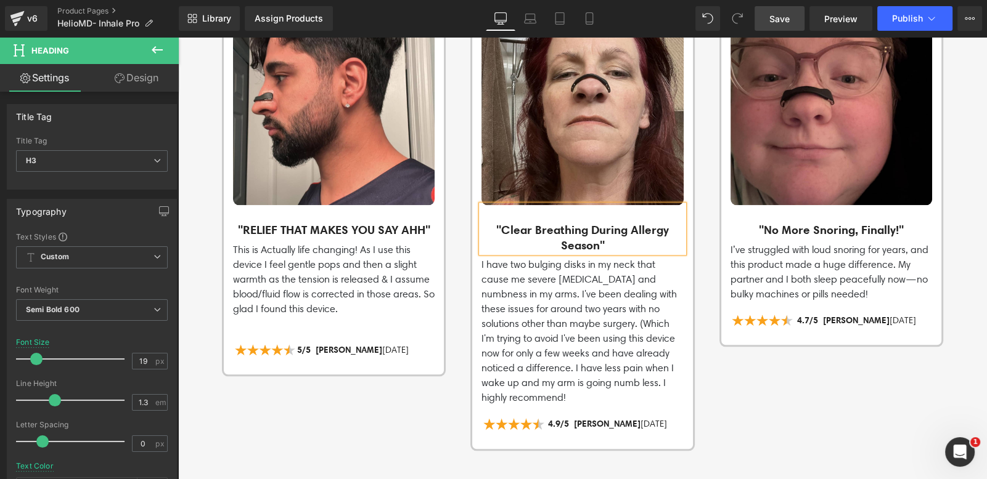
click at [587, 333] on p "I have two bulging disks in my neck that cause me severe [MEDICAL_DATA] and num…" at bounding box center [582, 332] width 202 height 148
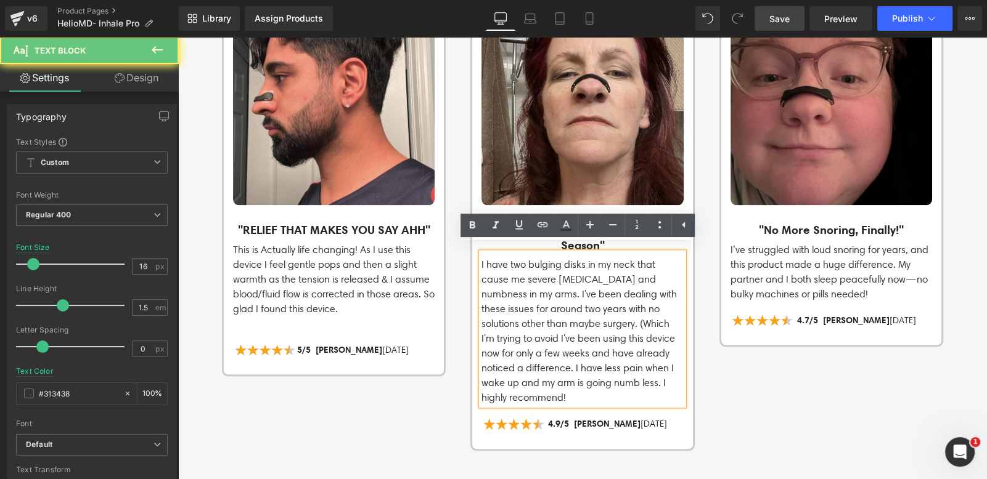
click at [585, 333] on p "I have two bulging disks in my neck that cause me severe [MEDICAL_DATA] and num…" at bounding box center [582, 332] width 202 height 148
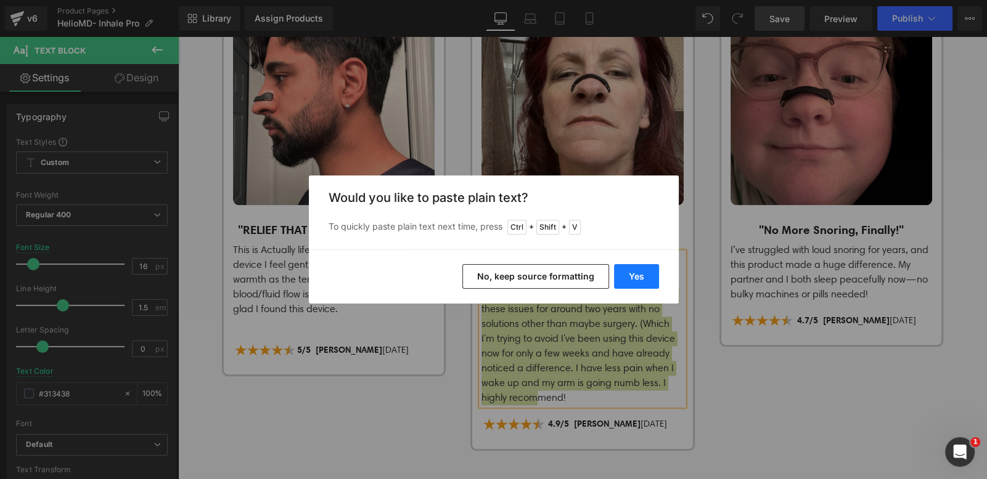
click at [621, 274] on button "Yes" at bounding box center [636, 276] width 45 height 25
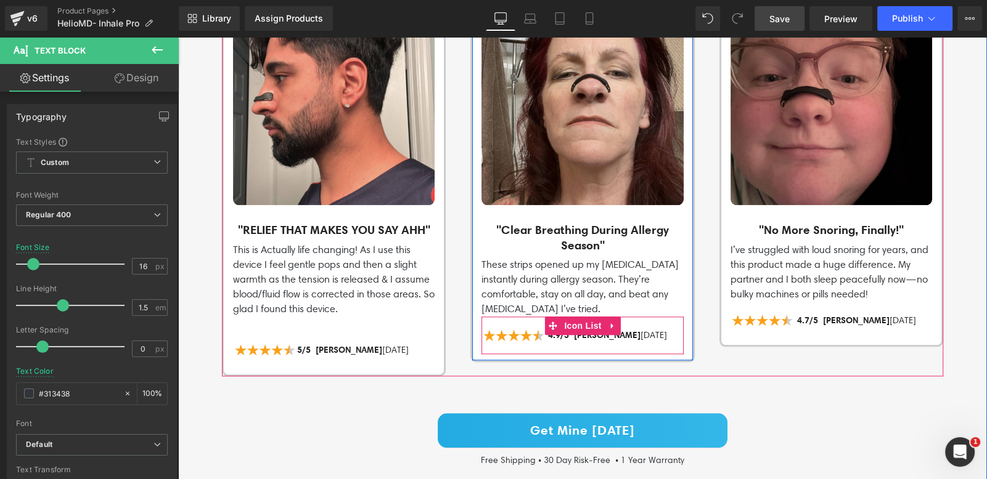
click at [651, 330] on p "4.9/5 [PERSON_NAME] [DATE]" at bounding box center [605, 335] width 121 height 13
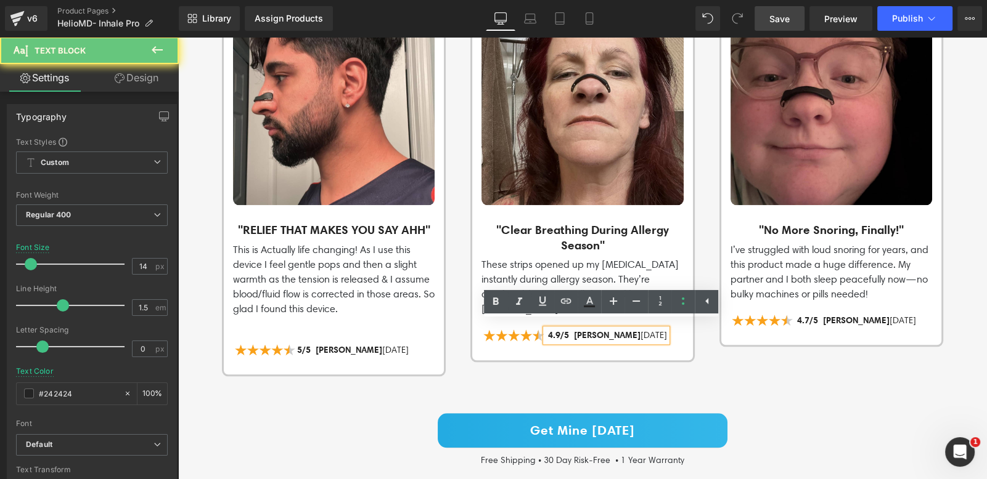
click at [656, 329] on p "4.9/5 [PERSON_NAME] [DATE]" at bounding box center [605, 335] width 121 height 13
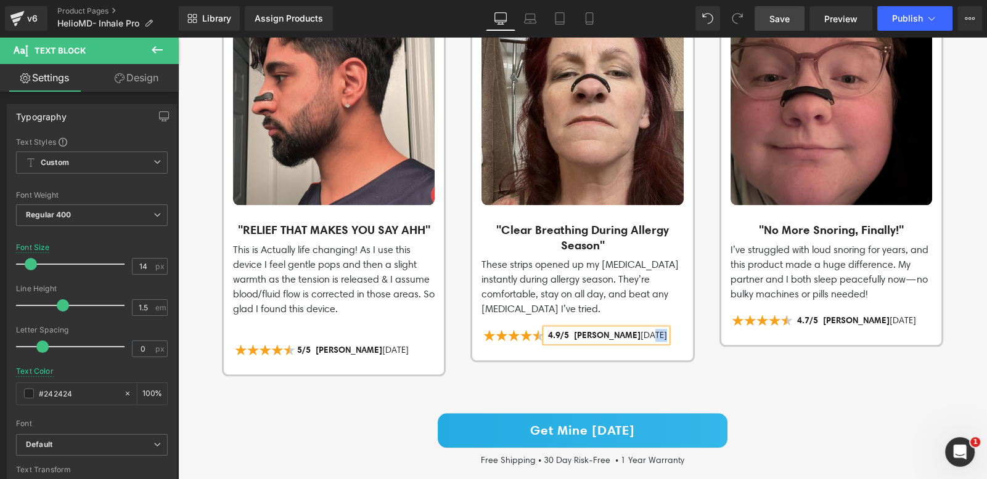
drag, startPoint x: 626, startPoint y: 325, endPoint x: 614, endPoint y: 329, distance: 12.5
click at [614, 329] on p "4.9/5 [PERSON_NAME] [DATE]" at bounding box center [605, 335] width 121 height 13
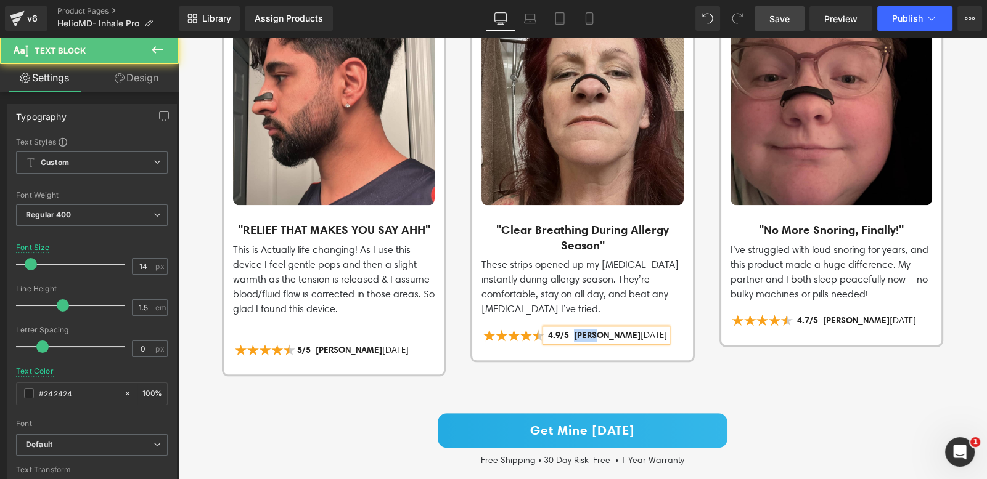
drag, startPoint x: 593, startPoint y: 328, endPoint x: 568, endPoint y: 326, distance: 25.4
click at [568, 330] on span "4.9/5 [PERSON_NAME]" at bounding box center [594, 335] width 92 height 11
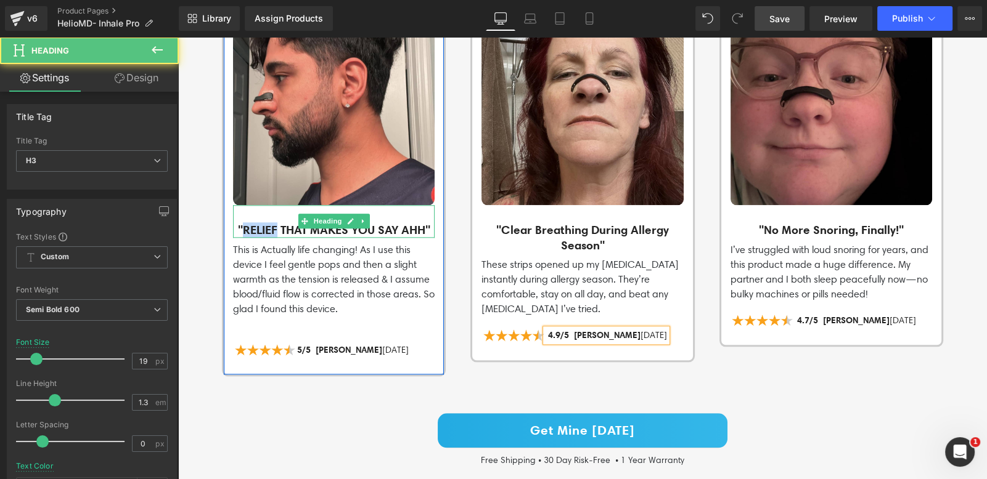
drag, startPoint x: 248, startPoint y: 222, endPoint x: 283, endPoint y: 220, distance: 35.8
click at [283, 222] on h3 ""RELIEF THAT MAKES YOU SAY AHH"" at bounding box center [334, 229] width 202 height 15
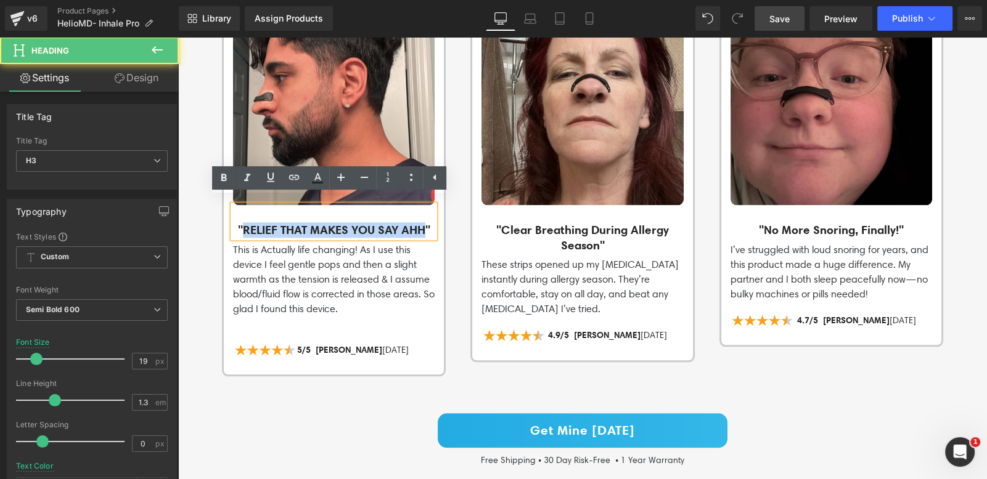
click at [338, 235] on h3 ""RELIEF THAT MAKES YOU SAY AHH"" at bounding box center [334, 229] width 202 height 15
paste div
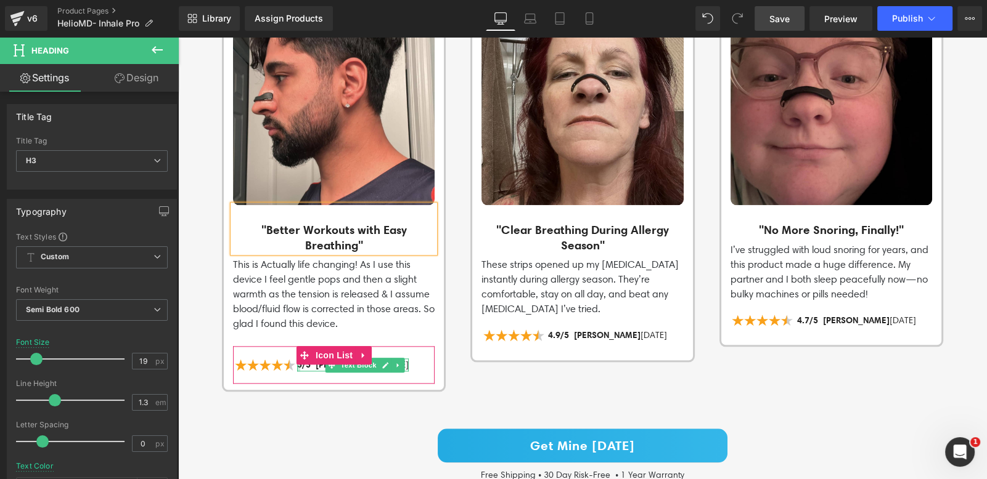
click at [297, 362] on div at bounding box center [298, 365] width 3 height 13
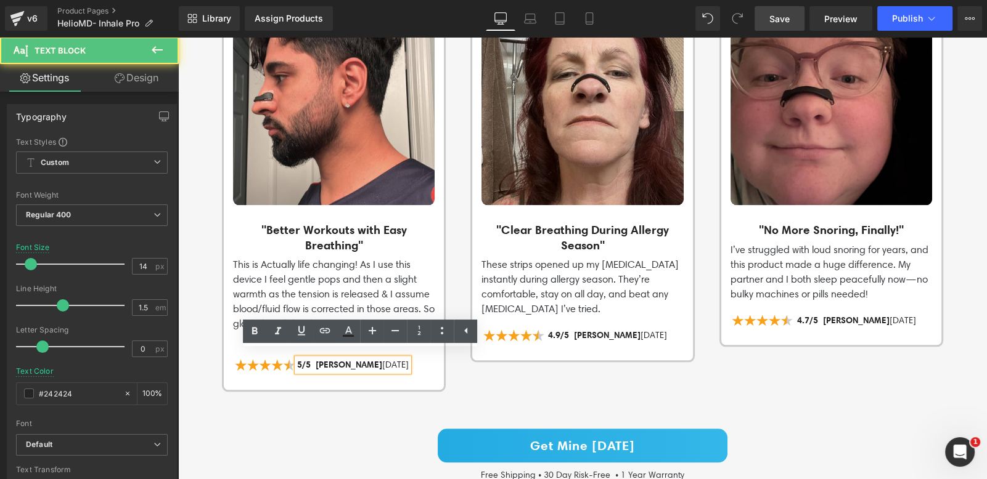
click at [323, 359] on span "5/5 [PERSON_NAME]" at bounding box center [339, 364] width 85 height 11
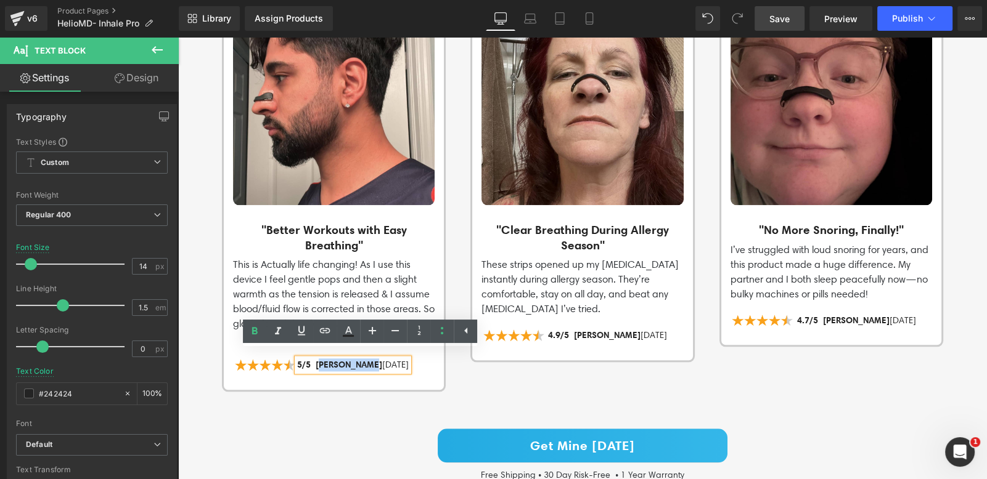
drag, startPoint x: 360, startPoint y: 357, endPoint x: 311, endPoint y: 357, distance: 48.7
click at [311, 359] on span "5/5 [PERSON_NAME]" at bounding box center [339, 364] width 85 height 11
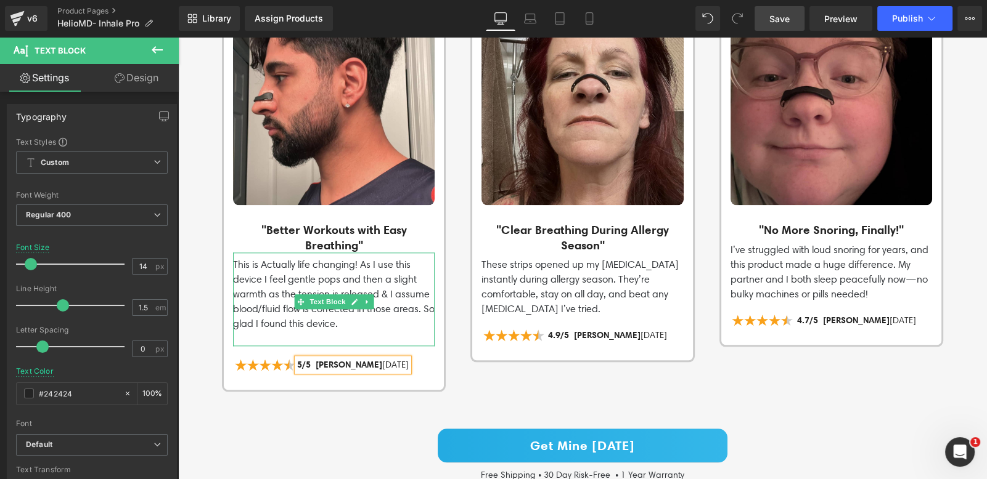
click at [410, 264] on p "This is Actually life changing! As I use this device I feel gentle pops and the…" at bounding box center [334, 295] width 202 height 74
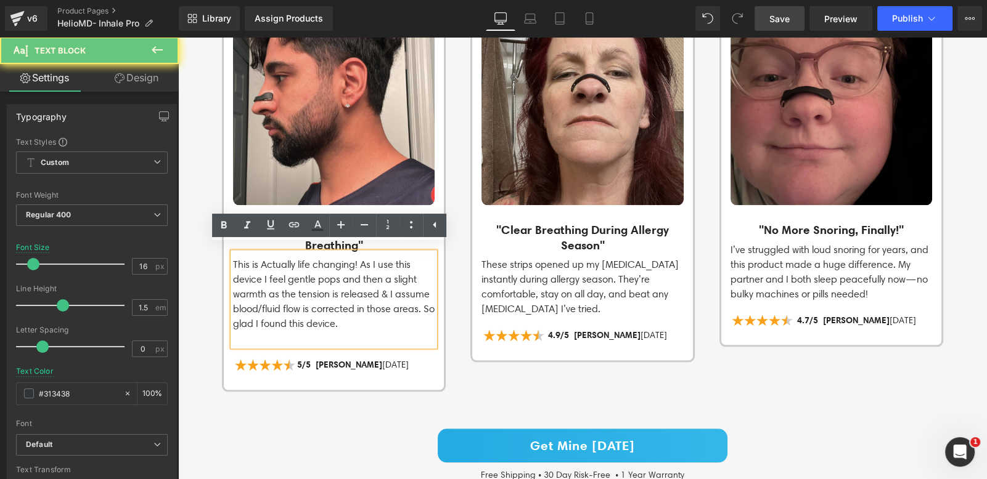
click at [410, 264] on p "This is Actually life changing! As I use this device I feel gentle pops and the…" at bounding box center [334, 295] width 202 height 74
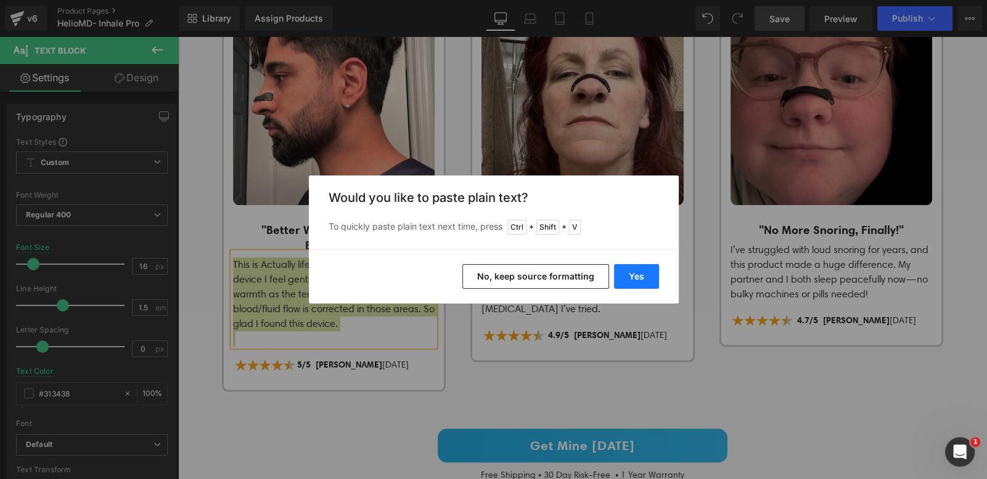
drag, startPoint x: 640, startPoint y: 284, endPoint x: 409, endPoint y: 271, distance: 231.5
click at [640, 284] on button "Yes" at bounding box center [636, 276] width 45 height 25
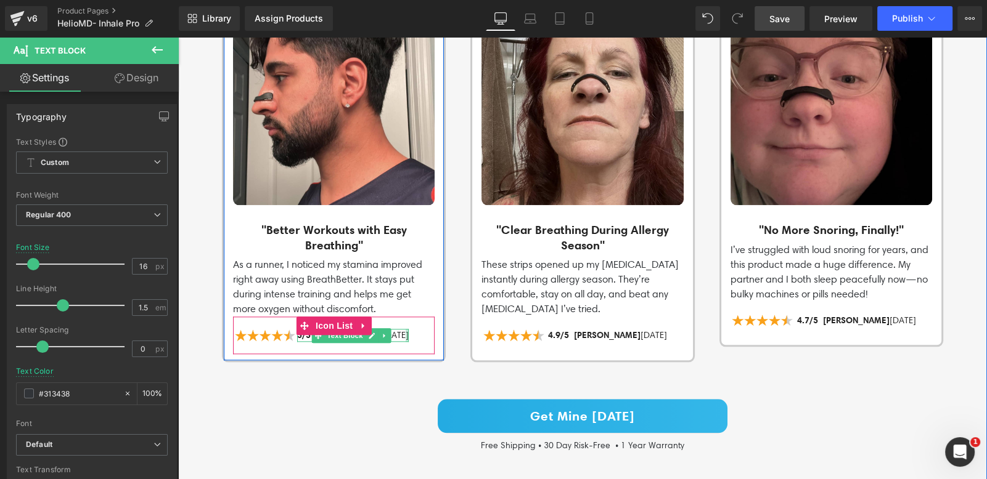
click at [405, 329] on div at bounding box center [406, 335] width 3 height 13
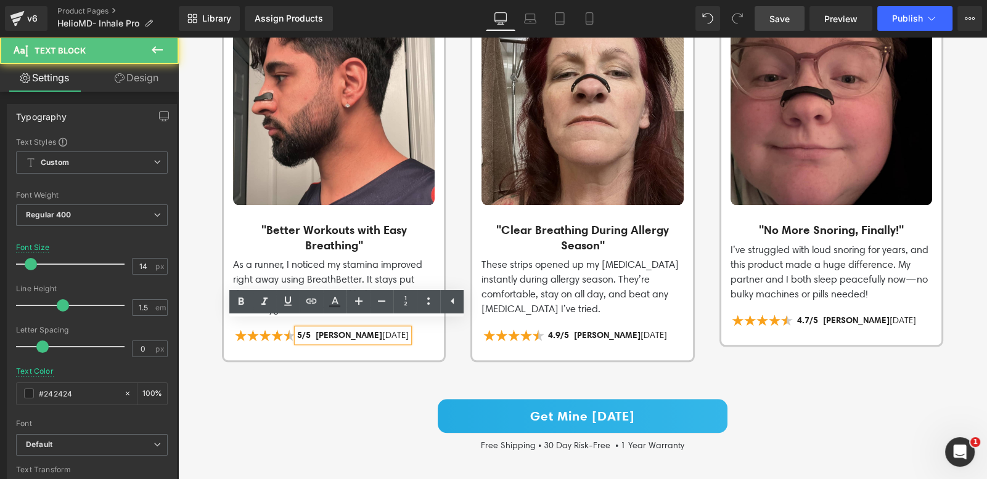
click at [398, 329] on p "5/5 [PERSON_NAME] [DATE]" at bounding box center [353, 335] width 112 height 13
drag, startPoint x: 367, startPoint y: 328, endPoint x: 352, endPoint y: 327, distance: 14.9
click at [352, 329] on p "5/5 [PERSON_NAME] [DATE]" at bounding box center [353, 335] width 112 height 13
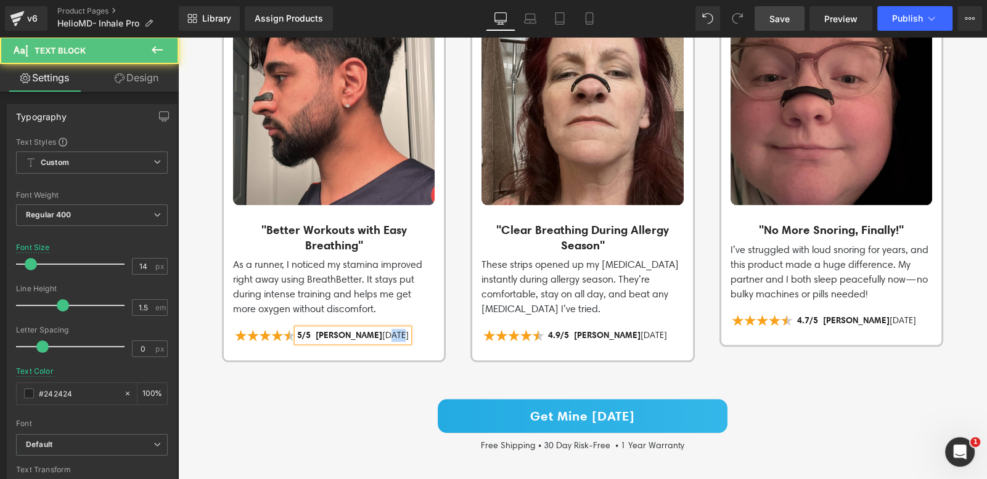
click at [401, 329] on p "5/5 [PERSON_NAME] [DATE]" at bounding box center [353, 335] width 112 height 13
click at [379, 329] on p "5/5 [PERSON_NAME] [DATE]" at bounding box center [353, 335] width 112 height 13
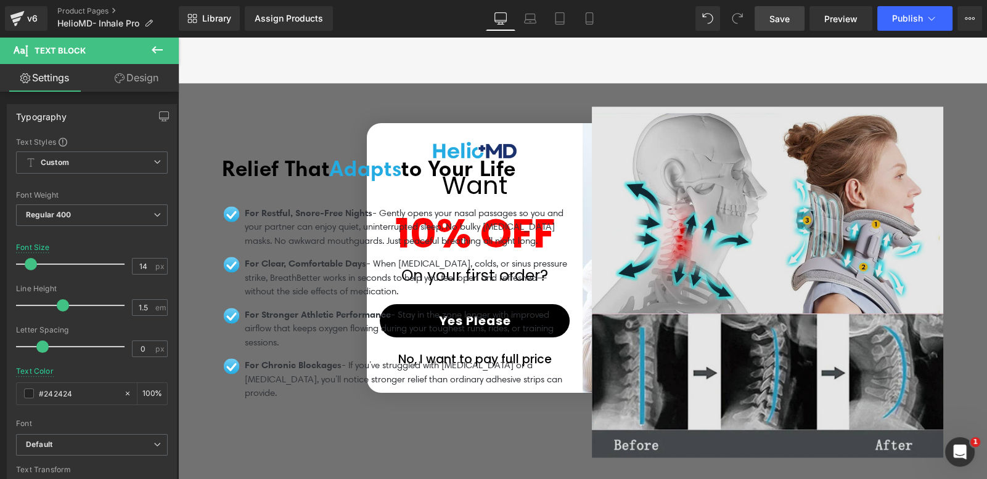
scroll to position [2221, 0]
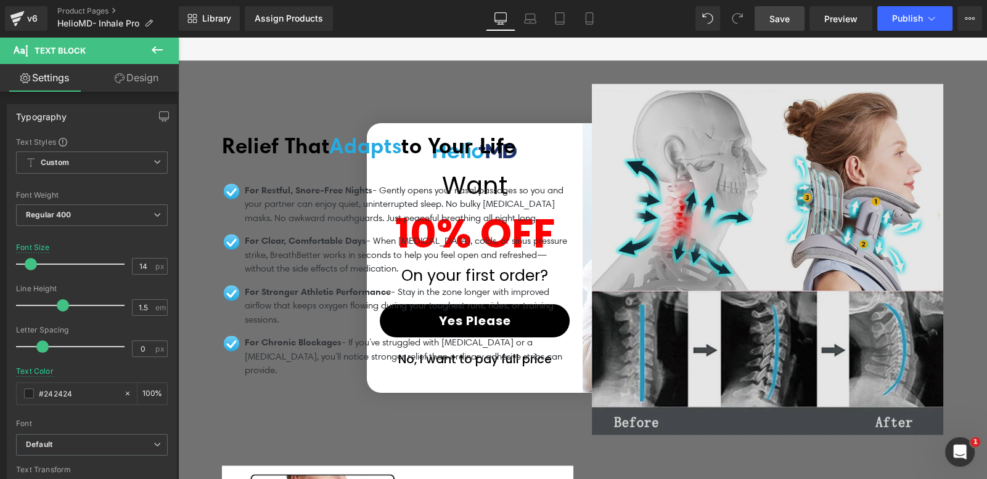
click at [768, 266] on img at bounding box center [767, 259] width 351 height 351
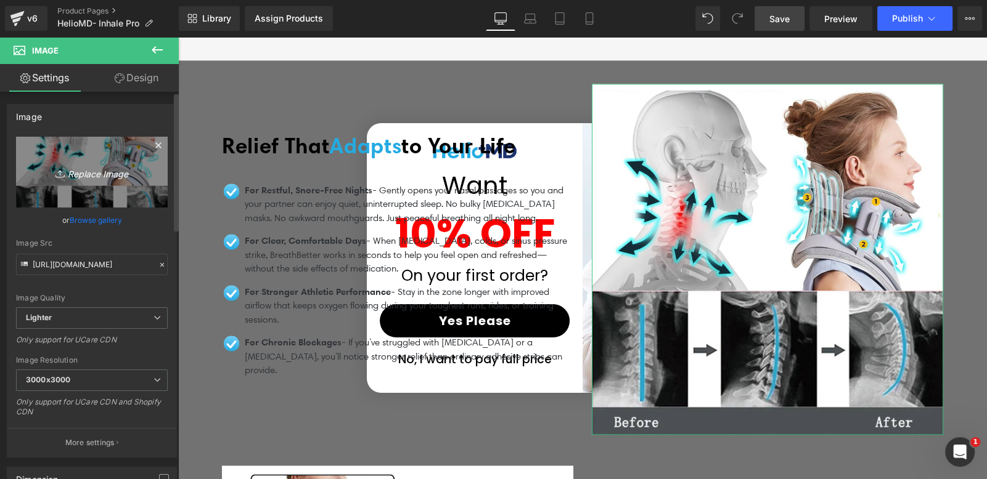
click at [91, 169] on icon "Replace Image" at bounding box center [92, 172] width 99 height 15
type input "C:\fakepath\11.png"
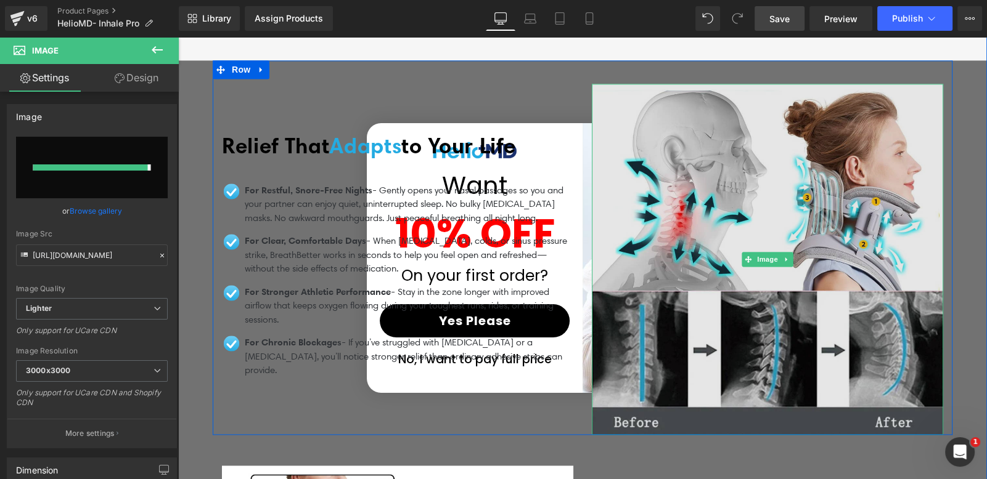
type input "[URL][DOMAIN_NAME]"
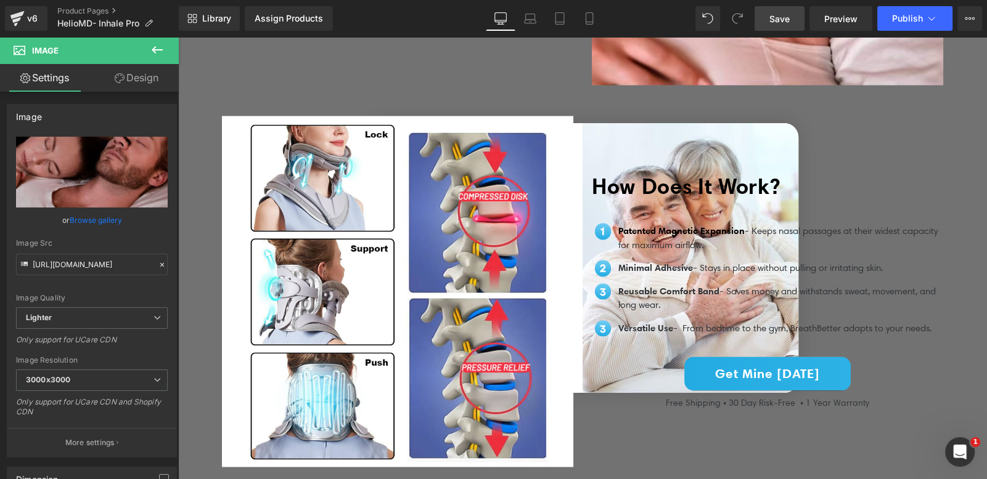
scroll to position [2609, 0]
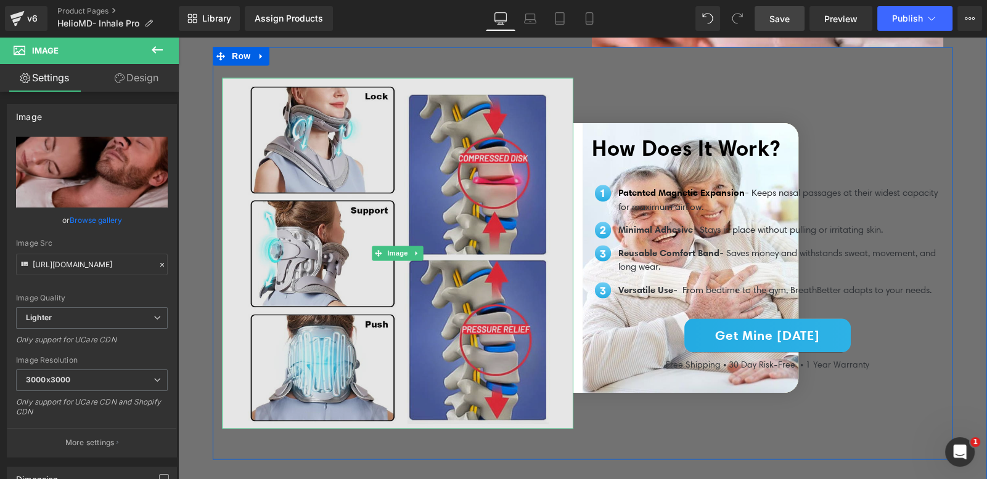
click at [323, 81] on img at bounding box center [397, 253] width 351 height 351
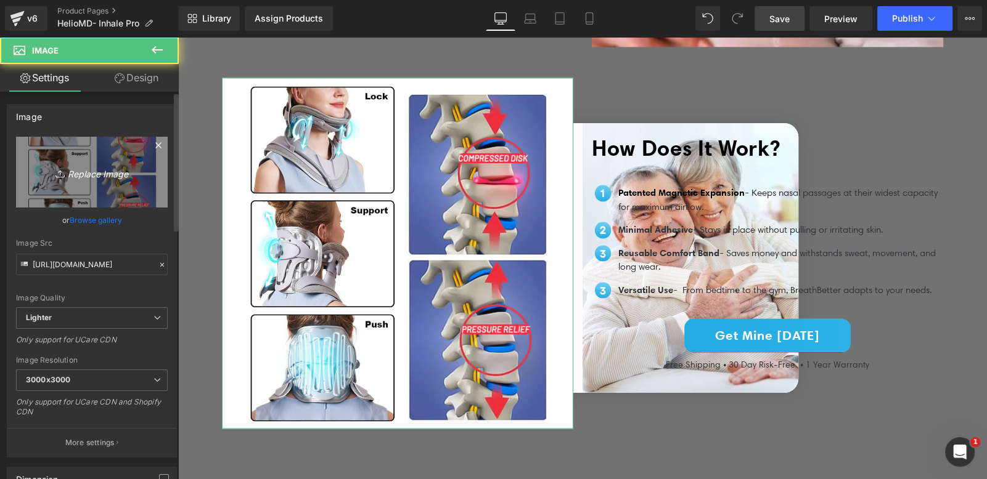
click at [105, 181] on link "Replace Image" at bounding box center [92, 172] width 152 height 71
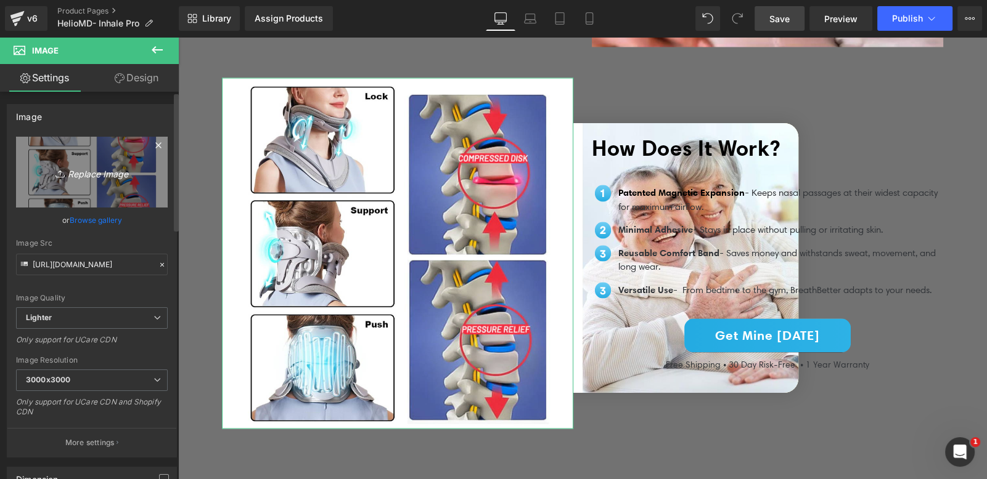
type input "C:\fakepath\4.png"
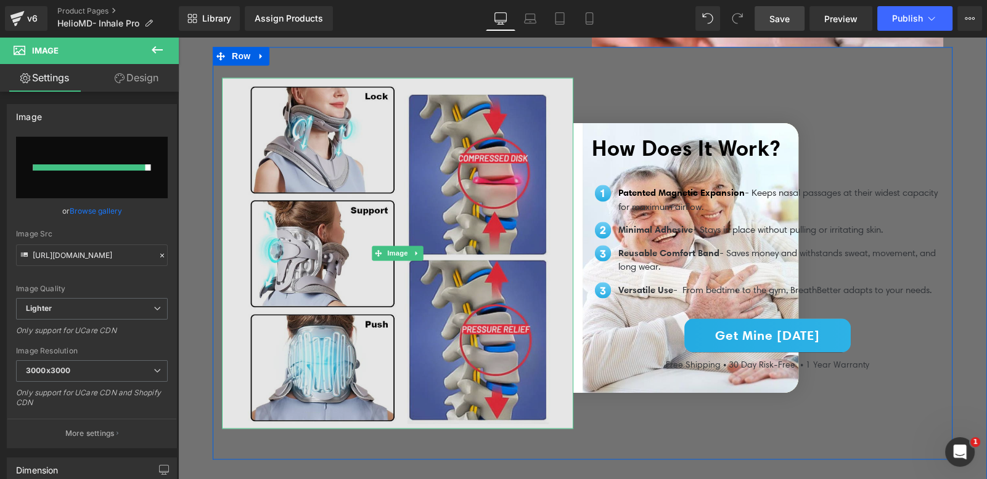
type input "[URL][DOMAIN_NAME]"
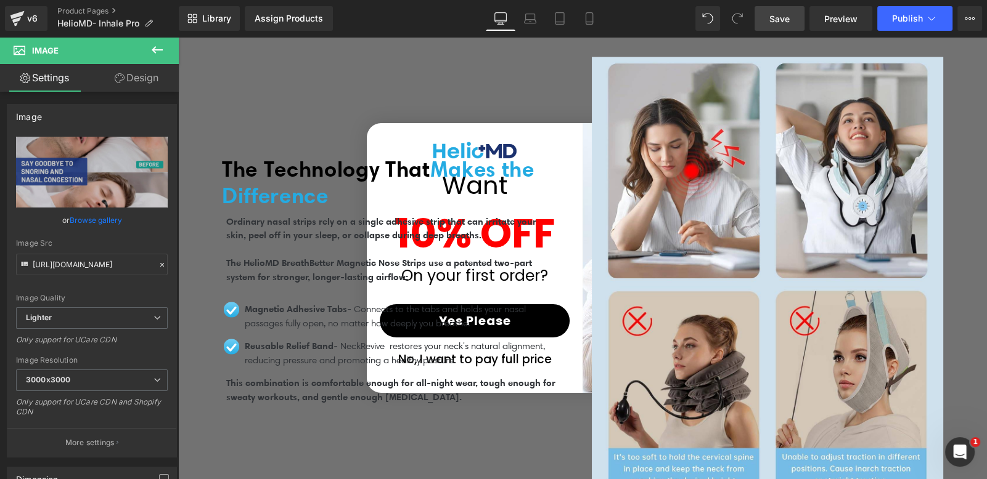
scroll to position [3066, 0]
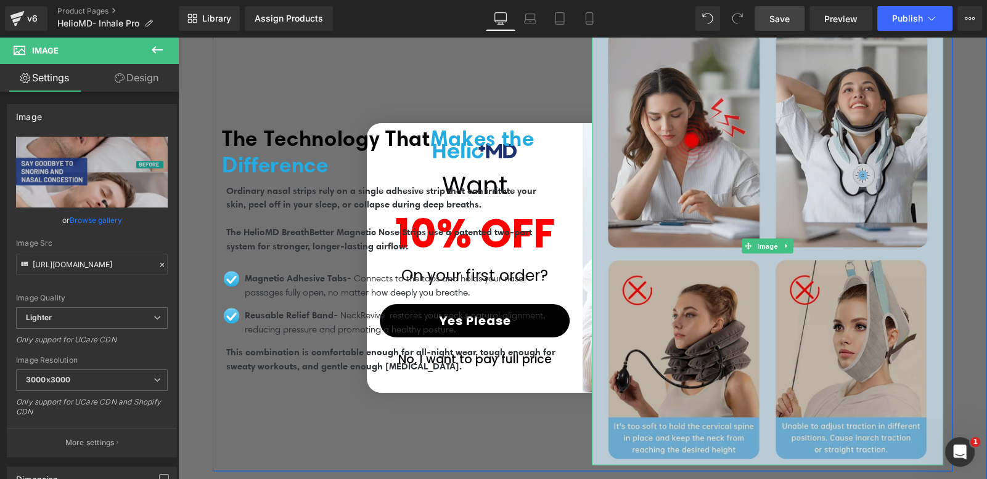
click at [826, 255] on img at bounding box center [767, 245] width 351 height 439
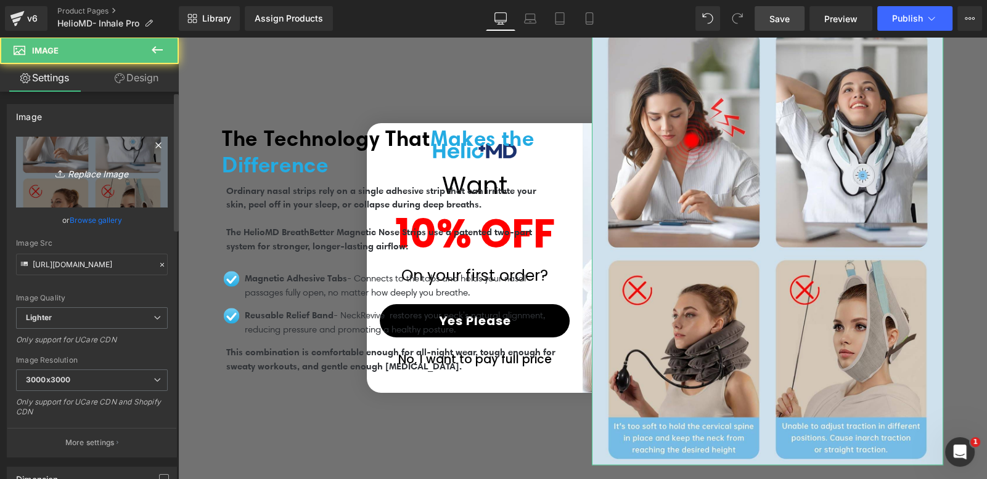
click at [96, 177] on icon "Replace Image" at bounding box center [92, 172] width 99 height 15
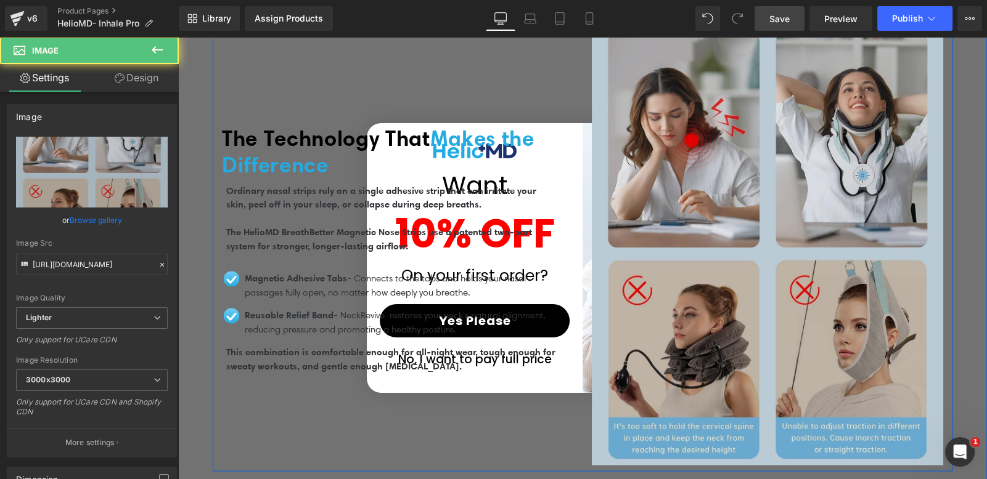
click at [694, 195] on img at bounding box center [767, 245] width 351 height 439
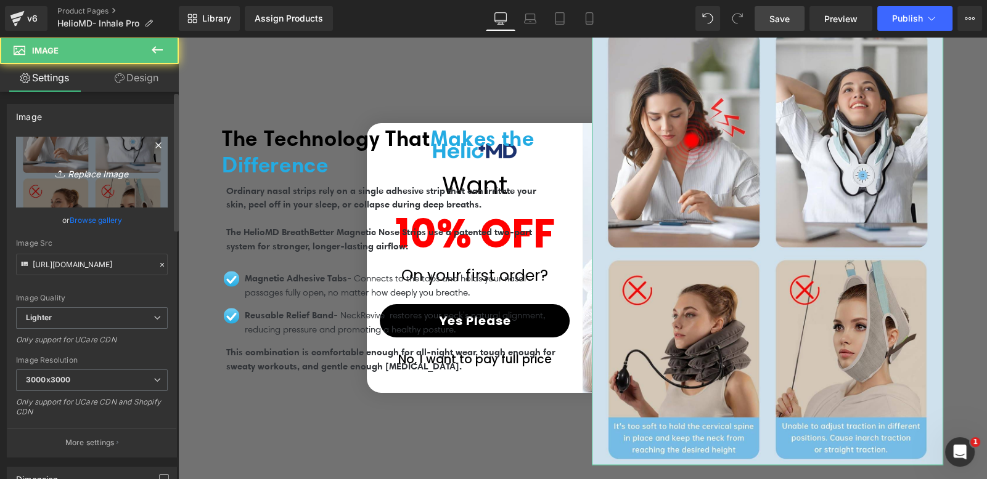
click at [140, 184] on link "Replace Image" at bounding box center [92, 172] width 152 height 71
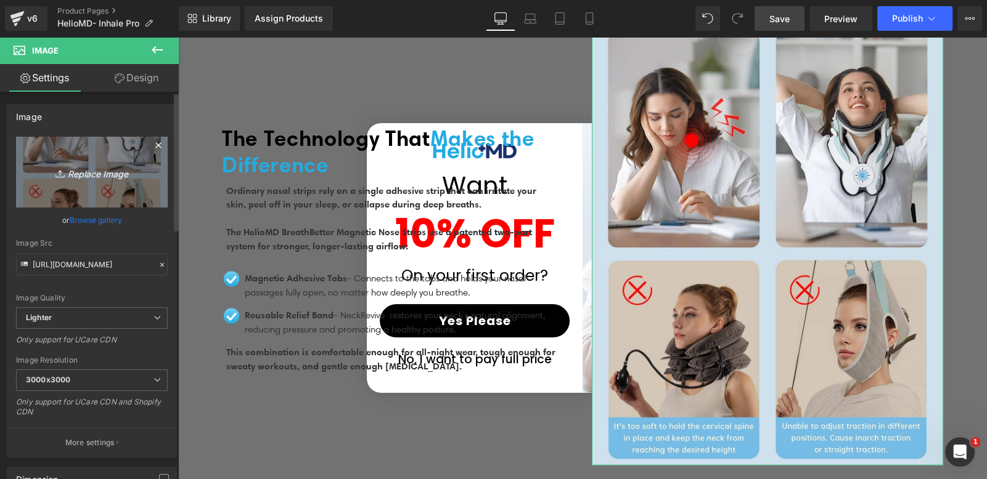
type input "C:\fakepath\MAGNETIC NOSE STRIP (1).png"
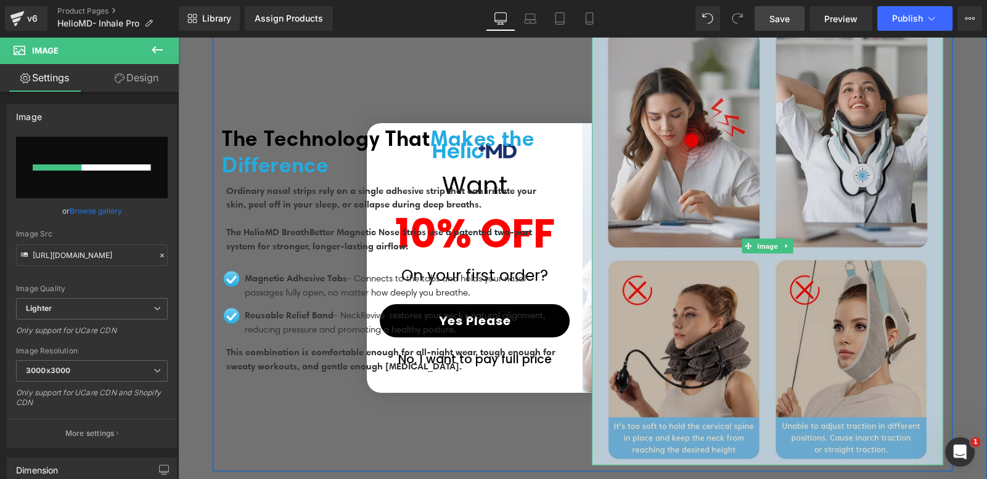
scroll to position [2678, 0]
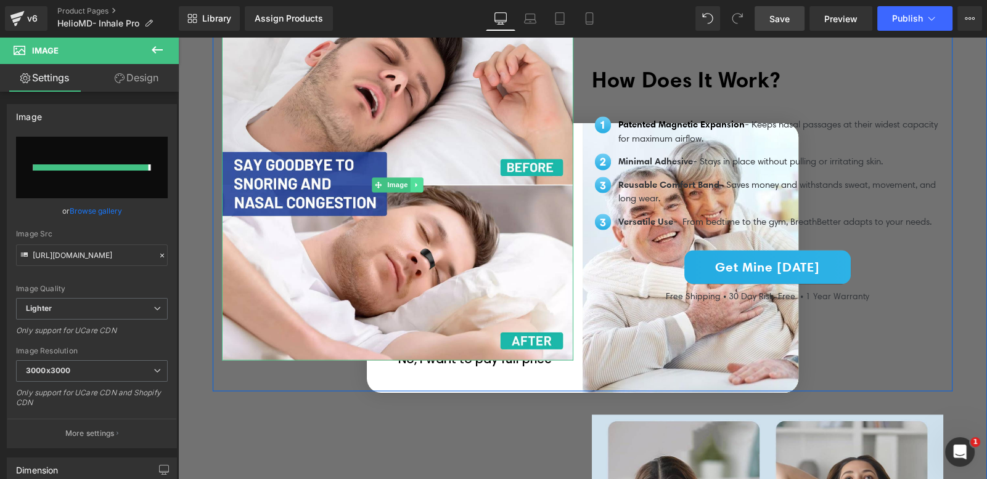
type input "[URL][DOMAIN_NAME]"
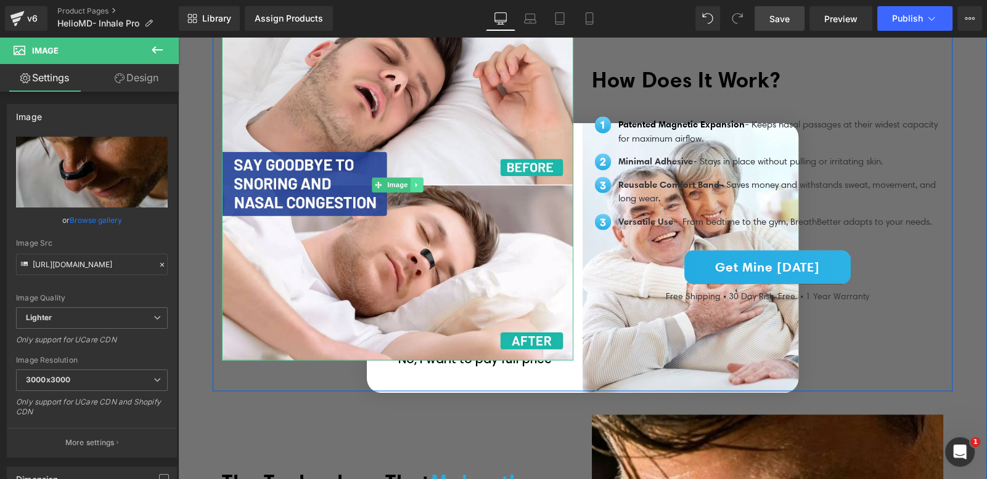
click at [413, 181] on icon at bounding box center [416, 184] width 7 height 7
click at [420, 181] on icon at bounding box center [423, 184] width 7 height 7
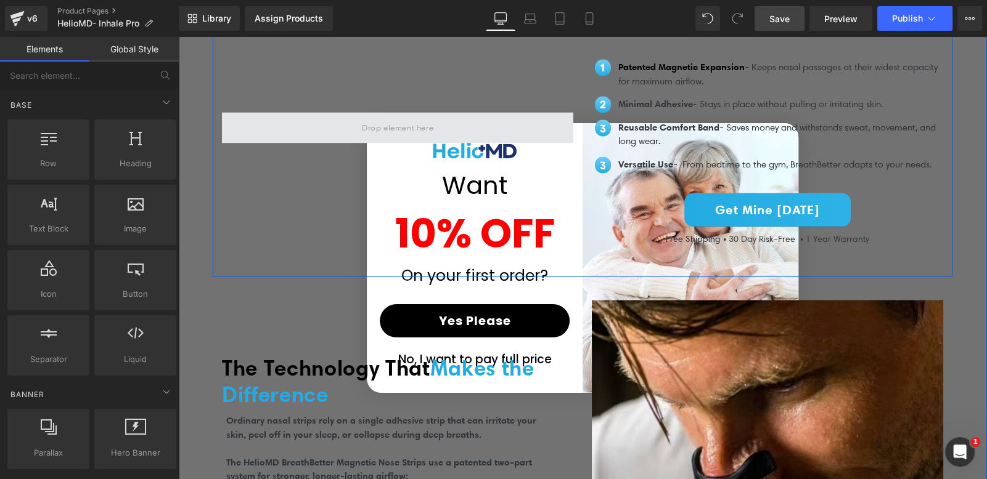
click at [391, 129] on span at bounding box center [397, 127] width 80 height 20
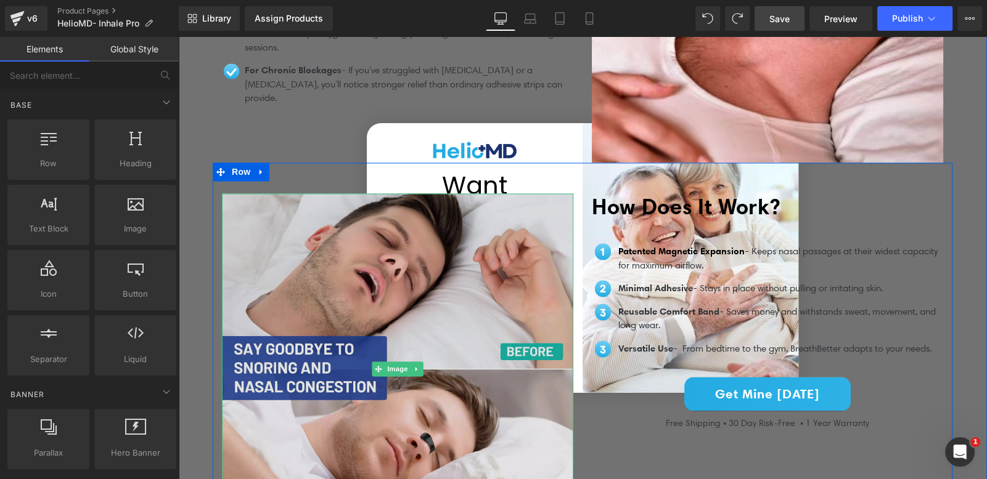
scroll to position [2493, 0]
click at [379, 283] on img at bounding box center [397, 369] width 351 height 351
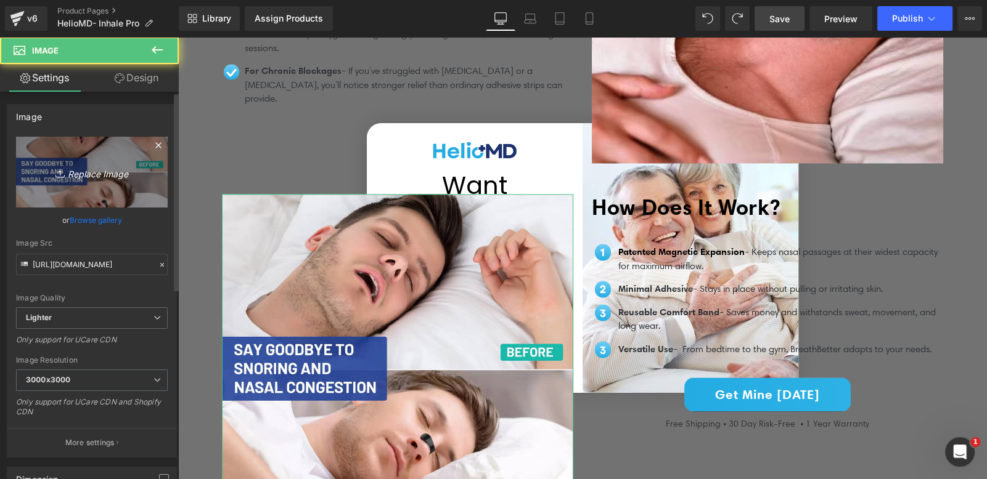
click at [131, 137] on link "Replace Image" at bounding box center [92, 172] width 152 height 71
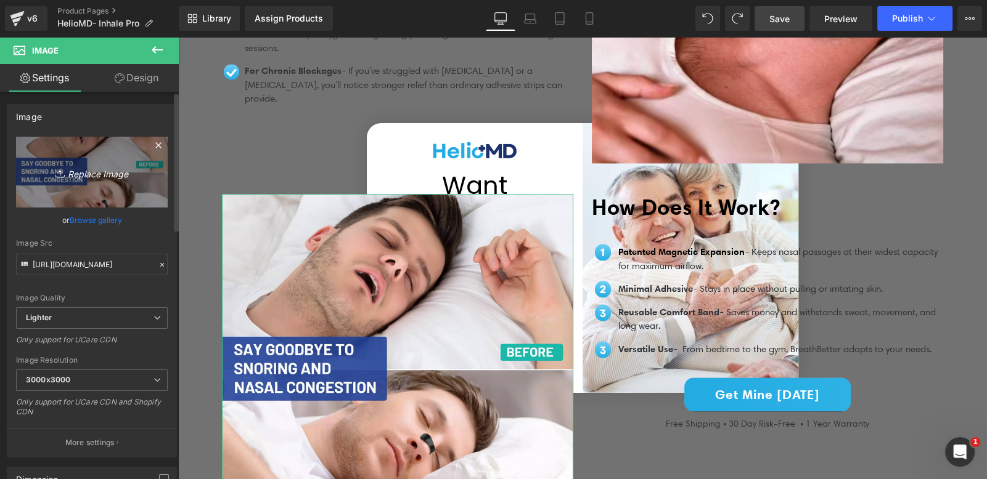
type input "C:\fakepath\MAGNETIC NOSE STRIP.png"
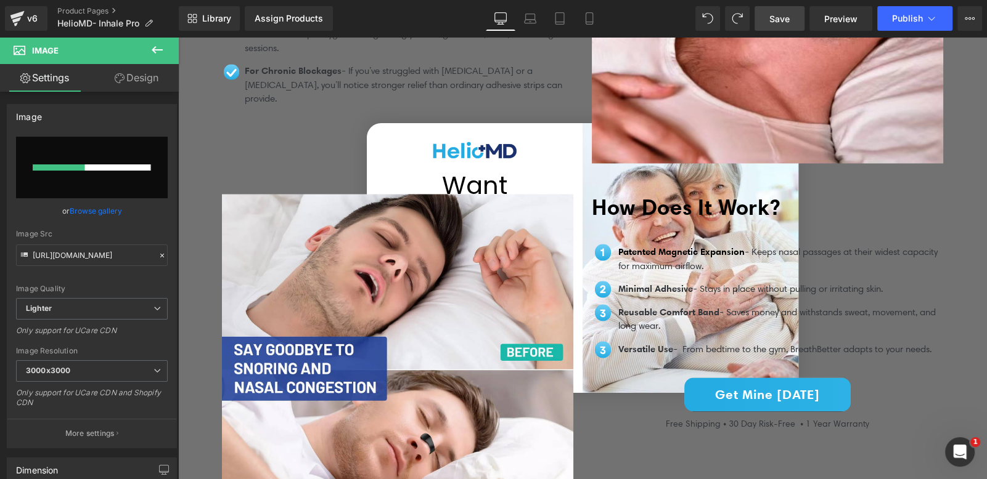
scroll to position [2532, 0]
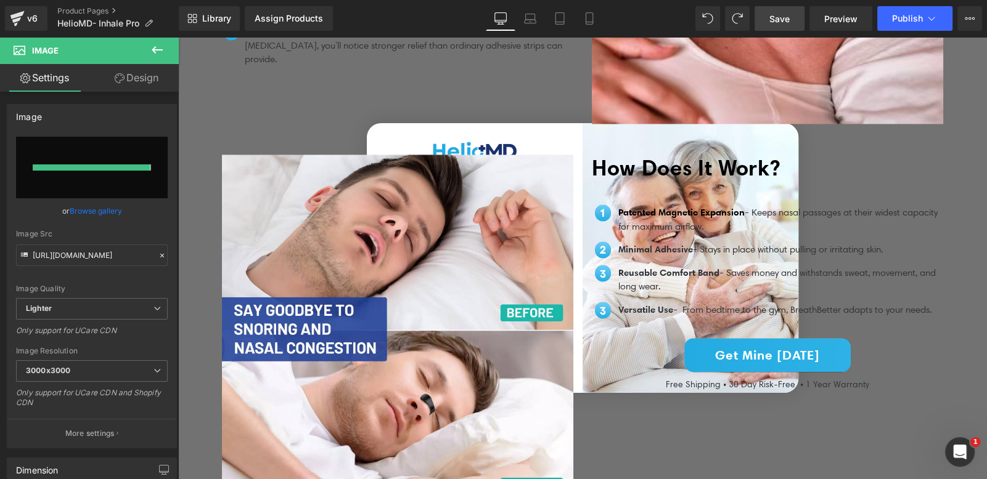
type input "[URL][DOMAIN_NAME]"
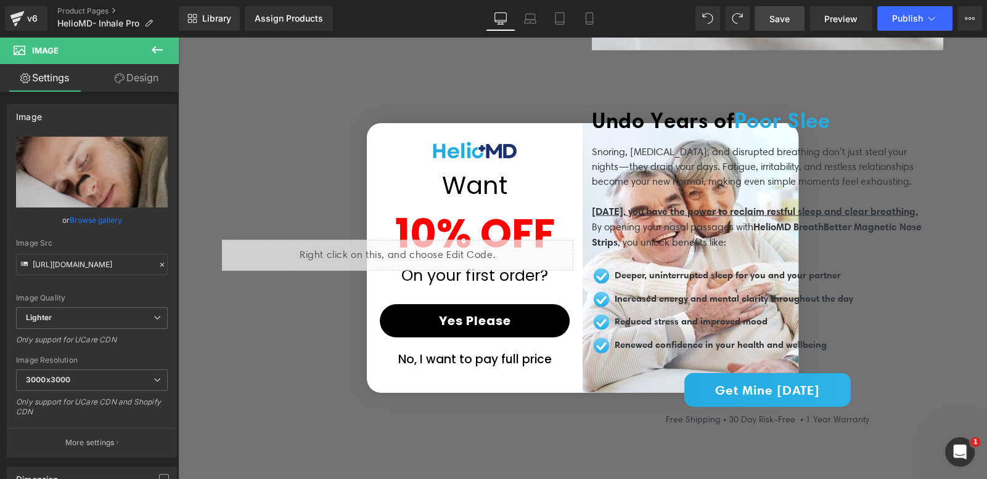
scroll to position [3423, 0]
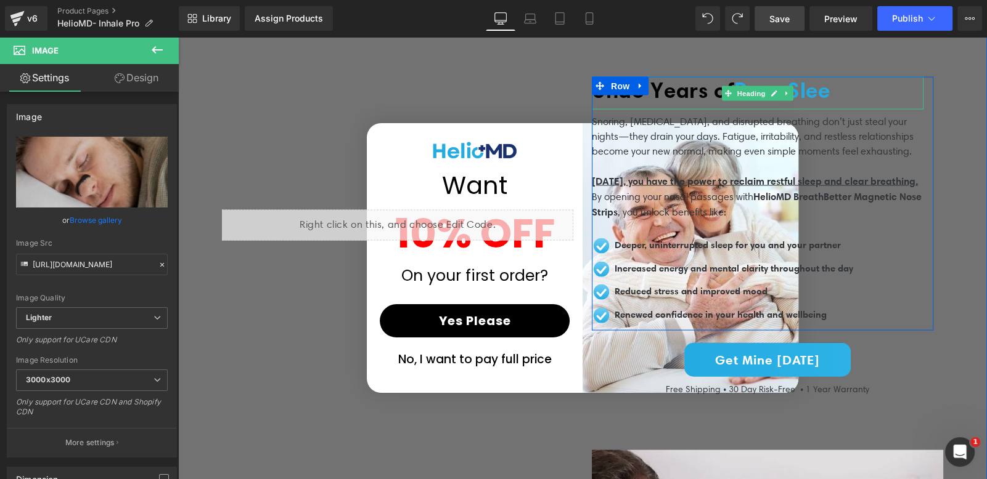
click at [855, 96] on div "Undo Years of Poor Slee" at bounding box center [758, 93] width 332 height 33
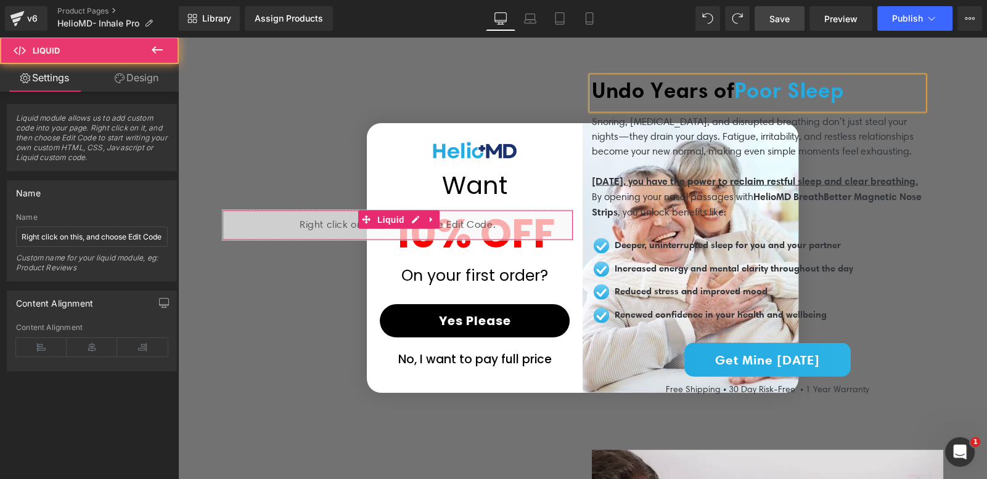
click at [375, 224] on div "Liquid" at bounding box center [397, 225] width 351 height 31
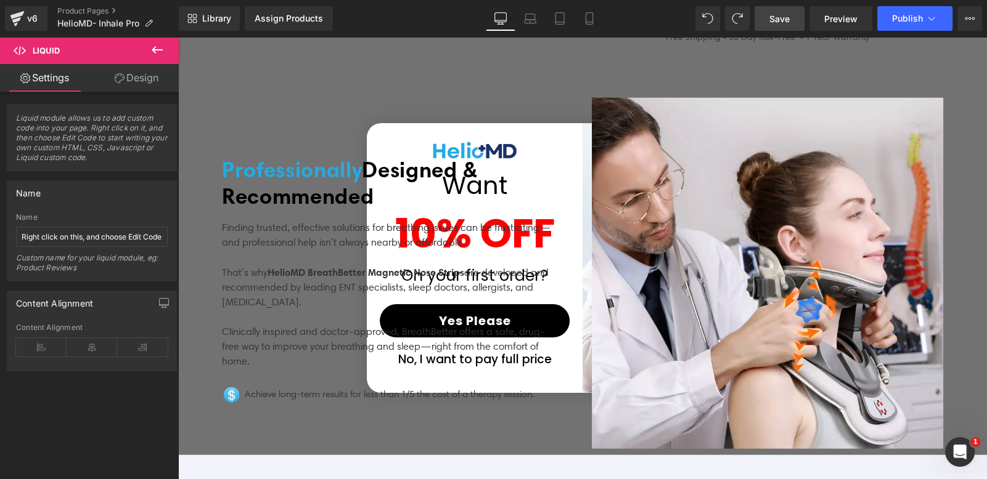
scroll to position [3791, 0]
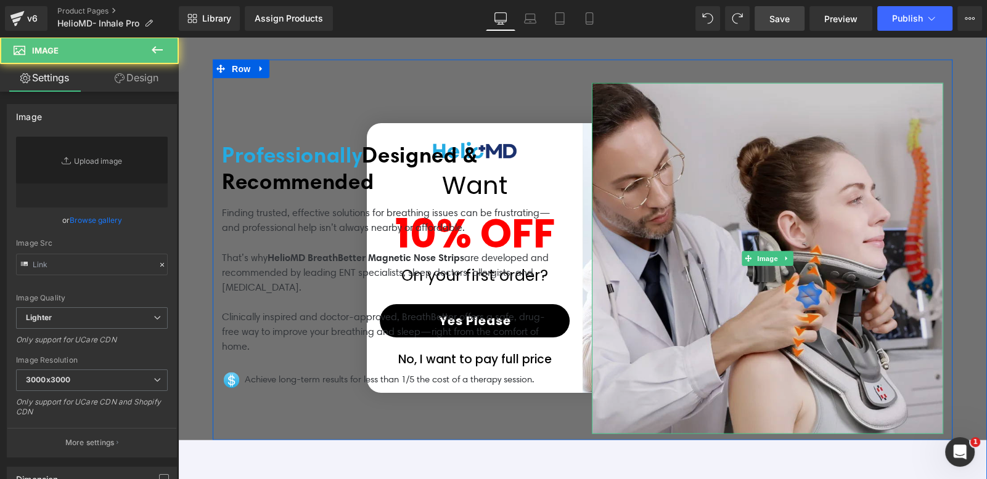
click at [688, 86] on img at bounding box center [767, 258] width 351 height 351
type input "[URL][DOMAIN_NAME]"
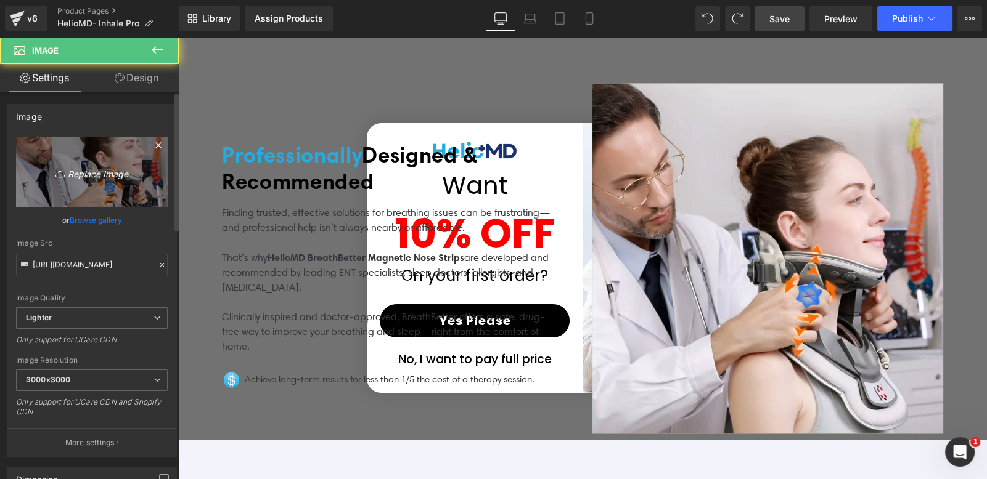
click at [92, 179] on icon "Replace Image" at bounding box center [92, 172] width 99 height 15
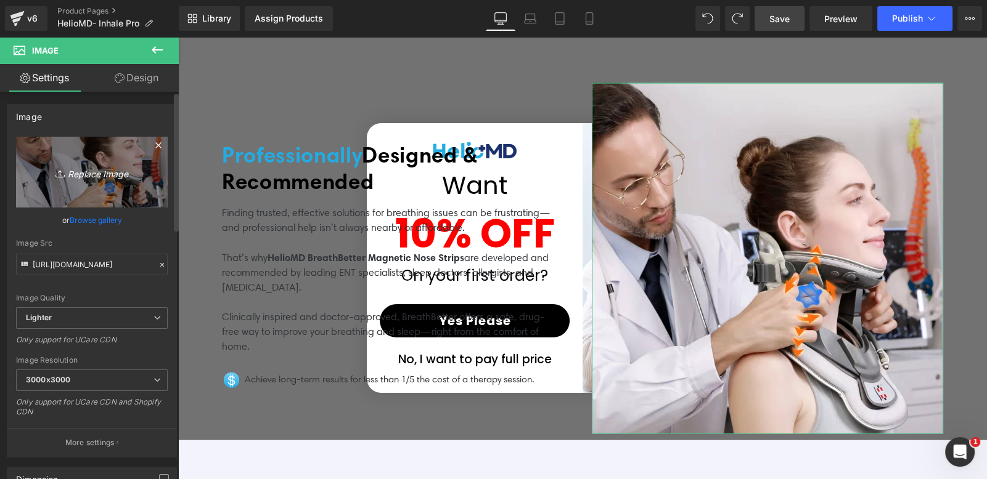
type input "C:\fakepath\16.png"
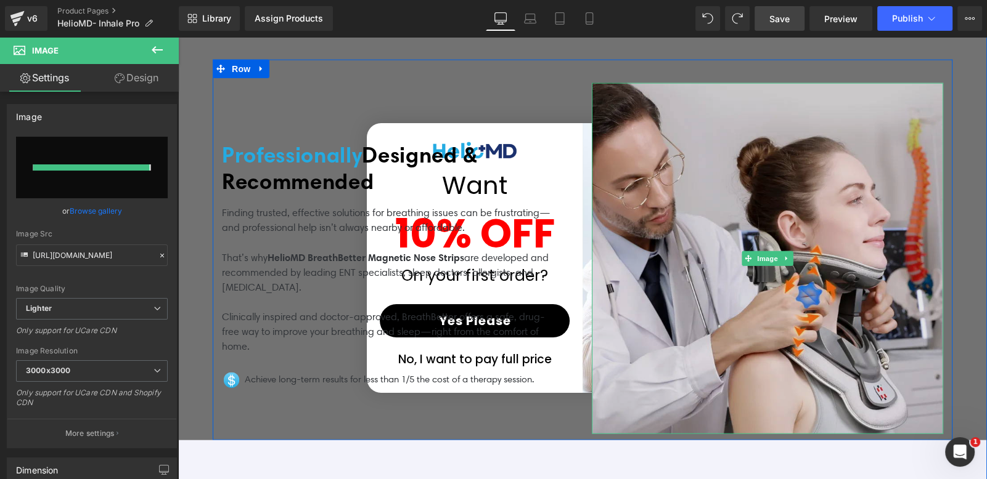
type input "[URL][DOMAIN_NAME]"
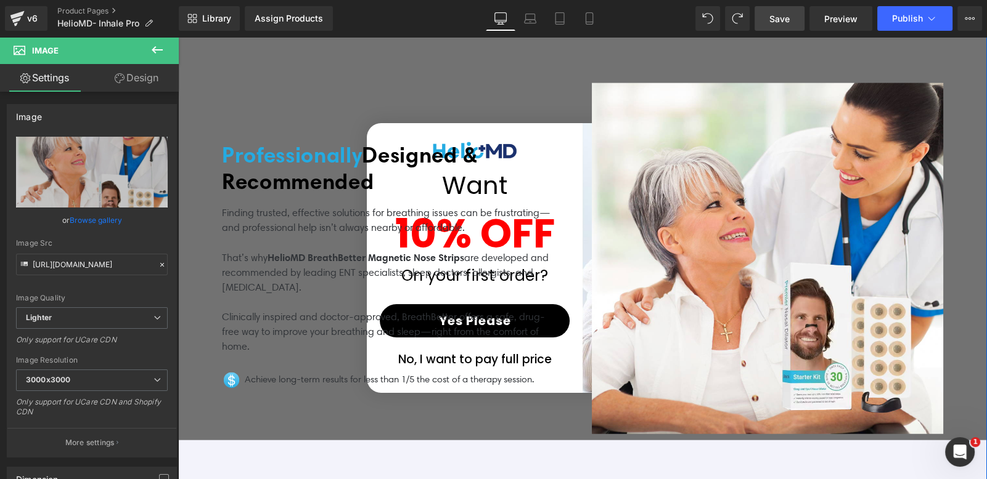
scroll to position [4178, 0]
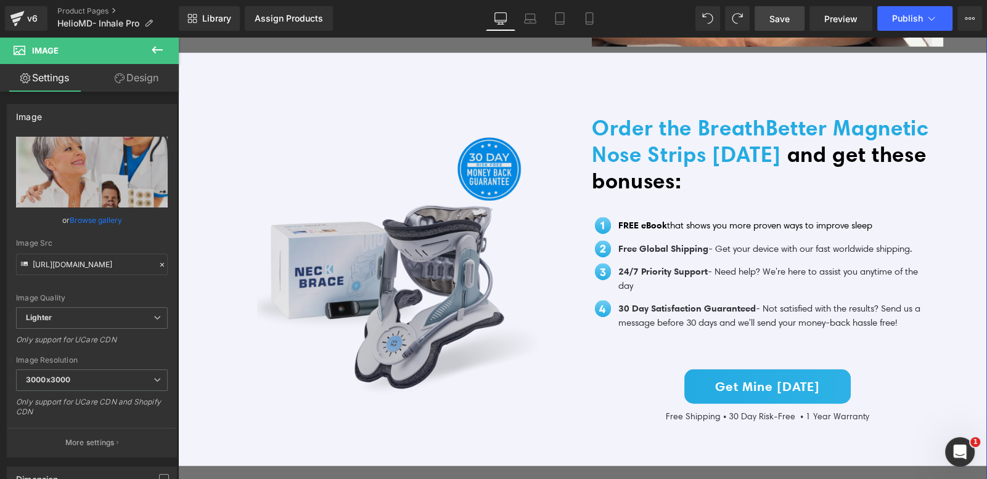
click at [462, 271] on img at bounding box center [397, 262] width 281 height 281
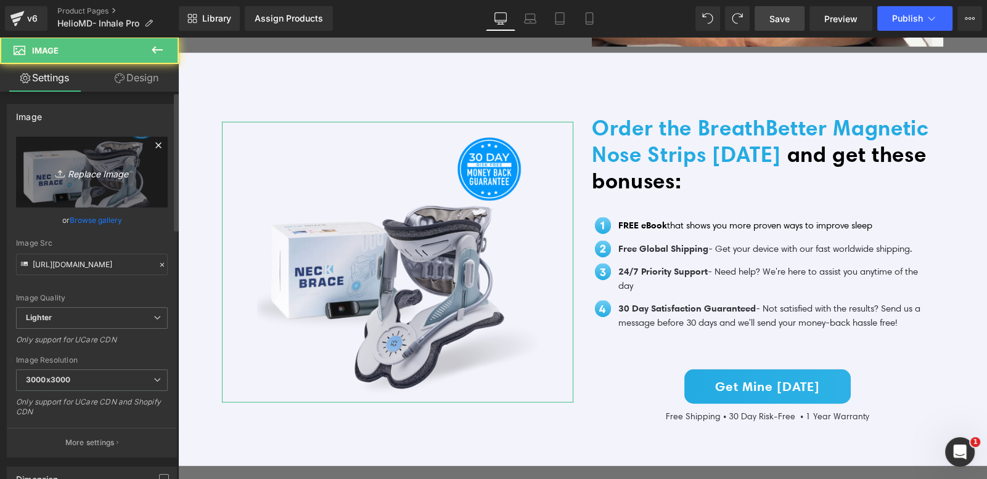
click at [122, 184] on link "Replace Image" at bounding box center [92, 172] width 152 height 71
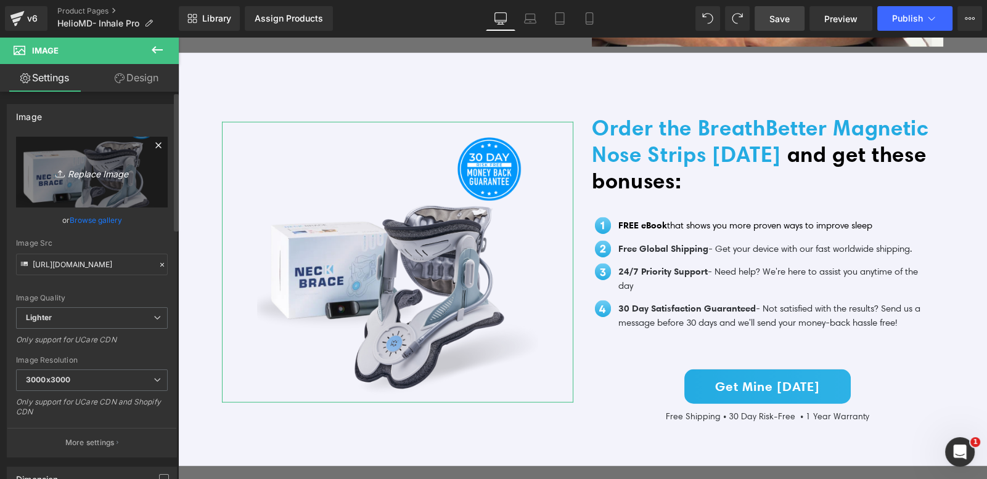
type input "C:\fakepath\MAGNETIC NOSE STRIP (3).png"
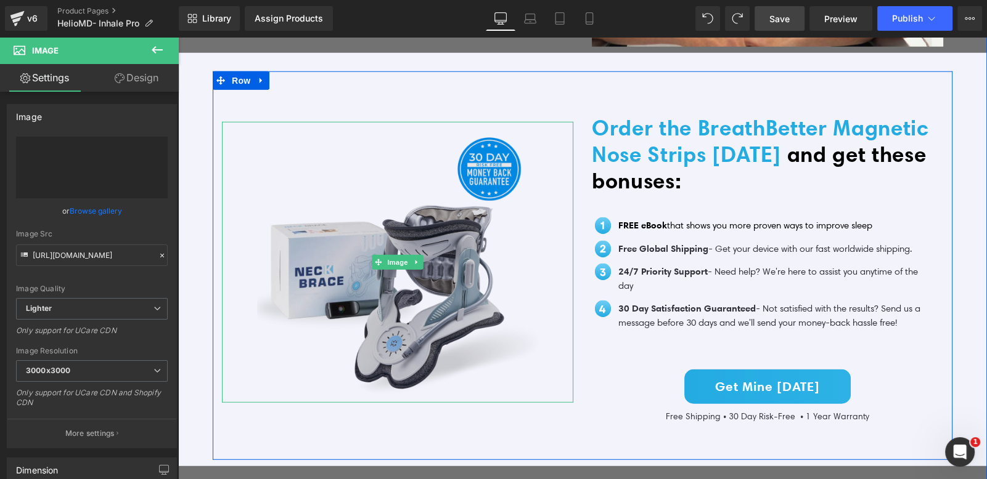
type input "[URL][DOMAIN_NAME]"
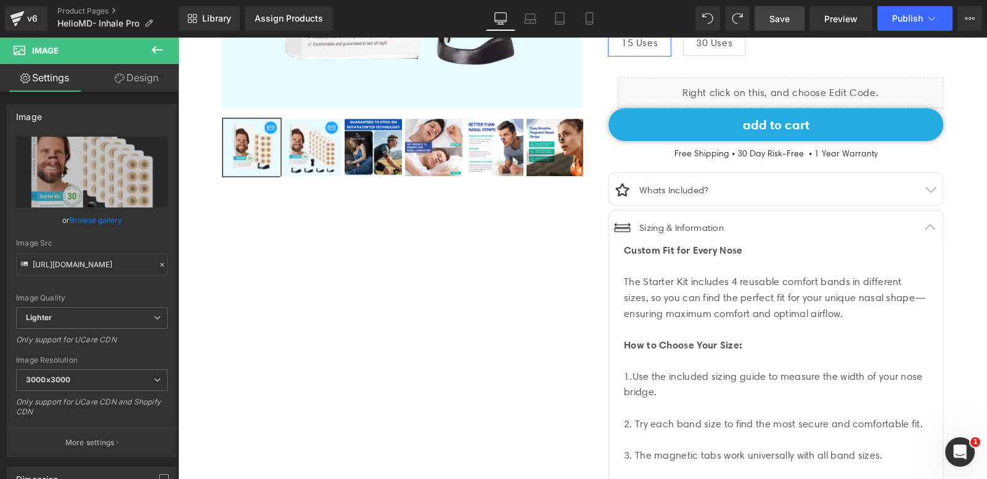
scroll to position [478, 0]
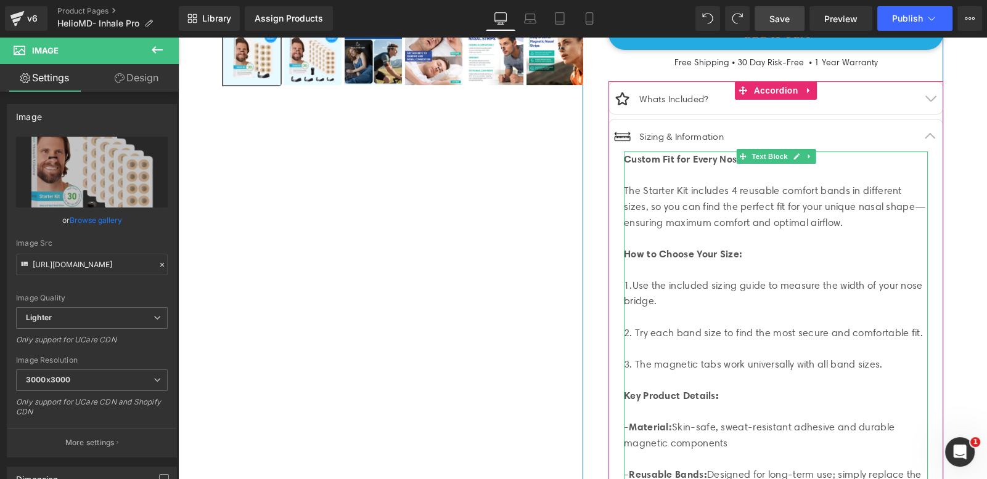
click at [789, 150] on link at bounding box center [795, 156] width 13 height 15
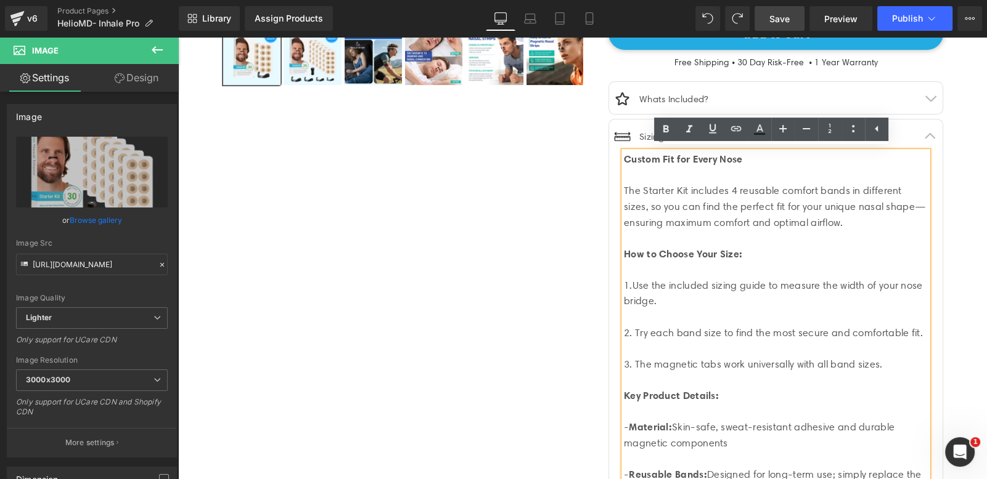
click at [803, 155] on div "Custom Fit for Every Nose The Starter Kit includes 4 reusable comfort bands in …" at bounding box center [776, 380] width 304 height 457
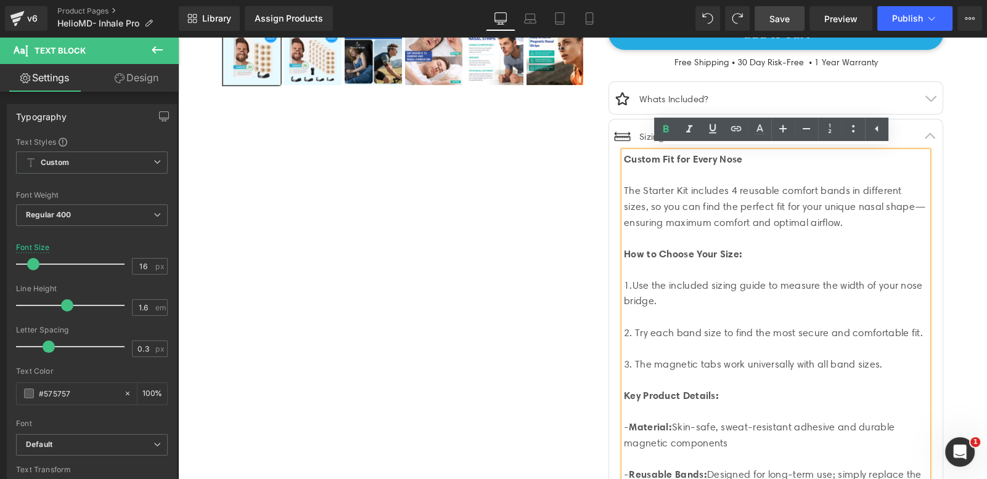
click at [900, 100] on div "Image Whats Included? Text Block" at bounding box center [762, 104] width 309 height 26
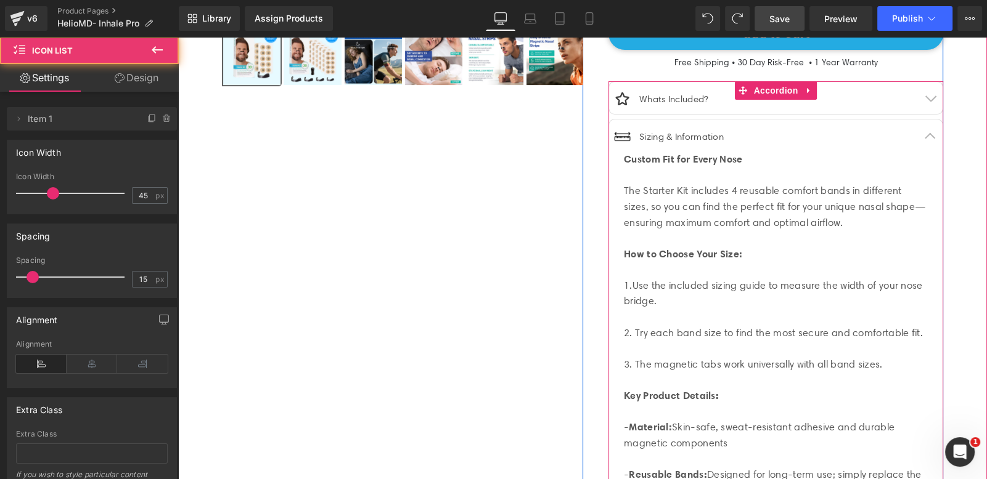
click at [918, 94] on button "button" at bounding box center [930, 98] width 25 height 32
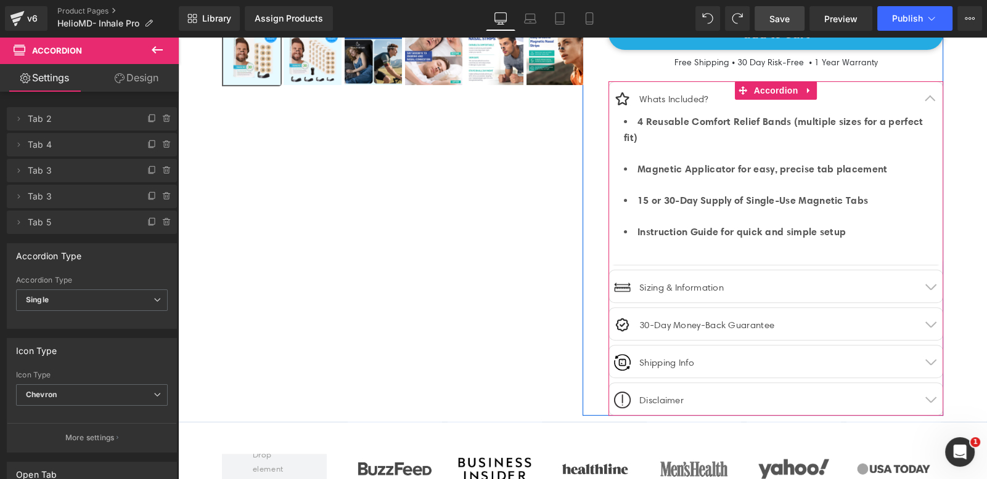
click at [645, 151] on li "4 Reusable Comfort Relief Bands (multiple sizes for a perfect fit)" at bounding box center [776, 137] width 304 height 47
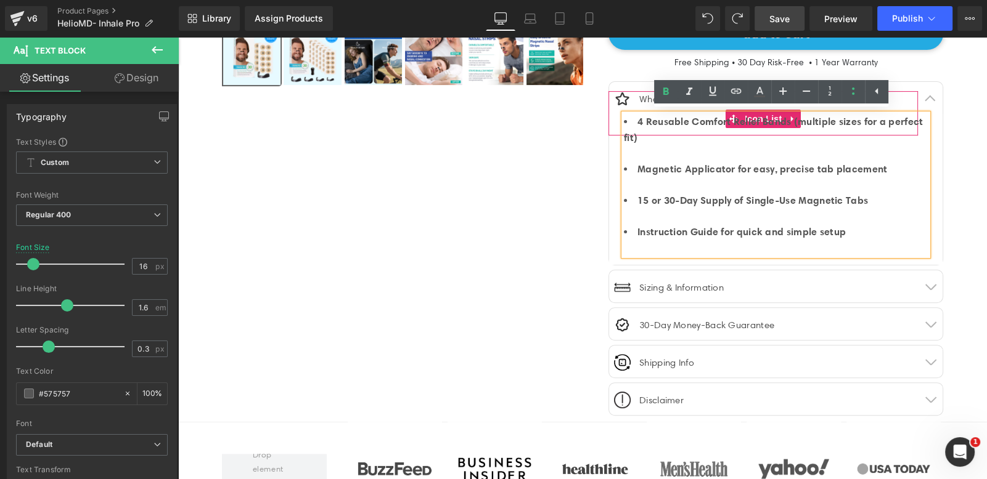
click at [614, 120] on div "Image Whats Included? Text Block Icon List" at bounding box center [762, 113] width 309 height 44
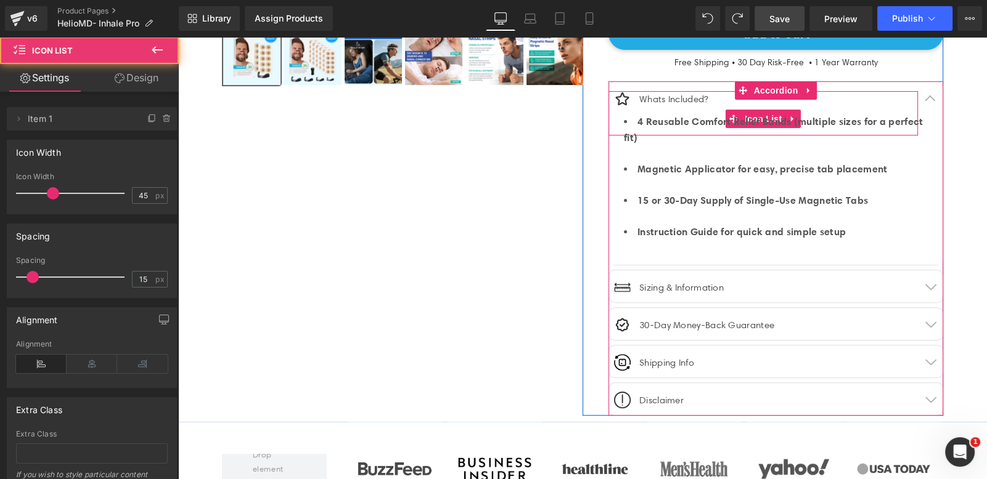
click at [896, 92] on div "Image Whats Included? Text Block" at bounding box center [762, 104] width 309 height 26
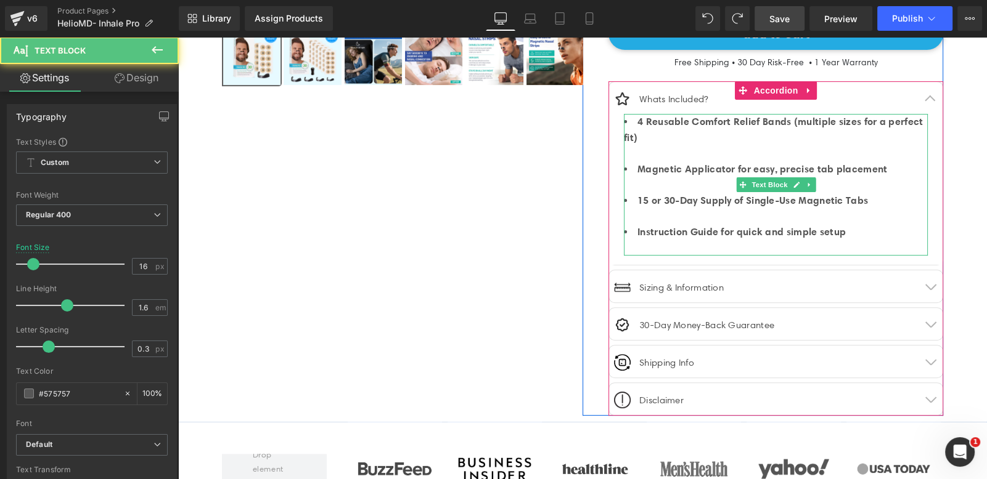
click at [906, 122] on li "4 Reusable Comfort Relief Bands (multiple sizes for a perfect fit)" at bounding box center [776, 137] width 304 height 47
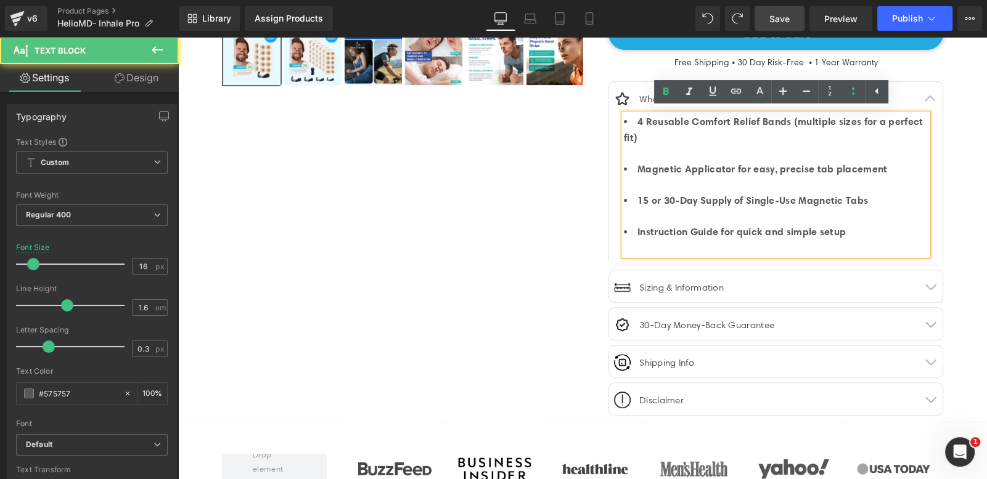
click at [624, 119] on li "4 Reusable Comfort Relief Bands (multiple sizes for a perfect fit)" at bounding box center [776, 137] width 304 height 47
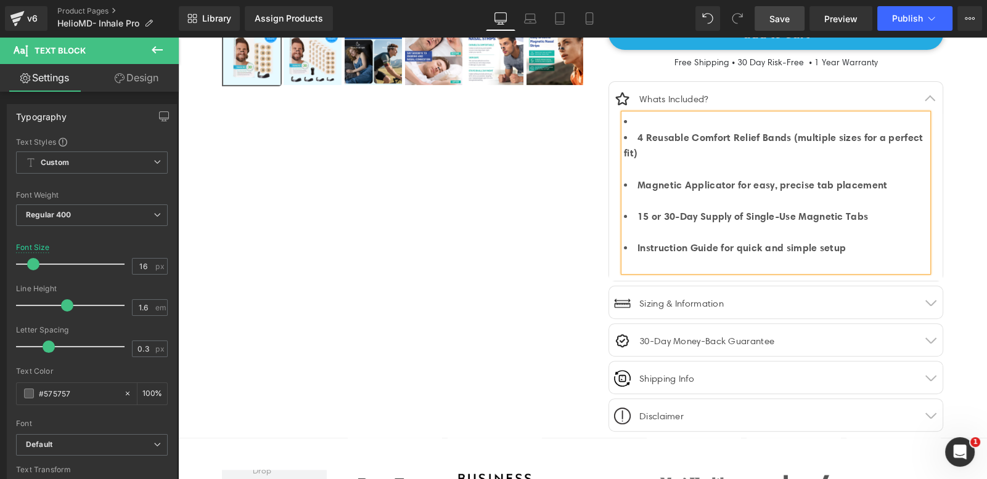
click at [632, 114] on li at bounding box center [776, 122] width 304 height 16
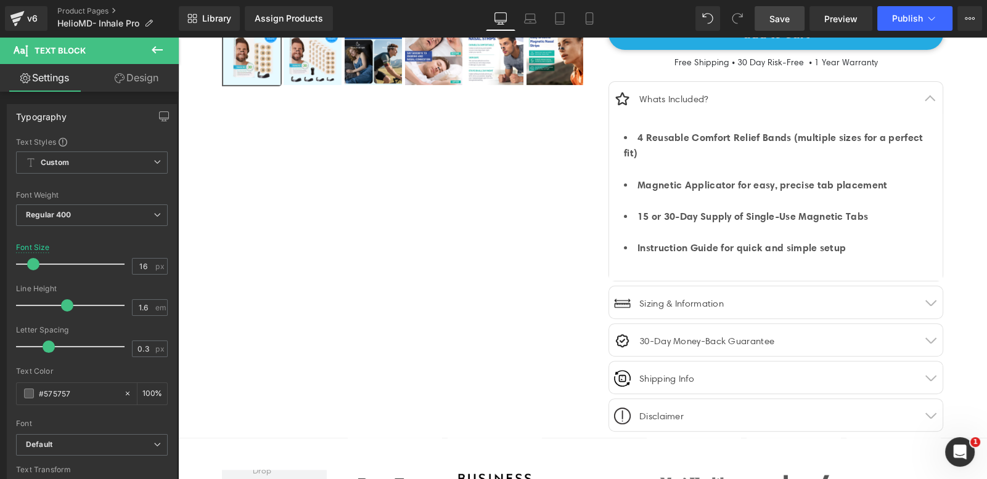
click at [161, 57] on icon at bounding box center [157, 50] width 15 height 15
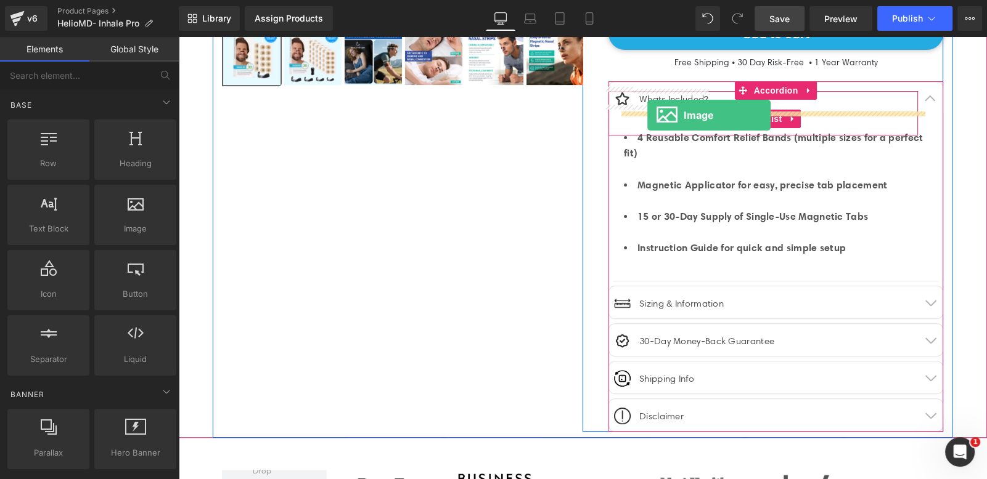
drag, startPoint x: 303, startPoint y: 263, endPoint x: 647, endPoint y: 116, distance: 374.1
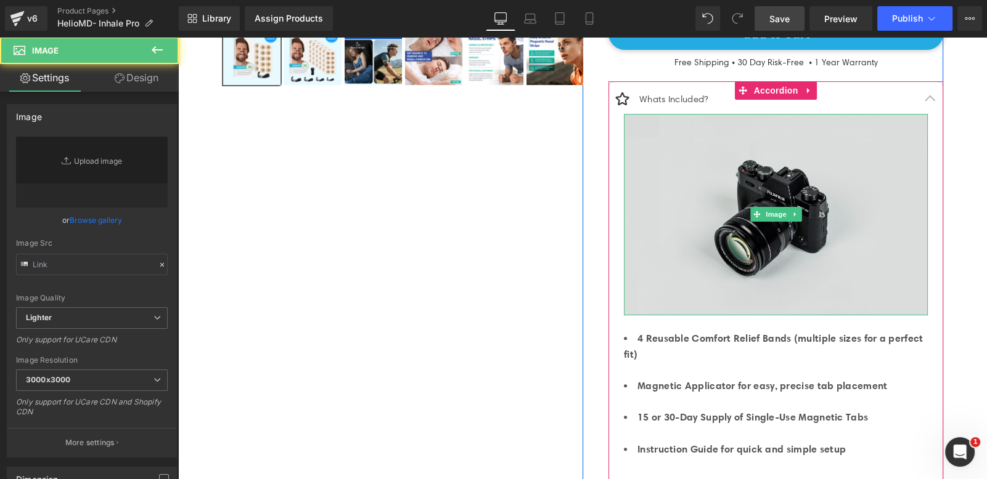
type input "//[DOMAIN_NAME][URL]"
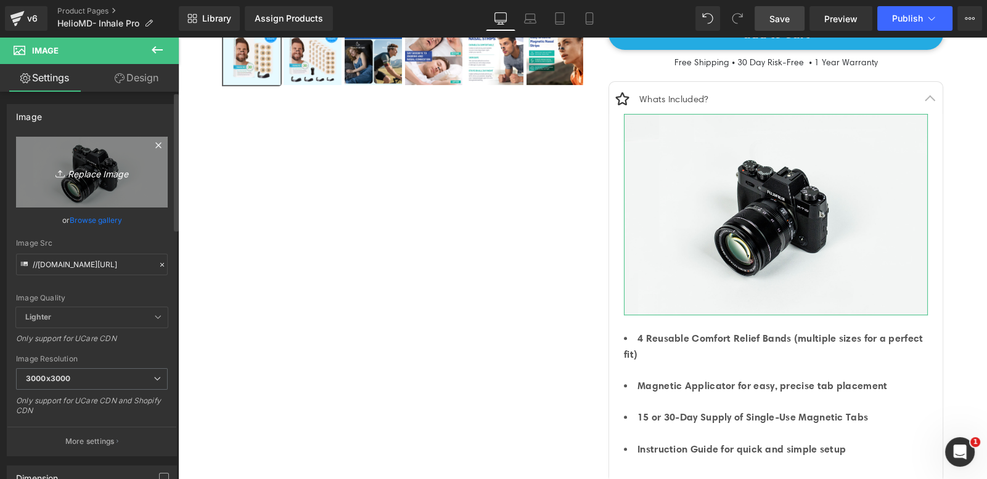
click at [98, 172] on icon "Replace Image" at bounding box center [92, 172] width 99 height 15
type input "C:\fakepath\MAGNETIC NOSE STRIP (4).png"
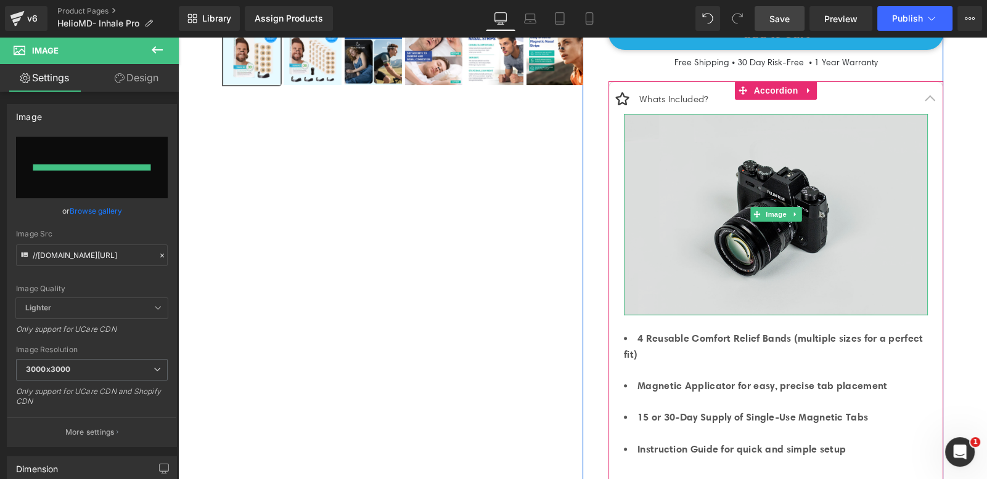
type input "[URL][DOMAIN_NAME]"
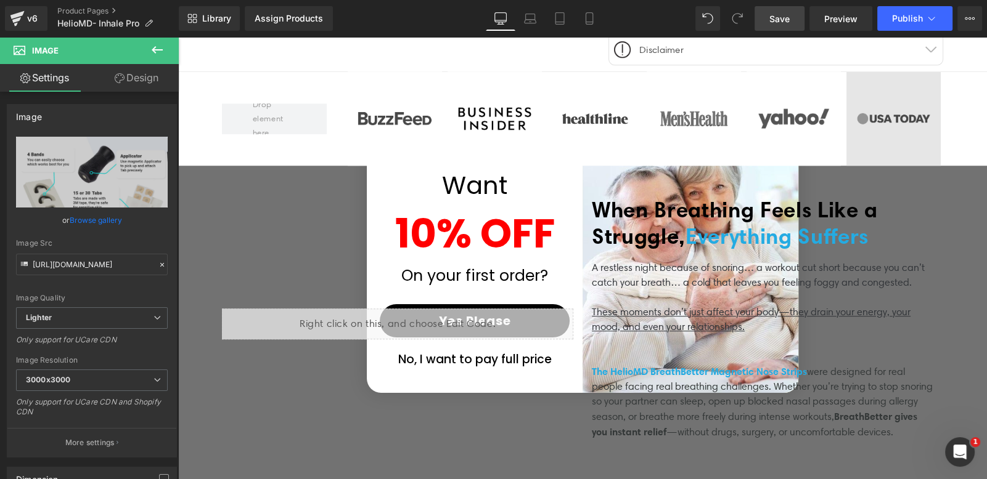
scroll to position [1171, 0]
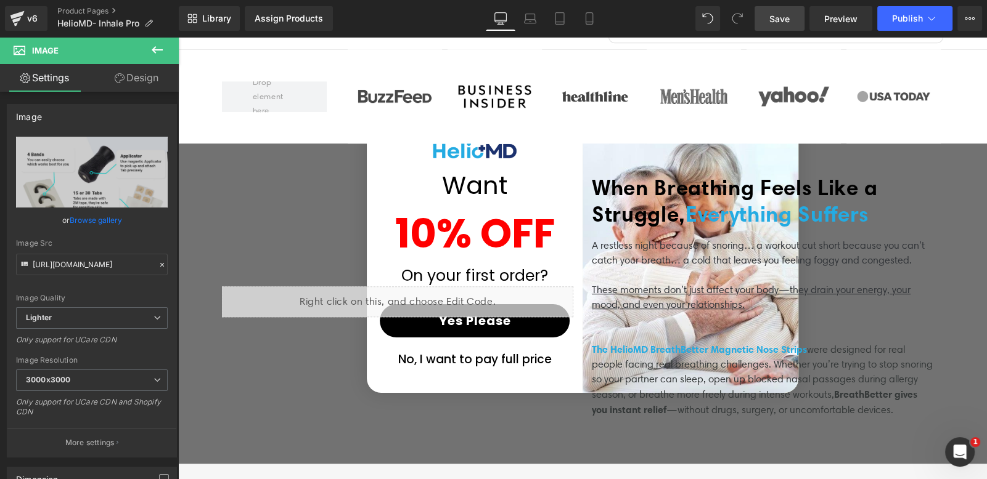
click at [783, 20] on span "Save" at bounding box center [779, 18] width 20 height 13
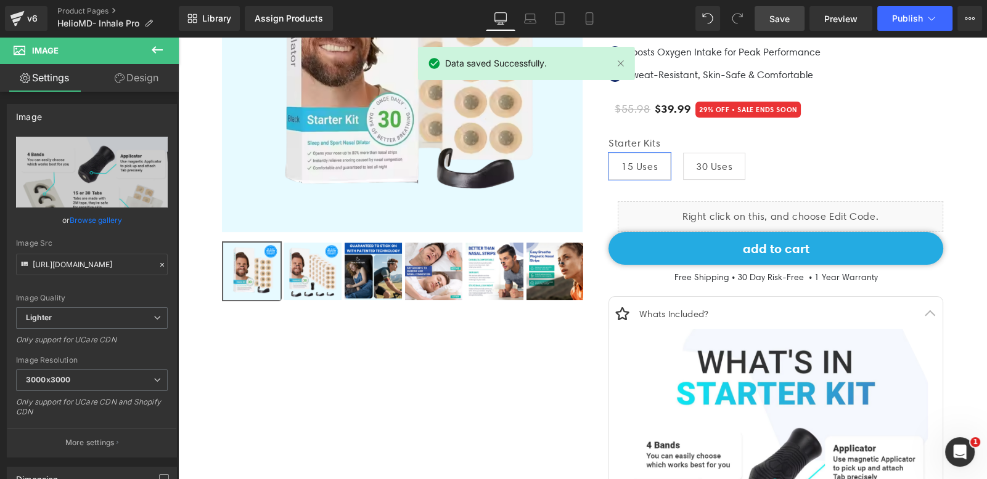
scroll to position [0, 0]
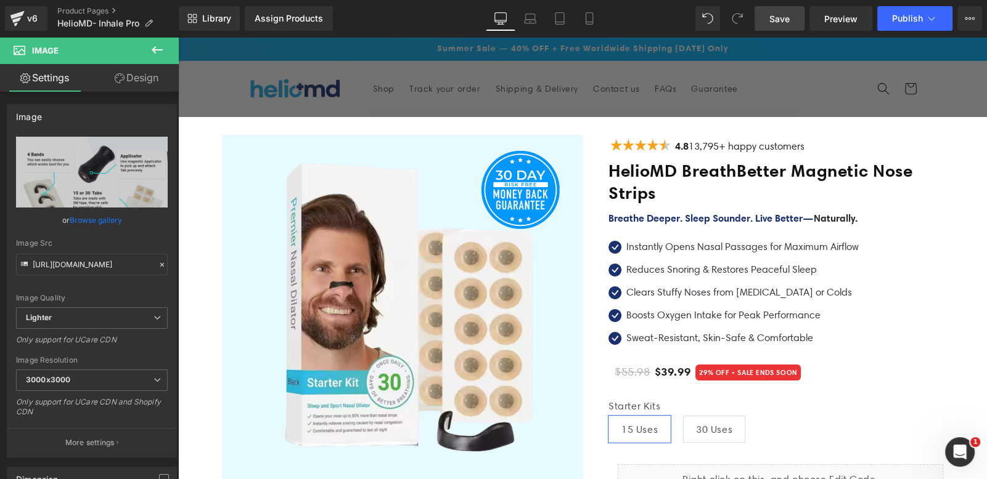
drag, startPoint x: 784, startPoint y: 23, endPoint x: 765, endPoint y: 136, distance: 114.4
click at [784, 23] on span "Save" at bounding box center [779, 18] width 20 height 13
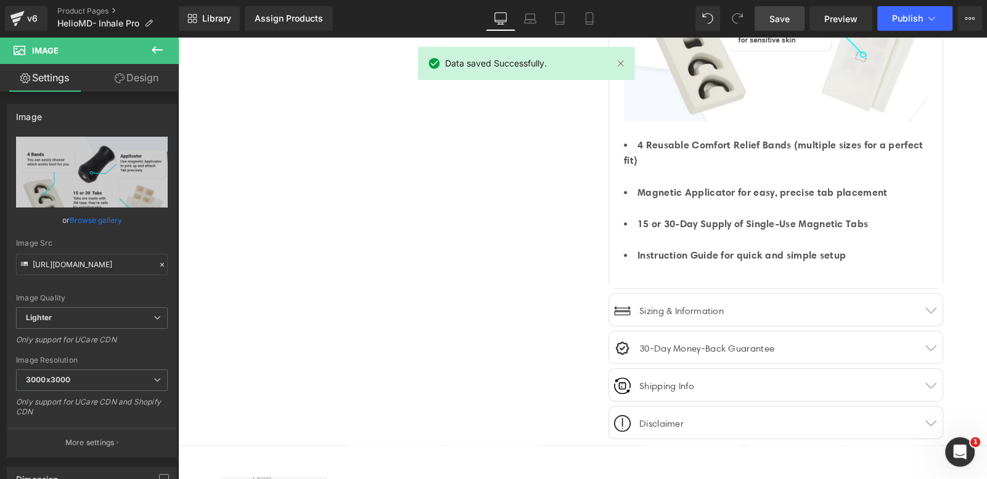
scroll to position [1549, 0]
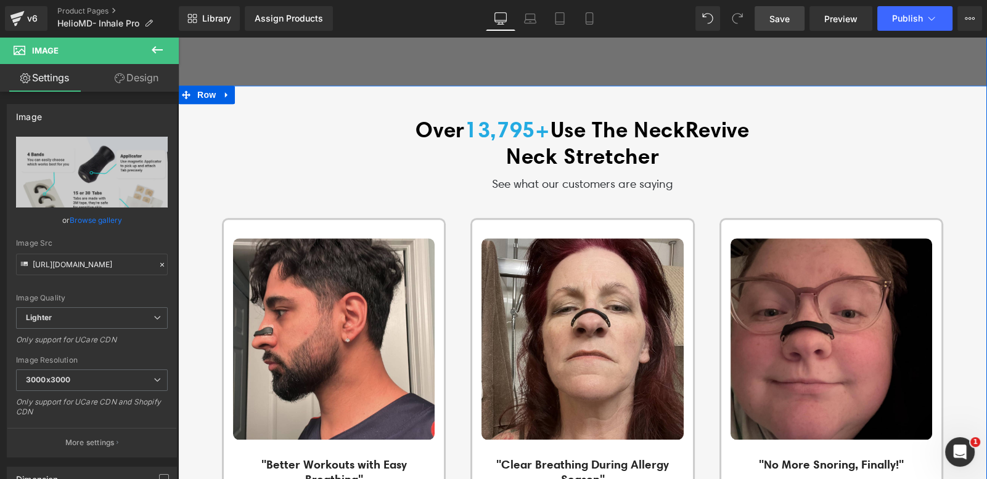
click at [572, 116] on span "Use The NeckRevive Neck Stretcher" at bounding box center [627, 142] width 243 height 53
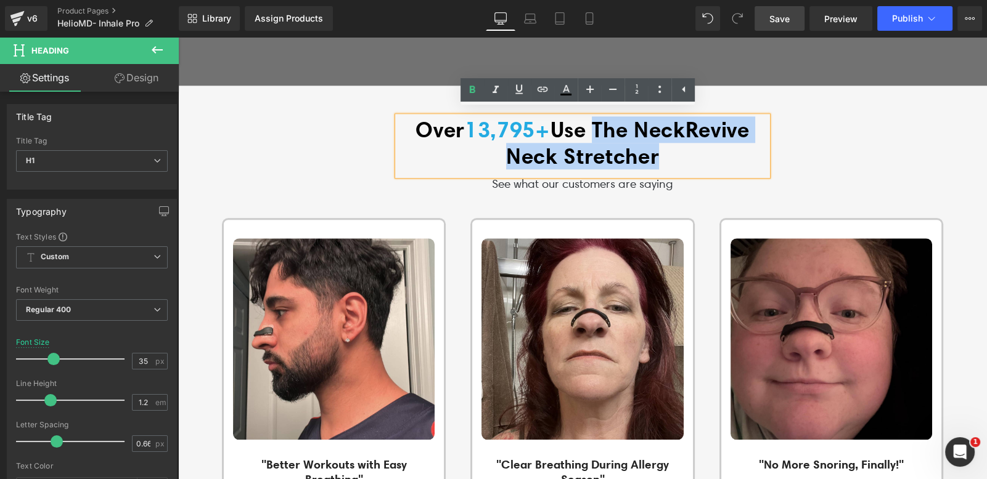
drag, startPoint x: 592, startPoint y: 118, endPoint x: 656, endPoint y: 147, distance: 70.9
click at [656, 147] on span "Use The NeckRevive Neck Stretcher" at bounding box center [627, 142] width 243 height 53
paste div
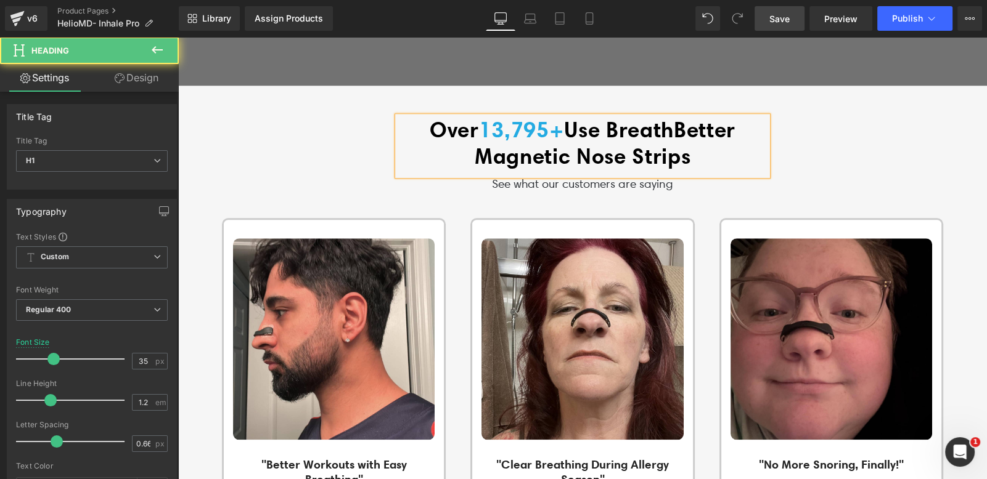
click at [600, 123] on span "Use BreathBetter Magnetic Nose Strips" at bounding box center [605, 142] width 261 height 53
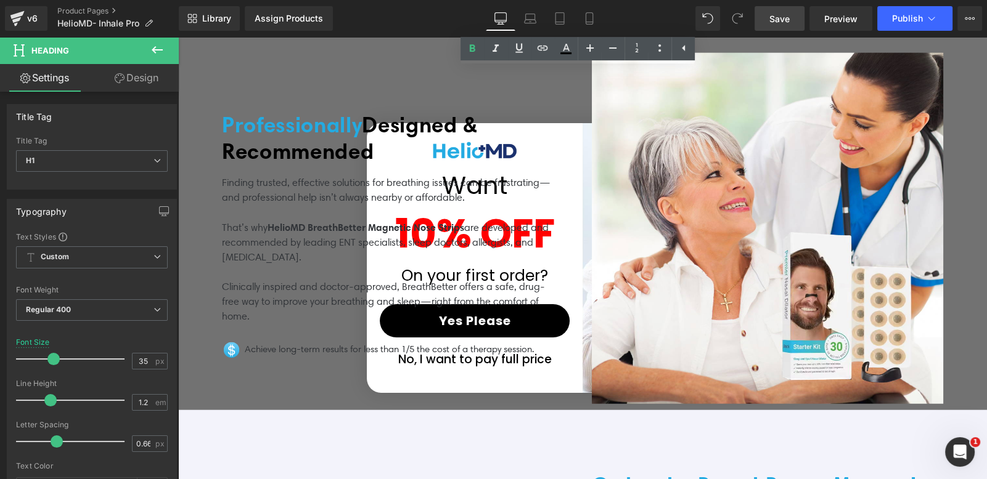
scroll to position [3848, 0]
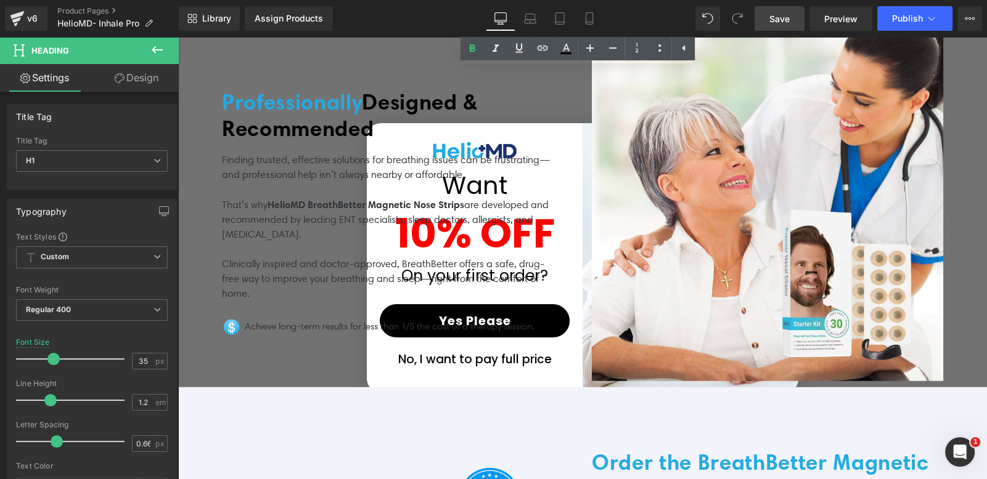
click at [784, 17] on span "Save" at bounding box center [779, 18] width 20 height 13
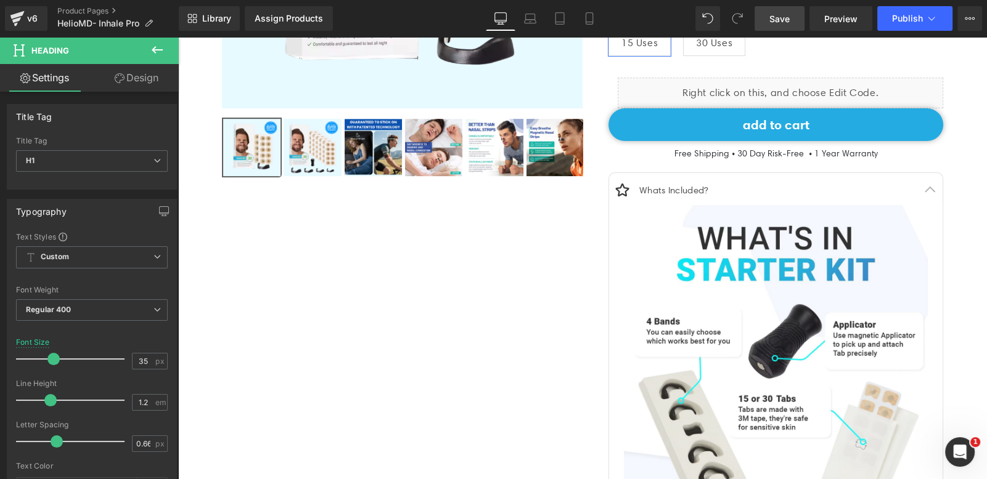
scroll to position [774, 0]
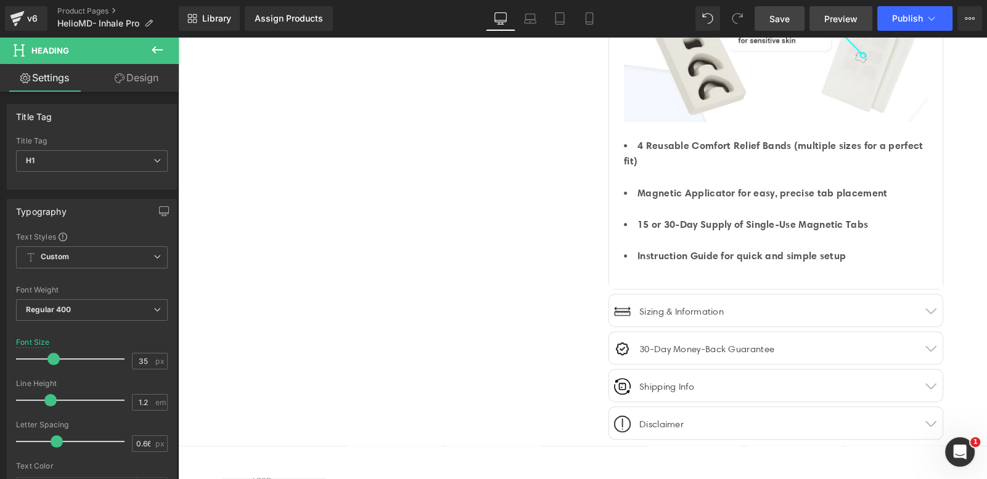
click at [853, 25] on link "Preview" at bounding box center [840, 18] width 63 height 25
